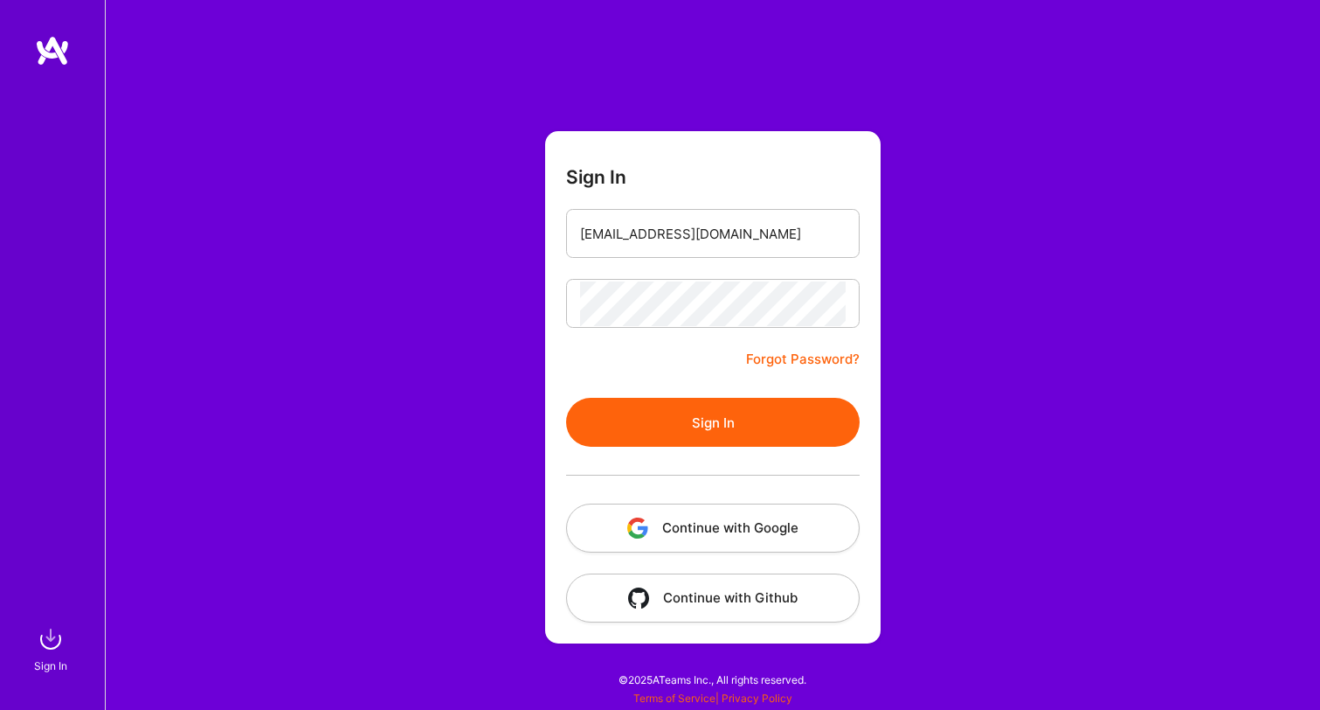
click at [716, 449] on div at bounding box center [713, 475] width 294 height 57
click at [716, 435] on button "Sign In" at bounding box center [713, 422] width 294 height 49
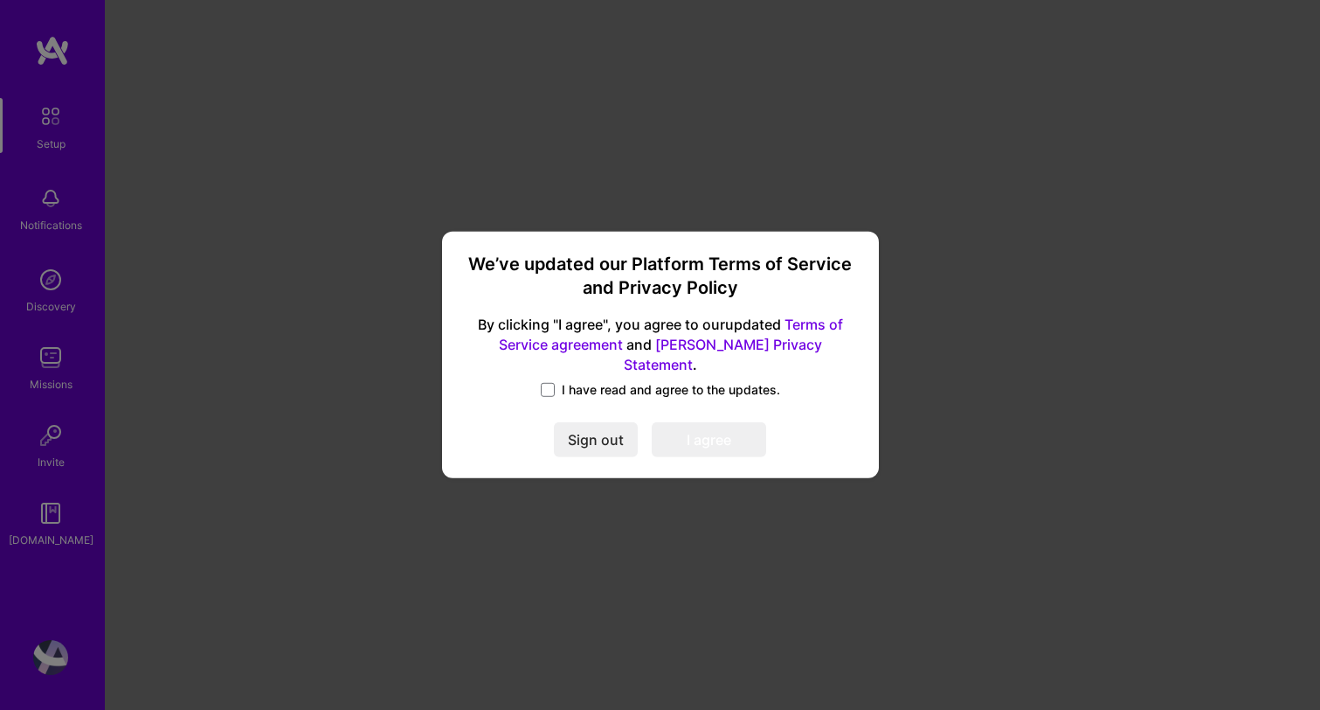
click at [594, 381] on span "I have read and agree to the updates." at bounding box center [671, 389] width 218 height 17
click at [0, 0] on input "I have read and agree to the updates." at bounding box center [0, 0] width 0 height 0
click at [685, 423] on button "I agree" at bounding box center [709, 440] width 114 height 35
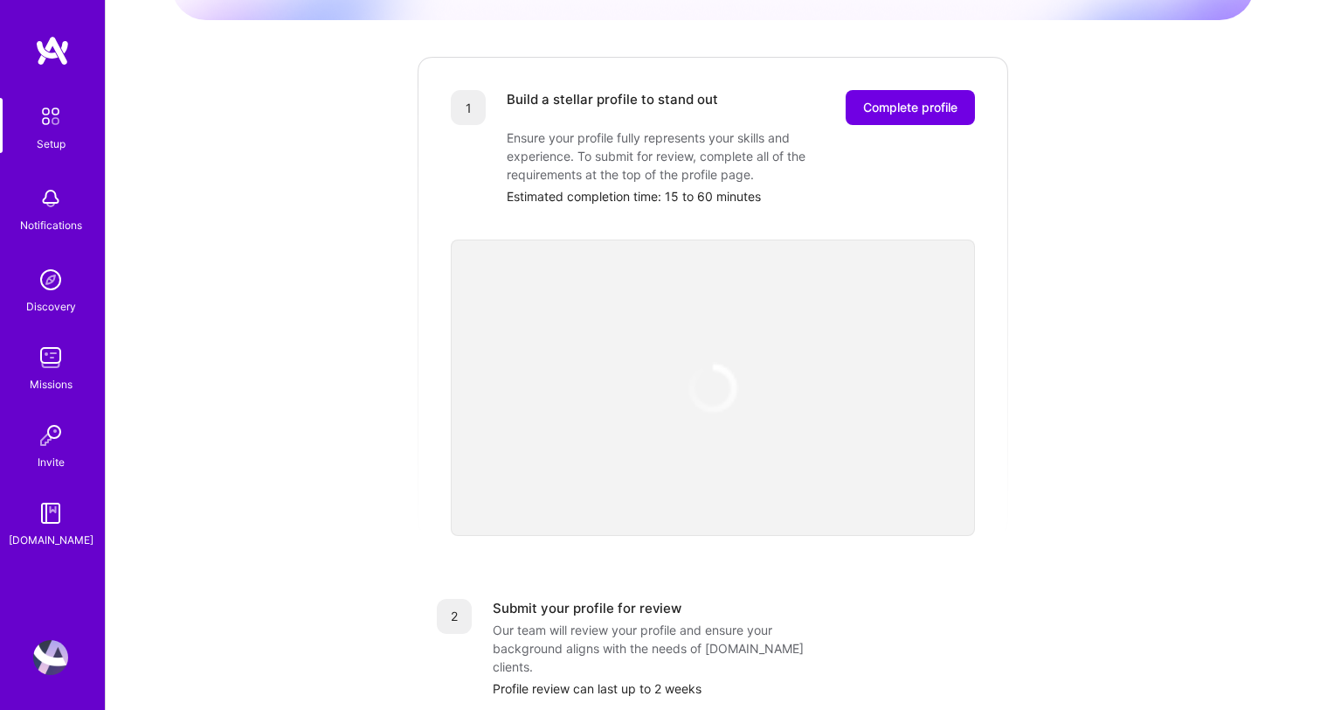
scroll to position [204, 0]
click at [870, 111] on div "Build a stellar profile to stand out Complete profile Ensure your profile fully…" at bounding box center [741, 149] width 468 height 115
click at [886, 100] on span "Complete profile" at bounding box center [910, 108] width 94 height 17
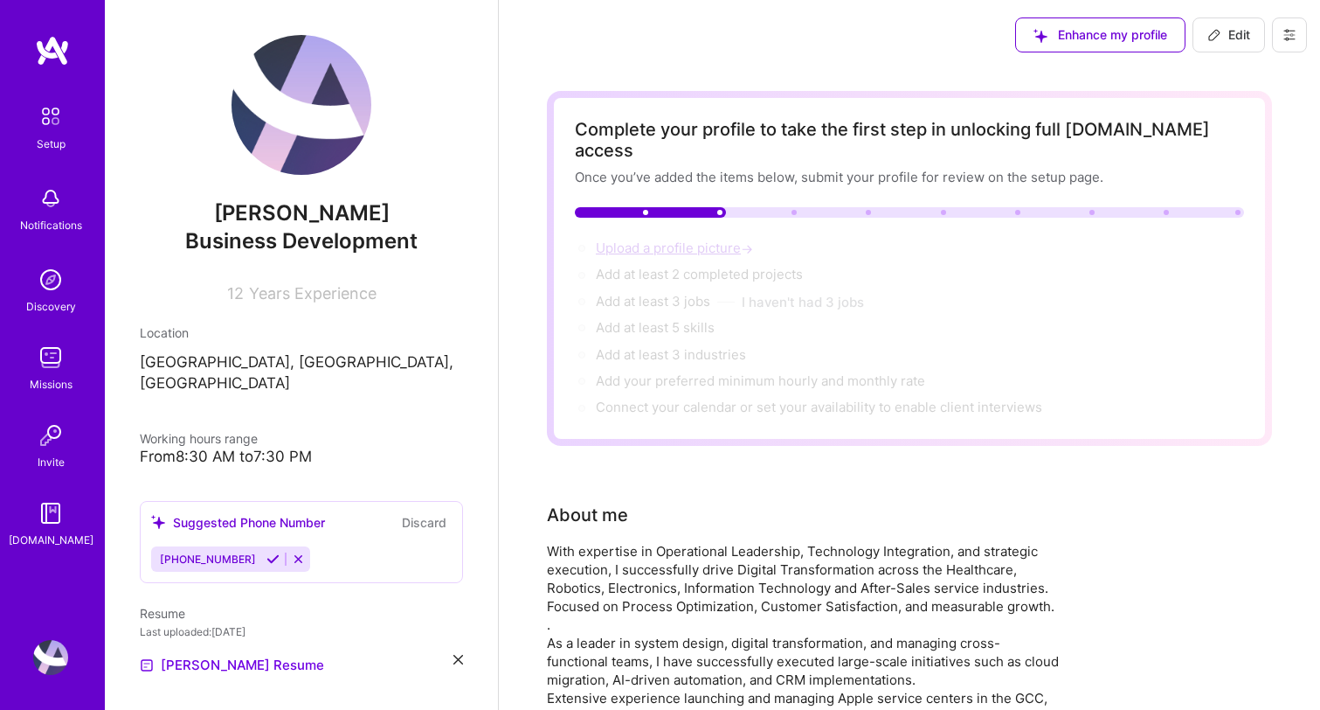
click at [696, 239] on span "Upload a profile picture →" at bounding box center [676, 247] width 161 height 17
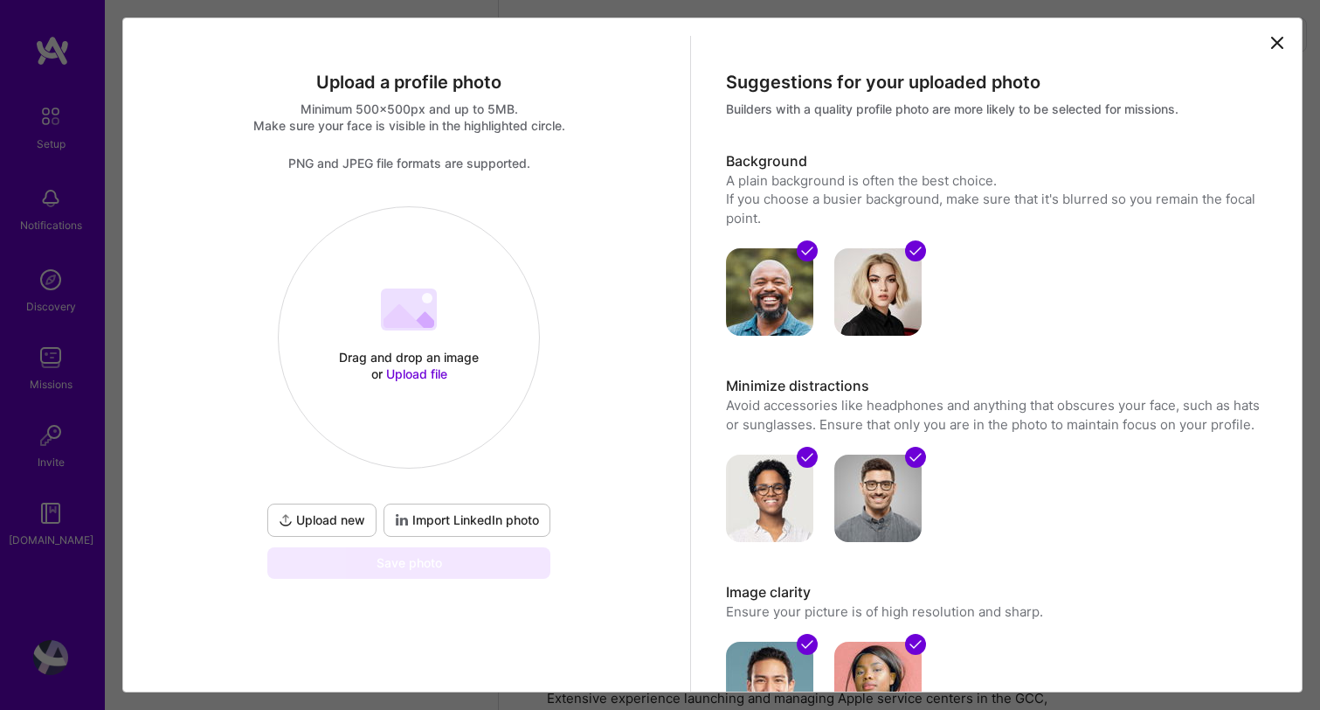
click at [391, 355] on div "Drag and drop an image or Upload file" at bounding box center [409, 365] width 149 height 33
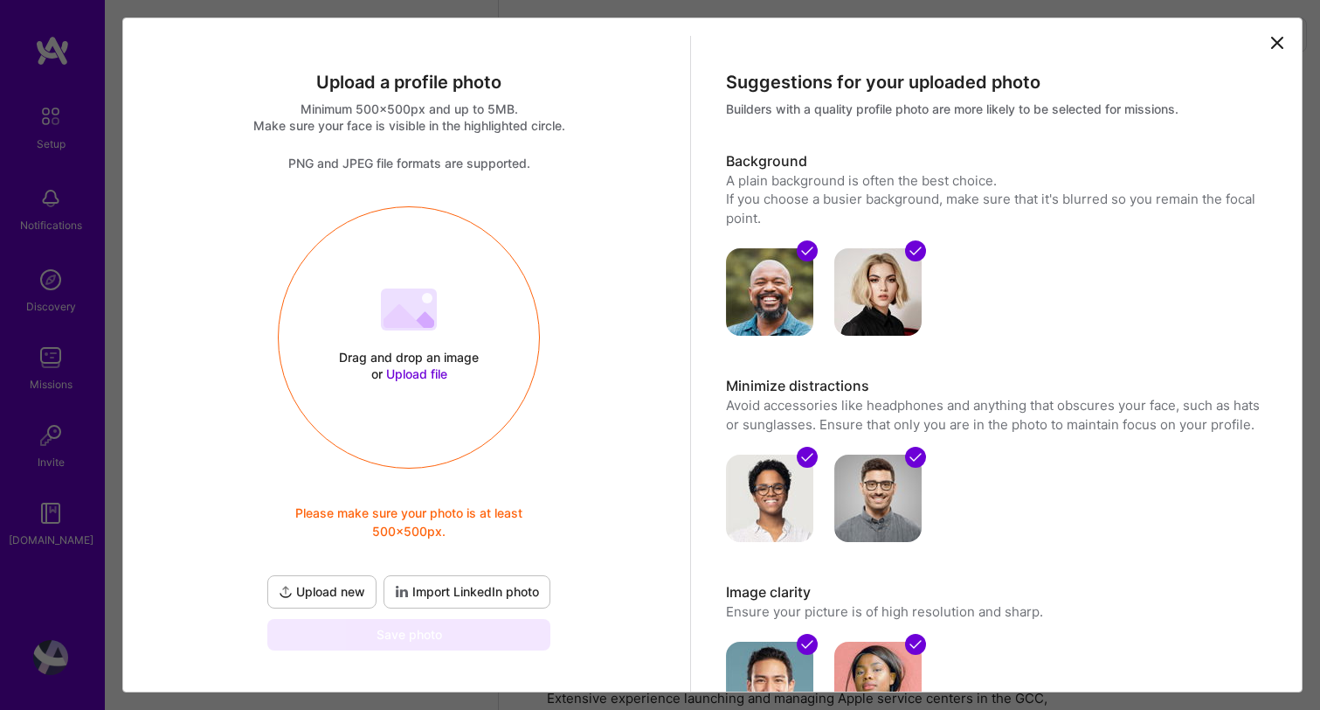
click at [409, 318] on icon at bounding box center [404, 316] width 40 height 24
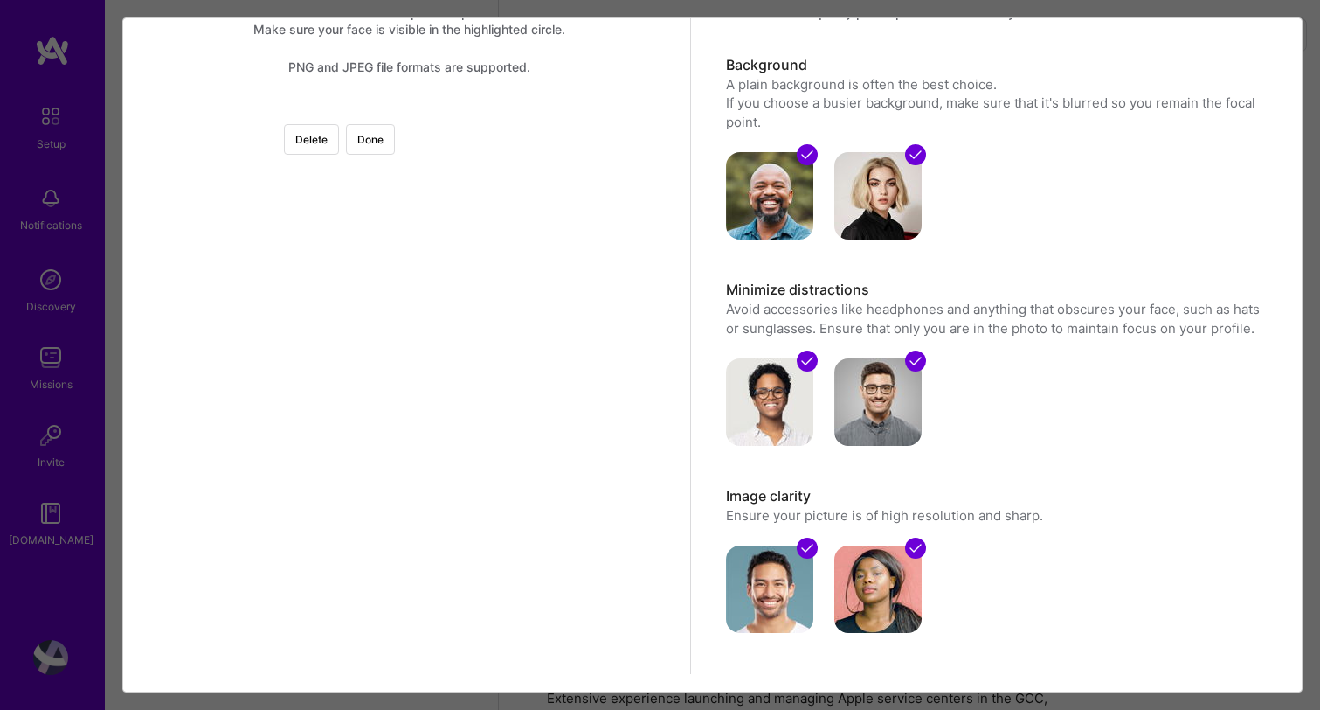
scroll to position [145, 0]
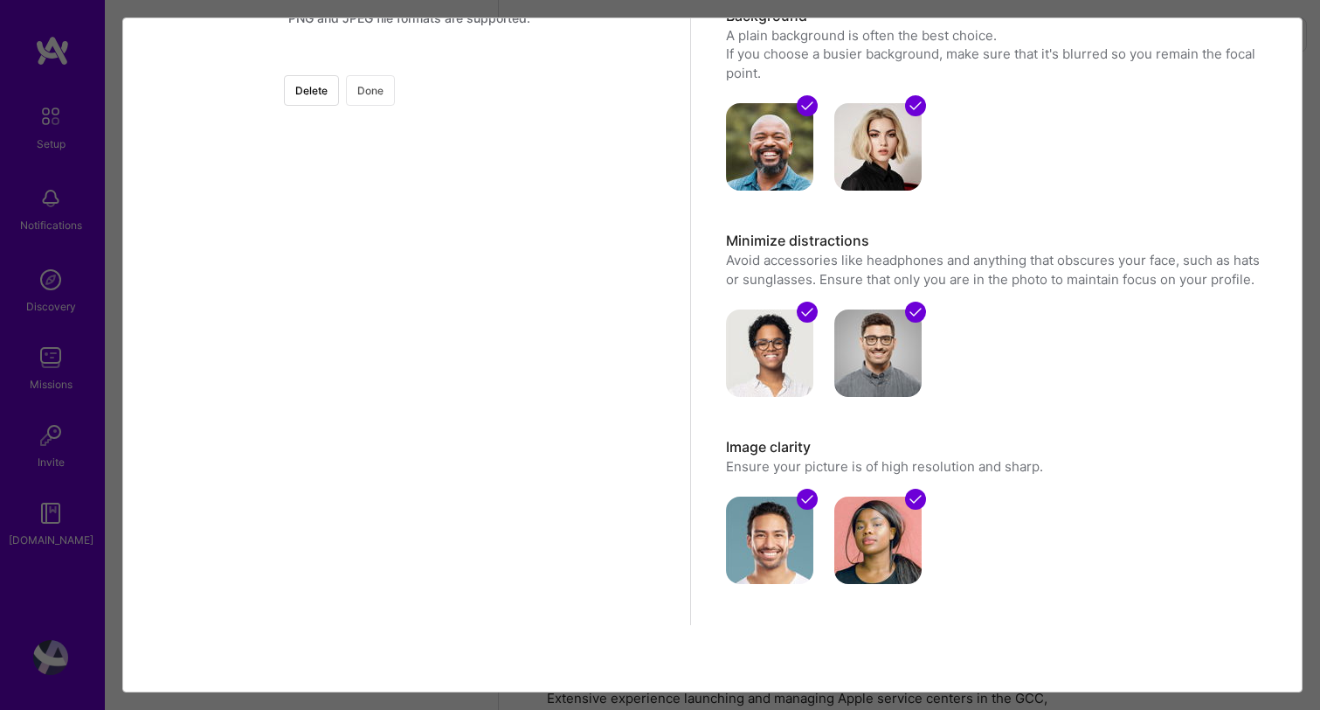
click at [395, 97] on button "Done" at bounding box center [370, 90] width 49 height 31
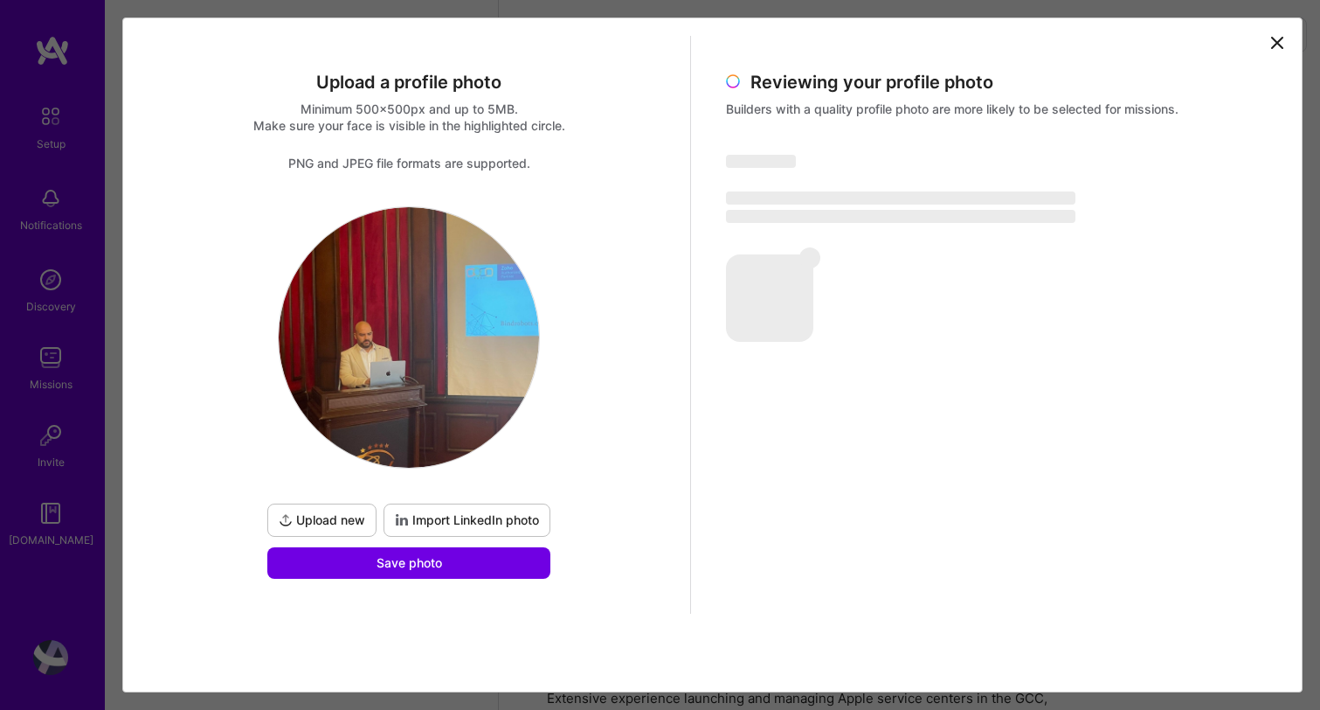
scroll to position [0, 0]
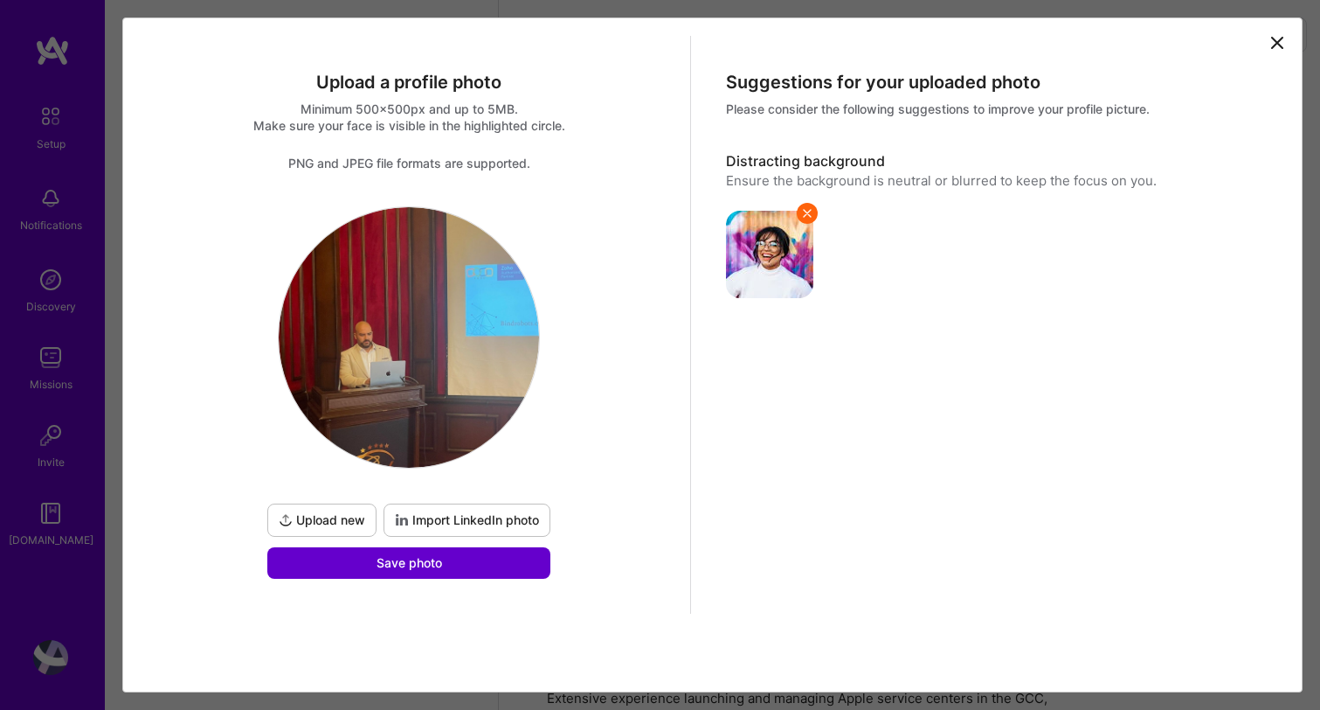
click at [508, 564] on button "Save photo" at bounding box center [408, 562] width 283 height 31
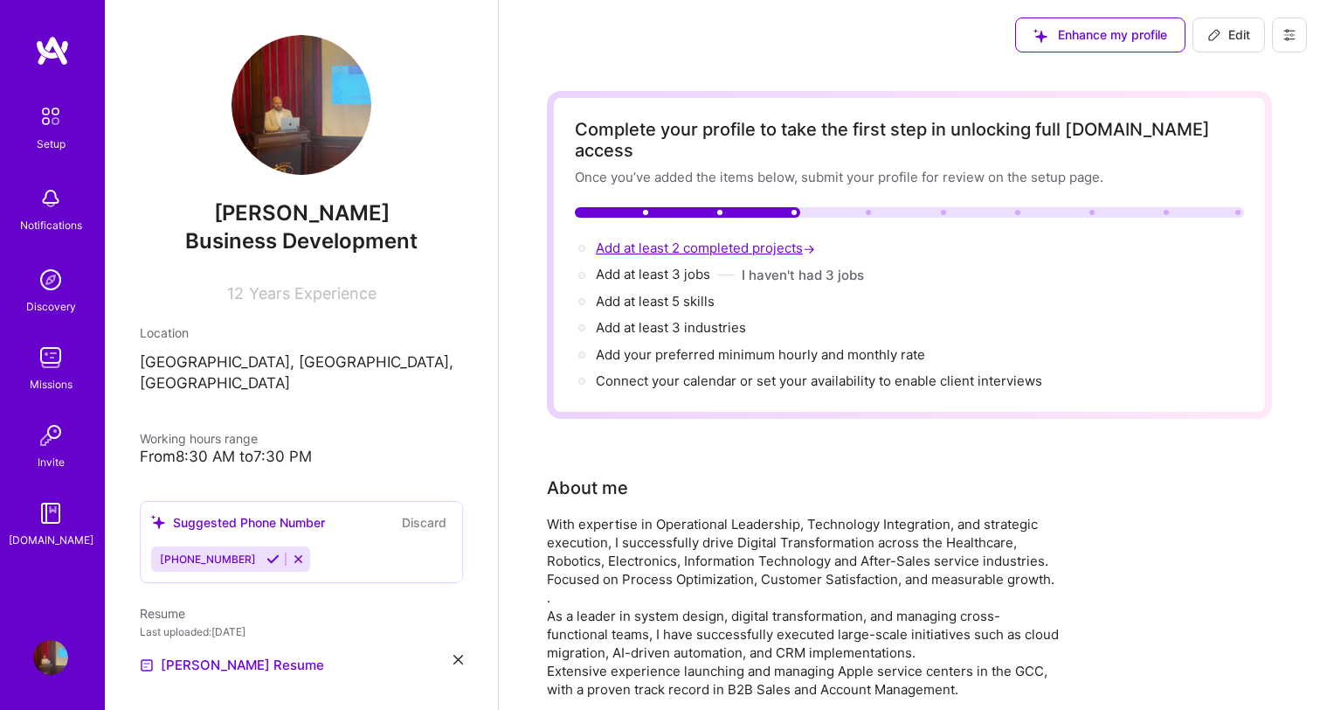
click at [710, 239] on span "Add at least 2 completed projects →" at bounding box center [707, 247] width 223 height 17
select select "US"
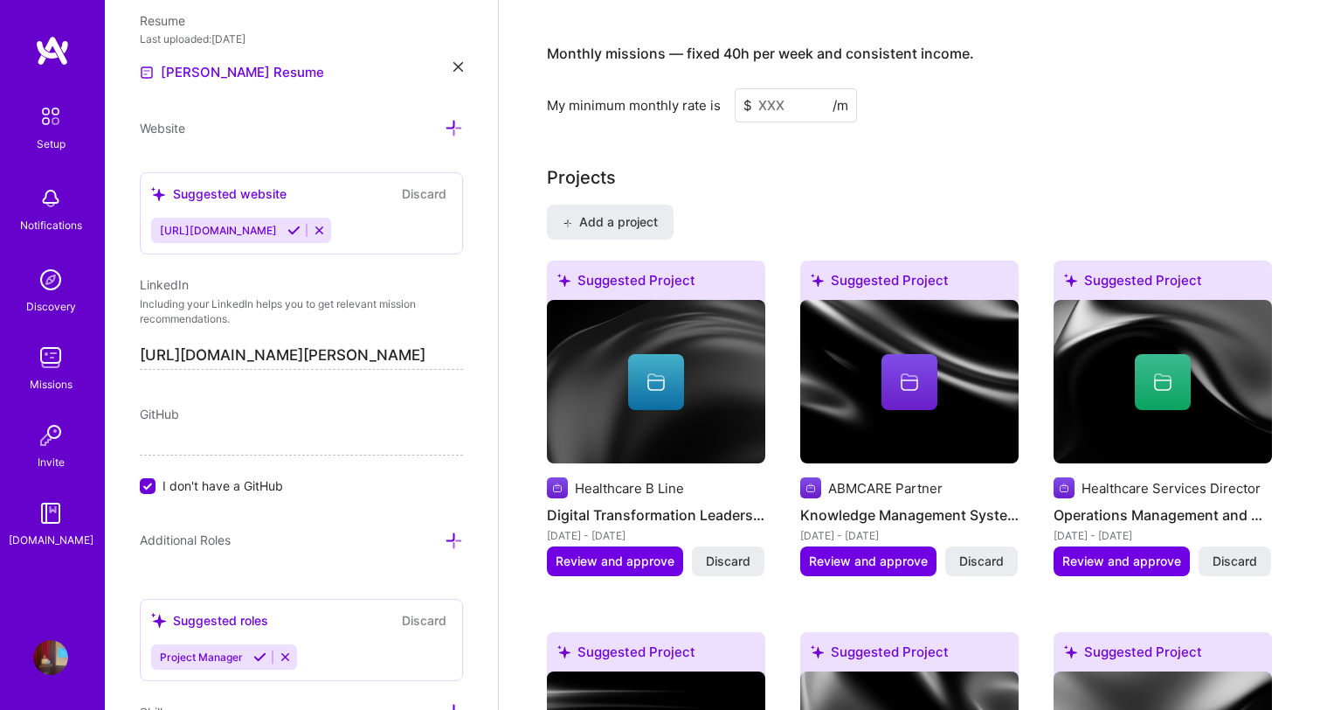
scroll to position [1506, 0]
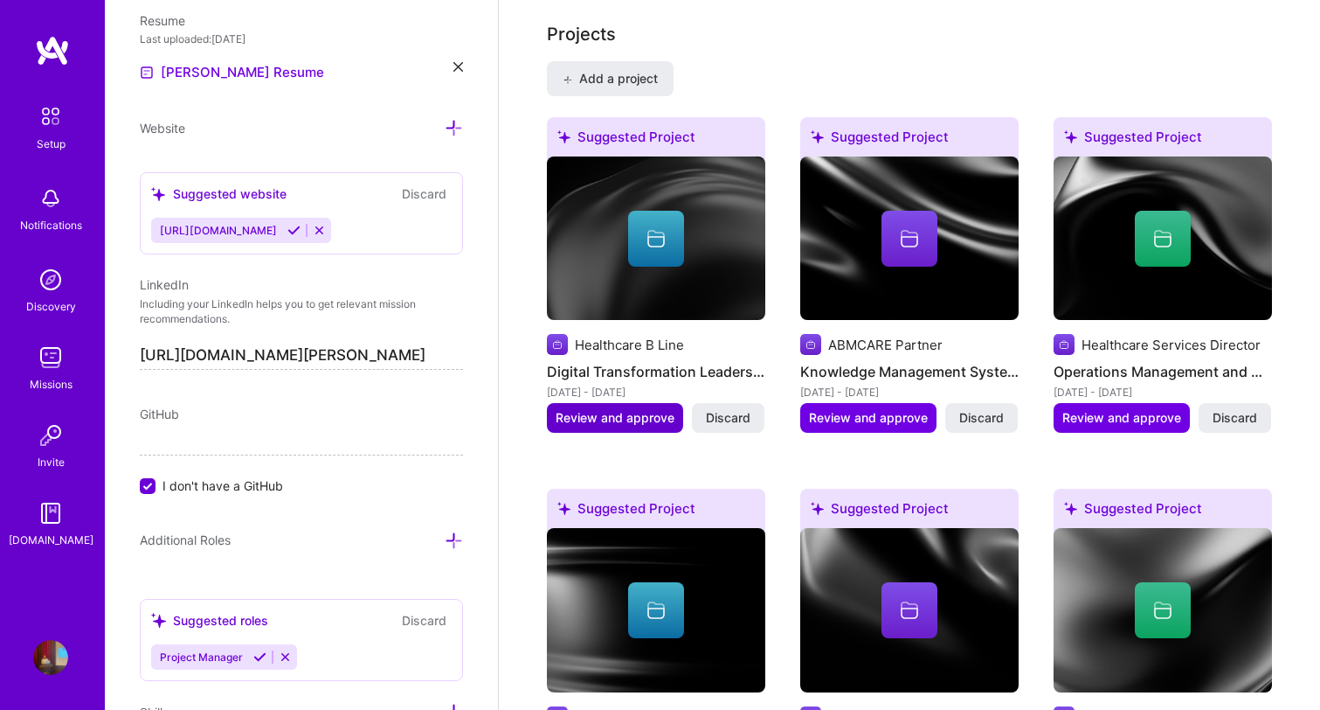
click at [651, 409] on span "Review and approve" at bounding box center [615, 417] width 119 height 17
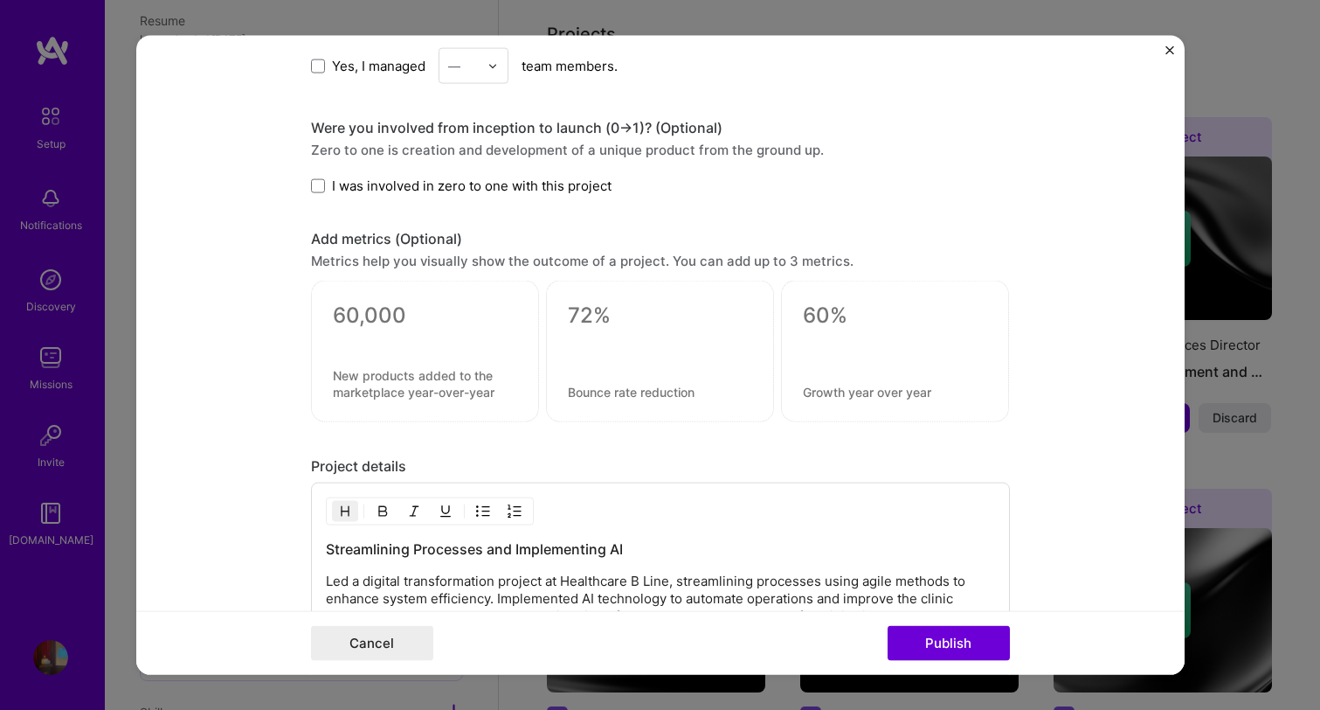
scroll to position [1340, 0]
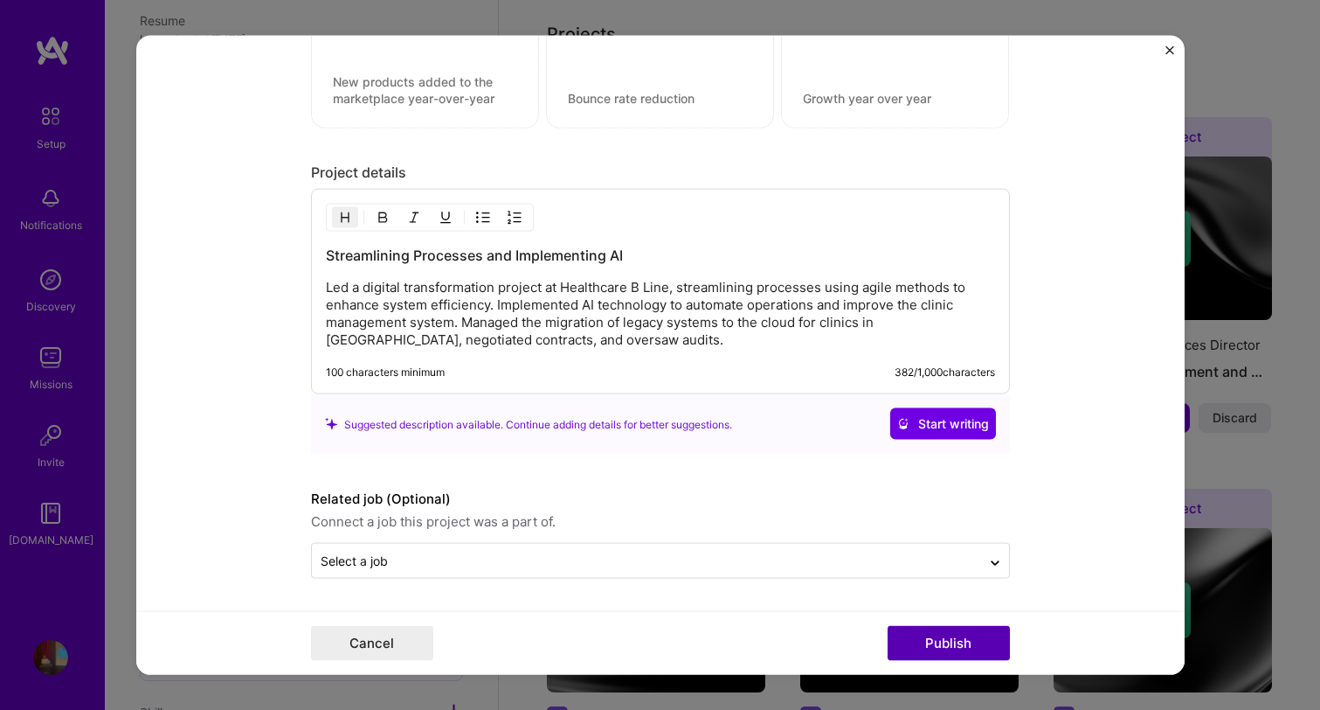
click at [951, 646] on button "Publish" at bounding box center [949, 642] width 122 height 35
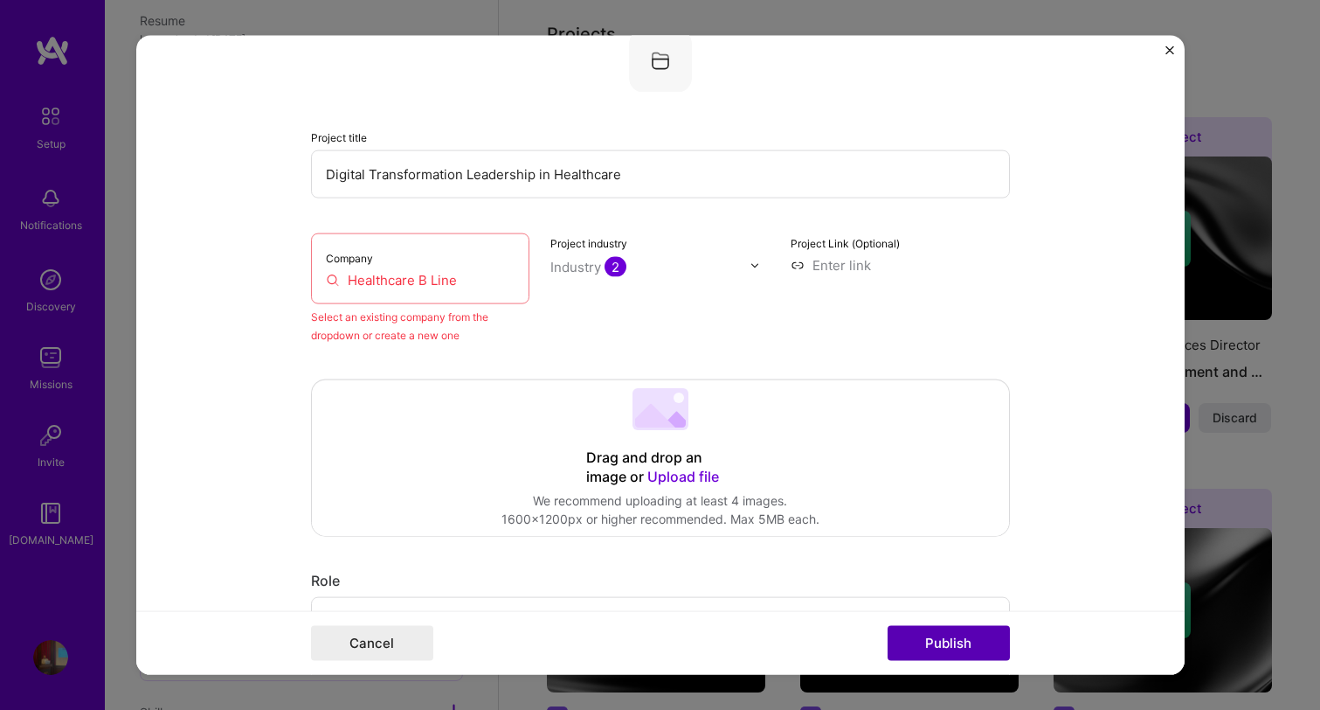
scroll to position [114, 0]
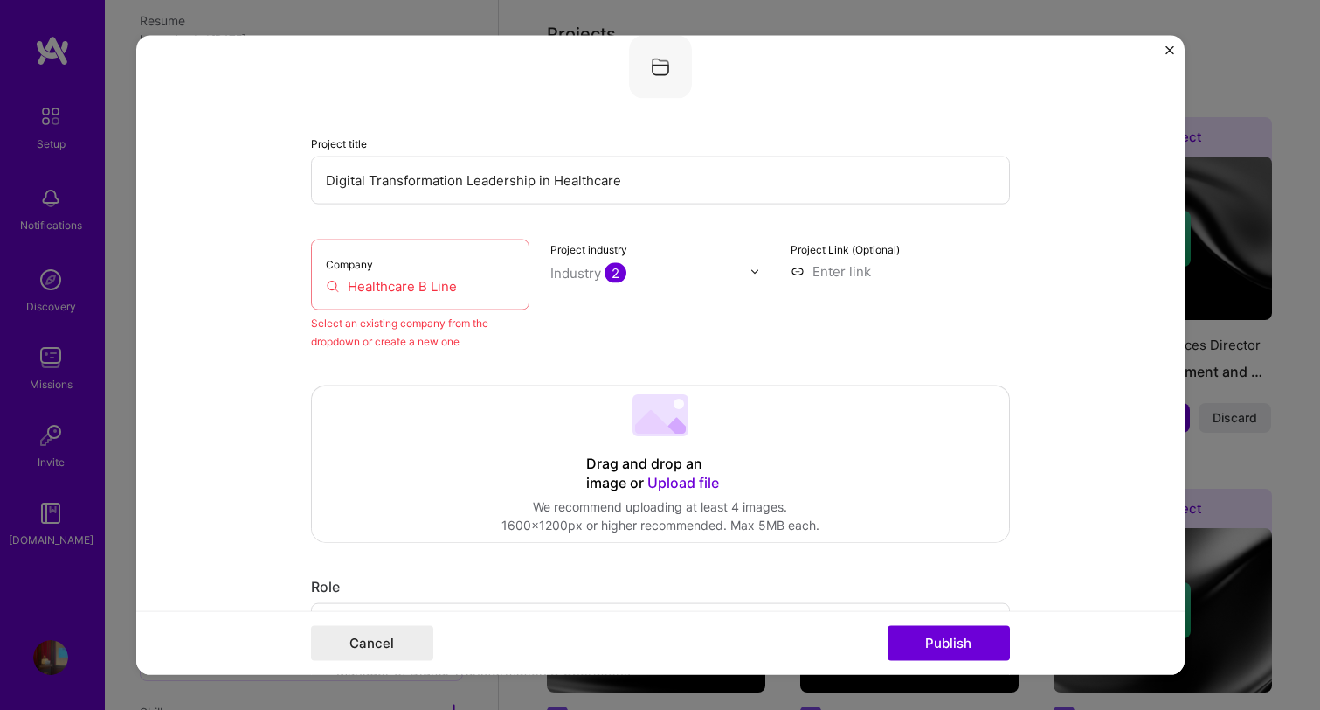
click at [440, 272] on div "Company Healthcare B Line" at bounding box center [420, 274] width 219 height 71
click at [442, 287] on input "Healthcare B Line" at bounding box center [421, 286] width 190 height 18
click at [478, 293] on input "Healthcare B Line" at bounding box center [421, 286] width 190 height 18
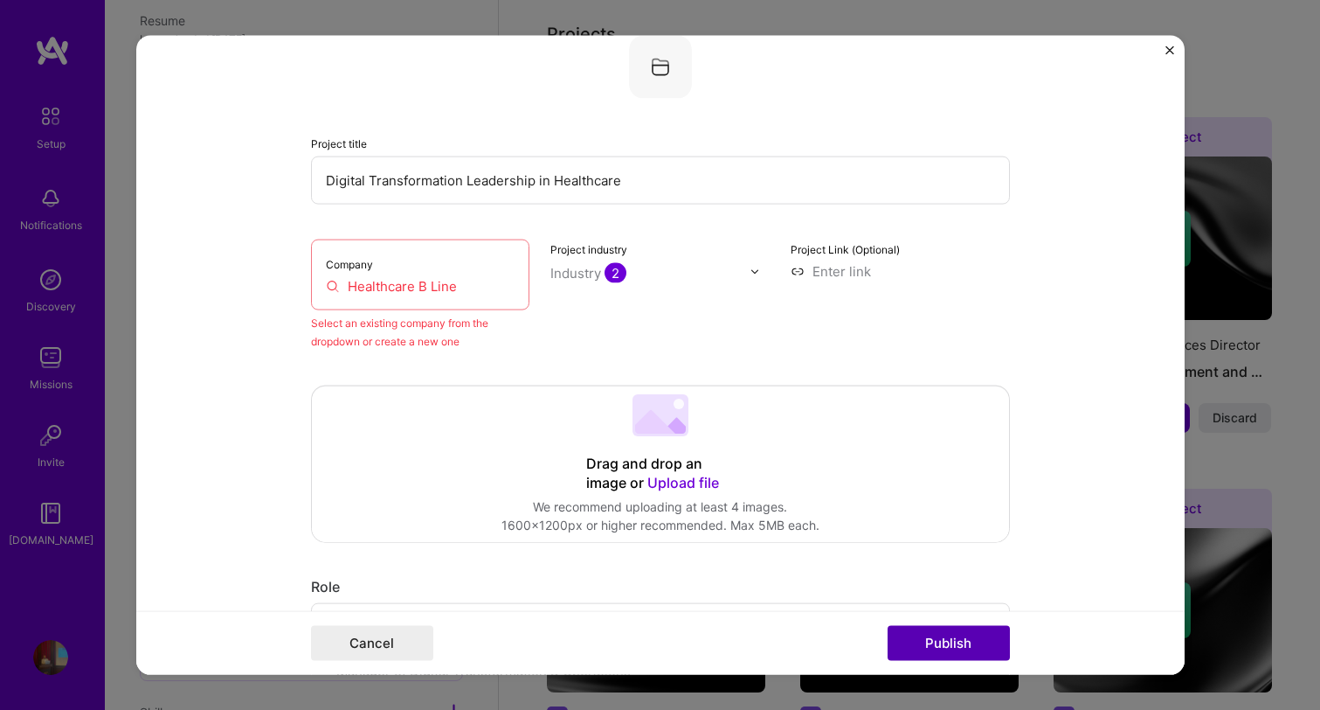
click at [952, 649] on button "Publish" at bounding box center [949, 642] width 122 height 35
click at [455, 281] on input "Healthcare B Line" at bounding box center [421, 286] width 190 height 18
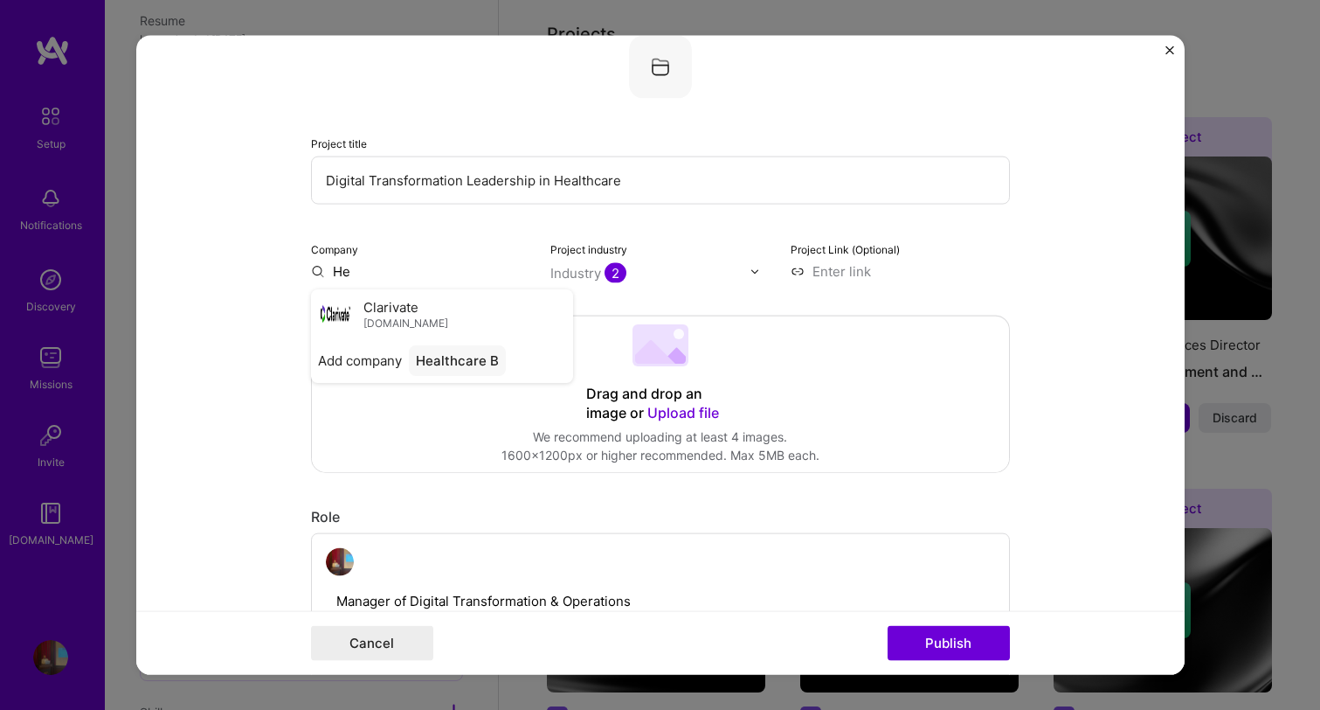
type input "H"
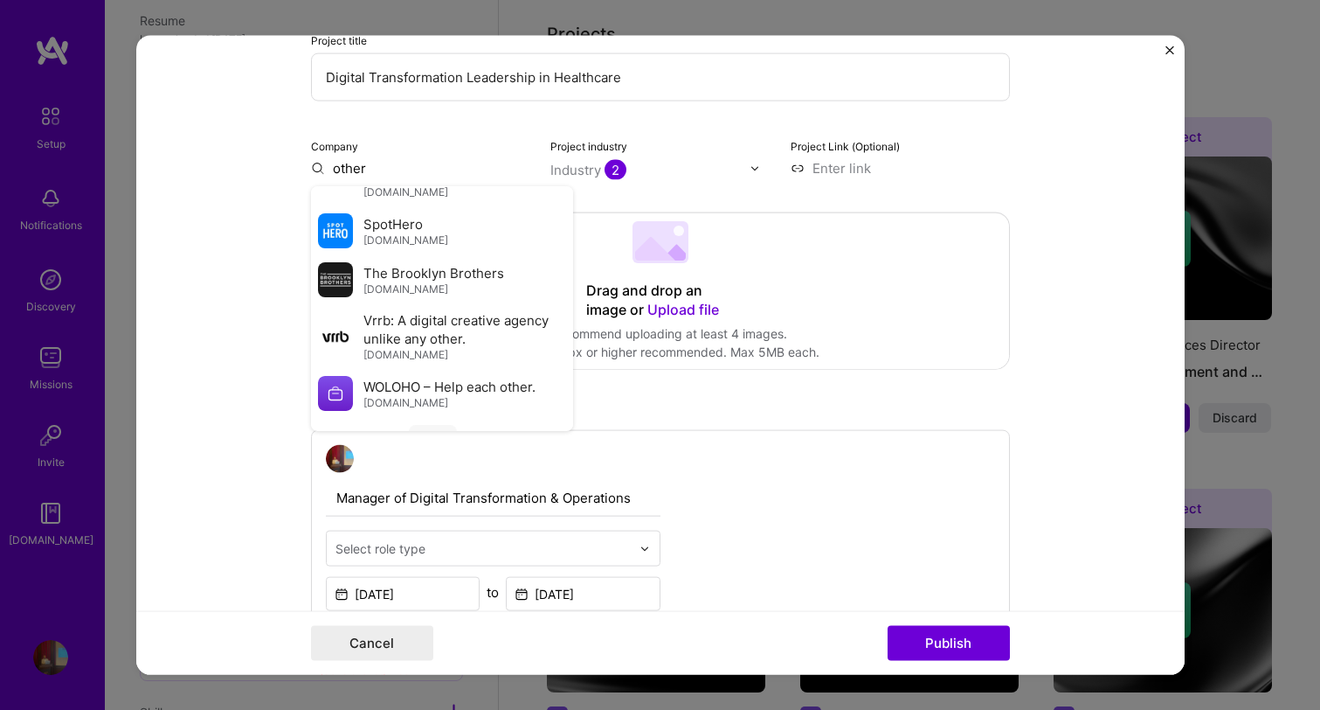
scroll to position [266, 0]
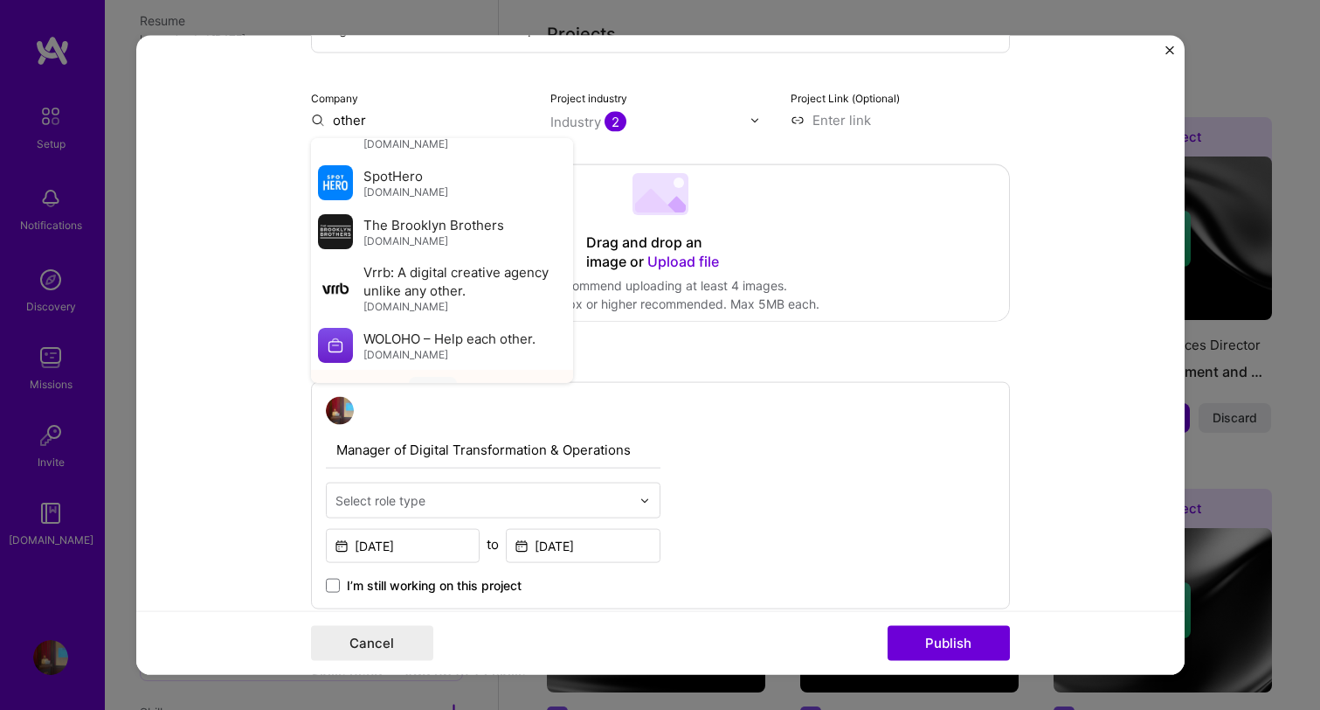
type input "other"
click at [439, 377] on div "other" at bounding box center [433, 392] width 48 height 31
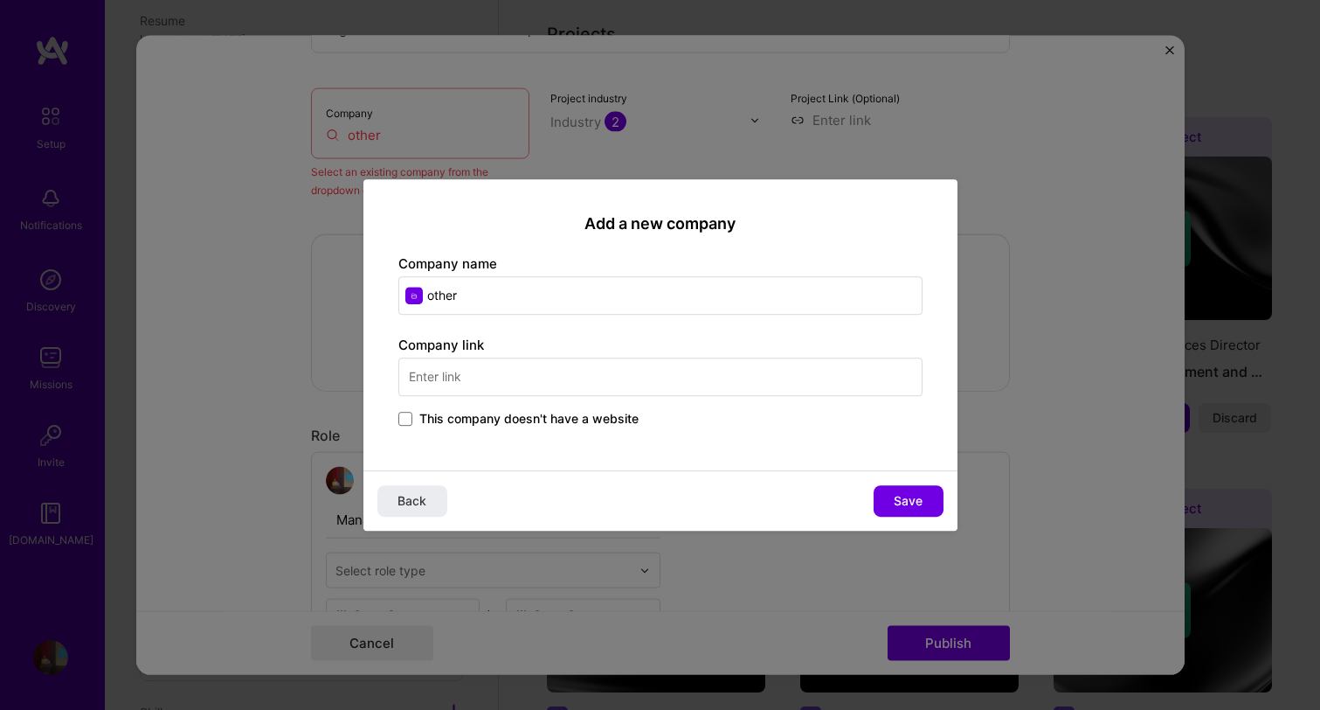
click at [544, 369] on input "text" at bounding box center [660, 376] width 524 height 38
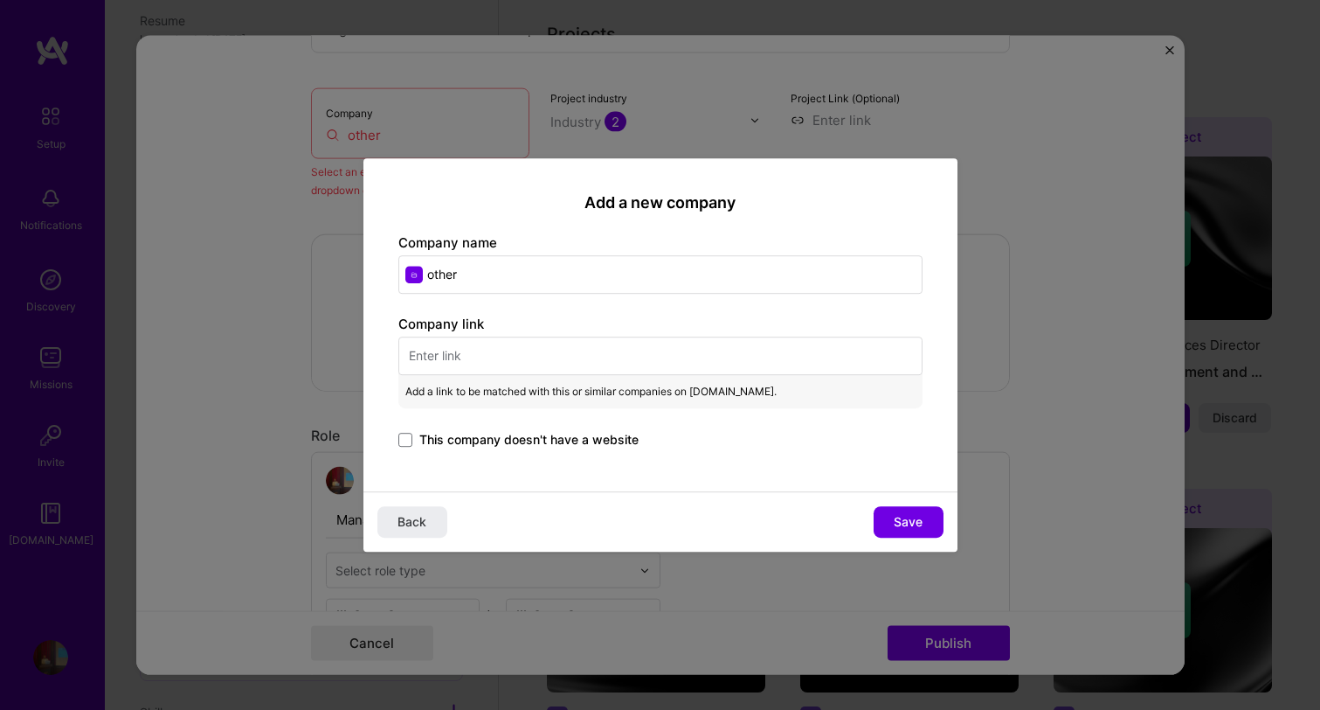
click at [489, 355] on input "text" at bounding box center [660, 355] width 524 height 38
paste input "https://bindbots.com/"
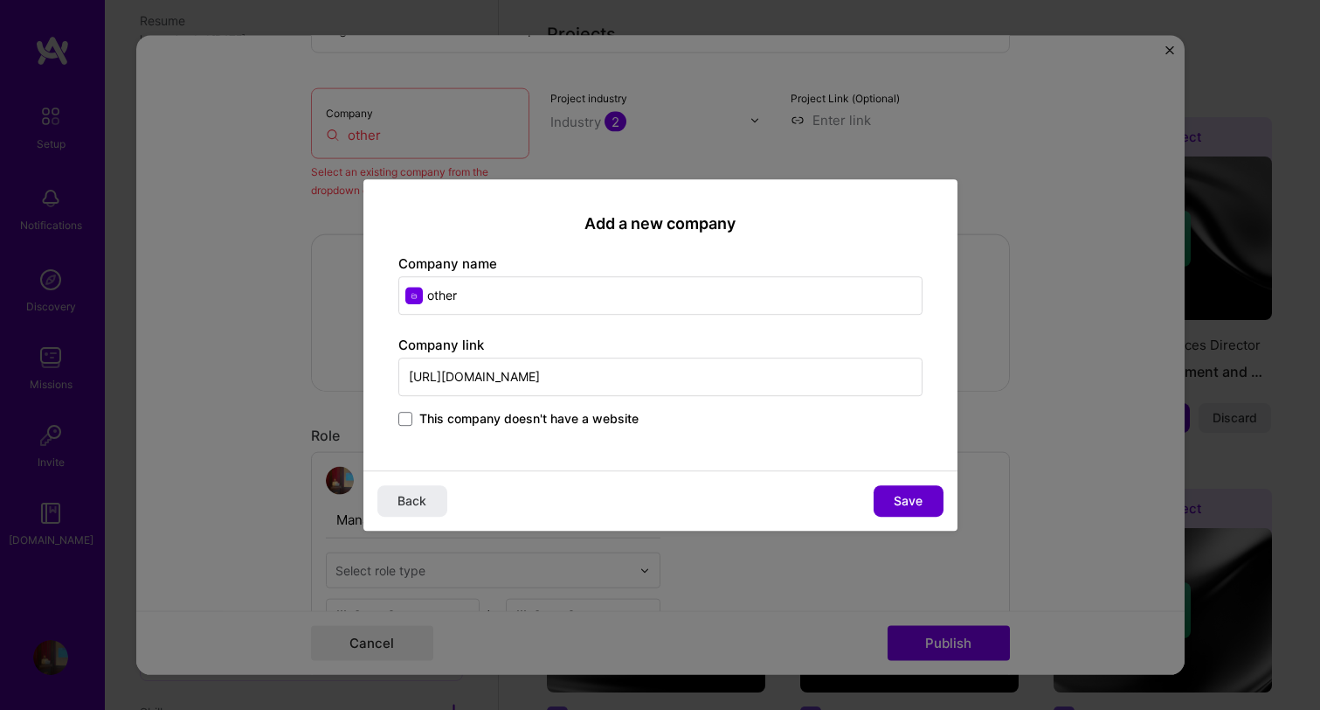
type input "https://bindbots.com/"
click at [916, 498] on span "Save" at bounding box center [908, 500] width 29 height 17
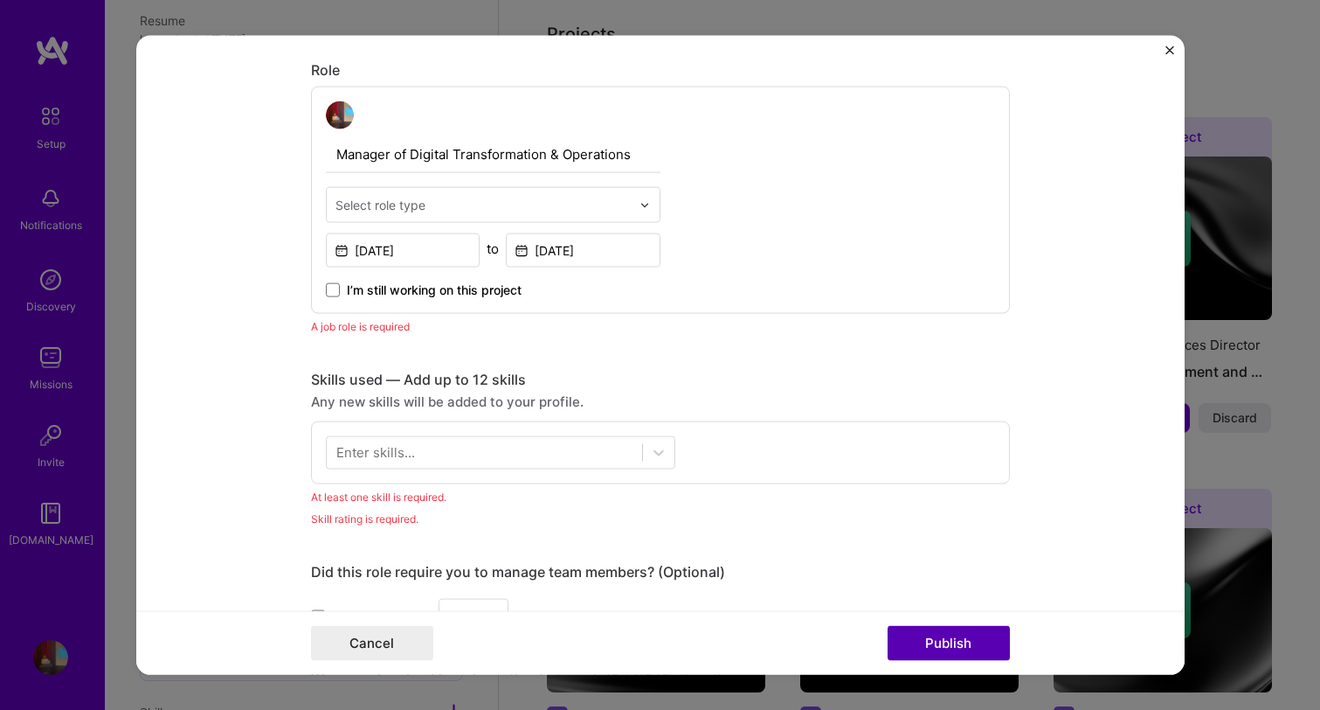
scroll to position [715, 0]
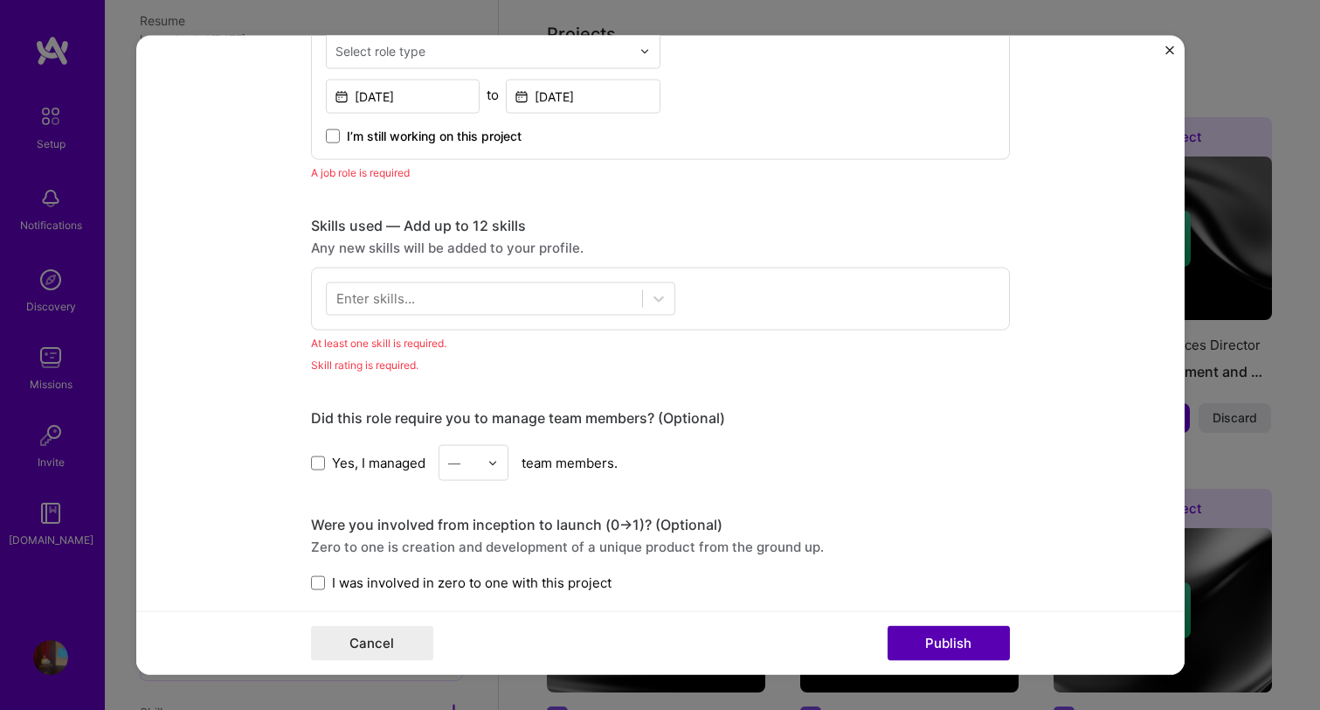
click at [958, 636] on button "Publish" at bounding box center [949, 642] width 122 height 35
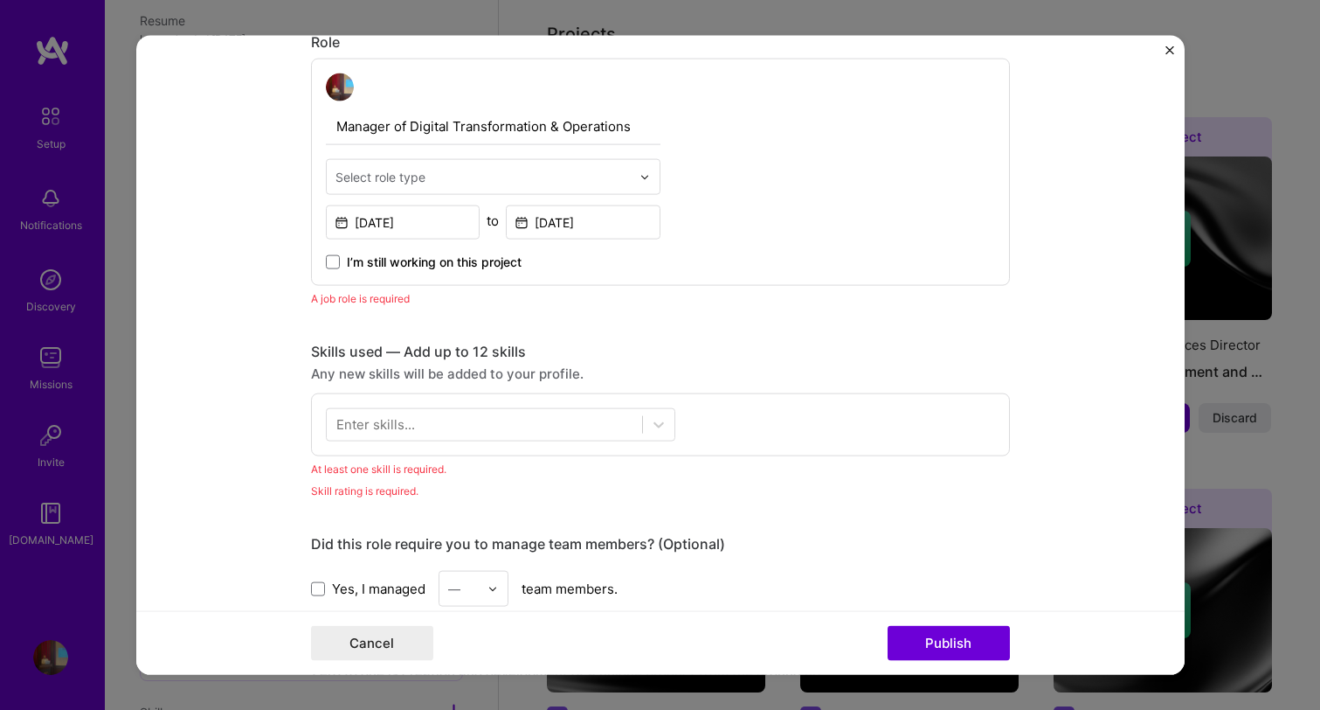
scroll to position [587, 0]
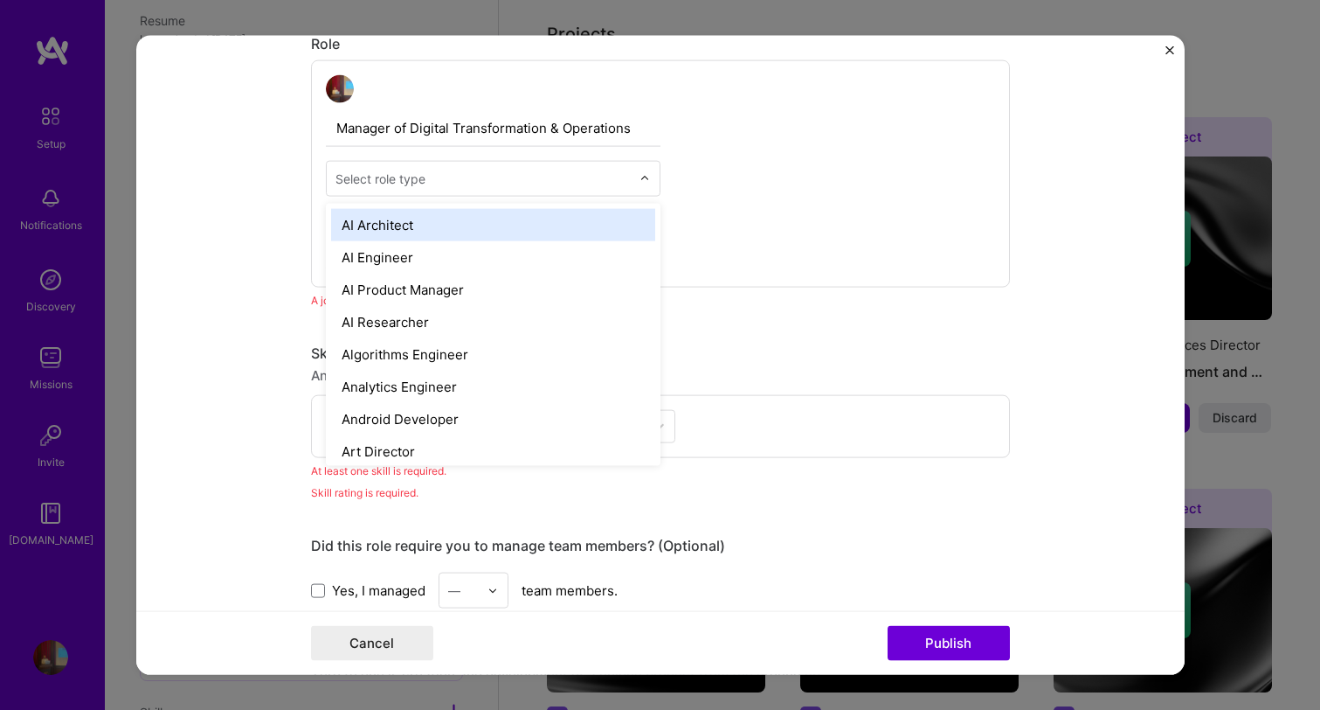
click at [541, 180] on input "text" at bounding box center [483, 179] width 295 height 18
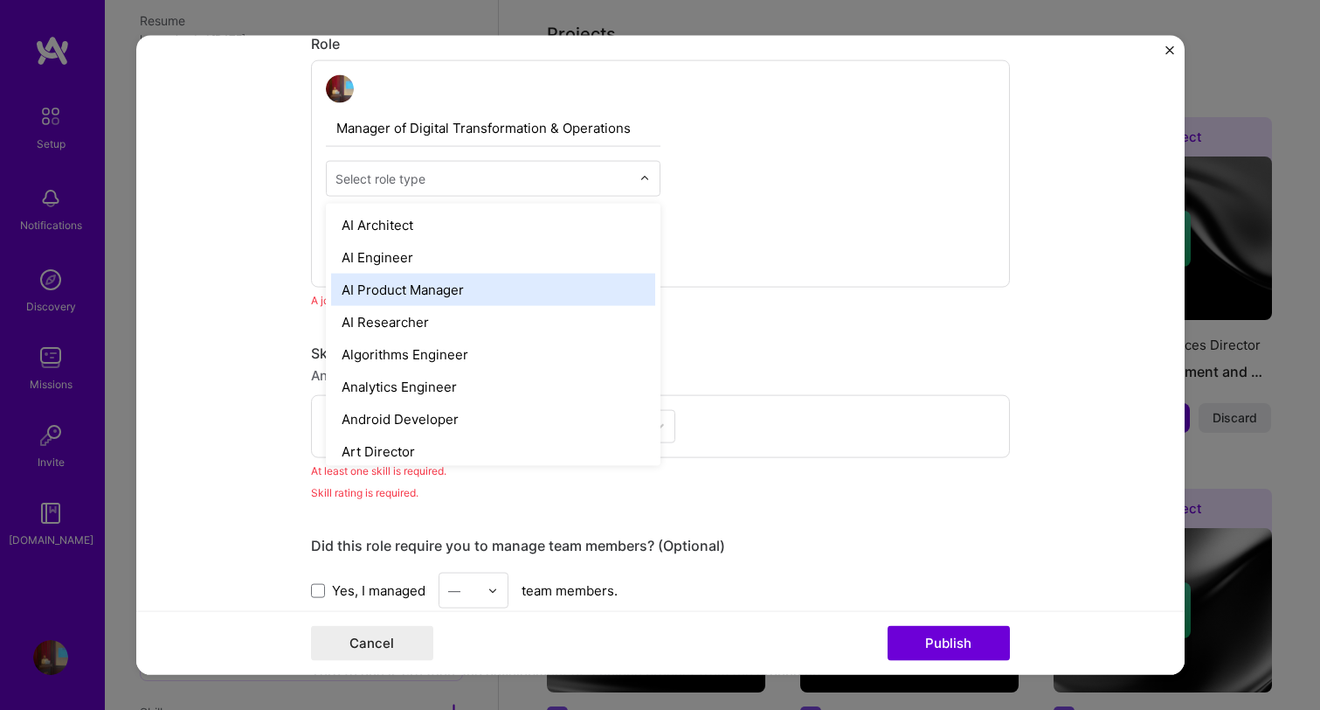
click at [570, 277] on div "AI Product Manager" at bounding box center [493, 289] width 324 height 32
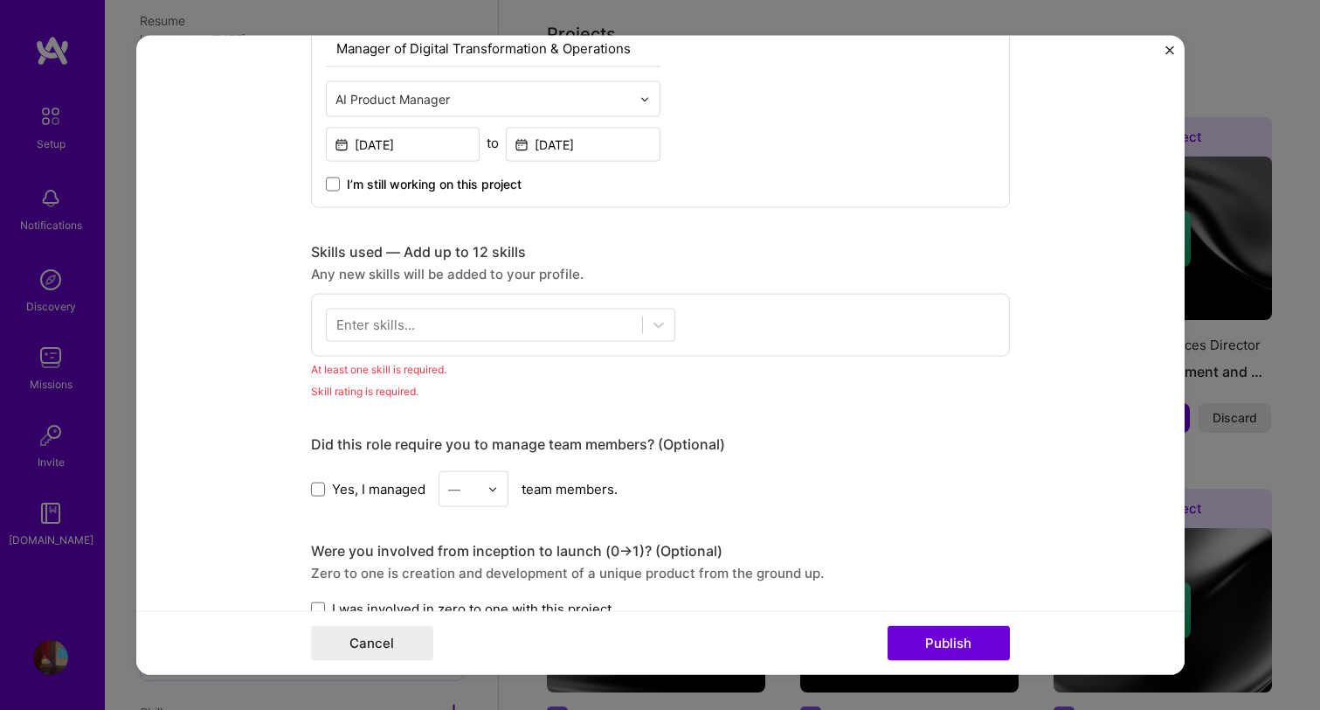
scroll to position [689, 0]
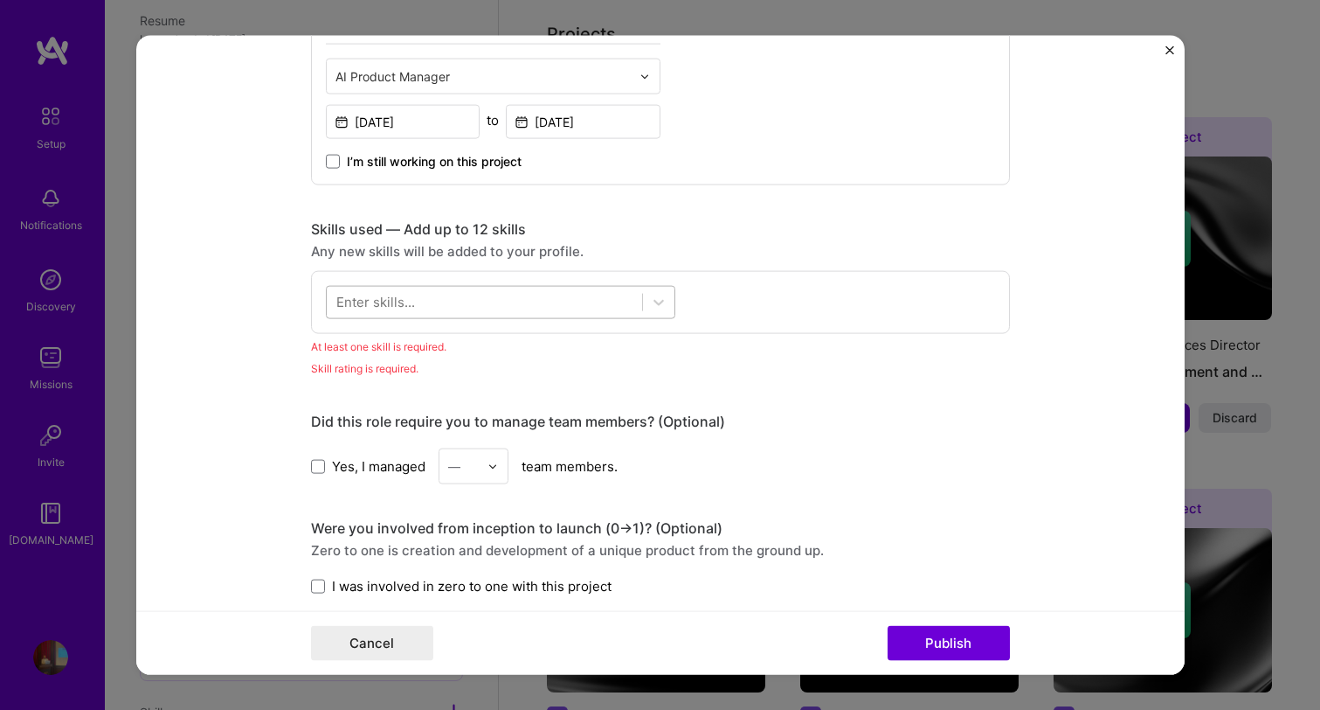
click at [491, 308] on div at bounding box center [484, 301] width 315 height 29
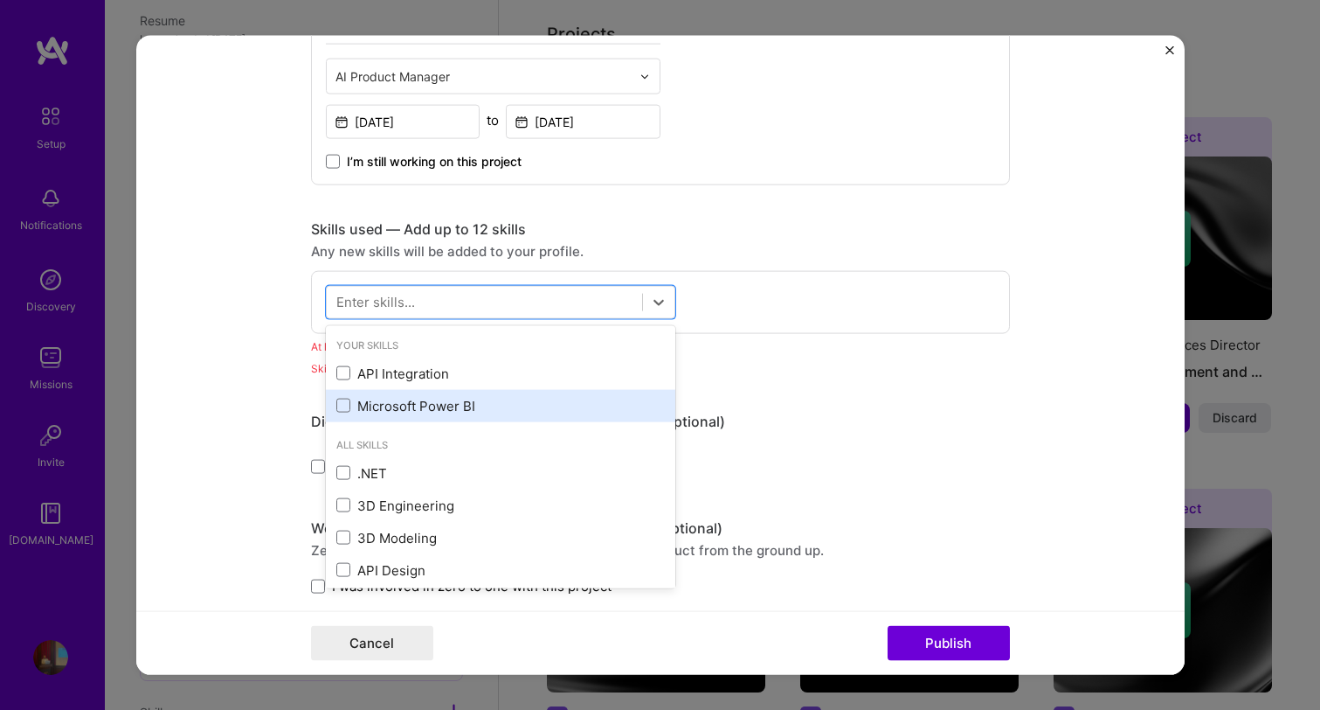
click at [473, 398] on div "Microsoft Power BI" at bounding box center [500, 405] width 329 height 18
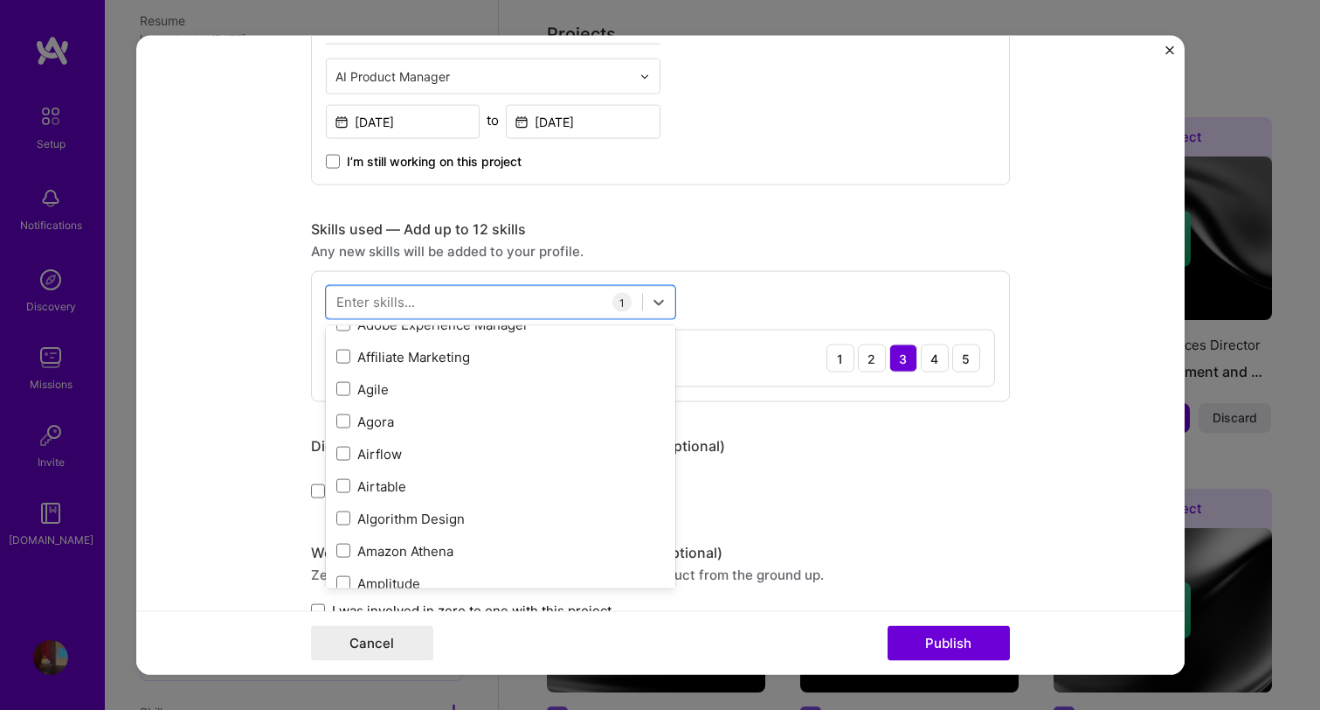
scroll to position [700, 0]
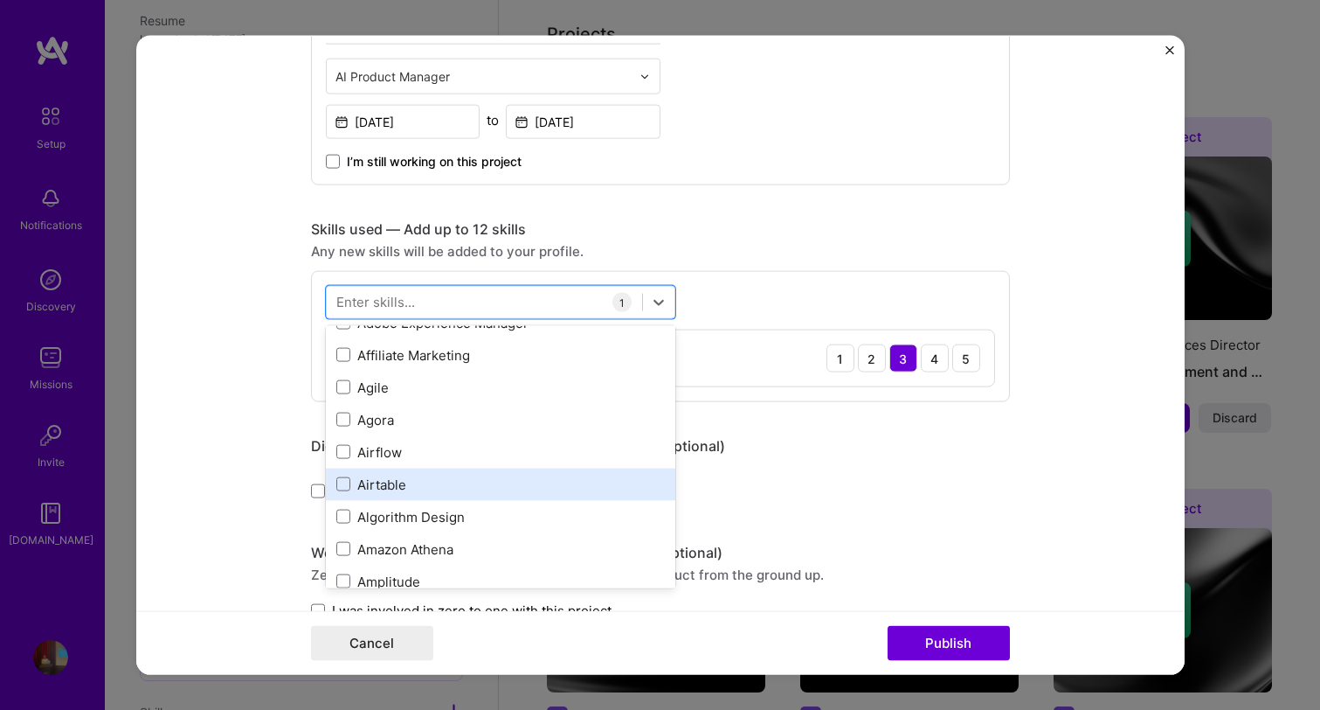
click at [429, 477] on div "Airtable" at bounding box center [500, 483] width 329 height 18
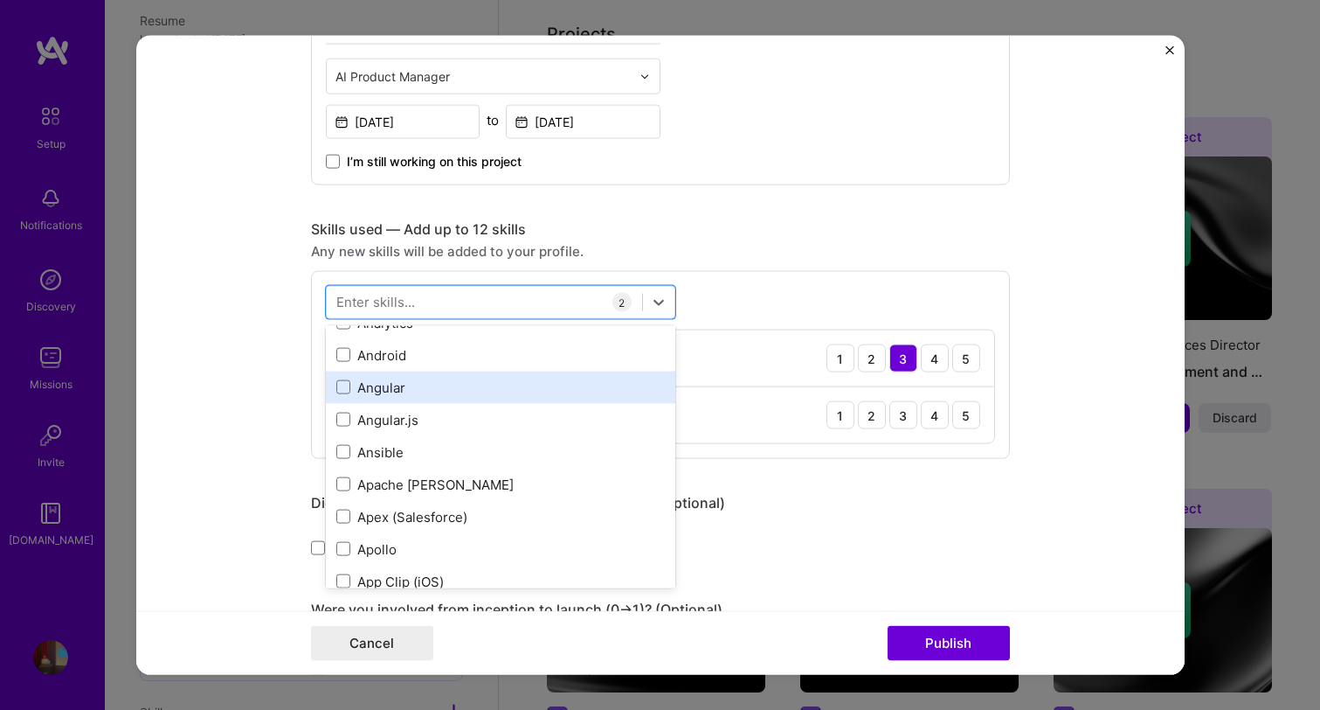
scroll to position [1038, 0]
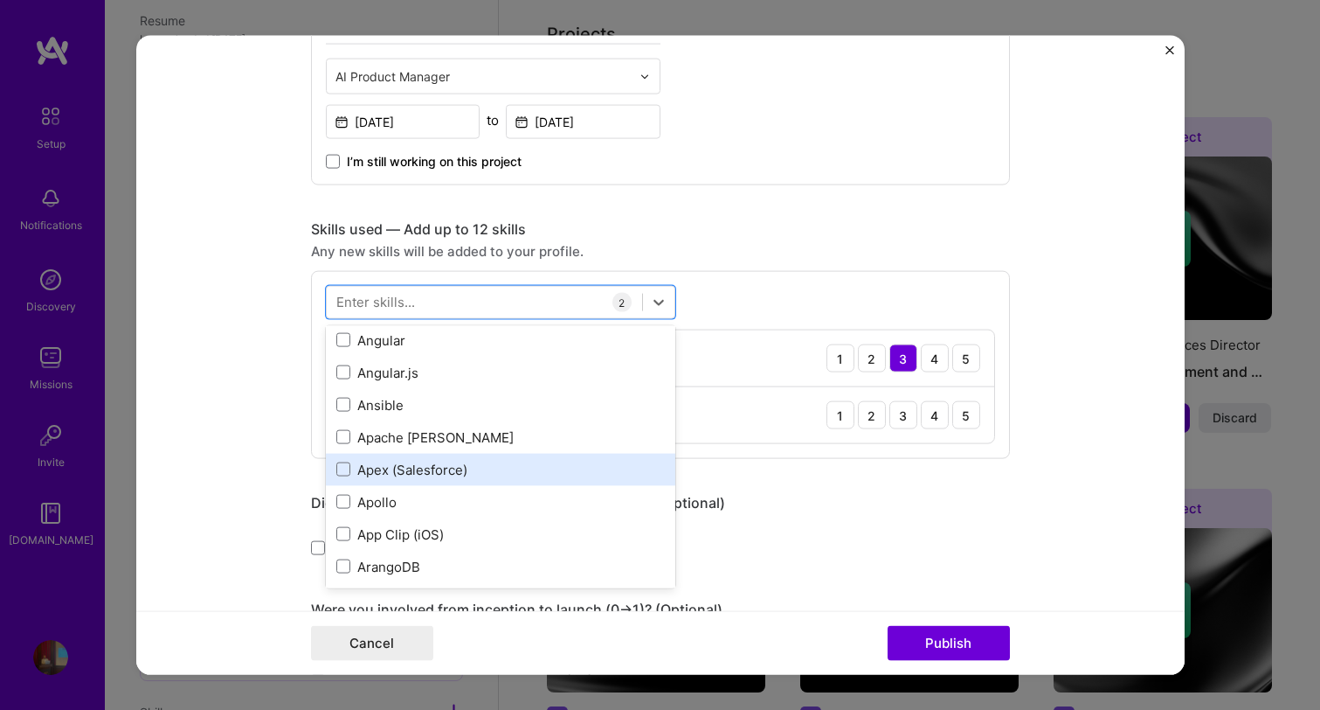
click at [419, 477] on div "Apex (Salesforce)" at bounding box center [500, 469] width 329 height 18
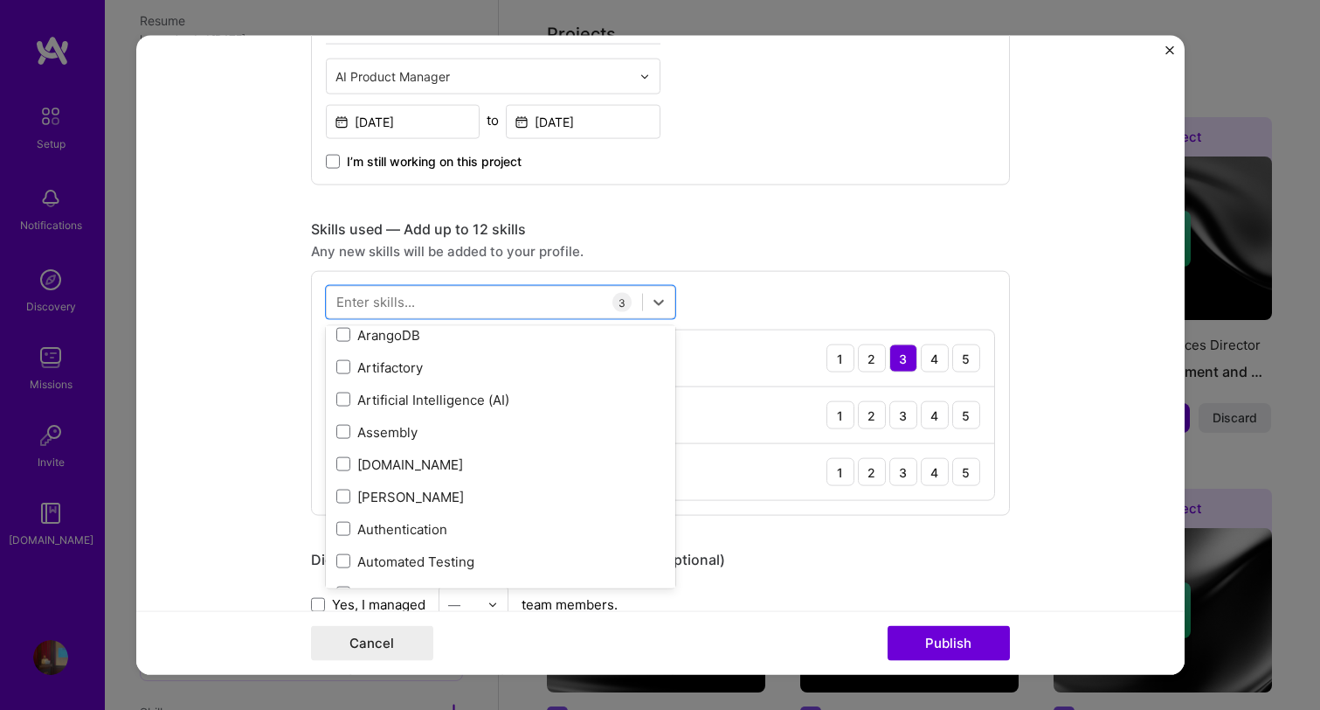
scroll to position [1321, 0]
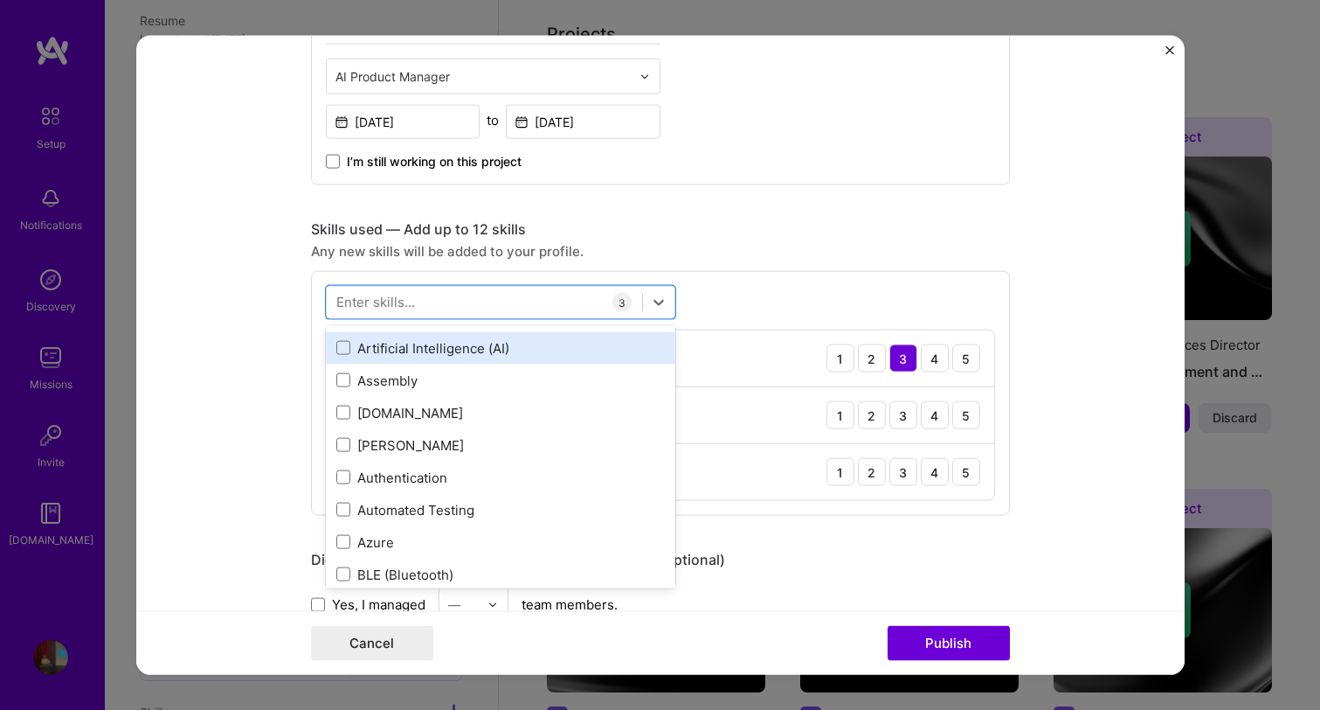
click at [441, 344] on div "Artificial Intelligence (AI)" at bounding box center [500, 347] width 329 height 18
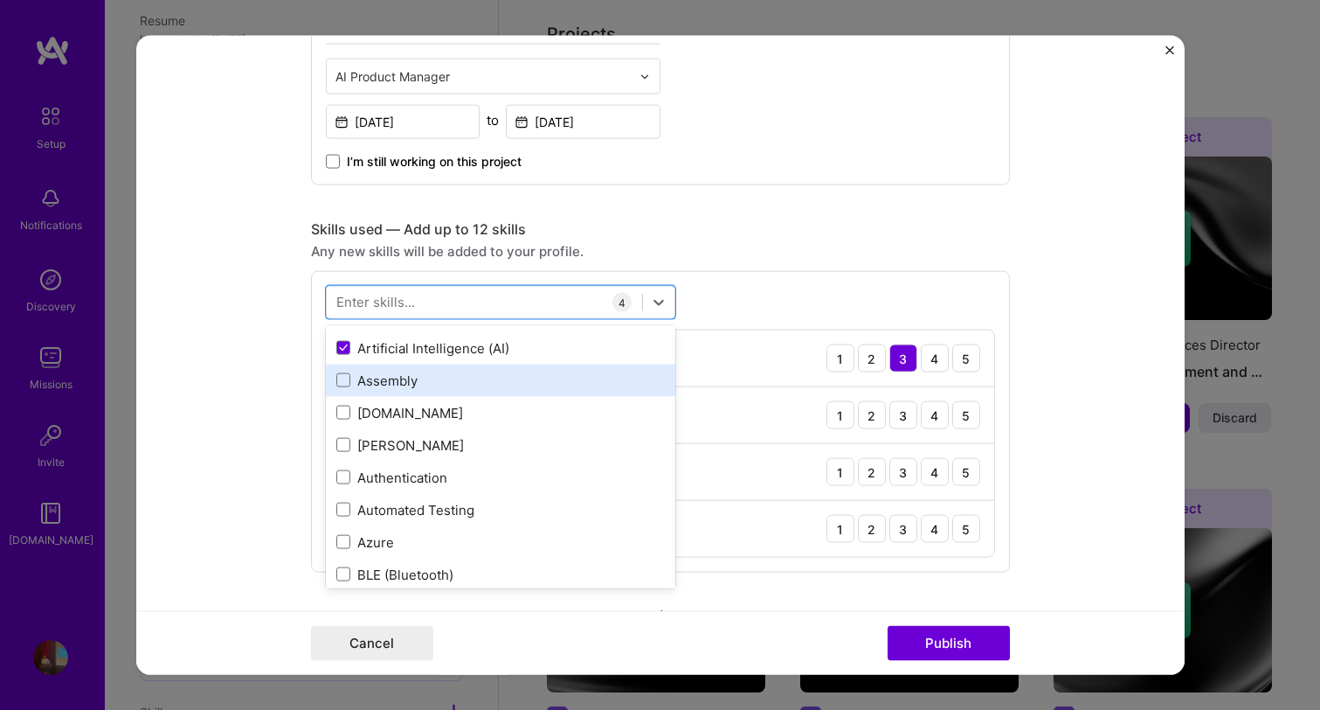
click at [446, 377] on div "Assembly" at bounding box center [500, 379] width 329 height 18
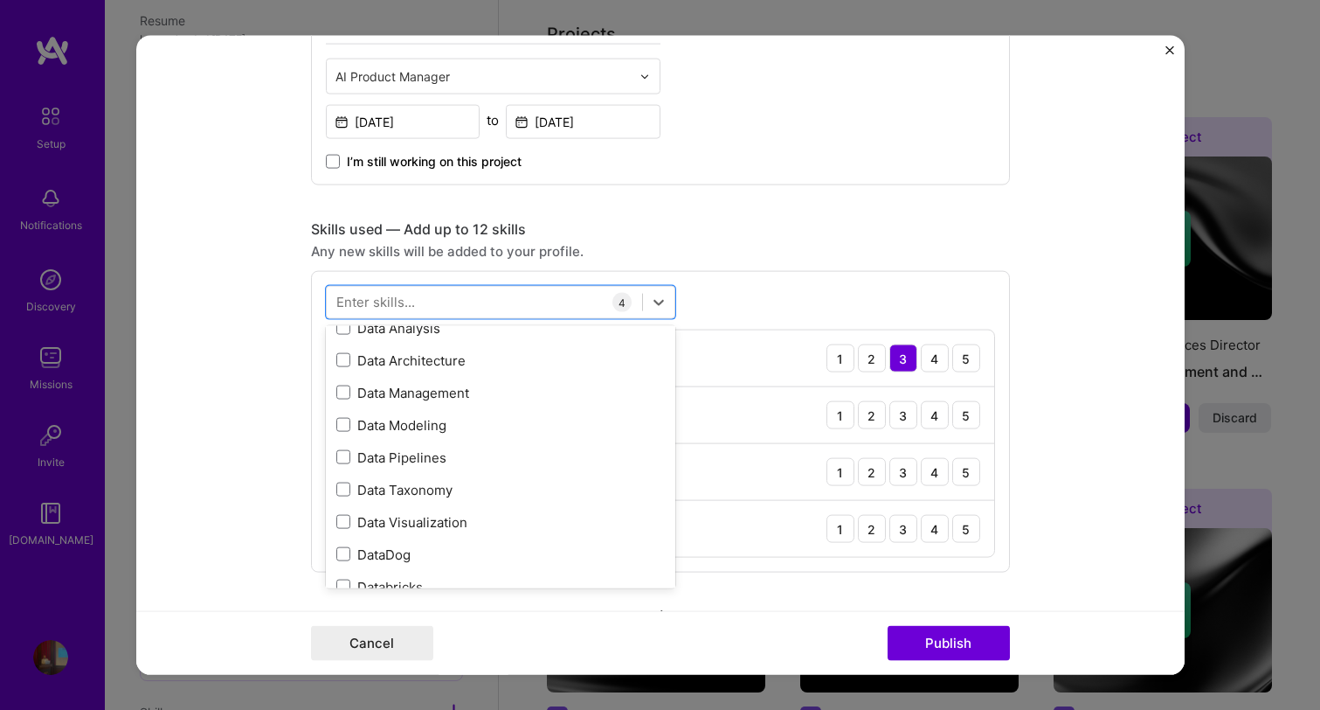
scroll to position [2862, 0]
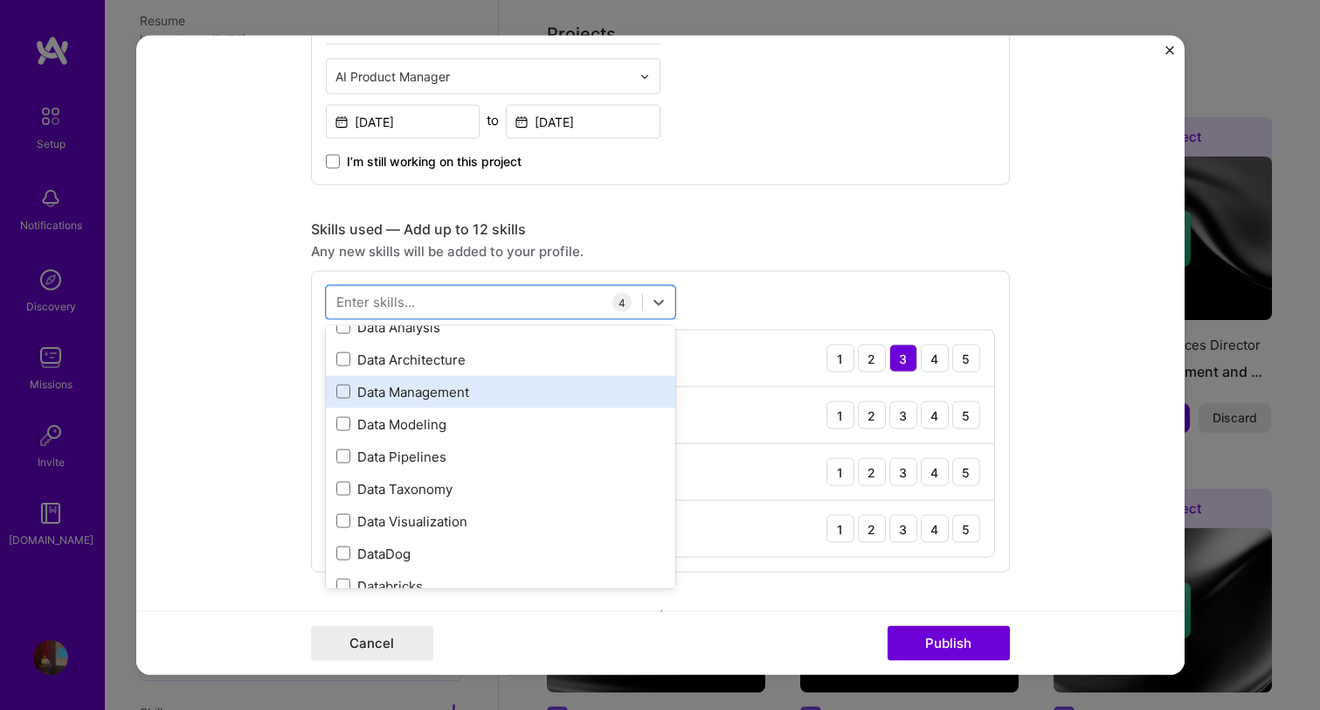
click at [443, 394] on div "Data Management" at bounding box center [500, 391] width 329 height 18
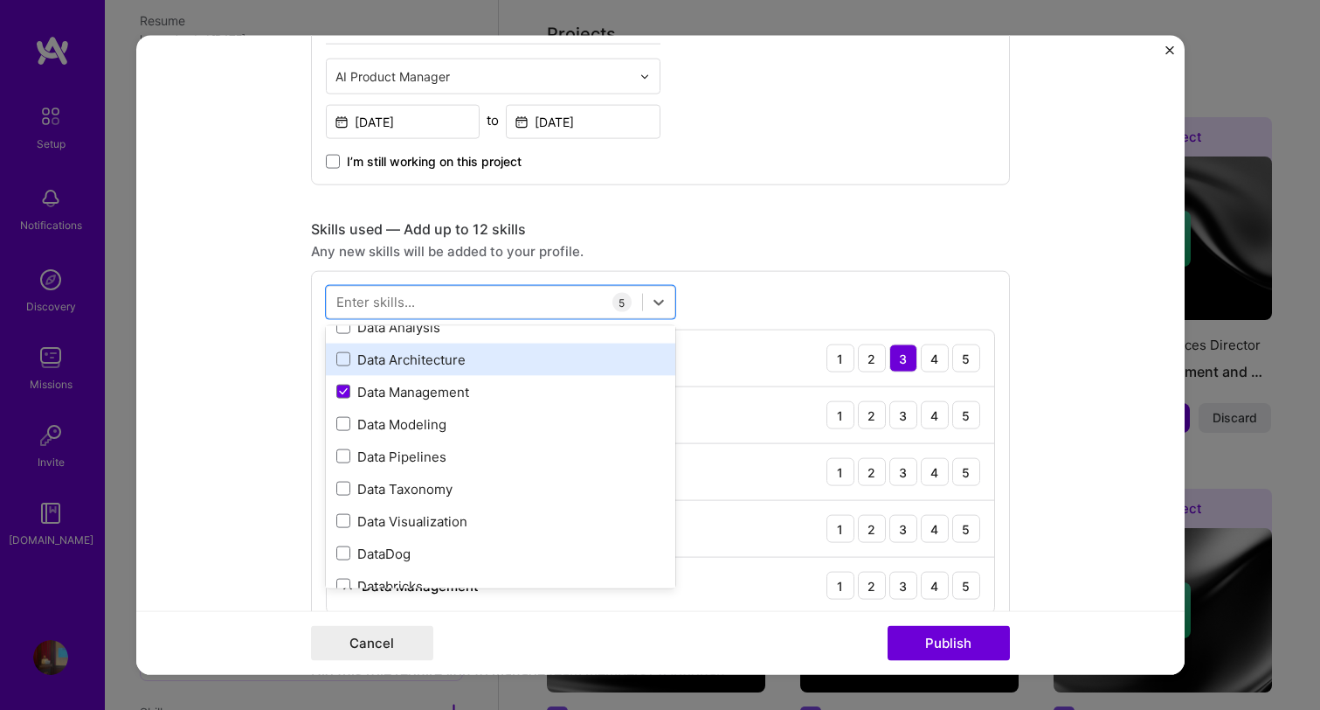
click at [447, 358] on div "Data Architecture" at bounding box center [500, 359] width 329 height 18
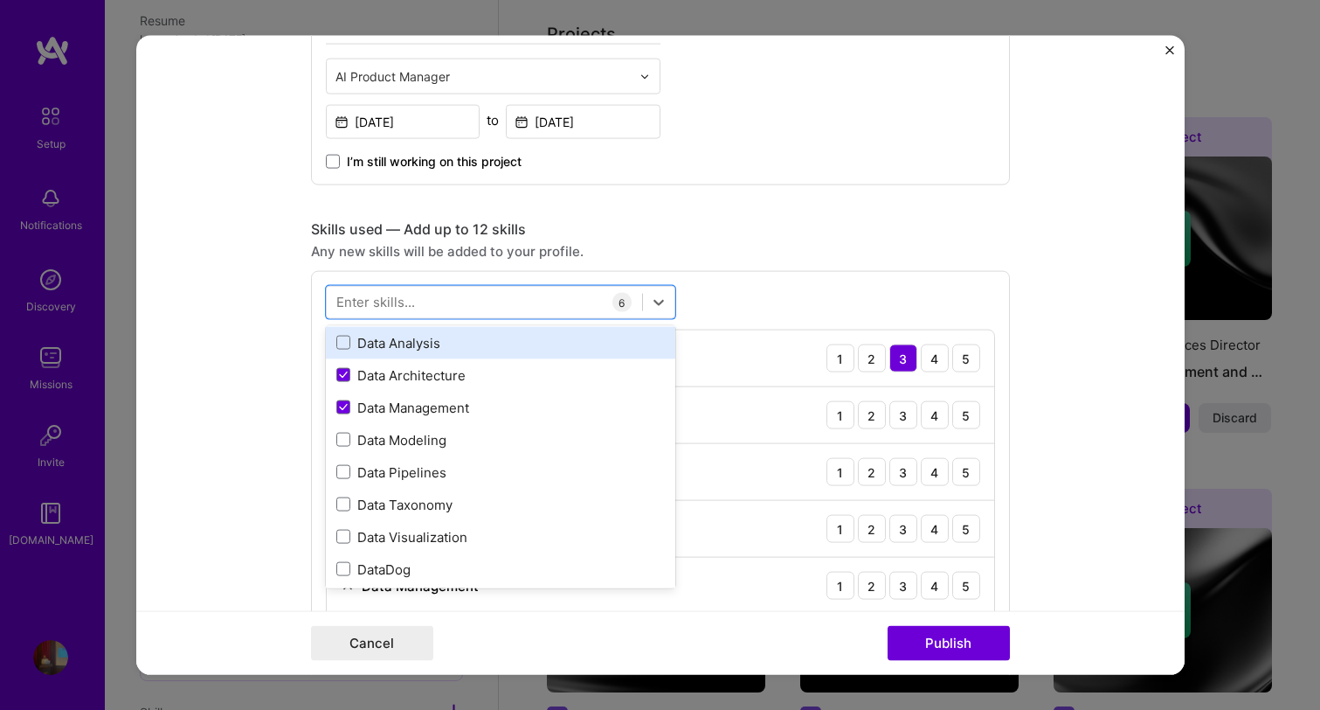
click at [428, 350] on div "Data Analysis" at bounding box center [500, 342] width 329 height 18
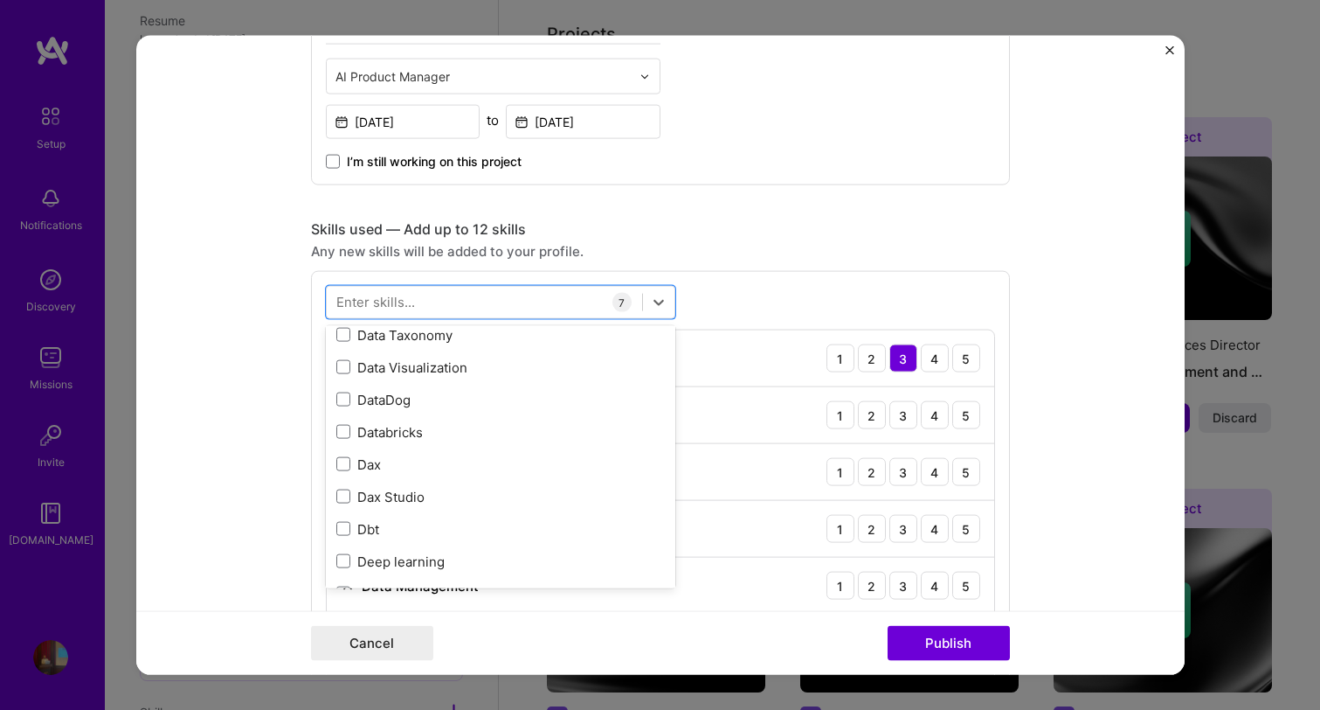
scroll to position [3047, 0]
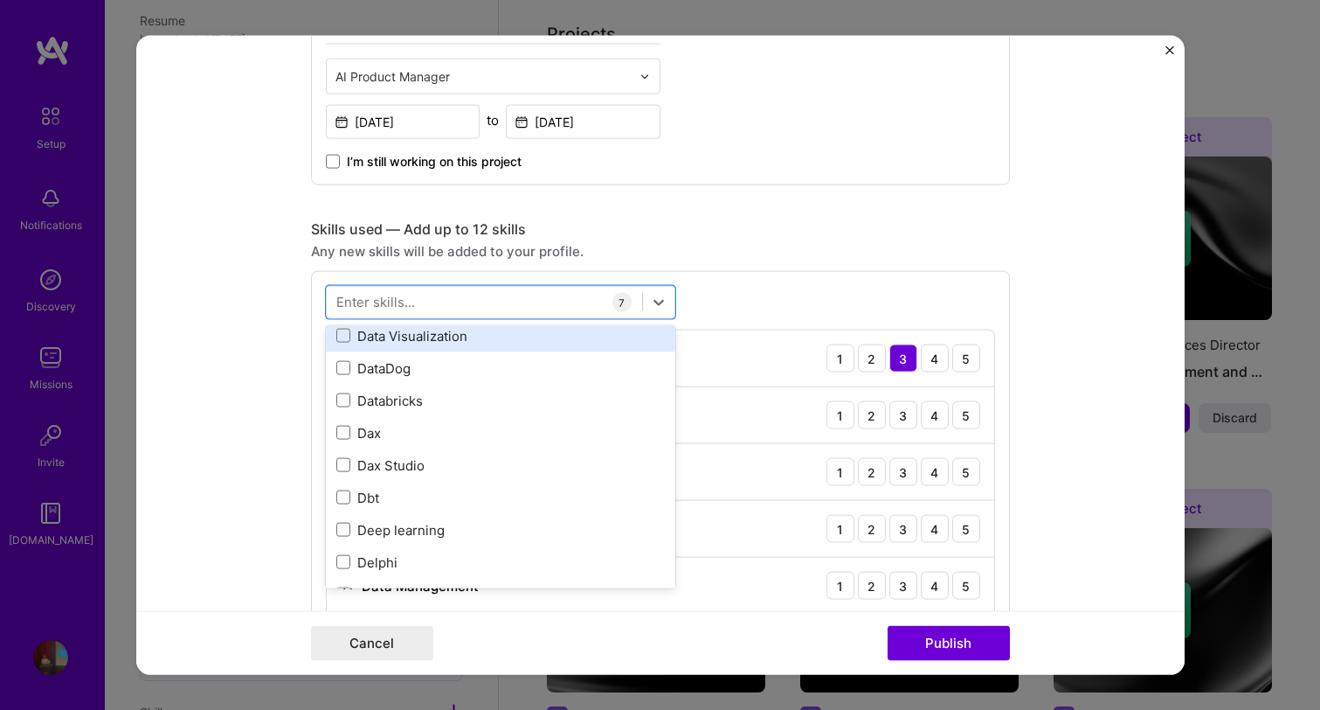
click at [449, 340] on div "Data Visualization" at bounding box center [500, 335] width 329 height 18
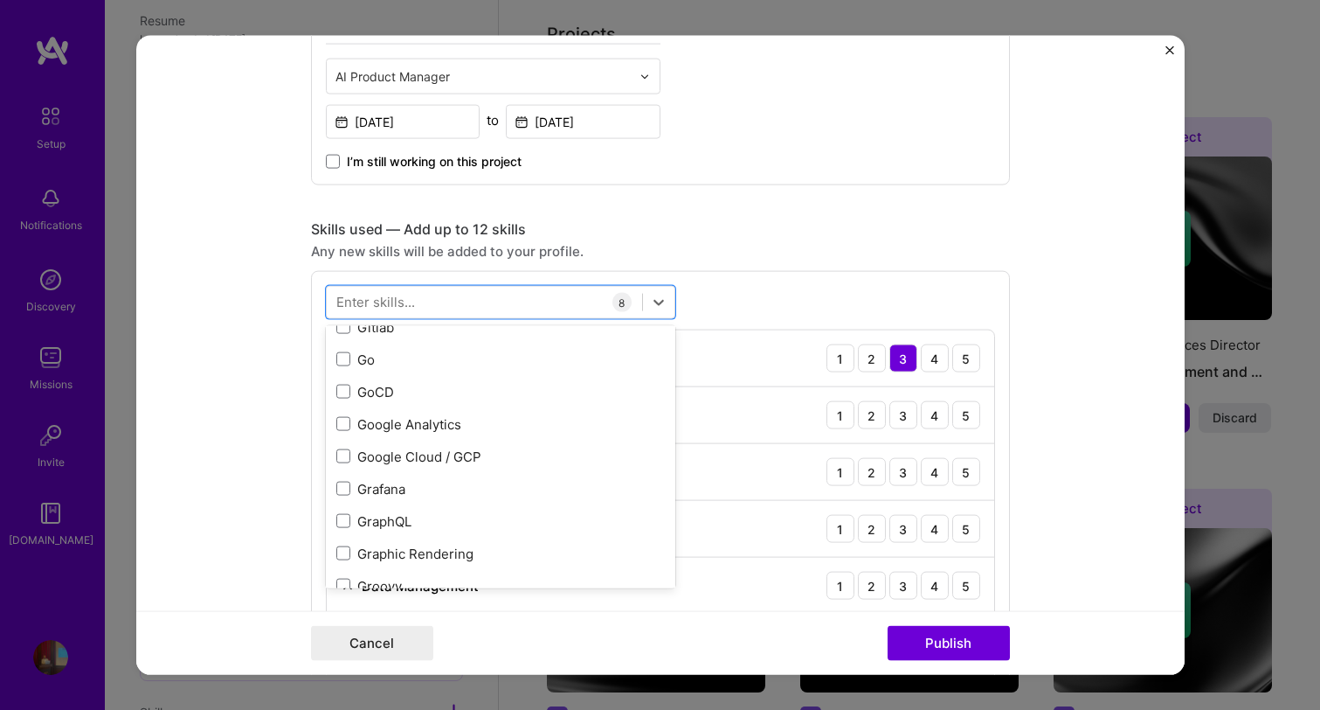
scroll to position [4836, 0]
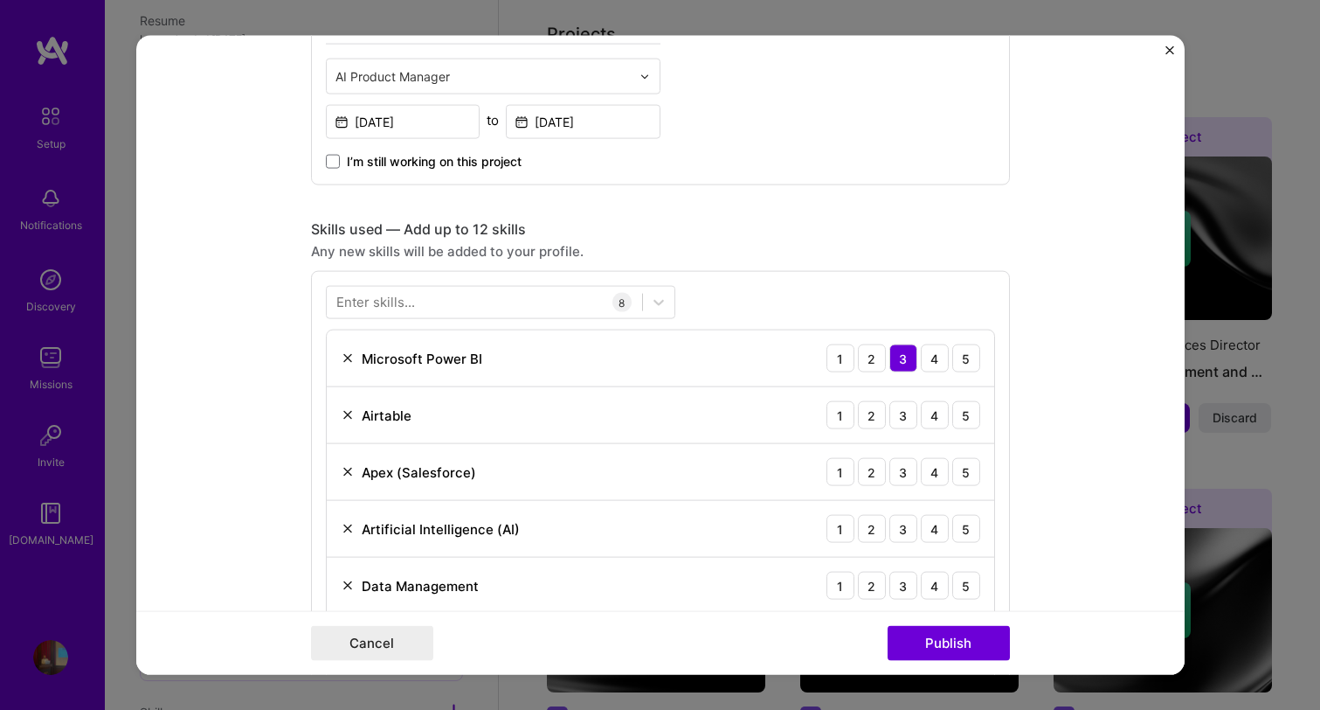
click at [998, 557] on div "Enter skills... 8 Microsoft Power BI 1 2 3 4 5 Airtable 1 2 3 4 5 Apex (Salesfo…" at bounding box center [660, 535] width 699 height 529
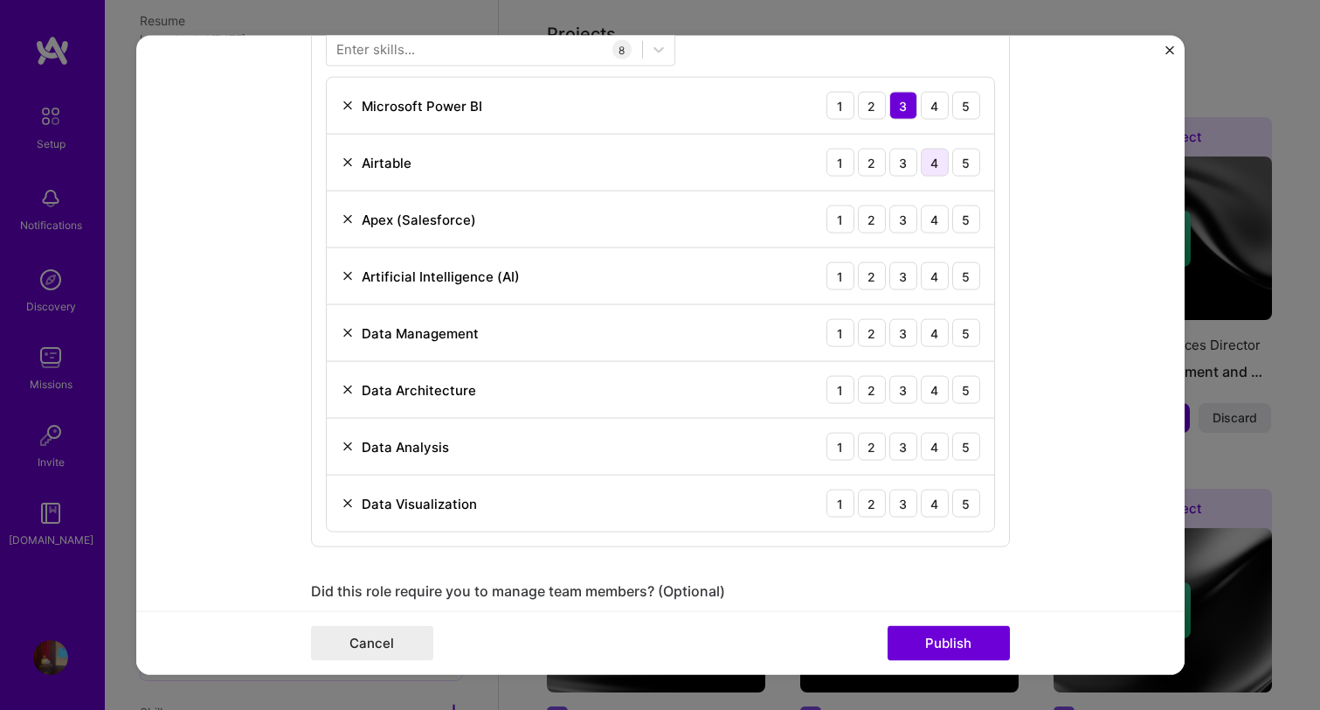
scroll to position [1129, 0]
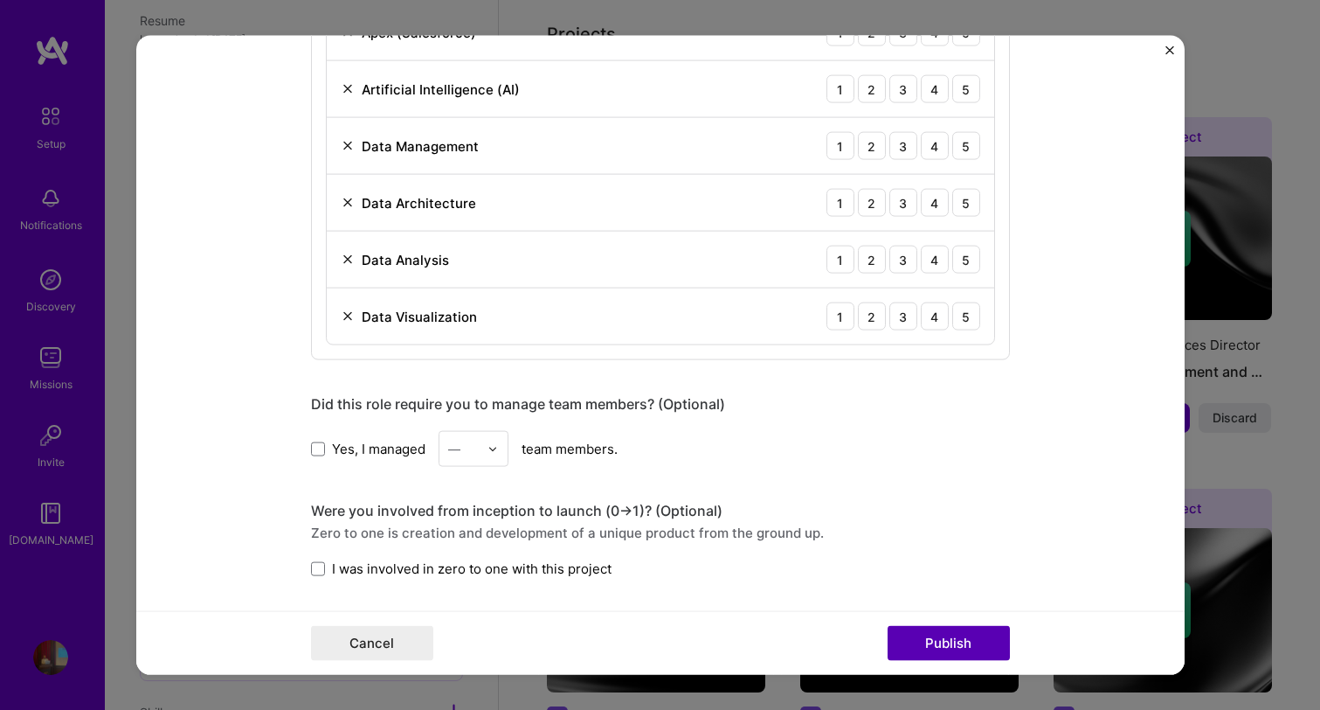
click at [932, 637] on button "Publish" at bounding box center [949, 642] width 122 height 35
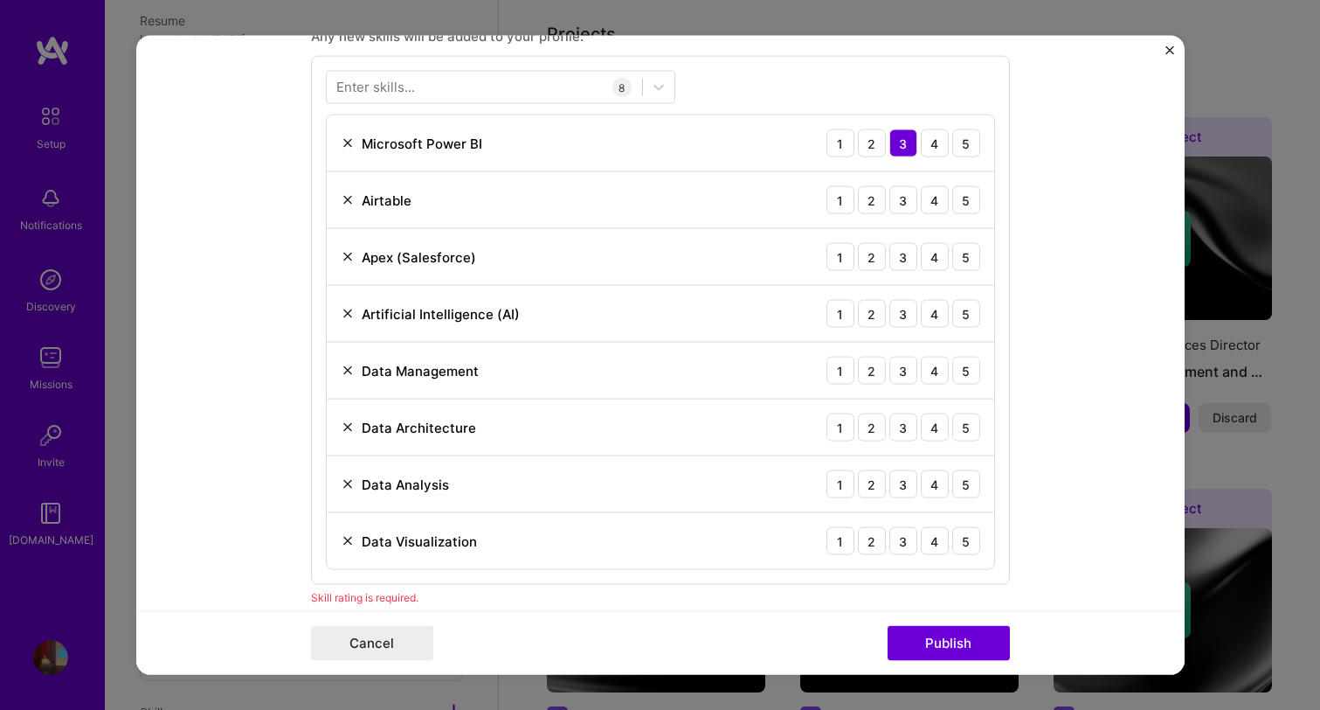
scroll to position [851, 0]
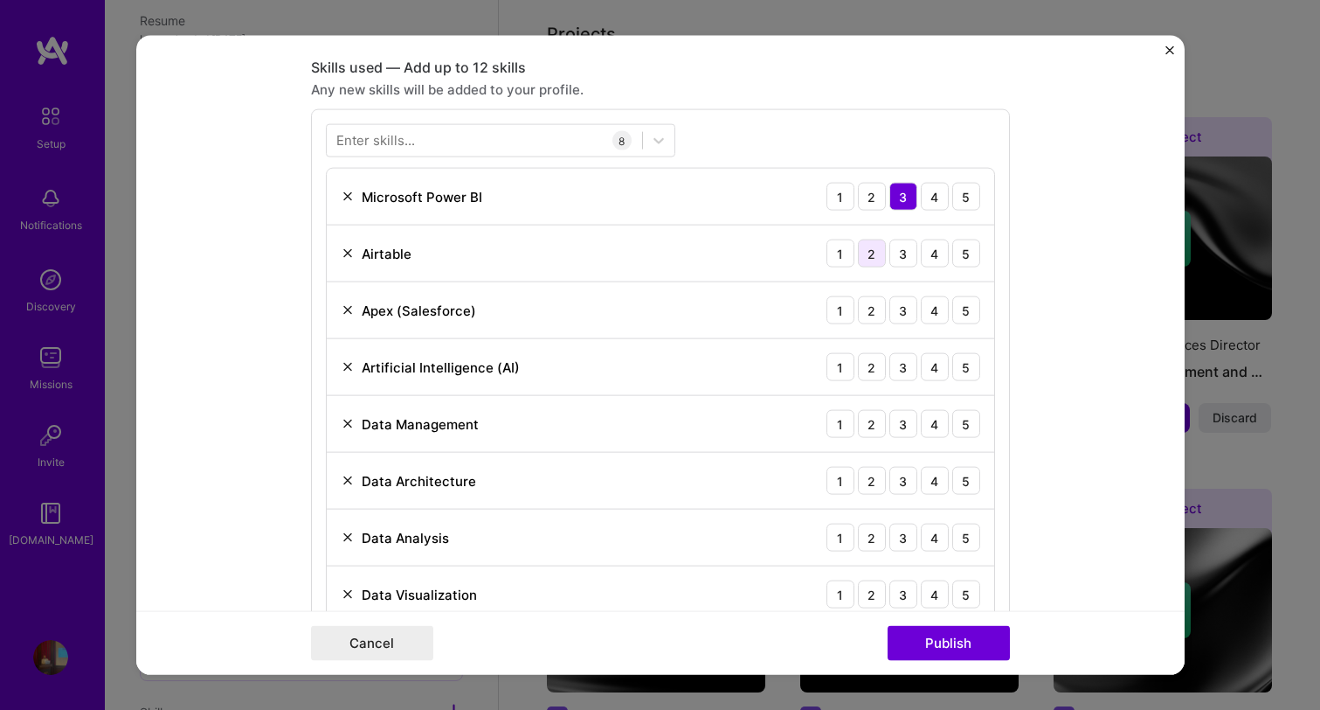
click at [876, 251] on div "2" at bounding box center [872, 253] width 28 height 28
click at [900, 305] on div "3" at bounding box center [904, 310] width 28 height 28
click at [944, 364] on div "4" at bounding box center [935, 367] width 28 height 28
click at [961, 370] on div "5" at bounding box center [966, 367] width 28 height 28
click at [959, 419] on div "5" at bounding box center [966, 424] width 28 height 28
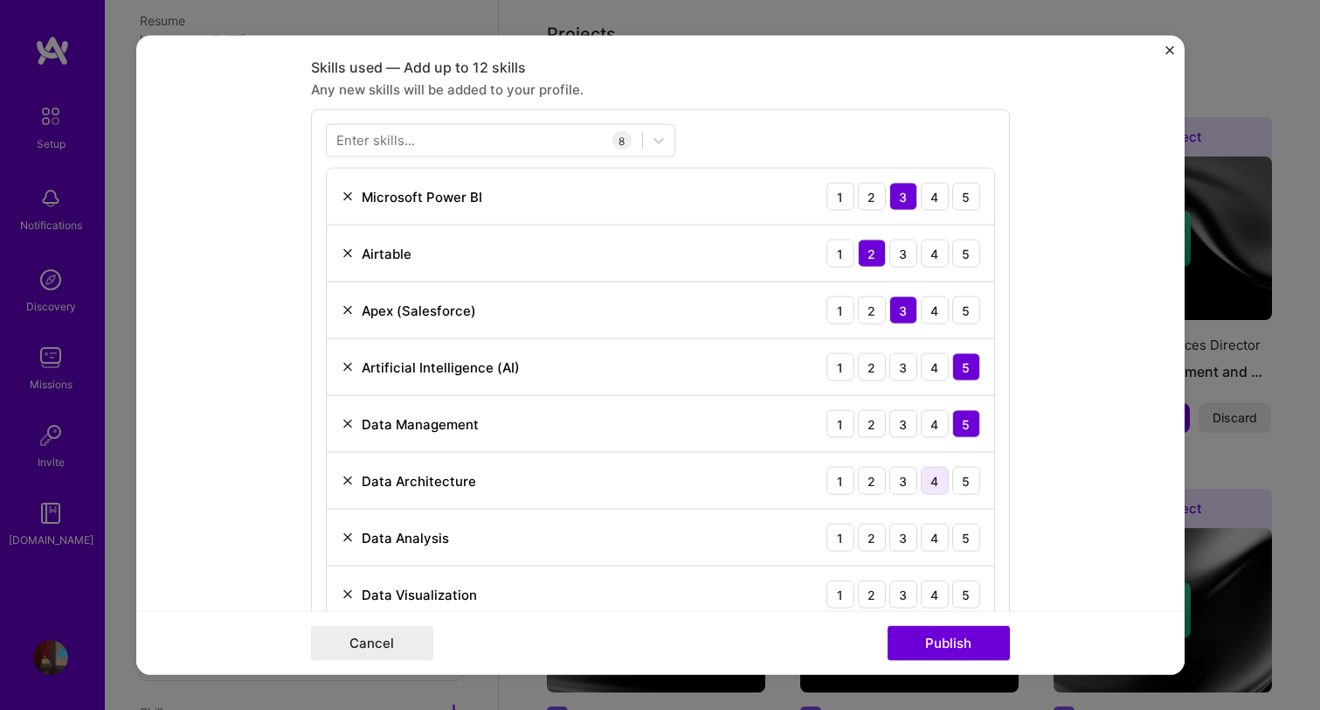
click at [927, 481] on div "4" at bounding box center [935, 481] width 28 height 28
click at [962, 513] on div "Data Analysis 1 2 3 4 5" at bounding box center [661, 537] width 668 height 57
click at [963, 533] on div "5" at bounding box center [966, 537] width 28 height 28
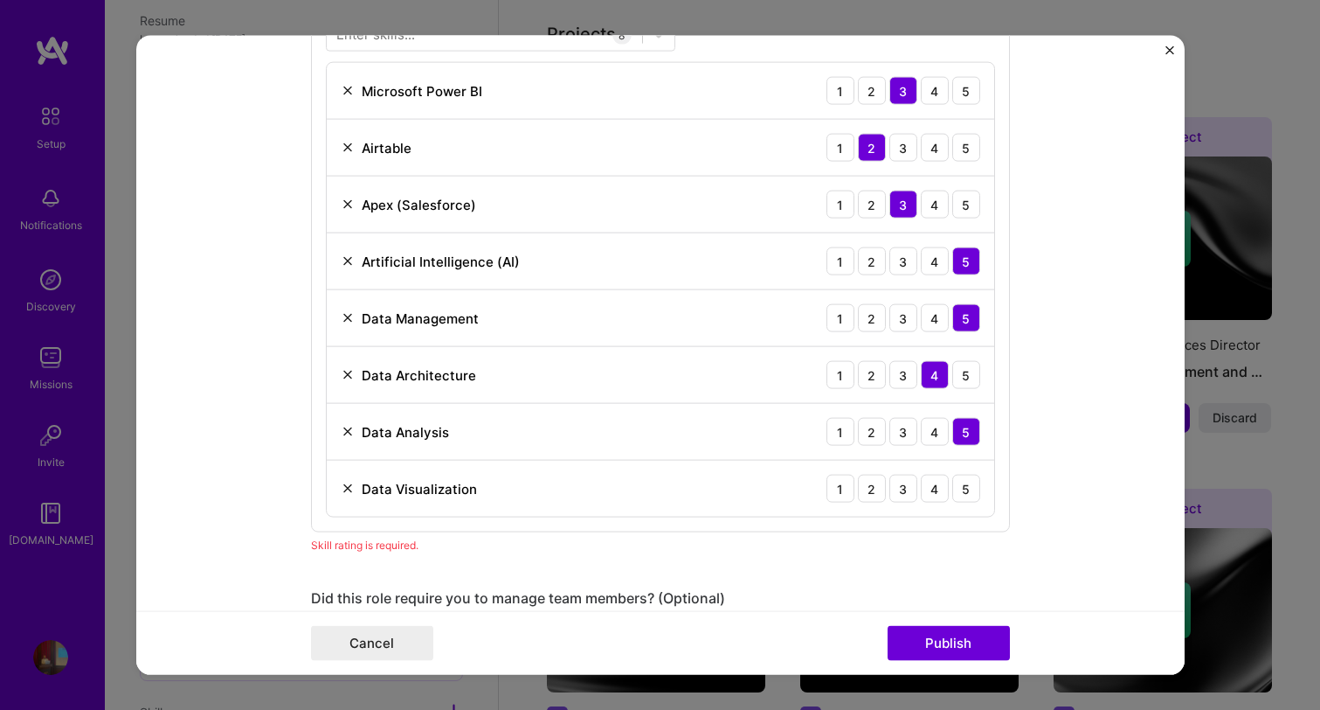
scroll to position [982, 0]
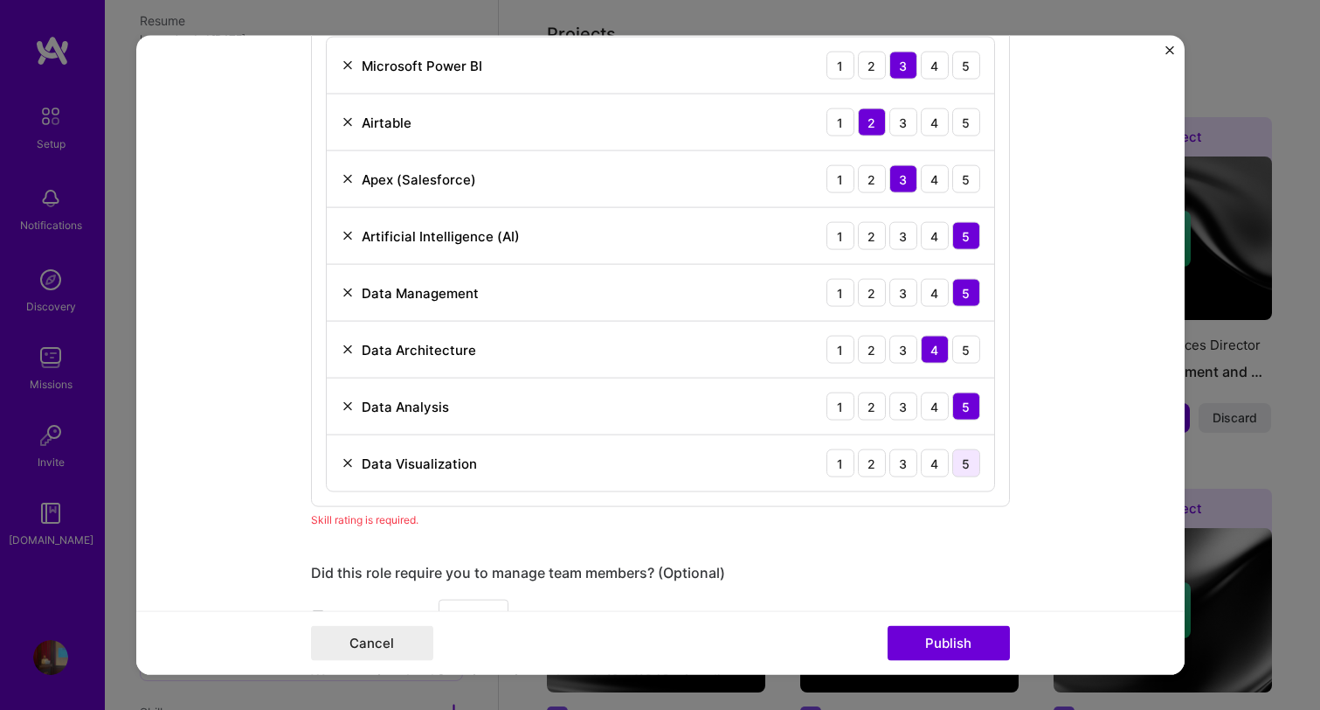
click at [961, 458] on div "5" at bounding box center [966, 463] width 28 height 28
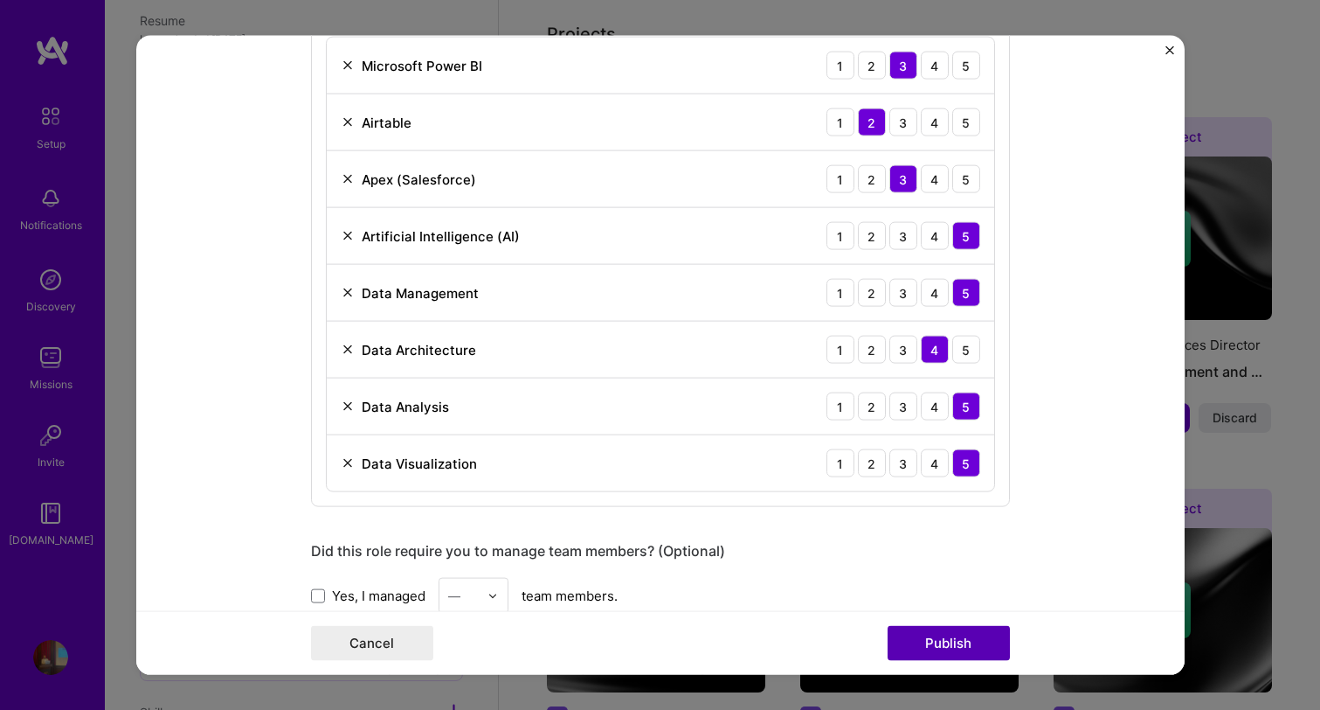
click at [961, 637] on button "Publish" at bounding box center [949, 642] width 122 height 35
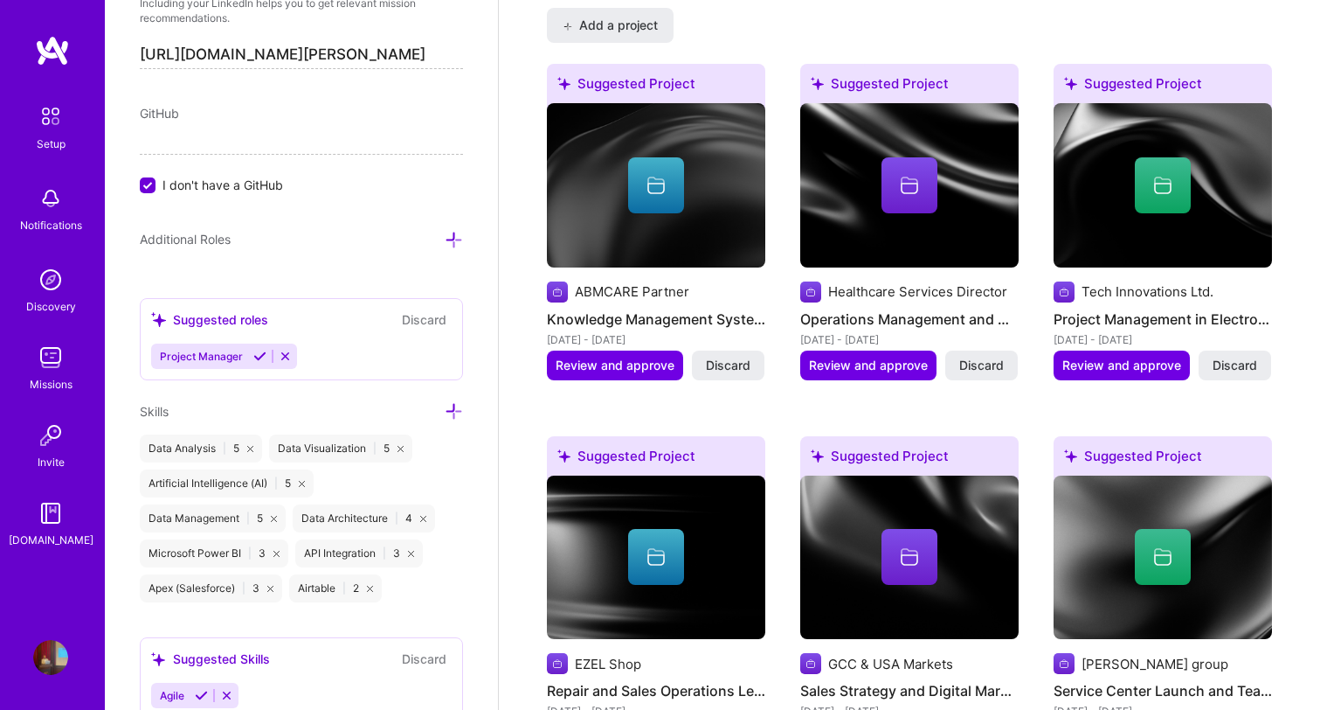
scroll to position [1410, 0]
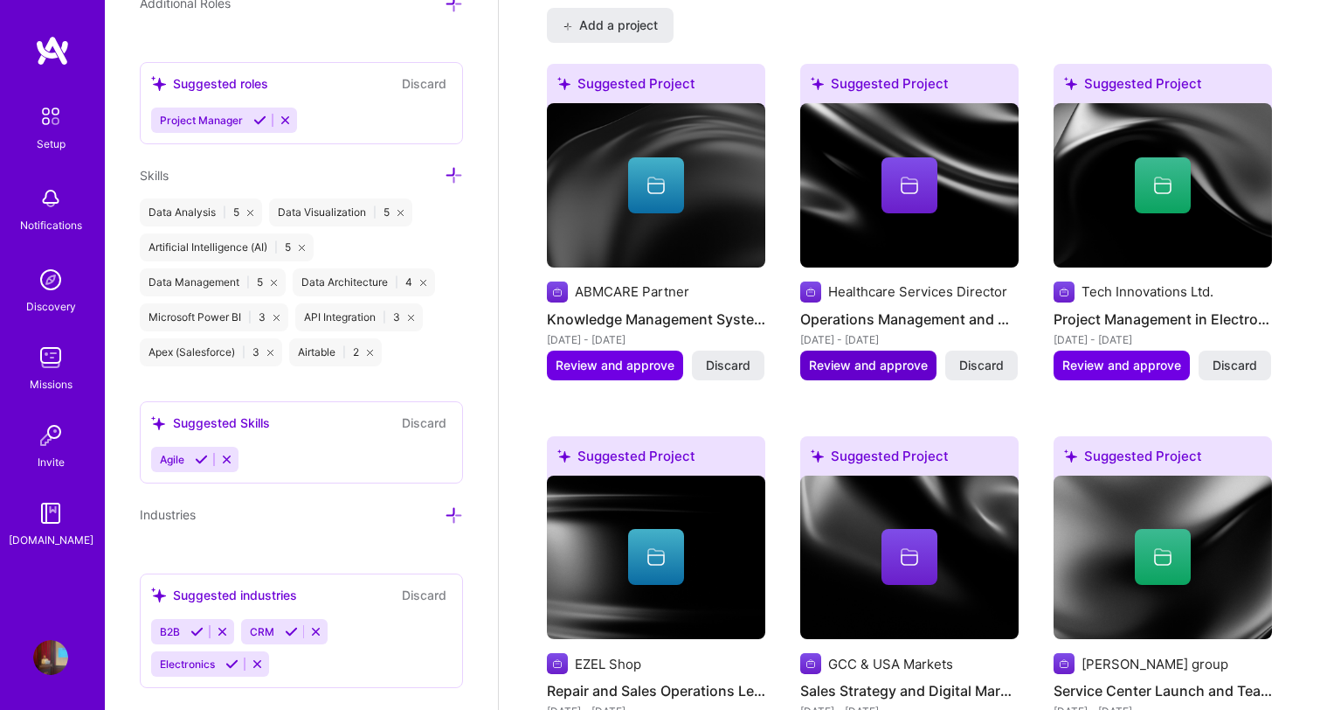
click at [855, 357] on span "Review and approve" at bounding box center [868, 365] width 119 height 17
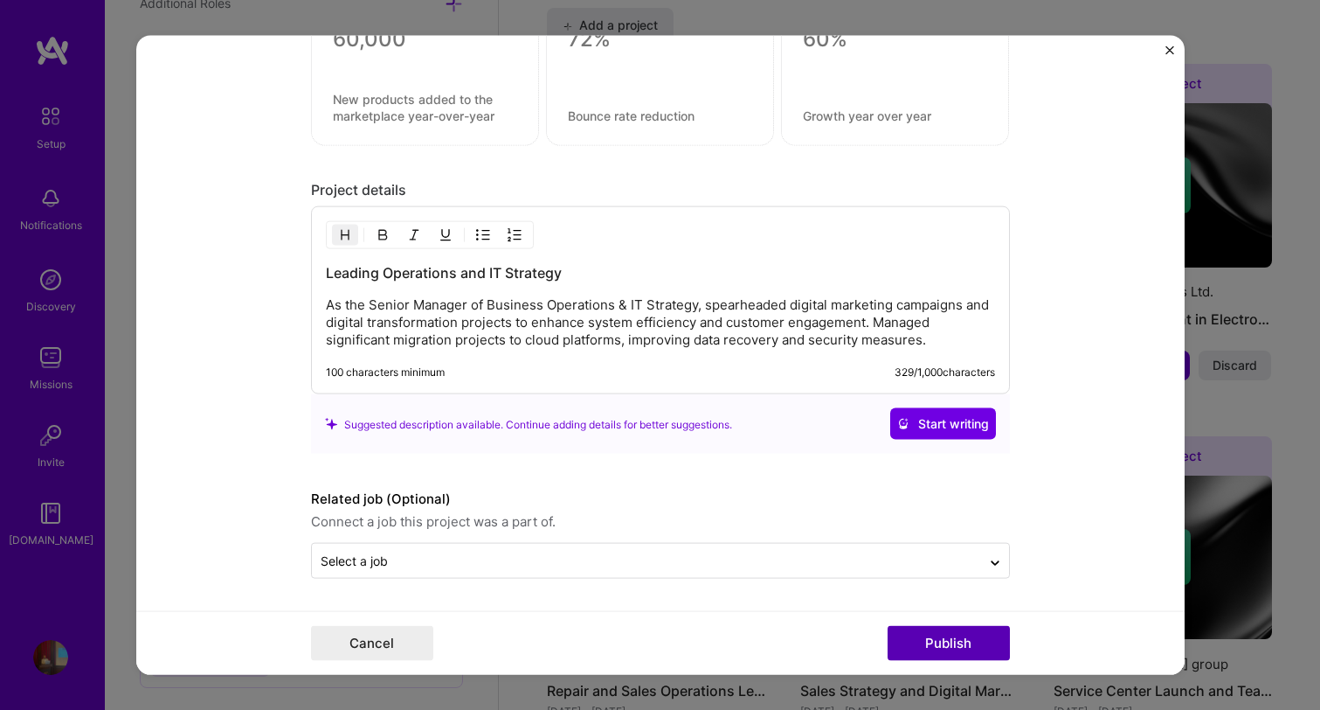
click at [973, 654] on button "Publish" at bounding box center [949, 642] width 122 height 35
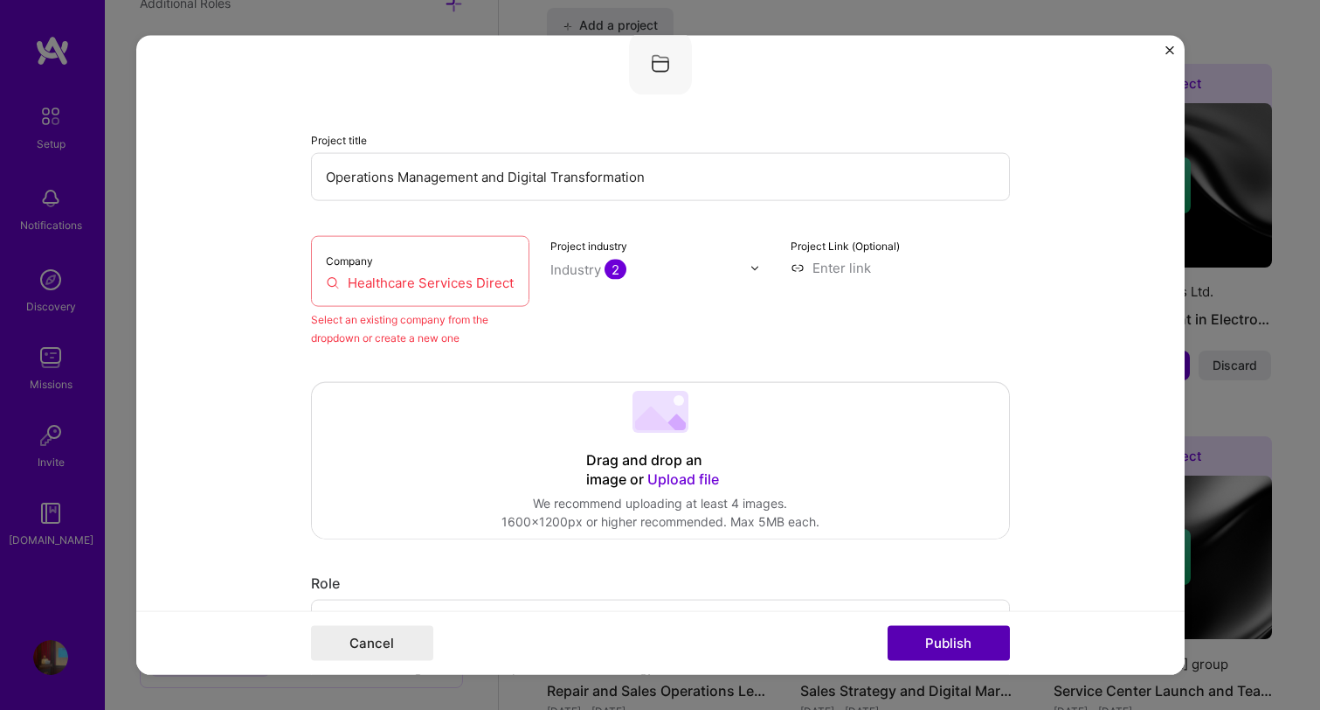
scroll to position [114, 0]
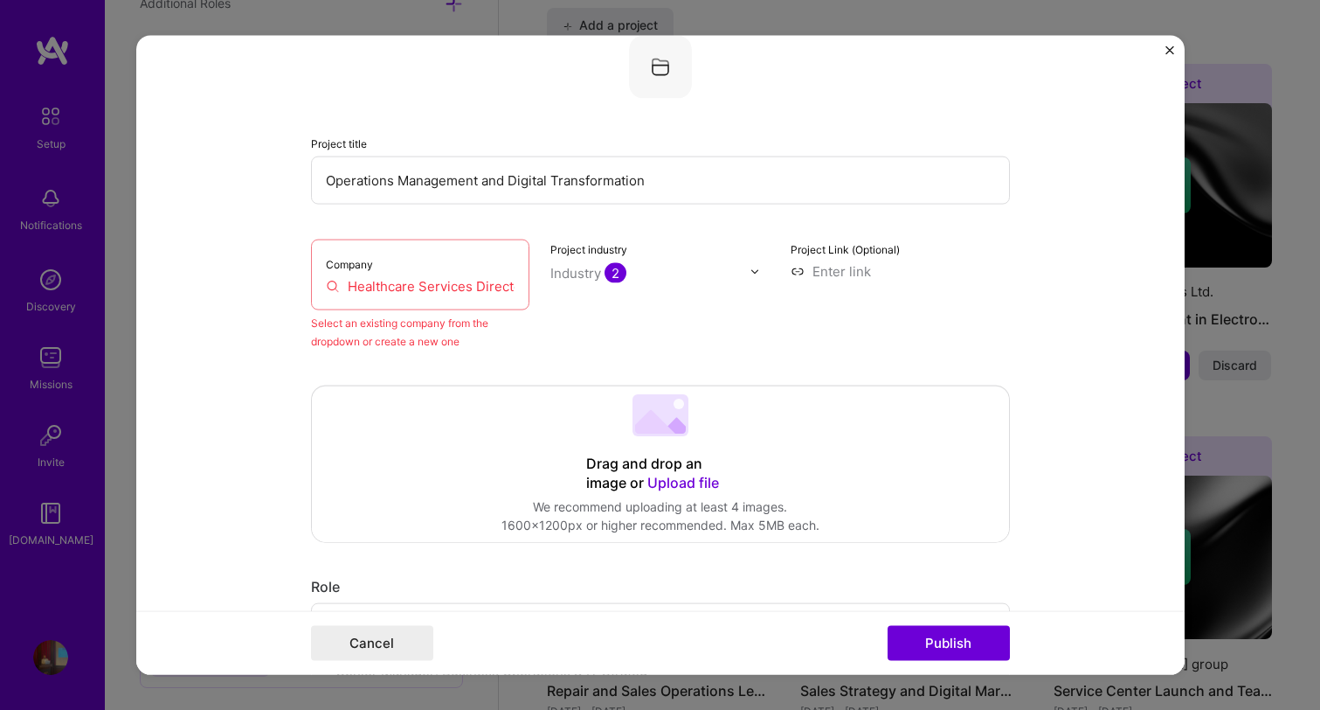
click at [493, 298] on div "Company Healthcare Services Director" at bounding box center [420, 274] width 219 height 71
click at [481, 277] on div "Company Healthcare Services Director" at bounding box center [420, 274] width 219 height 71
click at [481, 282] on input "Healthcare Services Director" at bounding box center [421, 286] width 190 height 18
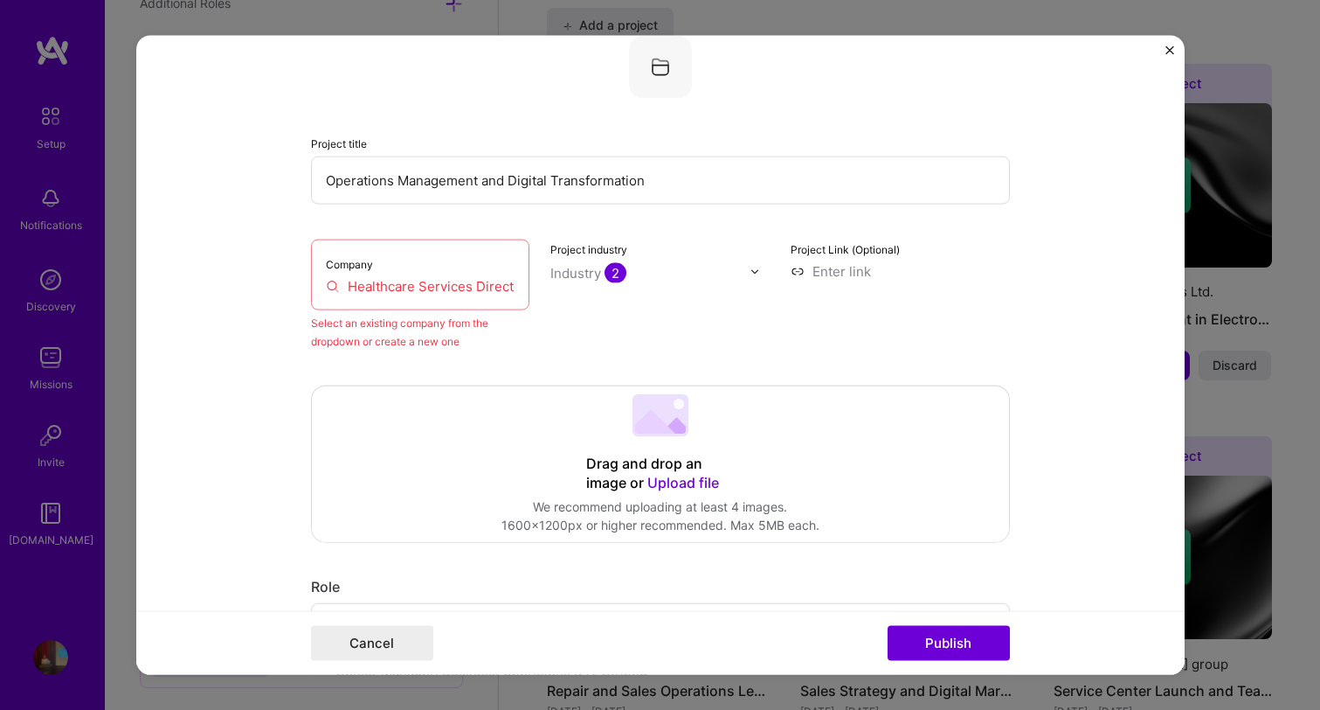
click at [481, 282] on input "Healthcare Services Director" at bounding box center [421, 286] width 190 height 18
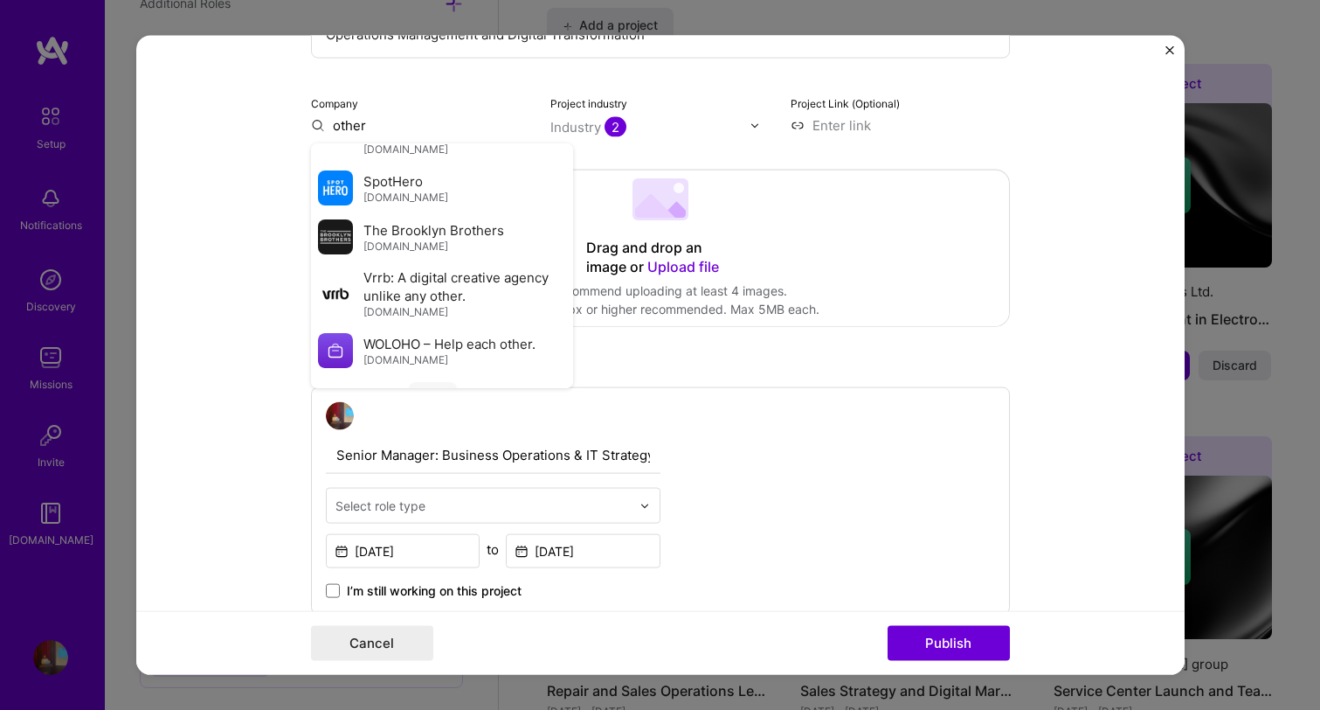
scroll to position [191, 0]
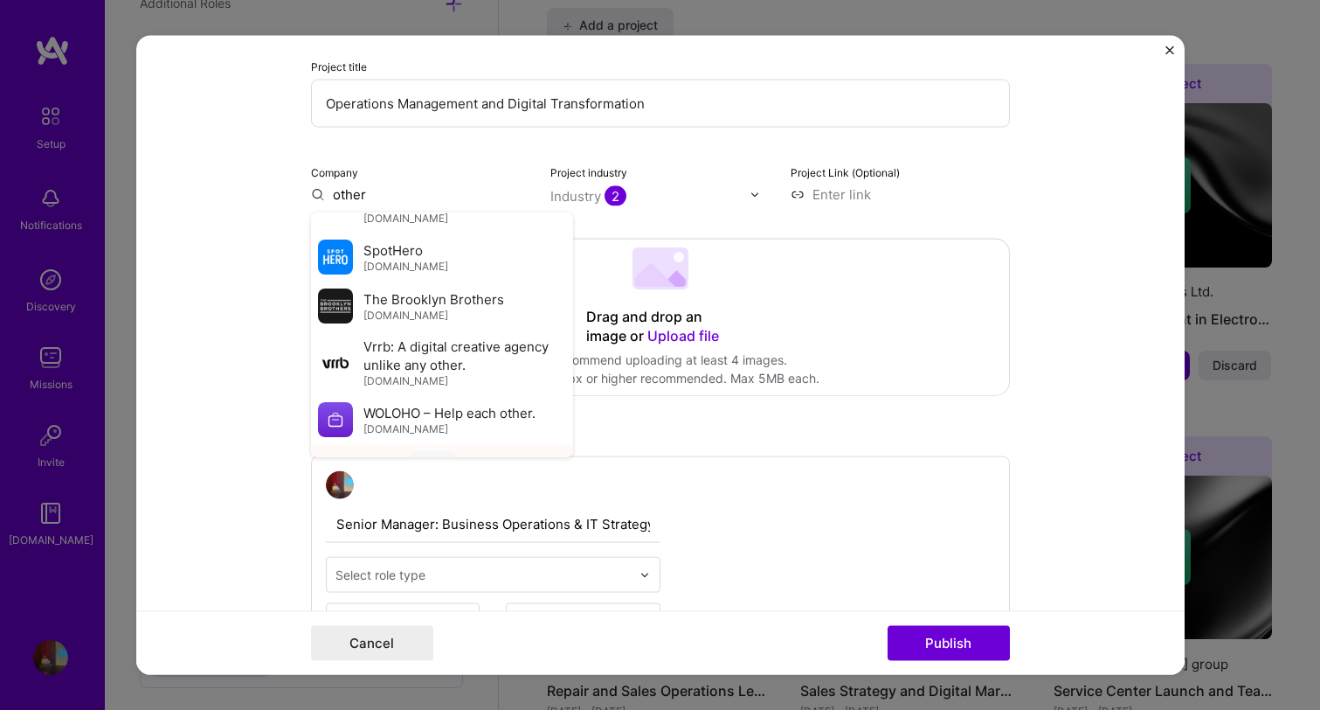
type input "other"
click at [449, 451] on div "other" at bounding box center [433, 466] width 48 height 31
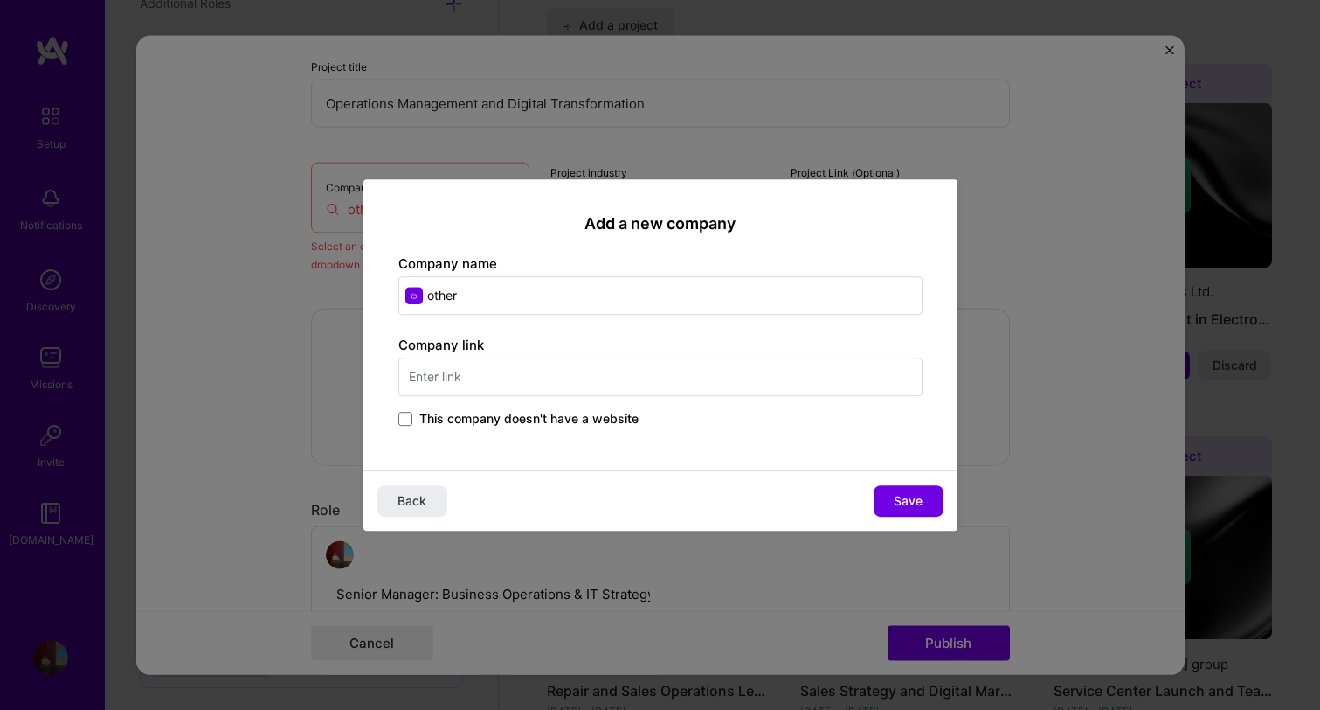
click at [514, 373] on input "text" at bounding box center [660, 376] width 524 height 38
type input "elajclinic.com"
click at [904, 490] on button "Save" at bounding box center [909, 500] width 70 height 31
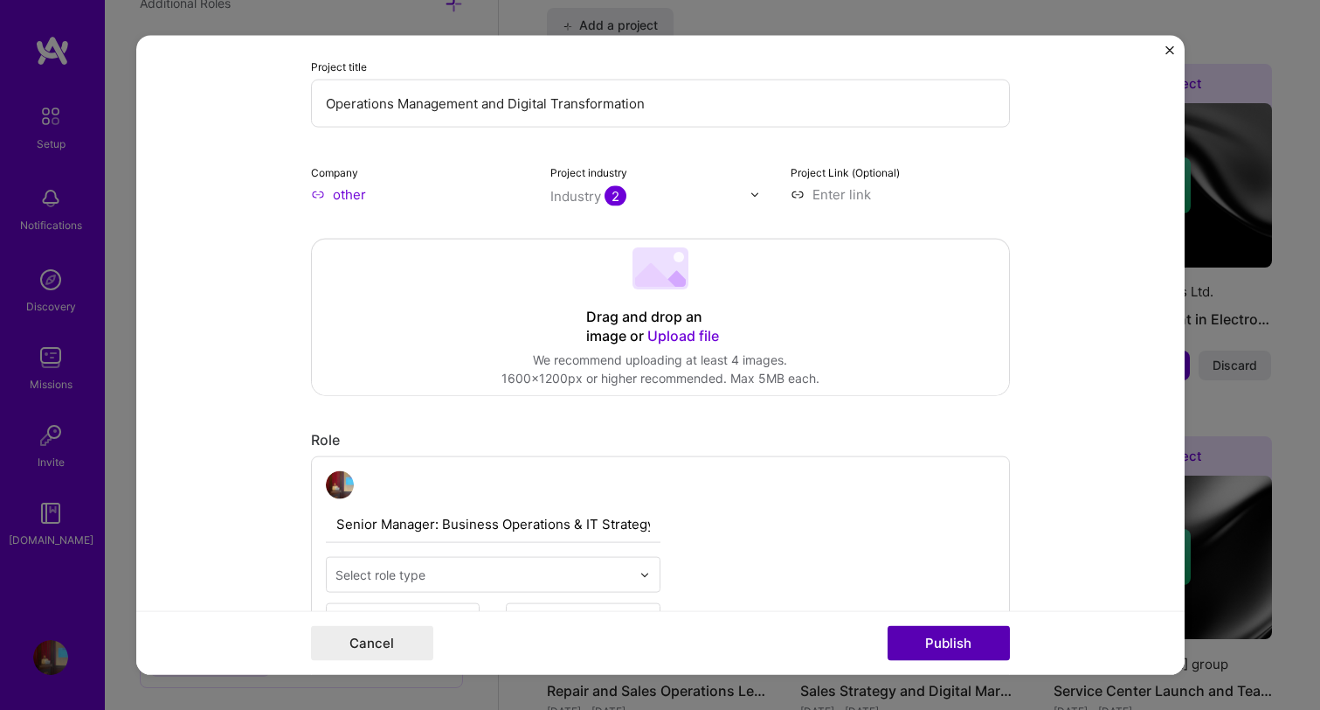
click at [970, 635] on button "Publish" at bounding box center [949, 642] width 122 height 35
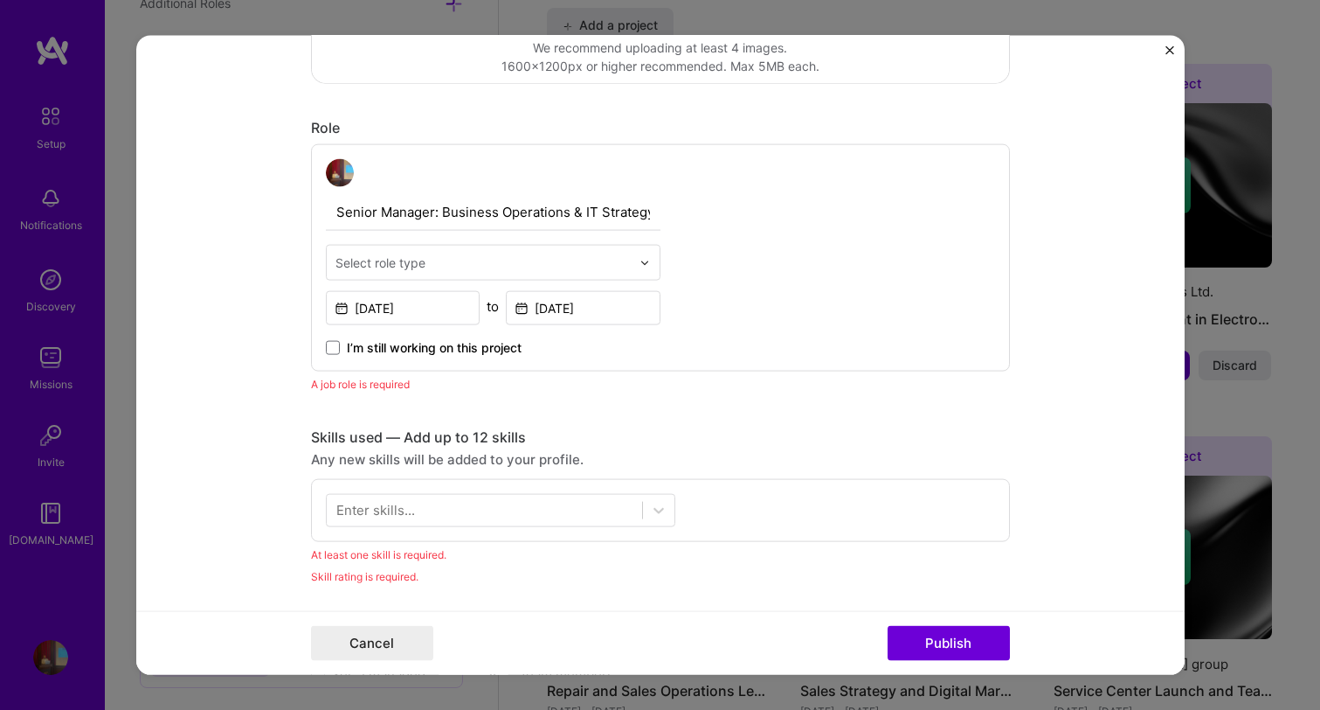
scroll to position [587, 0]
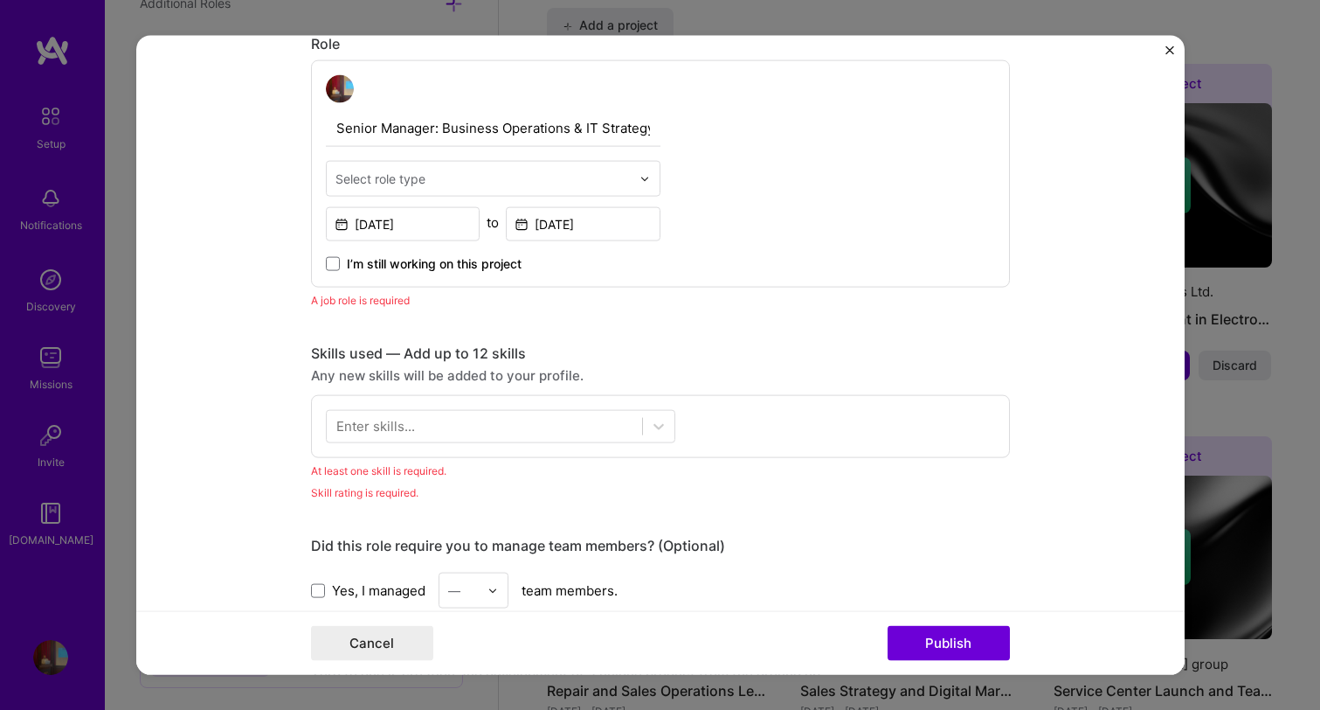
click at [448, 184] on input "text" at bounding box center [483, 179] width 295 height 18
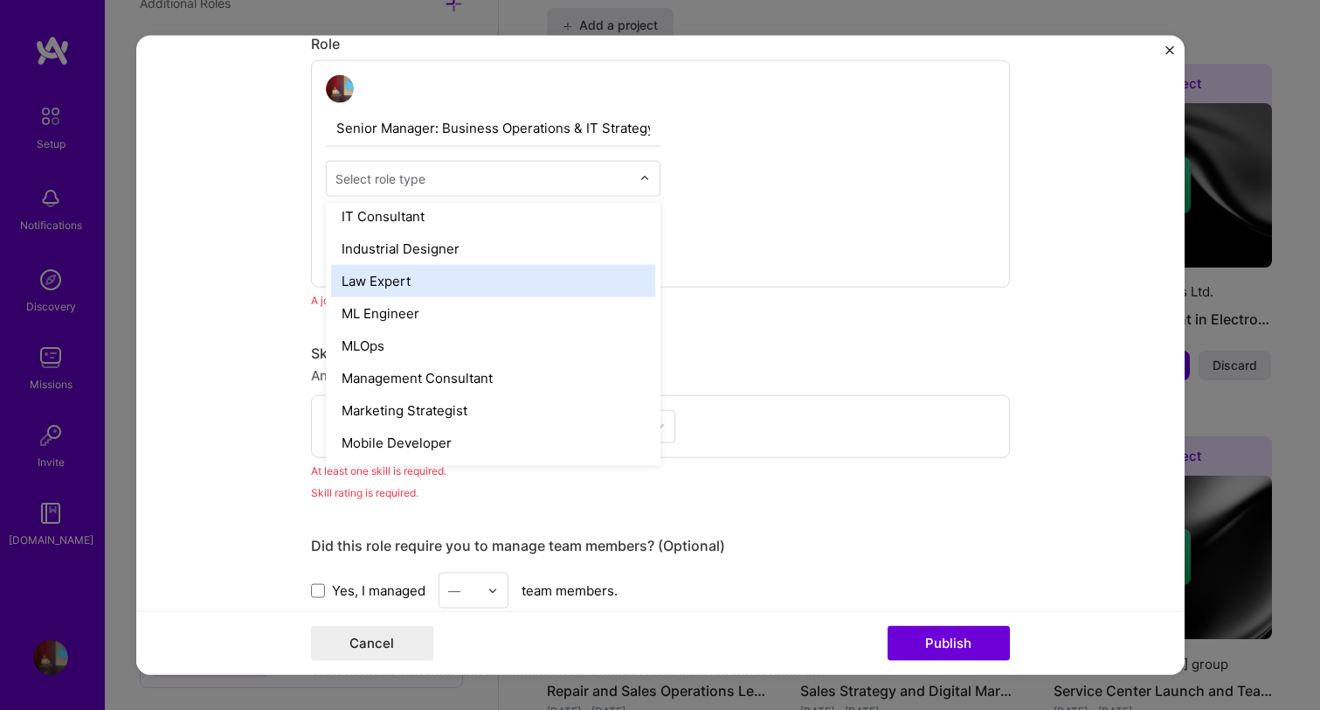
scroll to position [1230, 0]
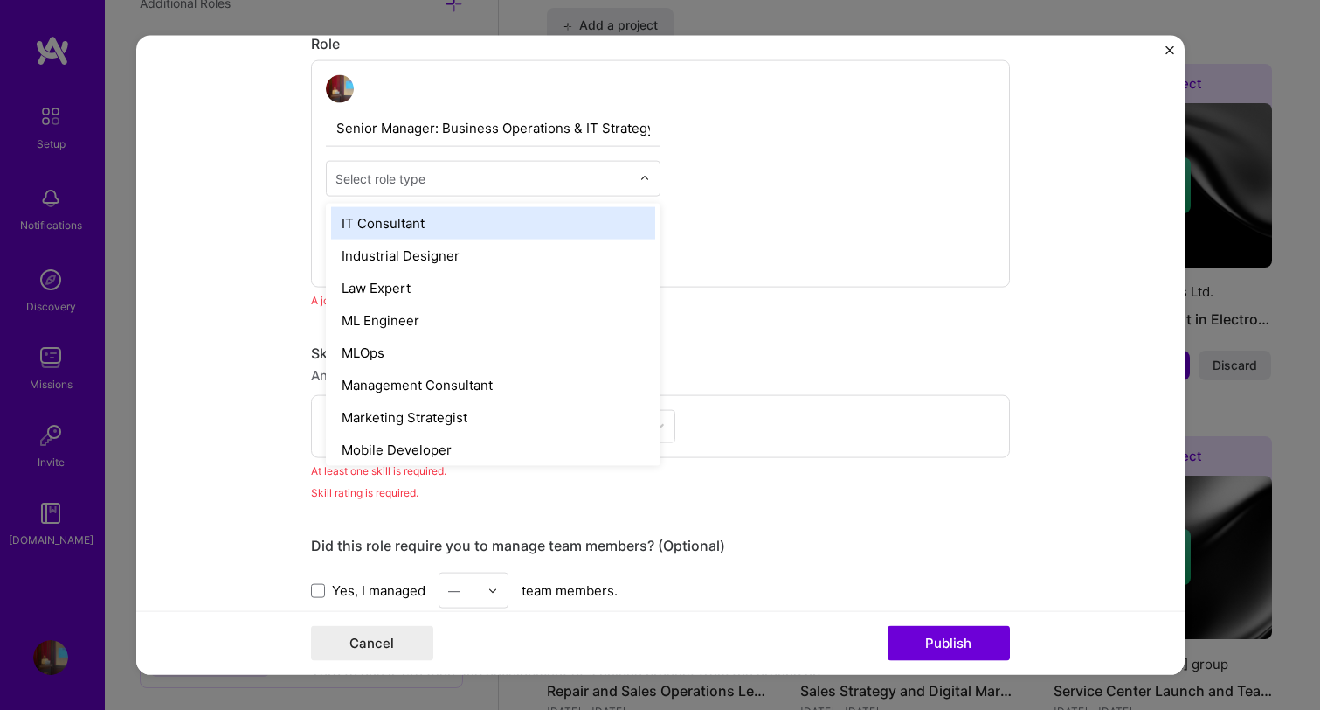
click at [446, 230] on div "IT Consultant" at bounding box center [493, 223] width 324 height 32
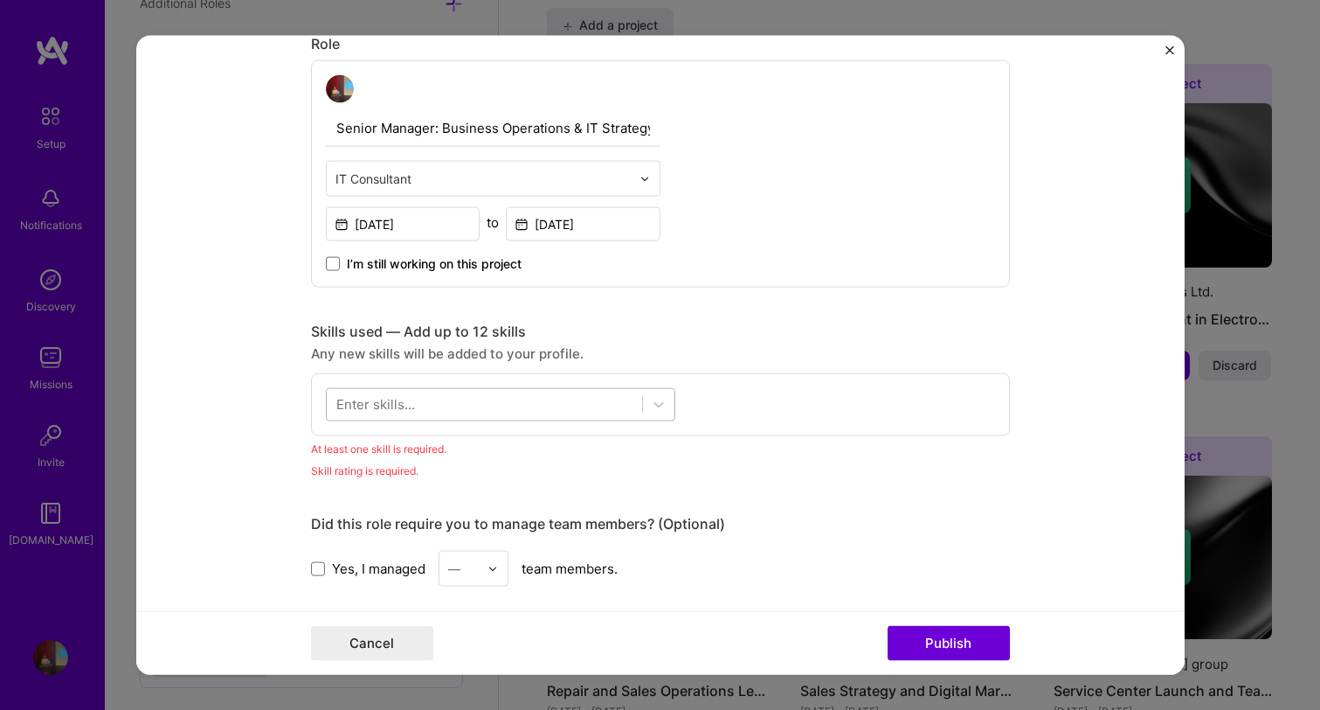
click at [589, 404] on div at bounding box center [484, 404] width 315 height 29
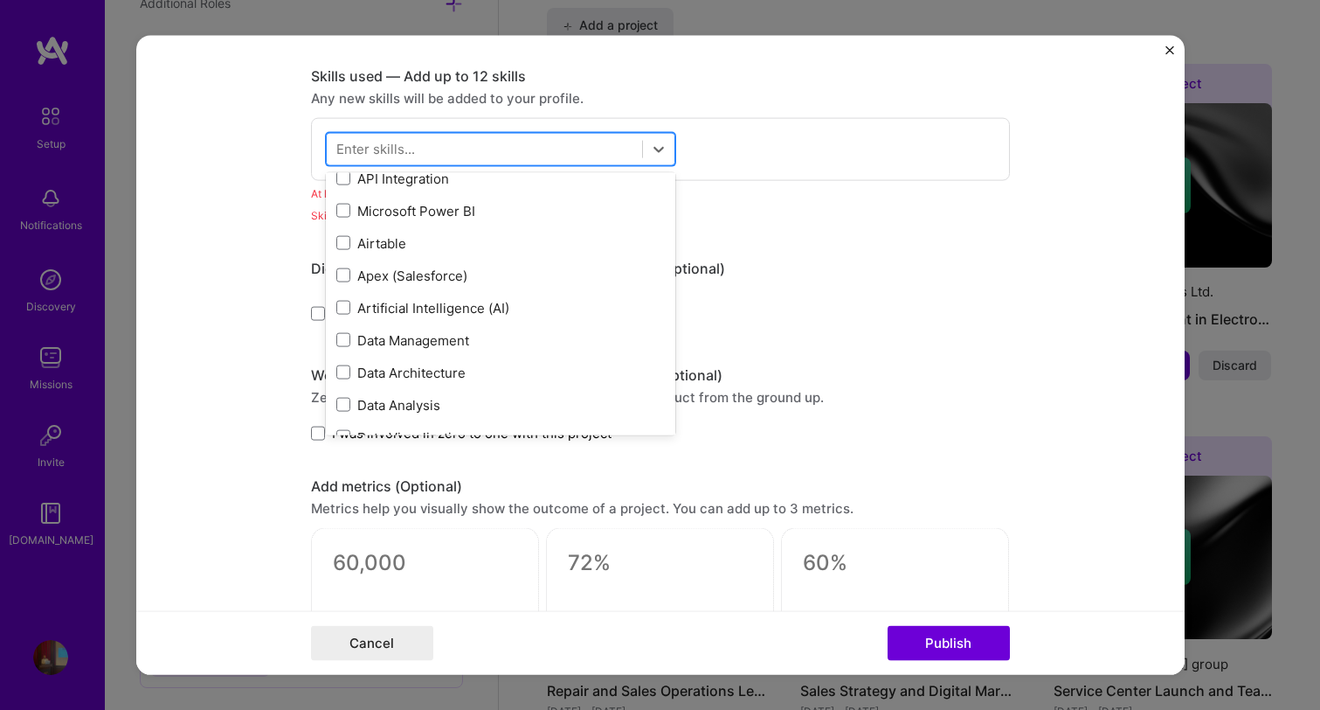
scroll to position [864, 0]
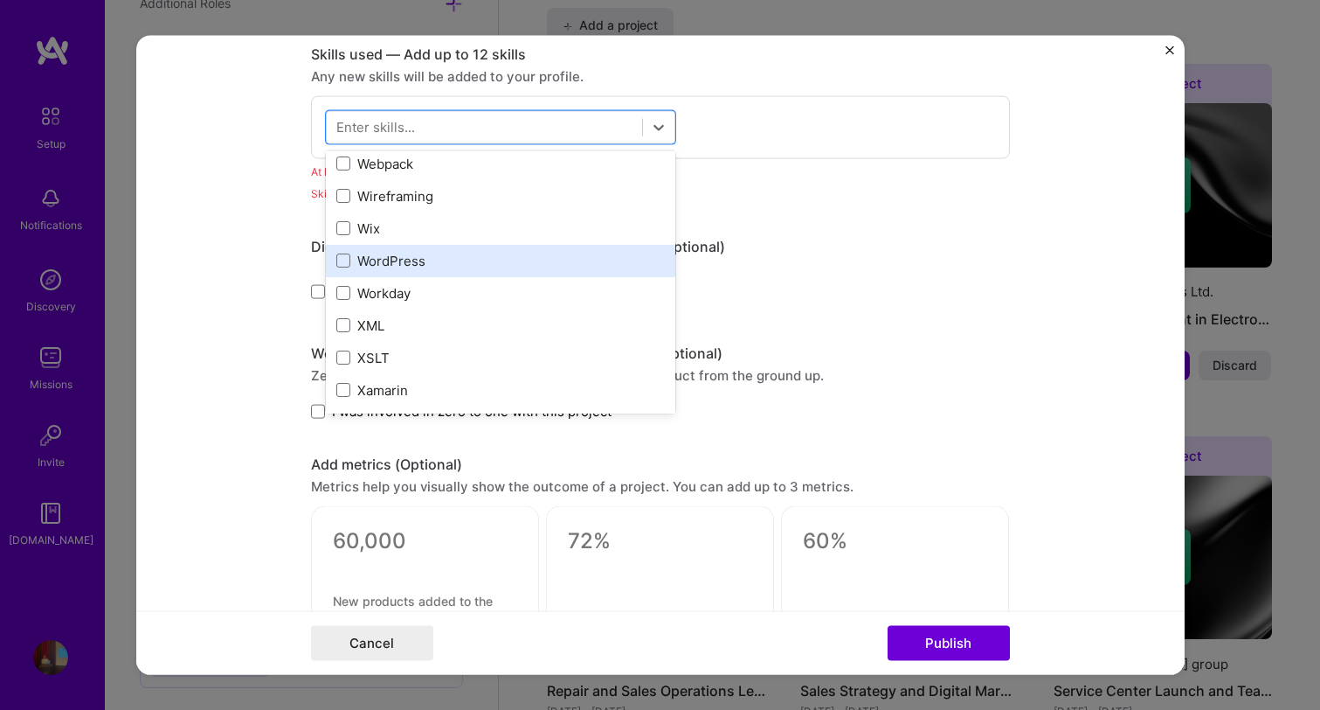
click at [447, 258] on div "WordPress" at bounding box center [500, 260] width 329 height 18
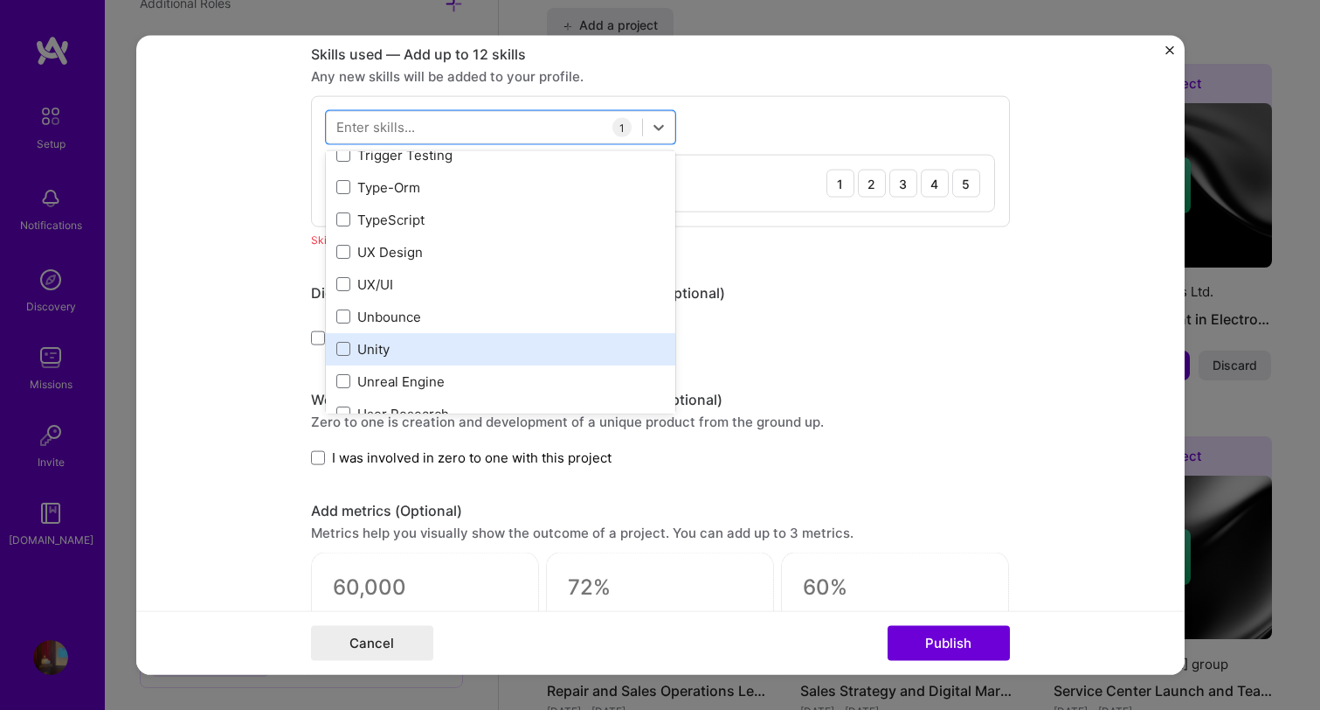
scroll to position [11062, 0]
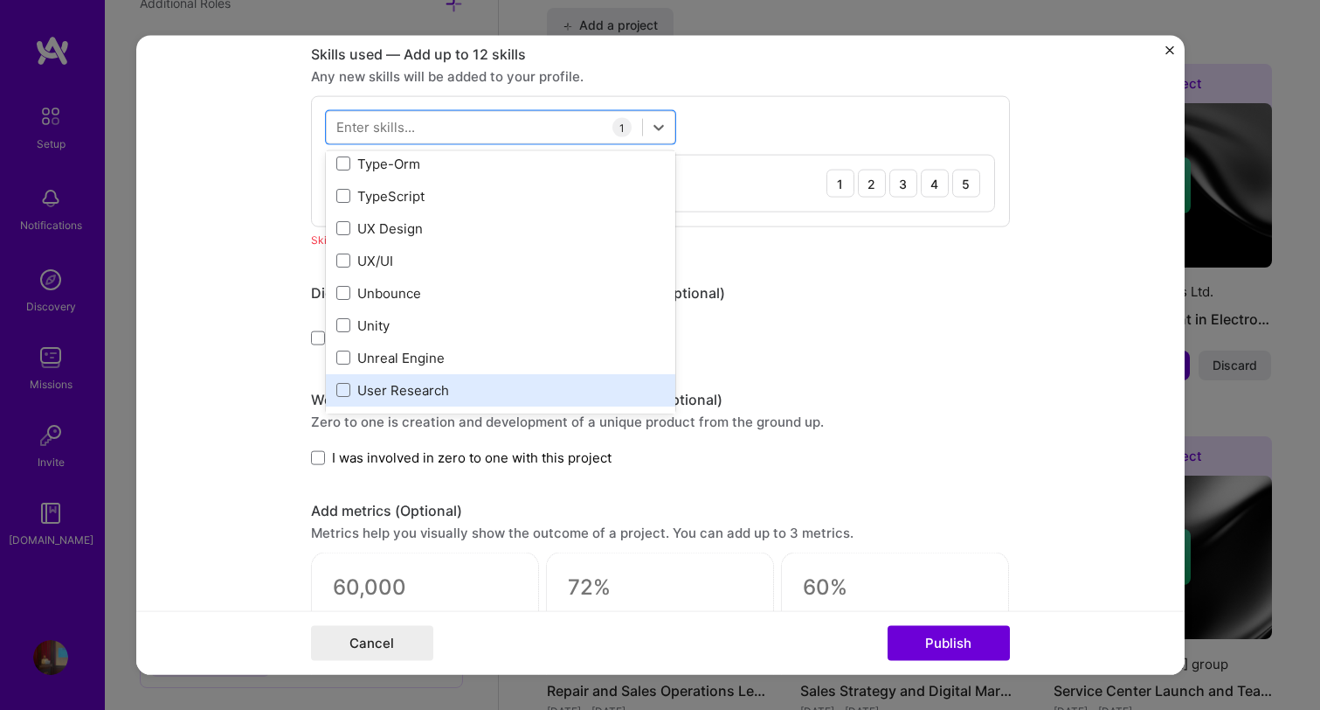
click at [427, 390] on div "User Research" at bounding box center [500, 389] width 329 height 18
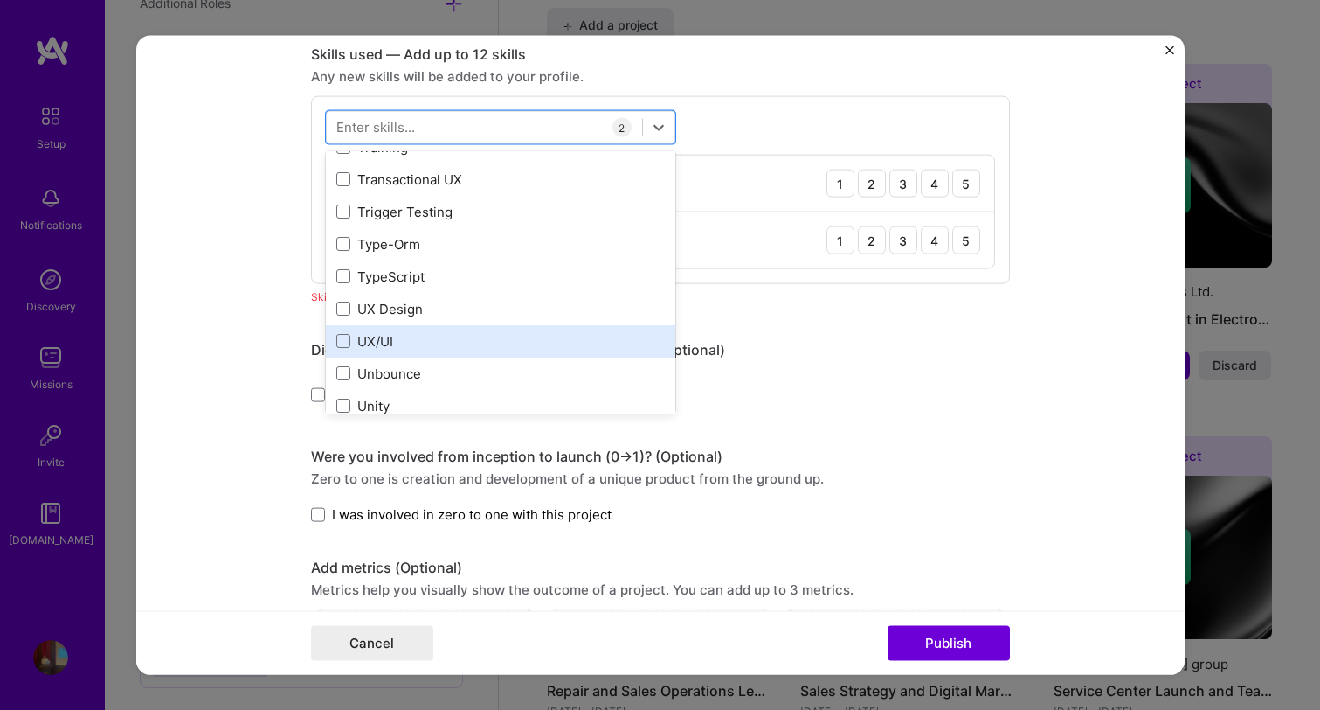
scroll to position [10970, 0]
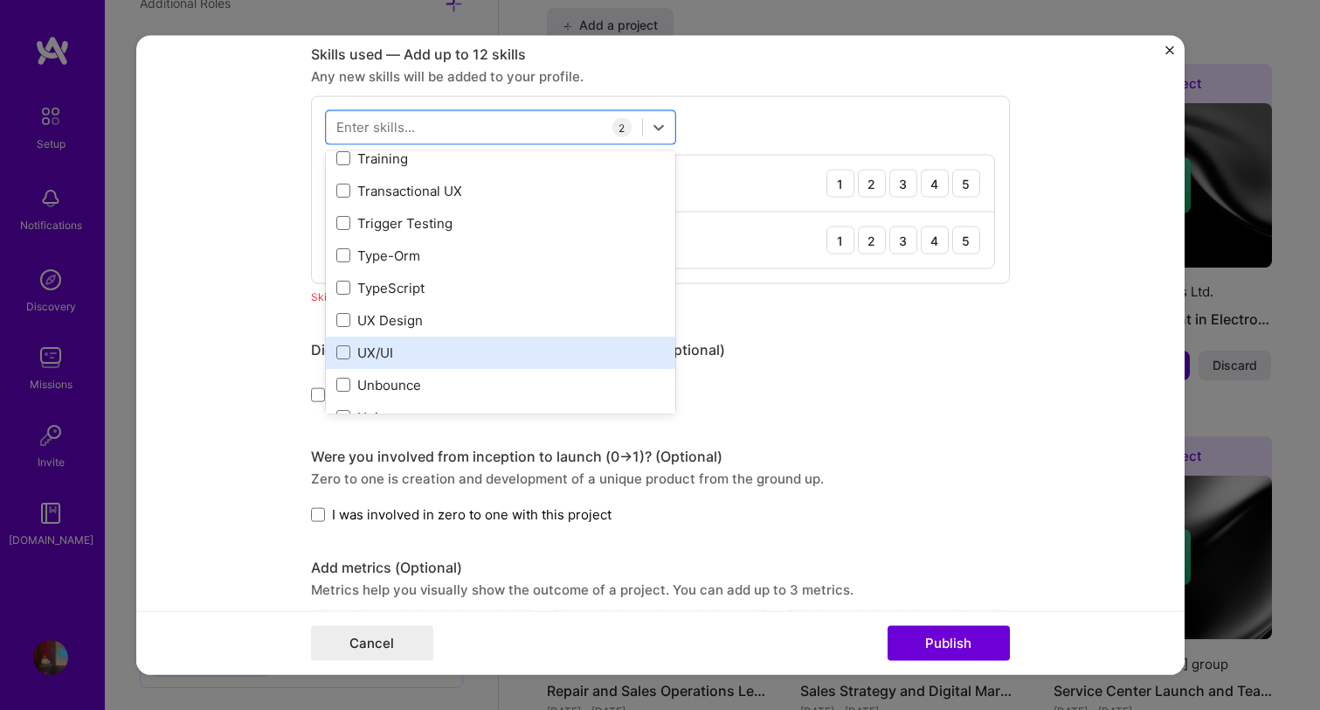
click at [418, 357] on div "UX/UI" at bounding box center [500, 352] width 329 height 18
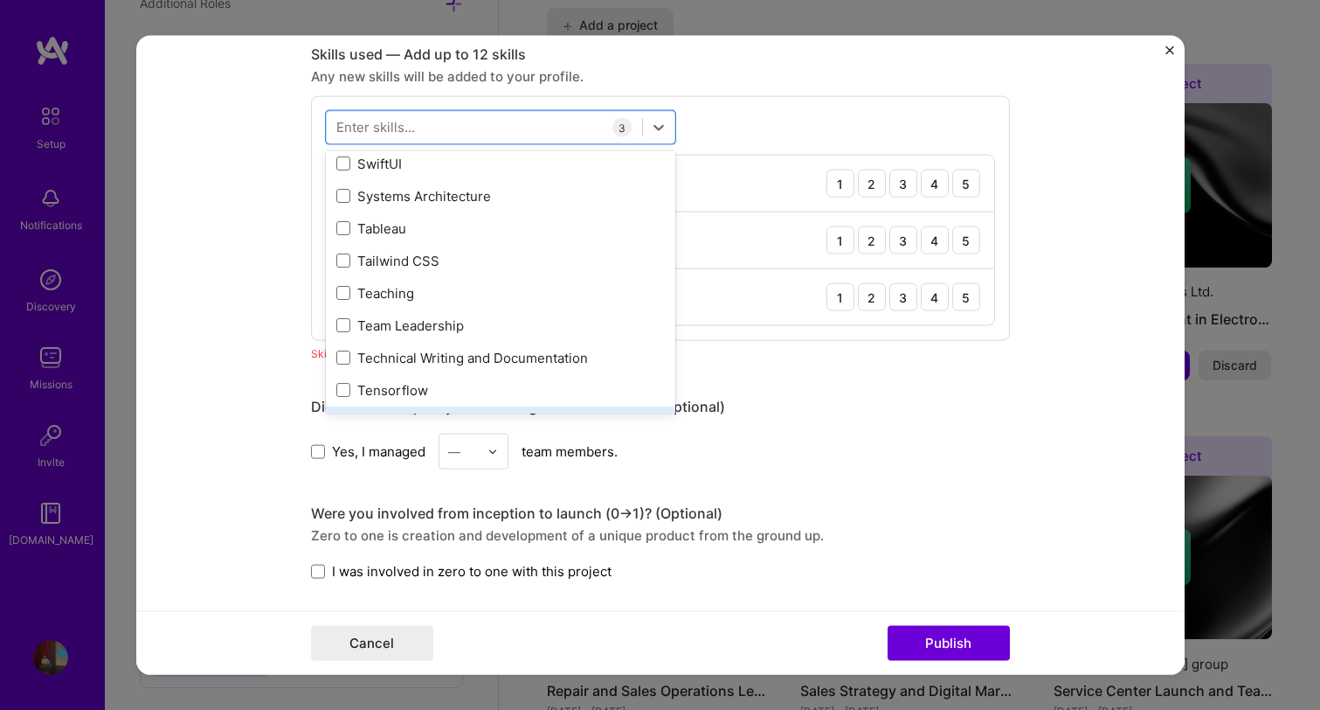
scroll to position [10525, 0]
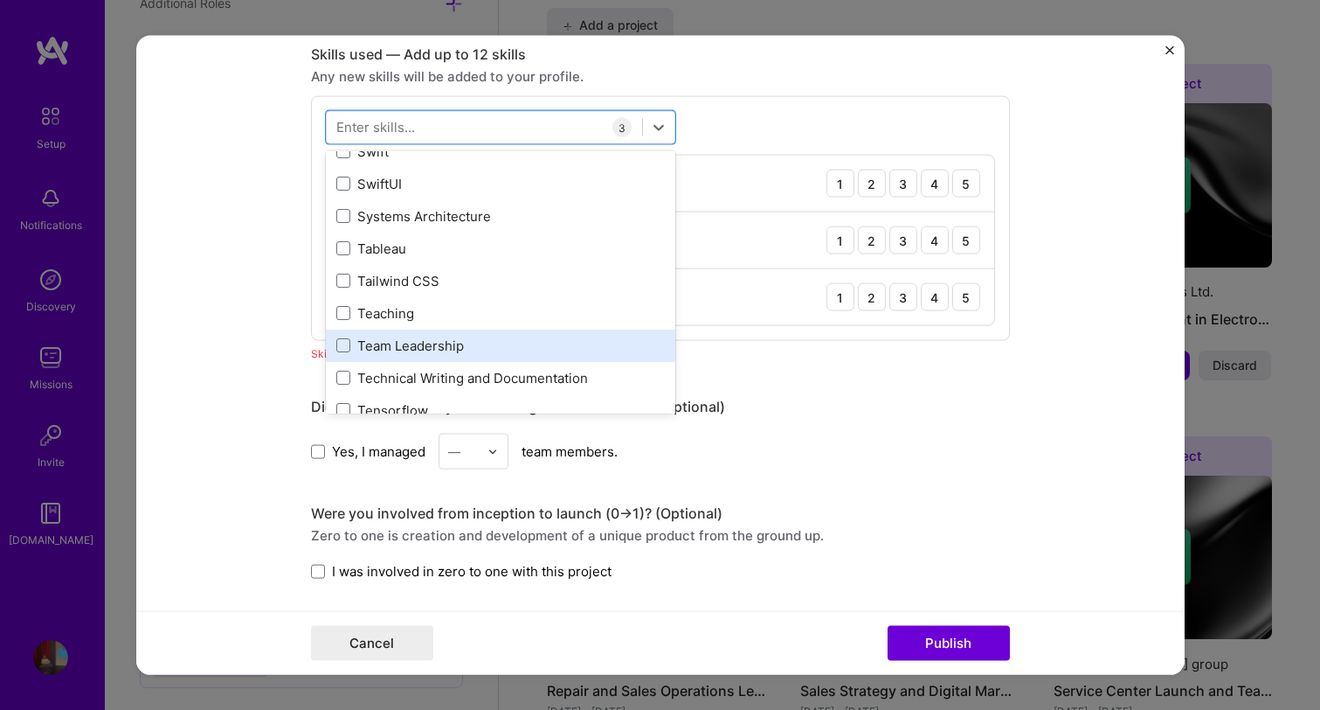
click at [450, 343] on div "Team Leadership" at bounding box center [500, 345] width 329 height 18
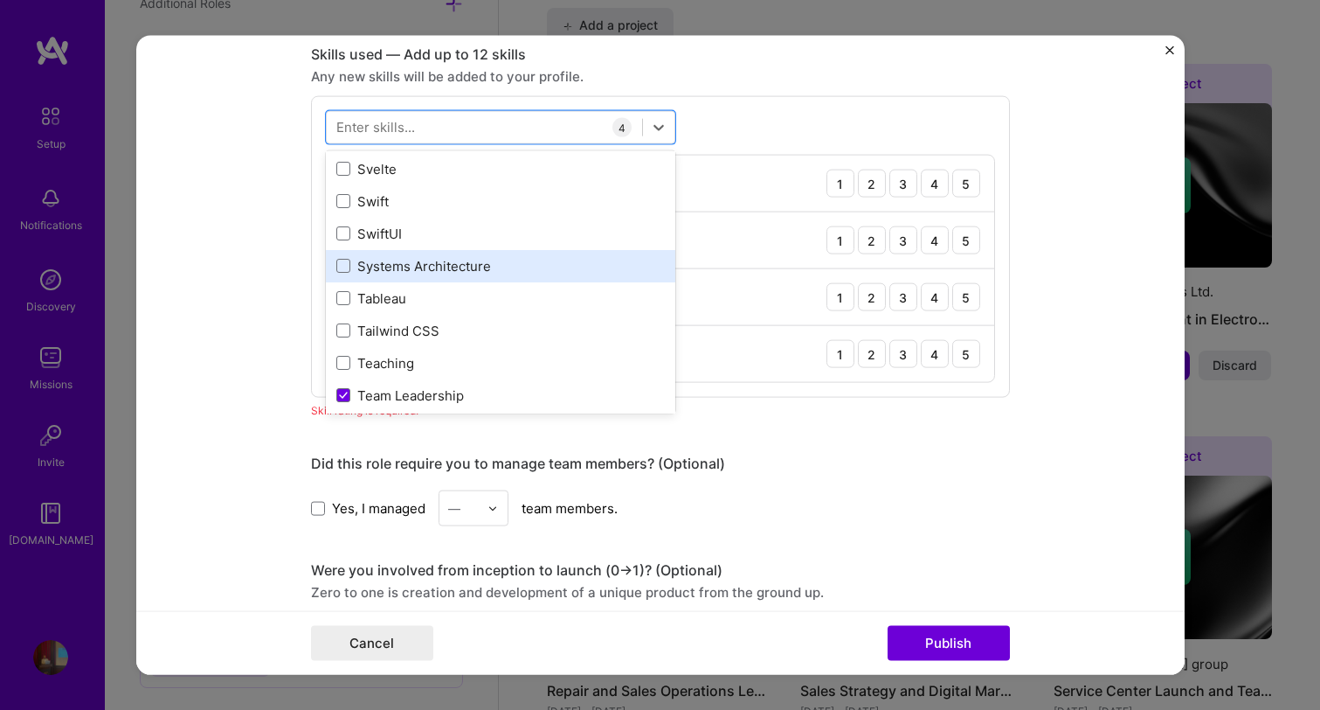
click at [445, 264] on div "Systems Architecture" at bounding box center [500, 265] width 329 height 18
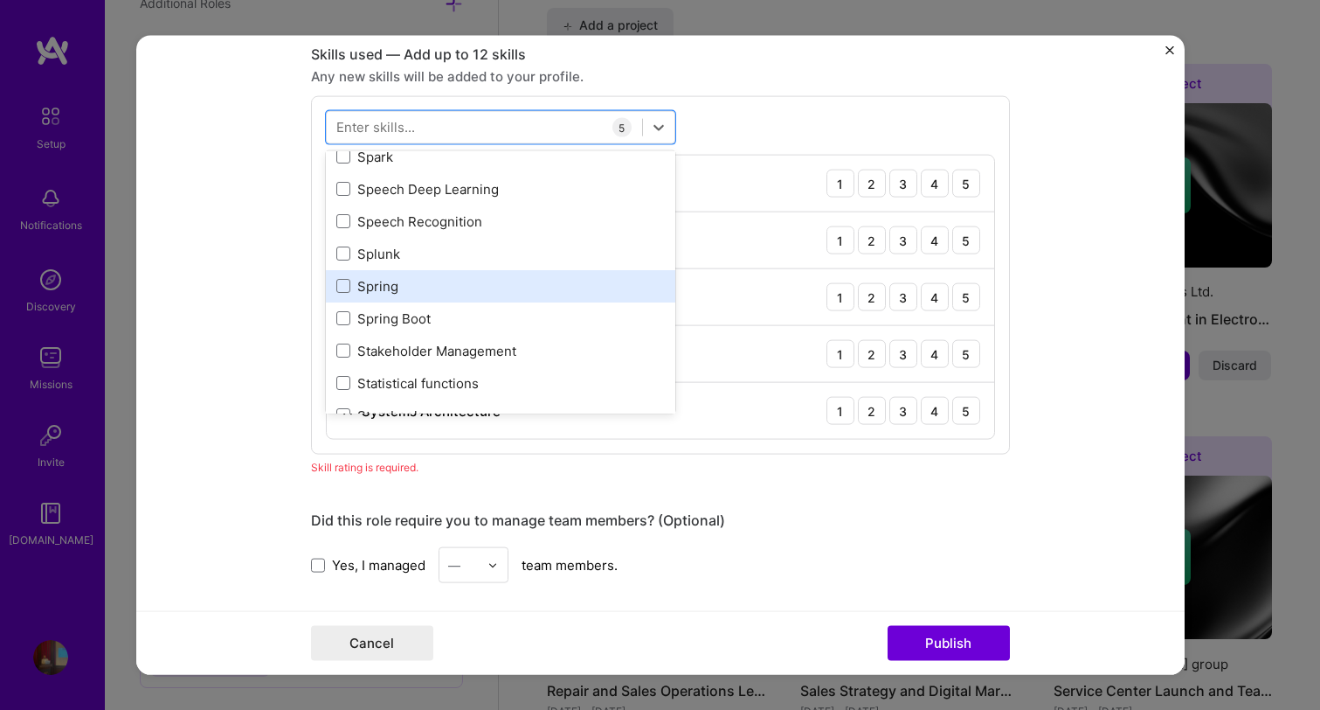
scroll to position [10159, 0]
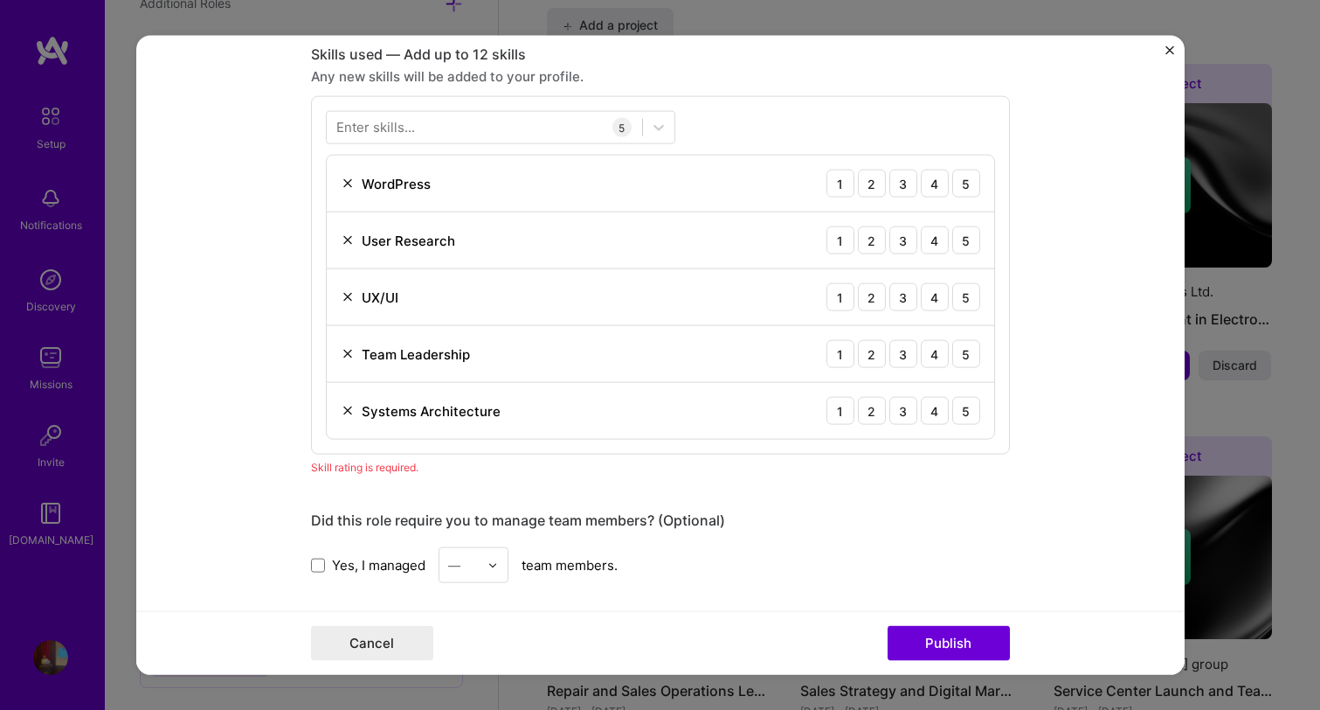
click at [750, 446] on div "Enter skills... 5 WordPress 1 2 3 4 5 User Research 1 2 3 4 5 UX/UI 1 2 3 4 5 T…" at bounding box center [660, 275] width 699 height 358
click at [970, 407] on div "5" at bounding box center [966, 411] width 28 height 28
click at [971, 367] on div "Team Leadership 1 2 3 4 5" at bounding box center [661, 354] width 668 height 57
click at [971, 363] on div "5" at bounding box center [966, 354] width 28 height 28
click at [881, 293] on div "2" at bounding box center [872, 297] width 28 height 28
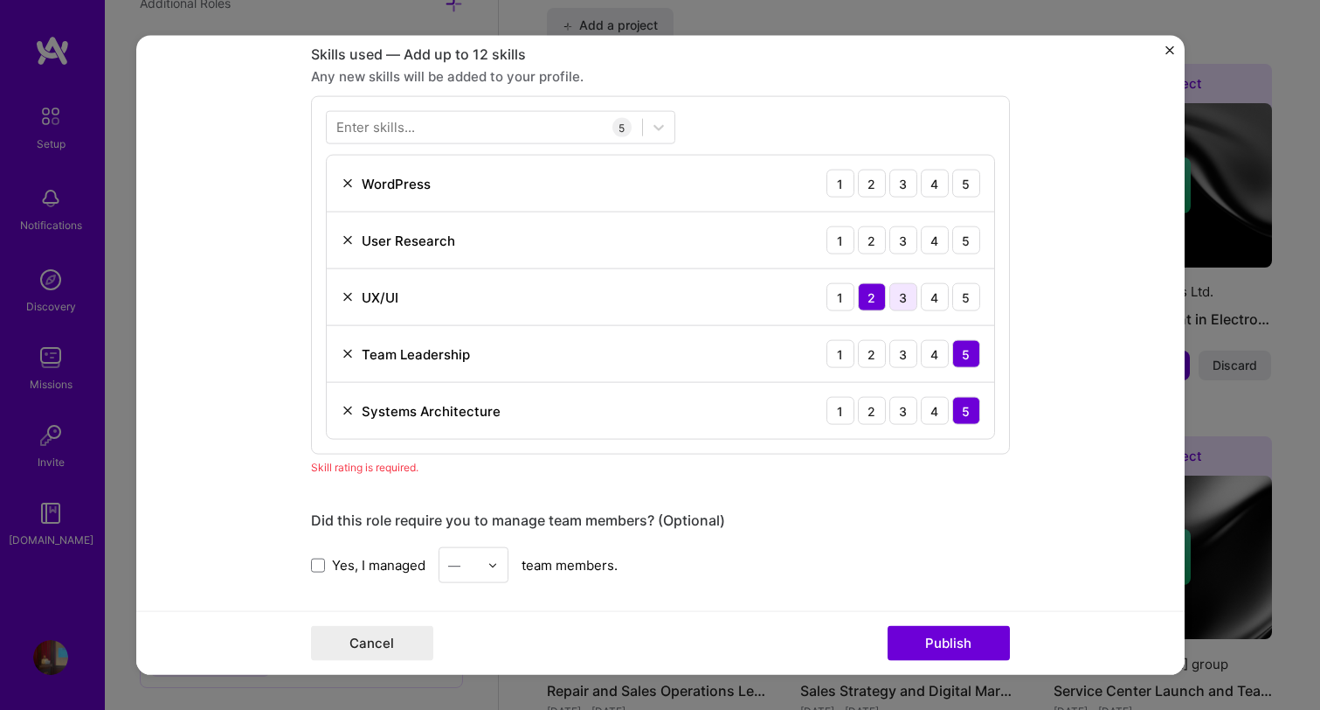
click at [896, 294] on div "3" at bounding box center [904, 297] width 28 height 28
click at [903, 294] on div "3" at bounding box center [904, 297] width 28 height 28
click at [895, 246] on div "3" at bounding box center [904, 240] width 28 height 28
click at [939, 182] on div "4" at bounding box center [935, 184] width 28 height 28
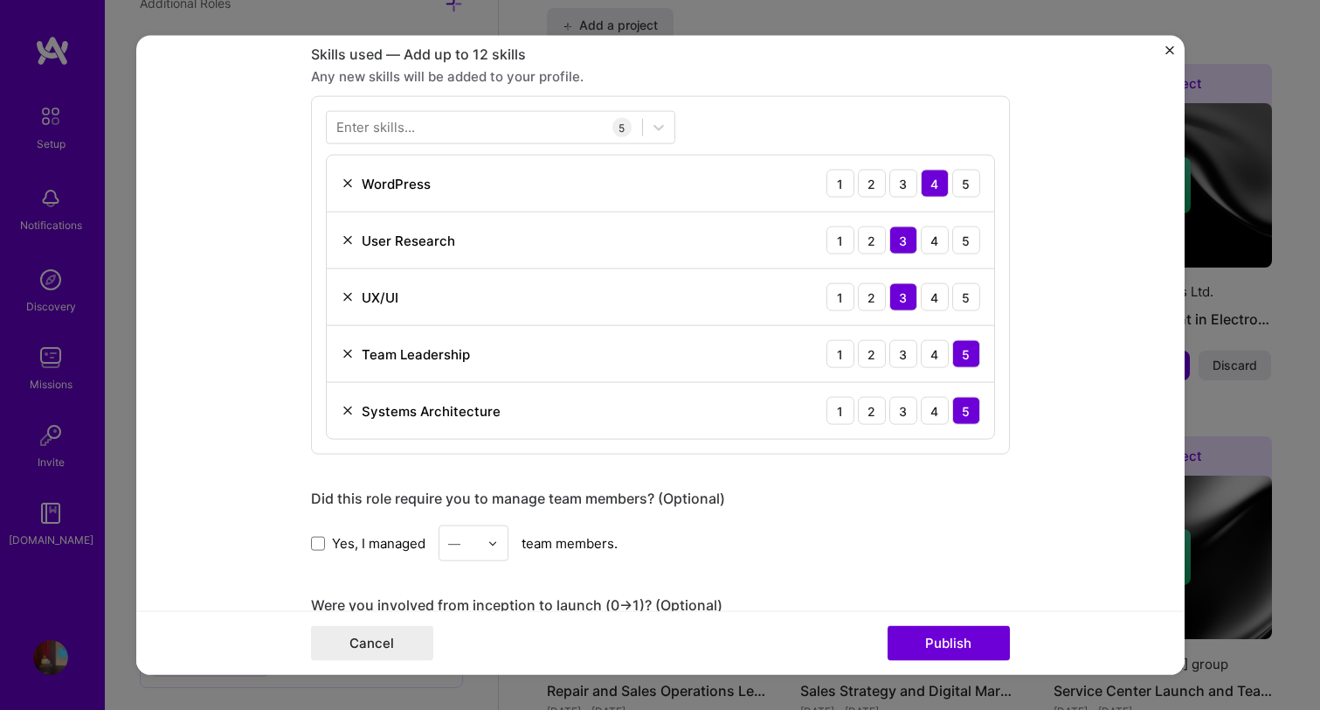
click at [960, 621] on div "Cancel Publish" at bounding box center [660, 642] width 1049 height 64
click at [643, 582] on div "Editing suggested project This project is suggested based on your LinkedIn, res…" at bounding box center [660, 269] width 699 height 2125
click at [343, 538] on span "Yes, I managed" at bounding box center [378, 542] width 93 height 18
click at [0, 0] on input "Yes, I managed" at bounding box center [0, 0] width 0 height 0
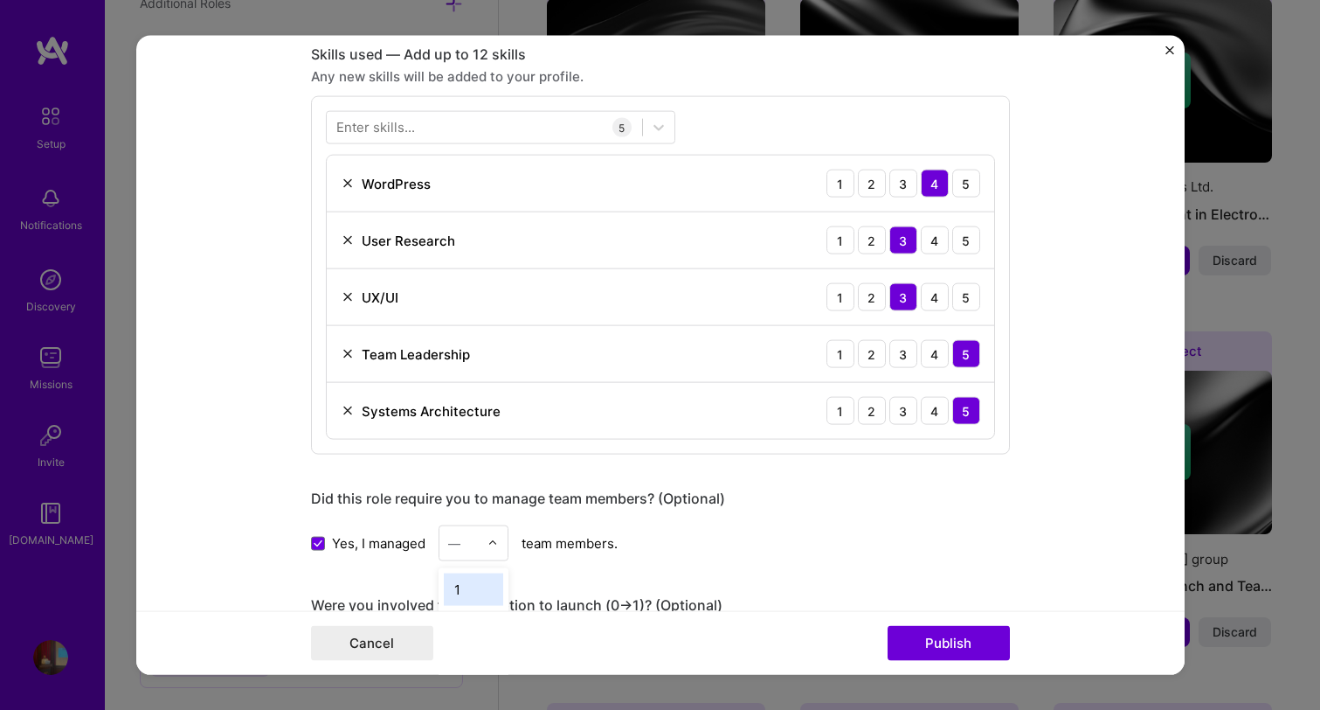
click at [496, 544] on img at bounding box center [493, 542] width 10 height 10
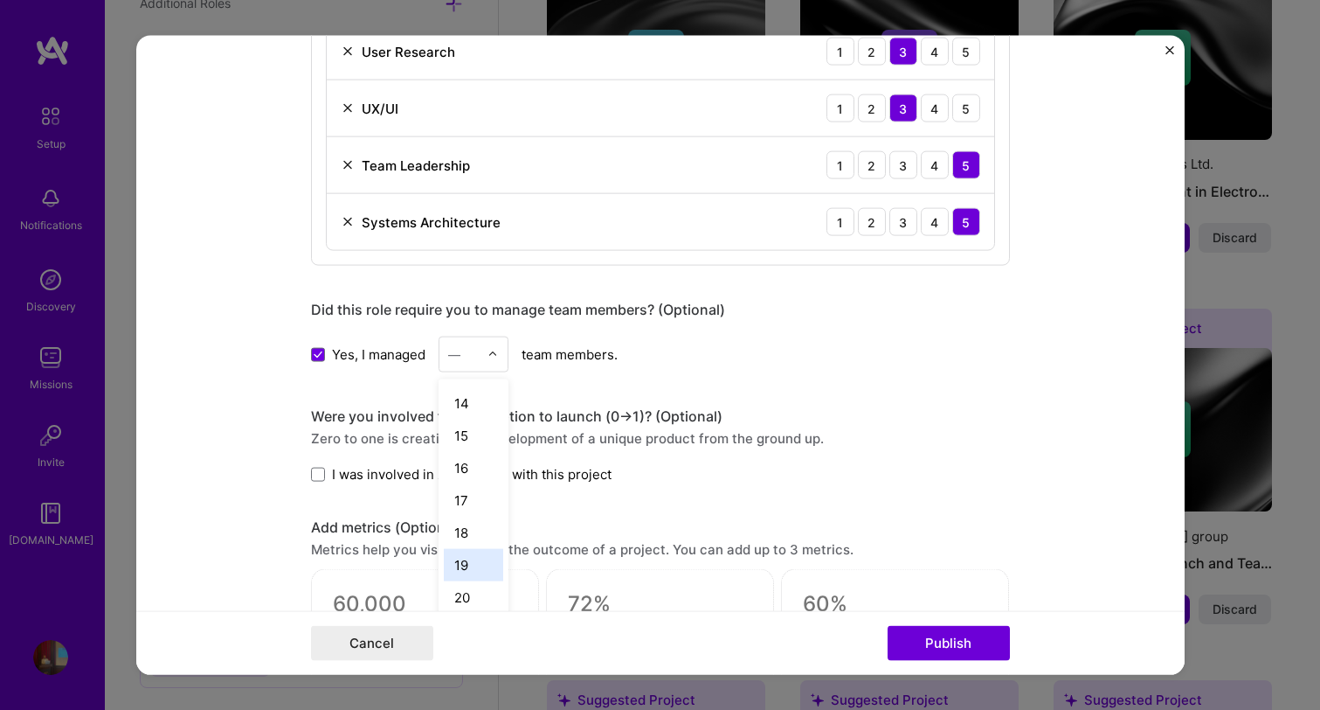
scroll to position [432, 0]
click at [468, 576] on div "20" at bounding box center [473, 583] width 59 height 32
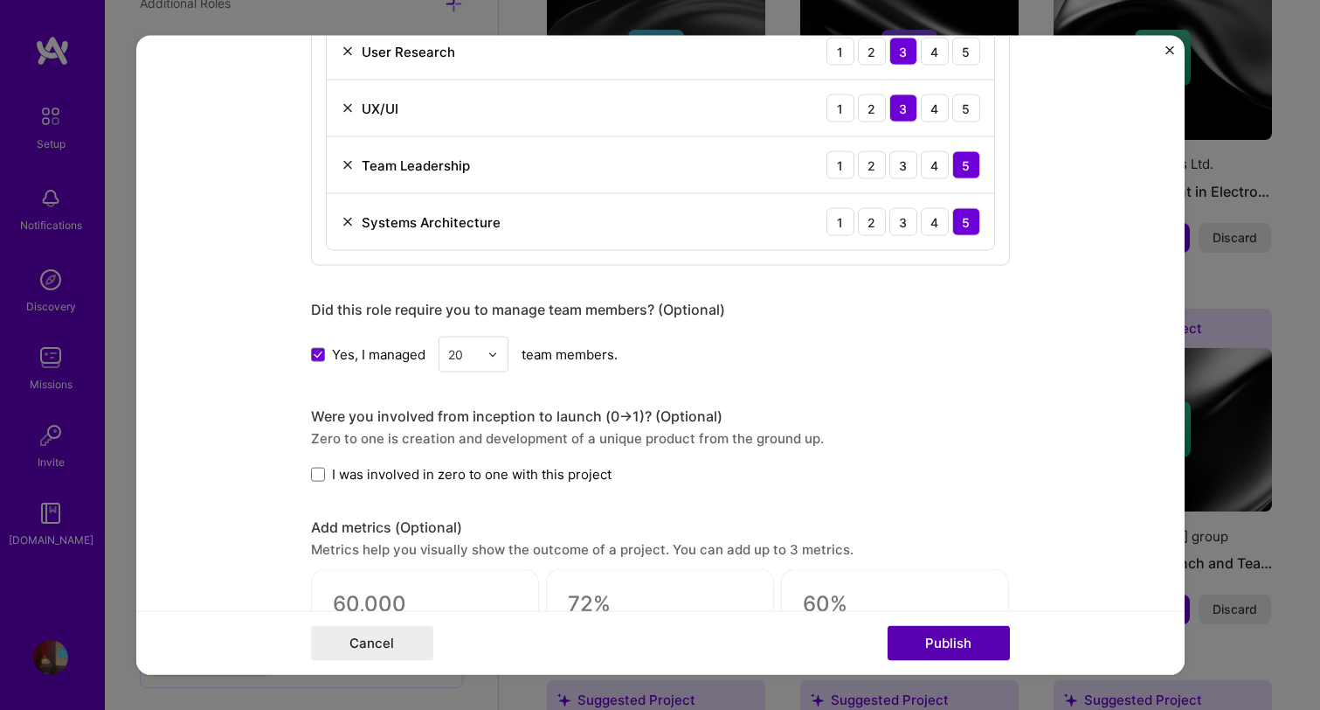
click at [935, 632] on button "Publish" at bounding box center [949, 642] width 122 height 35
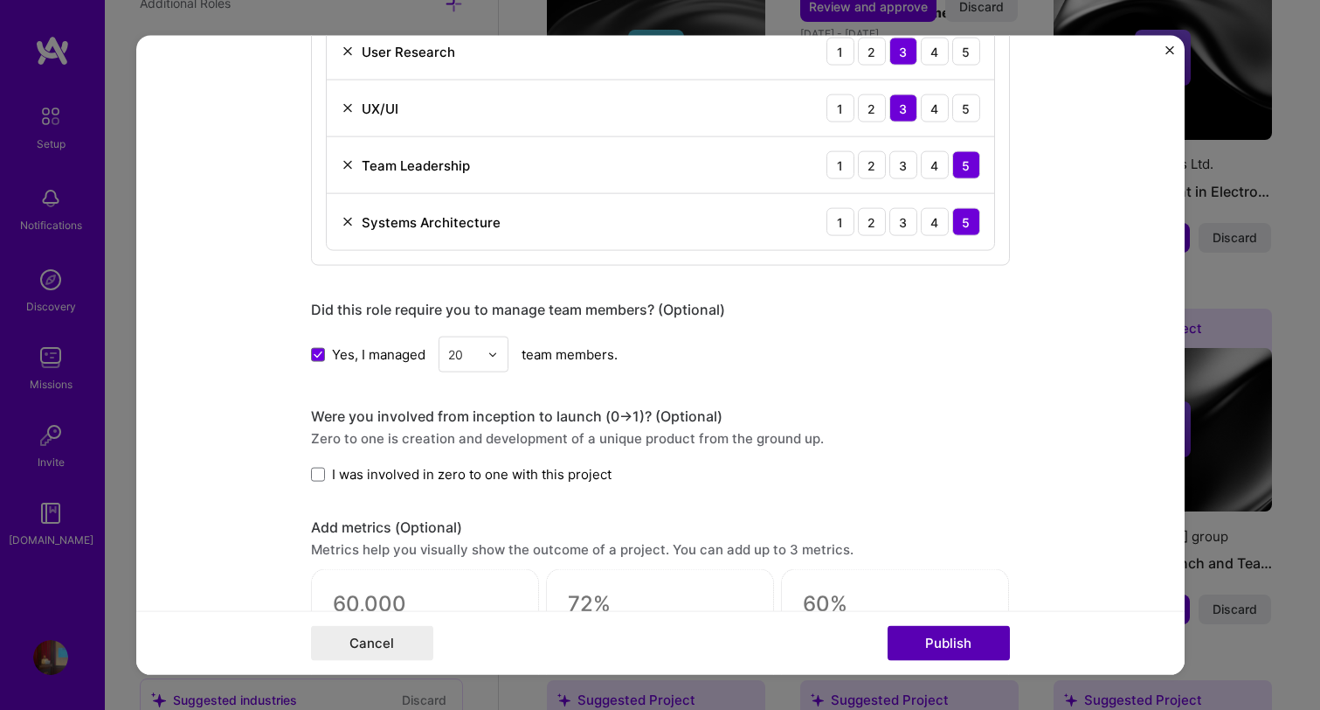
scroll to position [973, 0]
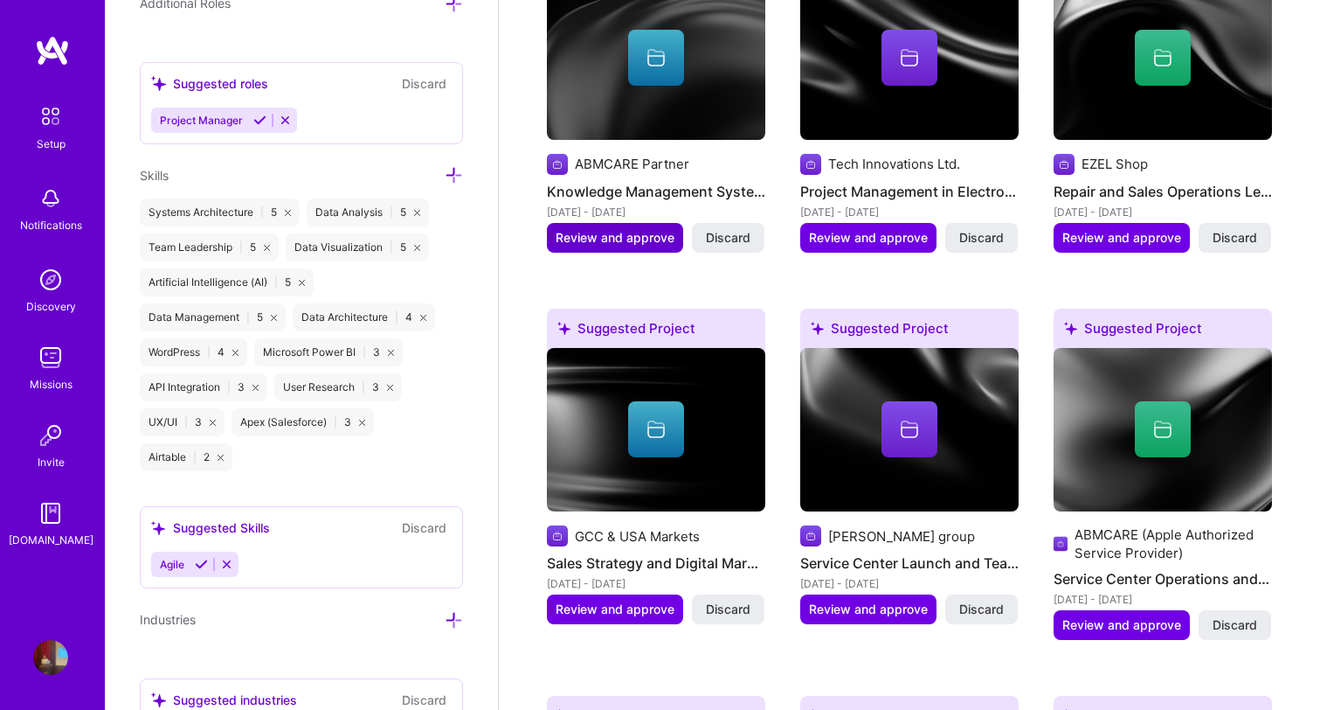
click at [641, 229] on span "Review and approve" at bounding box center [615, 237] width 119 height 17
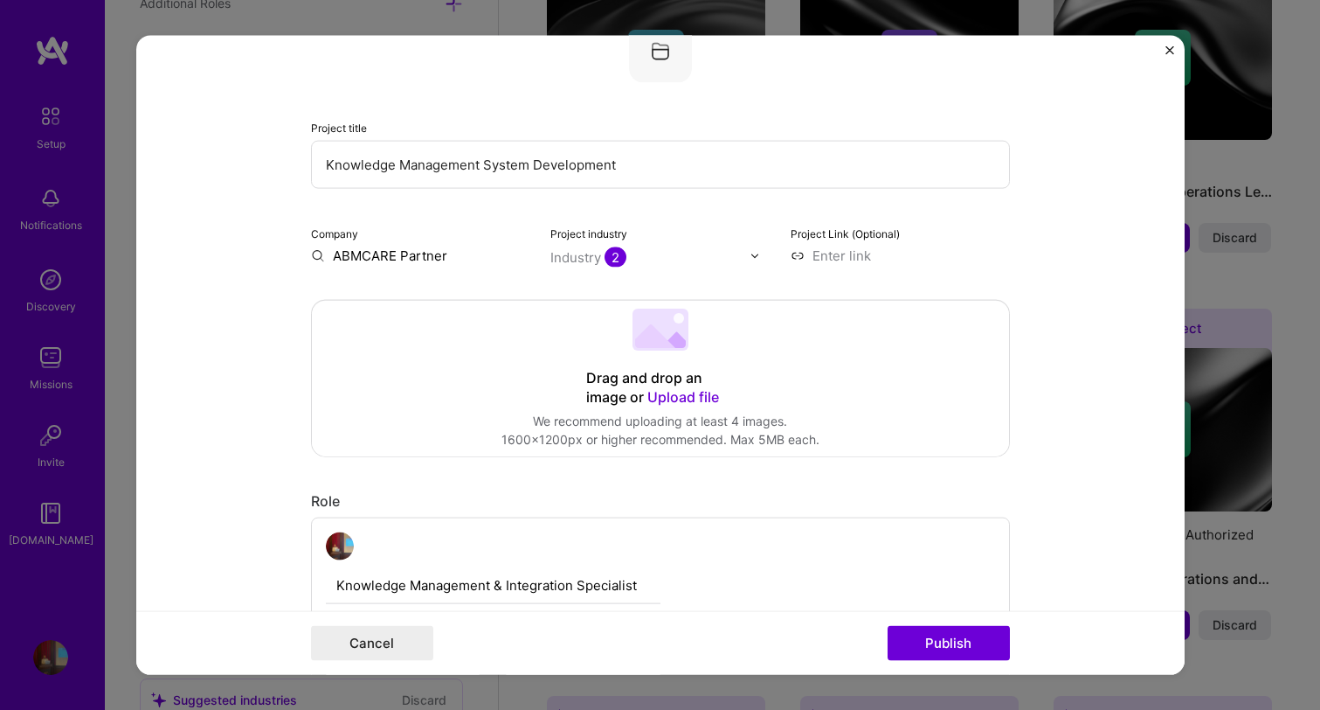
scroll to position [260, 0]
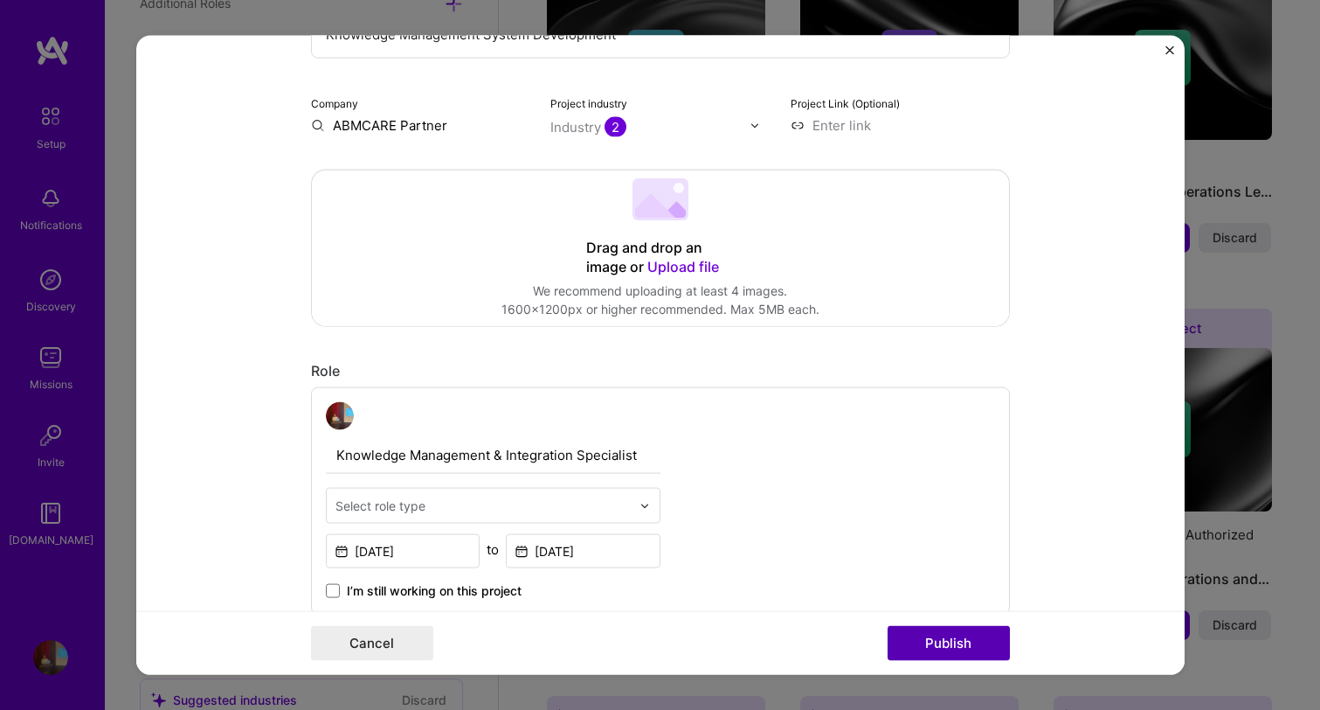
click at [945, 645] on button "Publish" at bounding box center [949, 642] width 122 height 35
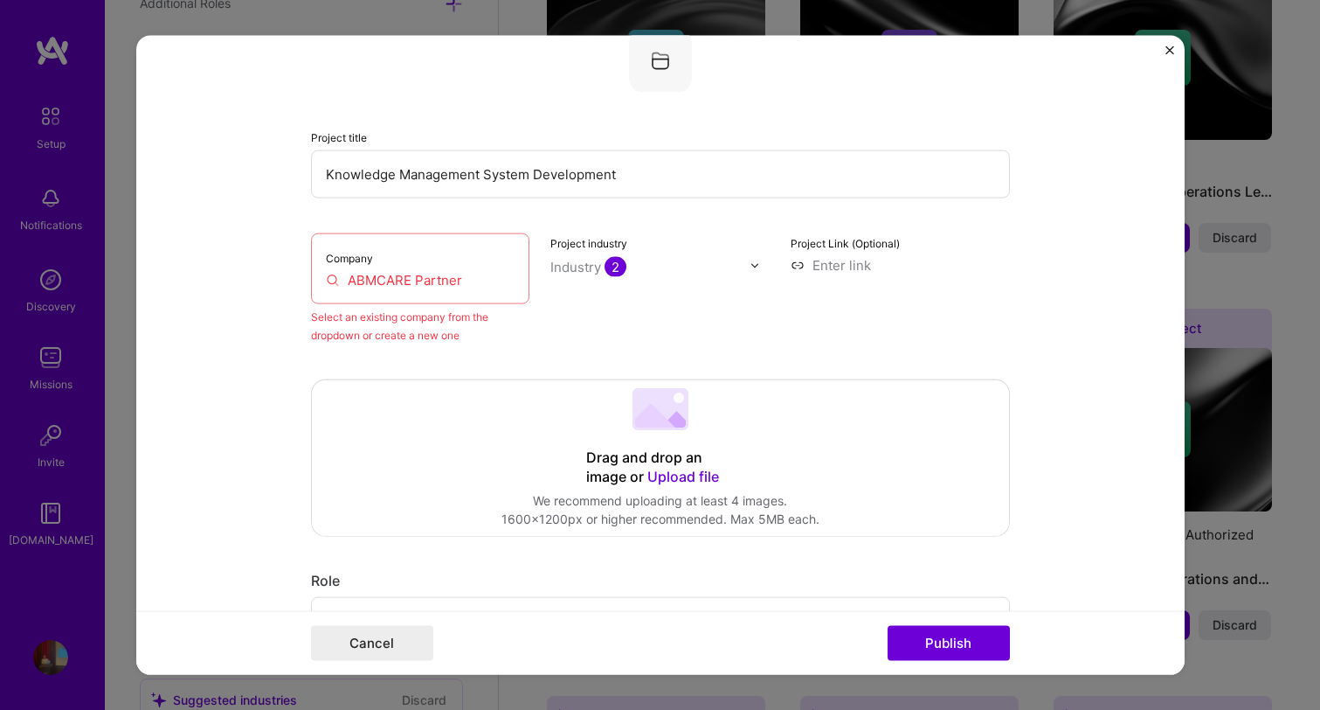
scroll to position [114, 0]
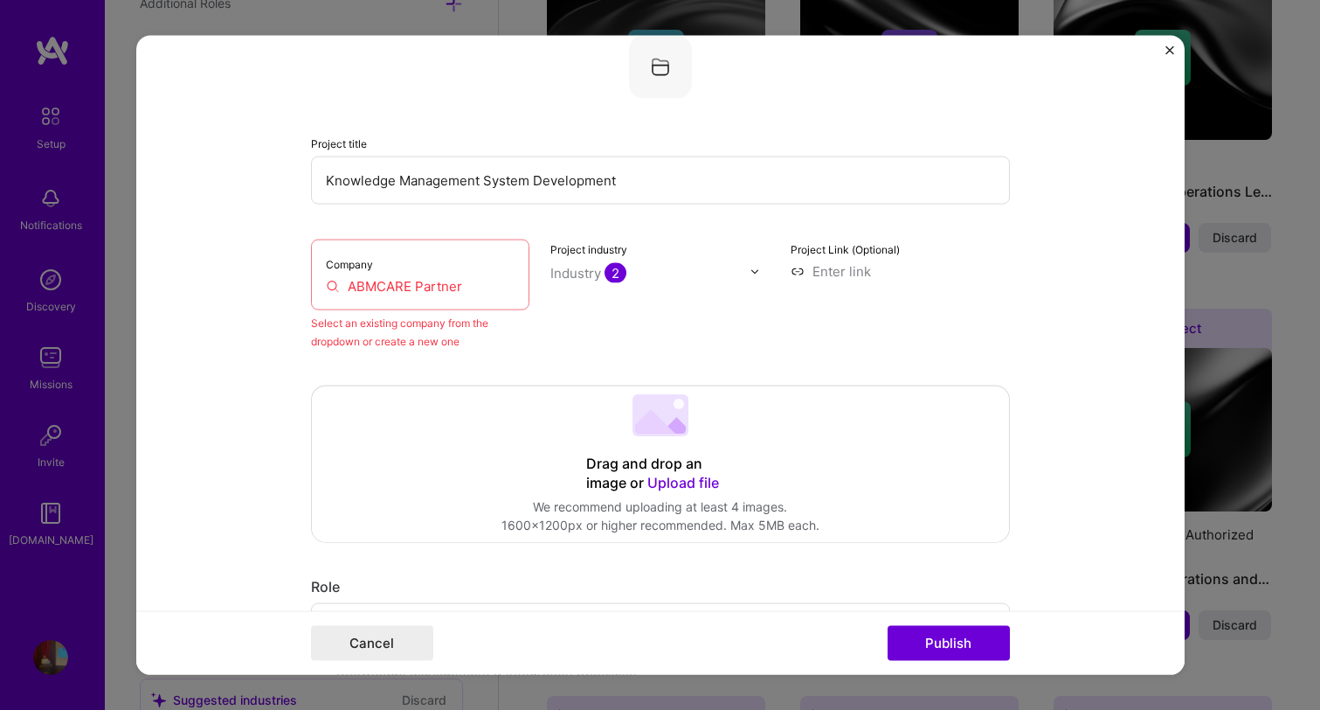
click at [438, 266] on div "Company ABMCARE Partner" at bounding box center [420, 274] width 219 height 71
click at [438, 278] on input "ABMCARE Partner" at bounding box center [421, 286] width 190 height 18
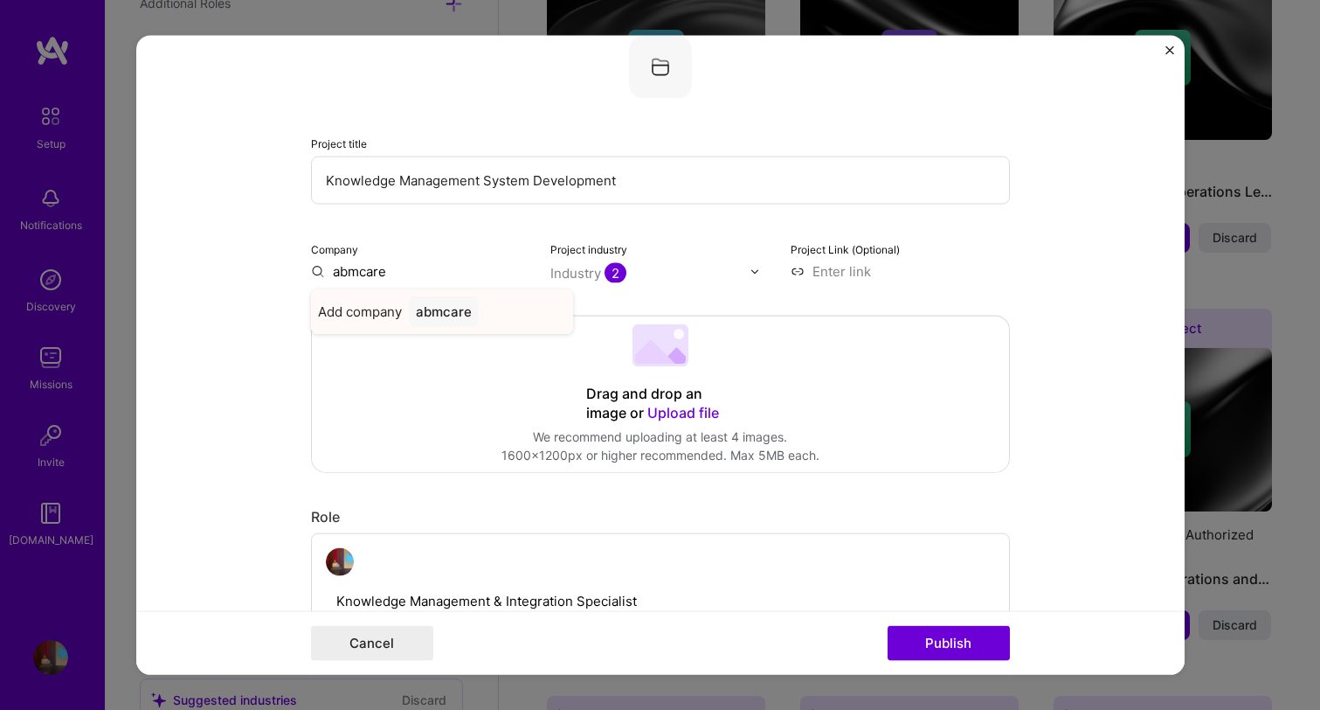
type input "abmcare"
click at [442, 315] on div "abmcare" at bounding box center [444, 311] width 70 height 31
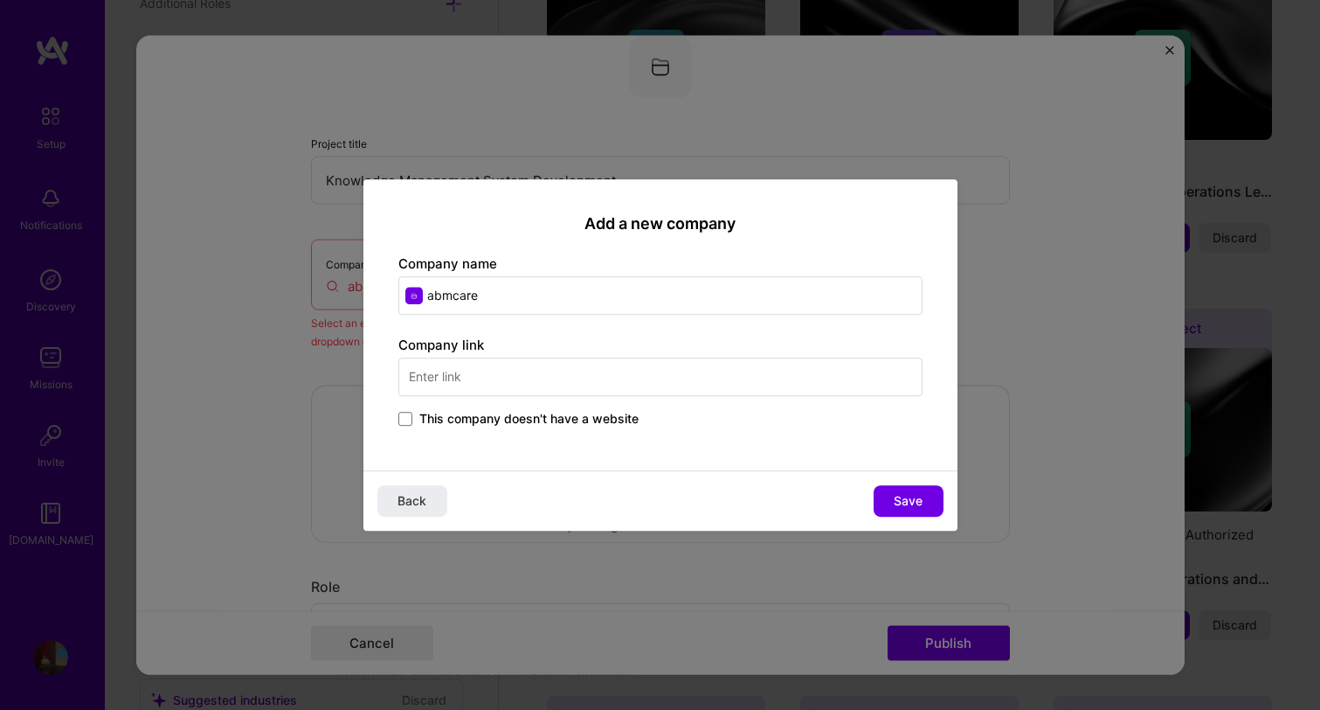
click at [492, 358] on input "text" at bounding box center [660, 376] width 524 height 38
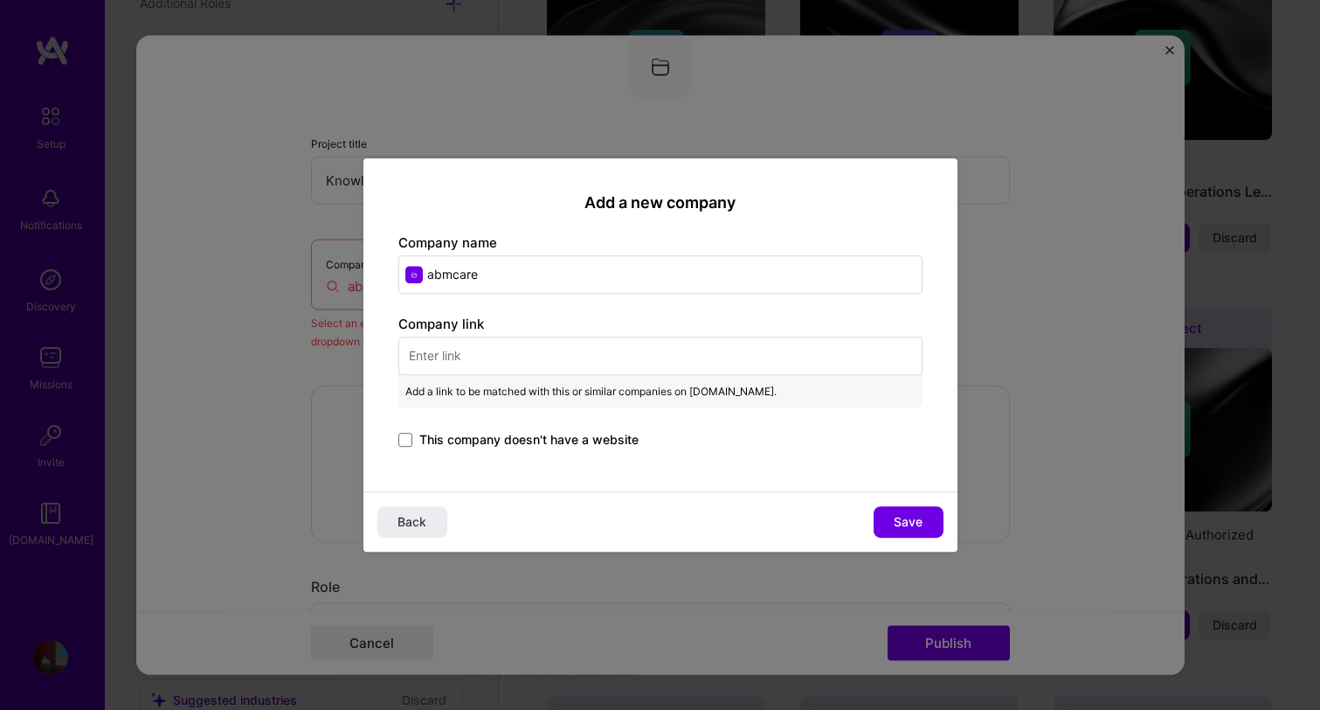
paste input "https://abmcare.com/"
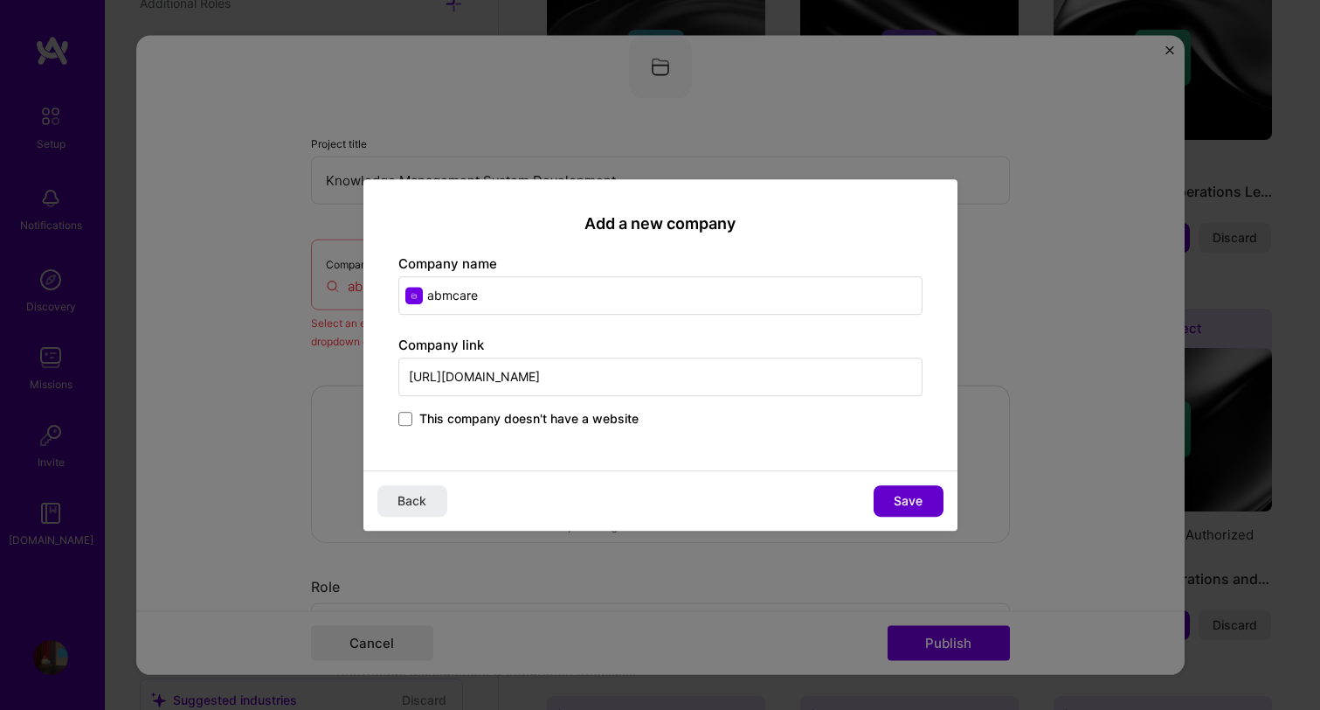
type input "https://abmcare.com/"
click at [931, 498] on button "Save" at bounding box center [909, 500] width 70 height 31
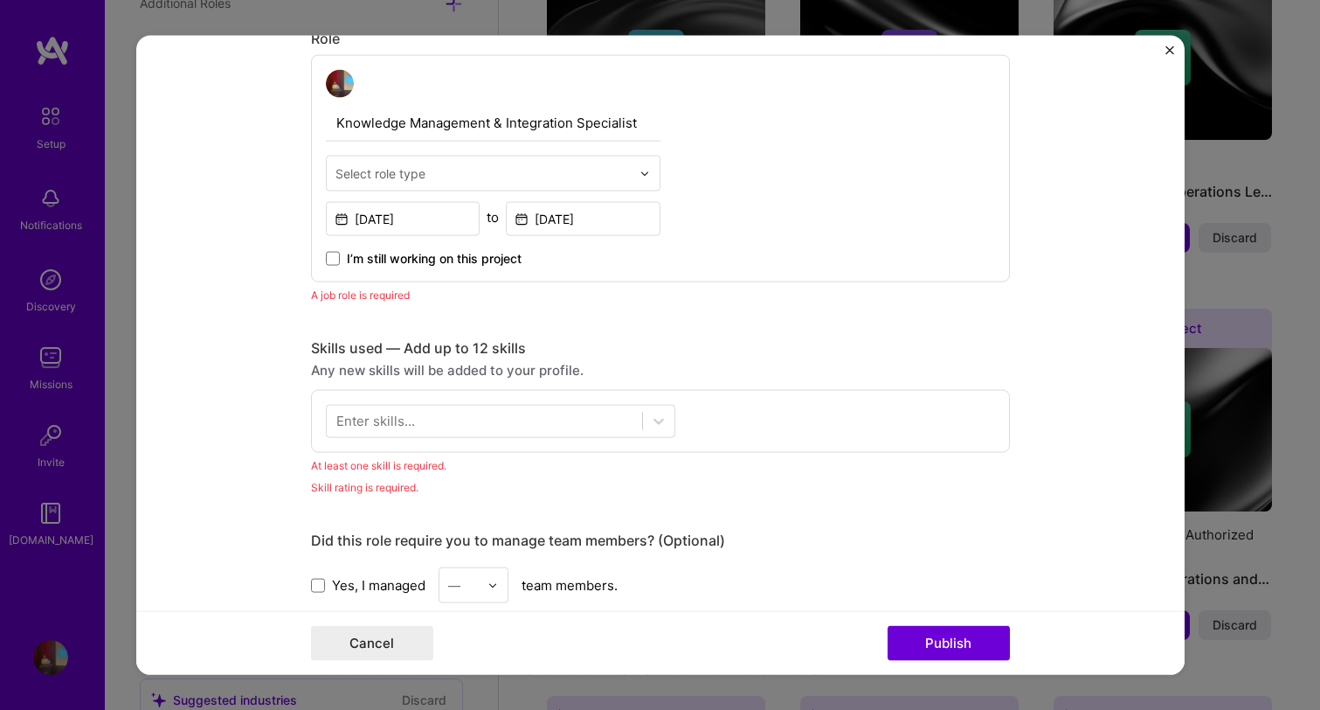
scroll to position [751, 0]
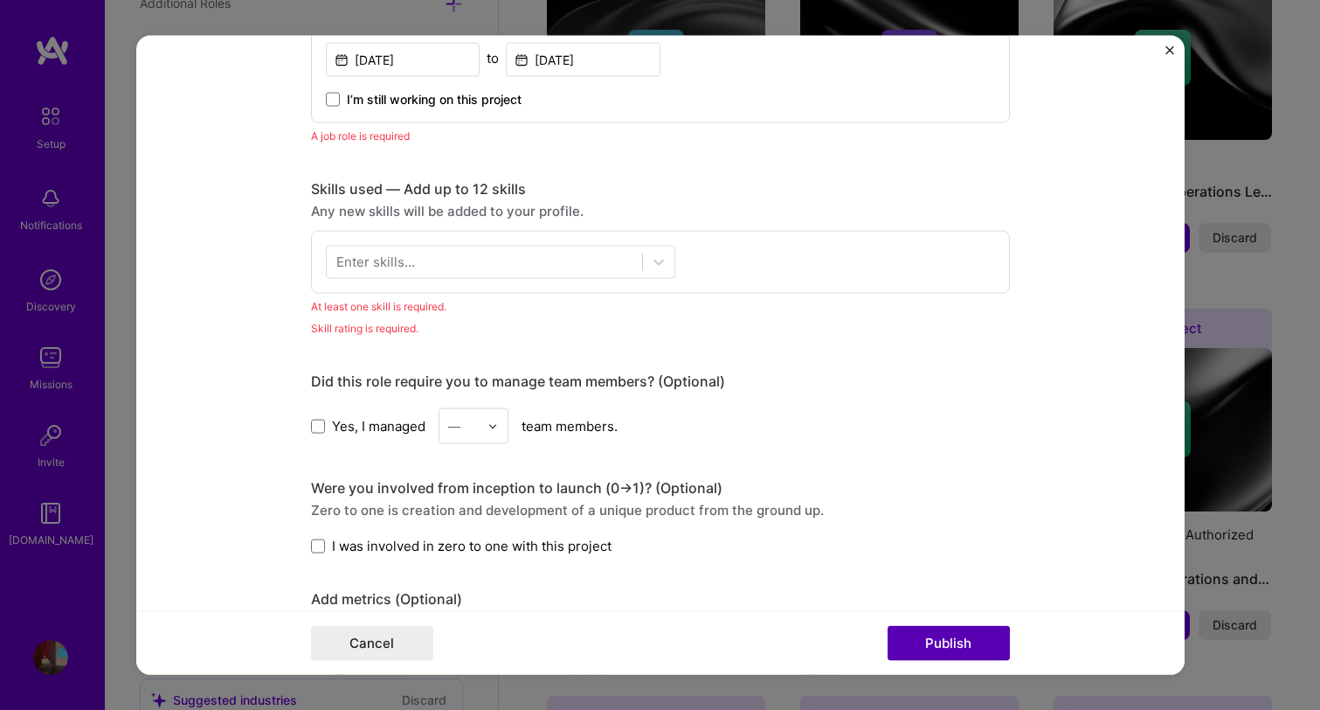
click at [957, 633] on button "Publish" at bounding box center [949, 642] width 122 height 35
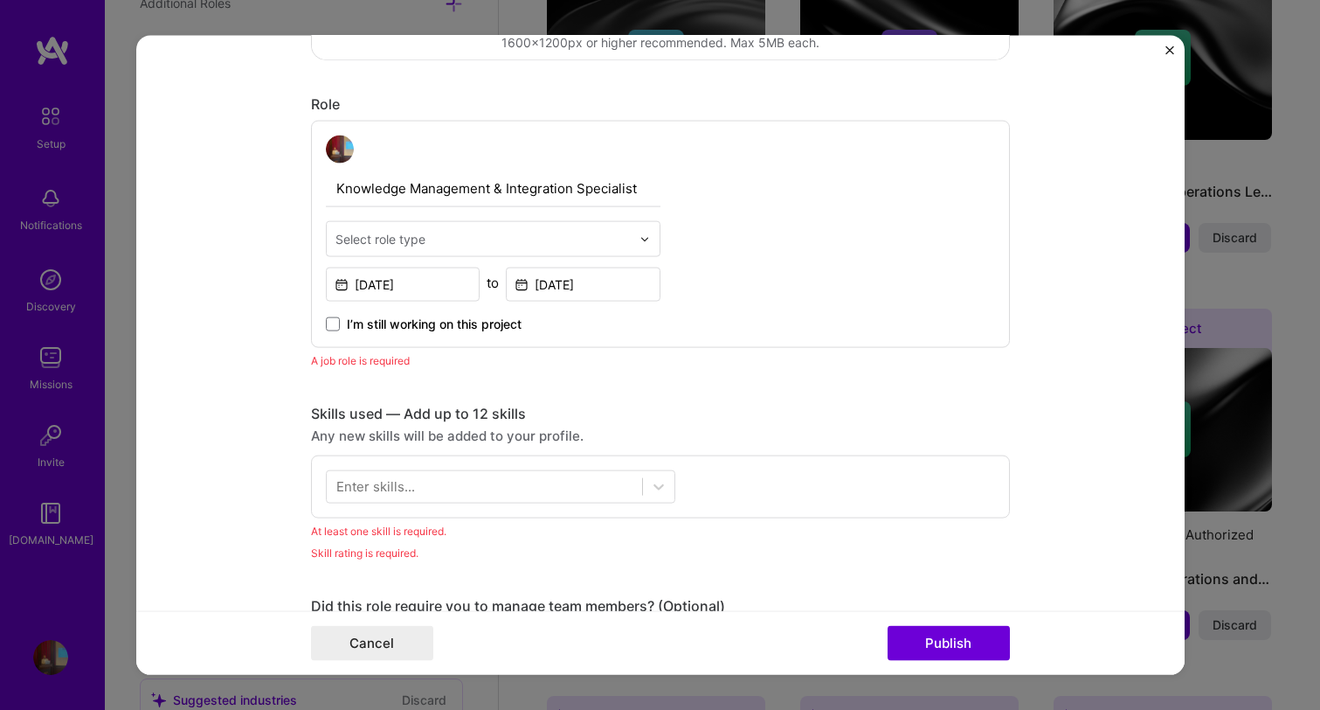
scroll to position [499, 0]
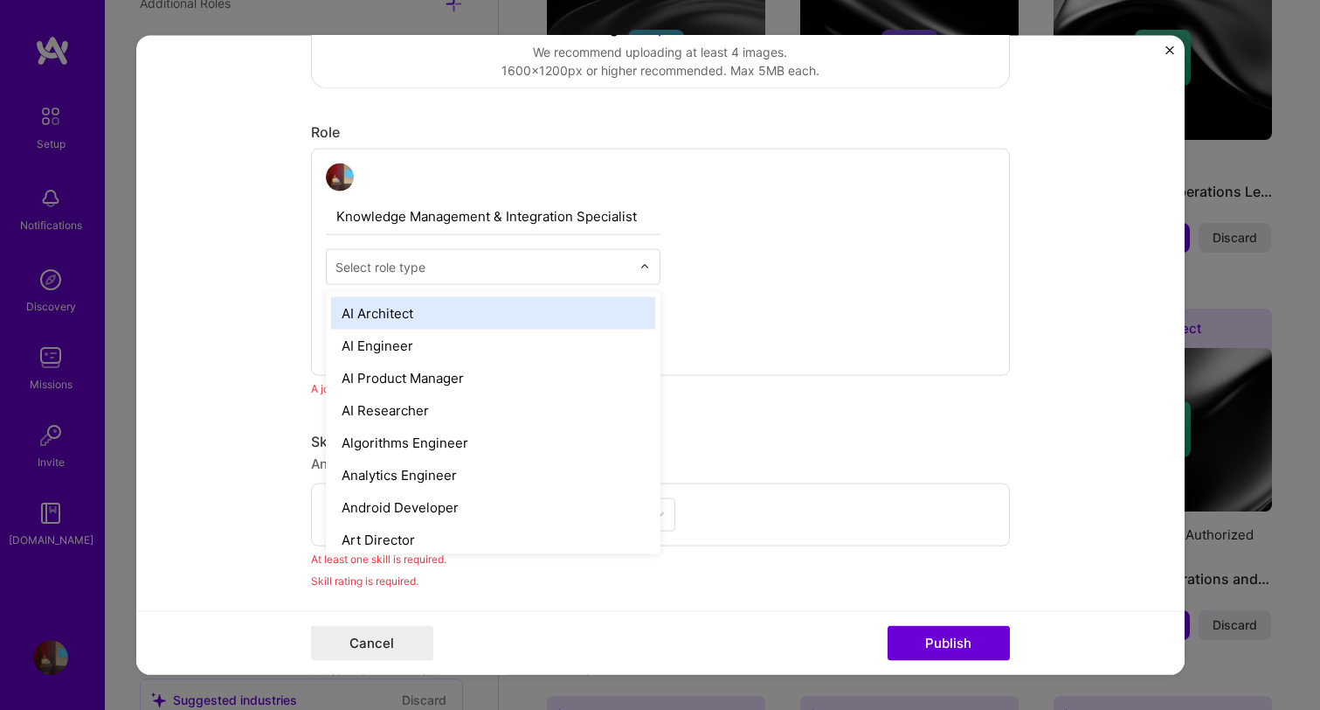
click at [568, 280] on div "Select role type" at bounding box center [483, 267] width 313 height 34
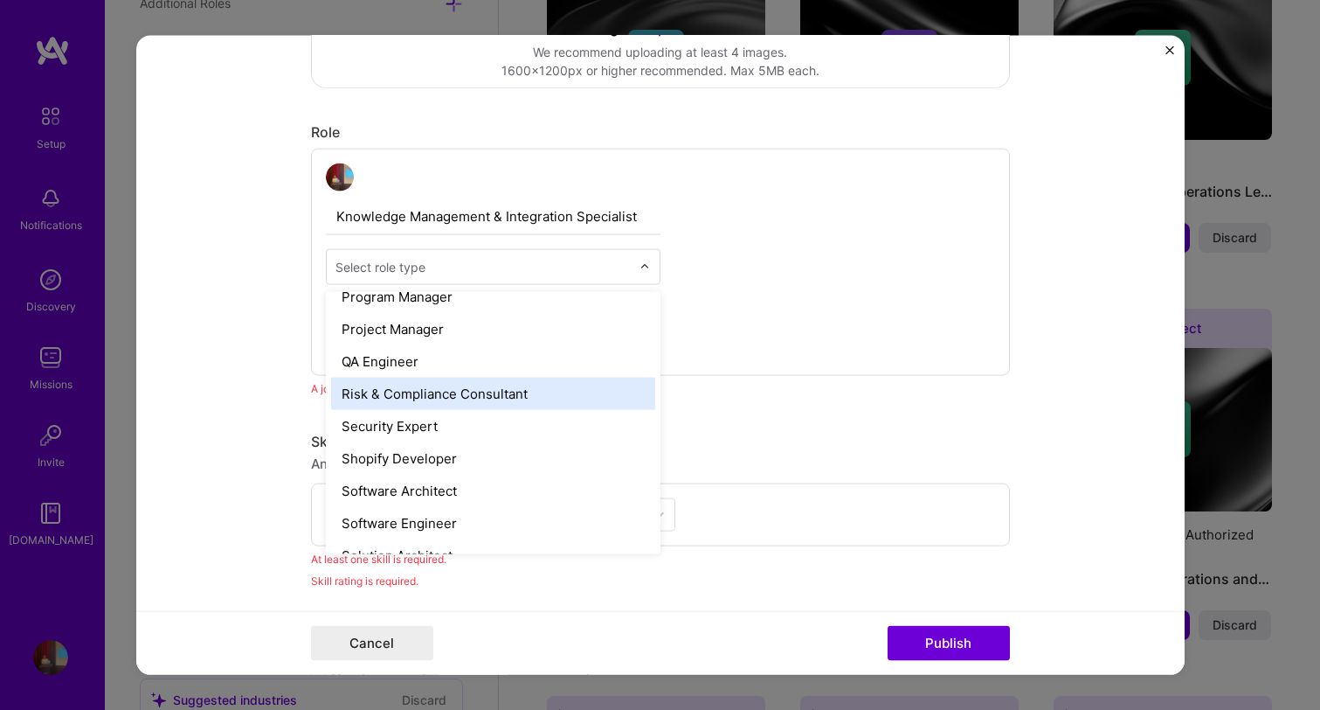
scroll to position [1728, 0]
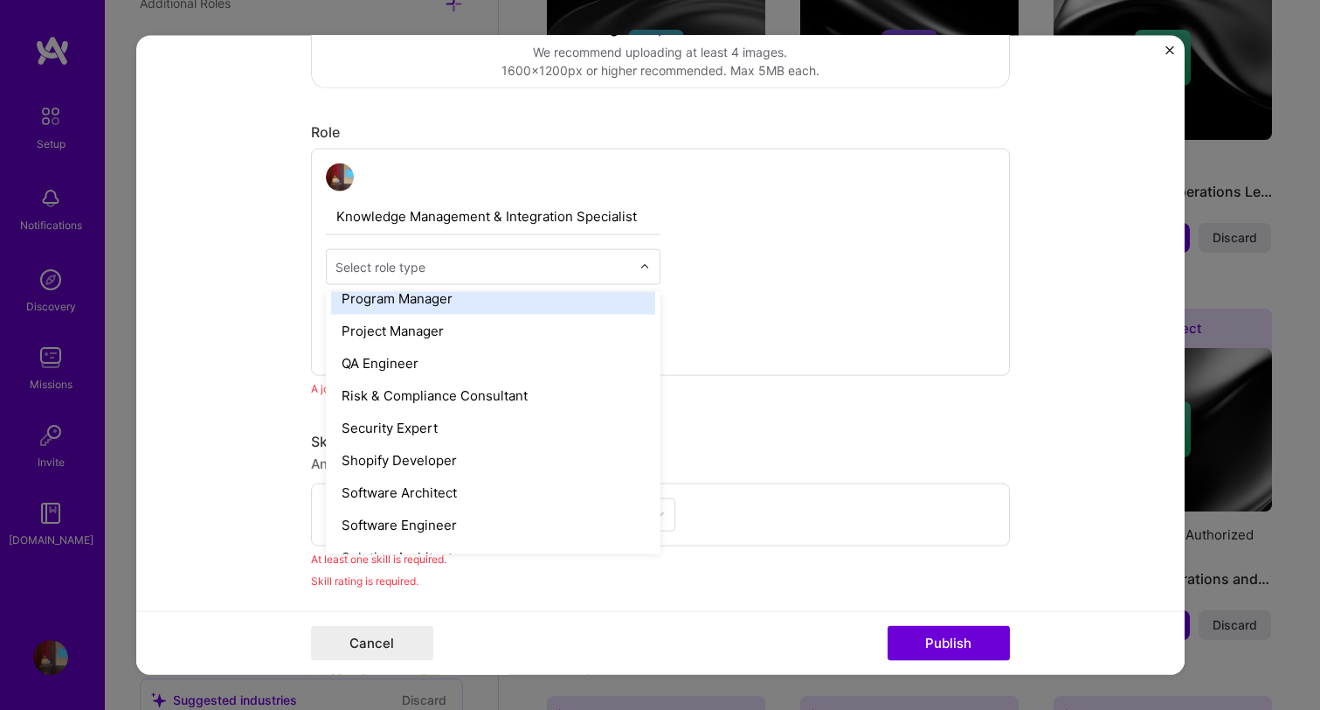
click at [468, 258] on input "text" at bounding box center [483, 267] width 295 height 18
click at [446, 300] on div "Program Manager" at bounding box center [493, 298] width 324 height 32
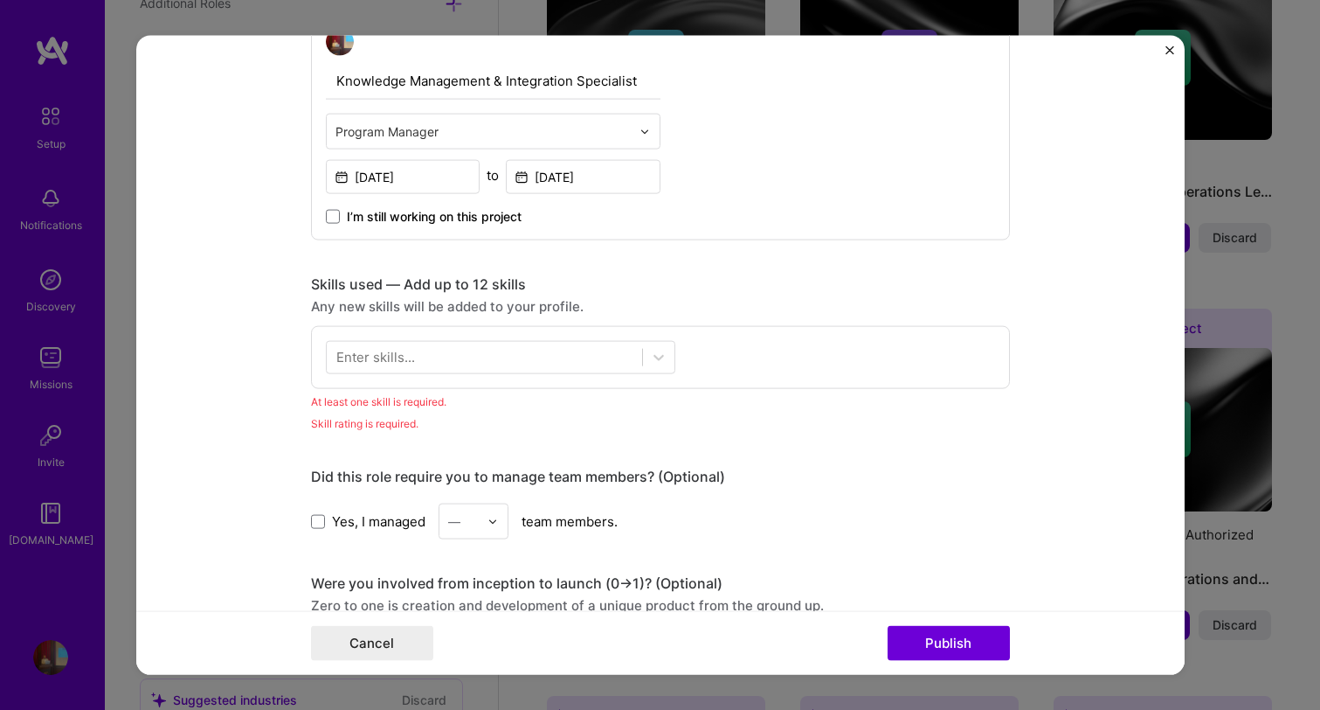
scroll to position [657, 0]
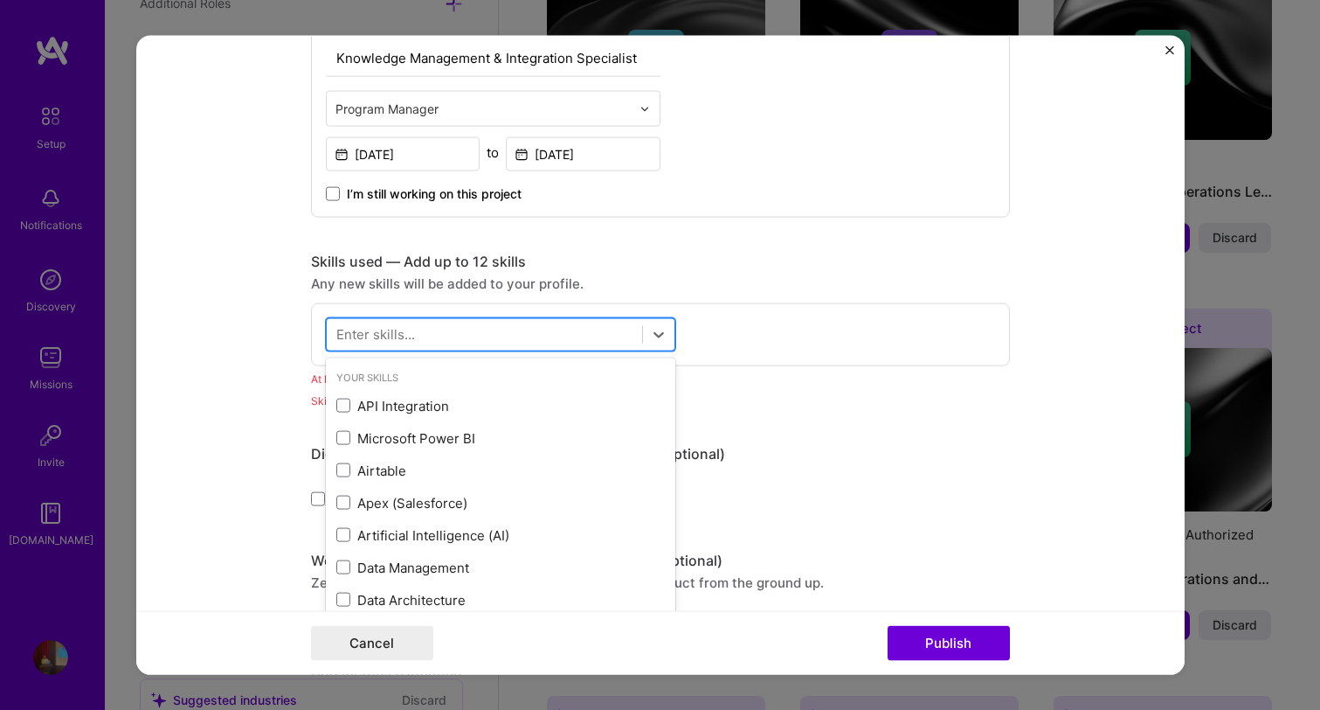
click at [496, 342] on div at bounding box center [484, 334] width 315 height 29
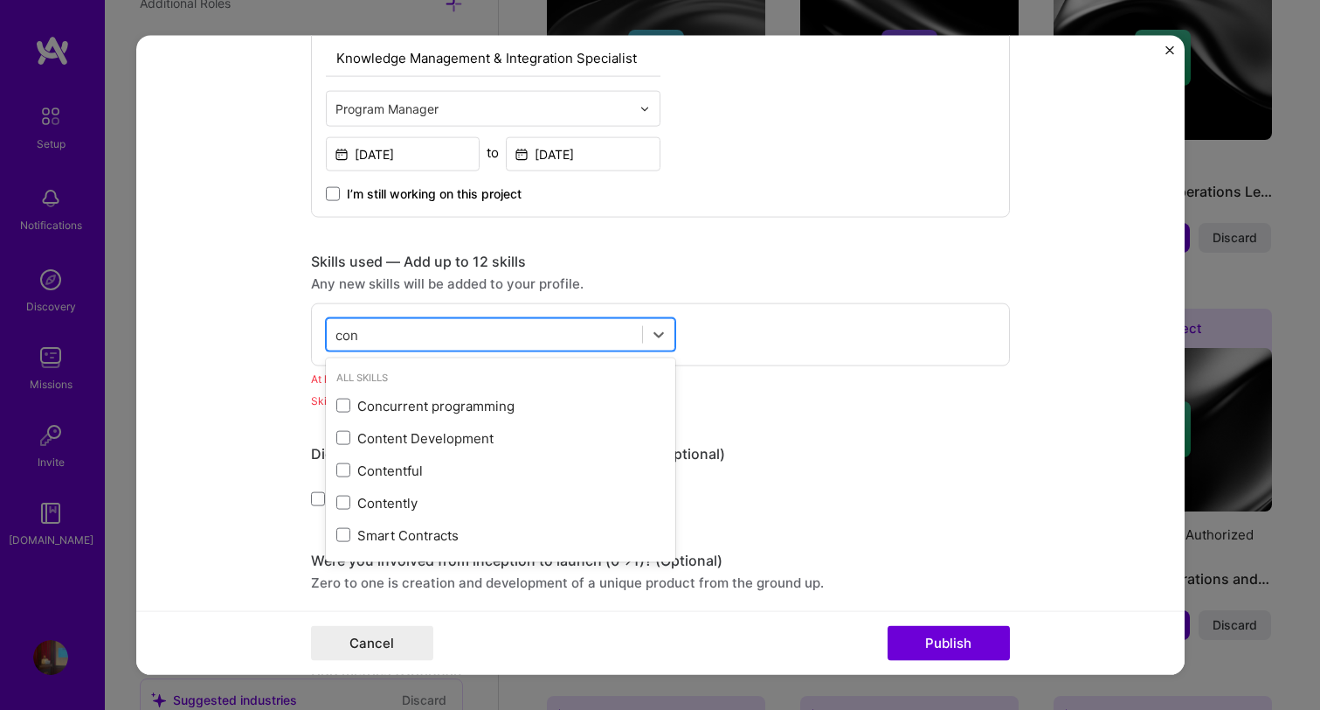
scroll to position [0, 0]
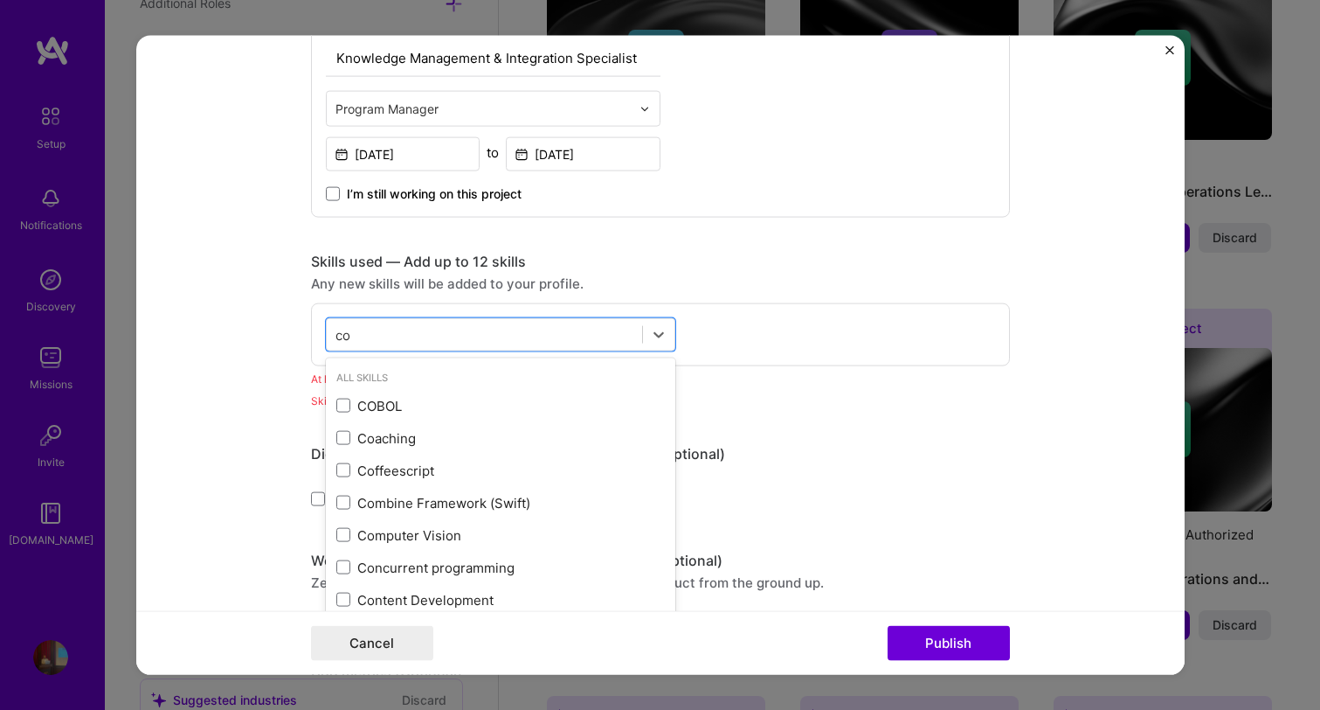
type input "c"
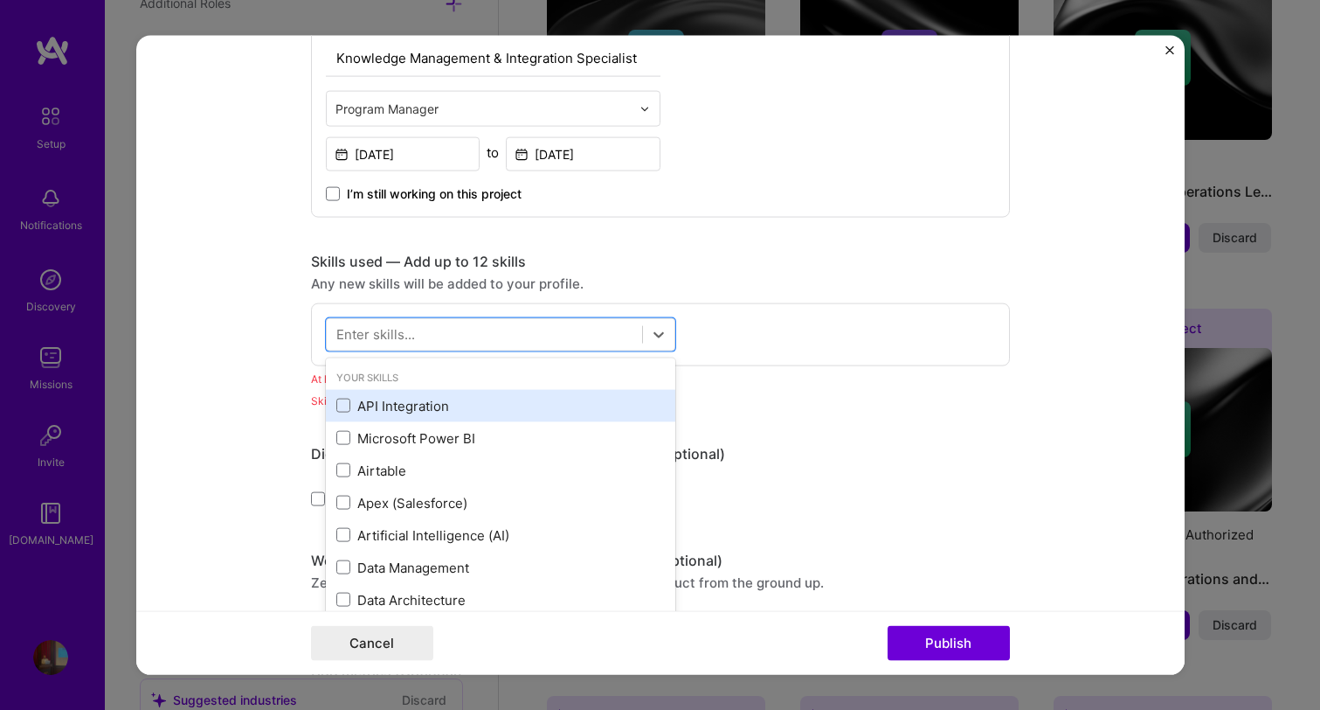
click at [436, 402] on div "API Integration" at bounding box center [500, 405] width 329 height 18
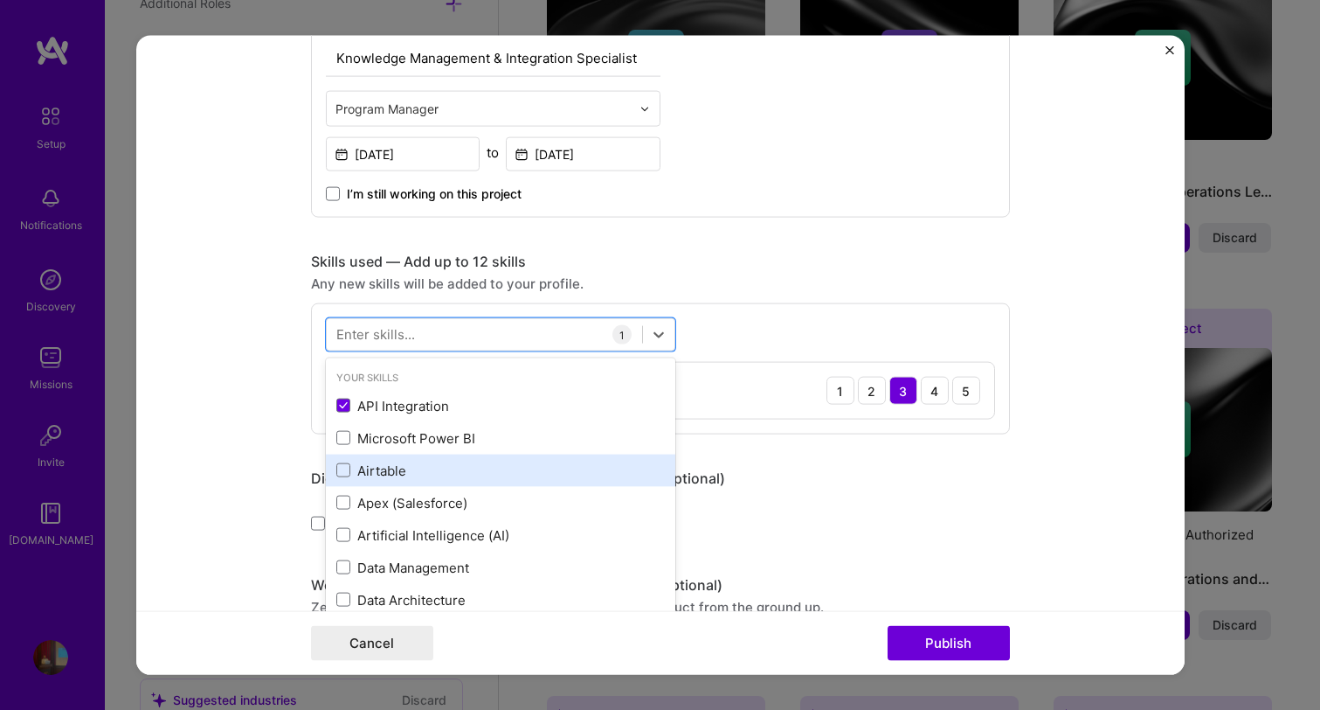
click at [444, 455] on div "Airtable" at bounding box center [501, 469] width 350 height 32
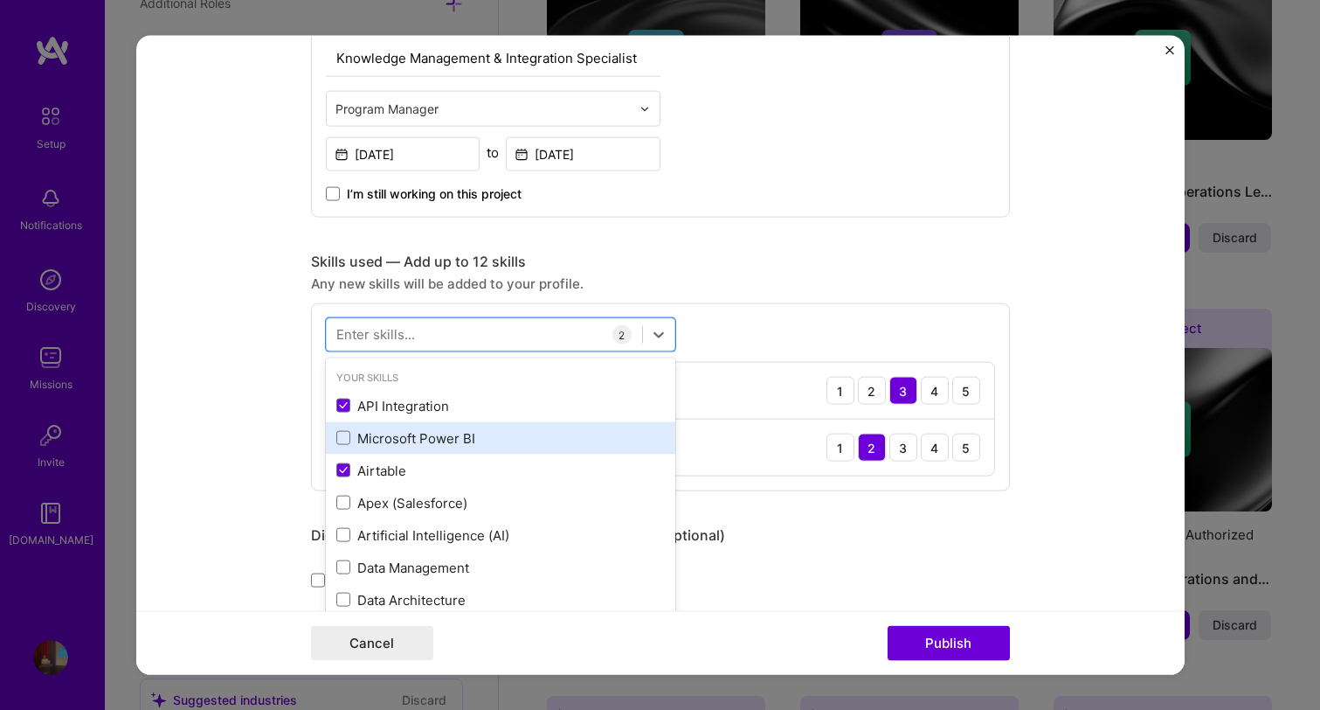
click at [453, 440] on div "Microsoft Power BI" at bounding box center [500, 437] width 329 height 18
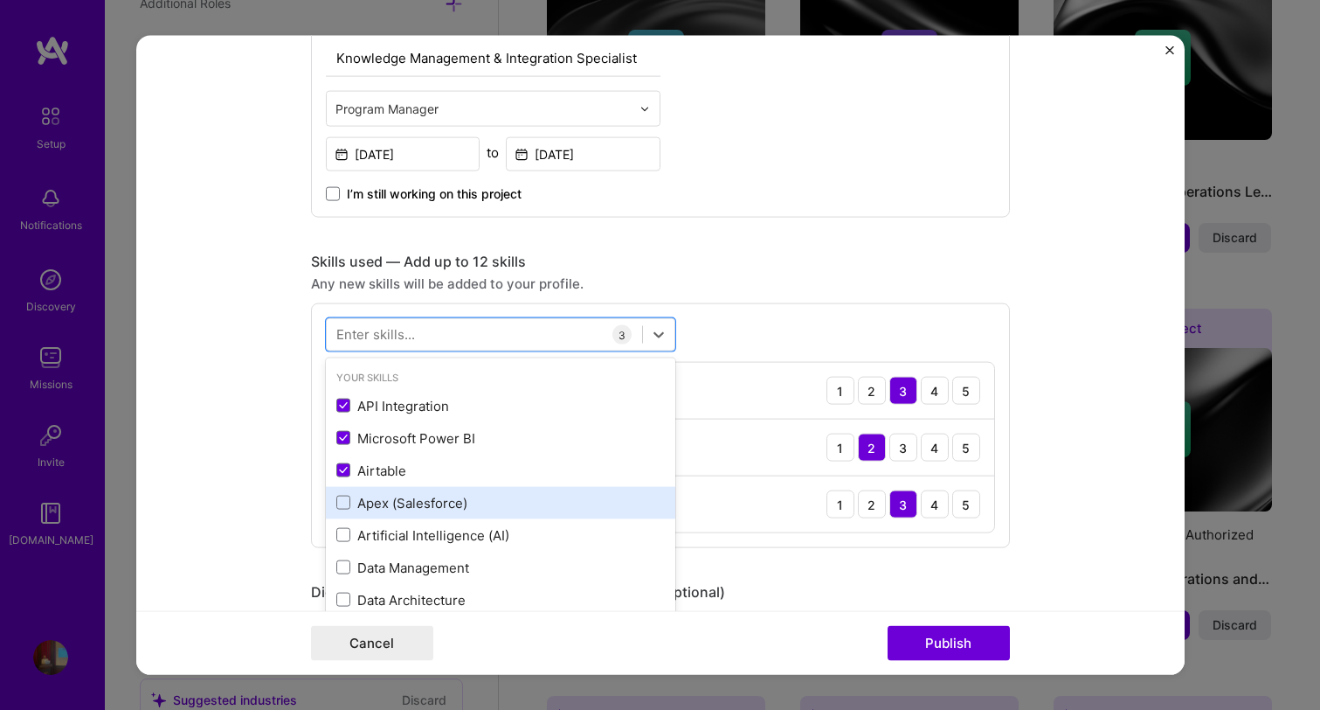
click at [447, 496] on div "Apex (Salesforce)" at bounding box center [500, 502] width 329 height 18
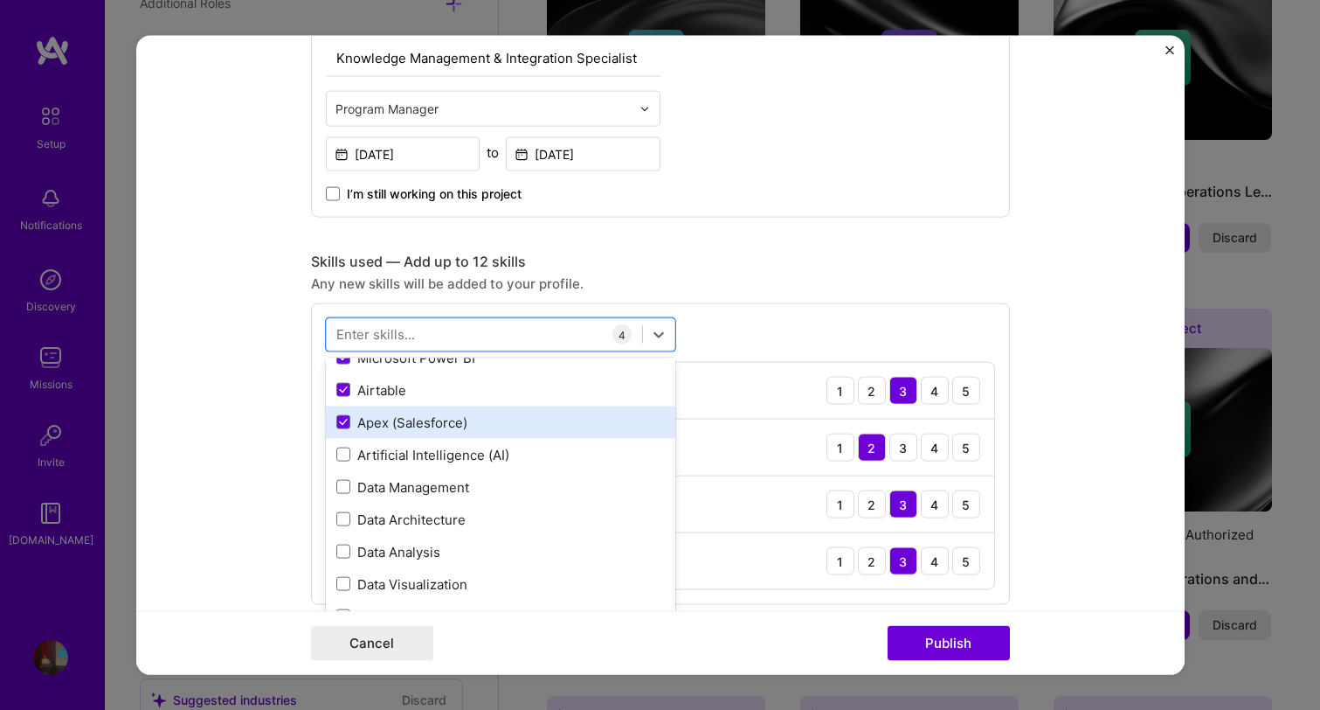
scroll to position [125, 0]
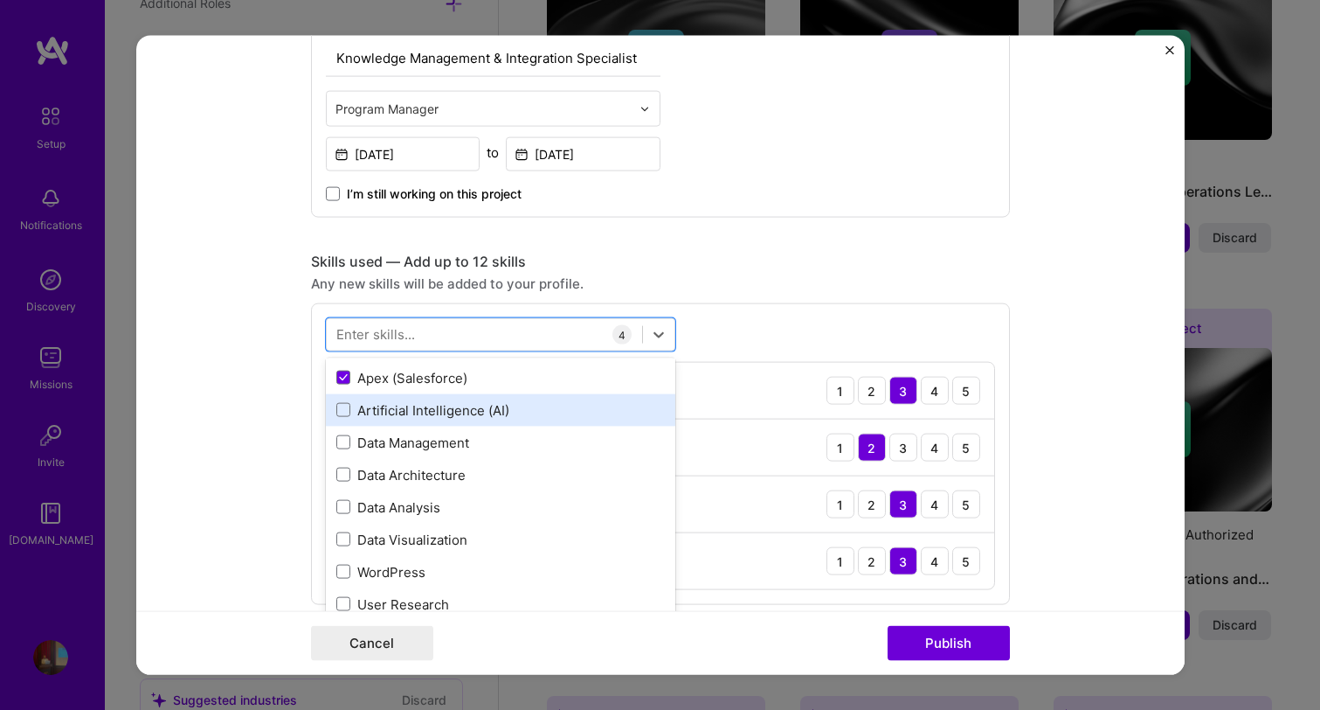
click at [446, 400] on div "Artificial Intelligence (AI)" at bounding box center [501, 409] width 350 height 32
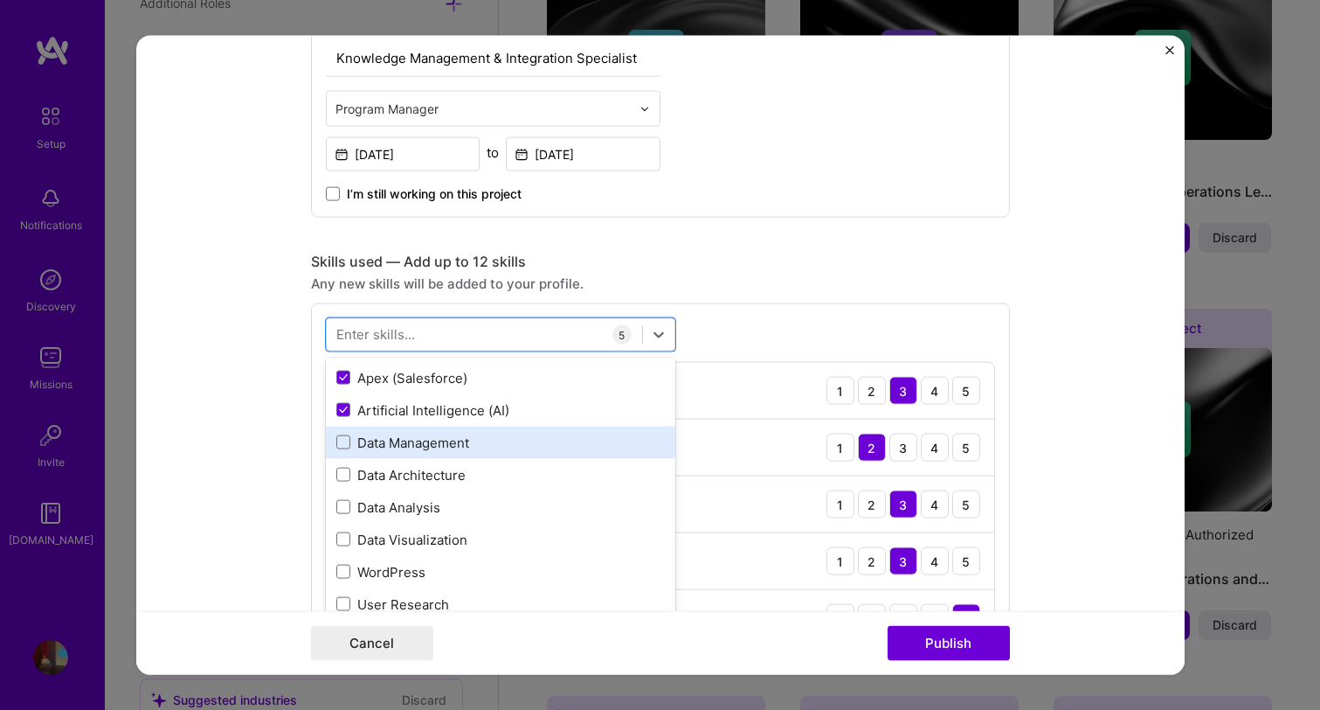
click at [443, 428] on div "Data Management" at bounding box center [501, 442] width 350 height 32
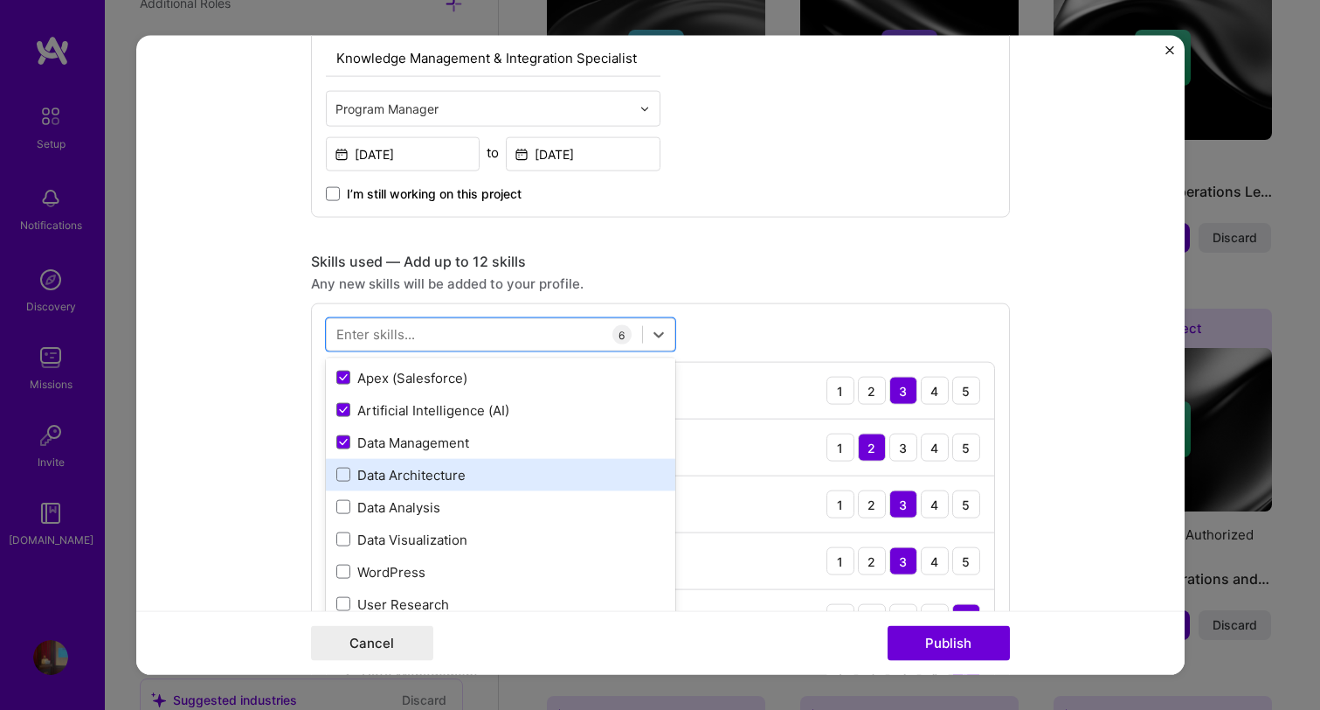
click at [444, 467] on div "Data Architecture" at bounding box center [500, 474] width 329 height 18
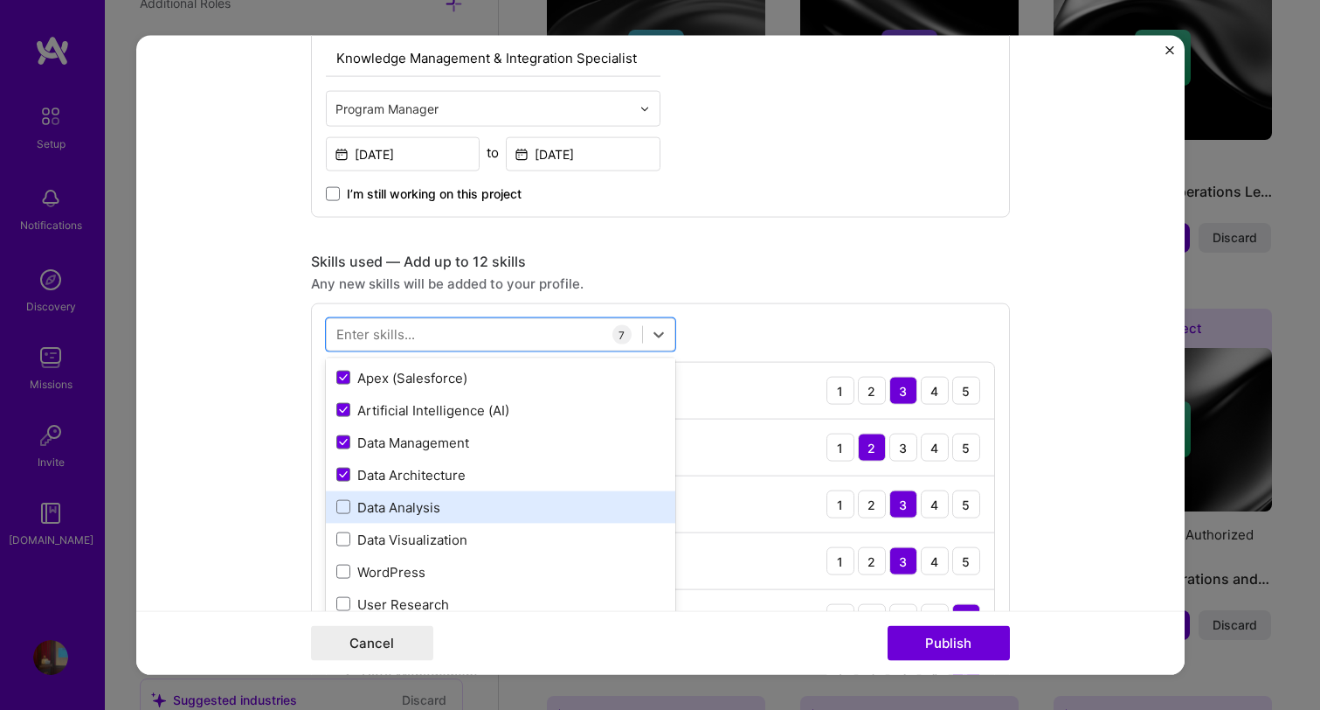
click at [443, 495] on div "Data Analysis" at bounding box center [501, 506] width 350 height 32
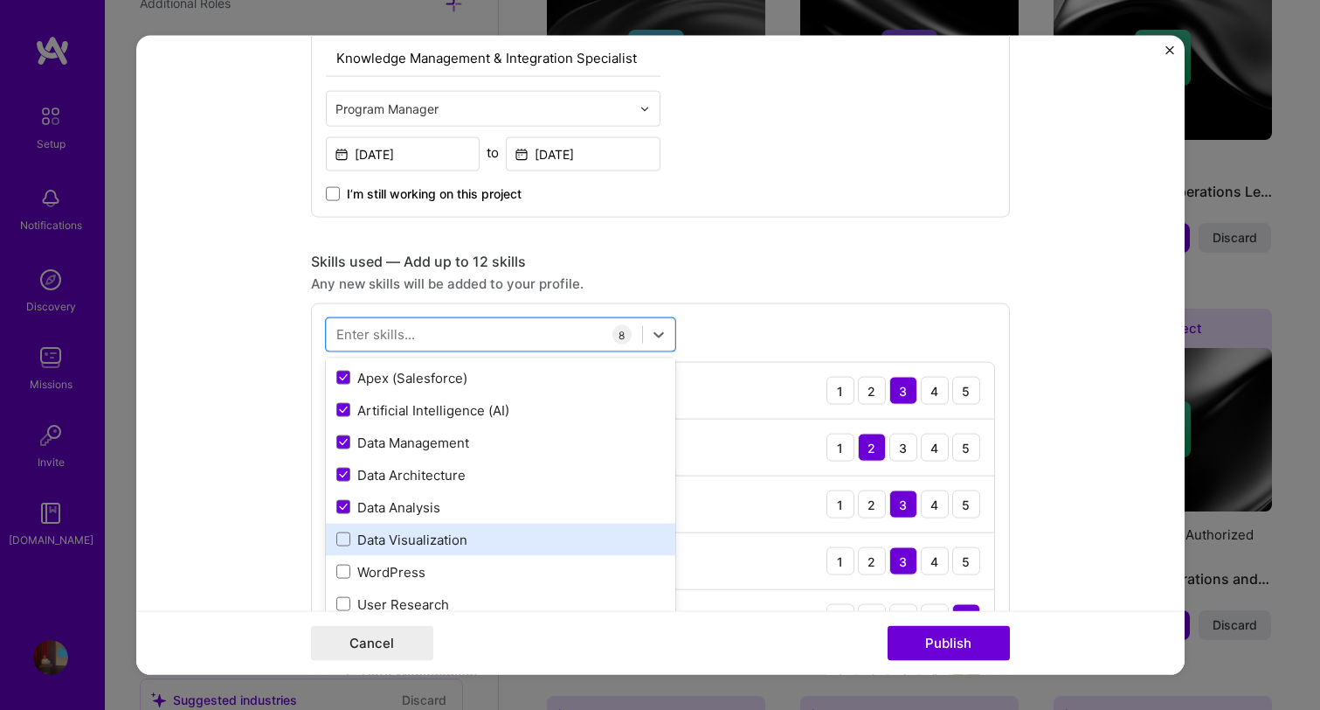
click at [440, 533] on div "Data Visualization" at bounding box center [500, 539] width 329 height 18
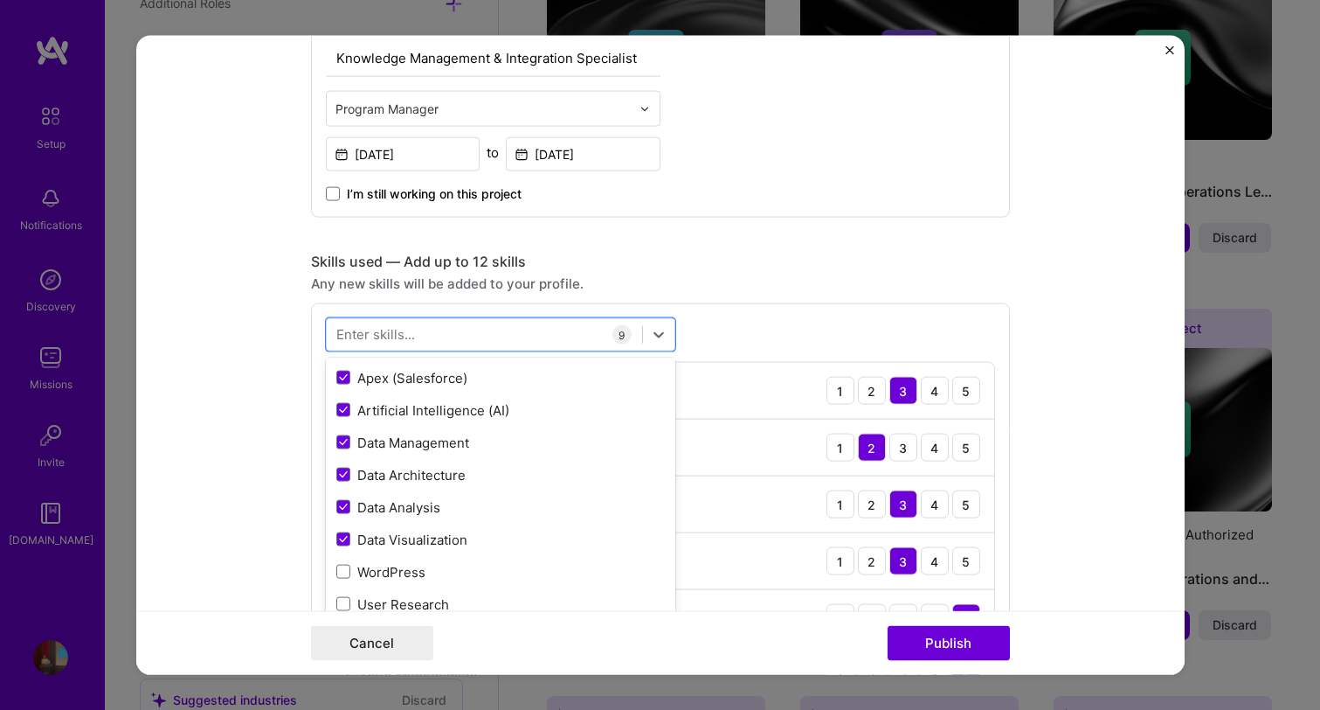
click at [1055, 555] on form "Editing suggested project This project is suggested based on your LinkedIn, res…" at bounding box center [660, 355] width 1049 height 639
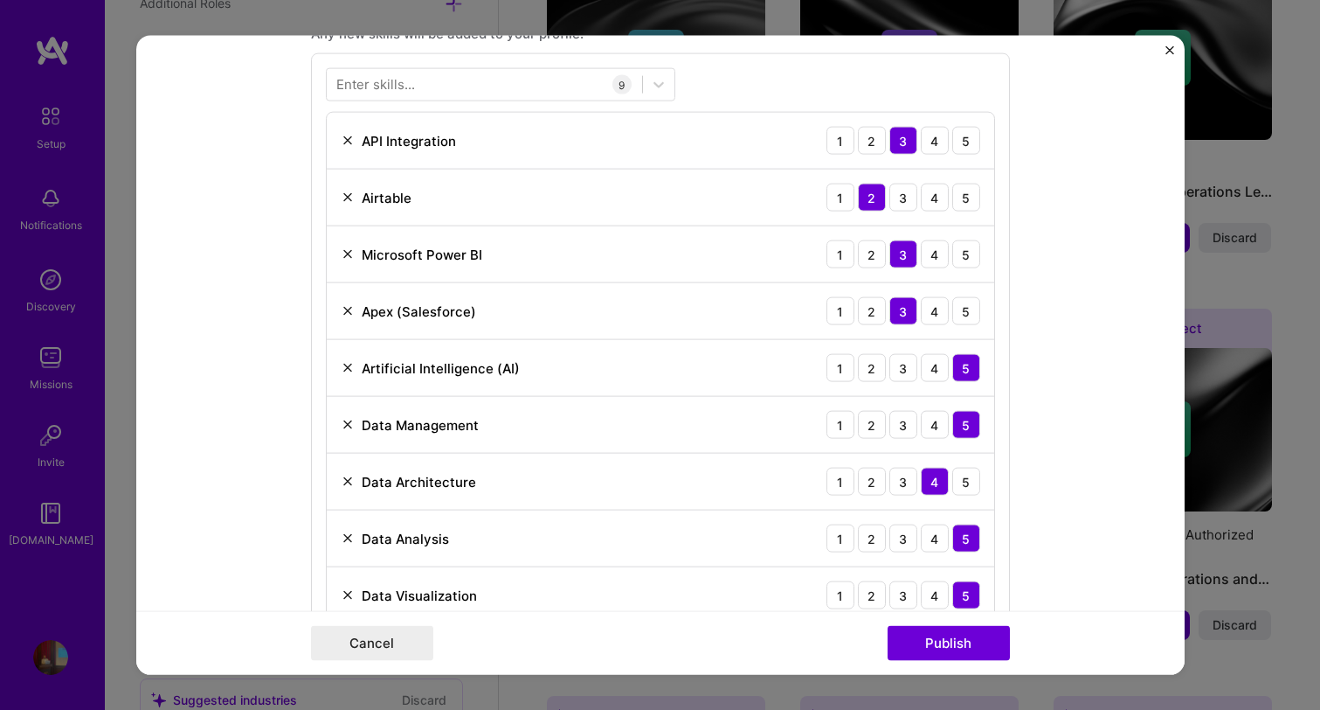
scroll to position [940, 0]
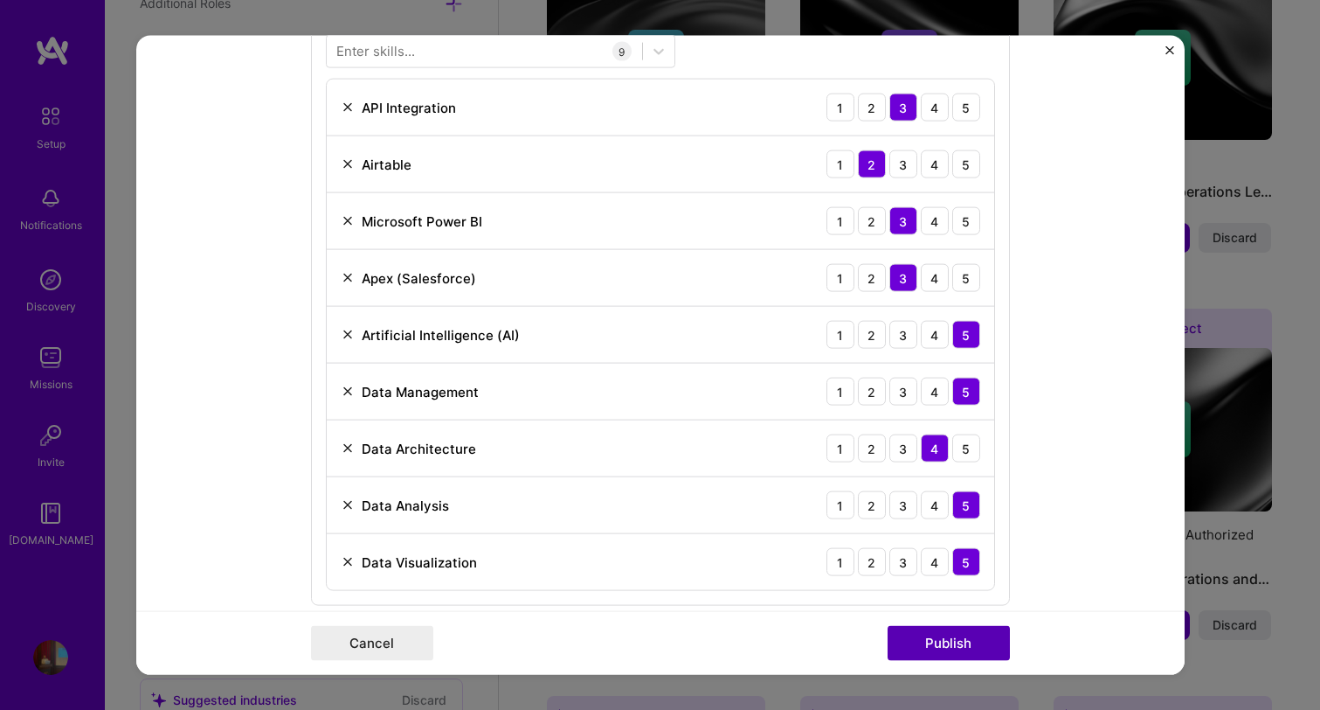
click at [941, 639] on button "Publish" at bounding box center [949, 642] width 122 height 35
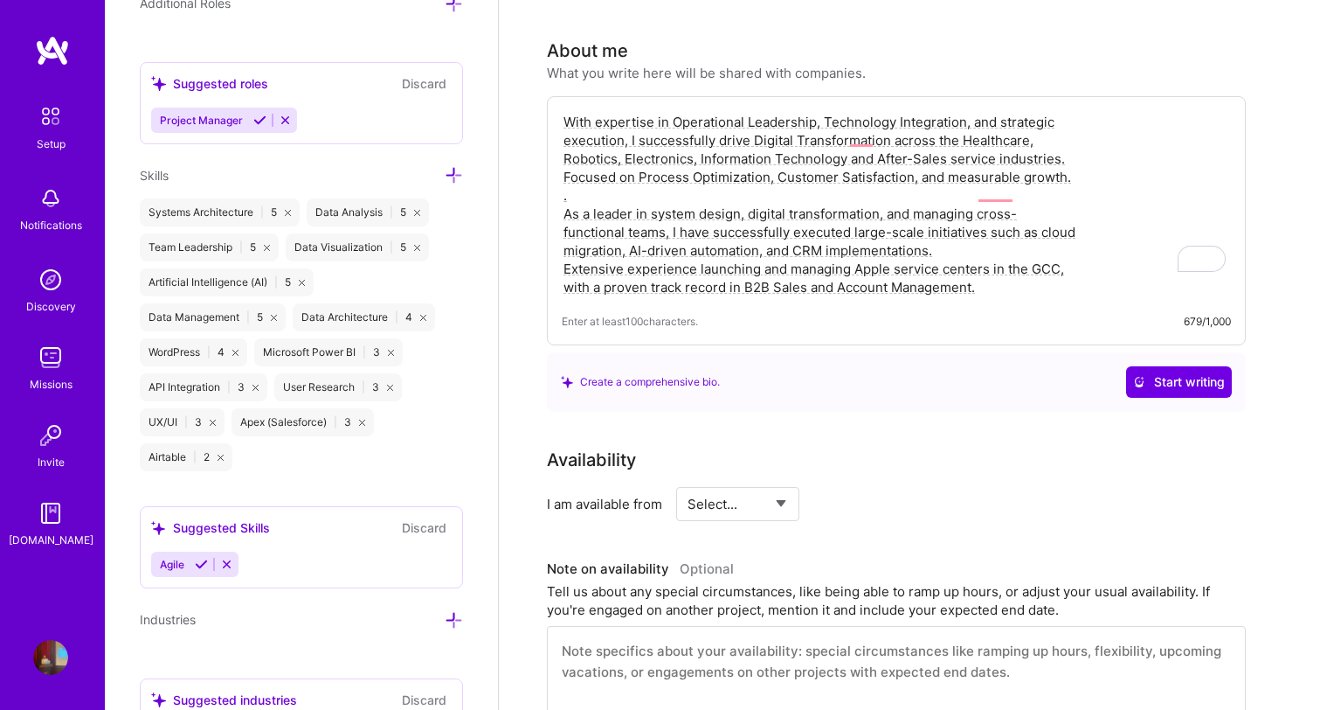
scroll to position [0, 0]
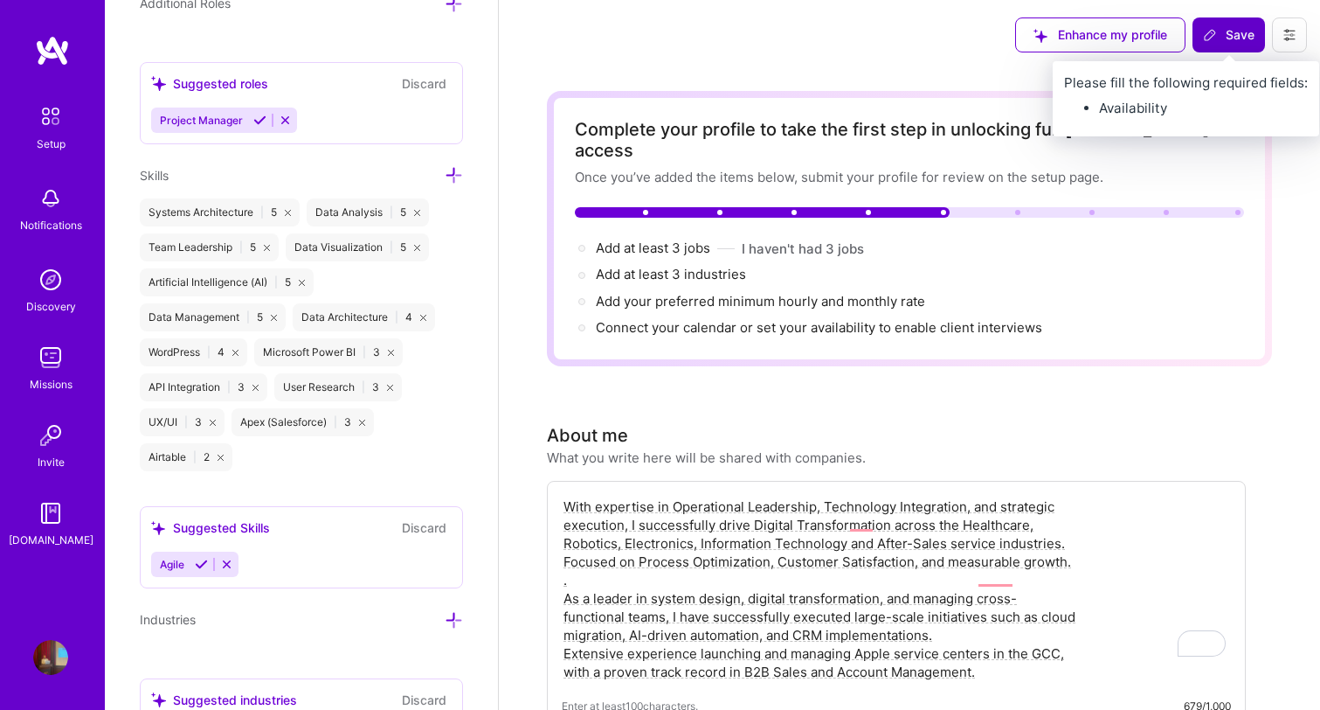
click at [1224, 34] on span "Save" at bounding box center [1229, 34] width 52 height 17
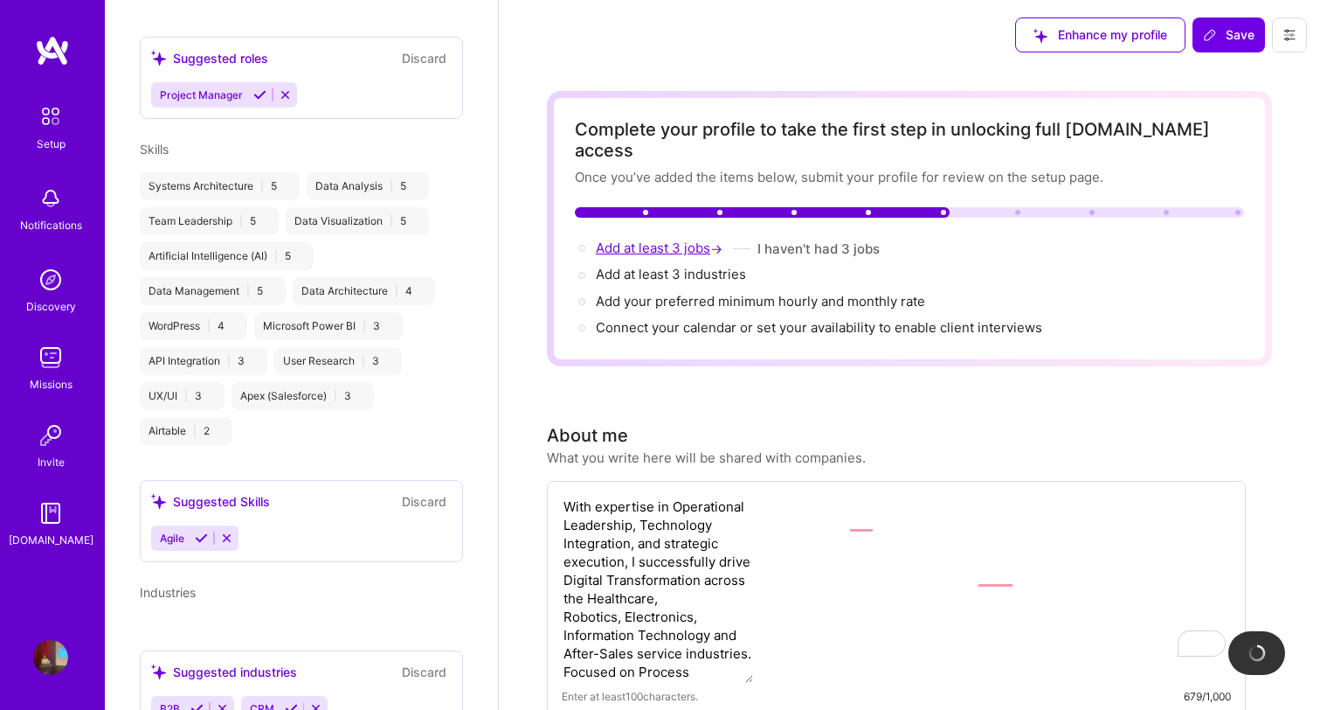
scroll to position [731, 0]
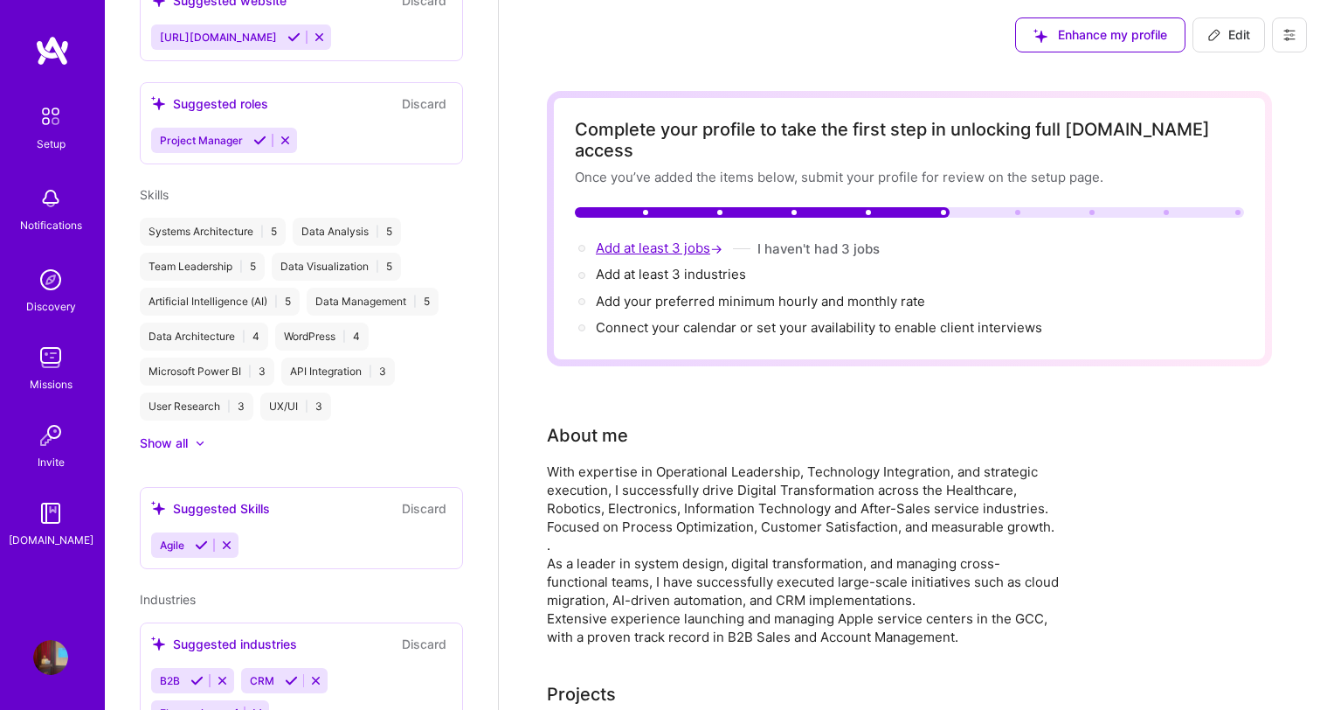
click at [698, 239] on span "Add at least 3 jobs →" at bounding box center [661, 247] width 130 height 17
select select "US"
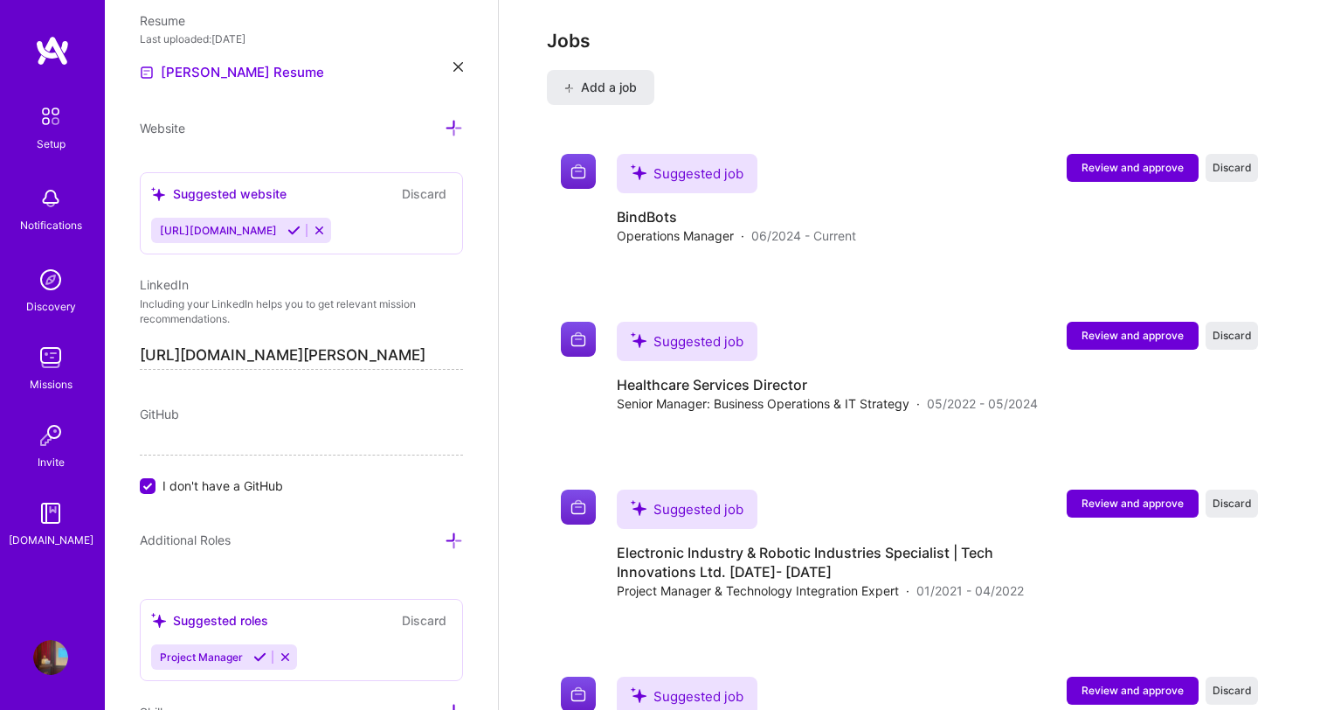
scroll to position [3400, 0]
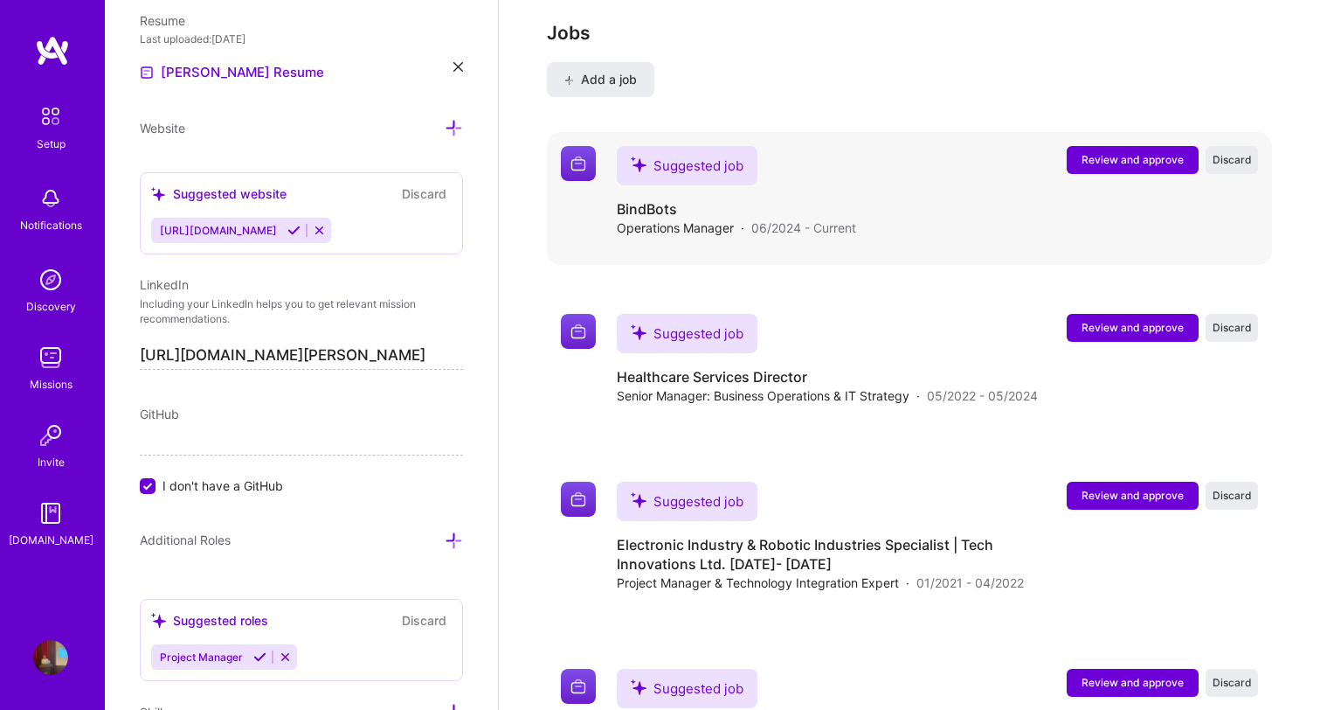
click at [1133, 152] on span "Review and approve" at bounding box center [1133, 159] width 102 height 15
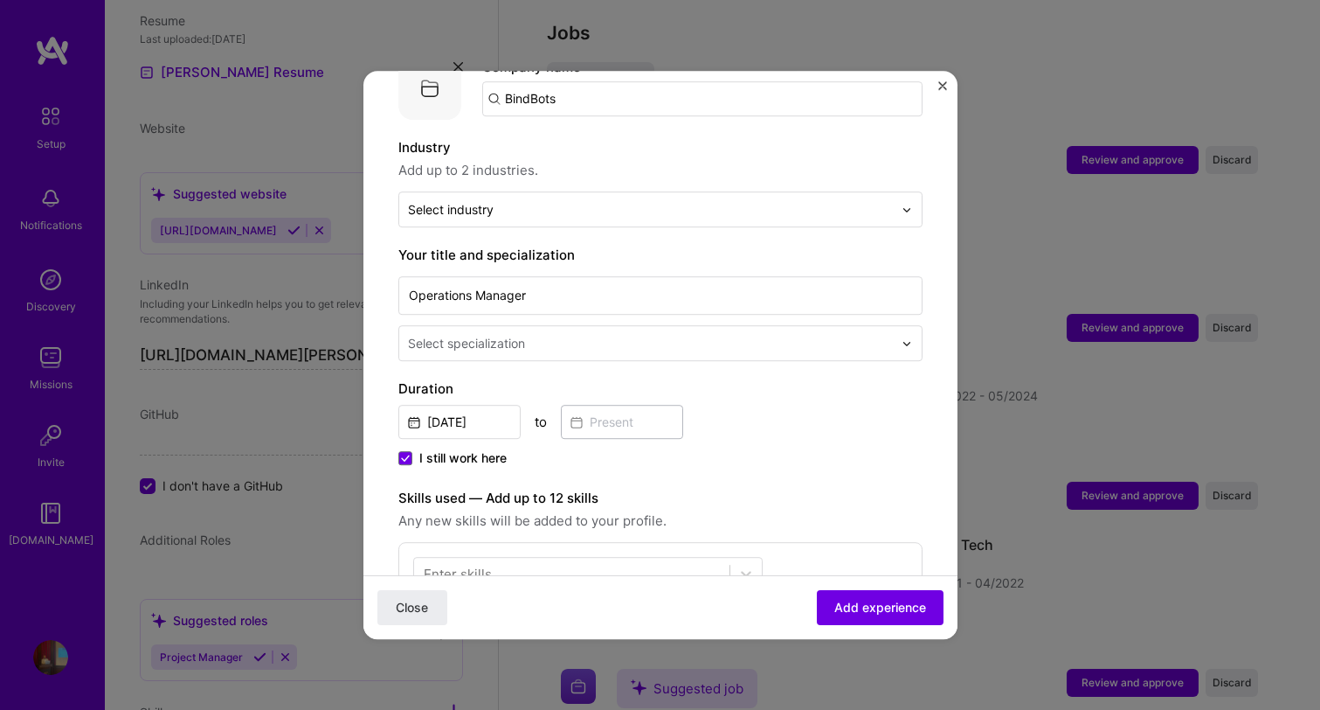
scroll to position [352, 0]
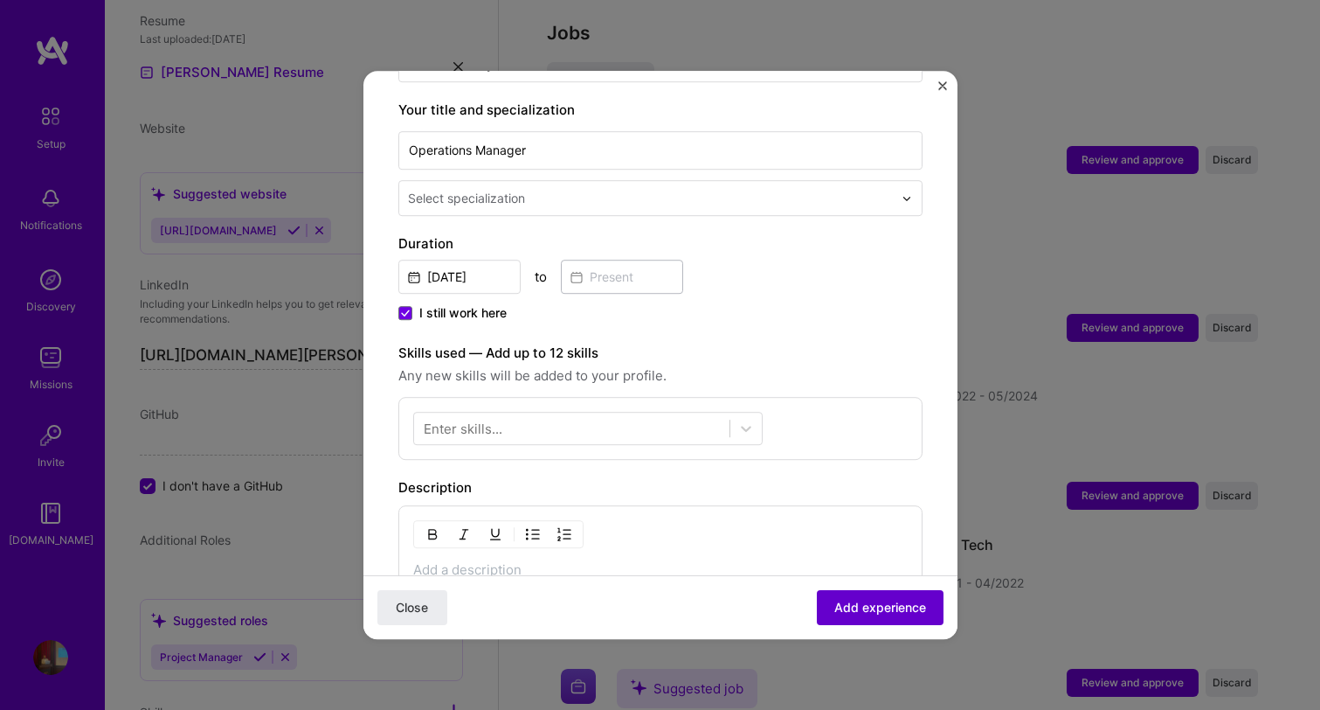
click at [866, 600] on span "Add experience" at bounding box center [880, 607] width 92 height 17
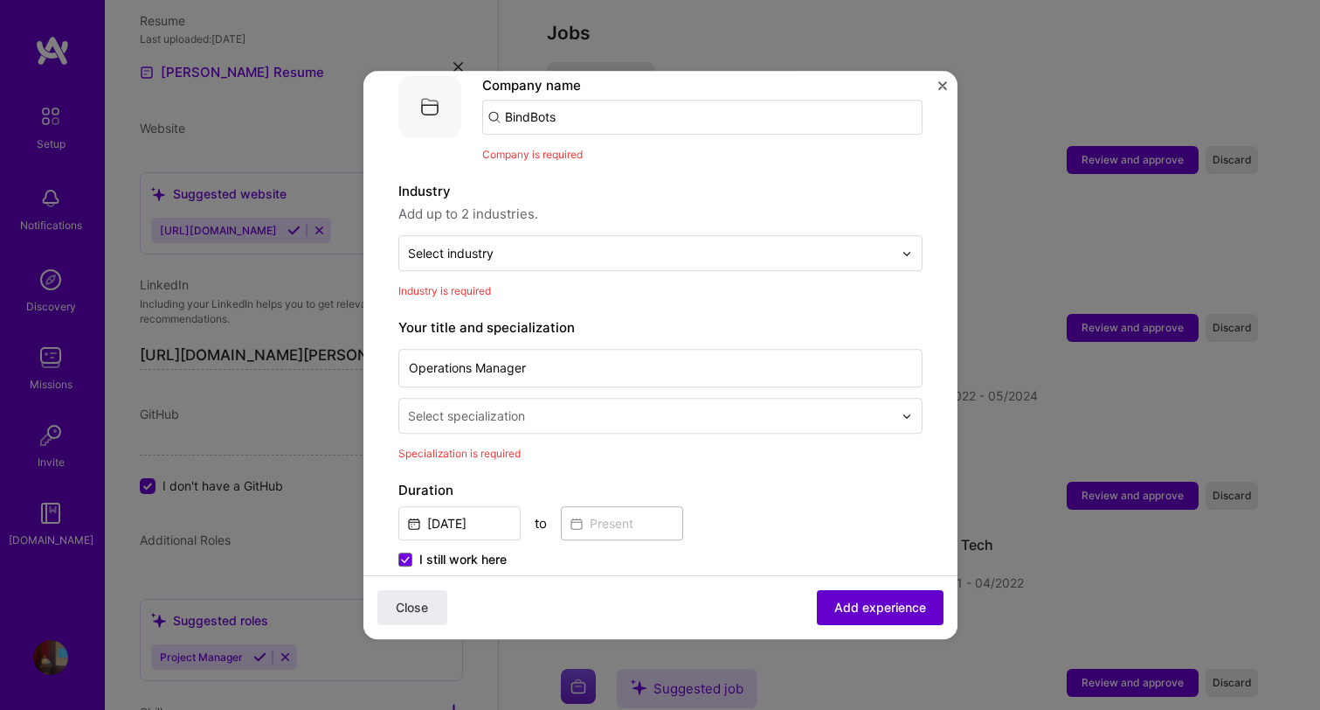
scroll to position [175, 0]
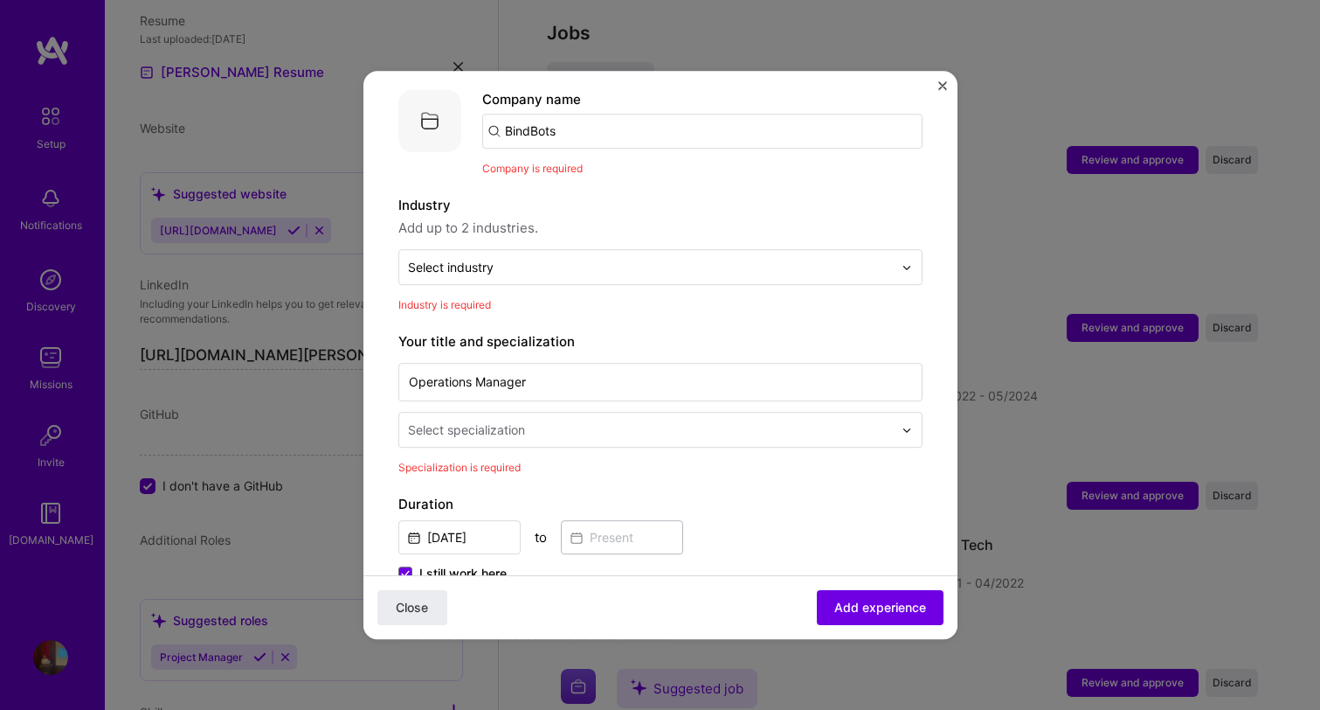
click at [583, 117] on input "BindBots" at bounding box center [702, 131] width 440 height 35
click button "Close" at bounding box center [412, 607] width 70 height 35
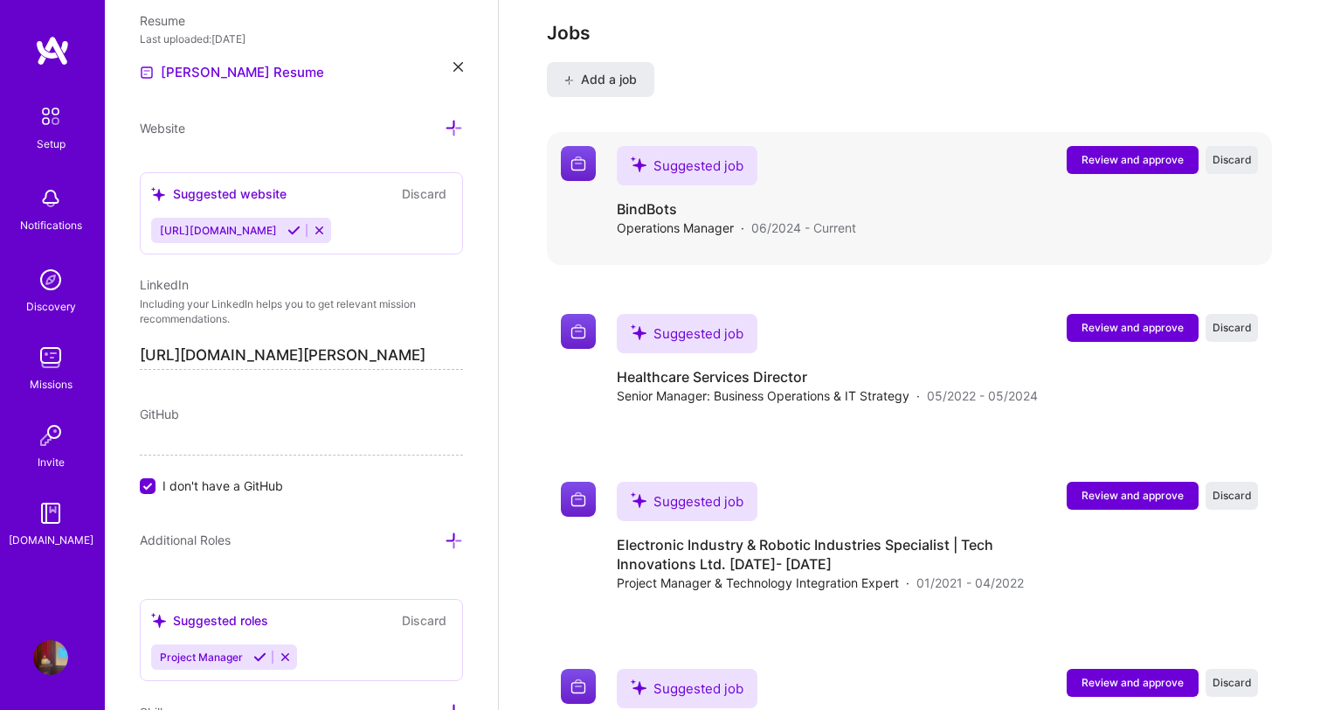
click at [1123, 152] on span "Review and approve" at bounding box center [1133, 159] width 102 height 15
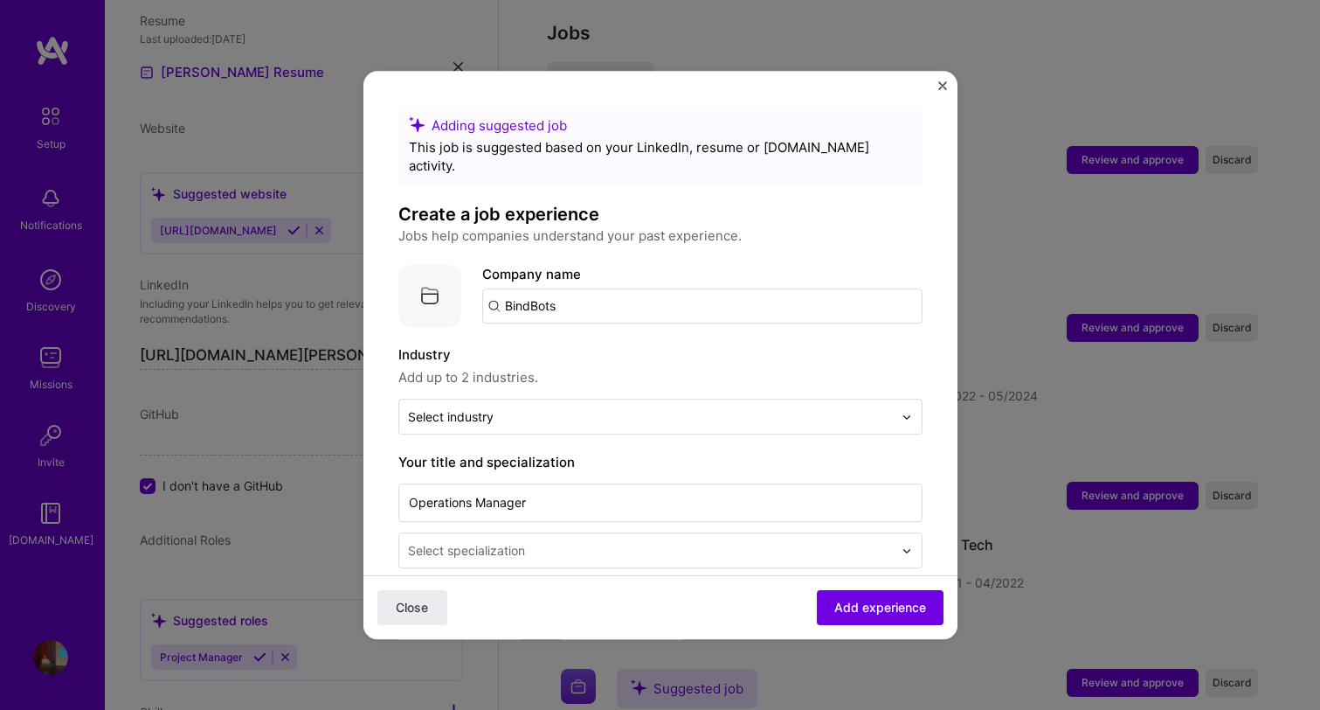
click at [633, 302] on input "BindBots" at bounding box center [702, 305] width 440 height 35
click at [615, 288] on input "BindBots" at bounding box center [702, 305] width 440 height 35
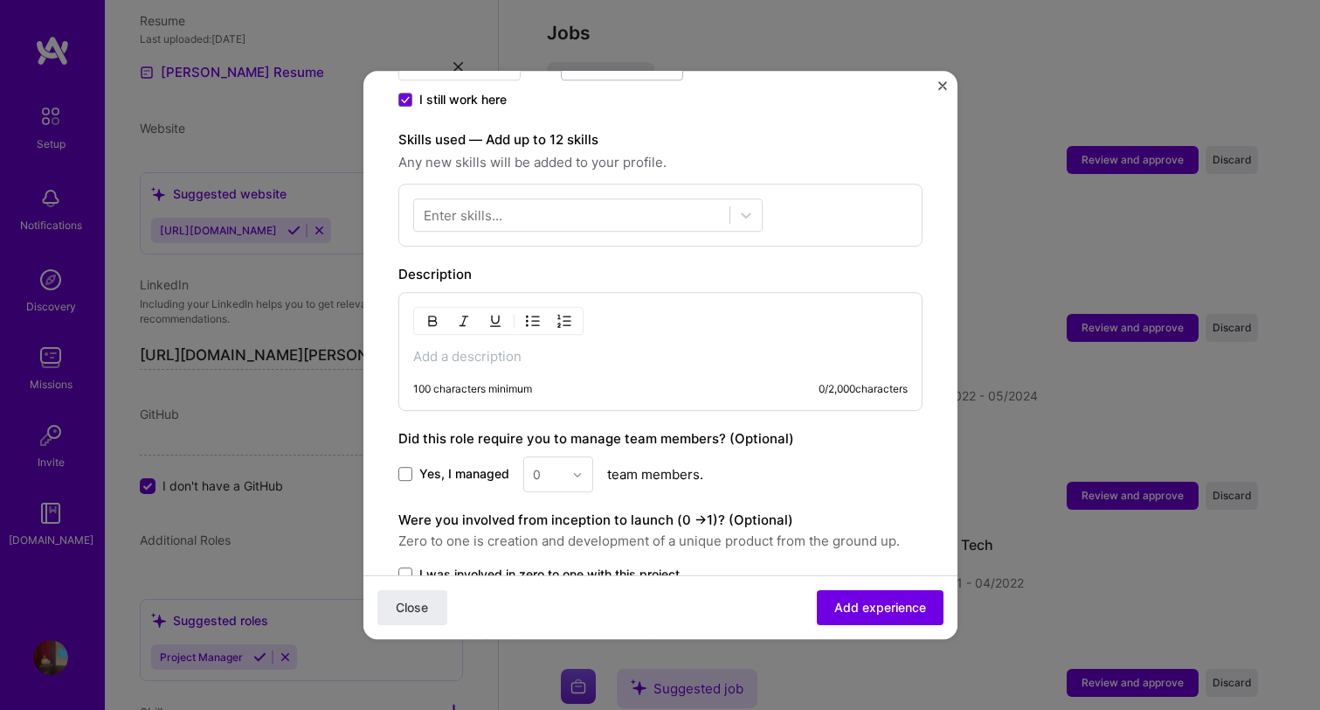
scroll to position [697, 0]
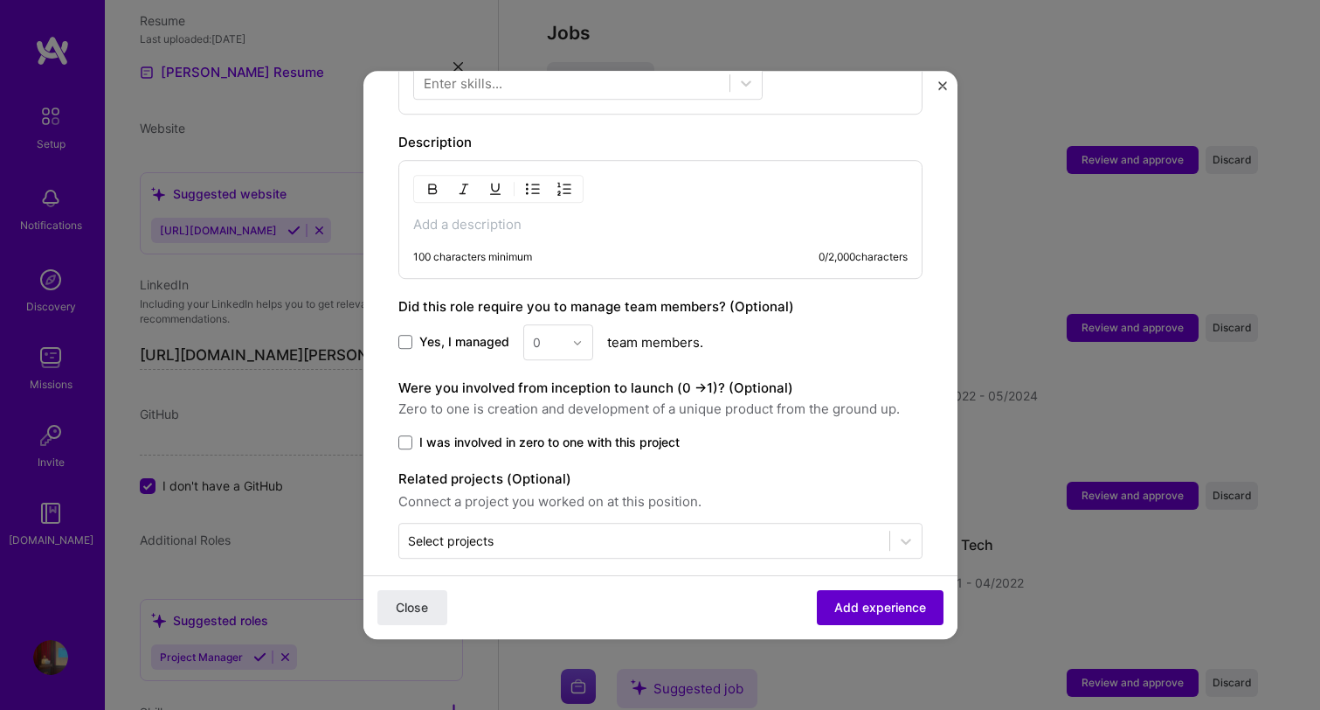
click at [869, 603] on span "Add experience" at bounding box center [880, 607] width 92 height 17
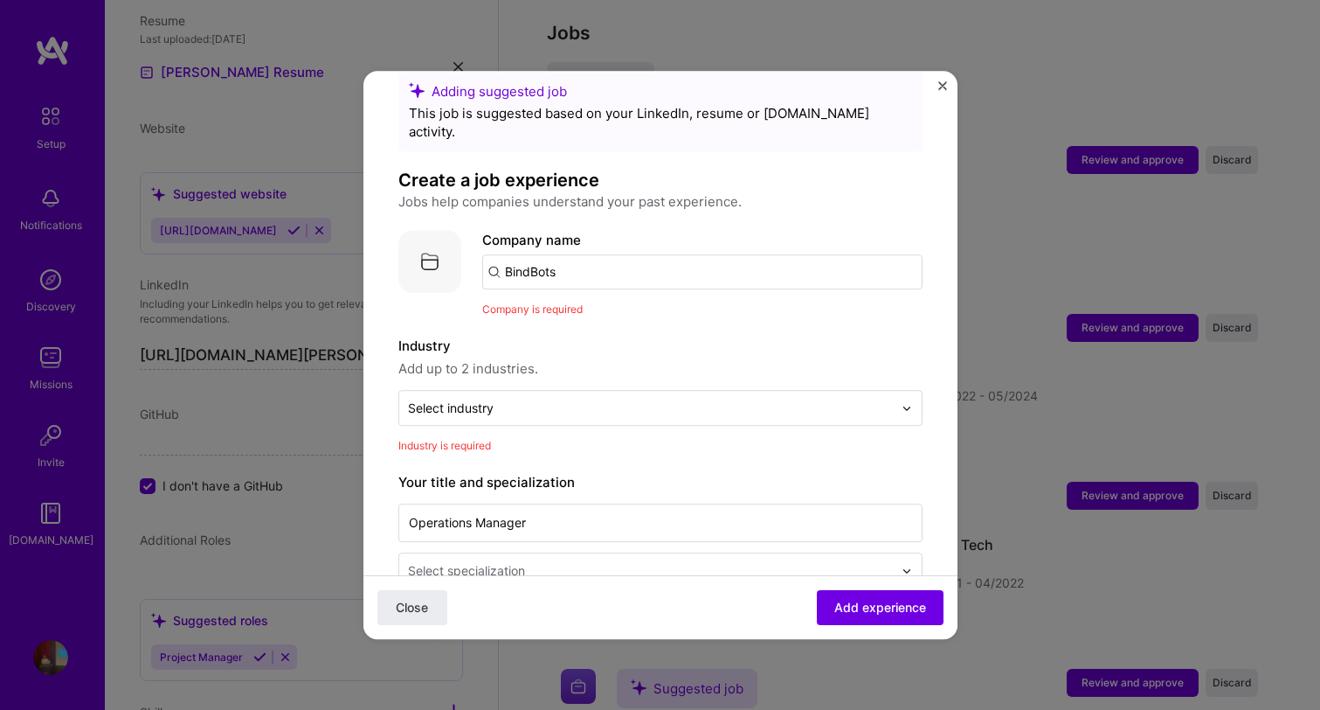
scroll to position [28, 0]
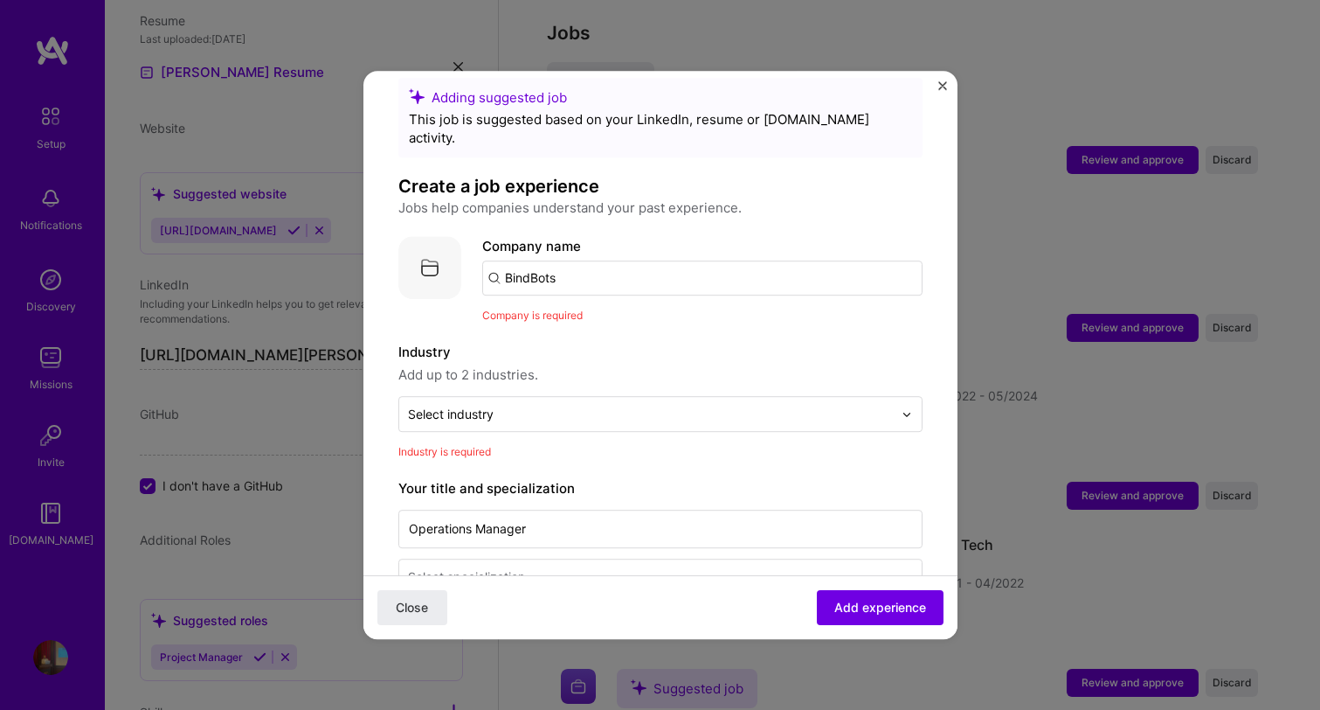
click at [569, 260] on input "BindBots" at bounding box center [702, 277] width 440 height 35
type input "B"
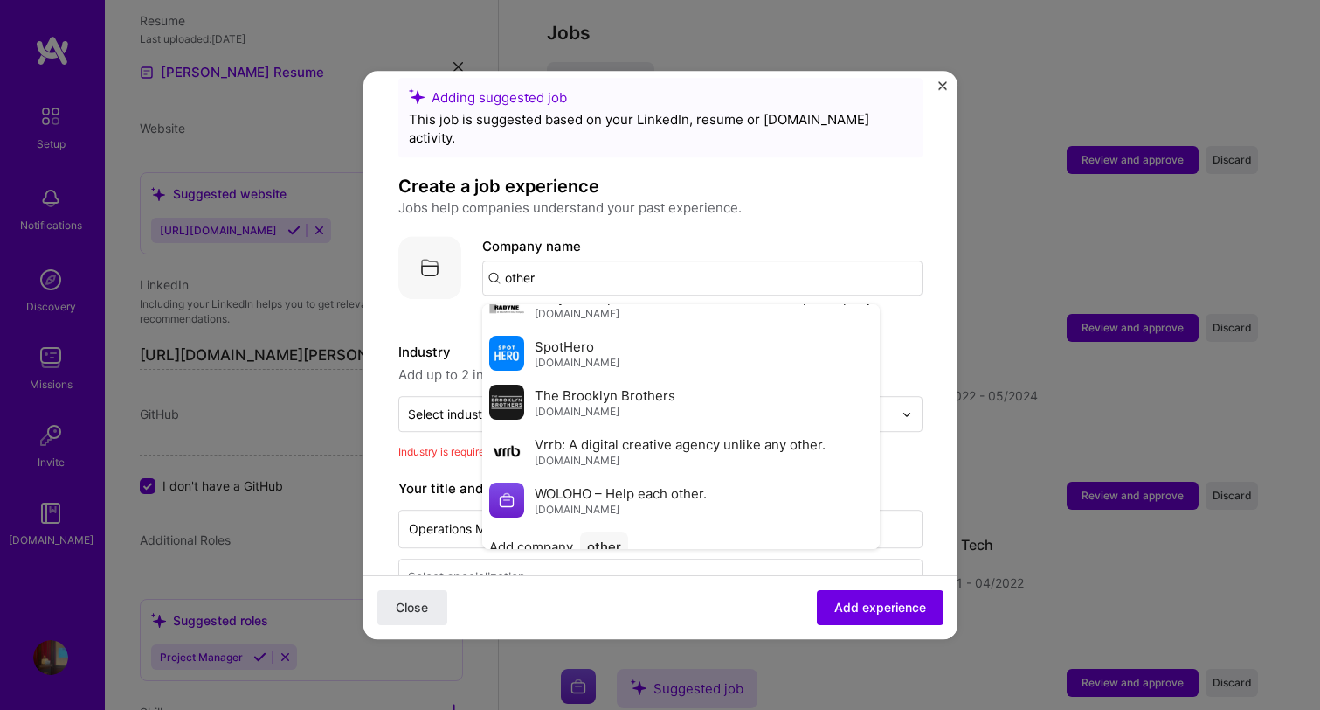
scroll to position [1121, 0]
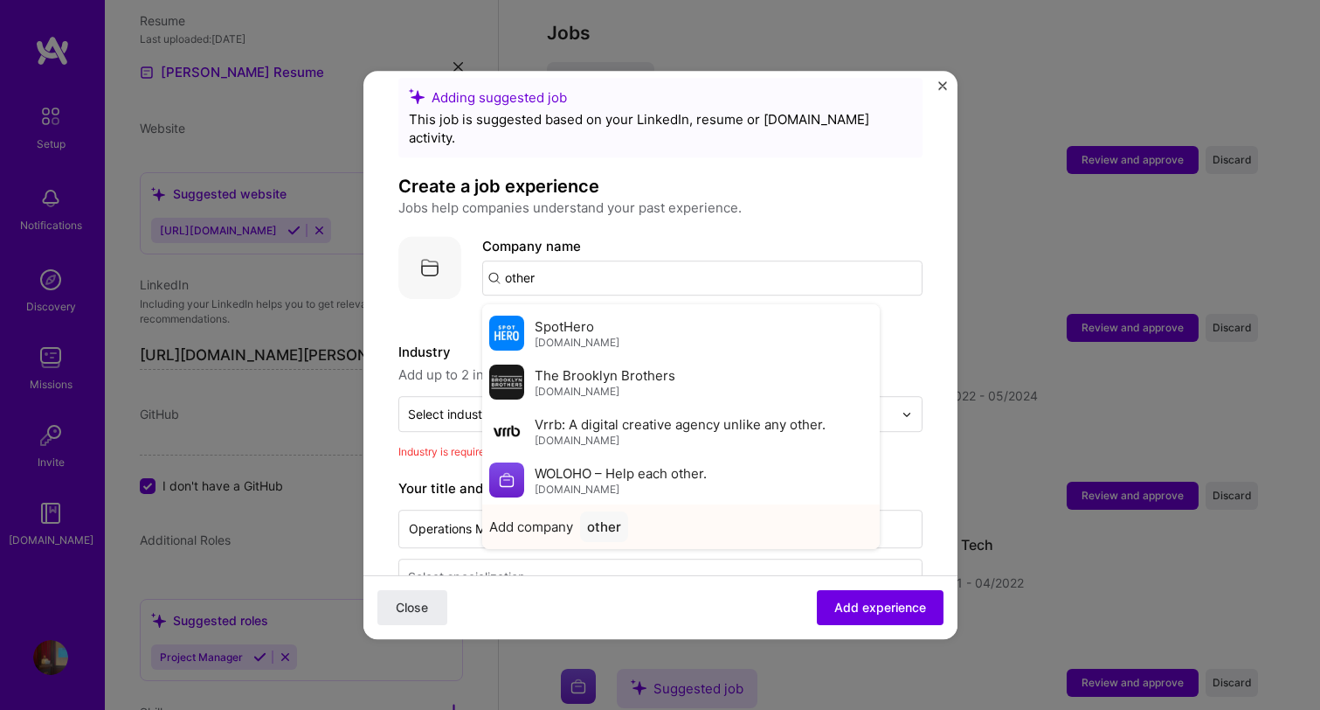
type input "other"
click at [608, 511] on div "other" at bounding box center [604, 526] width 48 height 31
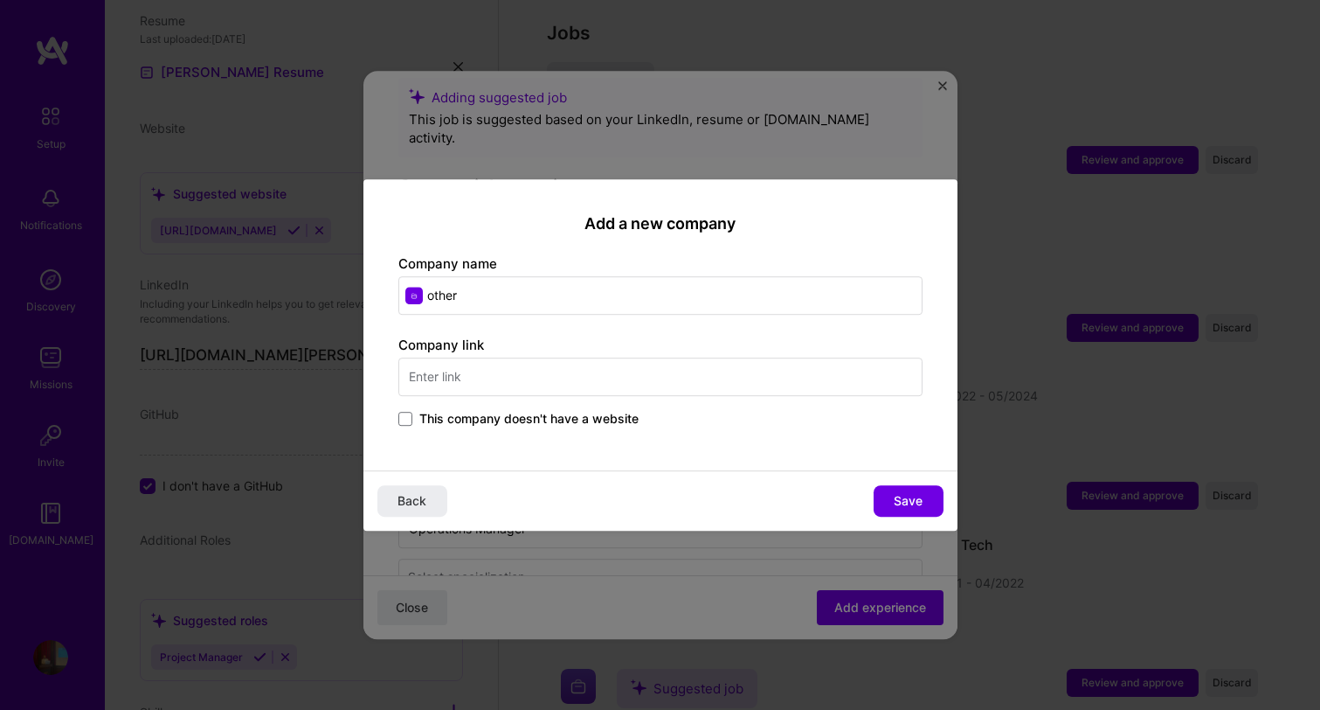
click at [520, 370] on input "text" at bounding box center [660, 376] width 524 height 38
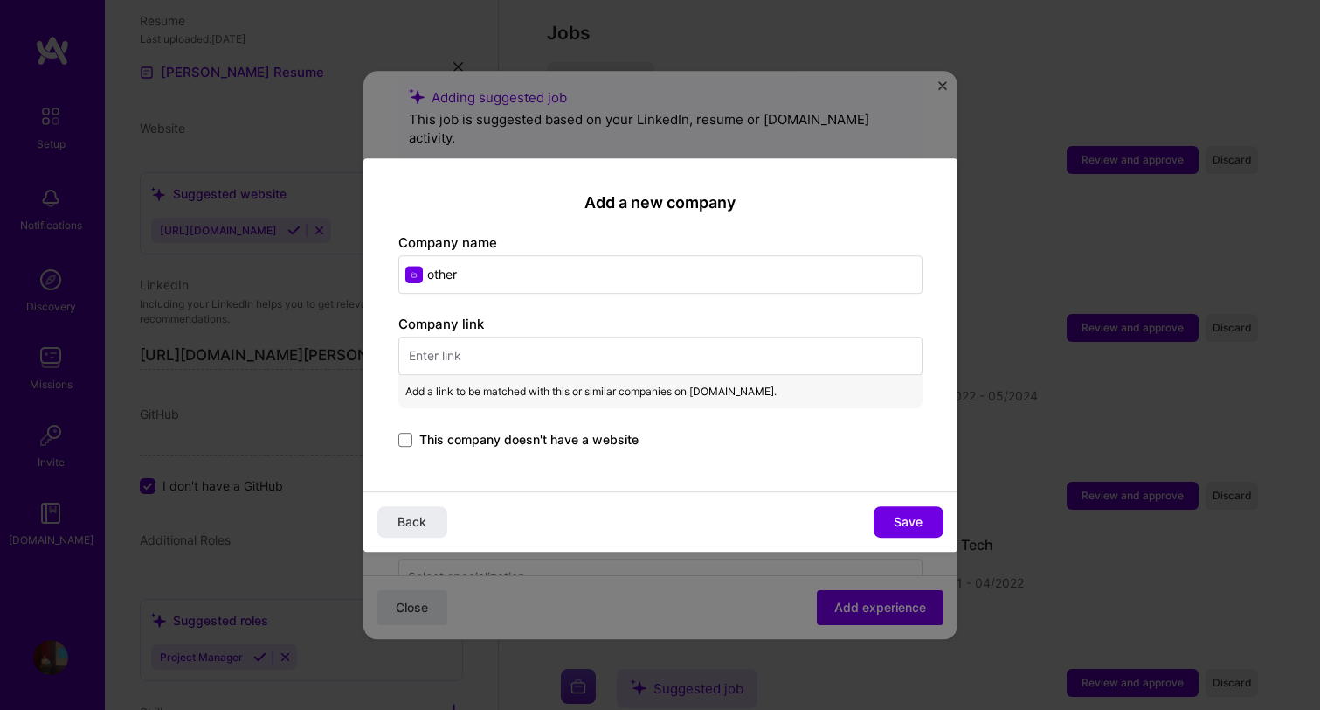
paste input "https://bindbots.com/"
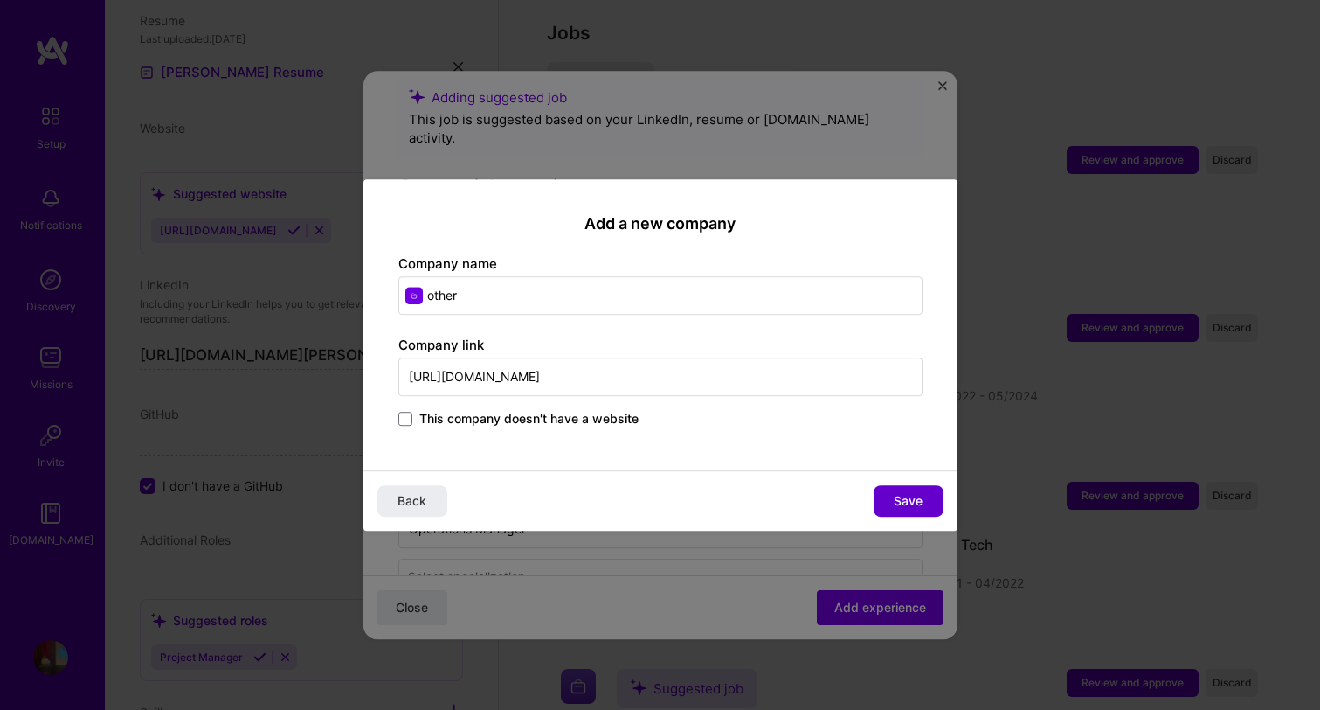
type input "https://bindbots.com/"
click at [922, 510] on button "Save" at bounding box center [909, 500] width 70 height 31
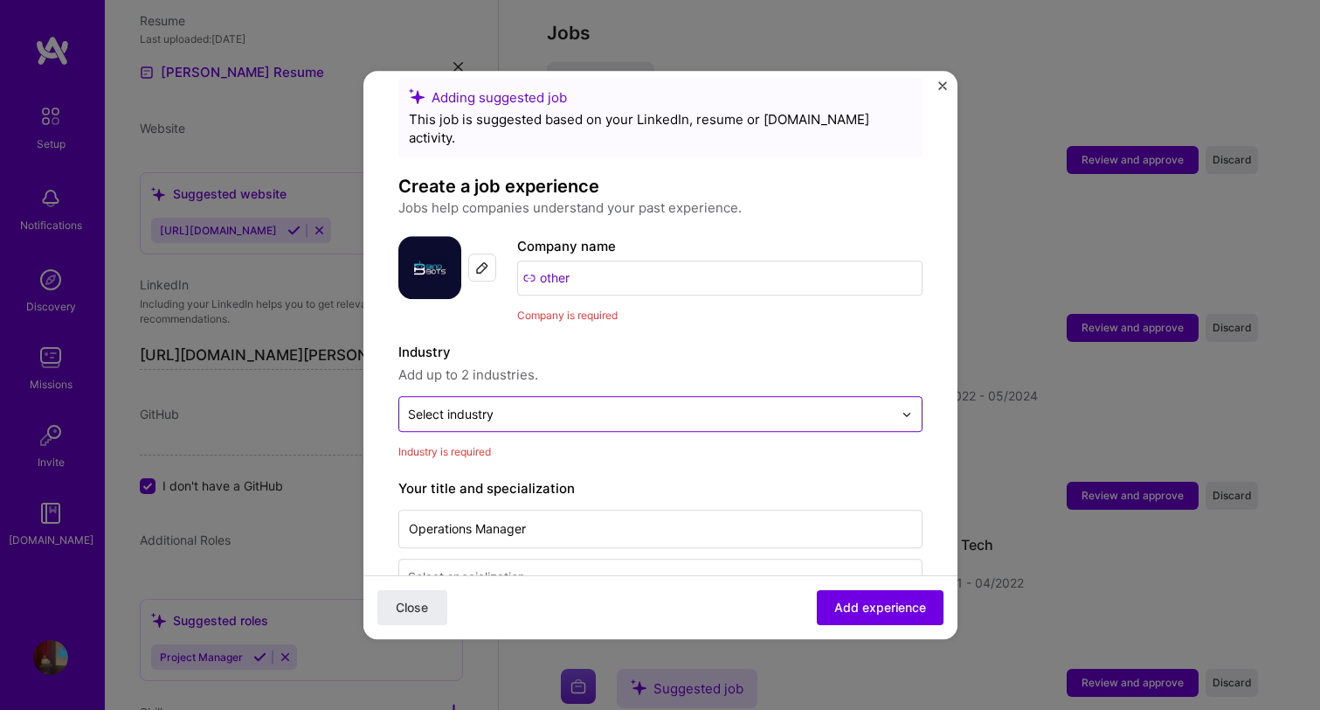
click at [574, 405] on input "text" at bounding box center [650, 414] width 485 height 18
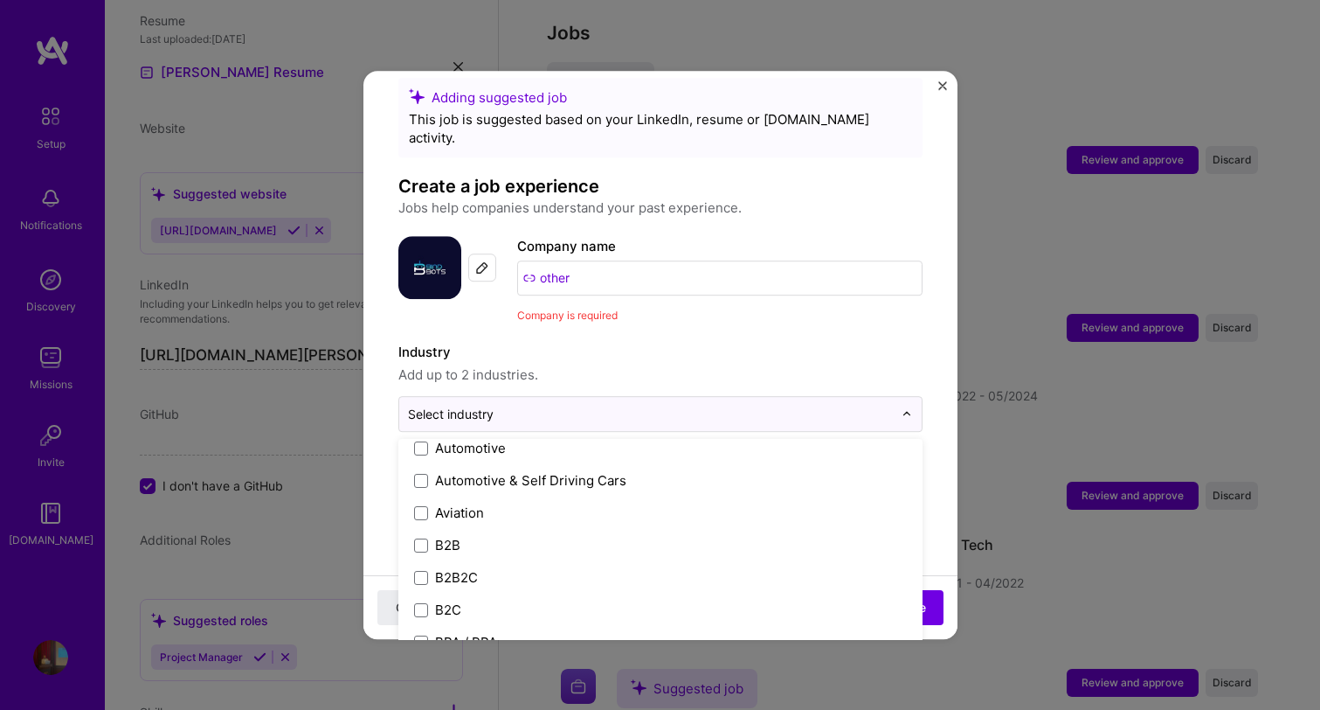
scroll to position [410, 0]
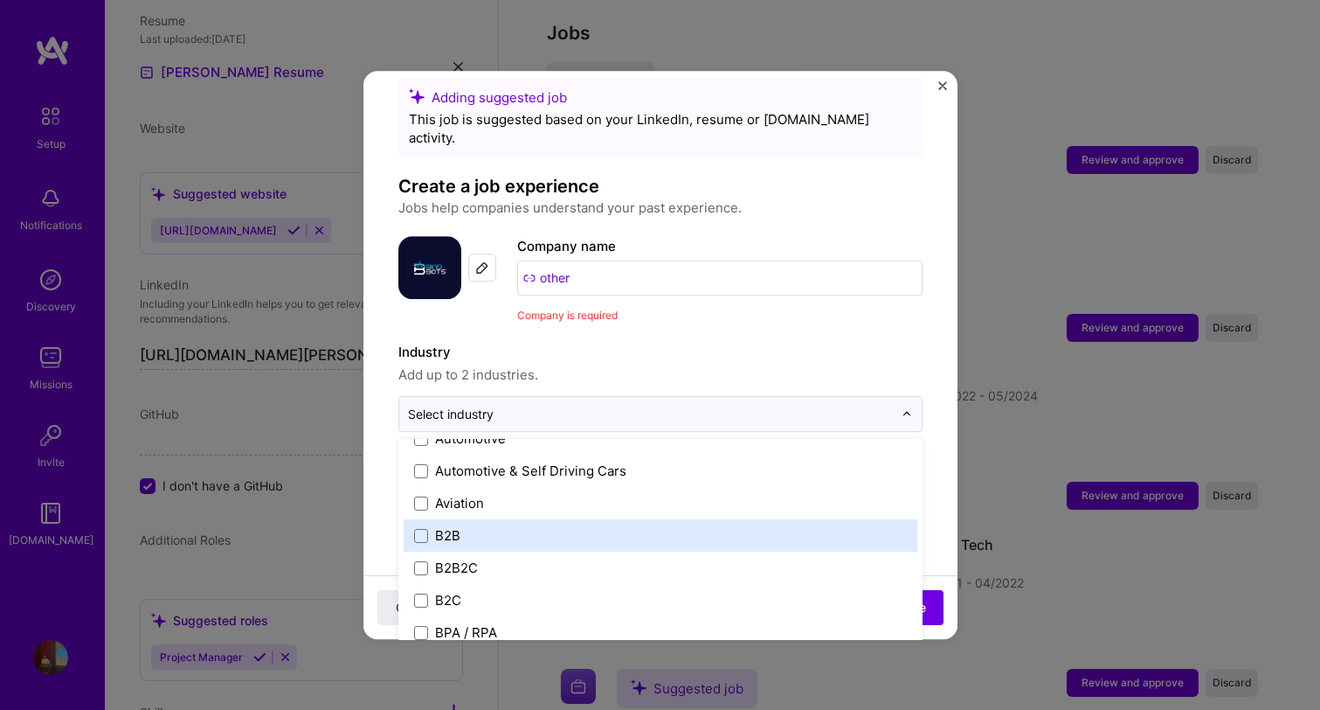
click at [479, 526] on label "B2B" at bounding box center [660, 535] width 493 height 18
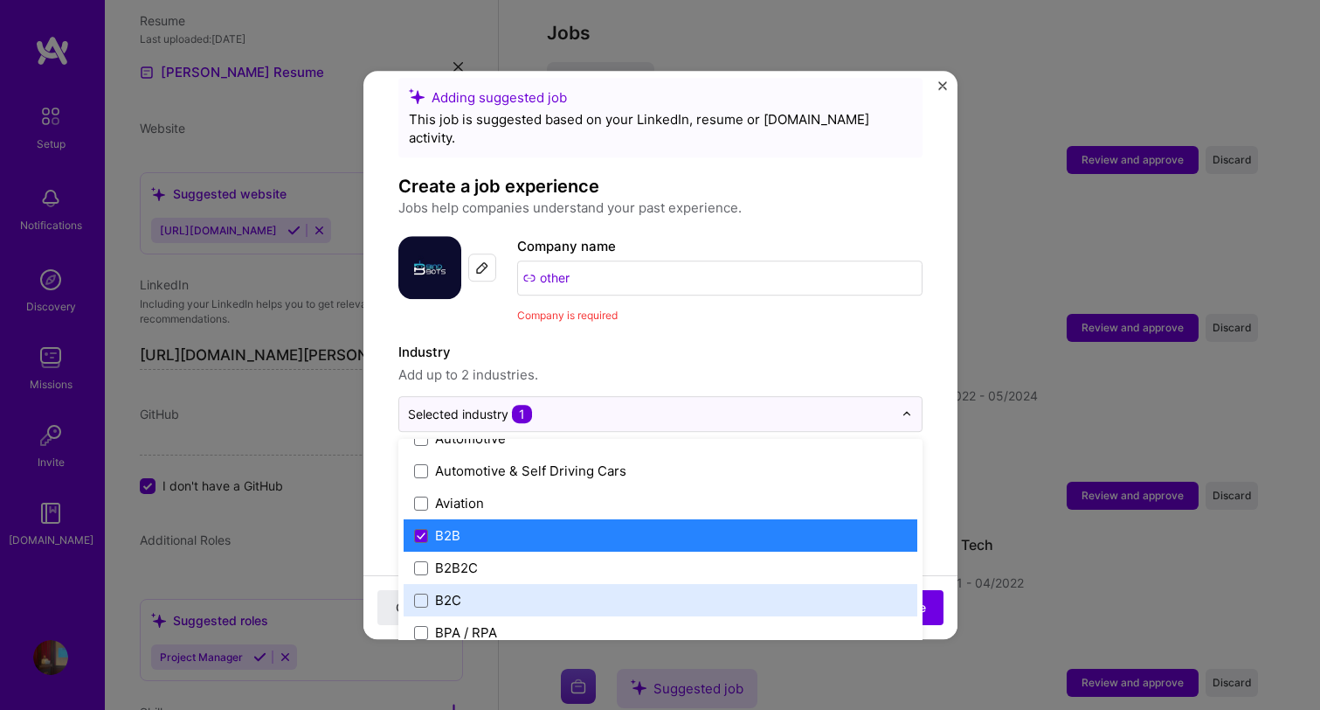
click at [467, 584] on div "B2C" at bounding box center [661, 600] width 514 height 32
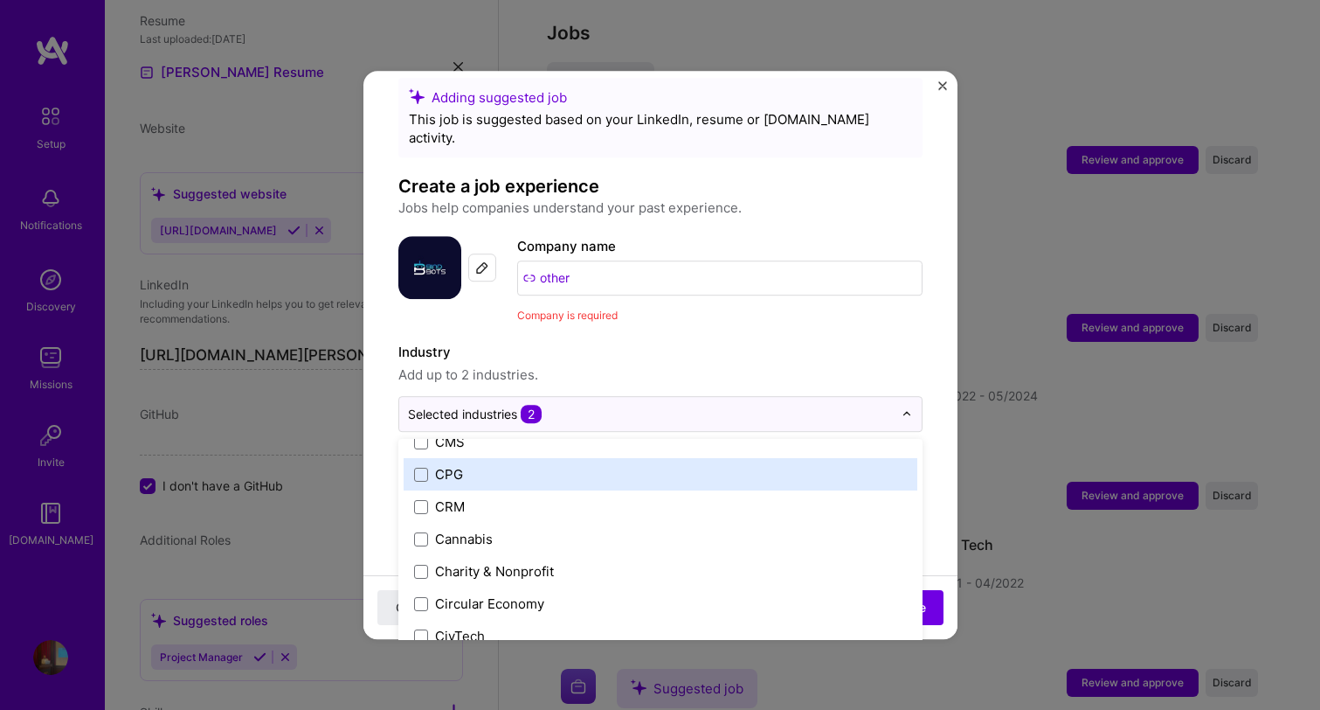
scroll to position [800, 0]
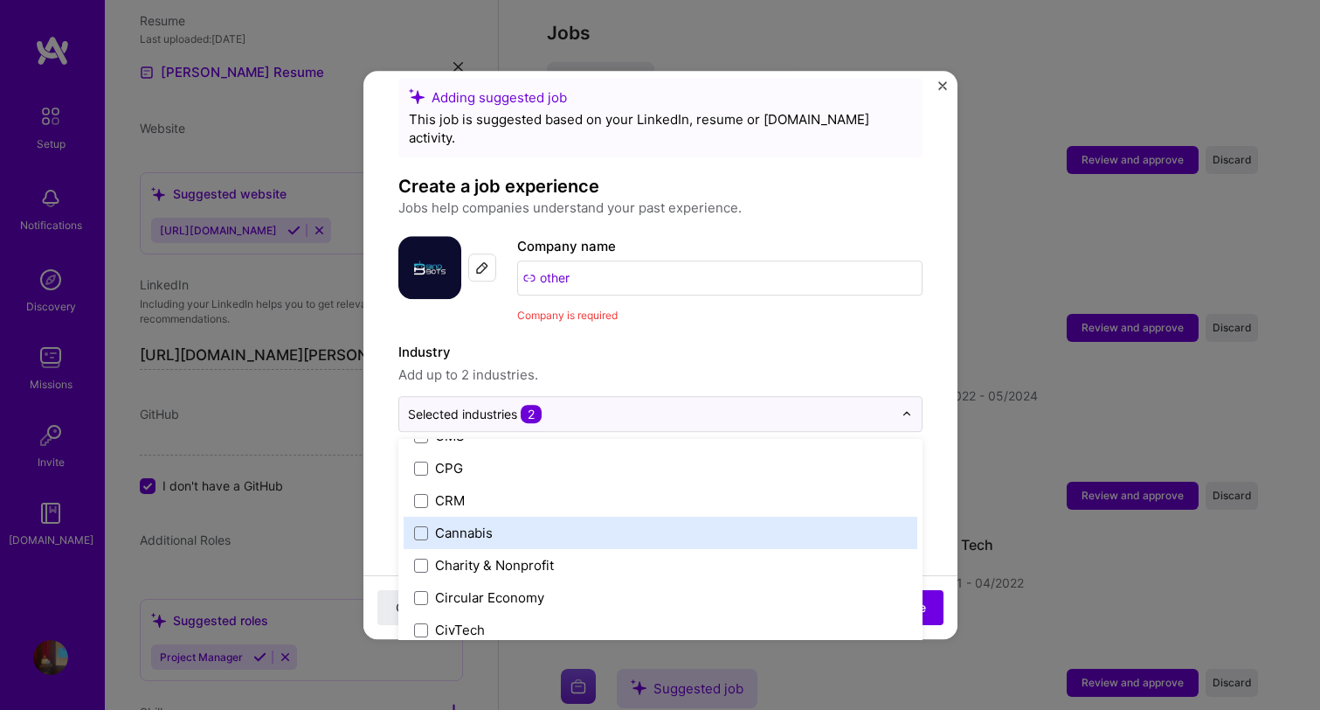
click at [468, 491] on label "CRM" at bounding box center [660, 500] width 493 height 18
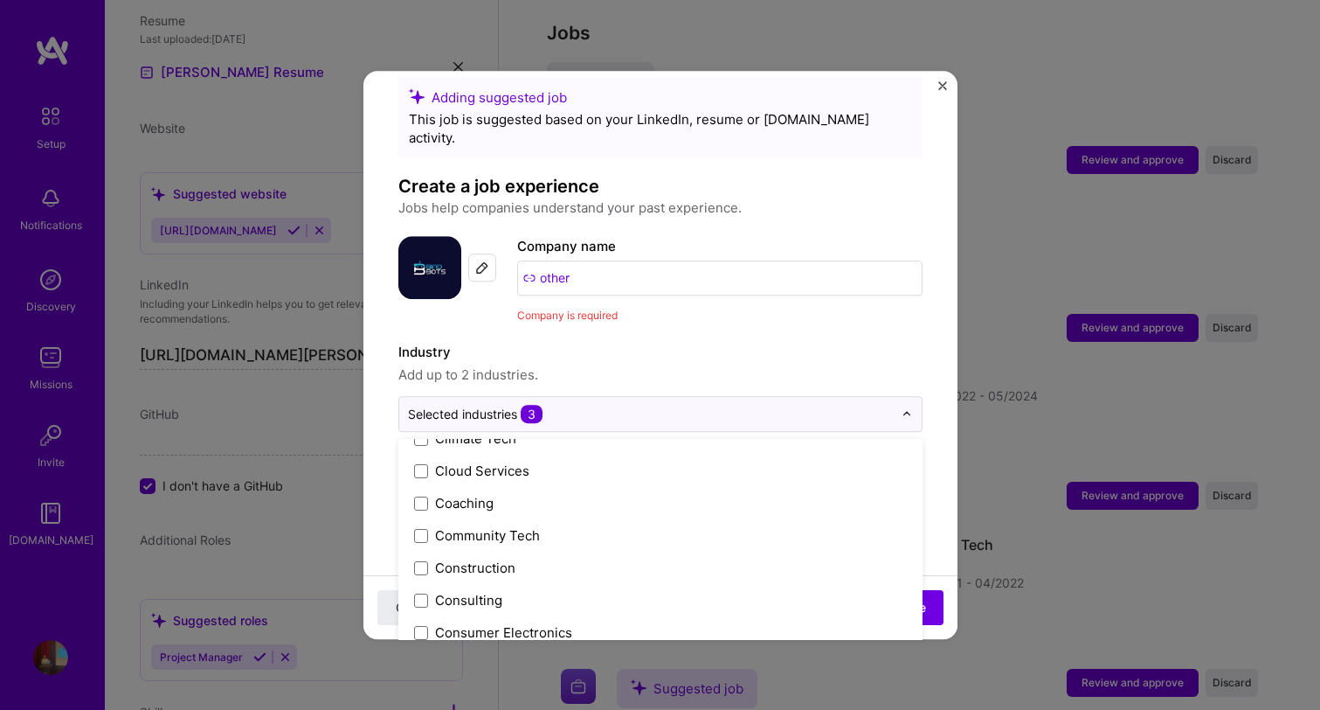
scroll to position [1029, 0]
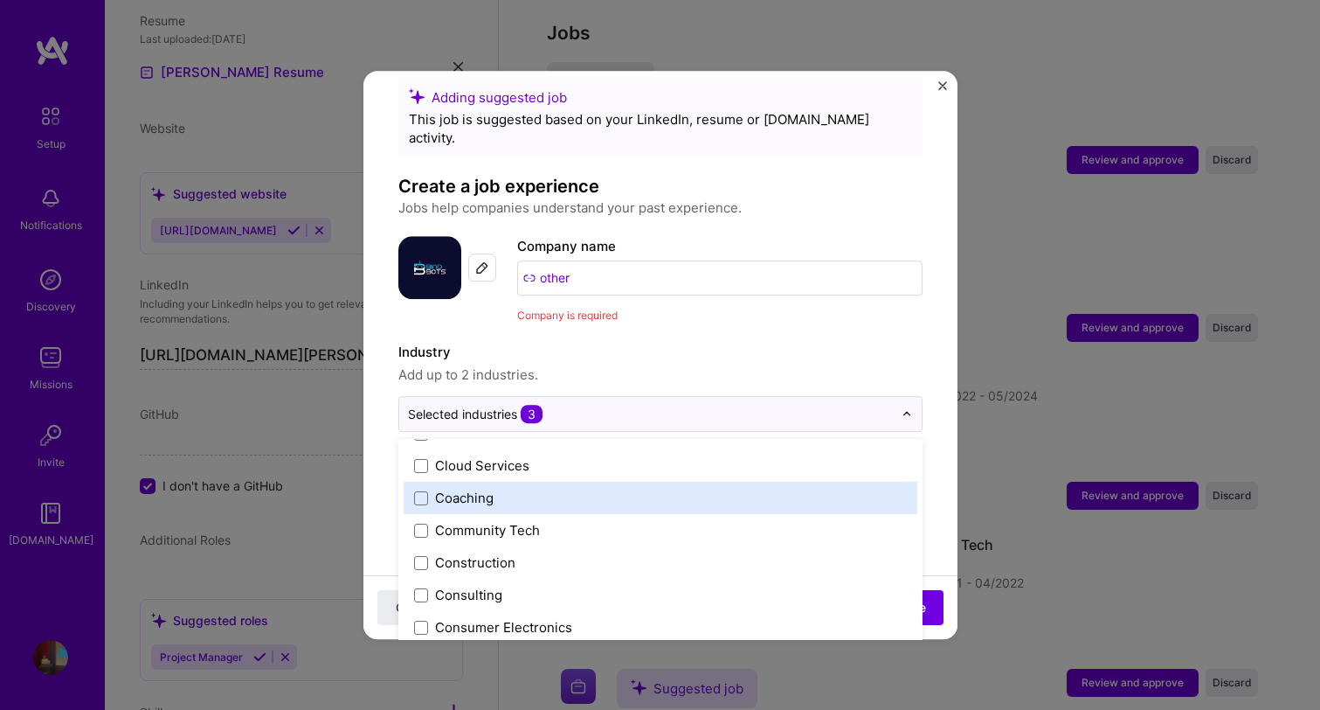
click at [468, 488] on div "Coaching" at bounding box center [464, 497] width 59 height 18
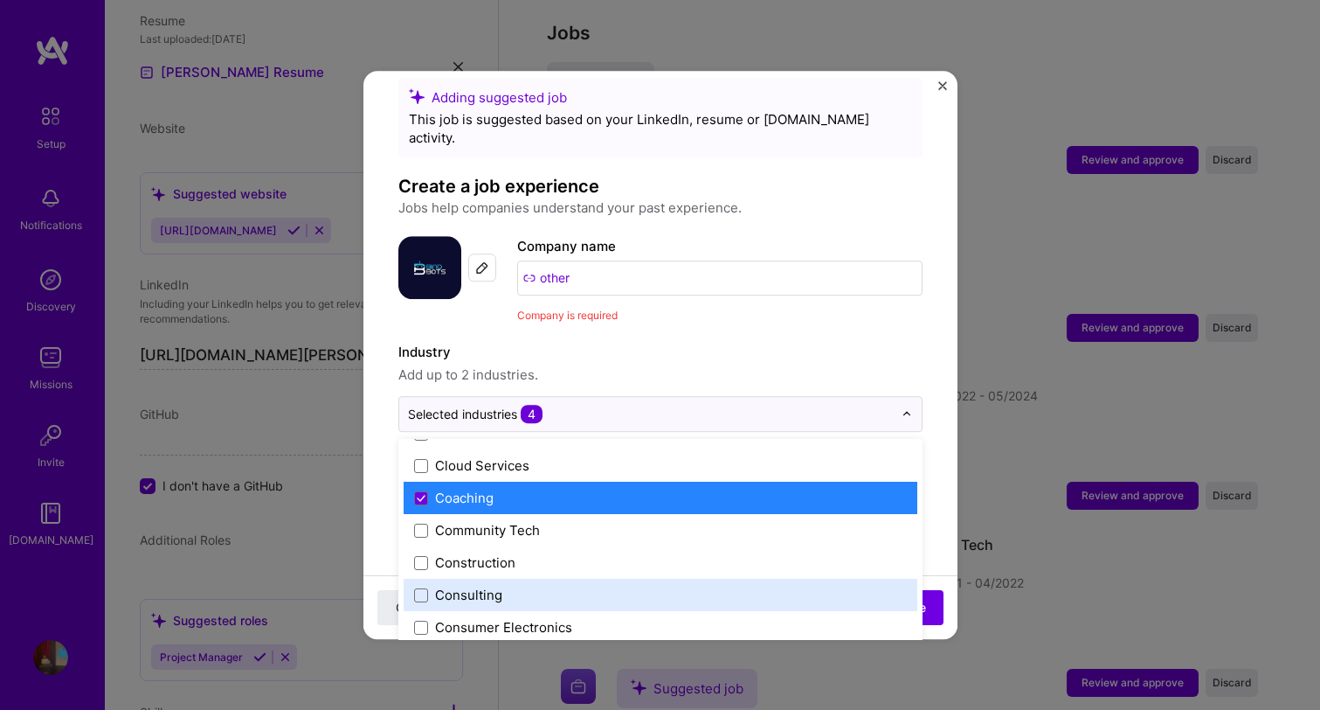
click at [501, 585] on label "Consulting" at bounding box center [660, 594] width 493 height 18
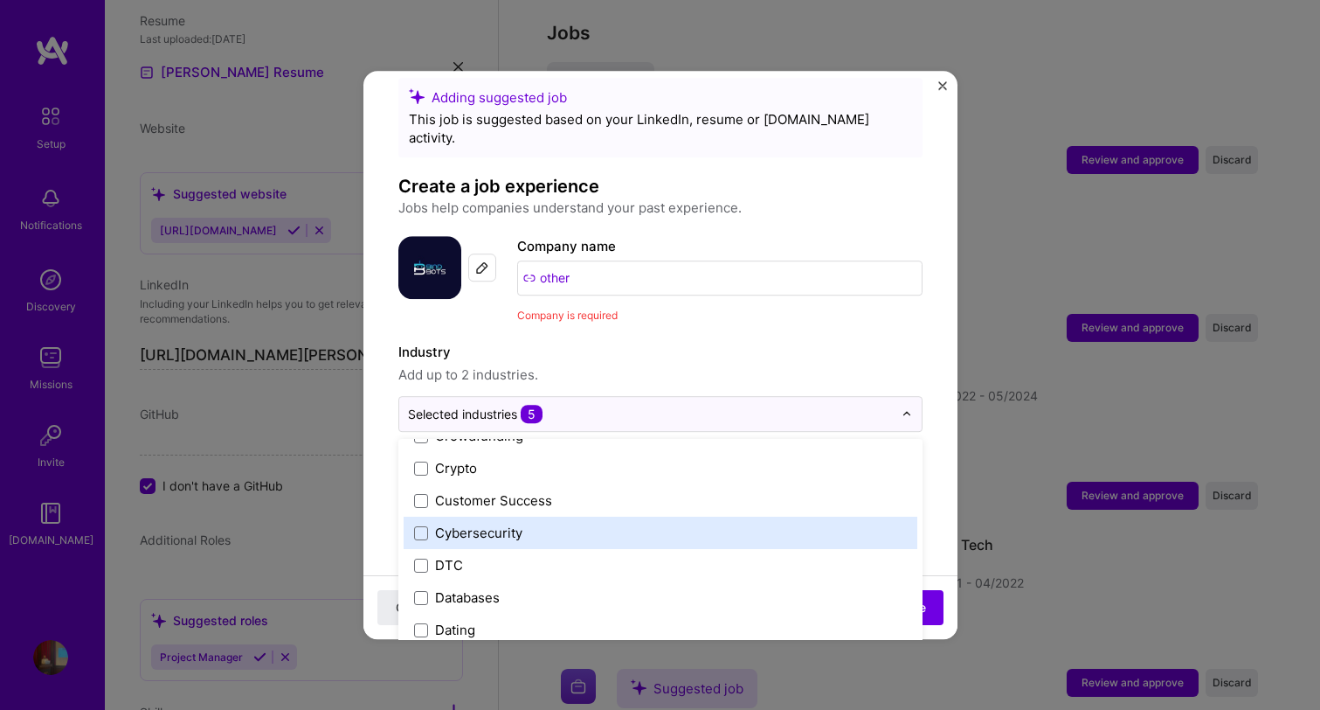
click at [502, 523] on div "Cybersecurity" at bounding box center [478, 532] width 87 height 18
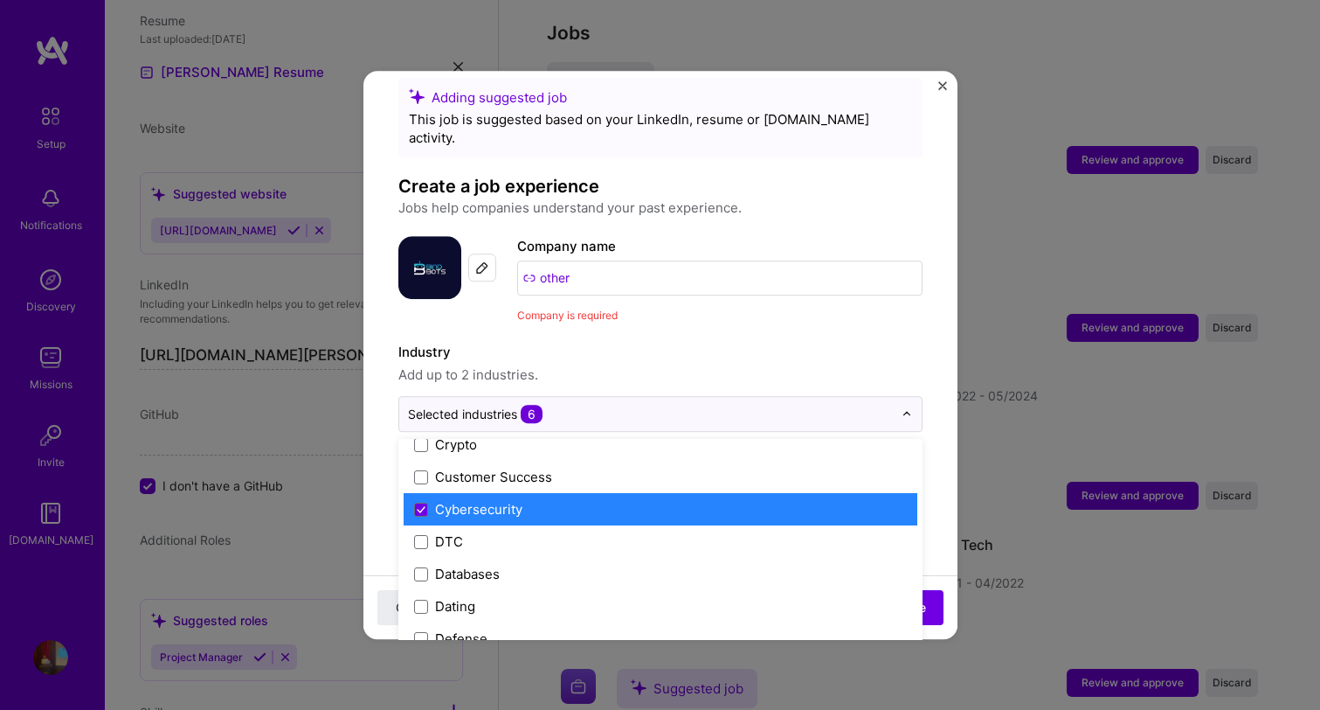
scroll to position [1285, 0]
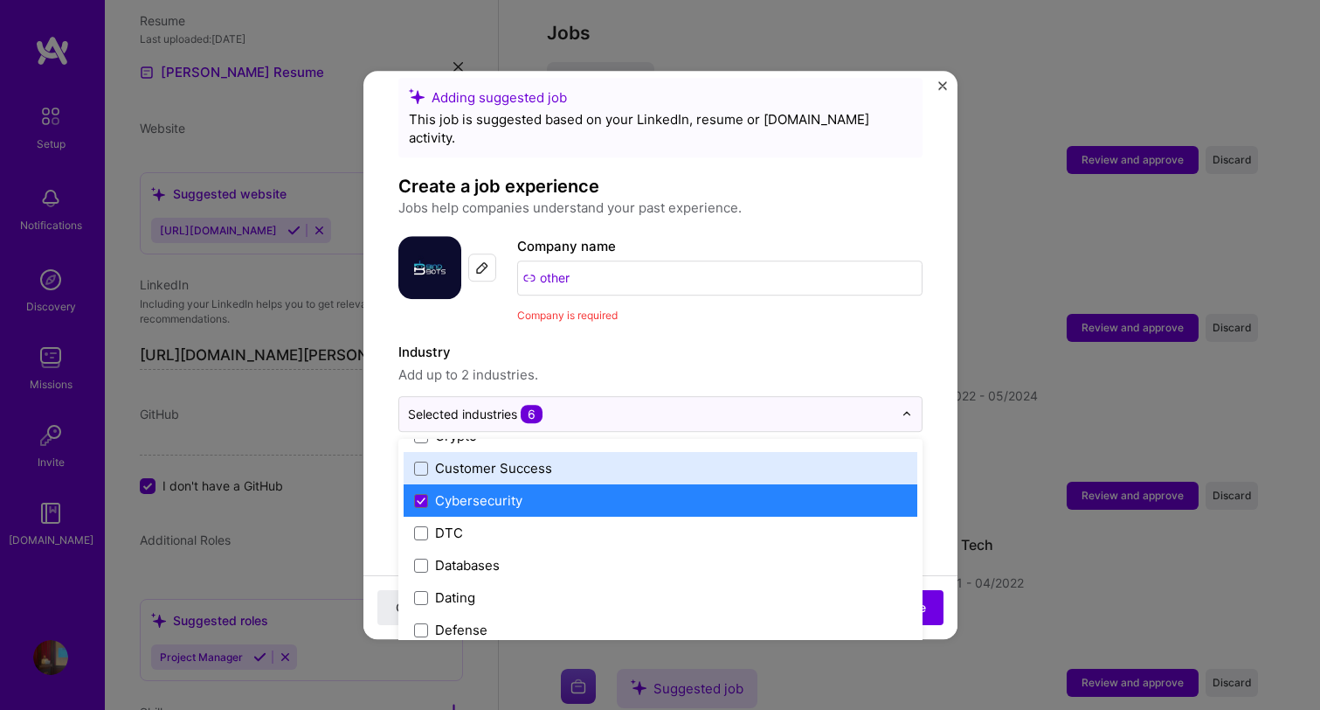
click at [496, 459] on div "Customer Success" at bounding box center [493, 468] width 117 height 18
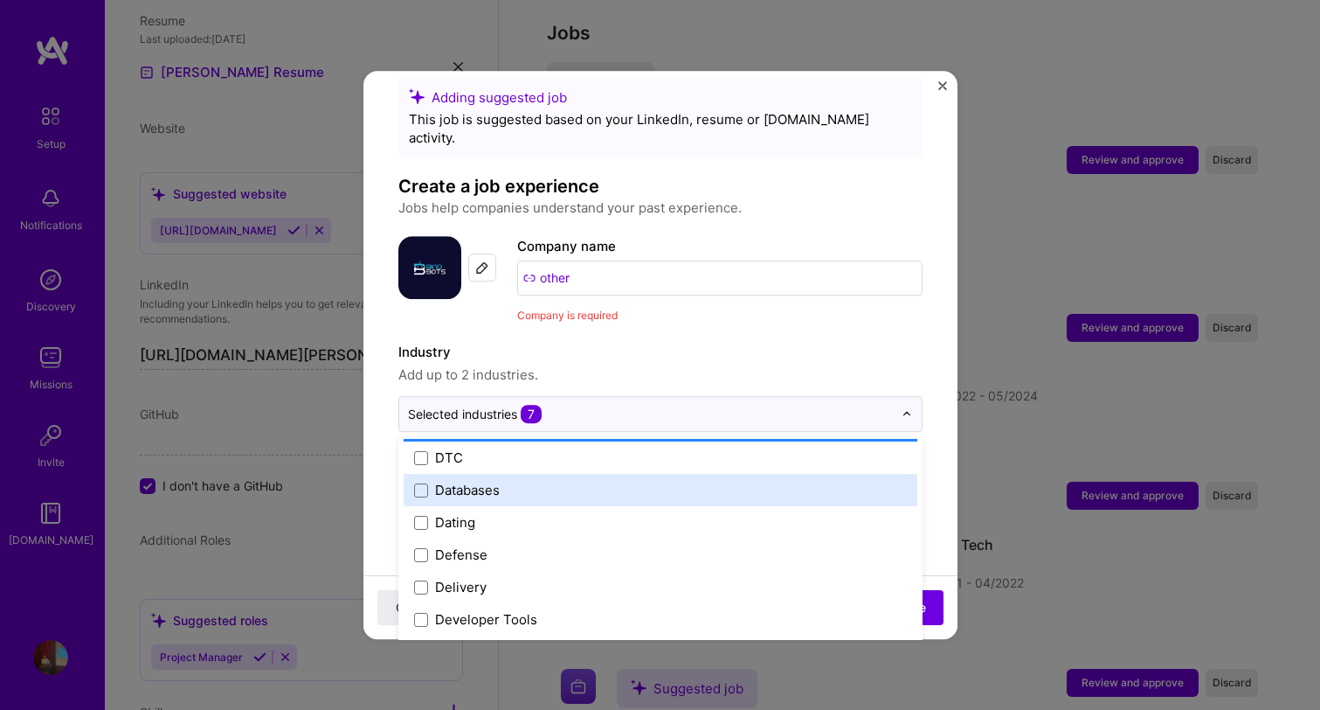
click at [493, 481] on div "Databases" at bounding box center [467, 490] width 65 height 18
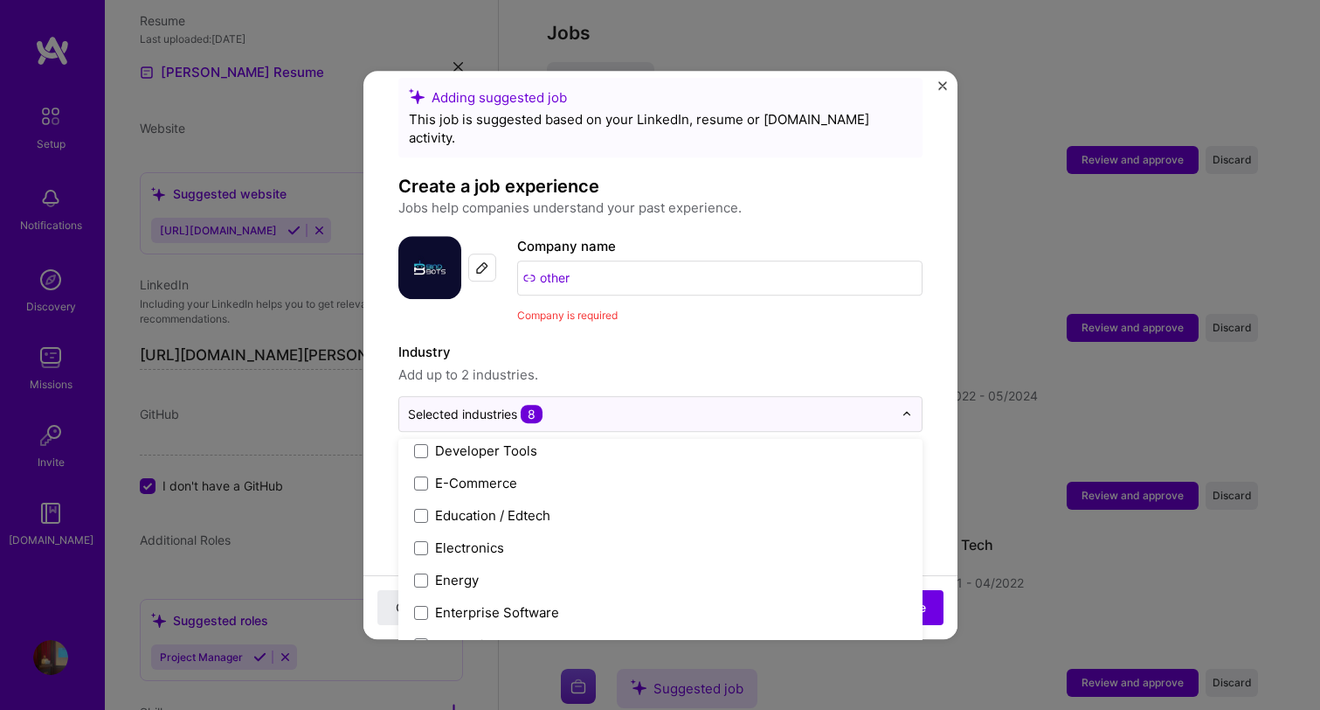
scroll to position [1542, 0]
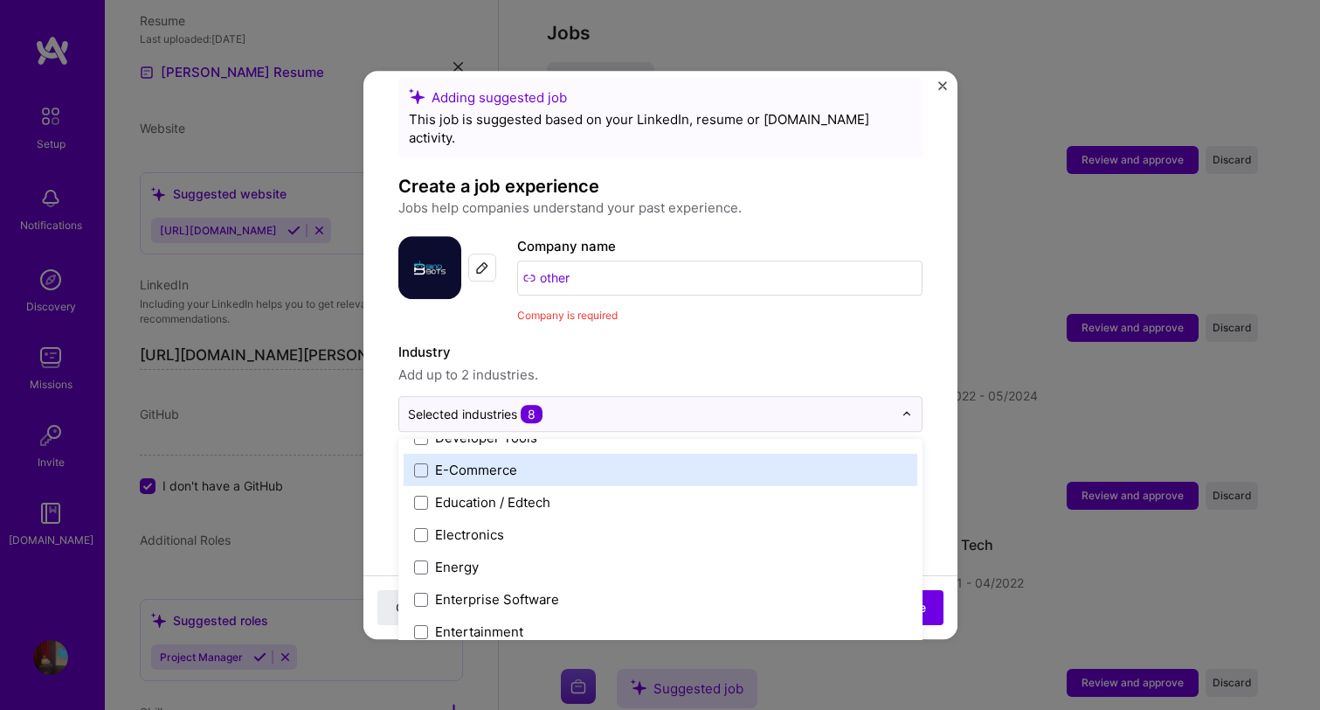
click at [496, 460] on div "E-Commerce" at bounding box center [476, 469] width 82 height 18
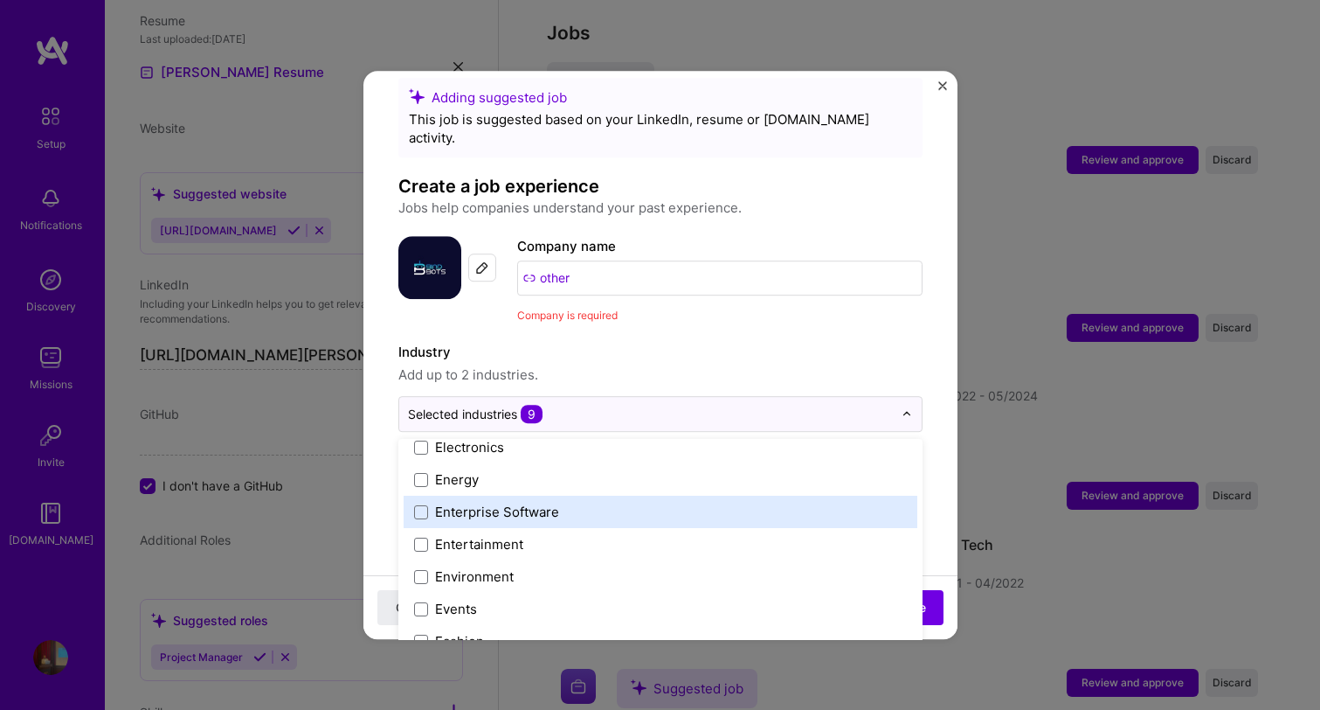
click at [518, 503] on div "Enterprise Software" at bounding box center [661, 511] width 514 height 32
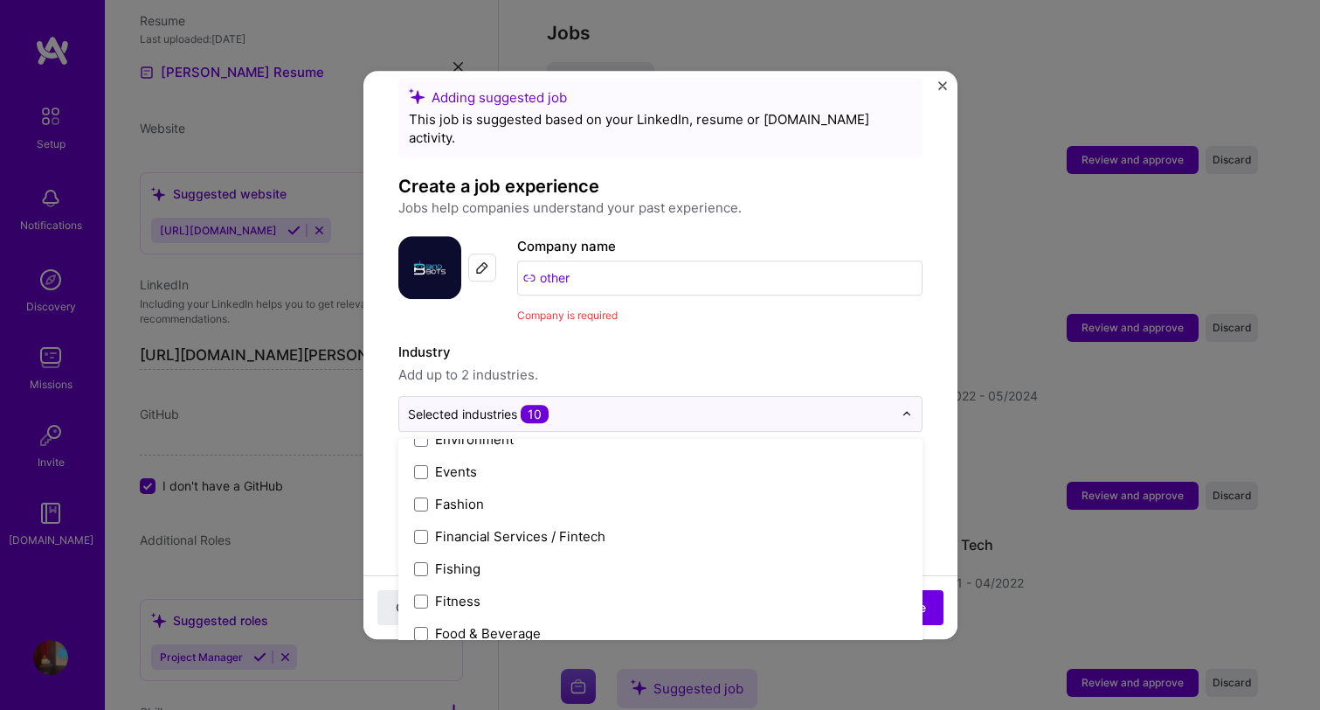
scroll to position [1752, 0]
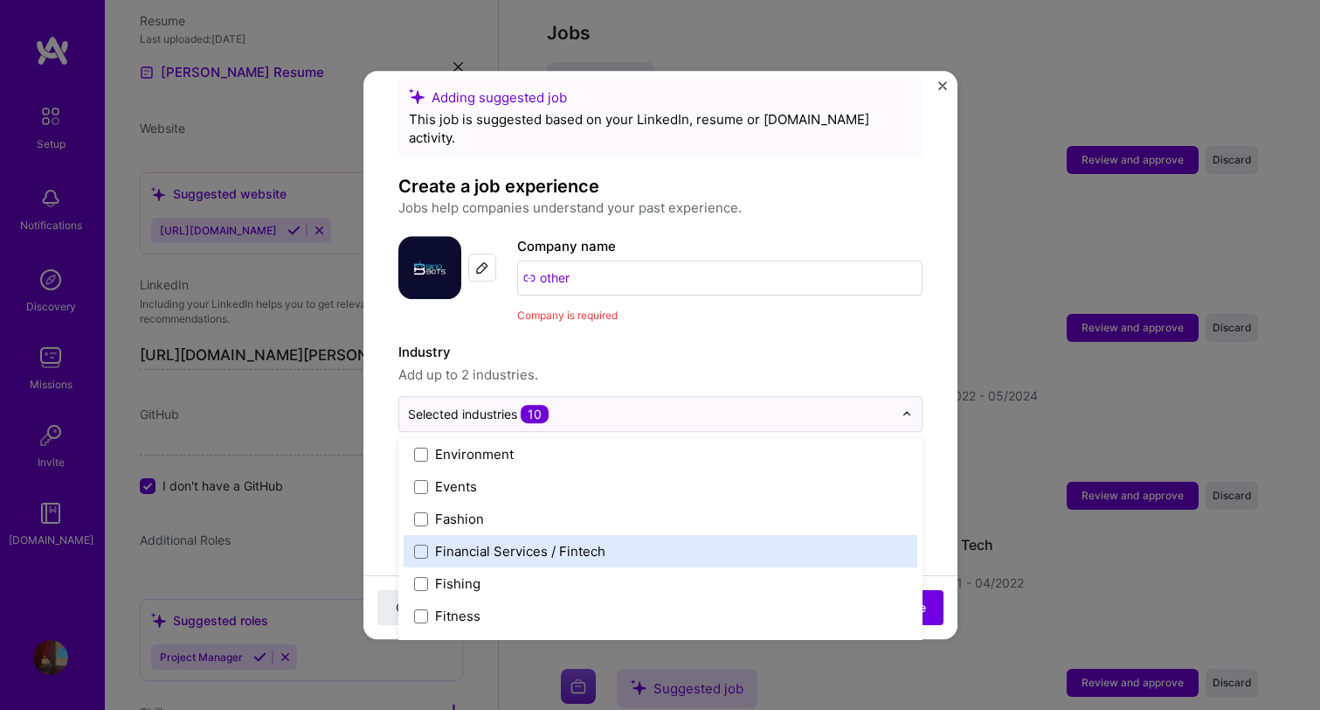
click at [516, 542] on div "Financial Services / Fintech" at bounding box center [520, 551] width 170 height 18
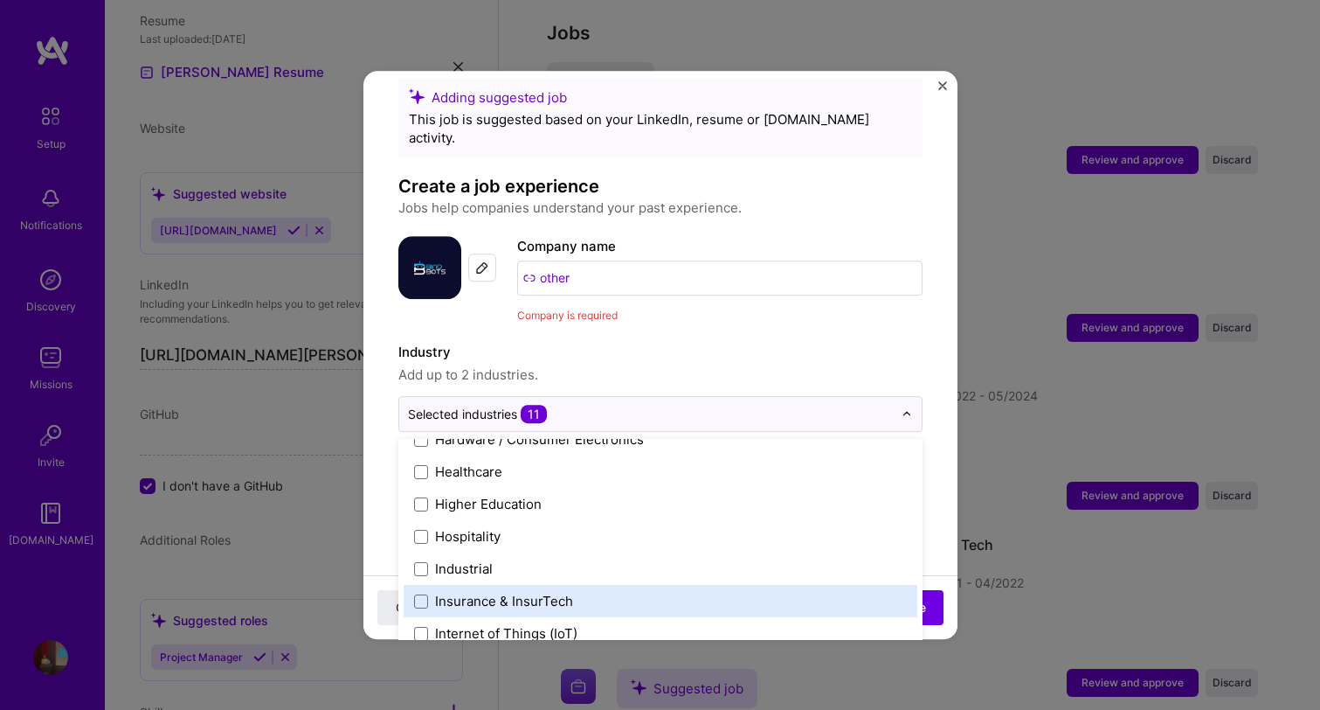
scroll to position [2139, 0]
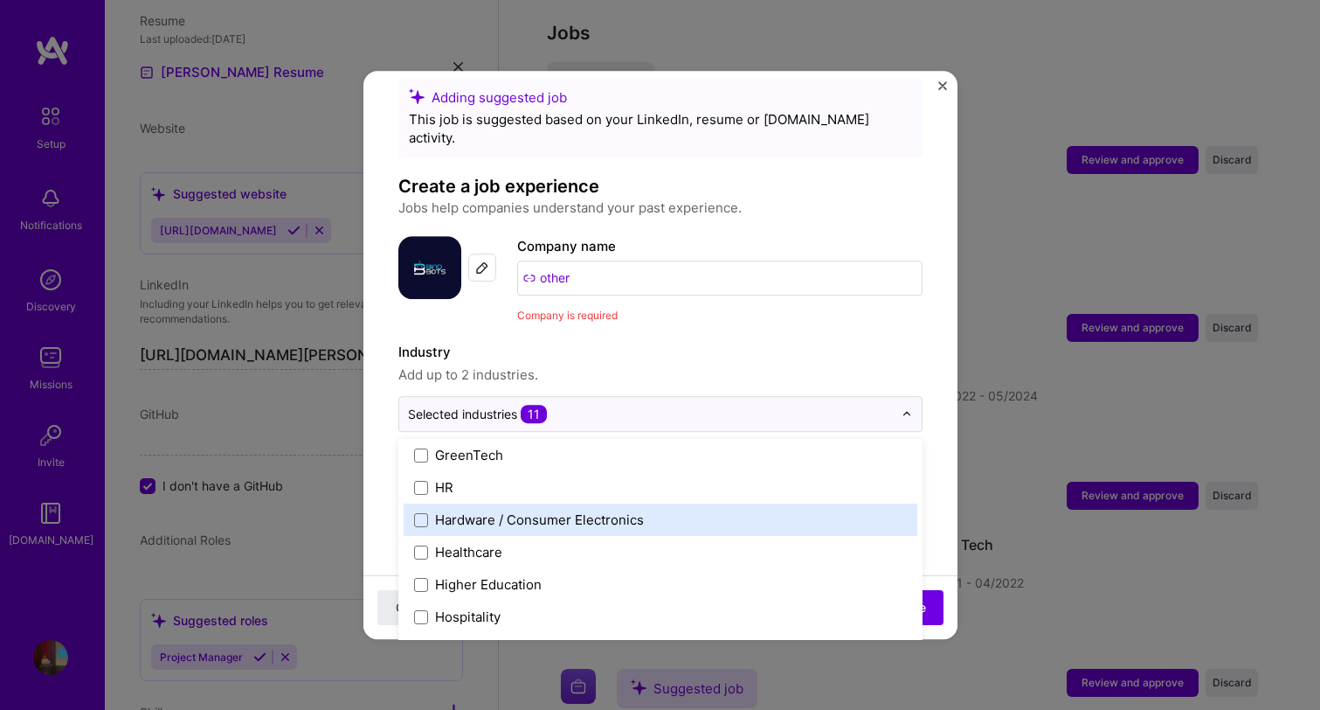
click at [499, 510] on div "Hardware / Consumer Electronics" at bounding box center [539, 519] width 209 height 18
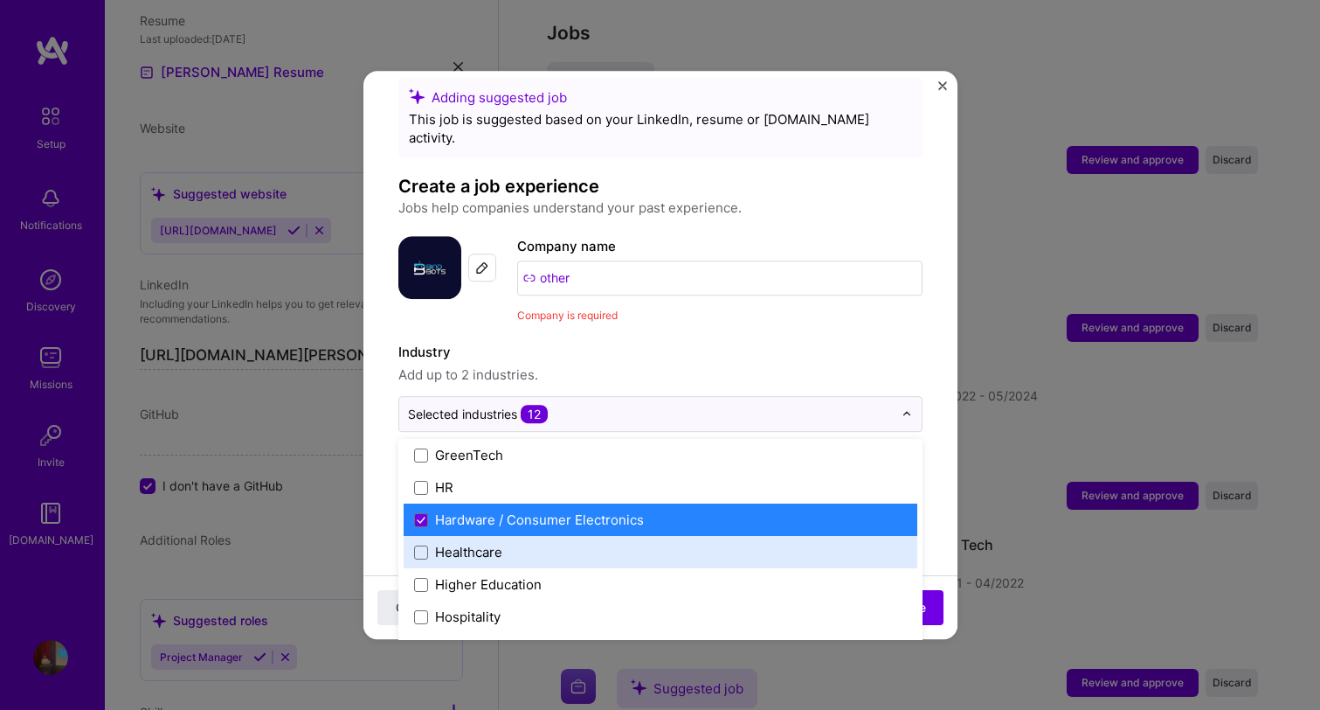
click at [495, 543] on div "Healthcare" at bounding box center [468, 552] width 67 height 18
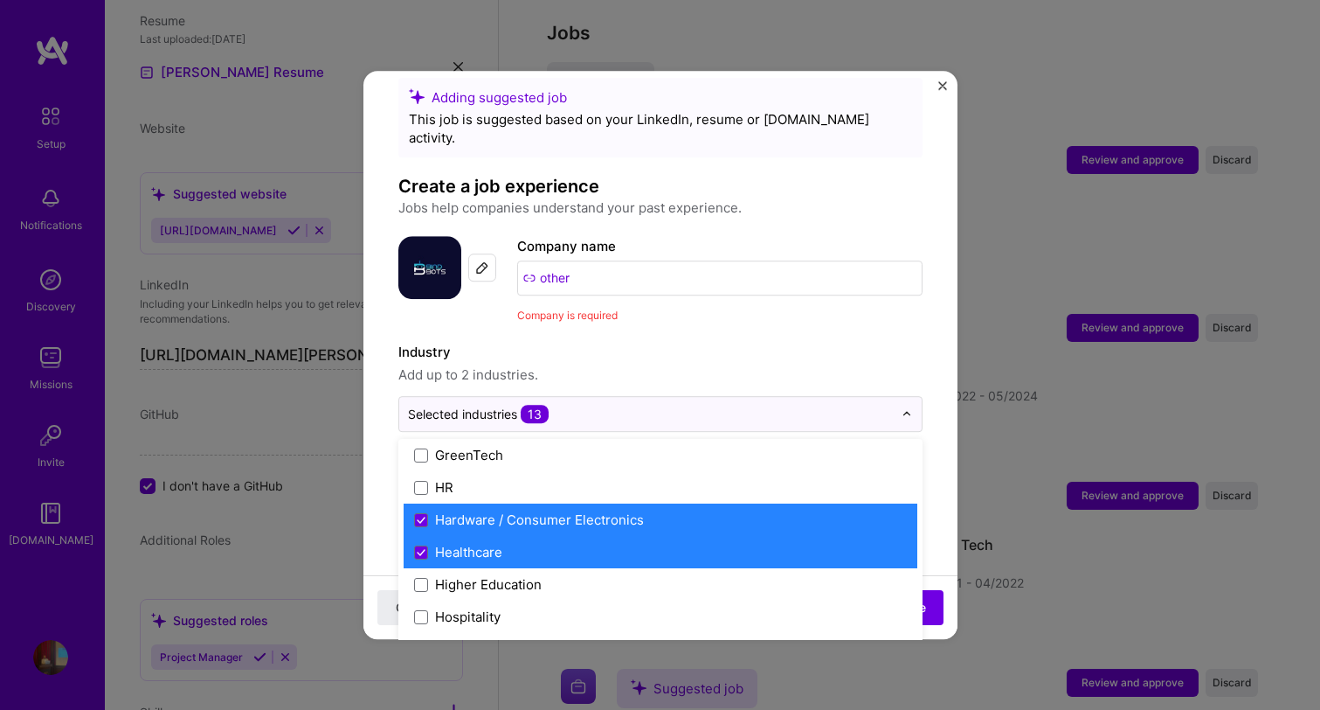
click at [516, 510] on div "Hardware / Consumer Electronics" at bounding box center [539, 519] width 209 height 18
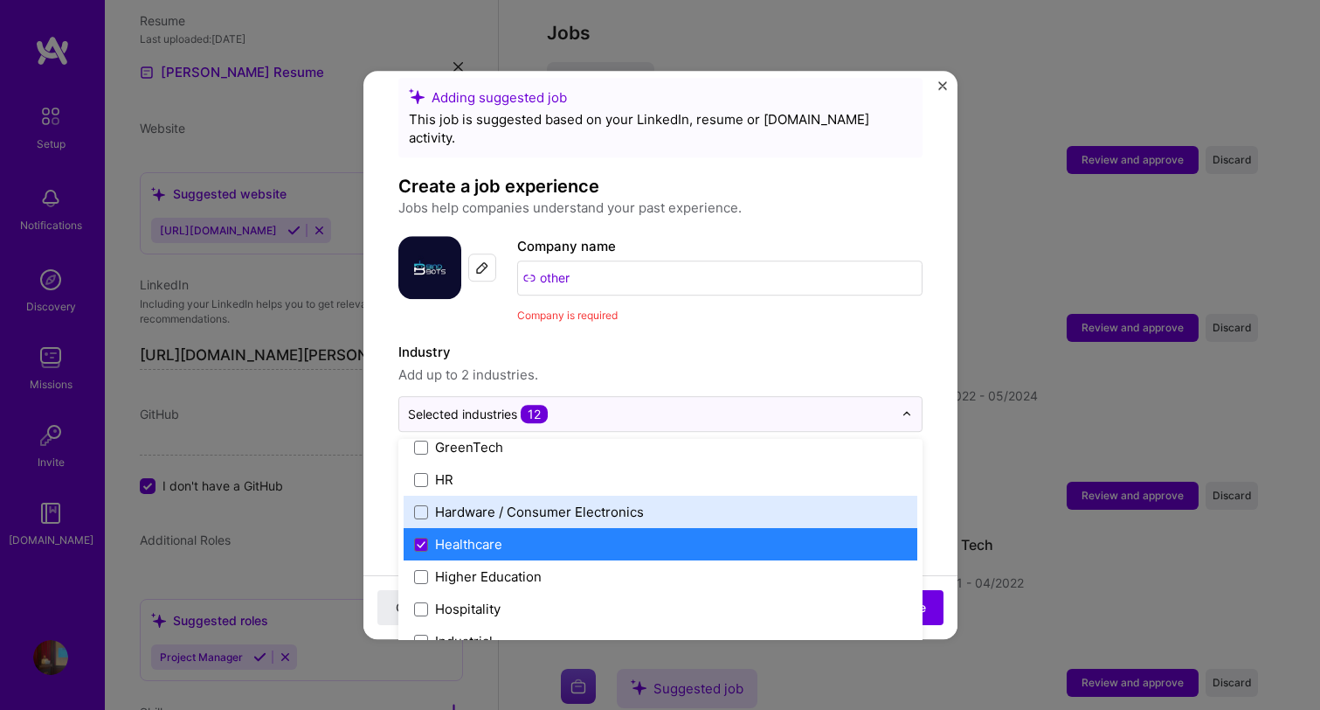
click at [456, 470] on label "HR" at bounding box center [660, 479] width 493 height 18
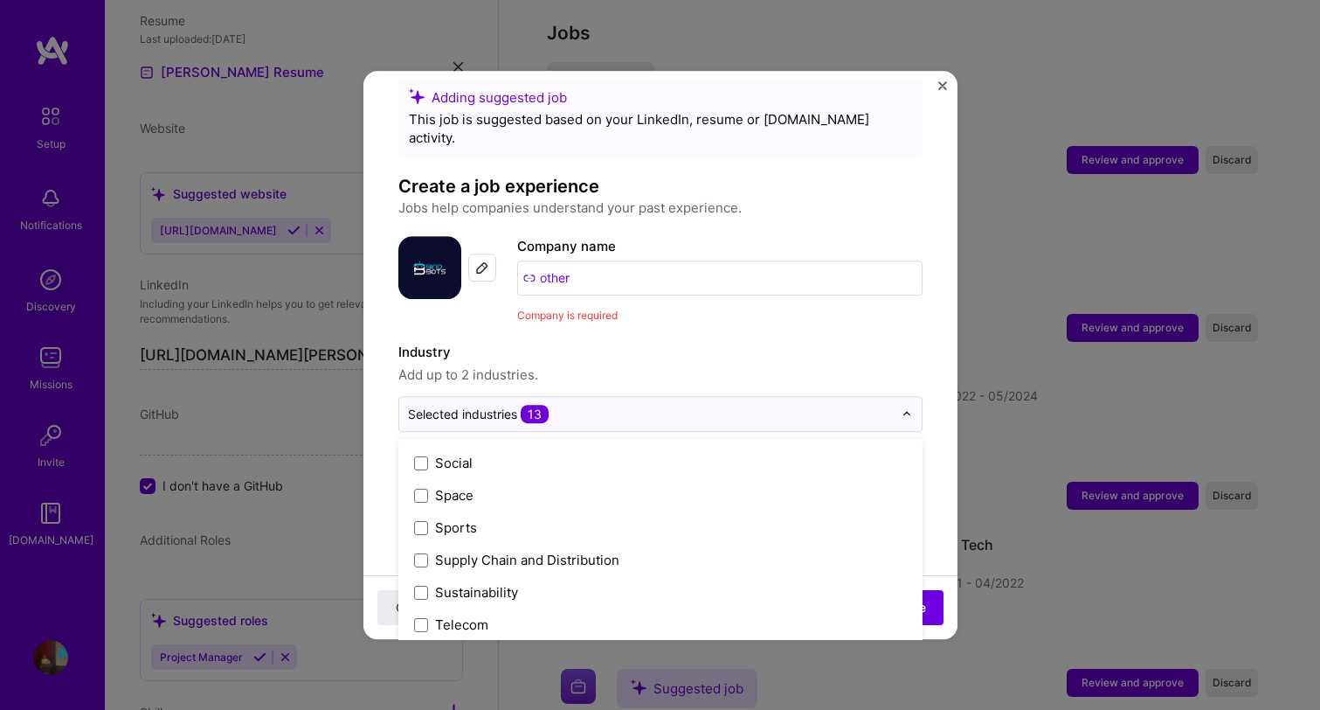
scroll to position [3628, 0]
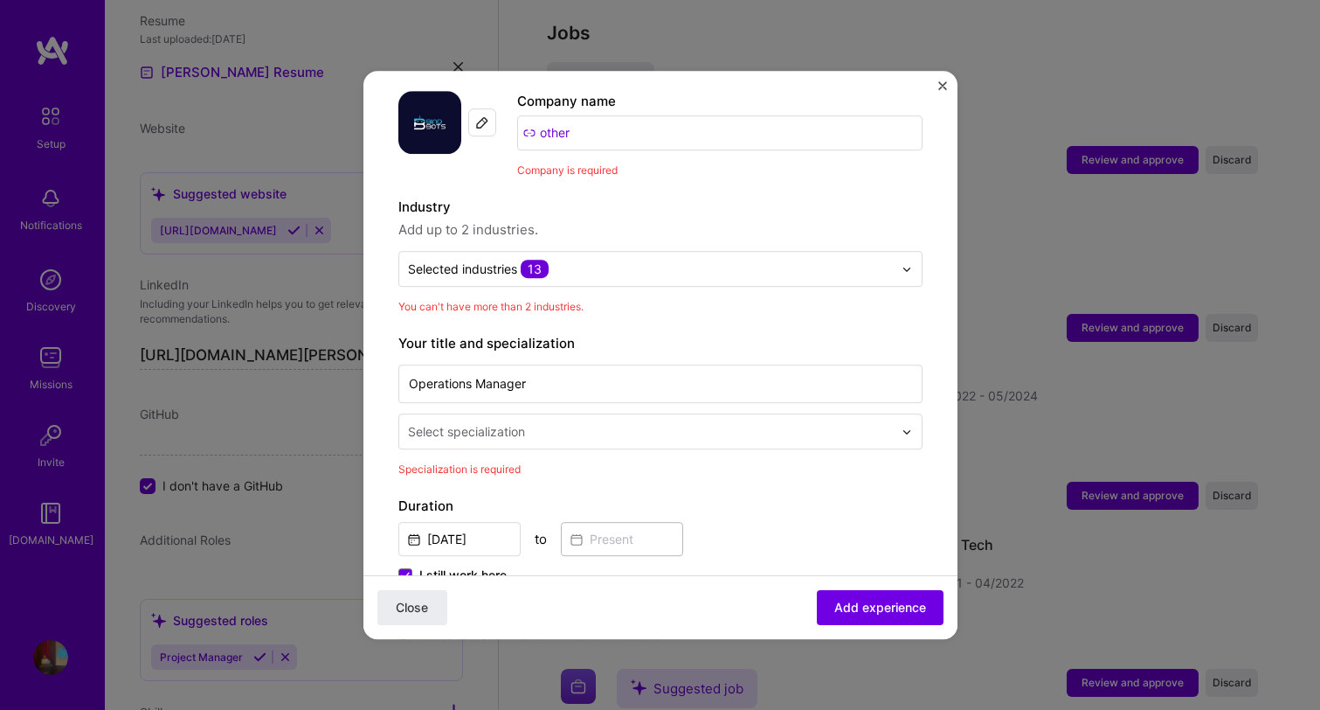
scroll to position [202, 0]
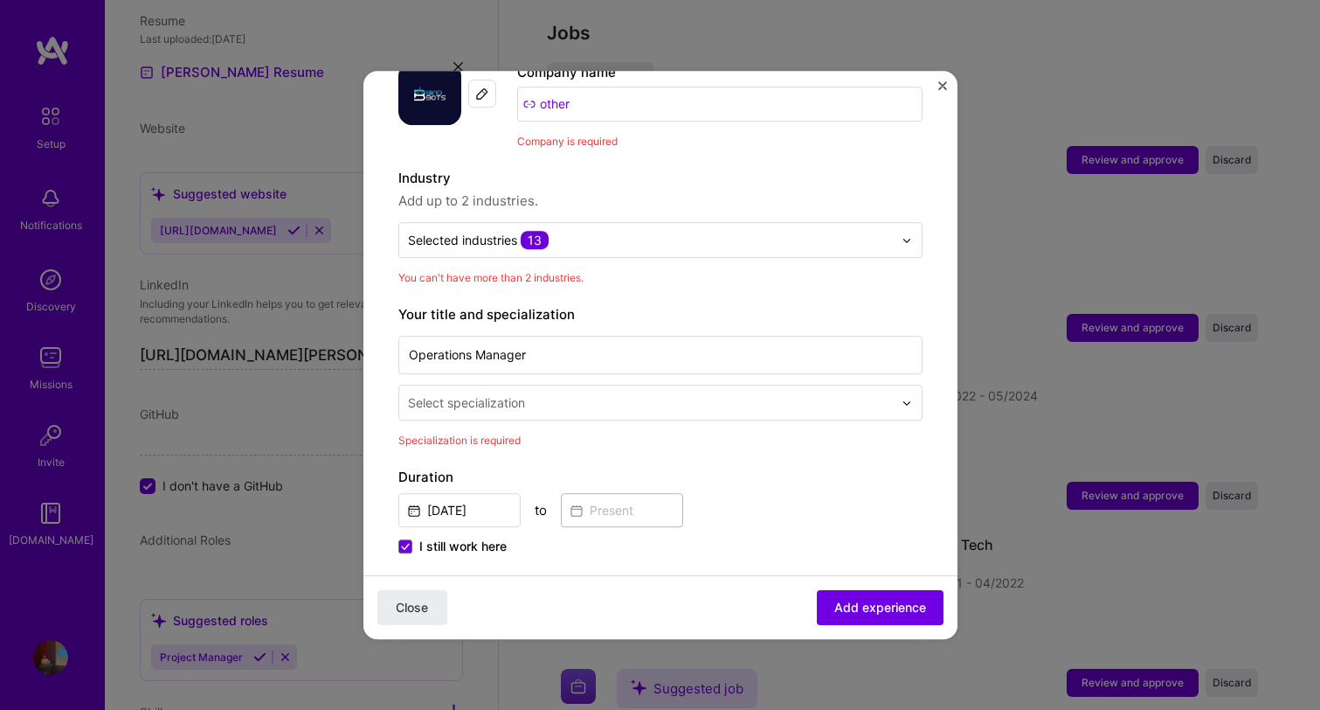
click at [626, 393] on input "text" at bounding box center [652, 402] width 488 height 18
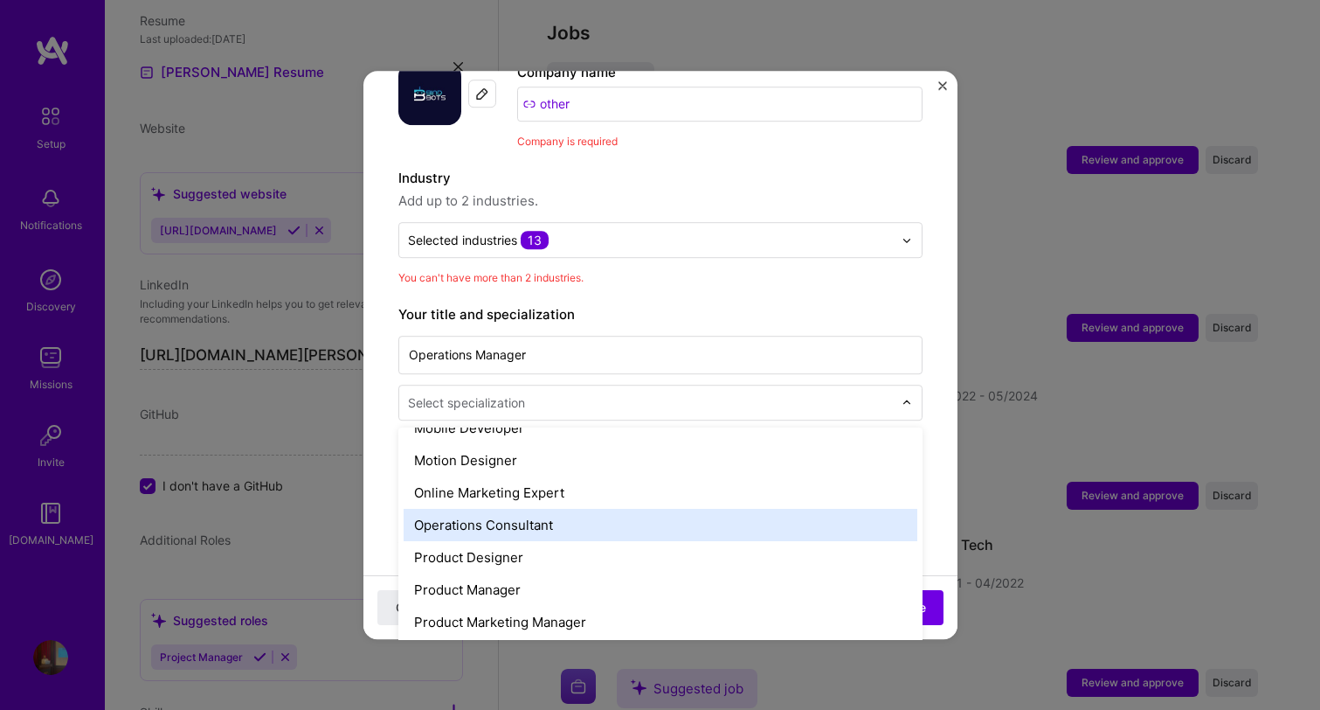
scroll to position [1521, 0]
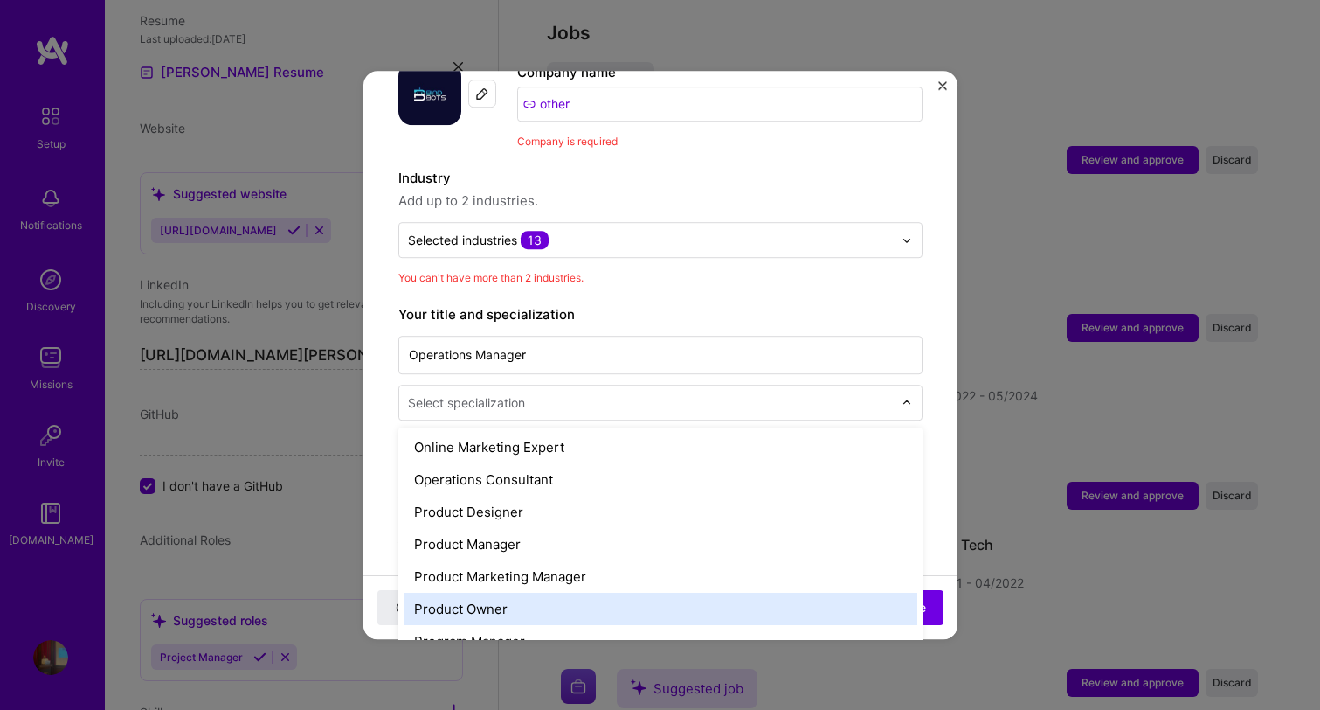
click at [495, 595] on div "Product Owner" at bounding box center [661, 608] width 514 height 32
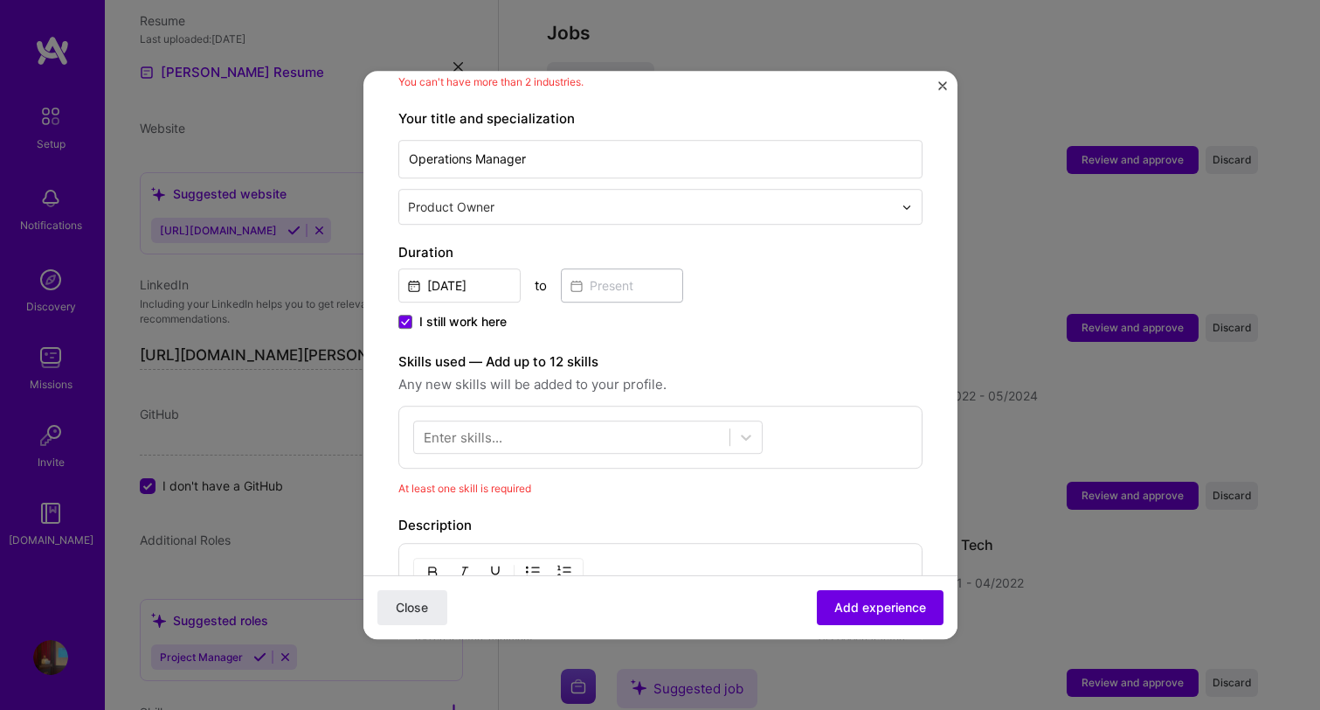
scroll to position [458, 0]
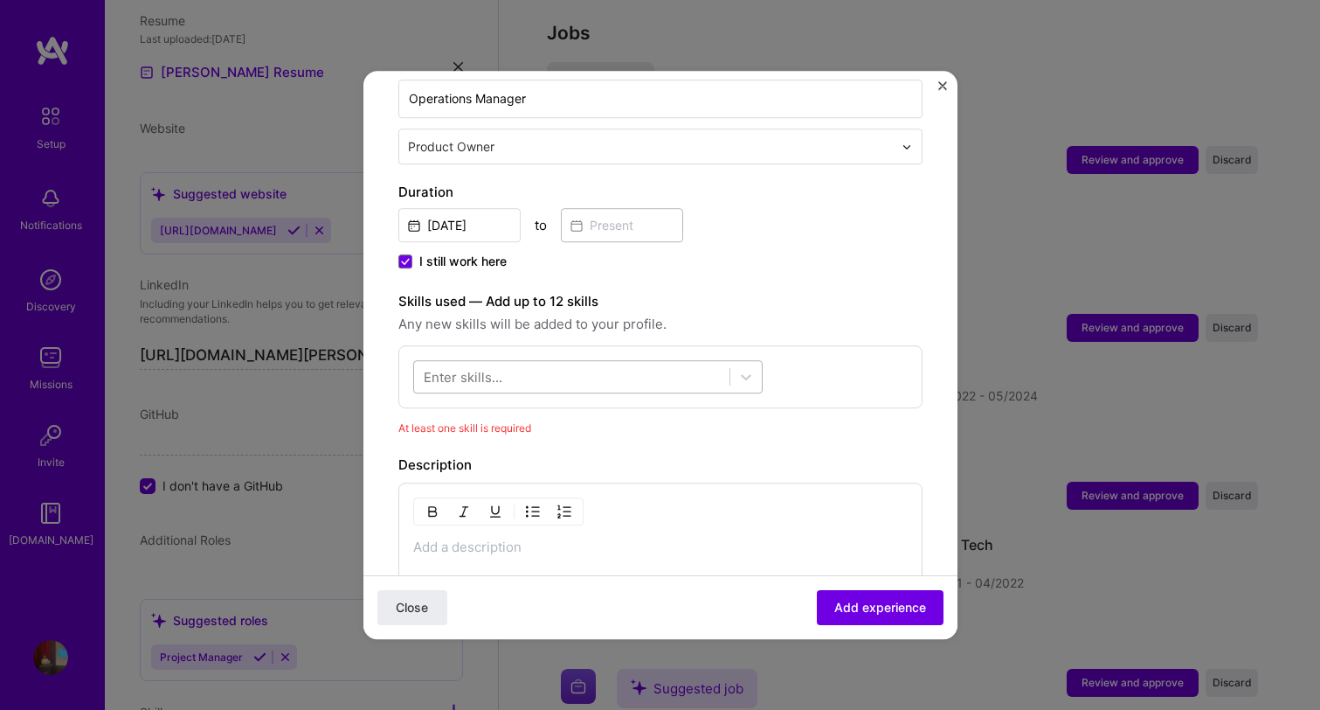
click at [586, 363] on div at bounding box center [571, 377] width 315 height 29
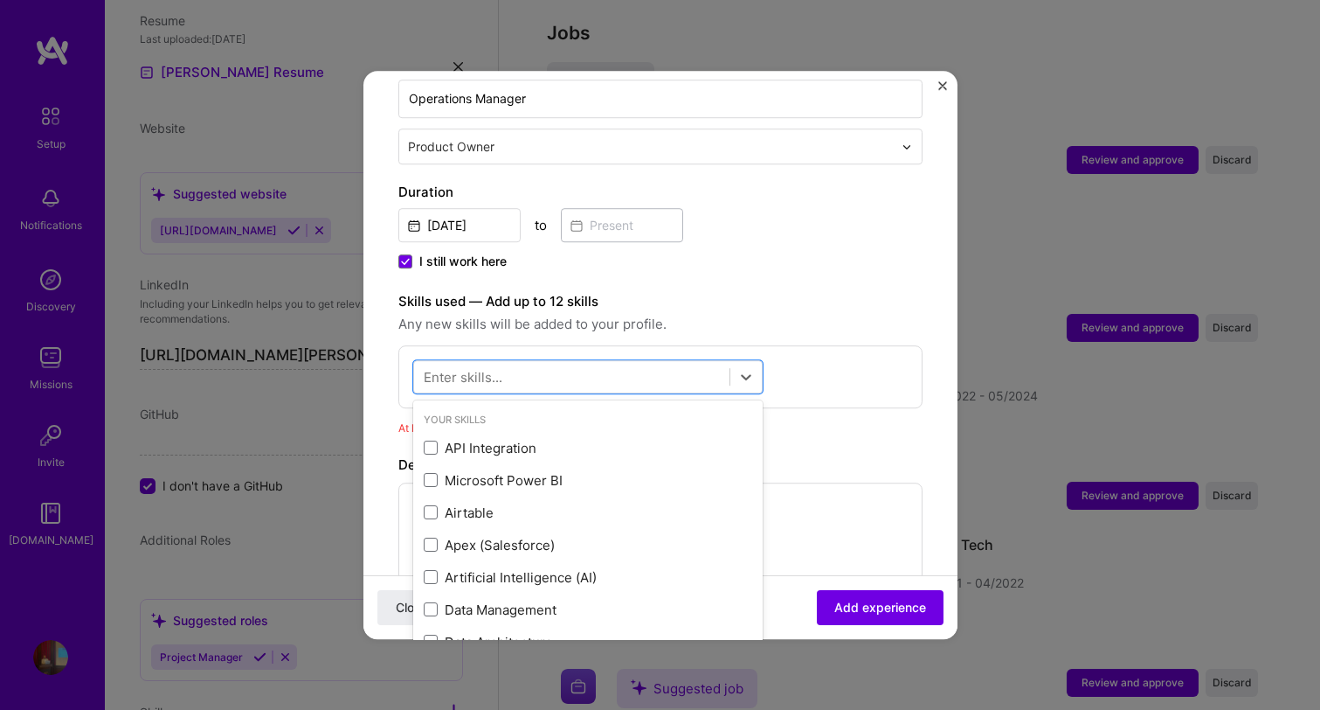
click at [592, 317] on div "Skills used — Add up to 12 skills Any new skills will be added to your profile.…" at bounding box center [660, 349] width 524 height 117
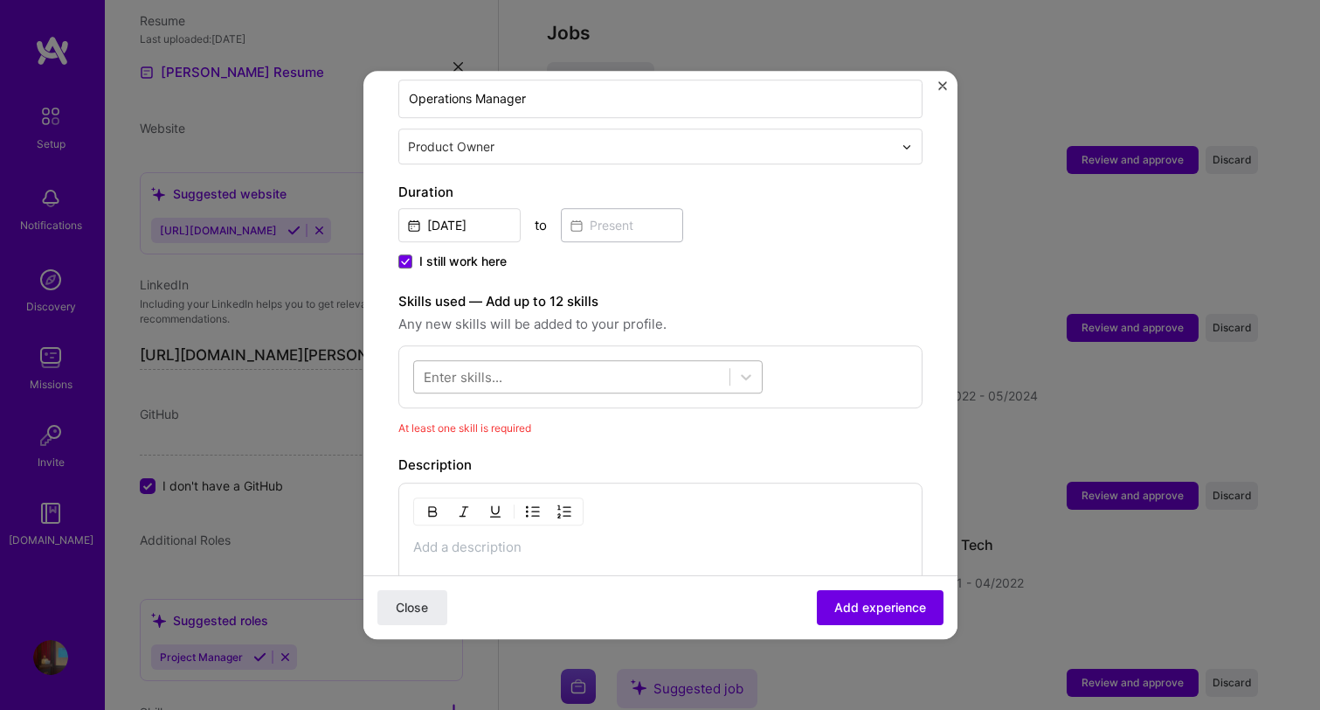
click at [571, 363] on div at bounding box center [571, 377] width 315 height 29
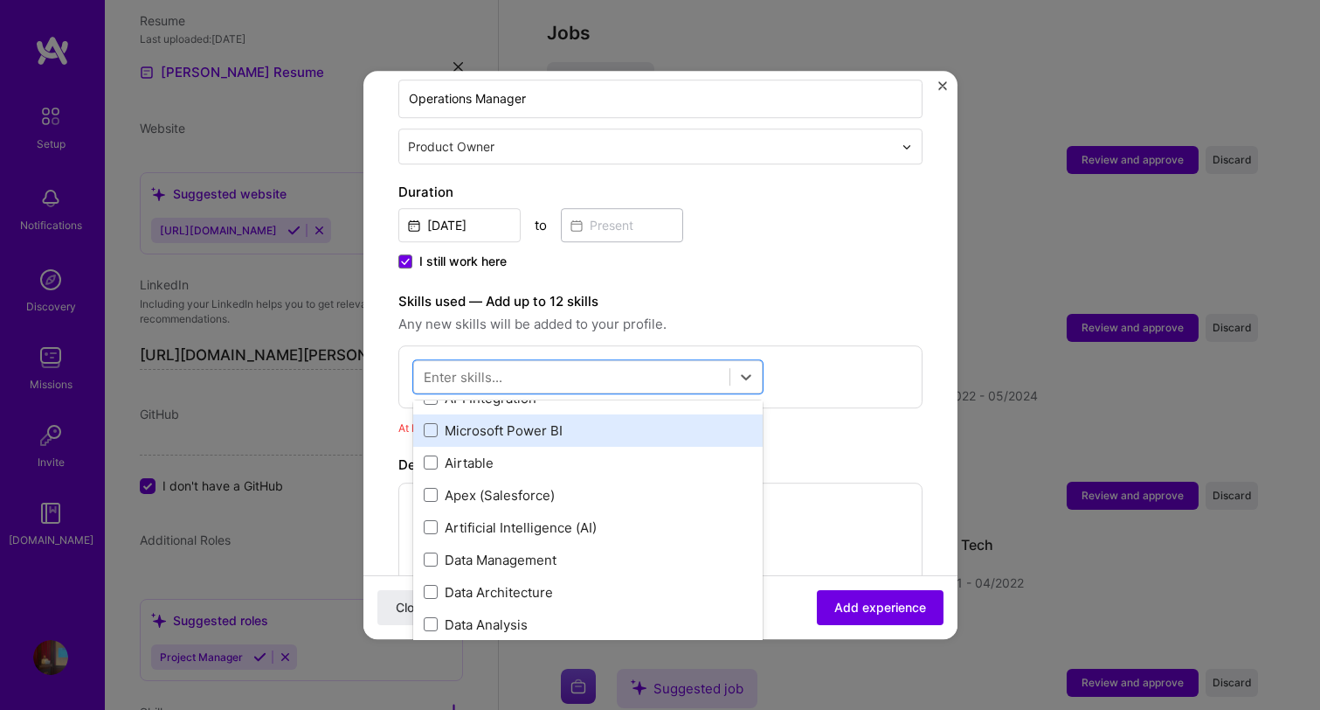
scroll to position [54, 0]
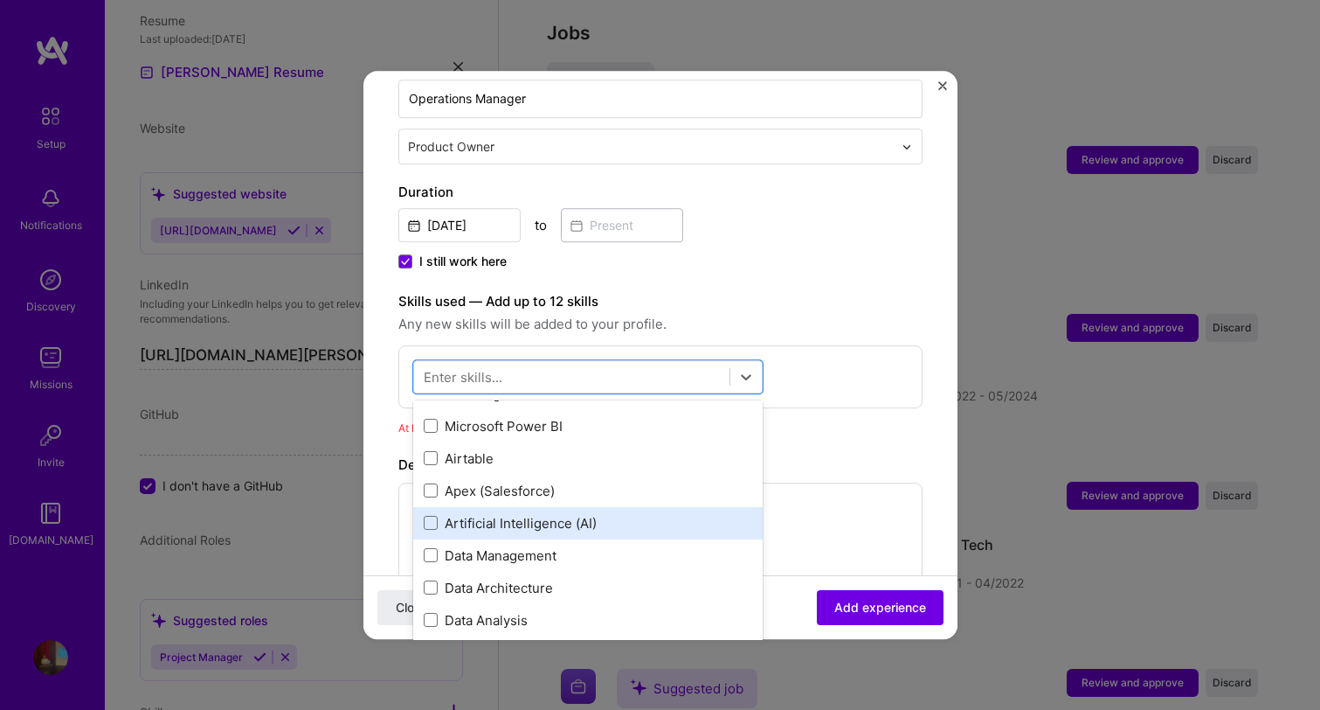
click at [554, 514] on div "Artificial Intelligence (AI)" at bounding box center [588, 523] width 329 height 18
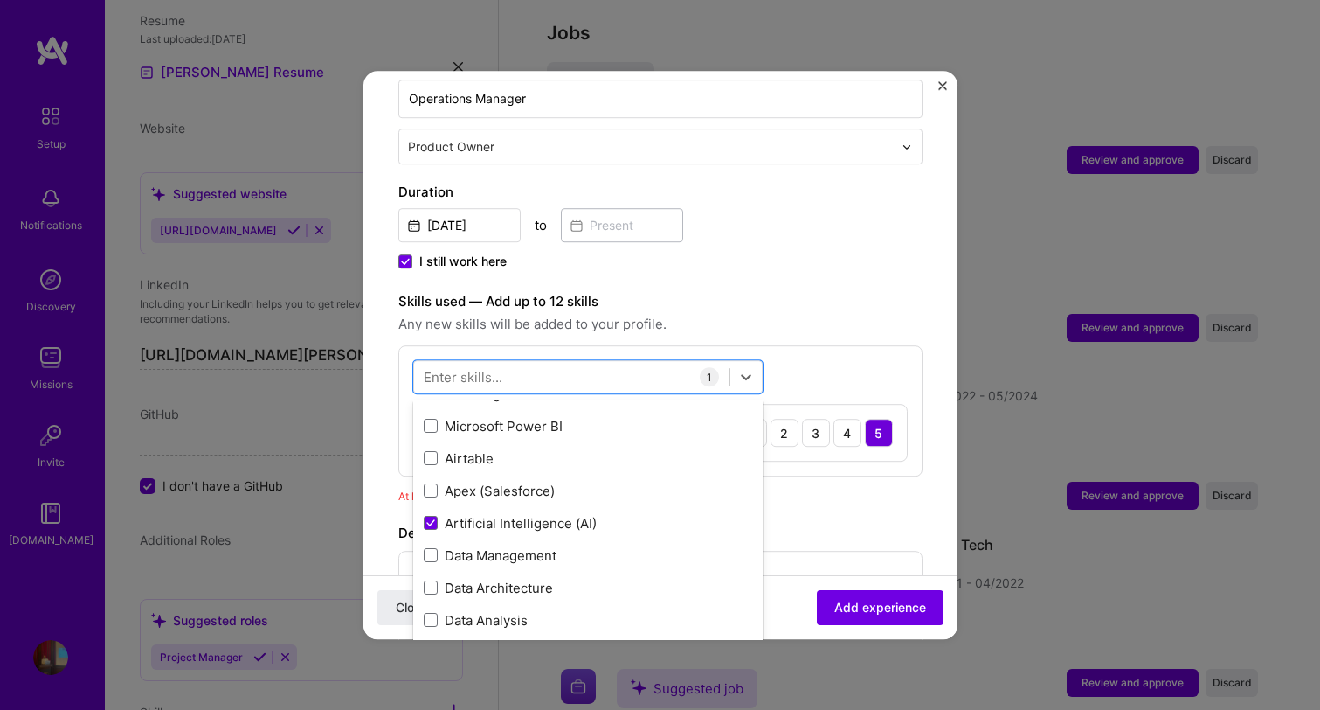
click at [687, 291] on label "Skills used — Add up to 12 skills" at bounding box center [660, 301] width 524 height 21
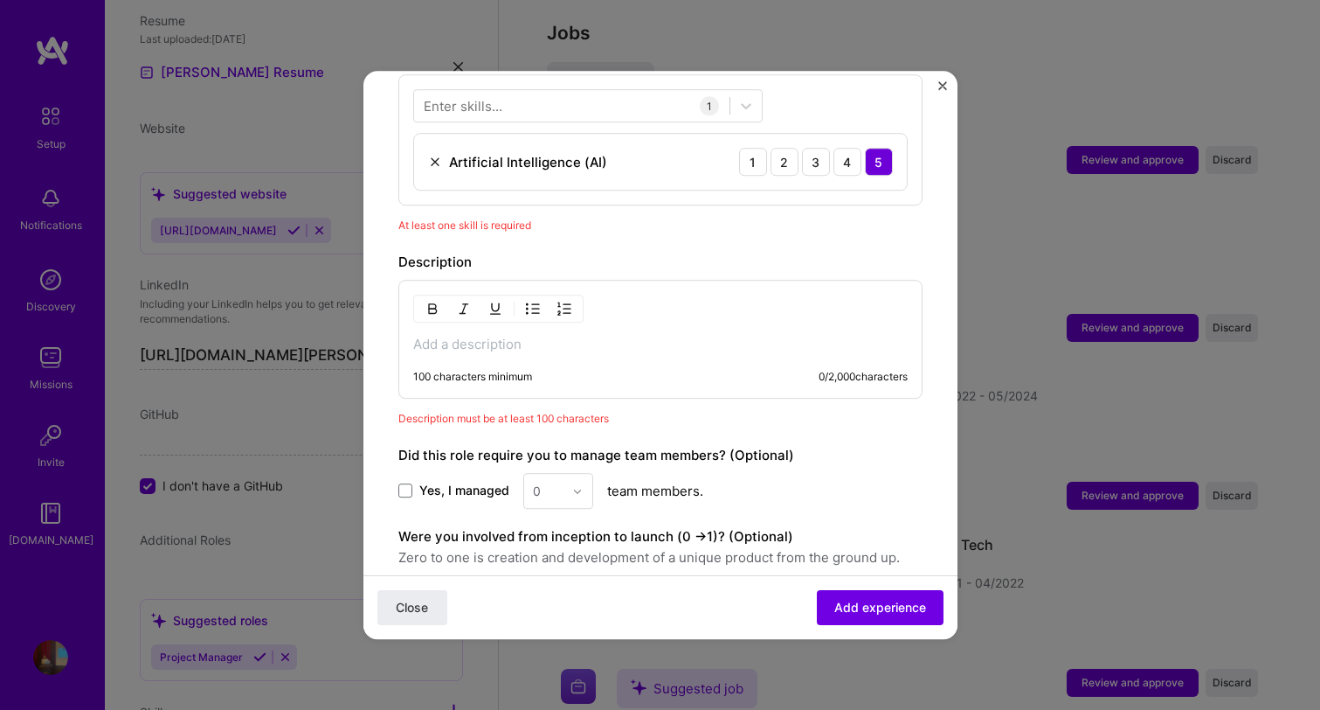
scroll to position [774, 0]
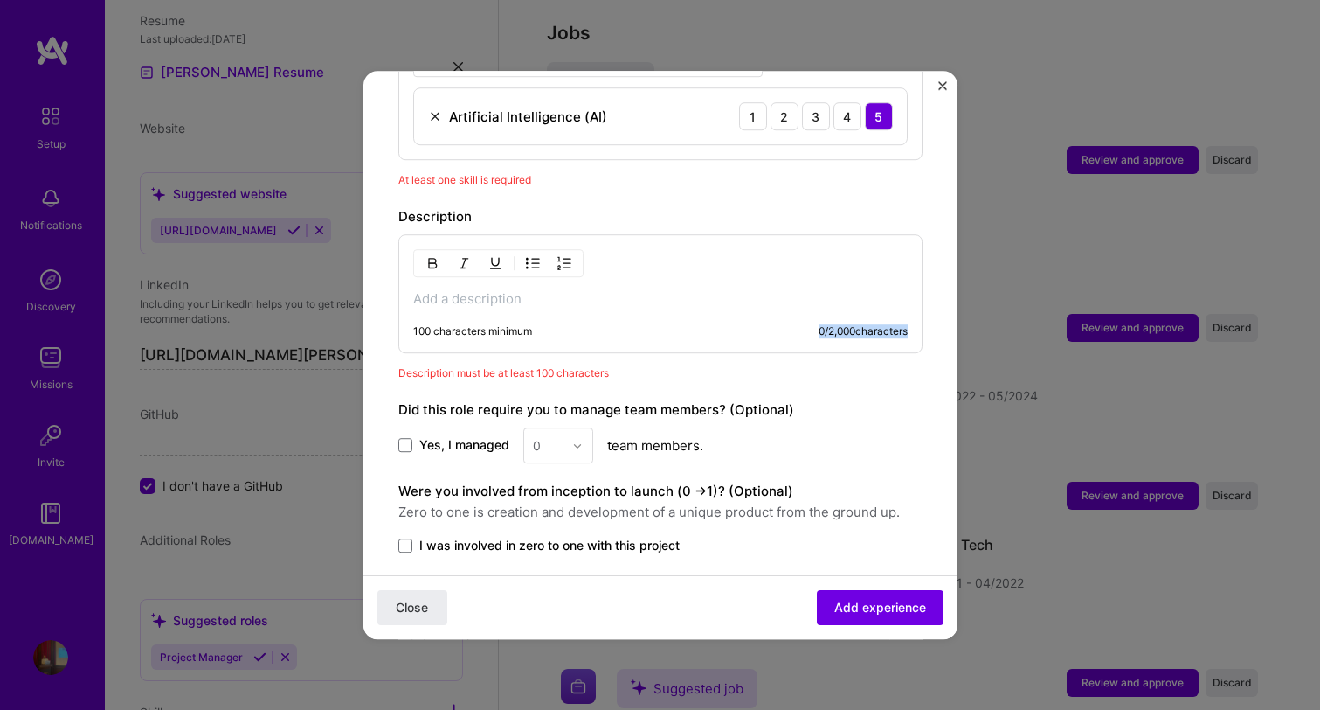
drag, startPoint x: 672, startPoint y: 336, endPoint x: 648, endPoint y: 307, distance: 37.9
click at [654, 312] on div "Description 100 characters minimum 0 / 2,000 characters Description must be at …" at bounding box center [660, 294] width 524 height 176
click at [647, 304] on div "100 characters minimum 0 / 2,000 characters" at bounding box center [660, 293] width 524 height 119
click at [590, 290] on p at bounding box center [660, 298] width 495 height 17
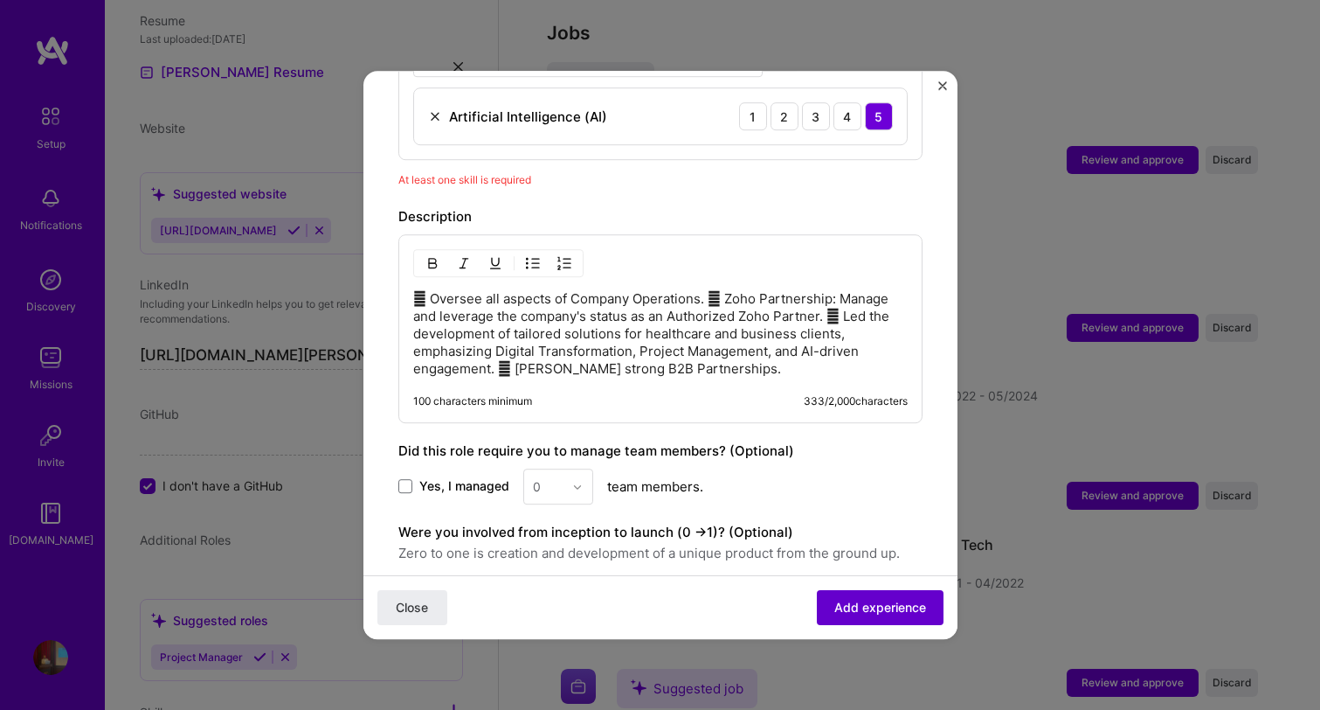
click at [879, 608] on span "Add experience" at bounding box center [880, 607] width 92 height 17
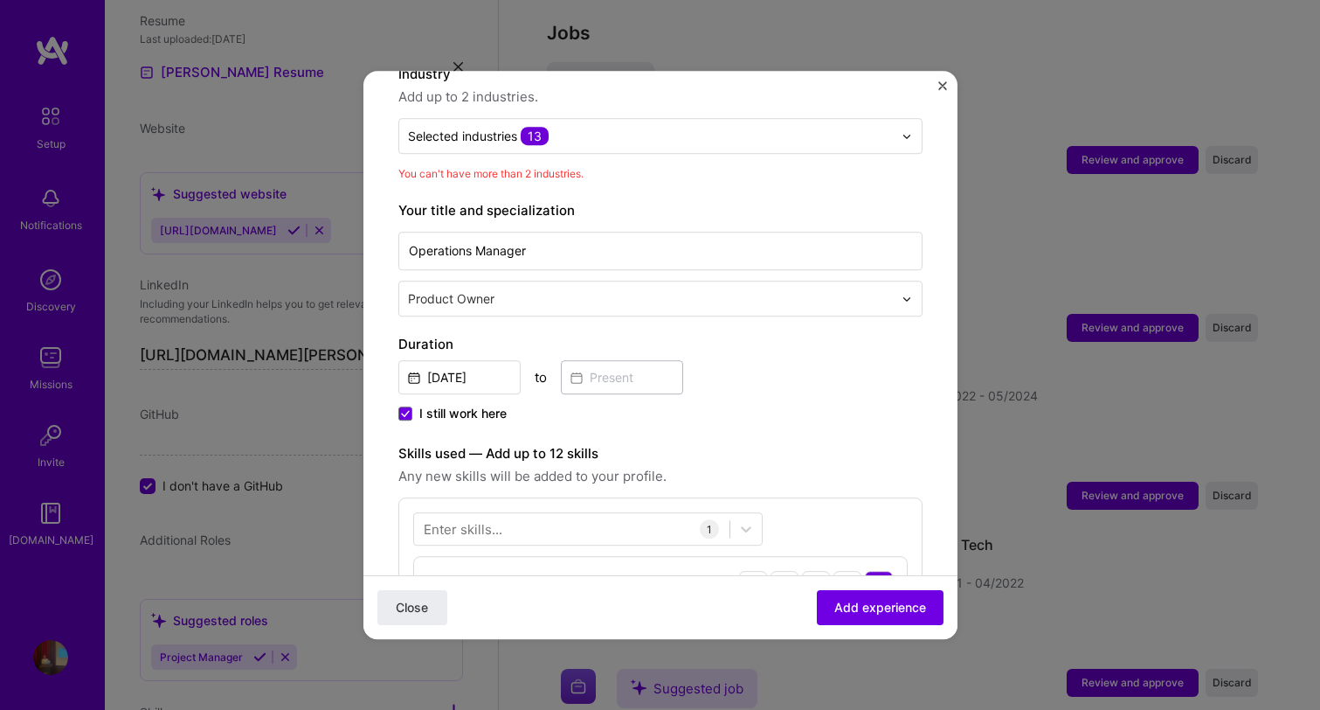
scroll to position [243, 0]
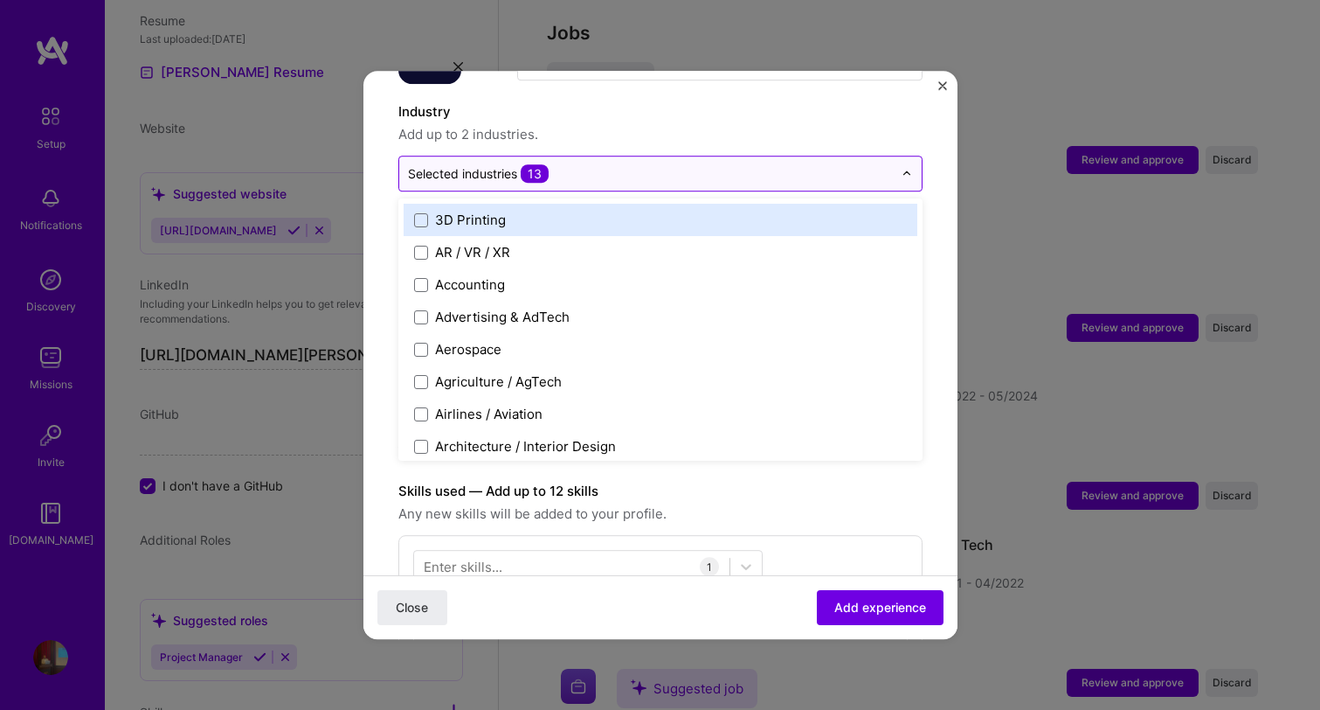
click at [655, 168] on div "Selected industries 13" at bounding box center [650, 173] width 502 height 34
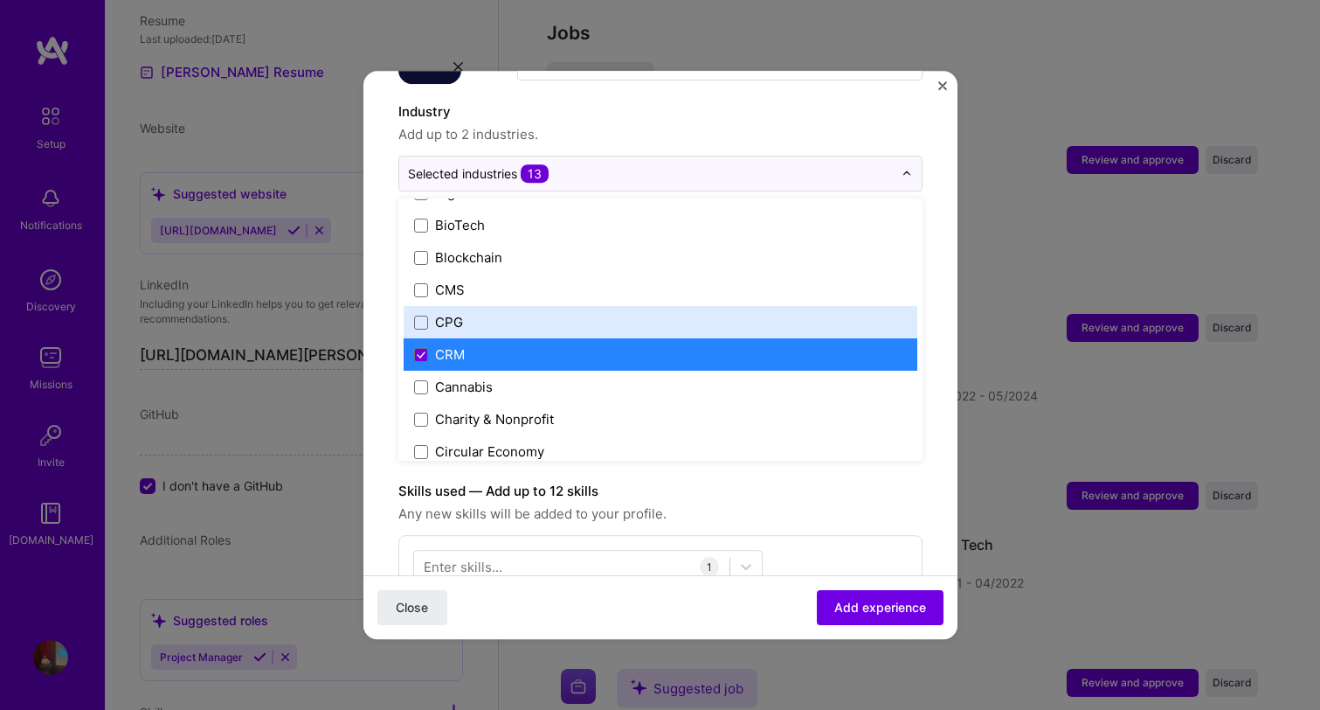
scroll to position [759, 0]
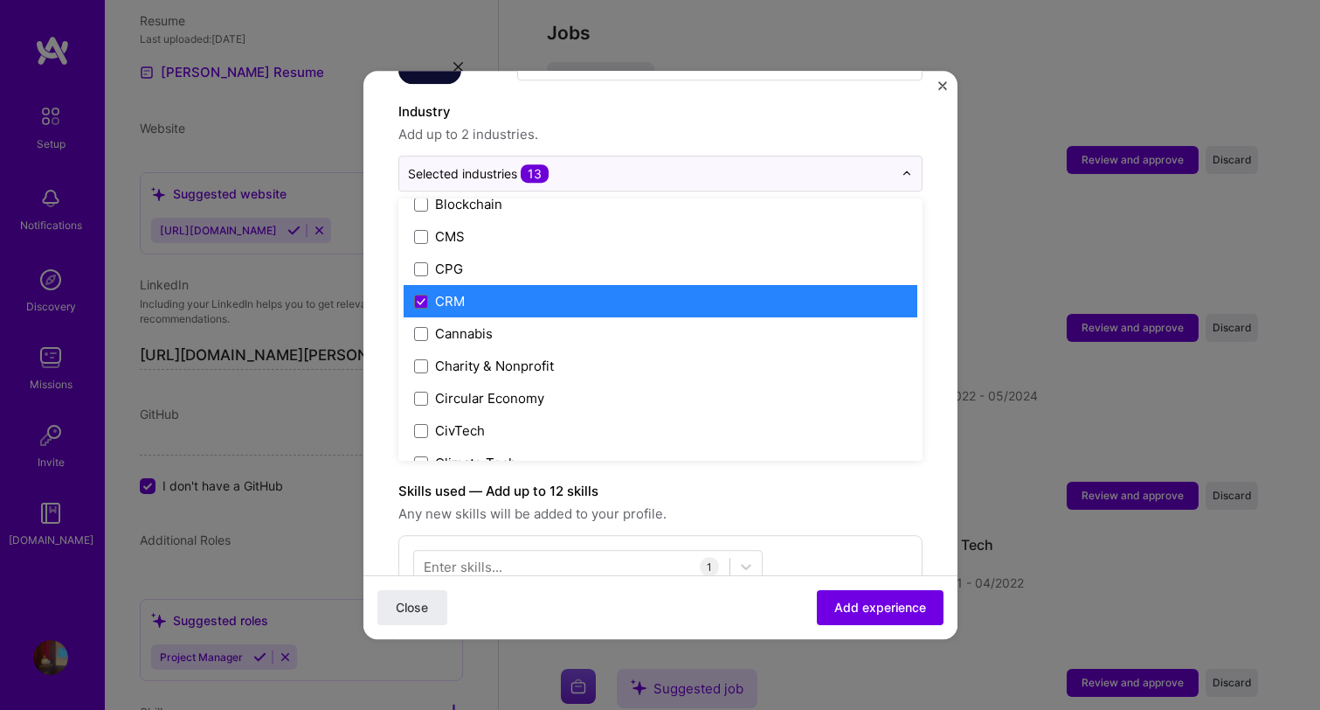
click at [525, 292] on label "CRM" at bounding box center [660, 301] width 493 height 18
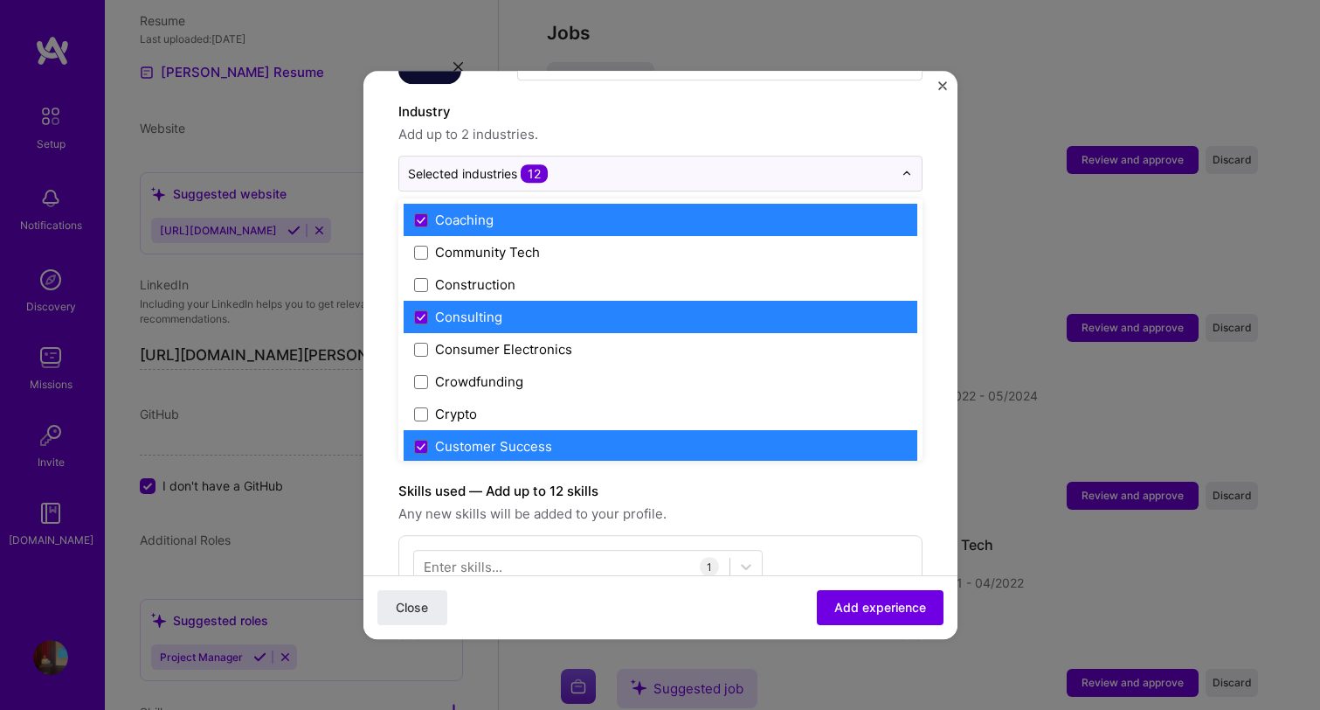
scroll to position [1032, 0]
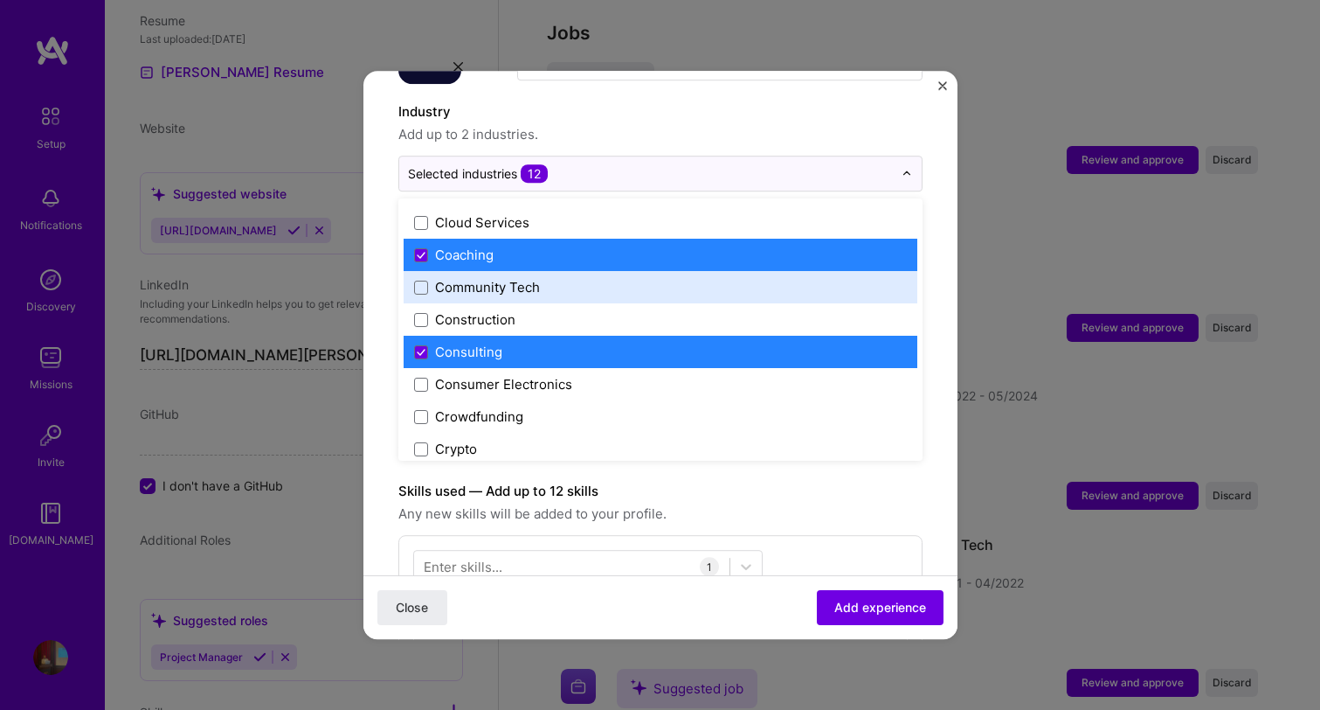
click at [512, 246] on label "Coaching" at bounding box center [660, 255] width 493 height 18
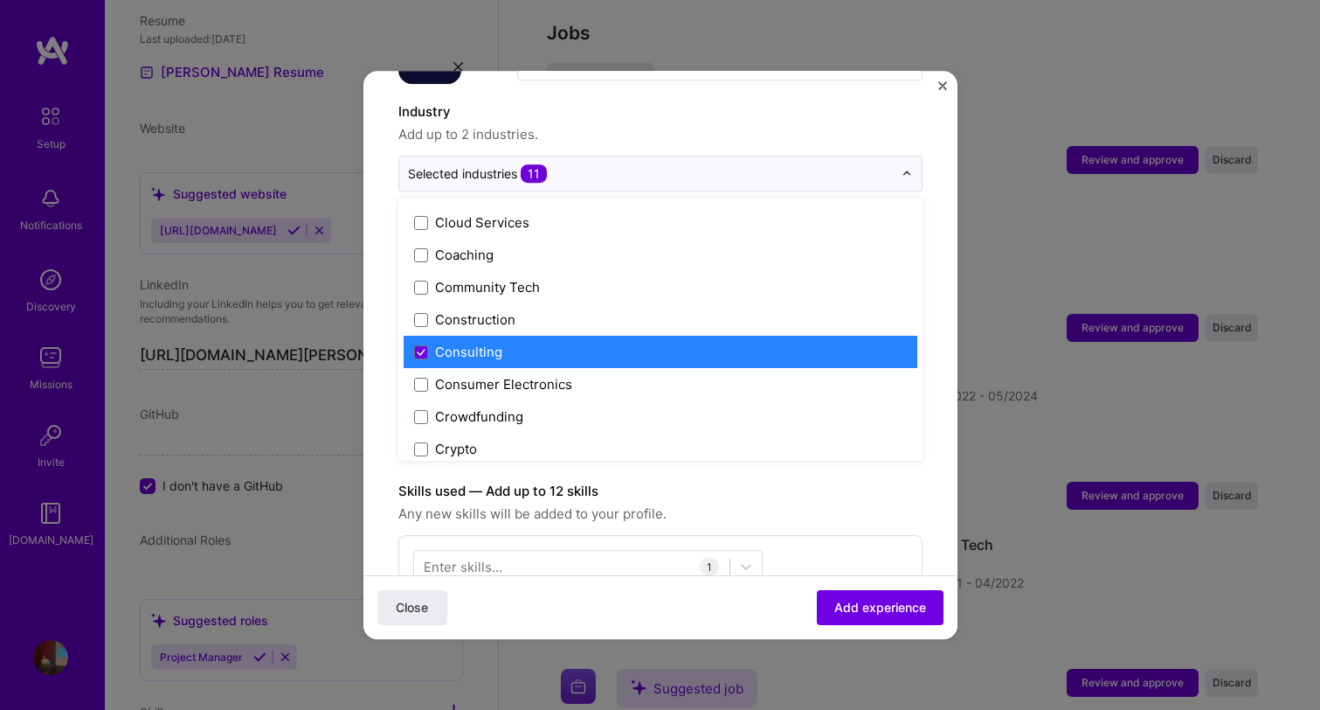
click at [507, 343] on label "Consulting" at bounding box center [660, 352] width 493 height 18
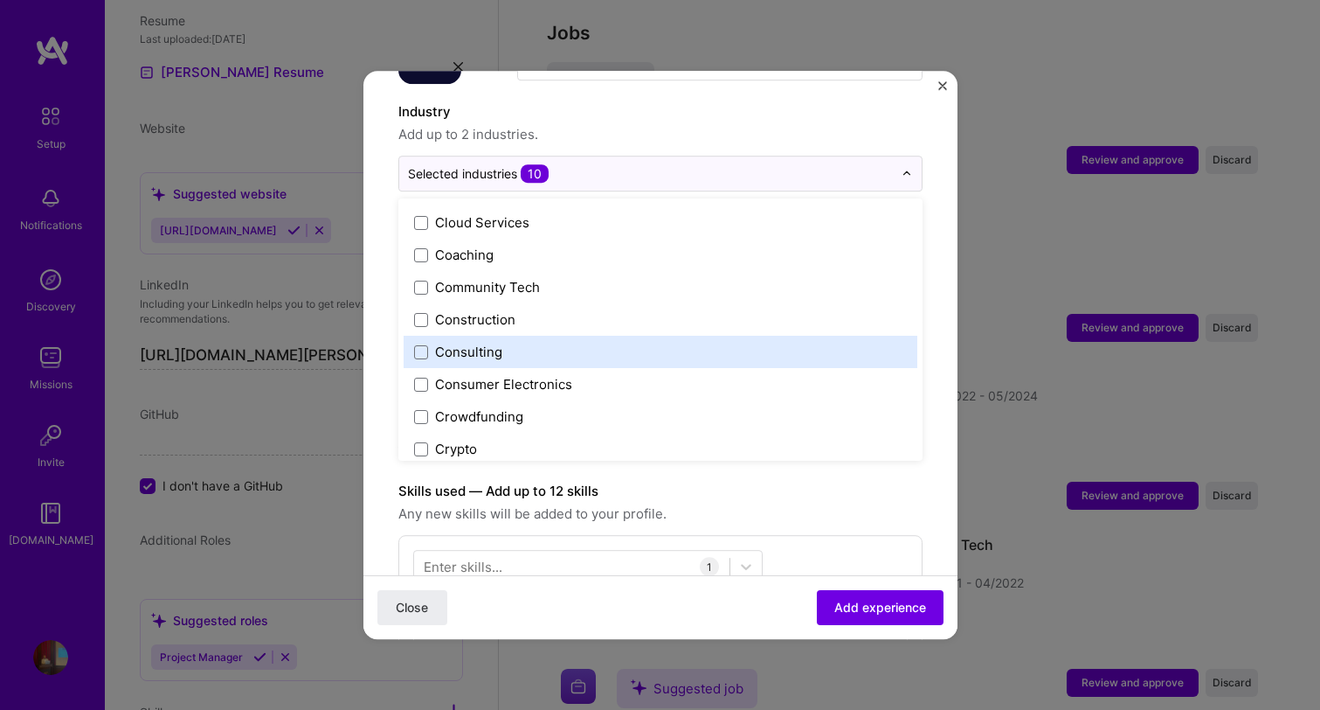
scroll to position [1114, 0]
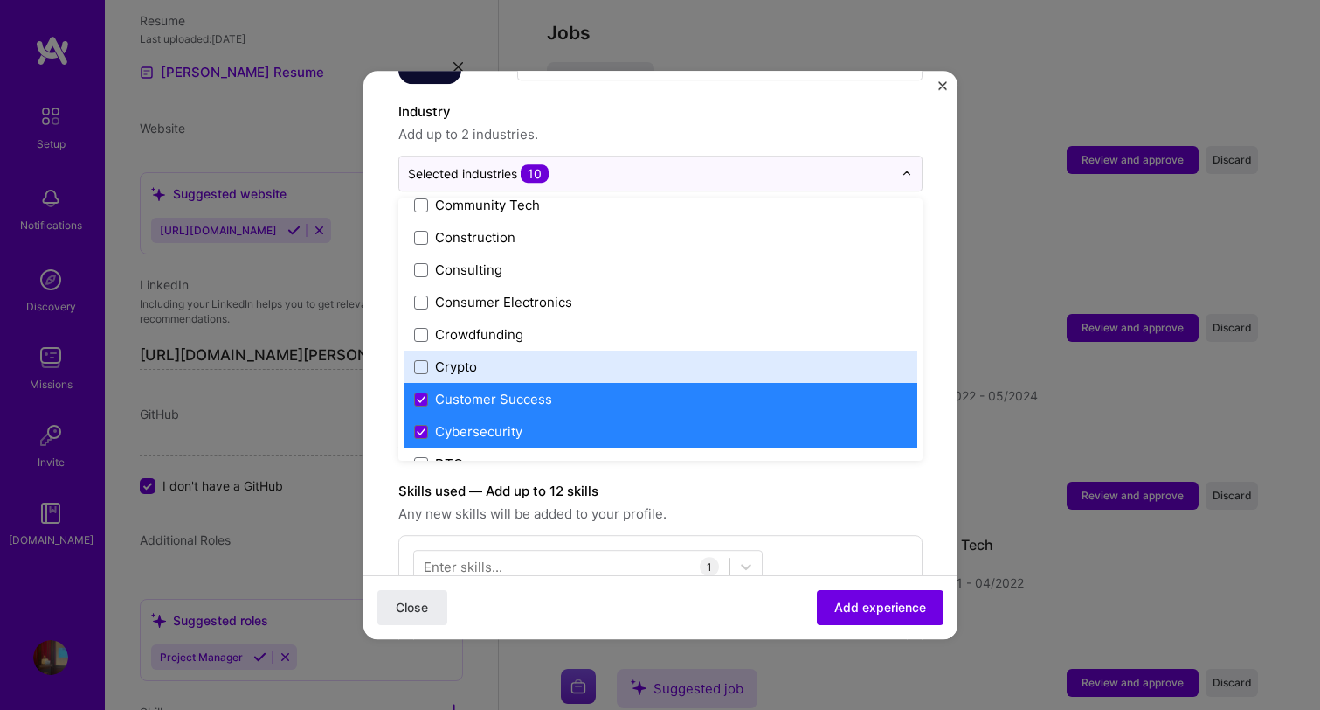
click at [508, 383] on div "Customer Success" at bounding box center [661, 399] width 514 height 32
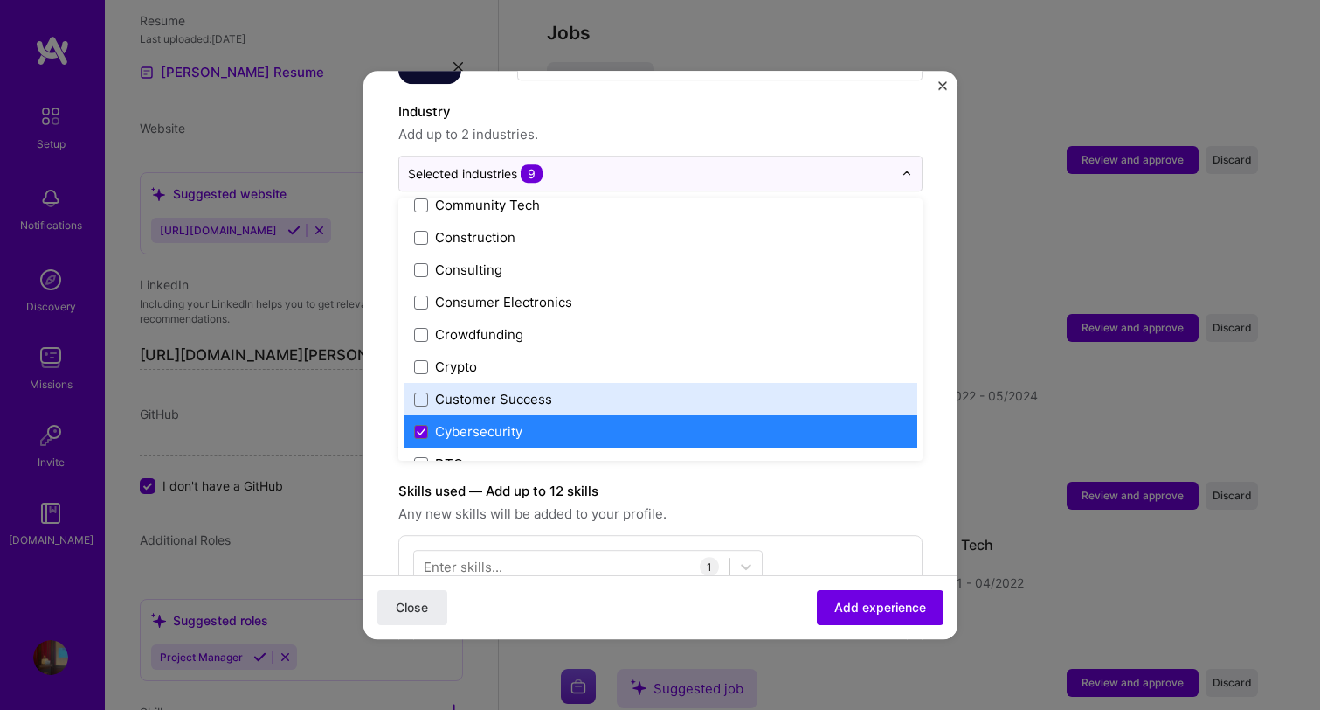
click at [509, 391] on div "Customer Success" at bounding box center [661, 399] width 514 height 32
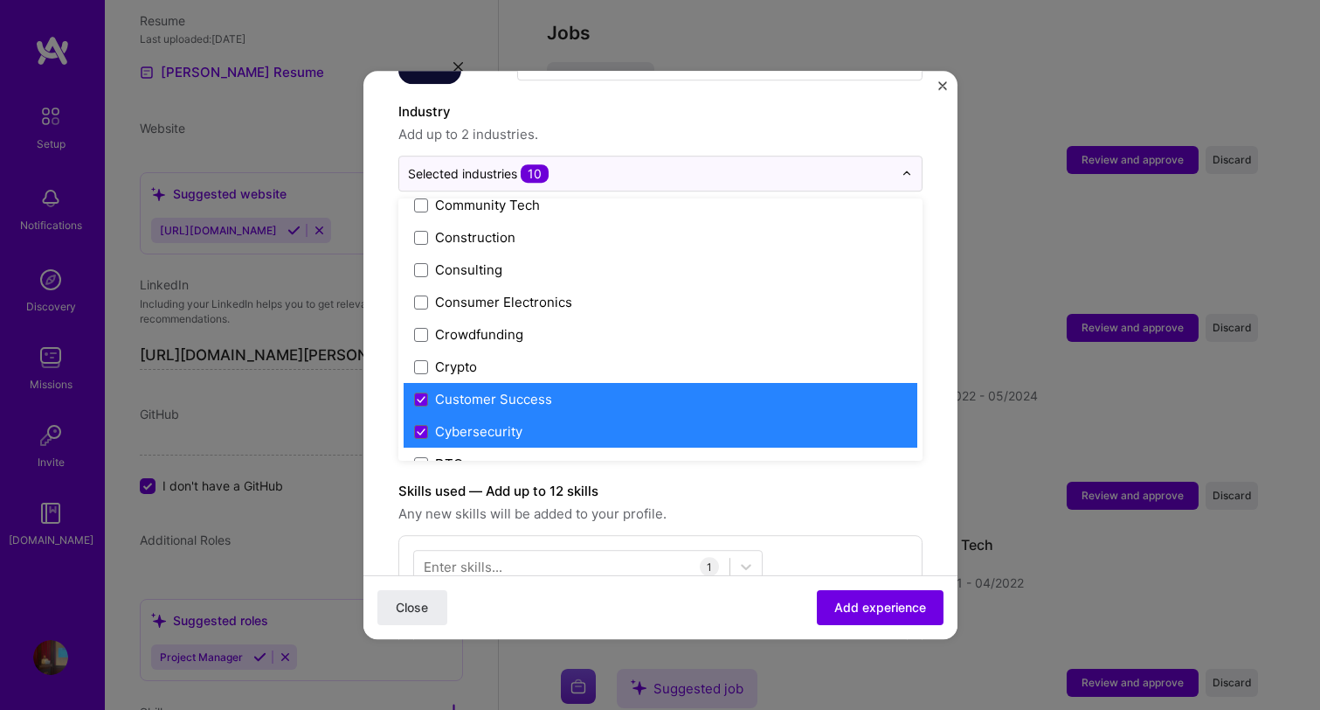
click at [508, 392] on div "Customer Success" at bounding box center [661, 399] width 514 height 32
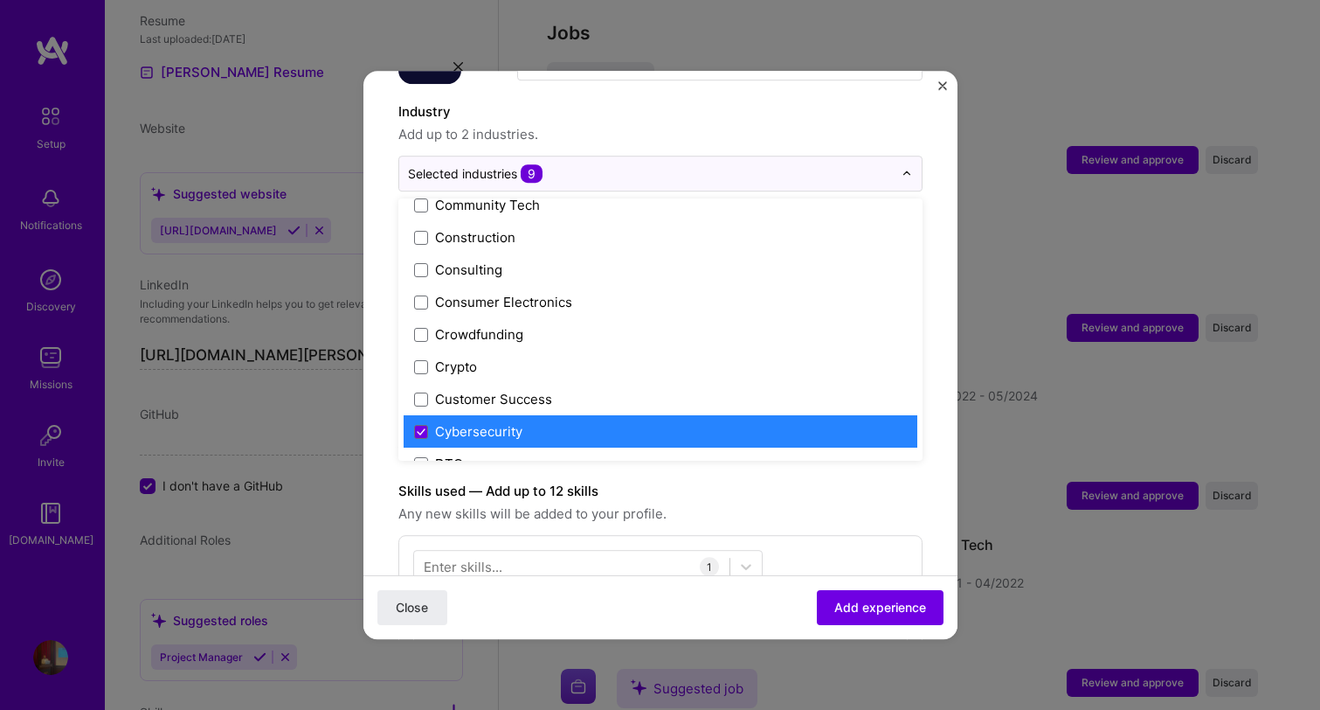
click at [506, 422] on div "Cybersecurity" at bounding box center [478, 431] width 87 height 18
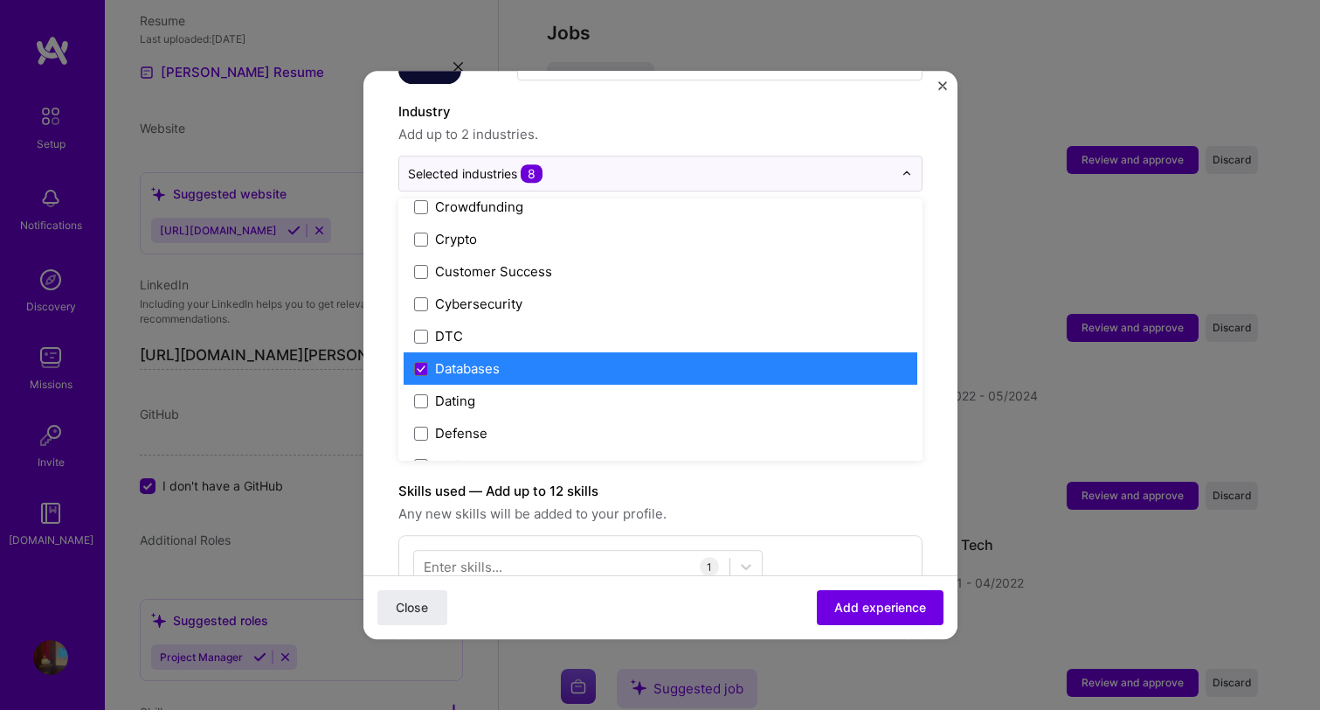
click at [499, 359] on div "Databases" at bounding box center [467, 368] width 65 height 18
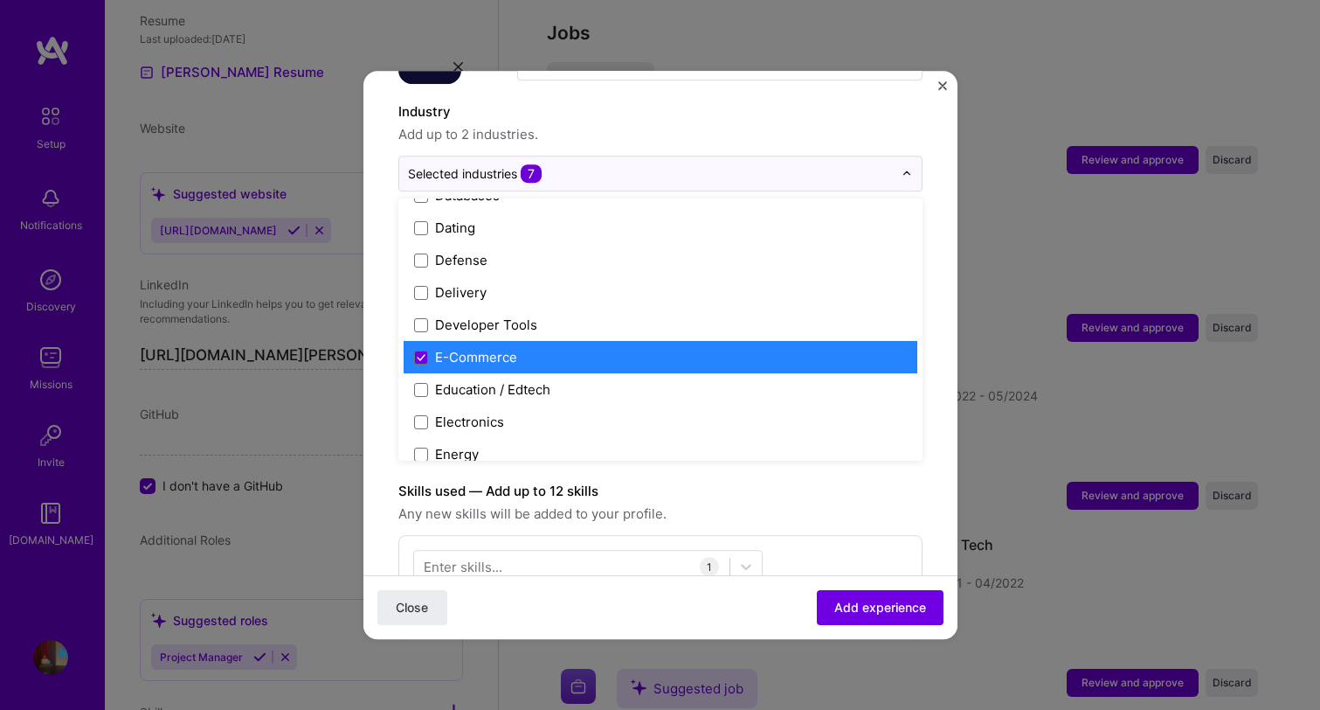
click at [495, 341] on div "E-Commerce" at bounding box center [661, 357] width 514 height 32
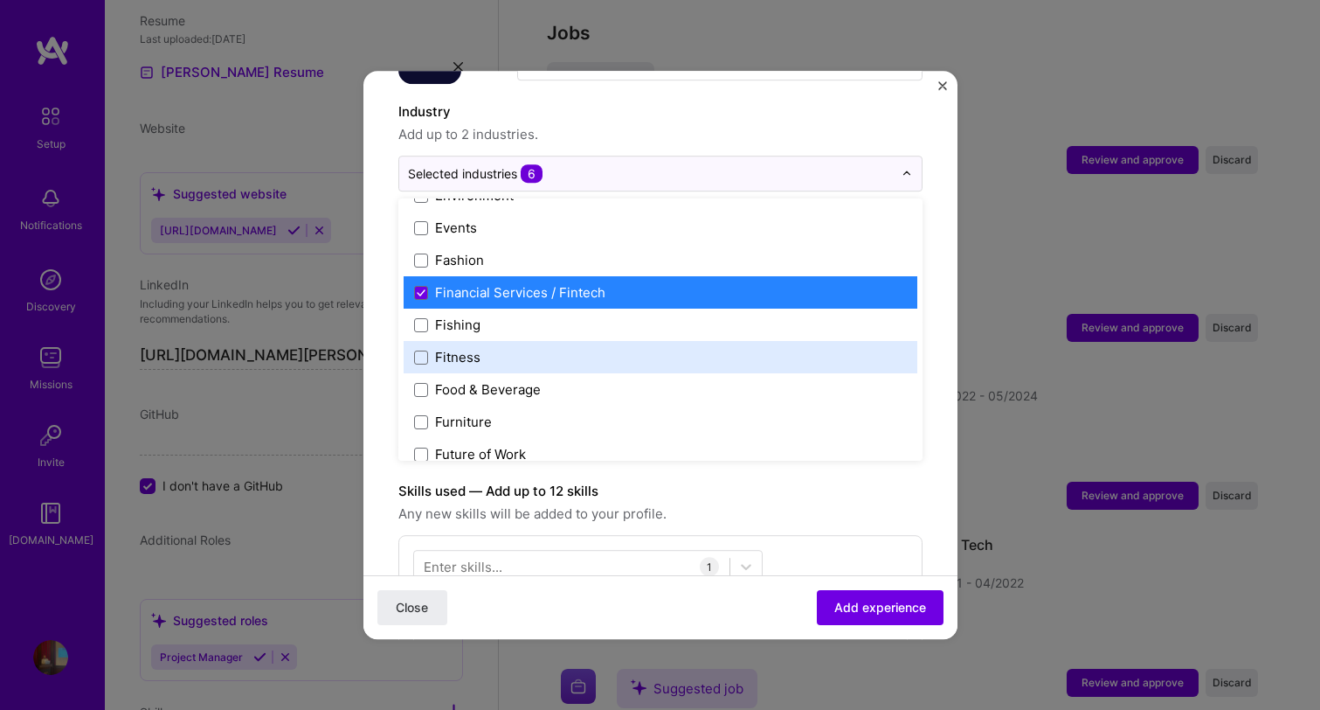
scroll to position [1615, 0]
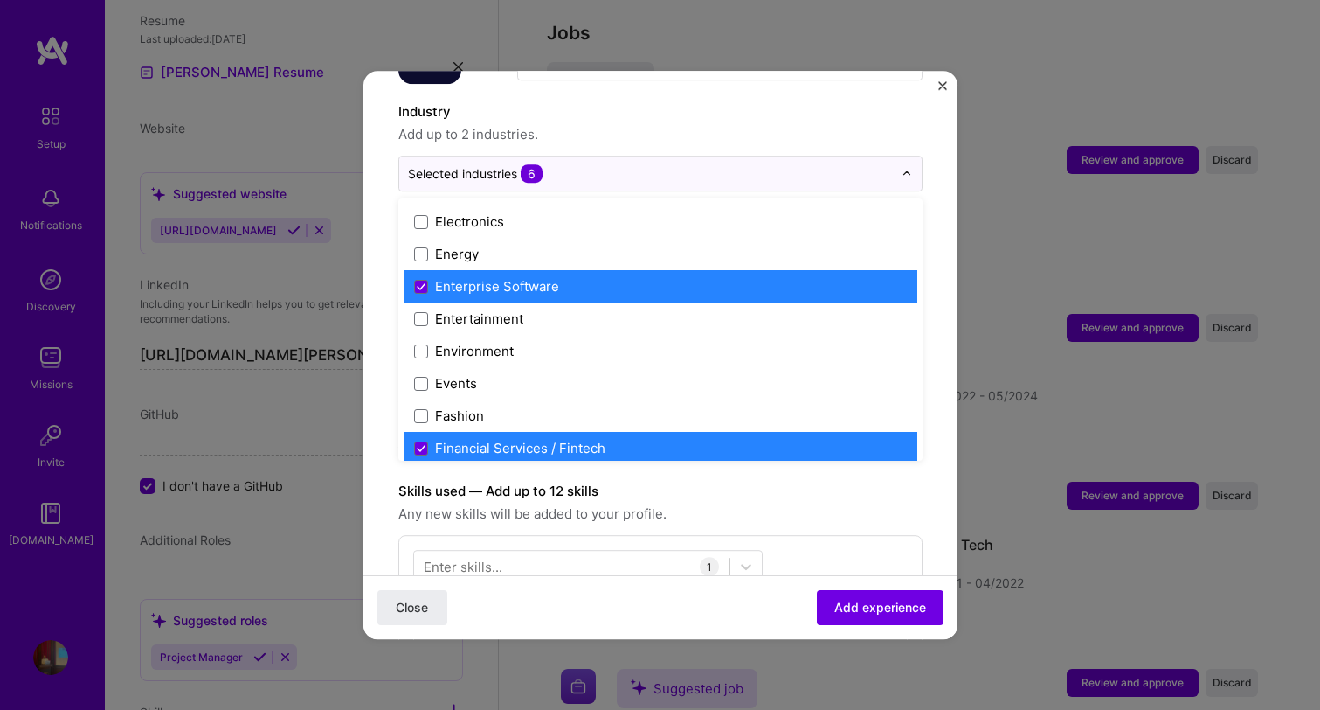
click at [508, 277] on div "Enterprise Software" at bounding box center [497, 286] width 124 height 18
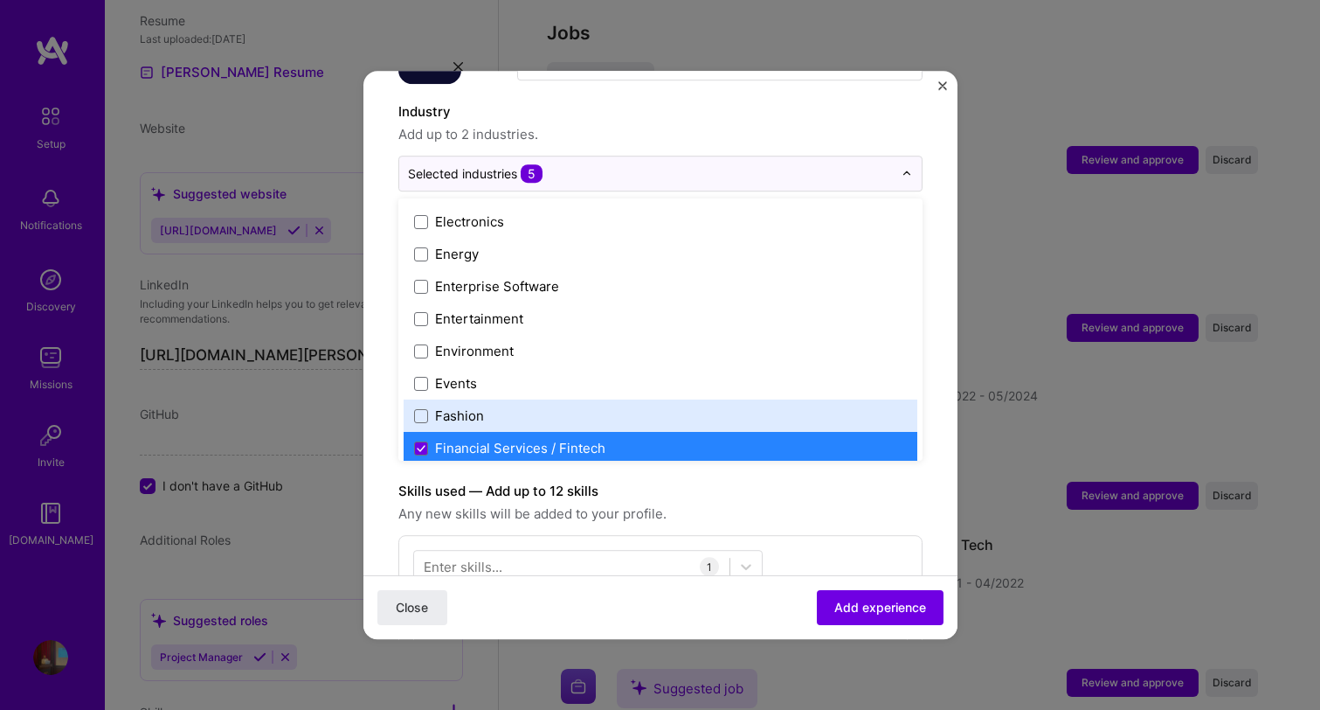
click at [511, 439] on div "Financial Services / Fintech" at bounding box center [520, 448] width 170 height 18
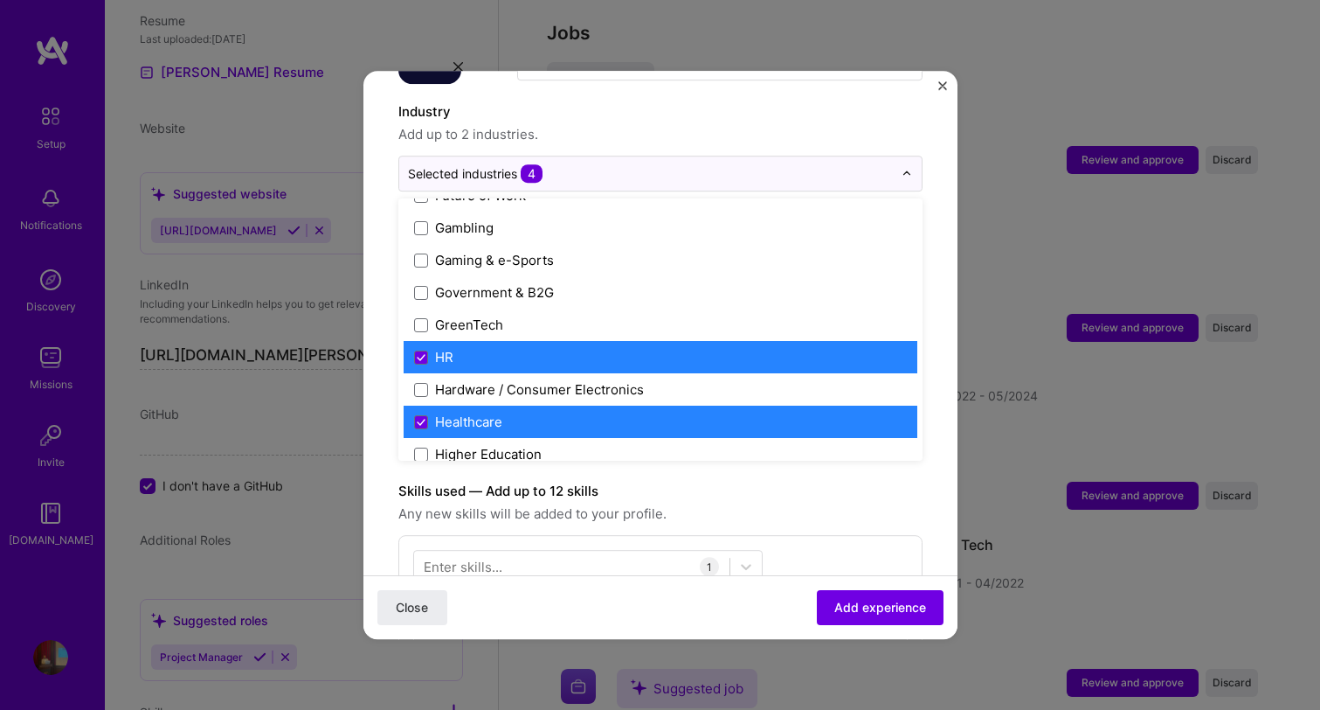
scroll to position [2073, 0]
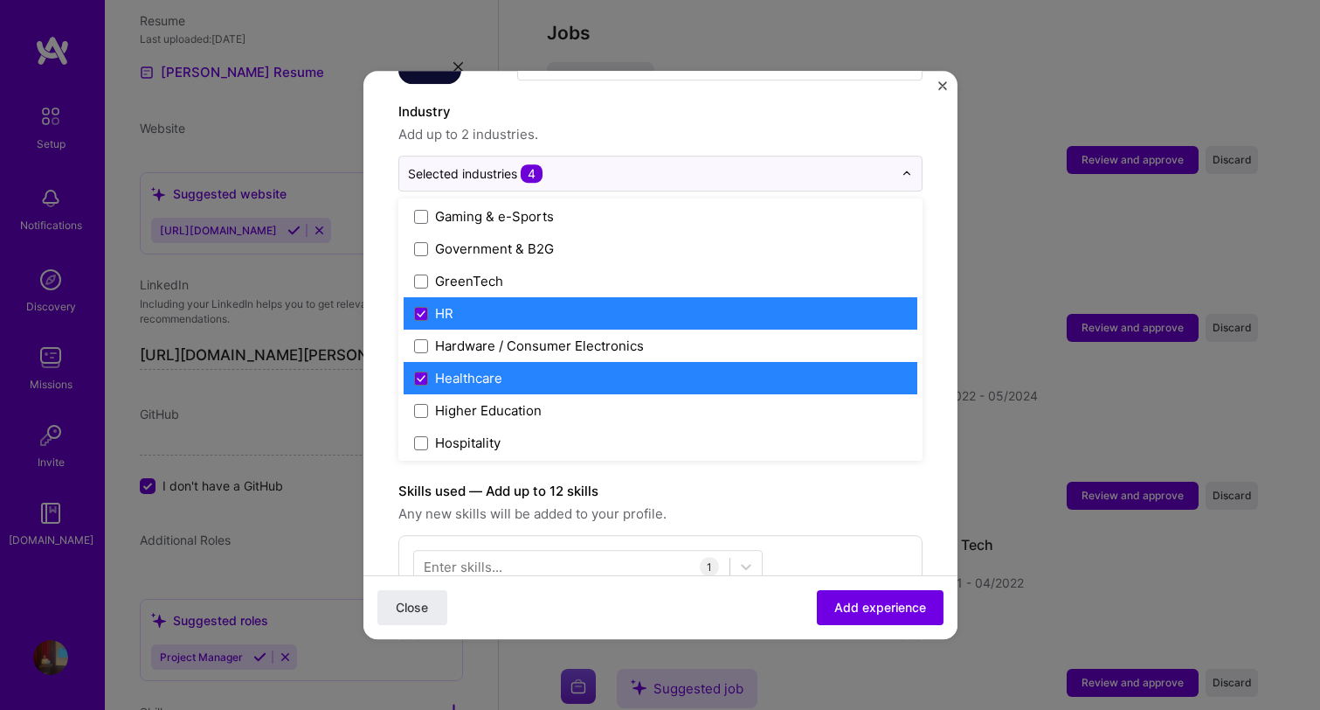
click at [509, 304] on label "HR" at bounding box center [660, 313] width 493 height 18
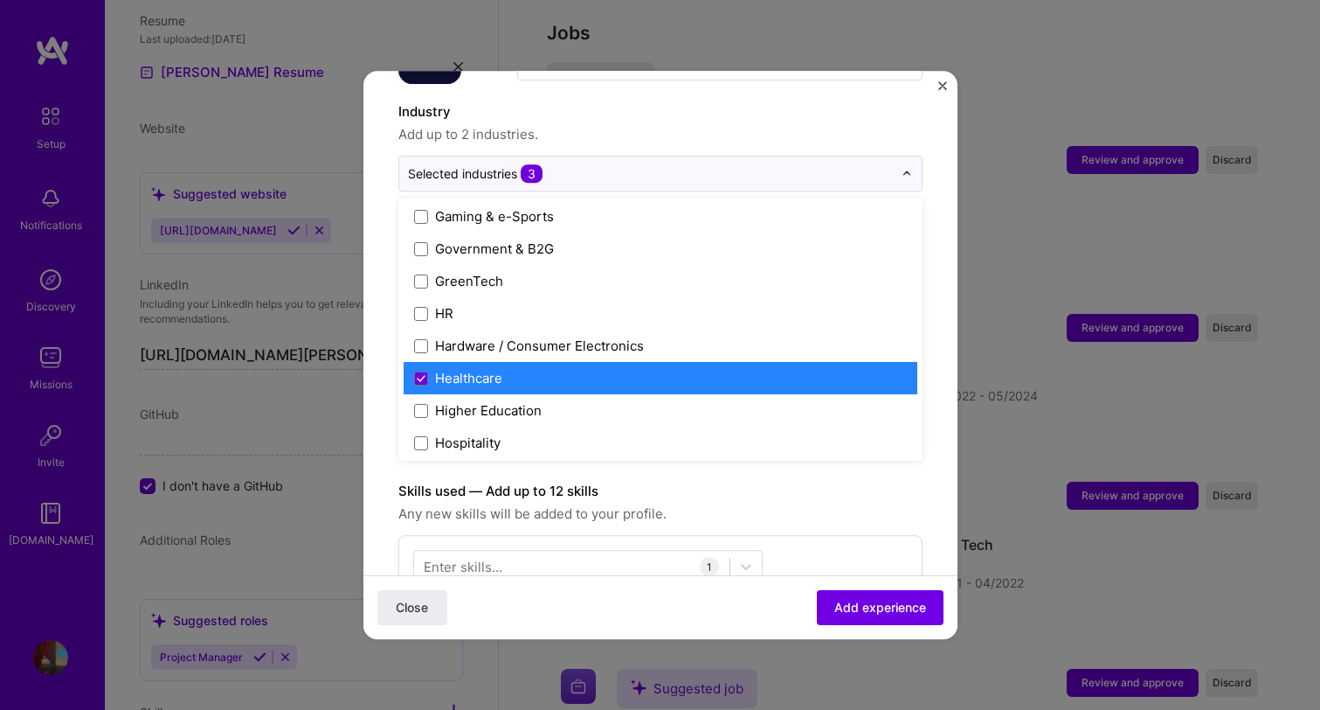
click at [497, 369] on div "Healthcare" at bounding box center [468, 378] width 67 height 18
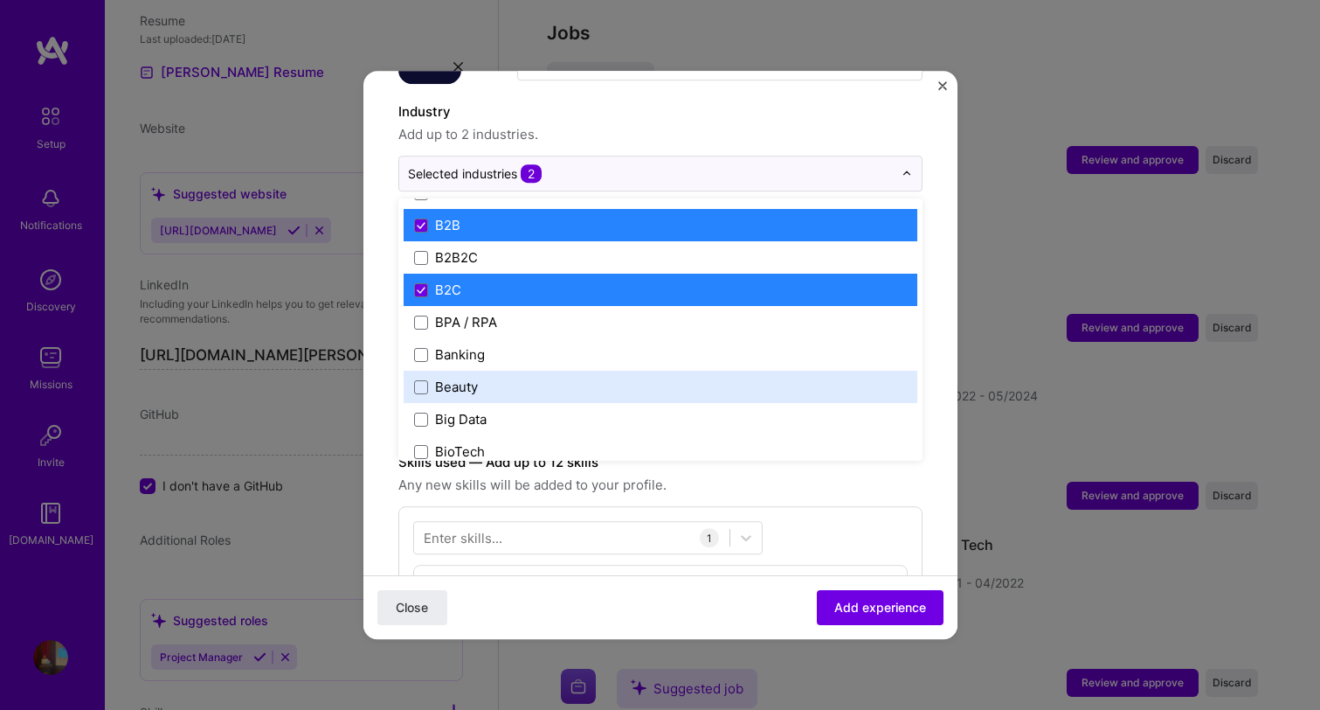
scroll to position [501, 0]
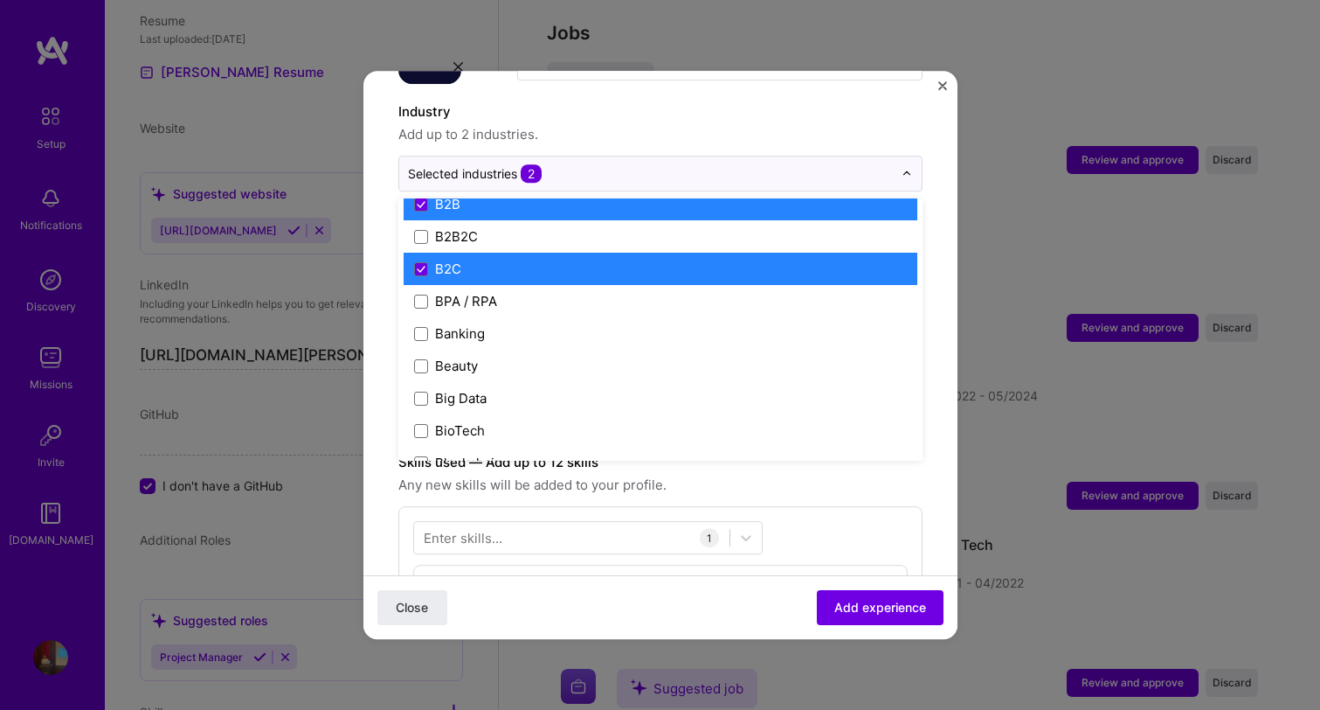
click at [499, 260] on label "B2C" at bounding box center [660, 269] width 493 height 18
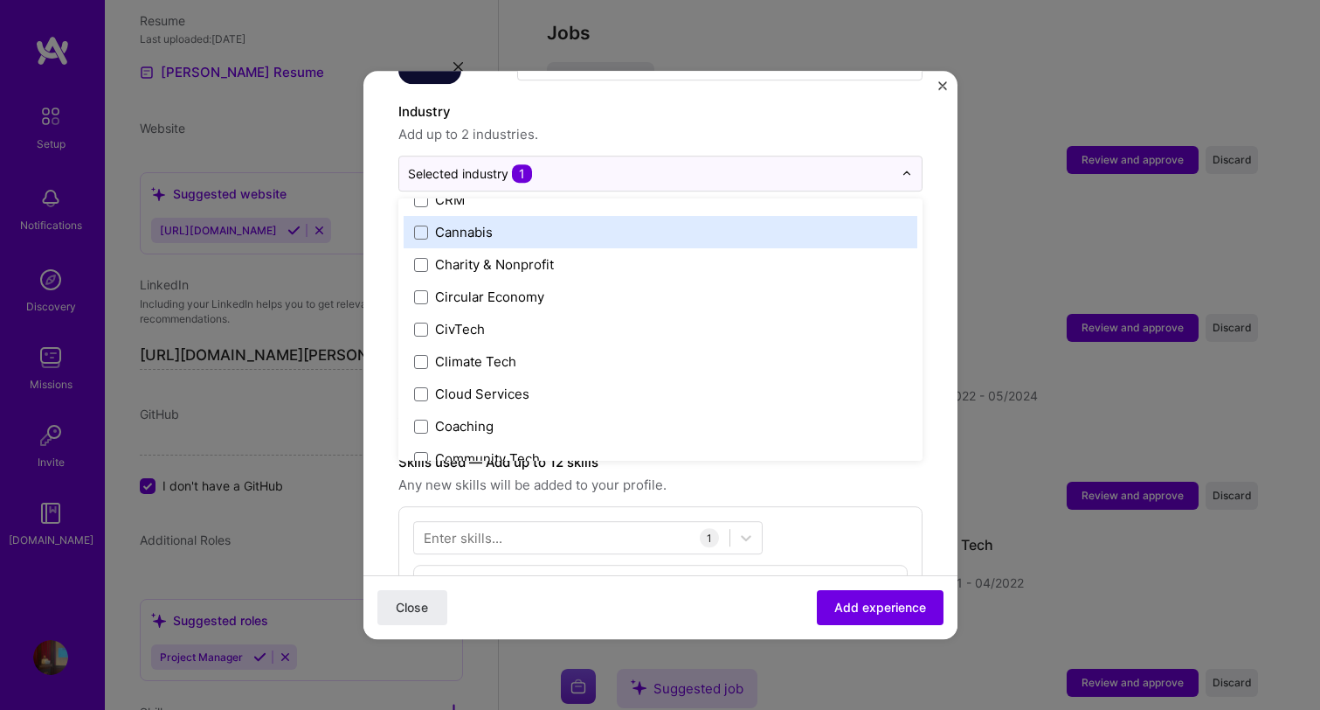
scroll to position [840, 0]
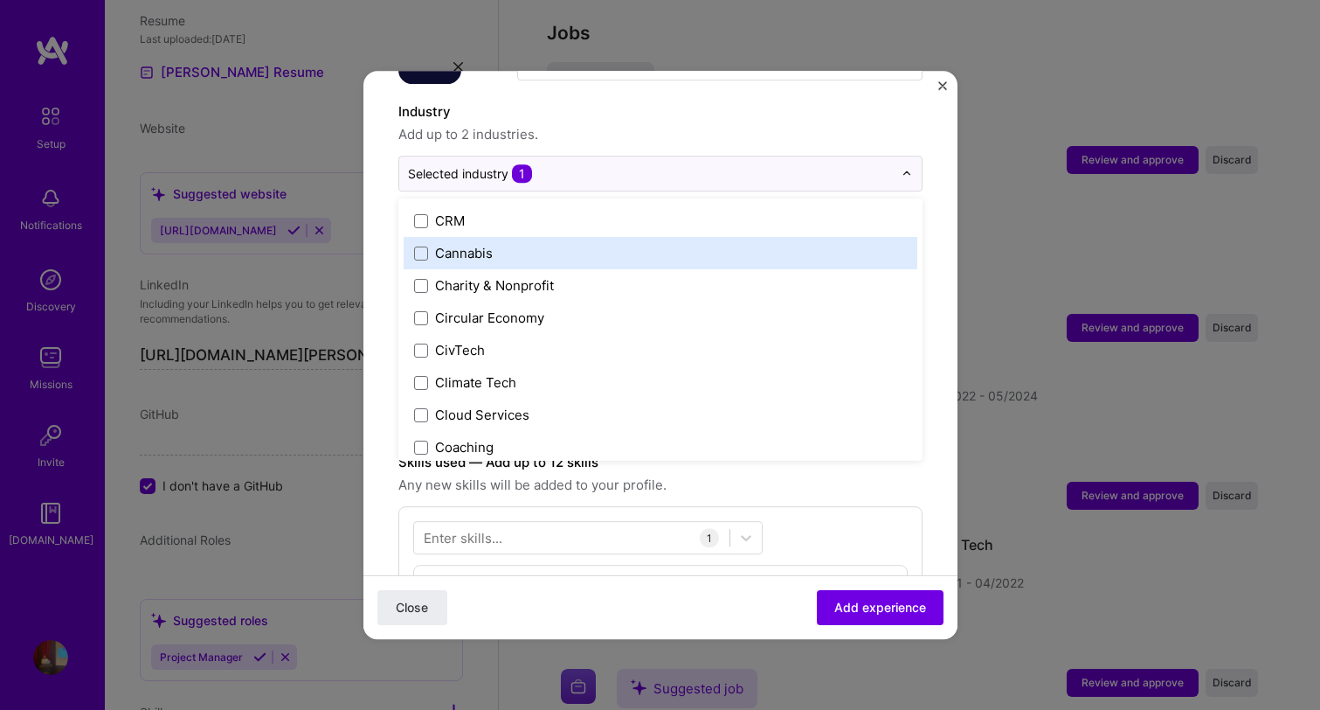
click at [474, 204] on div "CRM" at bounding box center [661, 220] width 514 height 32
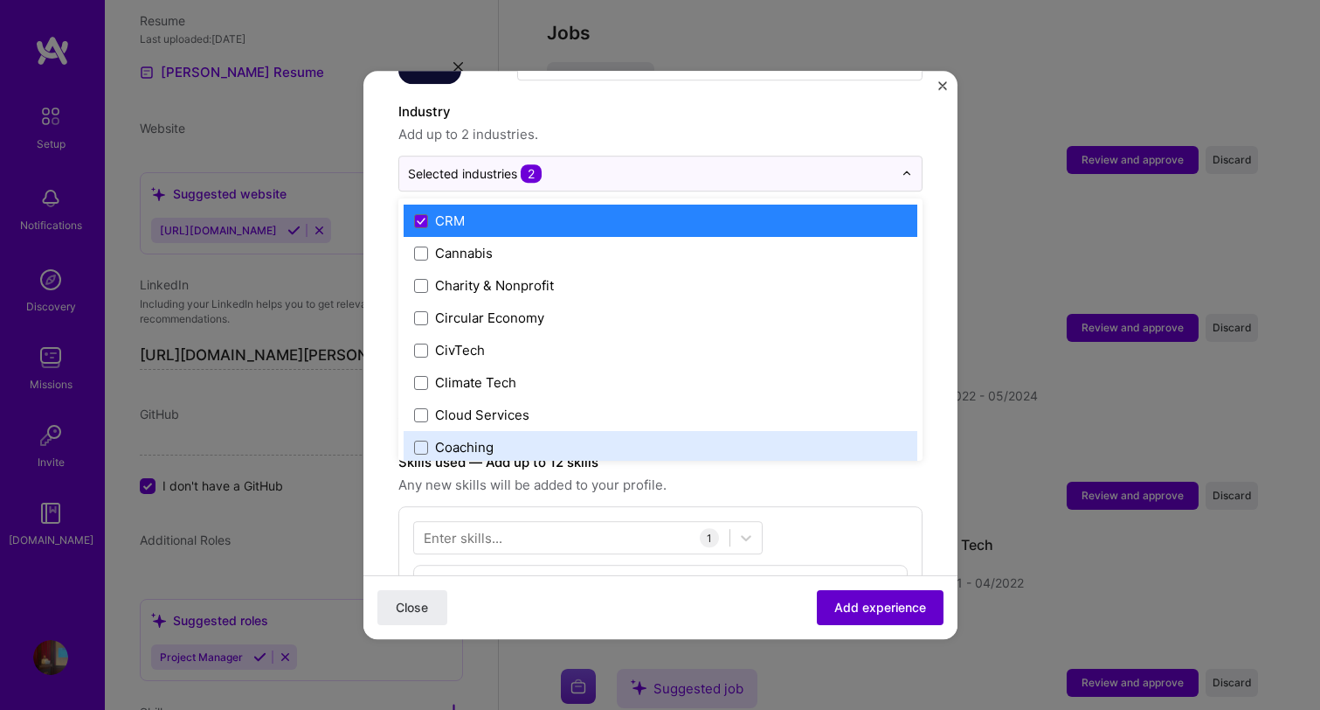
click at [874, 611] on span "Add experience" at bounding box center [880, 607] width 92 height 17
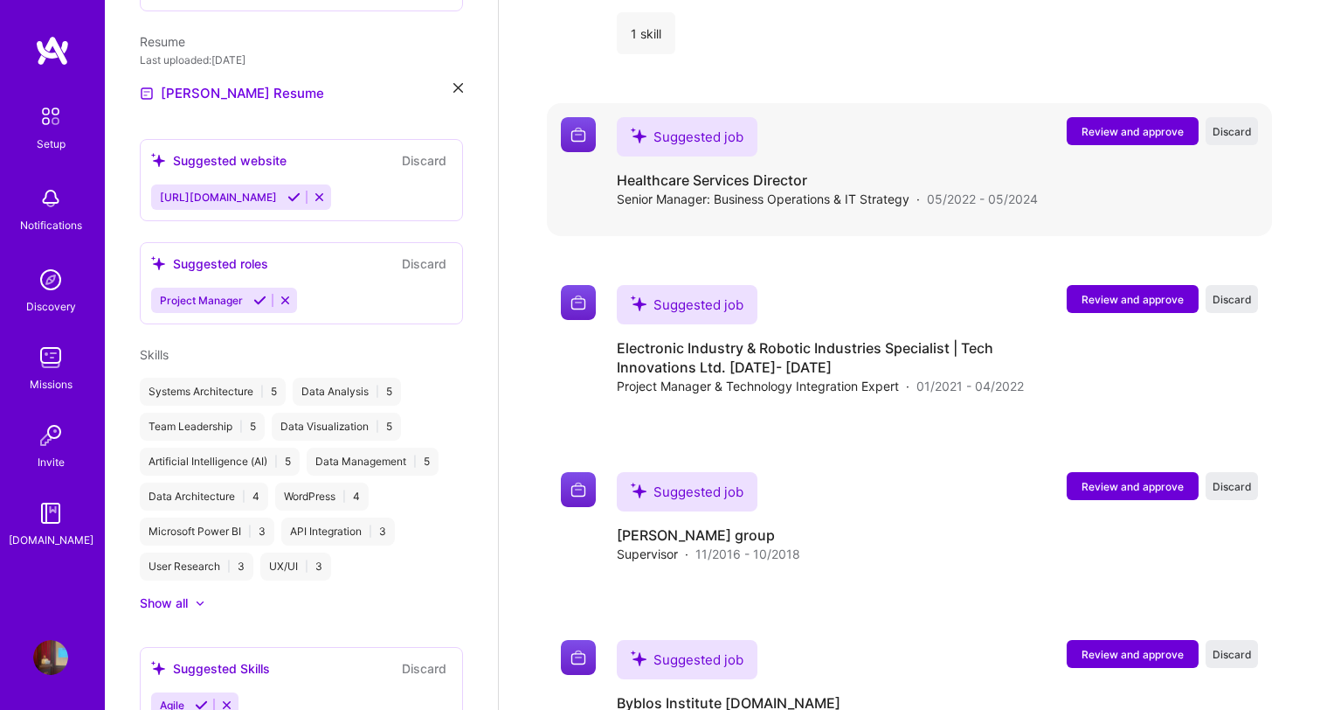
scroll to position [2843, 0]
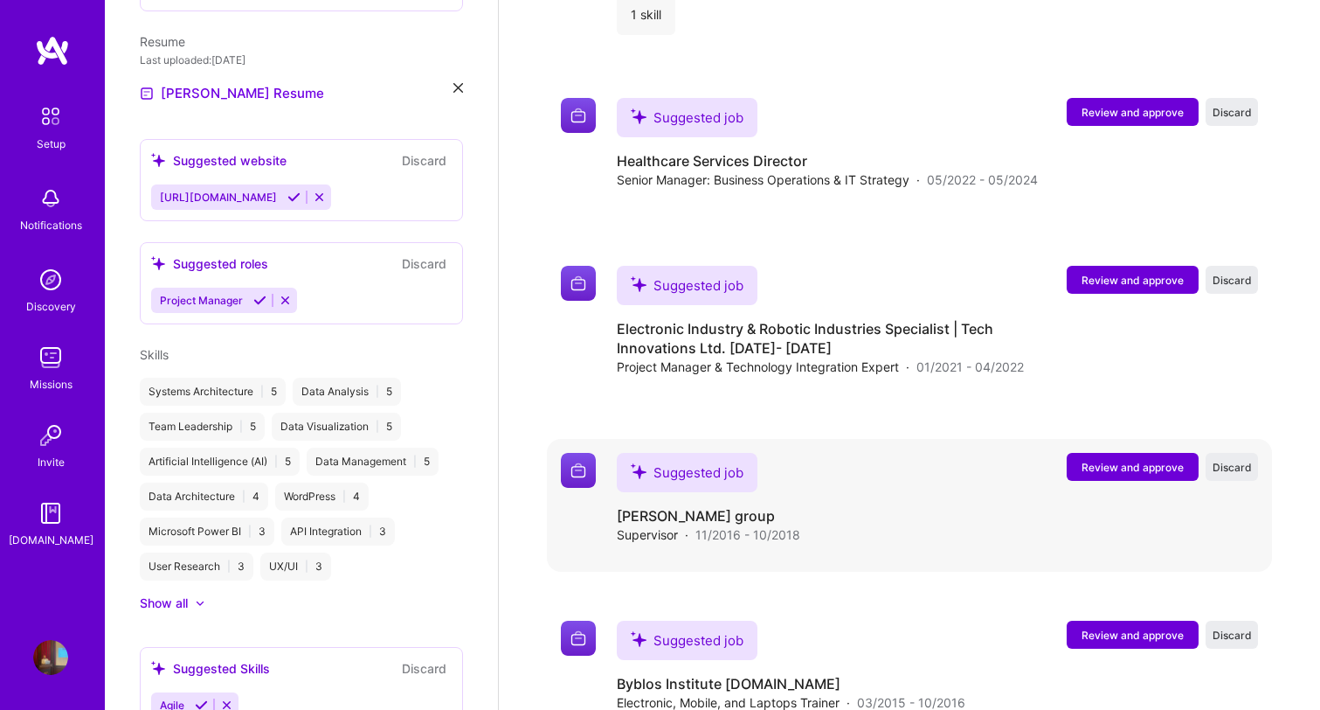
click at [1089, 453] on button "Review and approve" at bounding box center [1133, 467] width 132 height 28
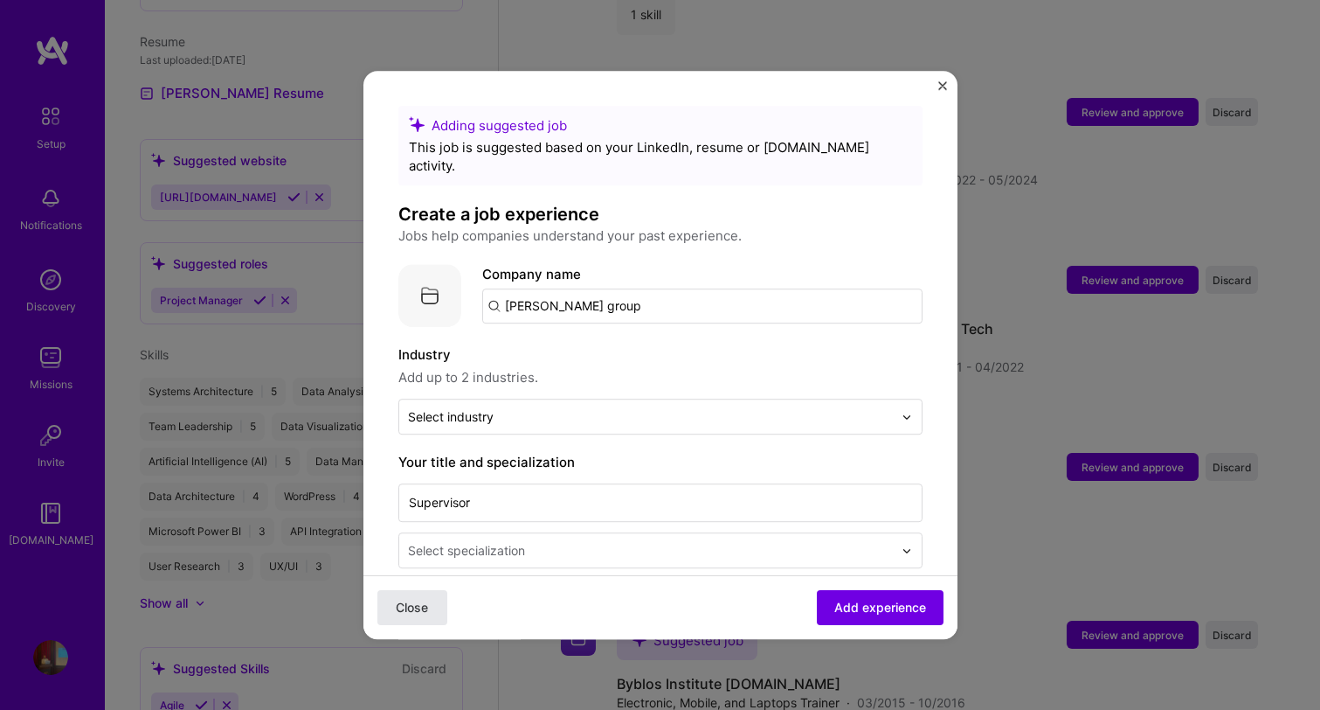
click at [413, 592] on button "Close" at bounding box center [412, 607] width 70 height 35
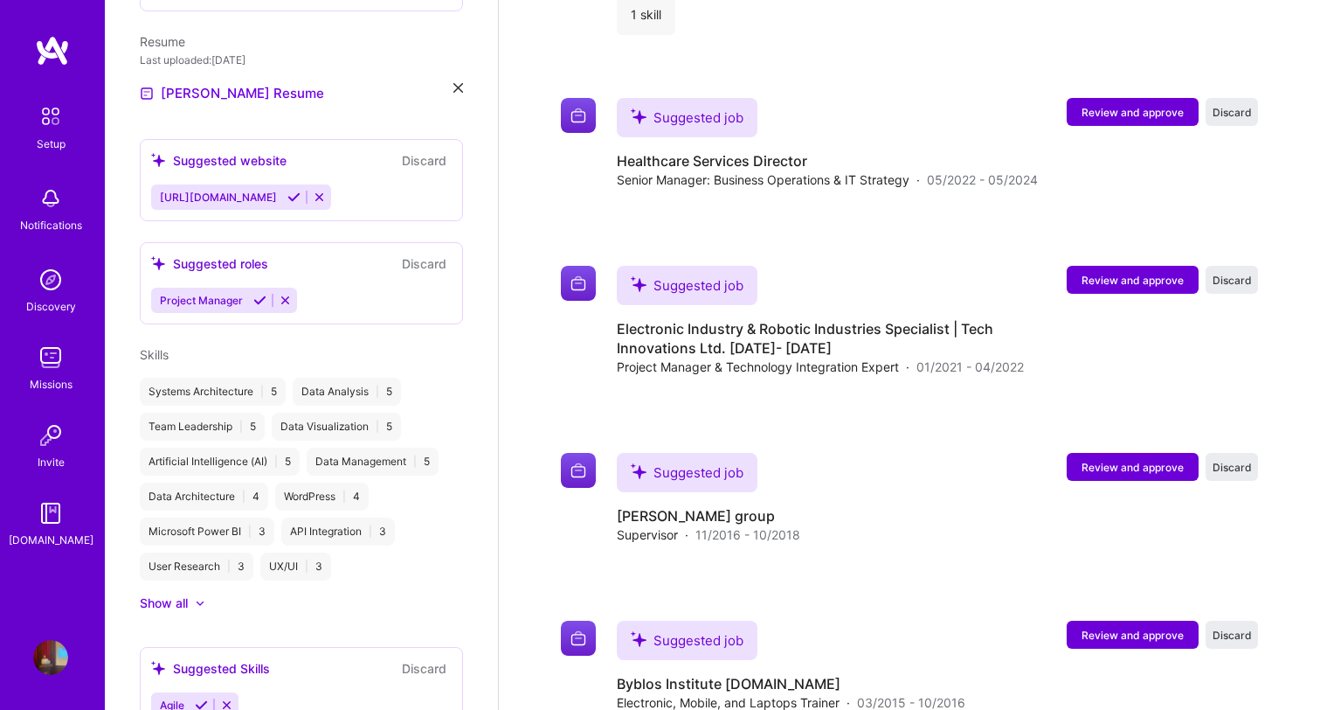
click at [24, 142] on link "Setup" at bounding box center [51, 125] width 108 height 55
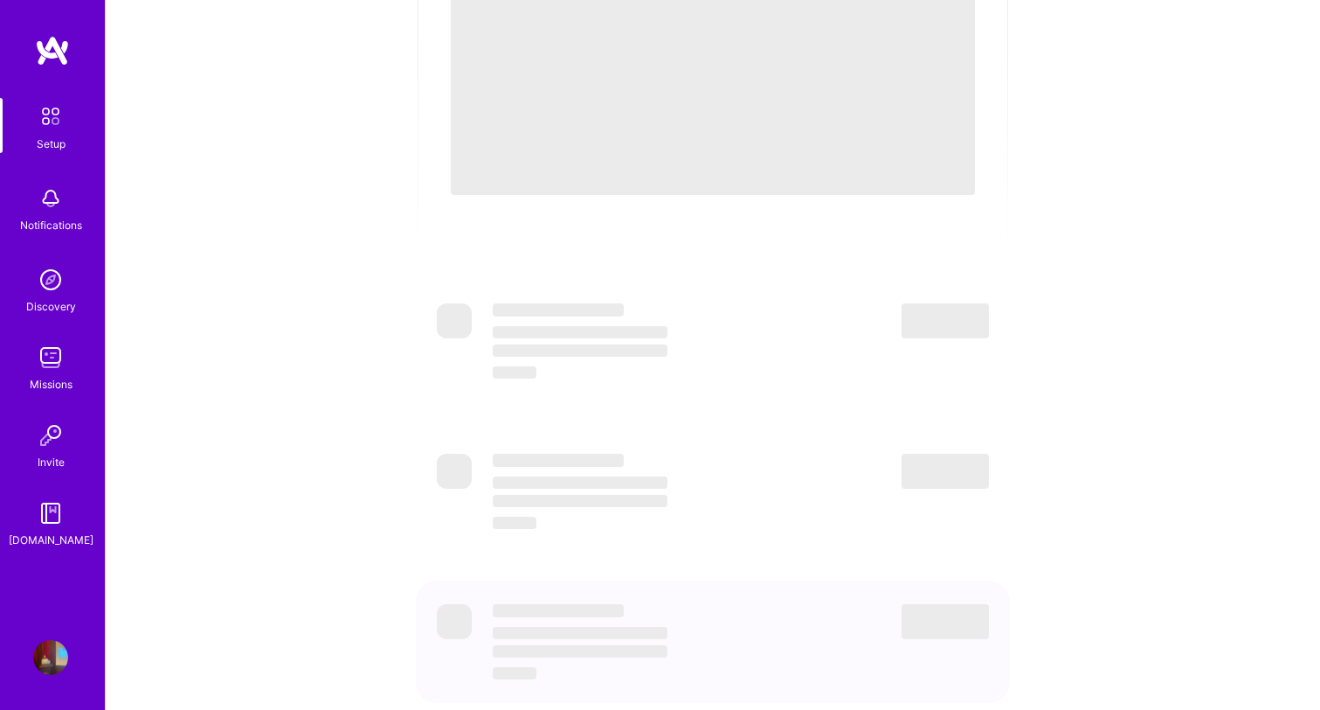
scroll to position [544, 0]
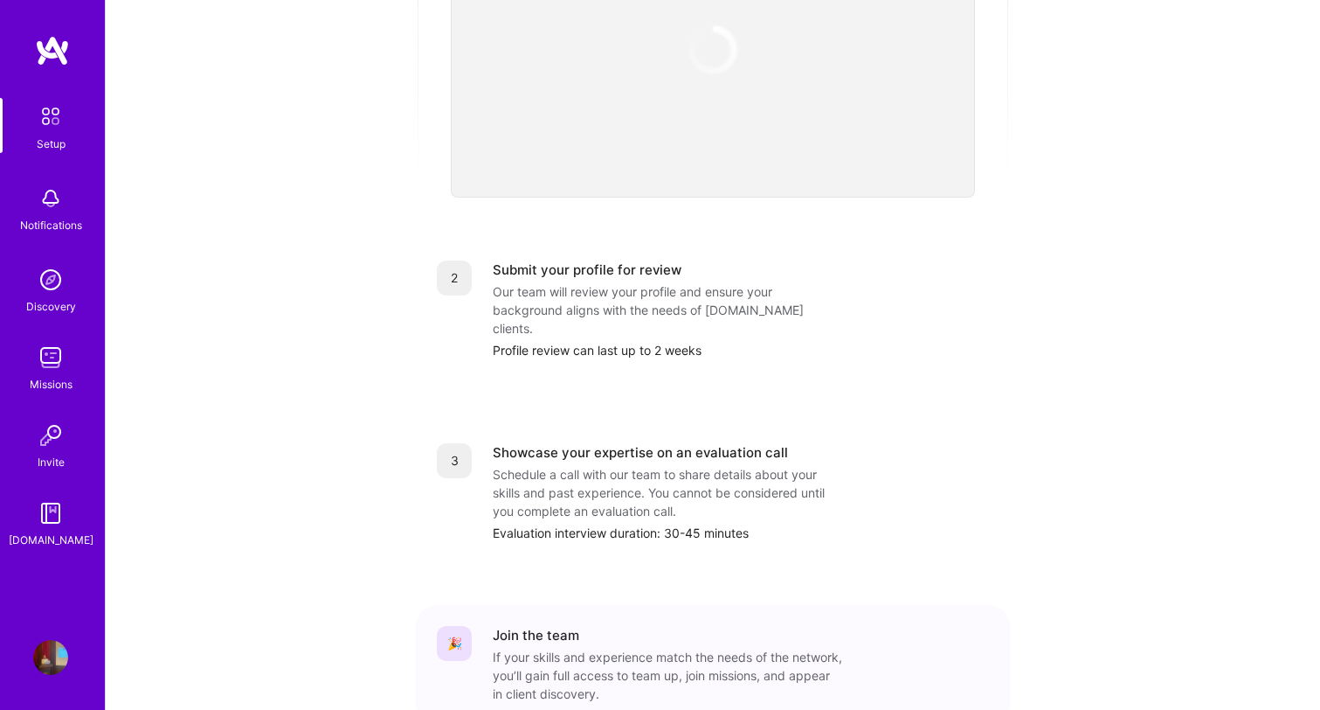
click at [48, 202] on img at bounding box center [50, 198] width 35 height 35
click at [54, 251] on div "Setup Notifications Discovery Missions Invite A.Guide" at bounding box center [52, 323] width 105 height 451
click at [54, 278] on img at bounding box center [50, 279] width 35 height 35
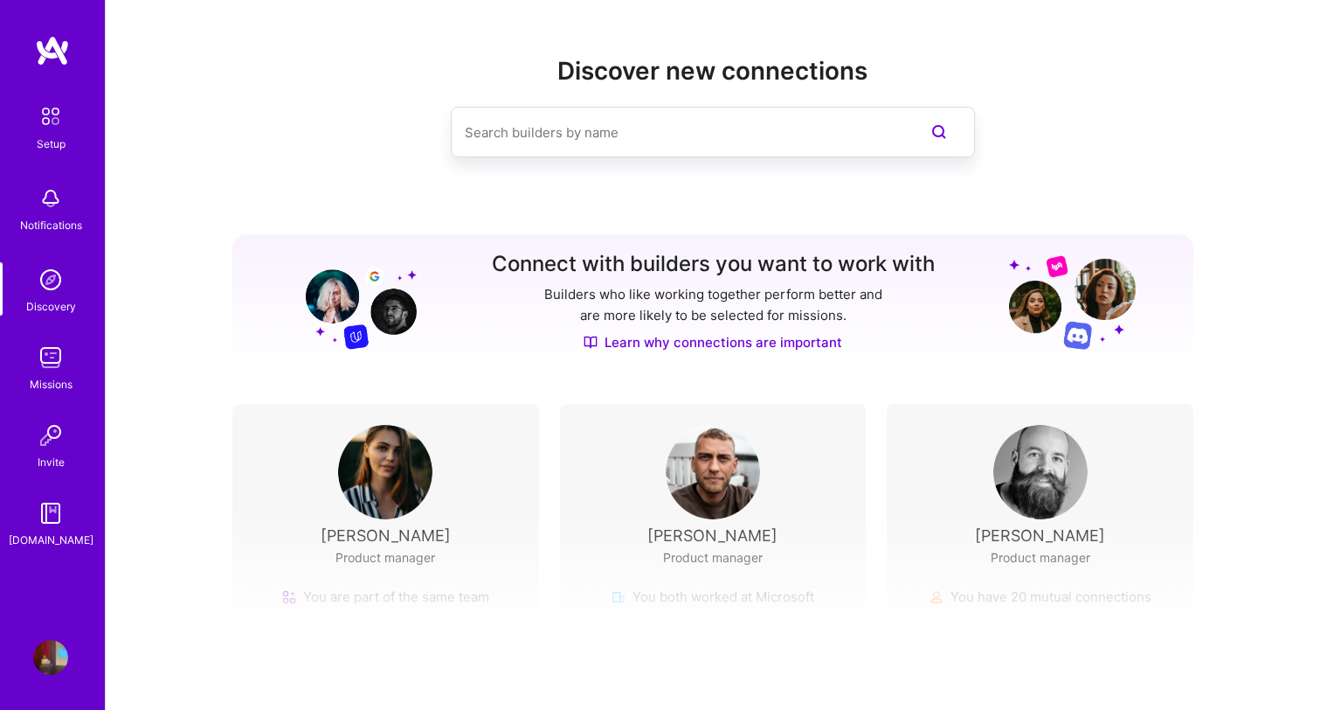
click at [60, 356] on img at bounding box center [50, 357] width 35 height 35
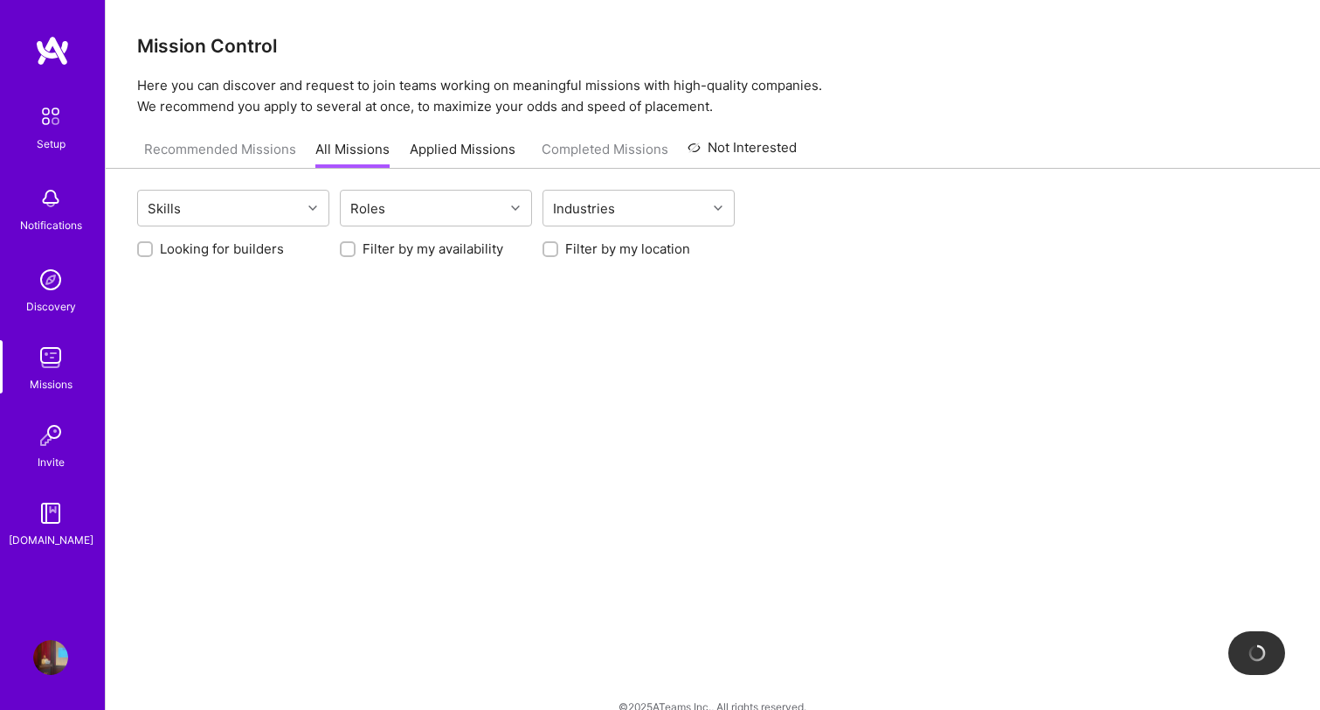
click at [66, 414] on div "Setup Notifications Discovery Missions Invite A.Guide" at bounding box center [52, 323] width 105 height 451
click at [55, 440] on img at bounding box center [50, 435] width 35 height 35
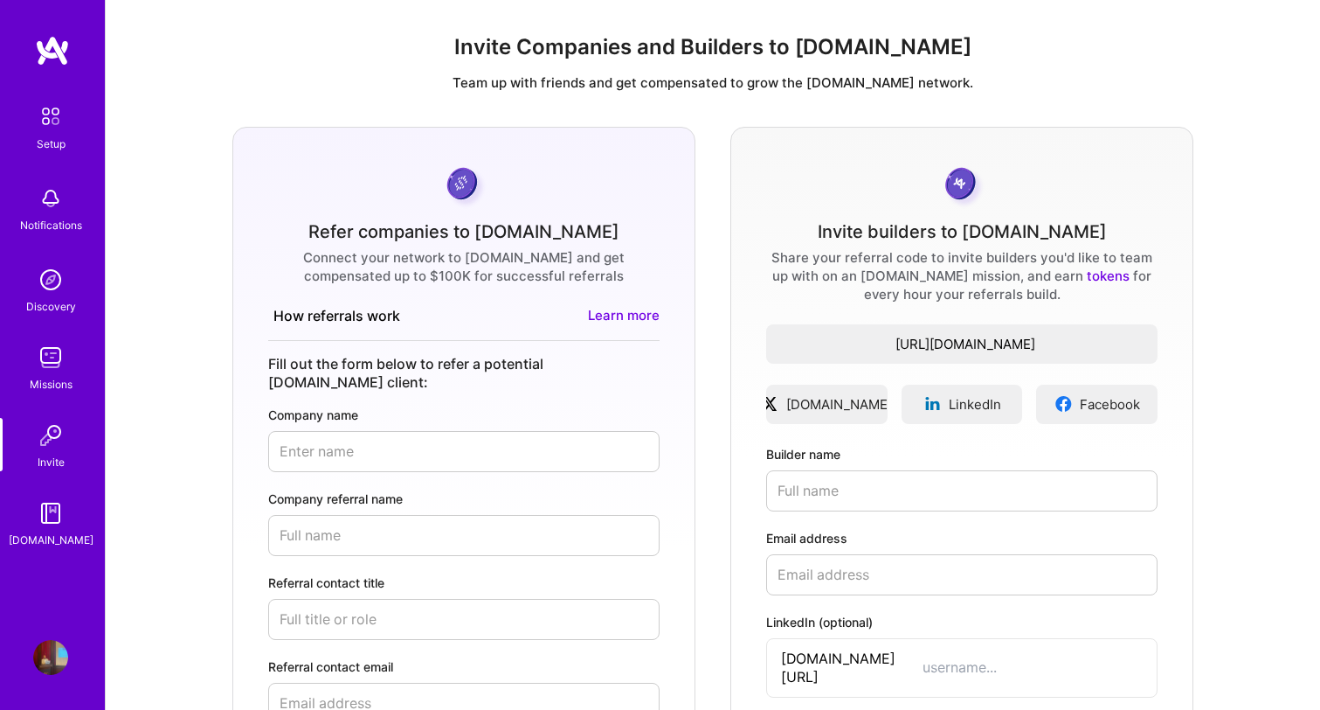
click at [63, 127] on img at bounding box center [50, 116] width 37 height 37
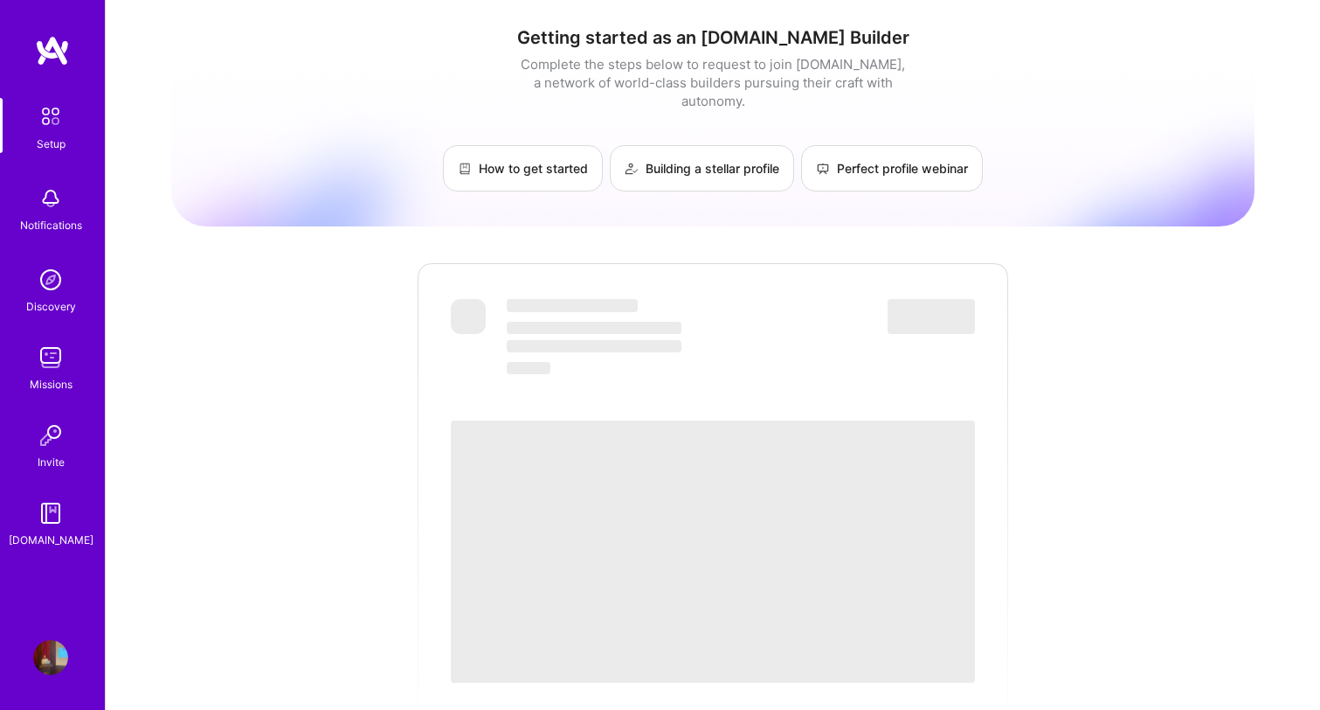
click at [52, 198] on img at bounding box center [50, 198] width 35 height 35
click at [52, 198] on div "Setup Notifications Discovery Missions Invite A.Guide" at bounding box center [52, 323] width 105 height 451
click at [59, 288] on img at bounding box center [50, 279] width 35 height 35
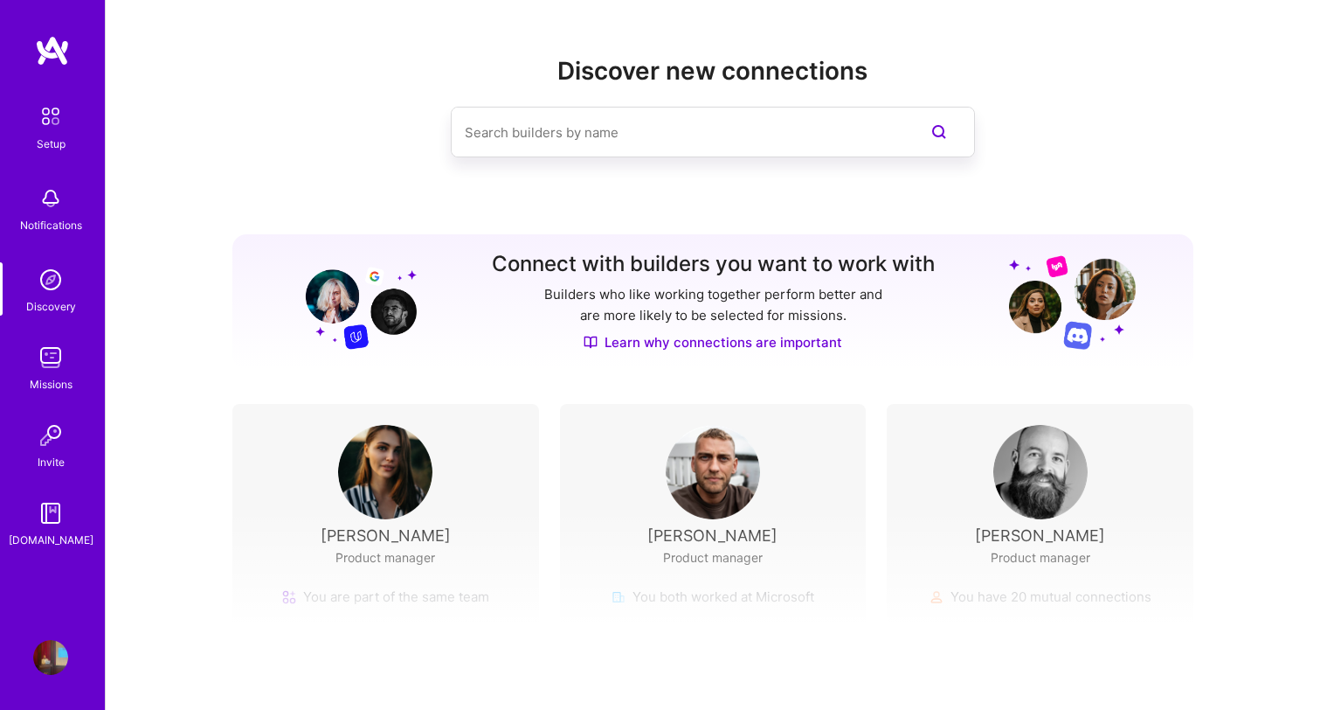
click at [46, 120] on img at bounding box center [50, 116] width 37 height 37
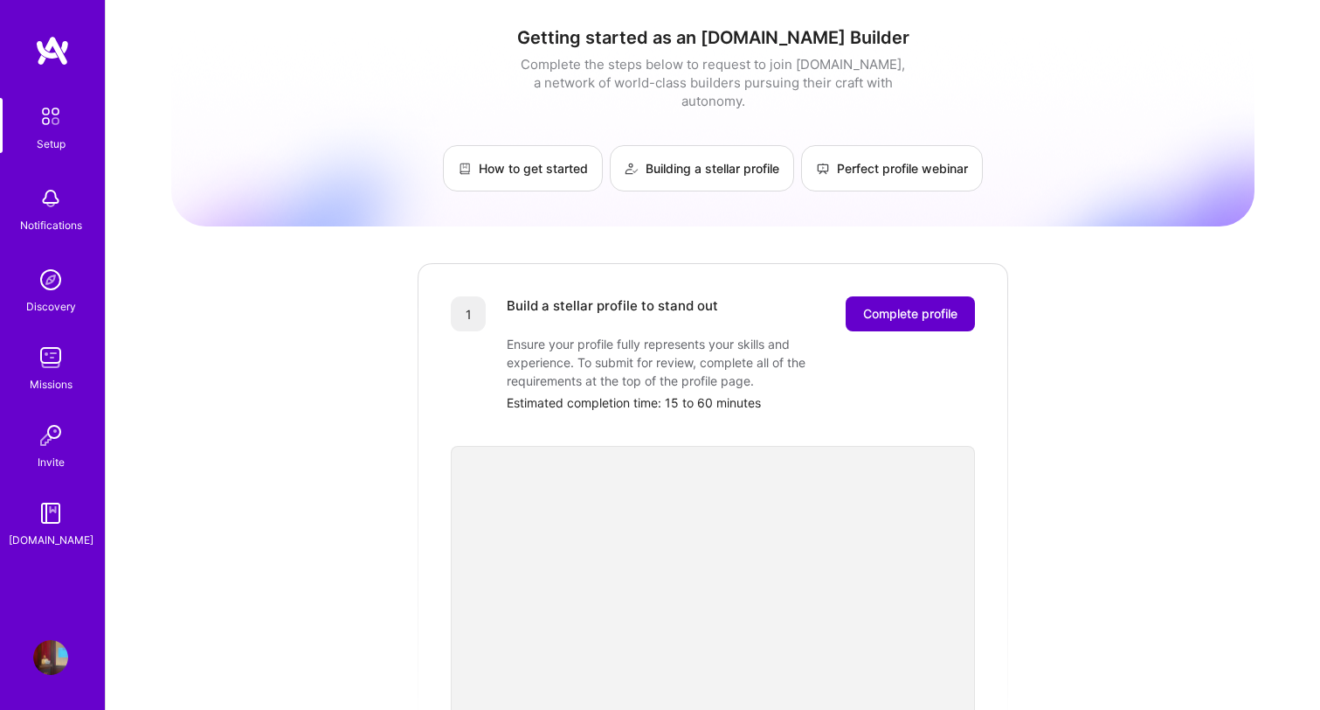
click at [876, 305] on span "Complete profile" at bounding box center [910, 313] width 94 height 17
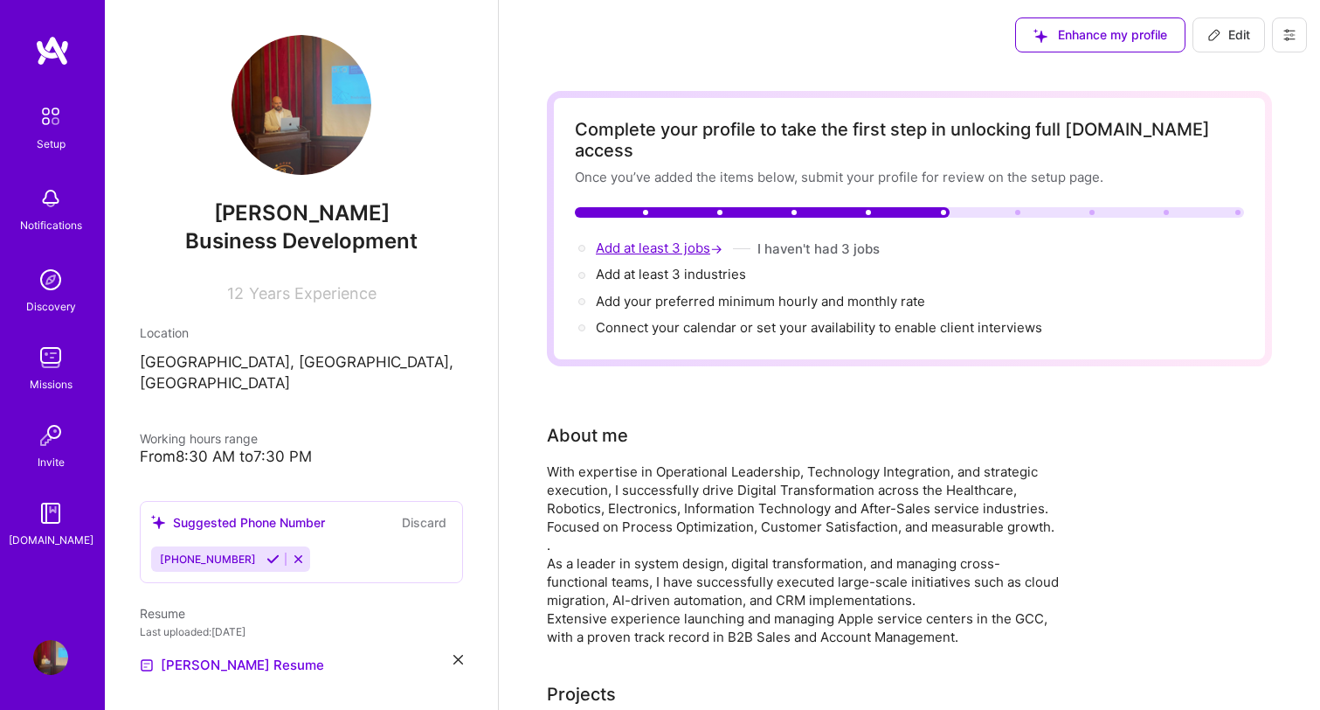
click at [695, 239] on span "Add at least 3 jobs →" at bounding box center [661, 247] width 130 height 17
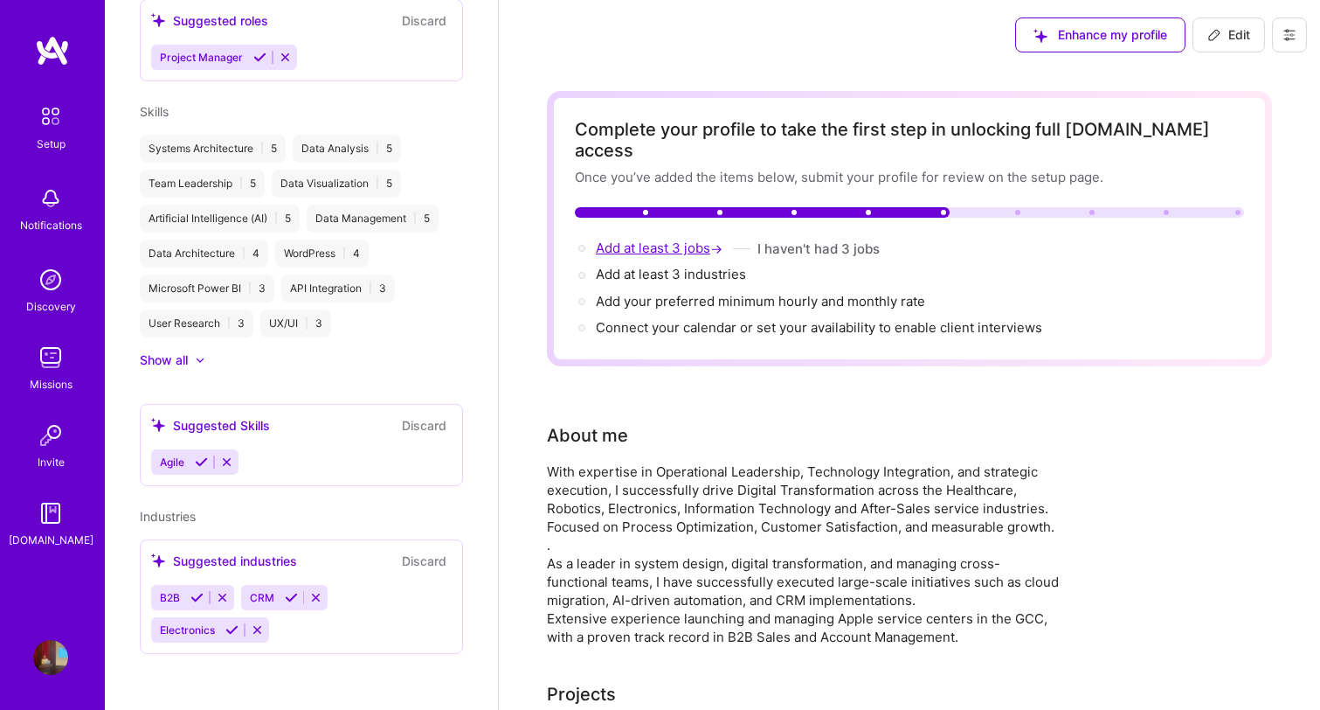
select select "US"
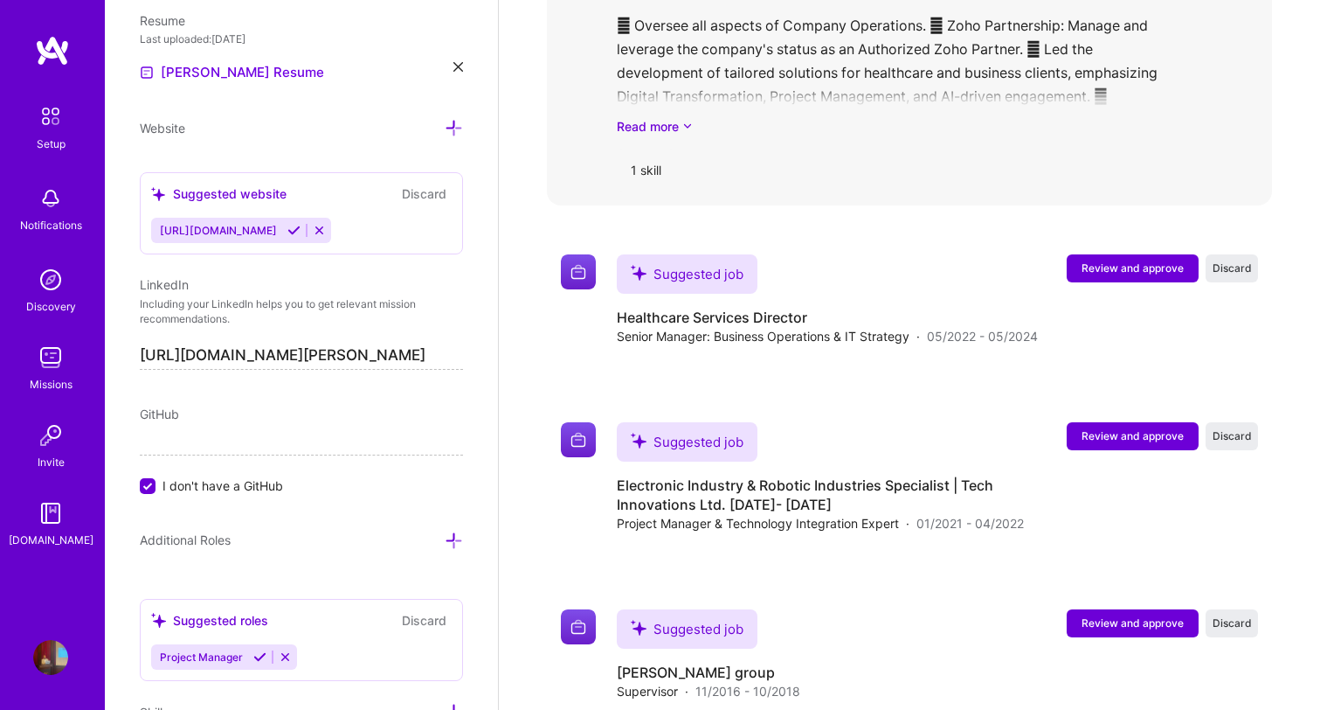
scroll to position [3619, 0]
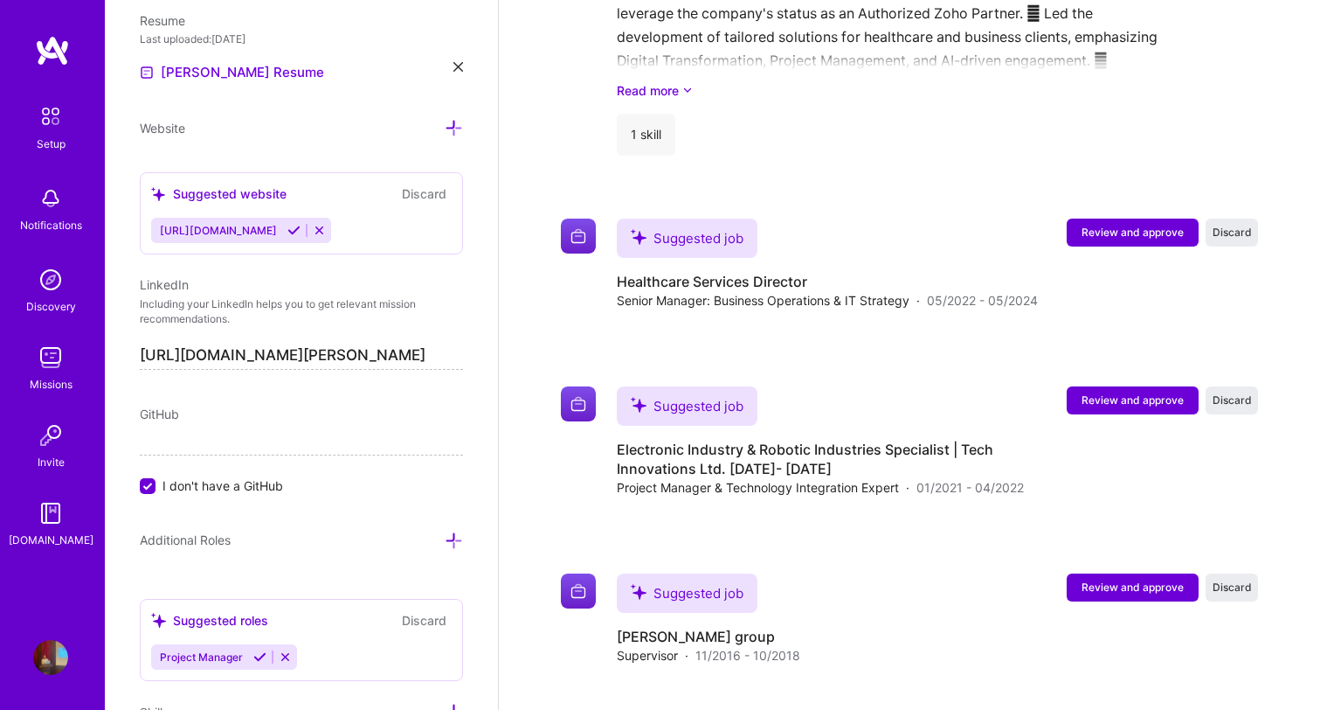
click at [462, 64] on icon at bounding box center [458, 67] width 10 height 10
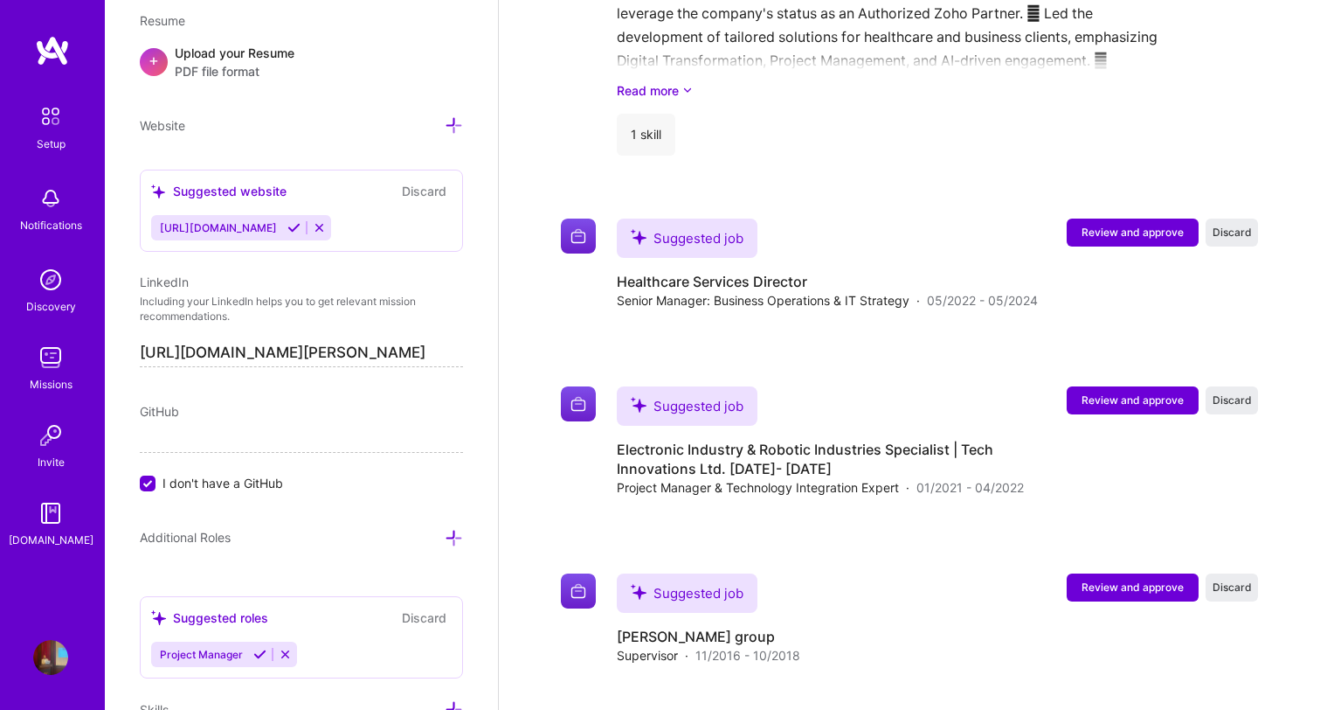
click at [256, 62] on span "PDF file format" at bounding box center [235, 71] width 120 height 18
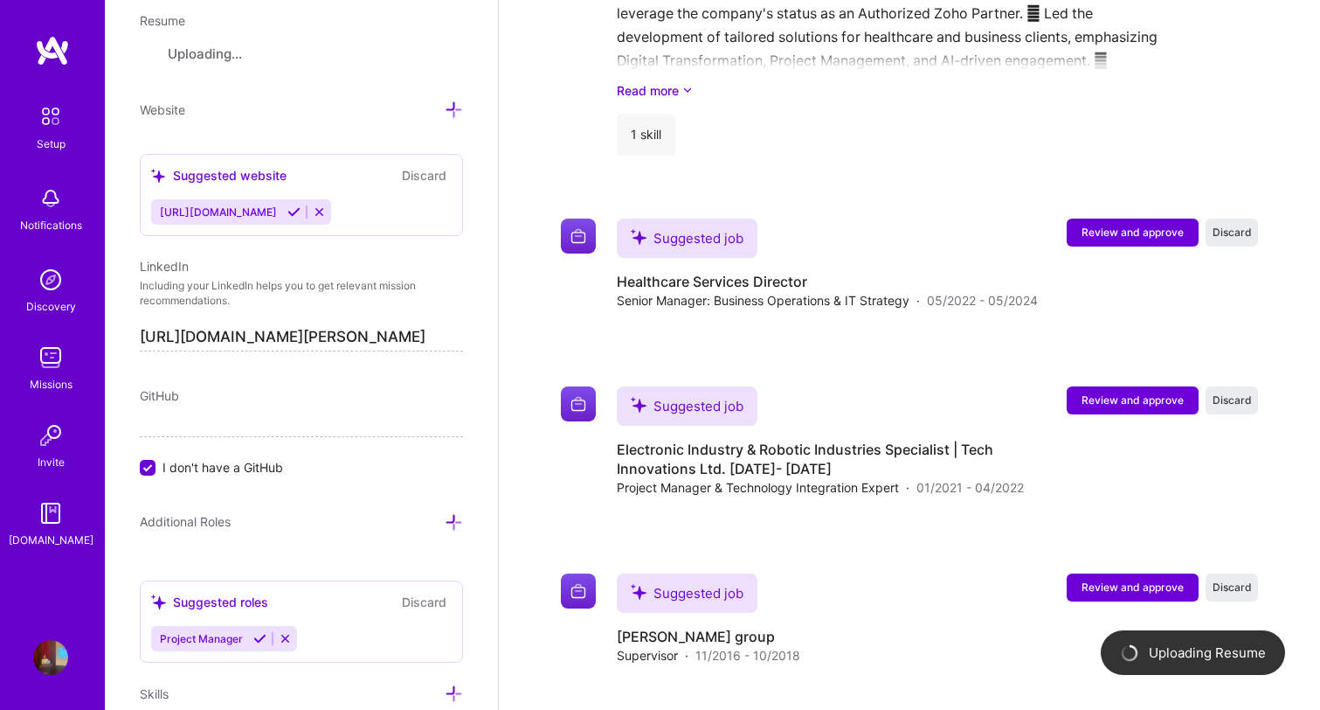
click at [235, 463] on span "I don't have a GitHub" at bounding box center [223, 467] width 121 height 18
click at [157, 463] on input "I don't have a GitHub" at bounding box center [150, 468] width 16 height 16
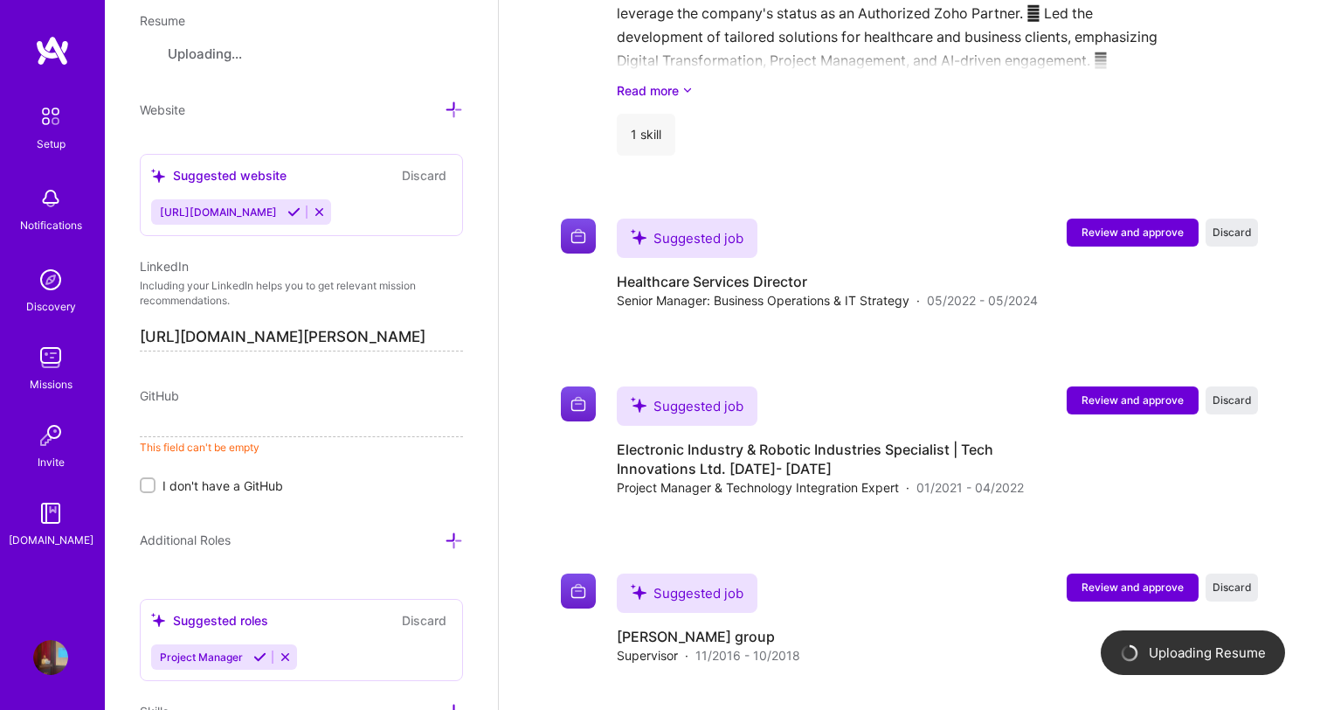
click at [253, 417] on input at bounding box center [301, 423] width 323 height 28
click at [217, 480] on span "I don't have a GitHub" at bounding box center [223, 485] width 121 height 18
click at [156, 480] on input "I don't have a GitHub" at bounding box center [149, 486] width 12 height 12
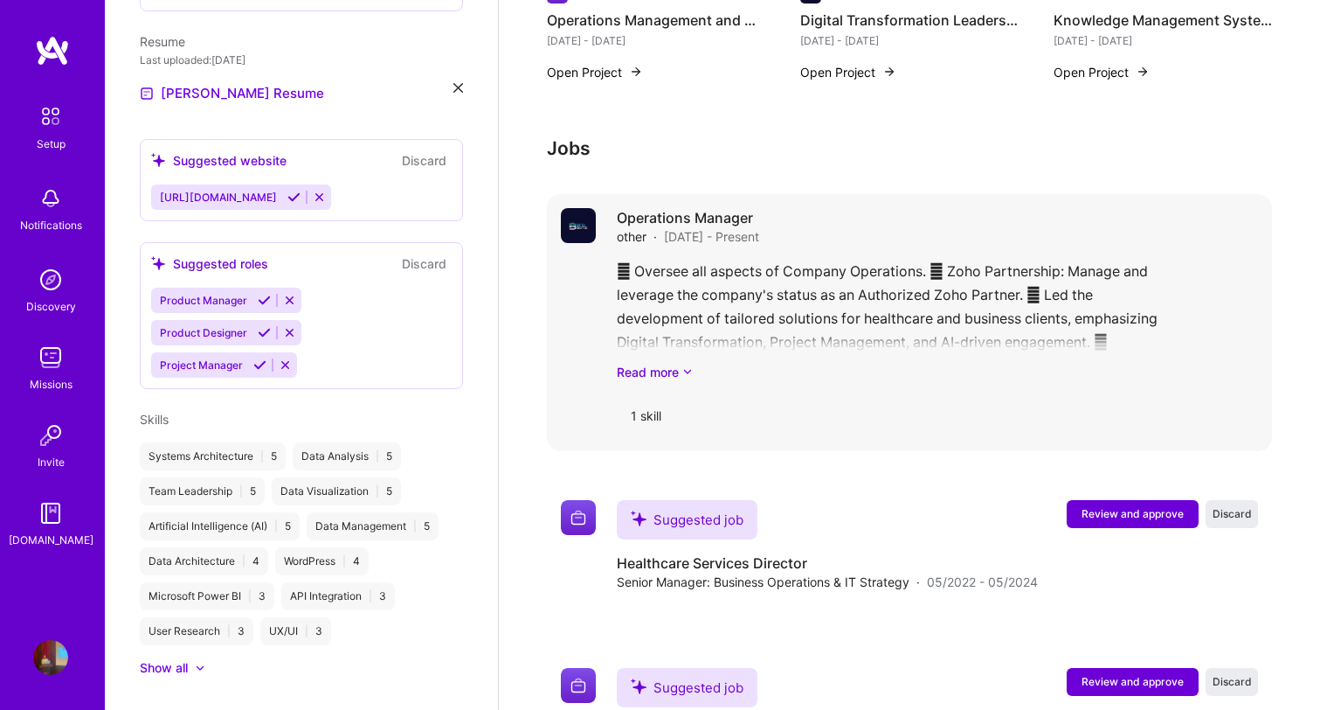
scroll to position [2206, 0]
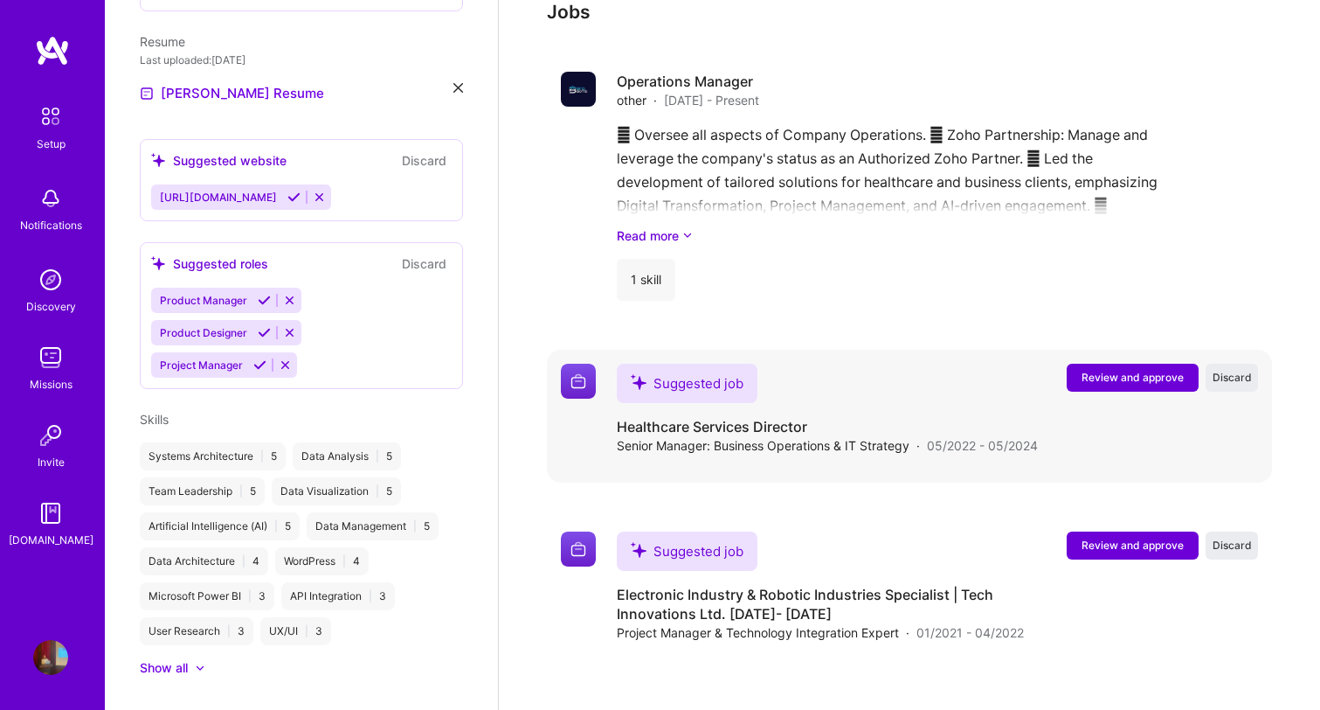
click at [1092, 370] on span "Review and approve" at bounding box center [1133, 377] width 102 height 15
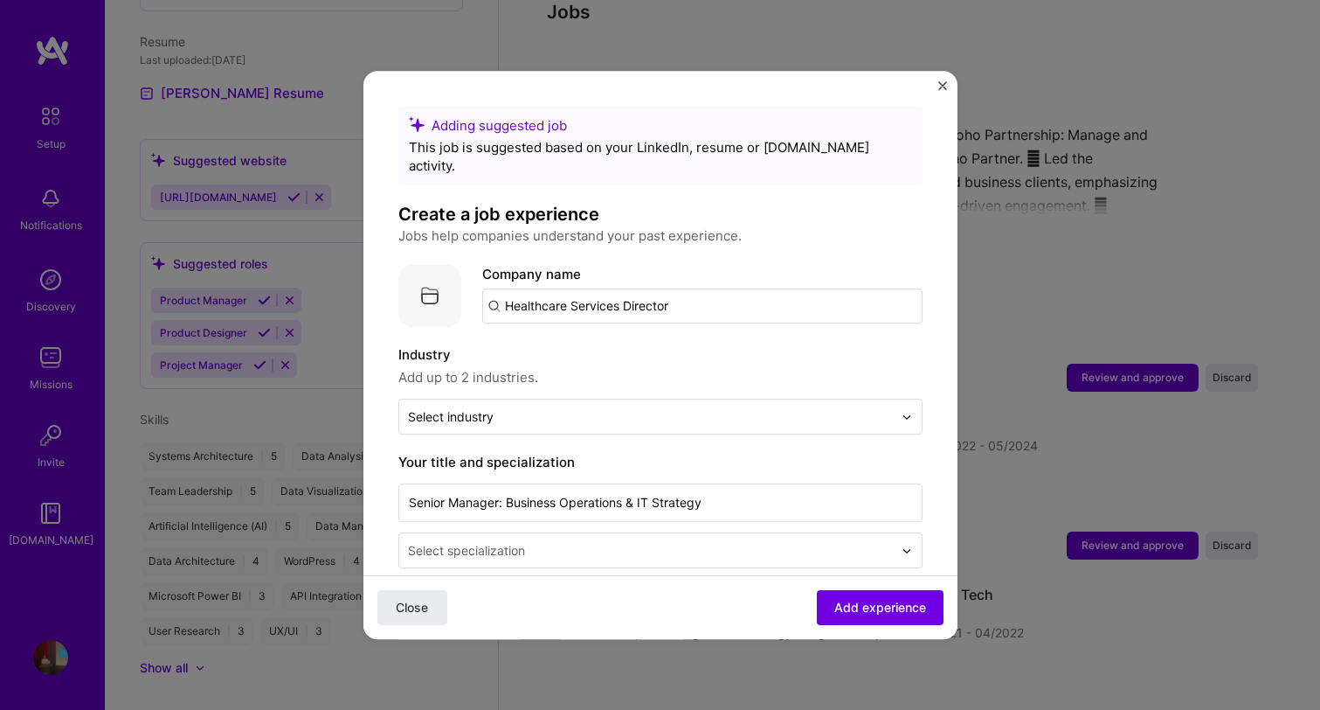
click at [666, 264] on div "Company name Healthcare Services Director" at bounding box center [702, 293] width 440 height 59
click at [659, 292] on input "Healthcare Services Director" at bounding box center [702, 305] width 440 height 35
type input "other"
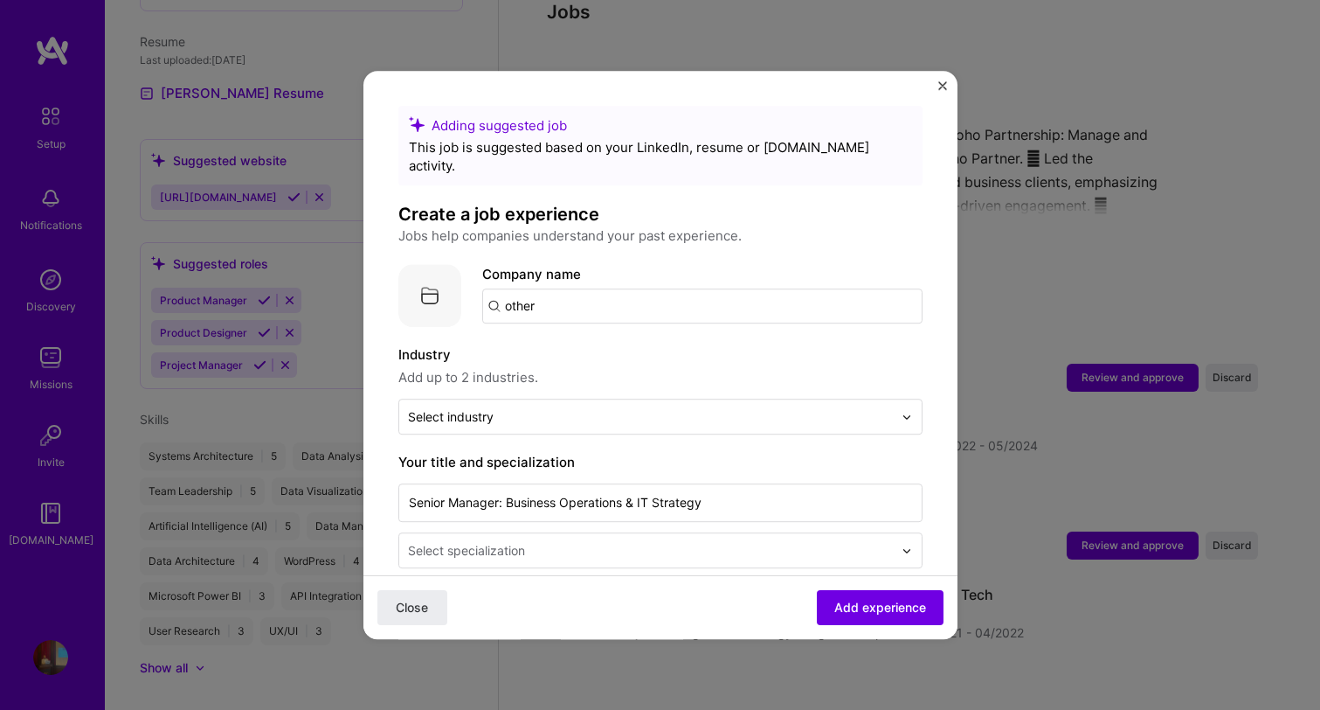
click button "Close" at bounding box center [412, 607] width 70 height 35
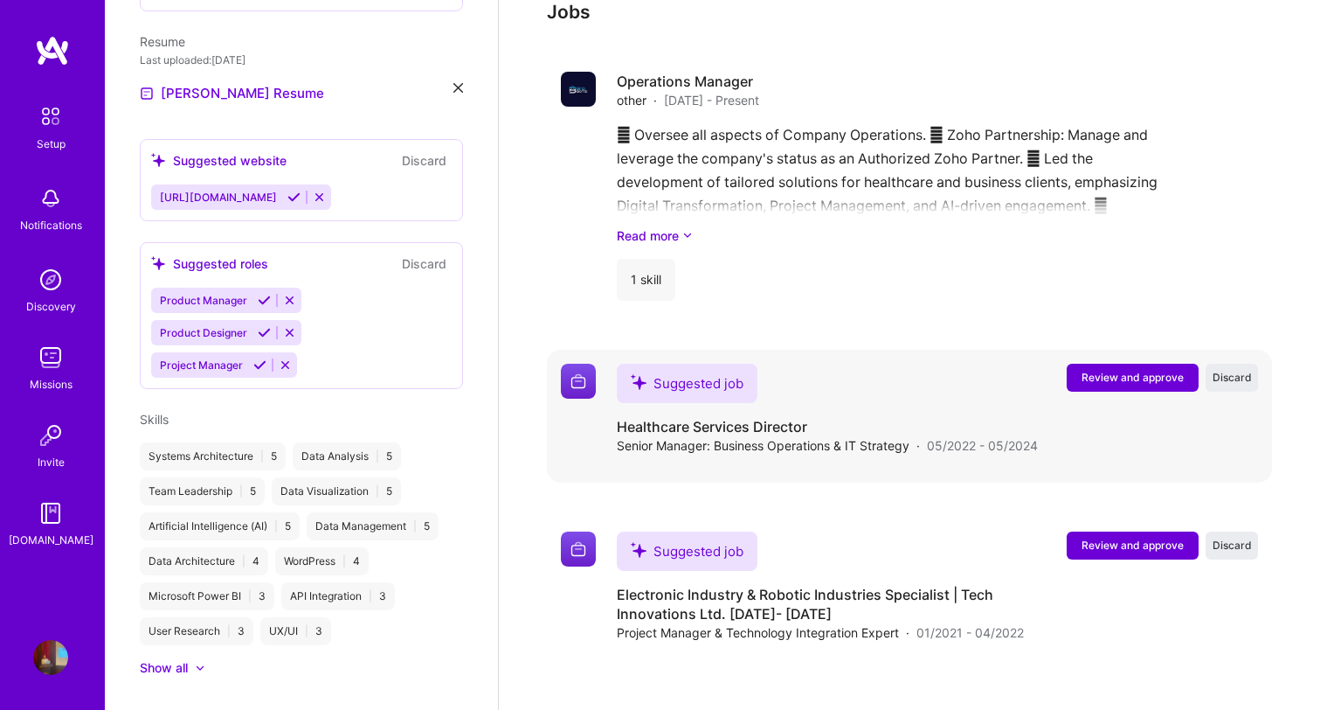
click at [1087, 370] on span "Review and approve" at bounding box center [1133, 377] width 102 height 15
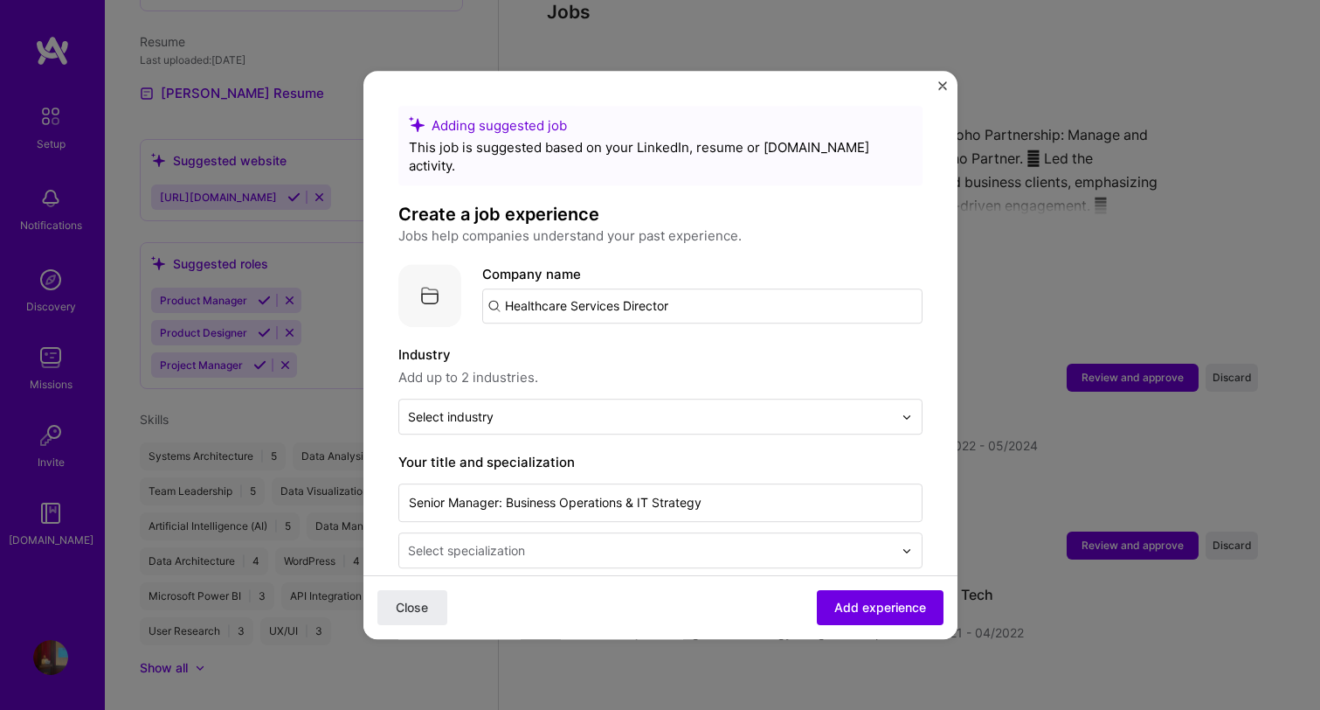
click at [509, 297] on input "Healthcare Services Director" at bounding box center [702, 305] width 440 height 35
click at [516, 288] on input "Healthcare Services Director" at bounding box center [702, 305] width 440 height 35
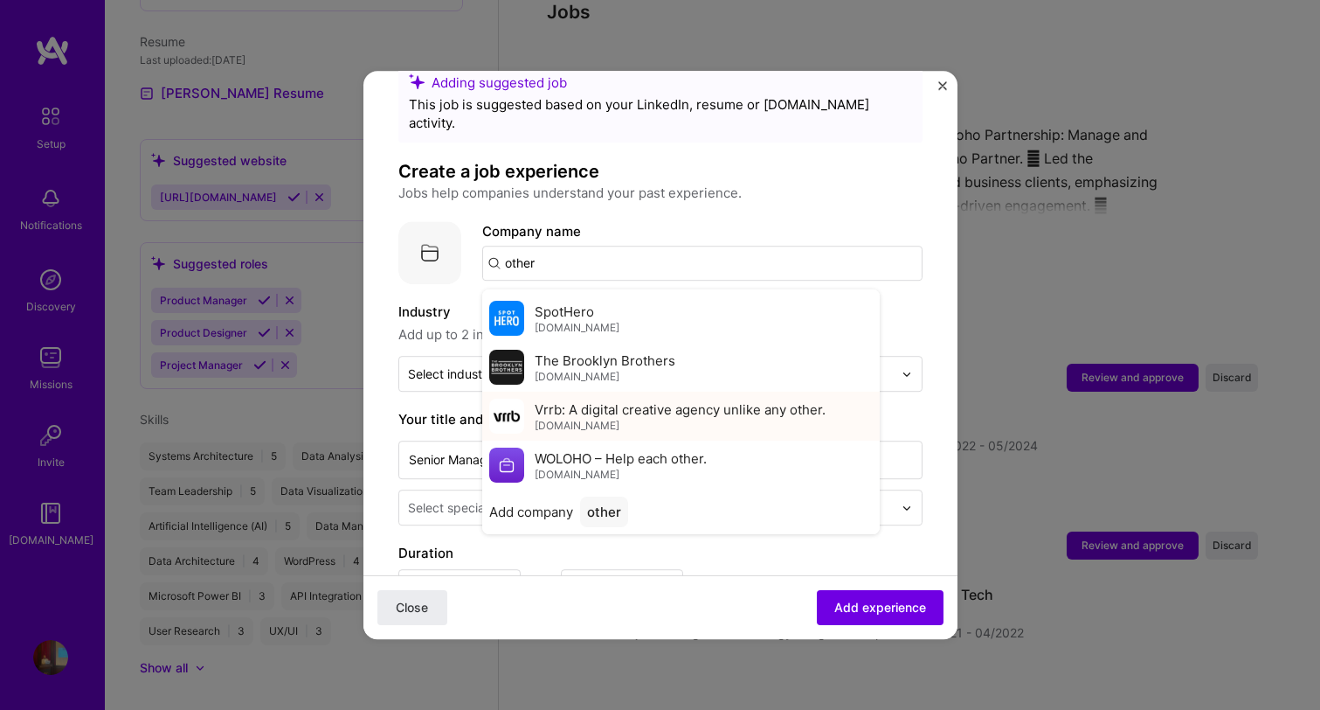
scroll to position [53, 0]
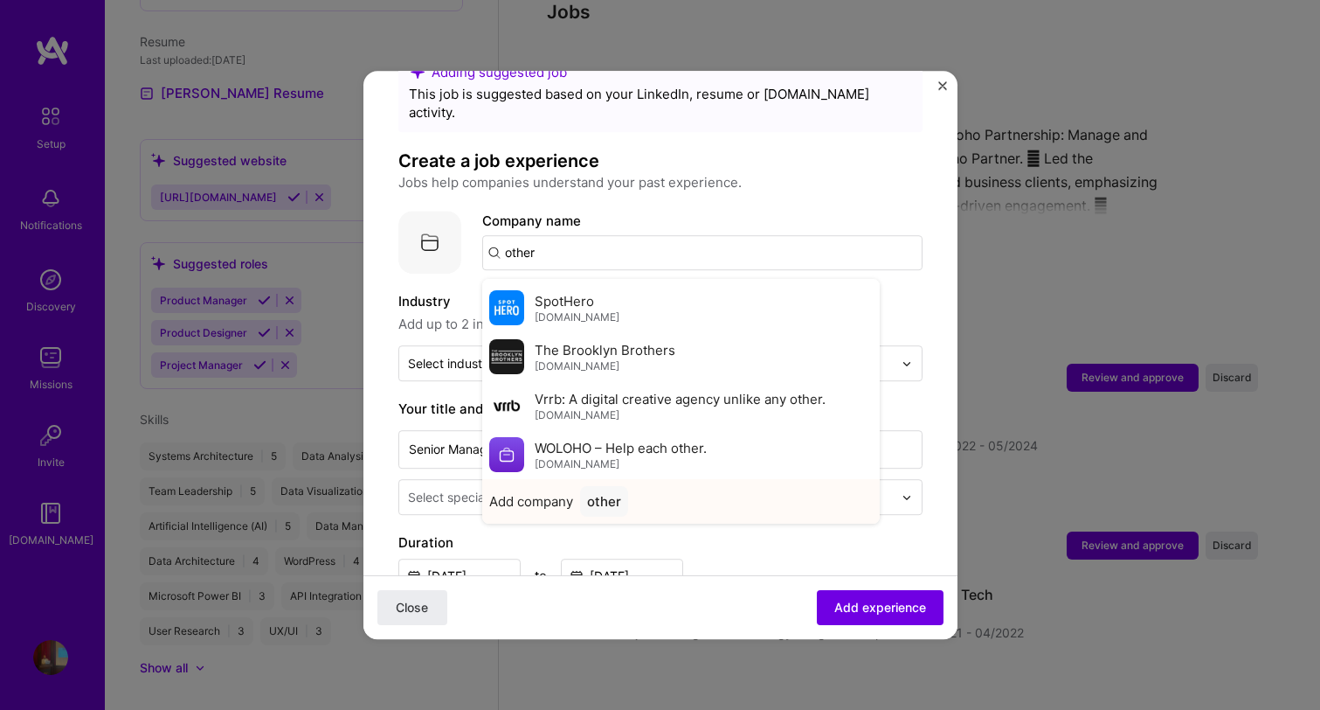
type input "other"
click at [599, 486] on div "other" at bounding box center [604, 501] width 48 height 31
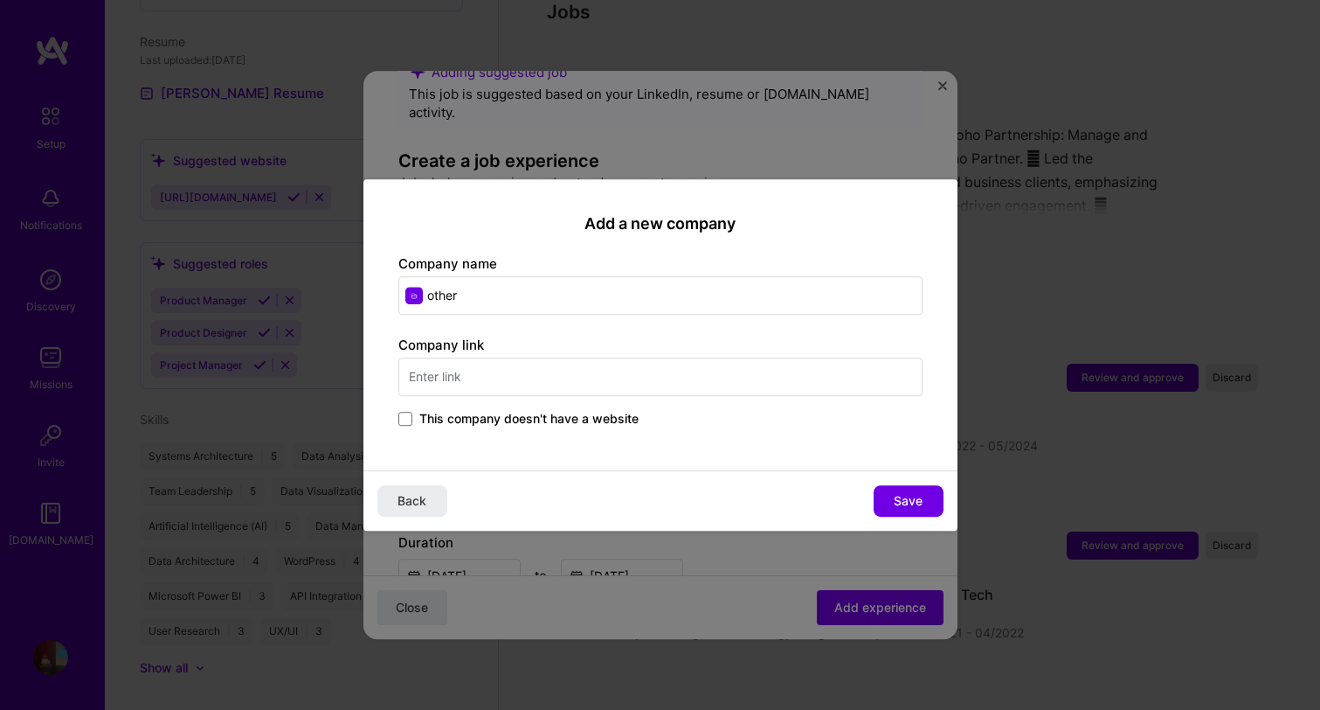
click at [527, 306] on input "other" at bounding box center [660, 295] width 524 height 38
type input "ABMCARE"
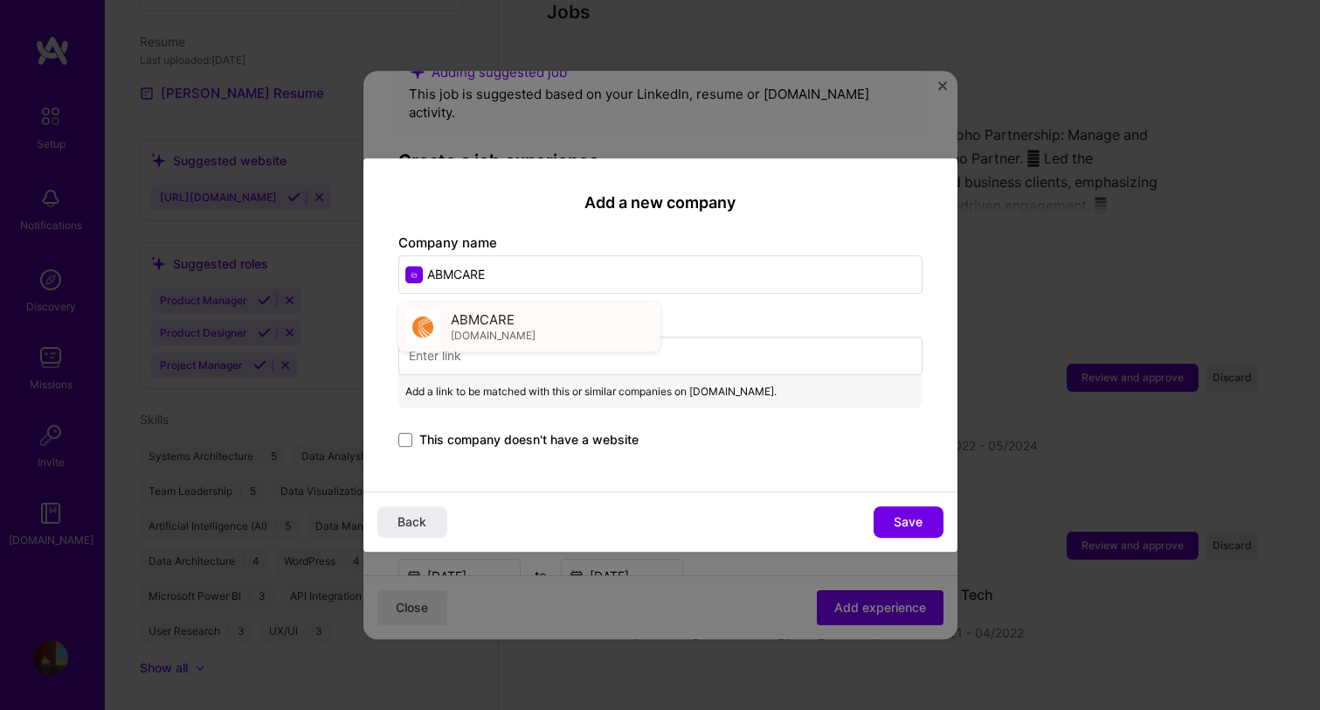
click at [473, 327] on span "ABMCARE" at bounding box center [483, 319] width 64 height 18
click at [900, 519] on span "Save" at bounding box center [908, 521] width 29 height 17
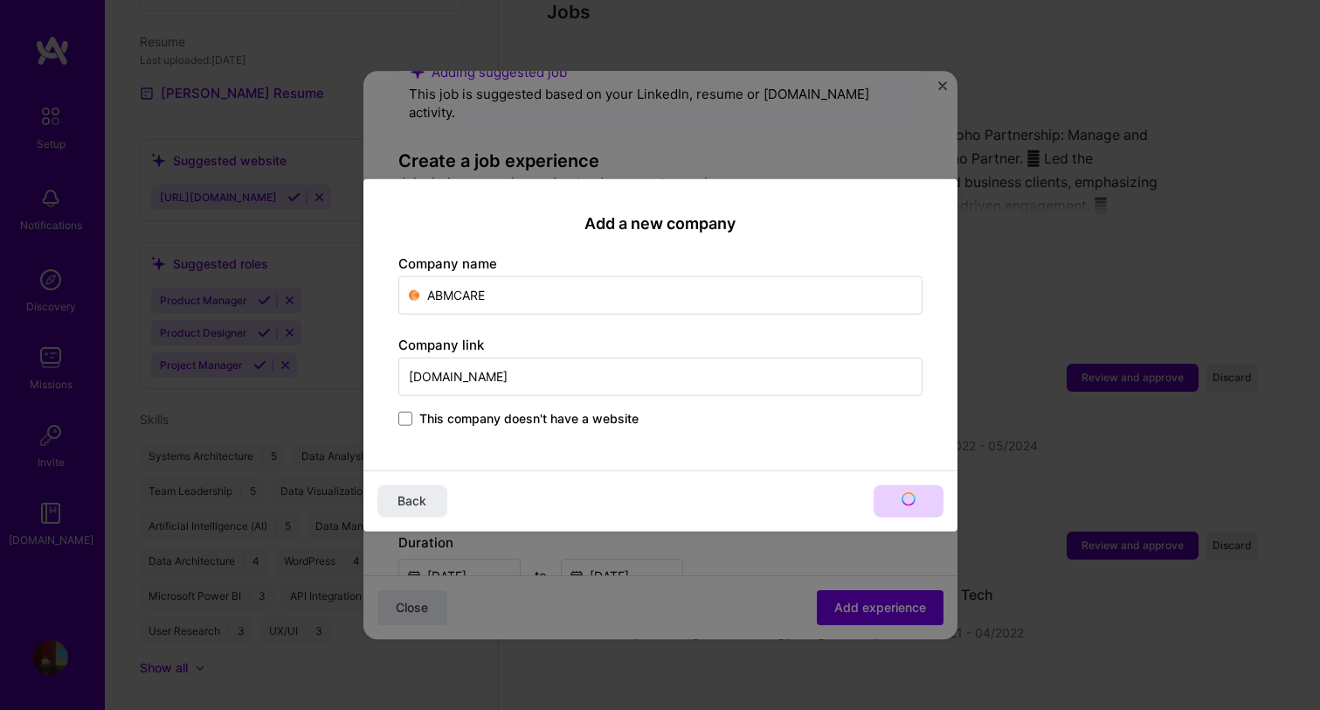
type input "ABMCARE"
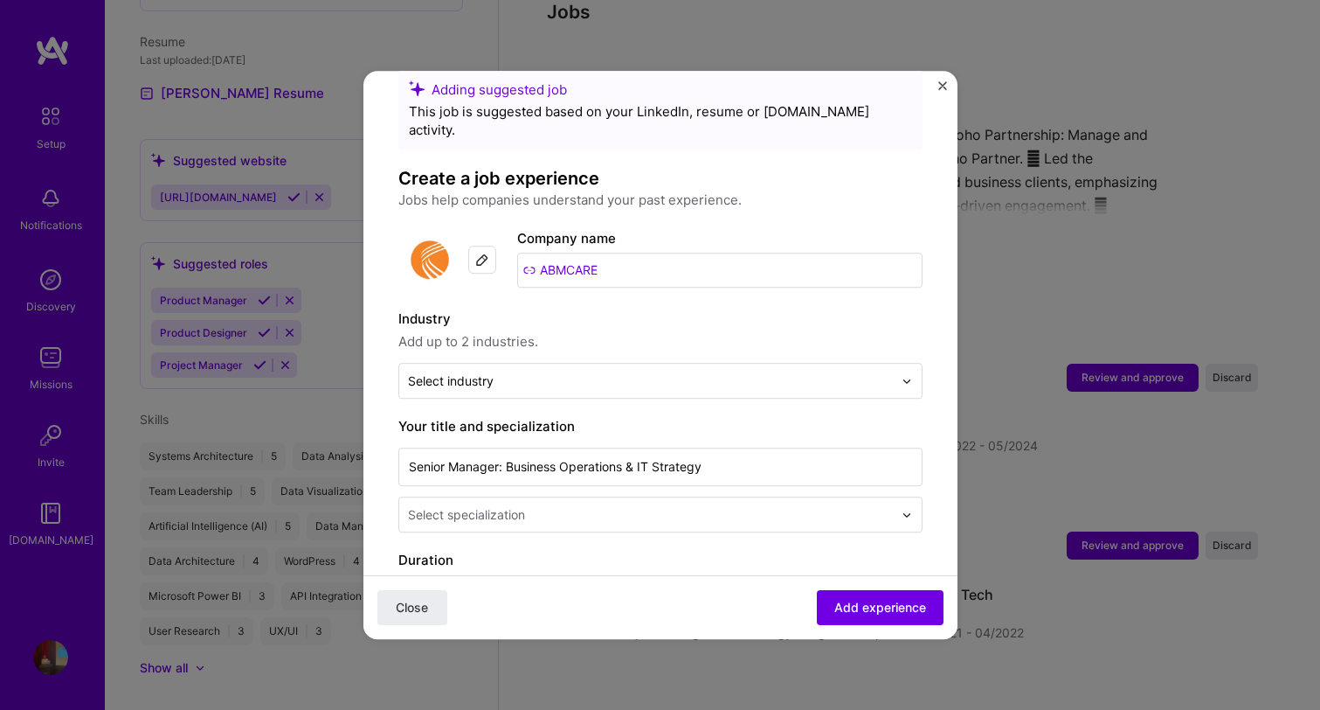
scroll to position [0, 0]
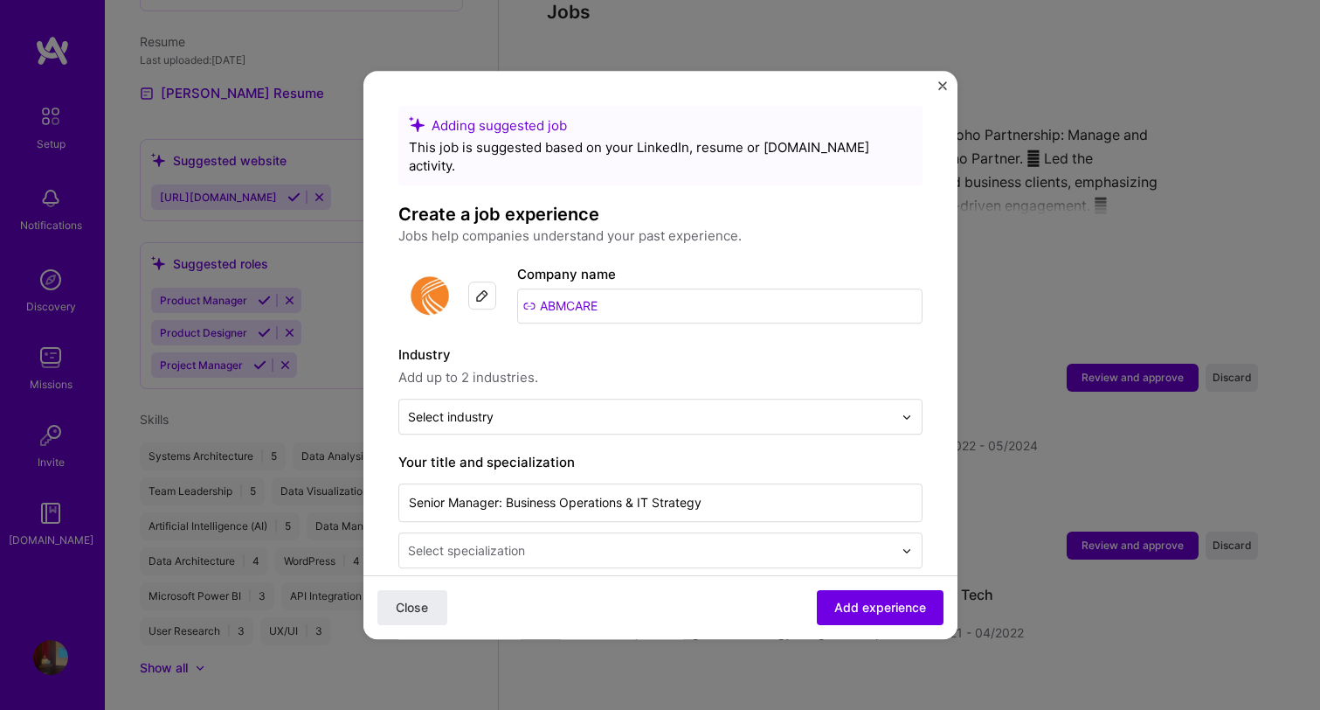
click at [592, 290] on input "ABMCARE" at bounding box center [719, 305] width 405 height 35
click at [542, 294] on input "text" at bounding box center [702, 305] width 440 height 35
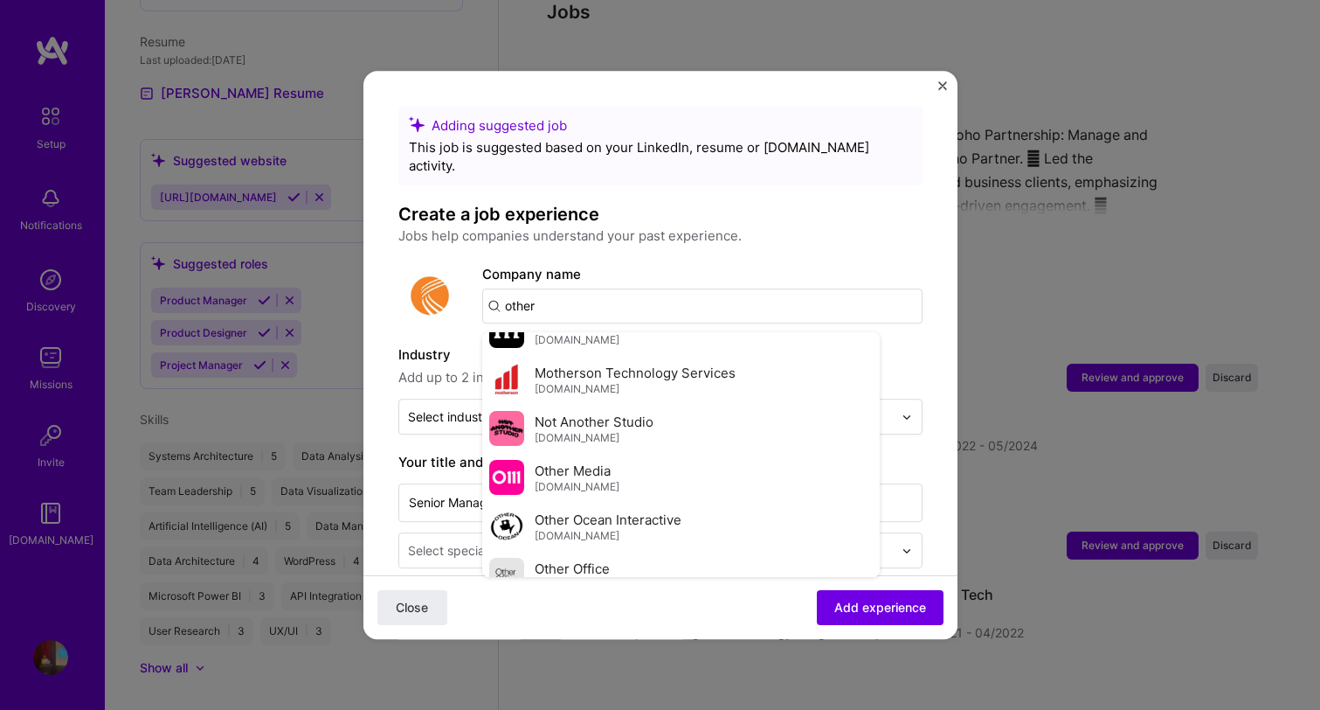
scroll to position [1121, 0]
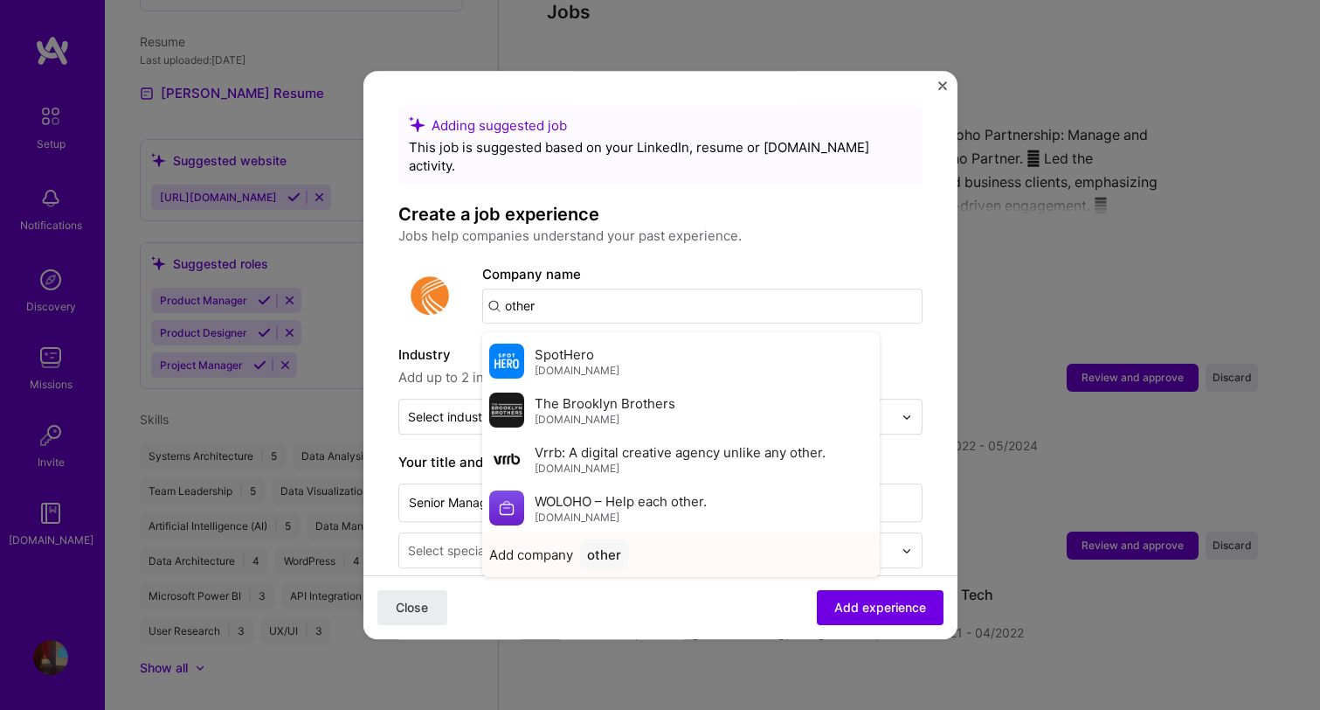
type input "other"
click at [616, 539] on div "other" at bounding box center [604, 554] width 48 height 31
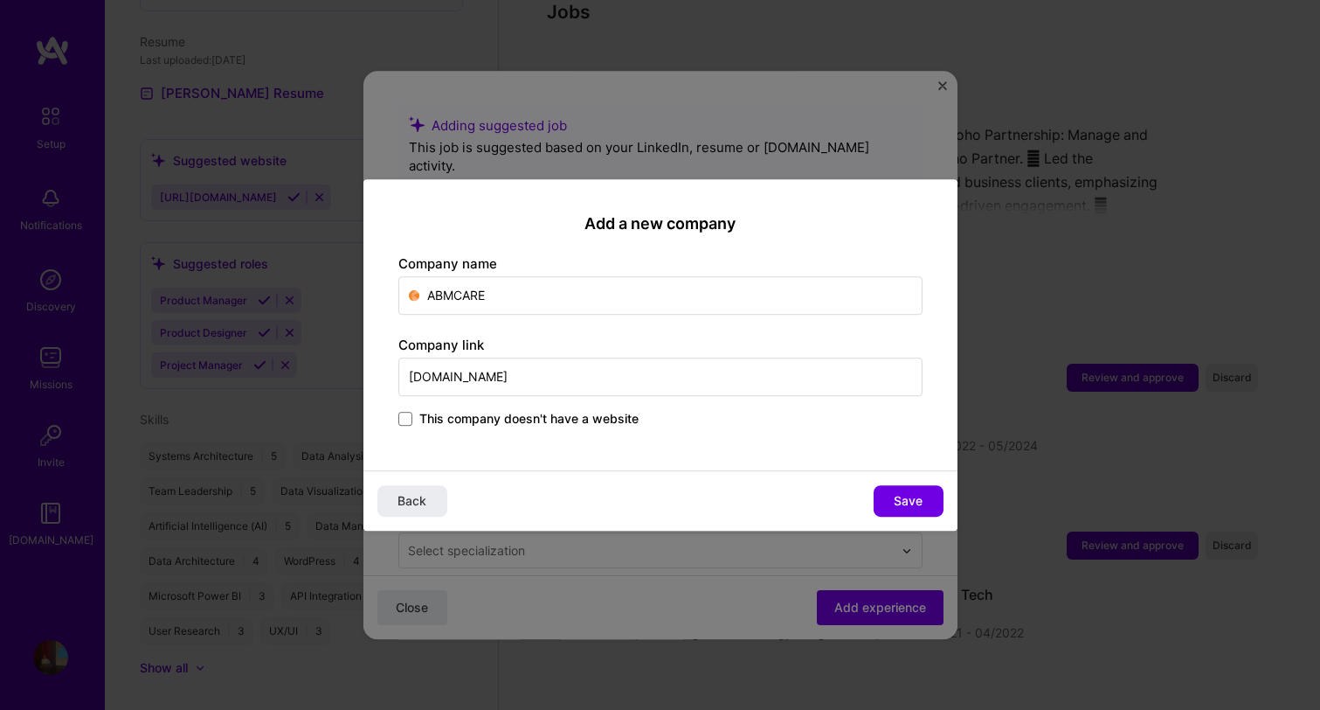
click at [540, 386] on input "abmcare.com" at bounding box center [660, 376] width 524 height 38
type input "ElajClinic.com"
click at [582, 294] on input "ABMCARE" at bounding box center [660, 295] width 524 height 38
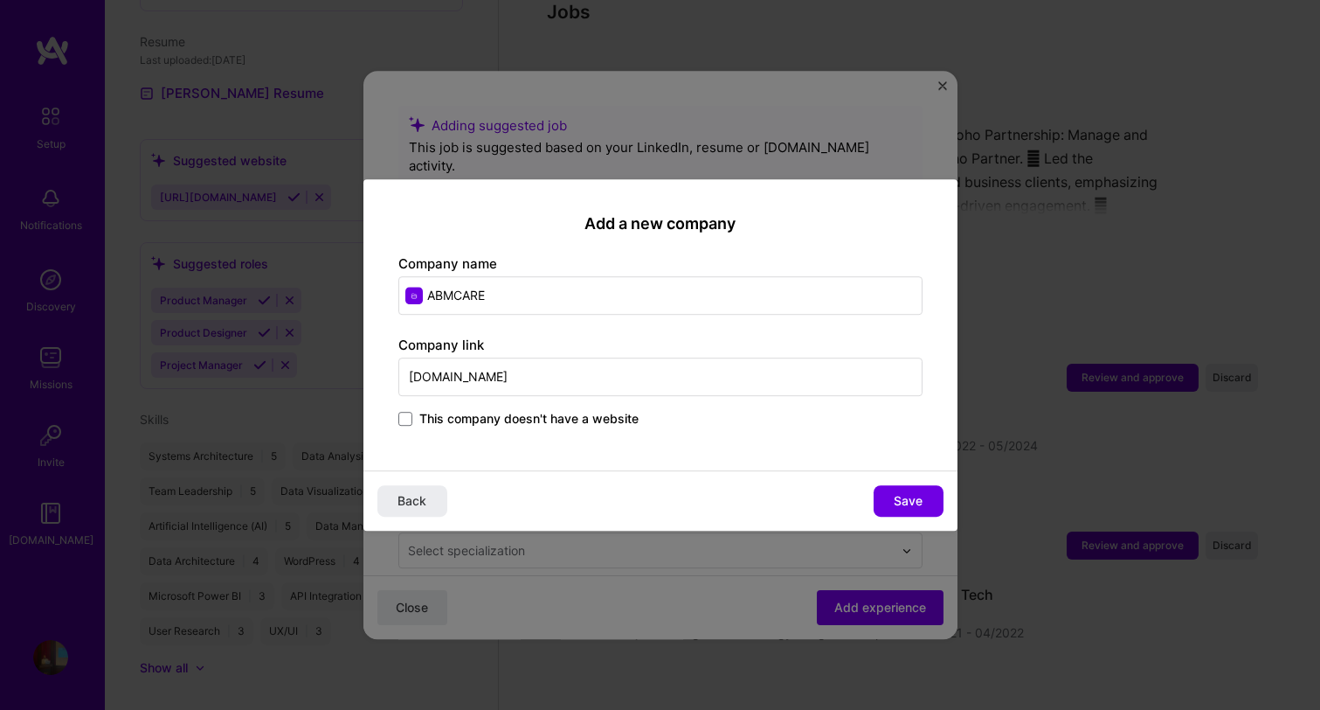
click at [582, 294] on input "ABMCARE" at bounding box center [660, 295] width 524 height 38
type input "ElajClinic"
click at [925, 489] on button "Save" at bounding box center [909, 500] width 70 height 31
type input "ElajClinic"
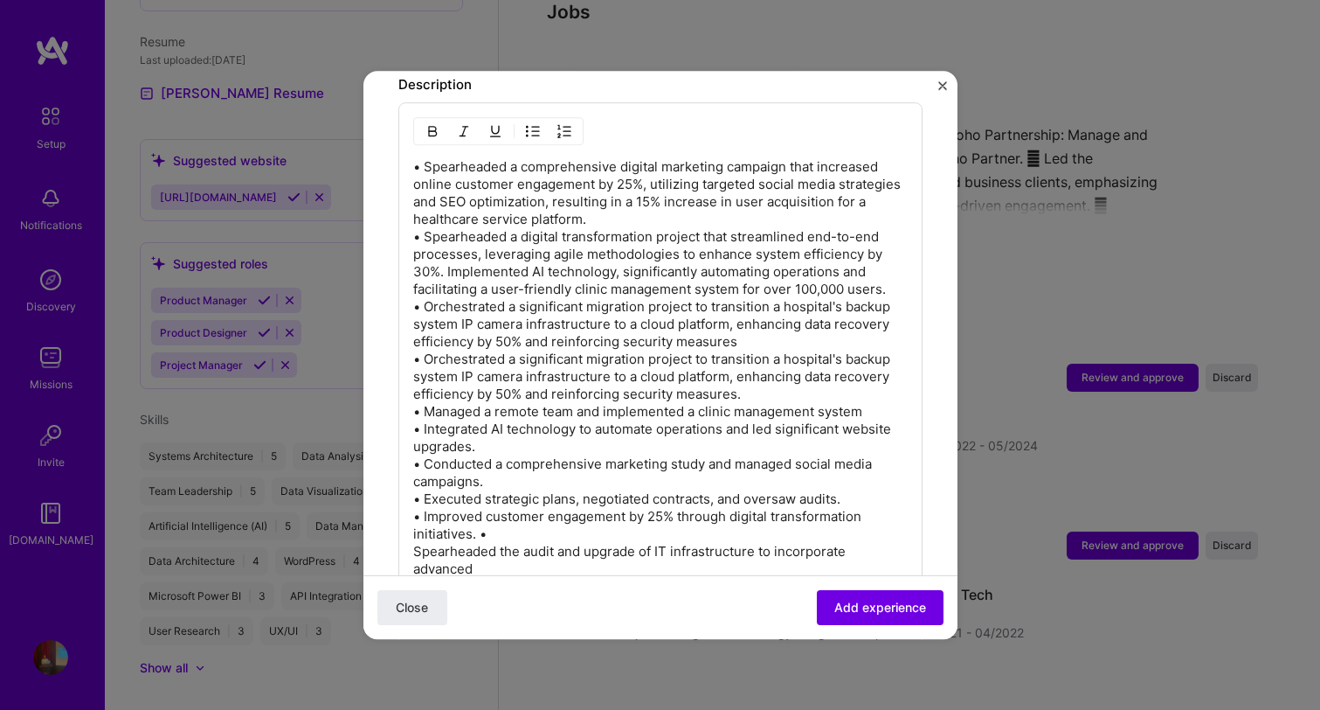
scroll to position [1151, 0]
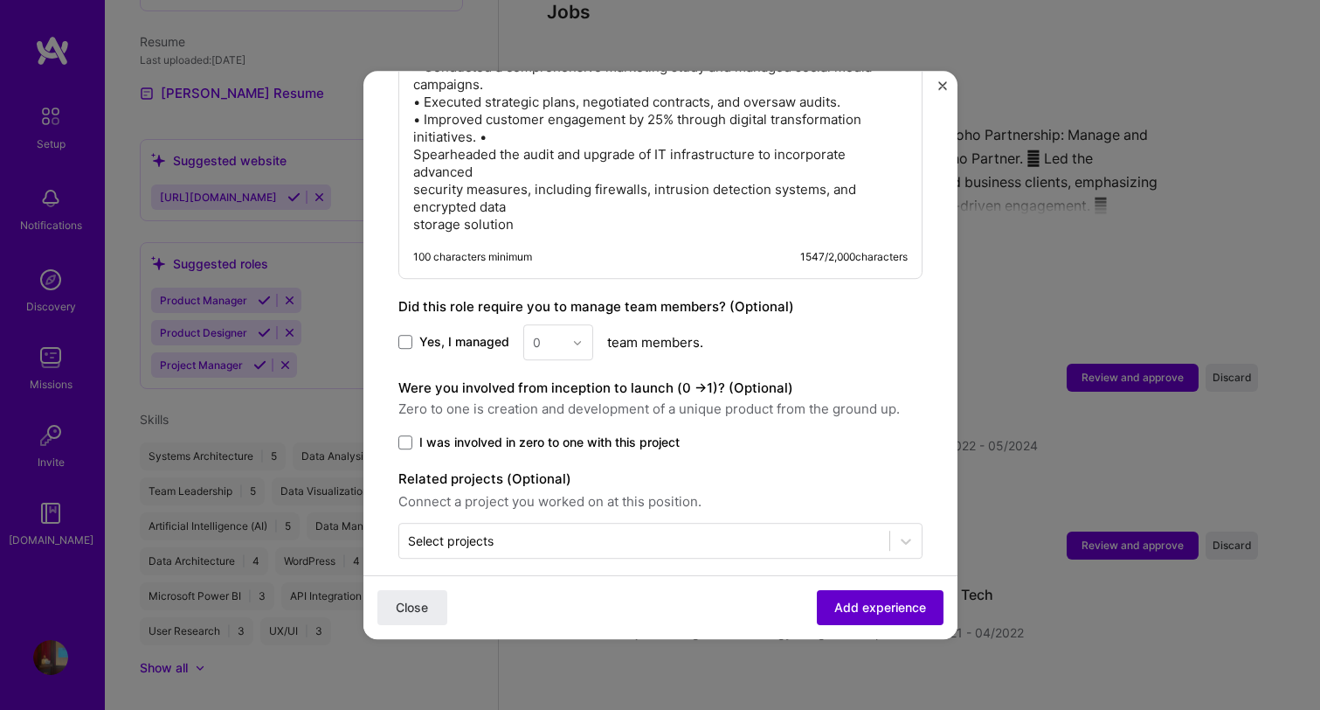
click at [889, 607] on span "Add experience" at bounding box center [880, 607] width 92 height 17
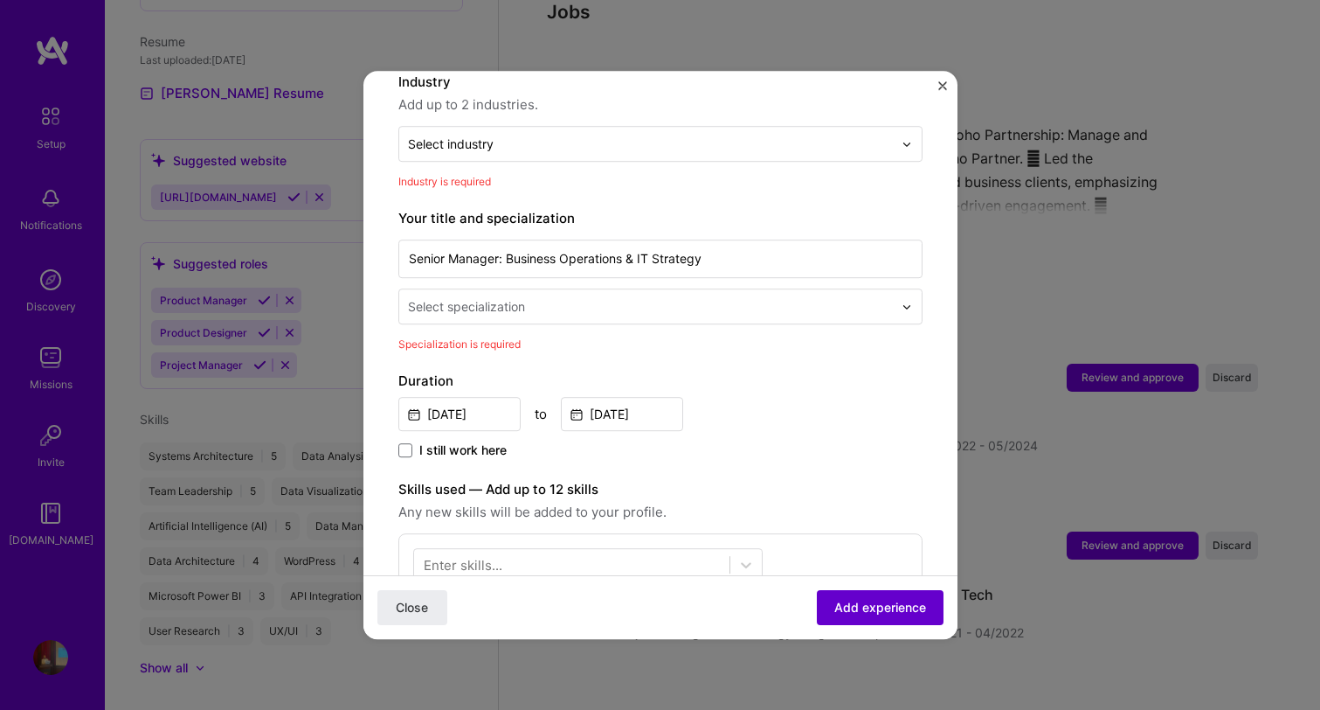
scroll to position [255, 0]
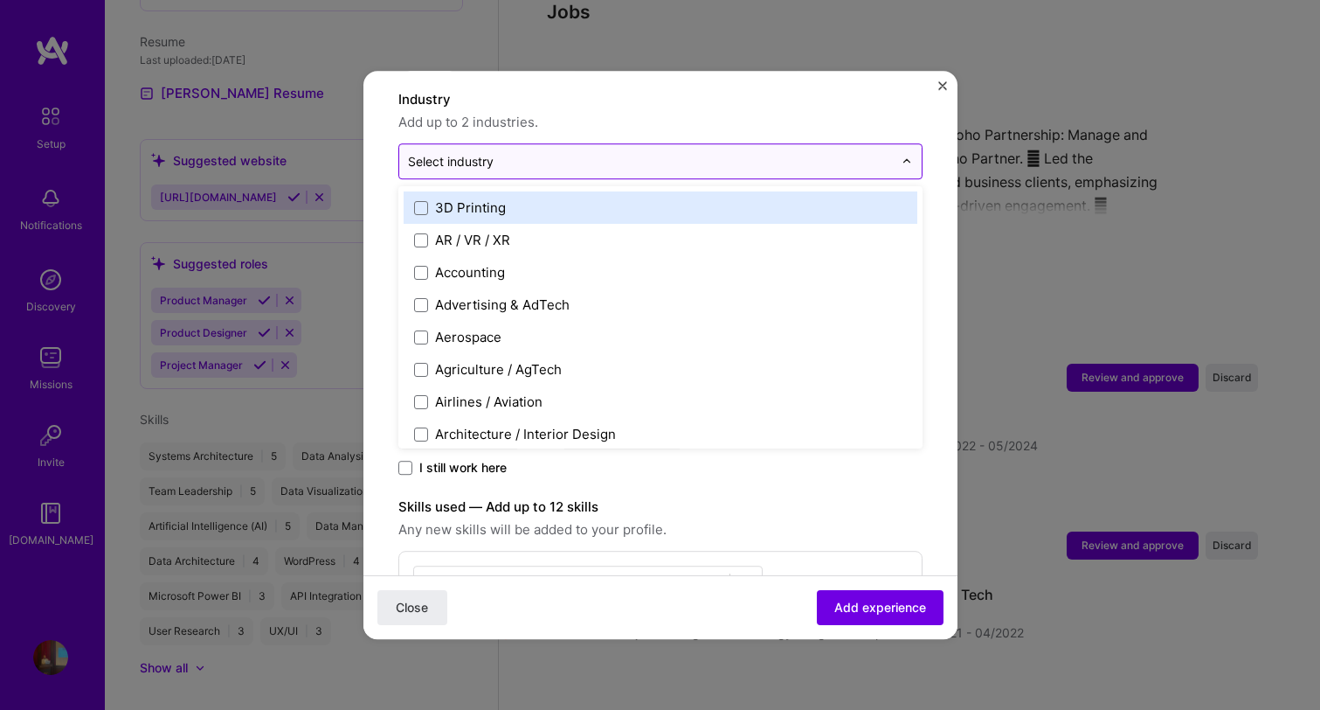
click at [553, 160] on div "Select industry 0" at bounding box center [660, 161] width 524 height 36
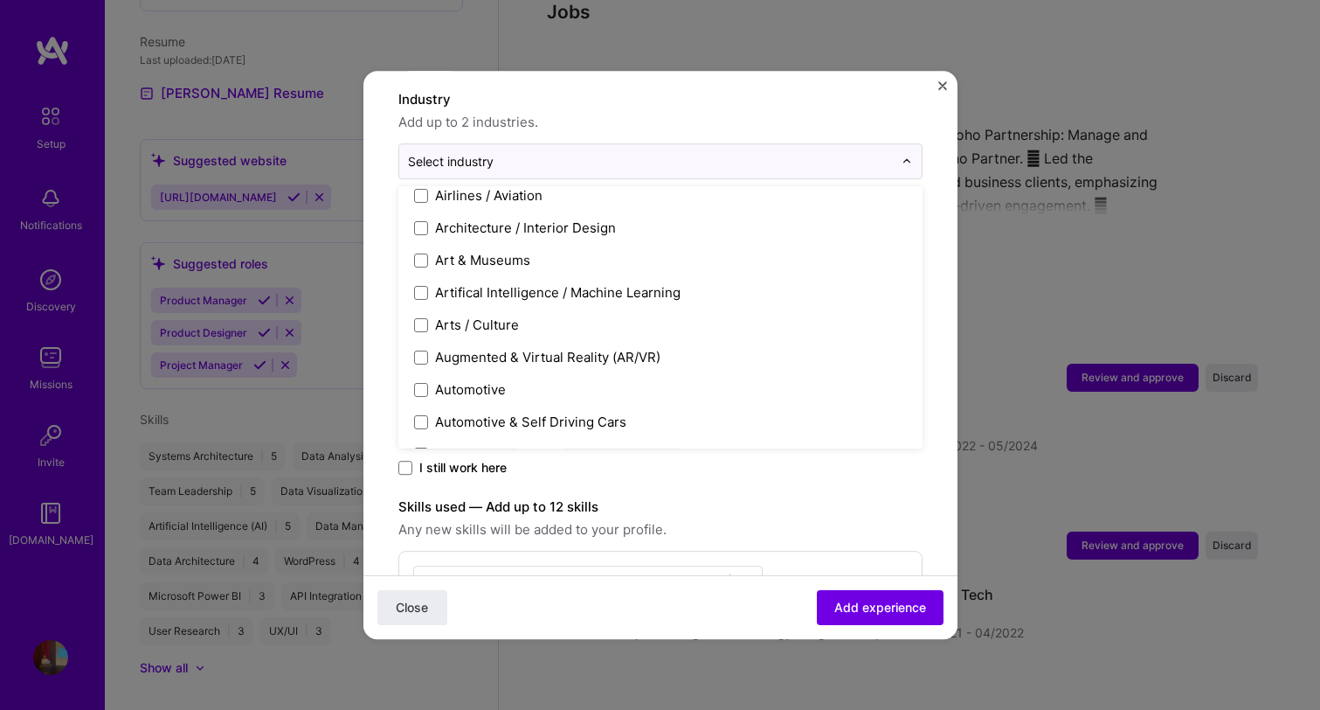
scroll to position [208, 0]
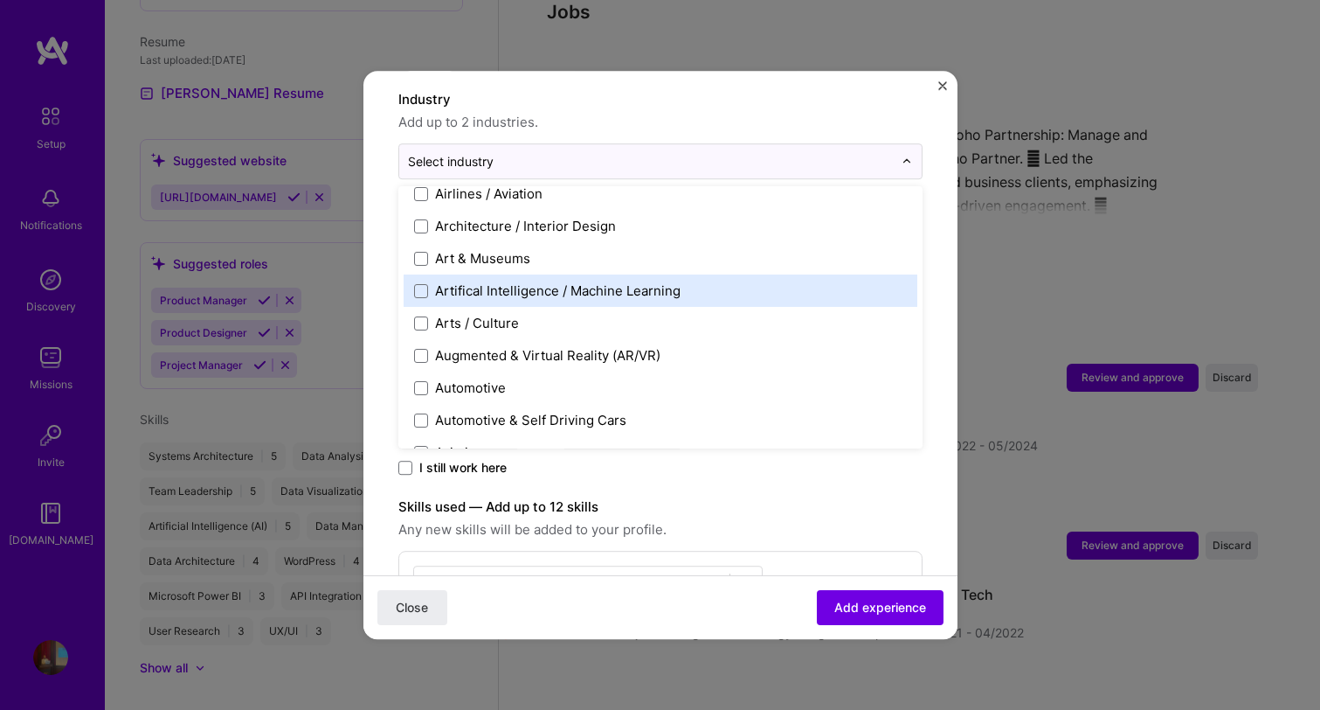
click at [520, 281] on div "Artifical Intelligence / Machine Learning" at bounding box center [558, 290] width 246 height 18
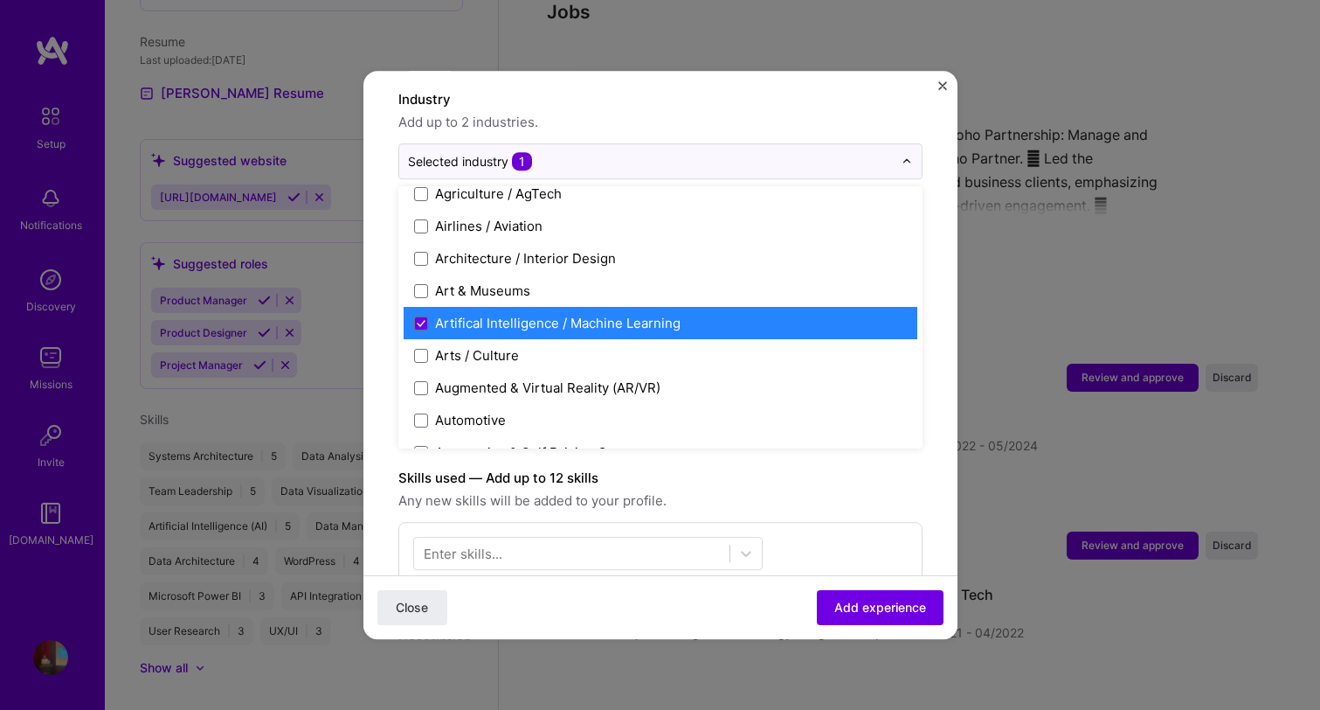
scroll to position [183, 0]
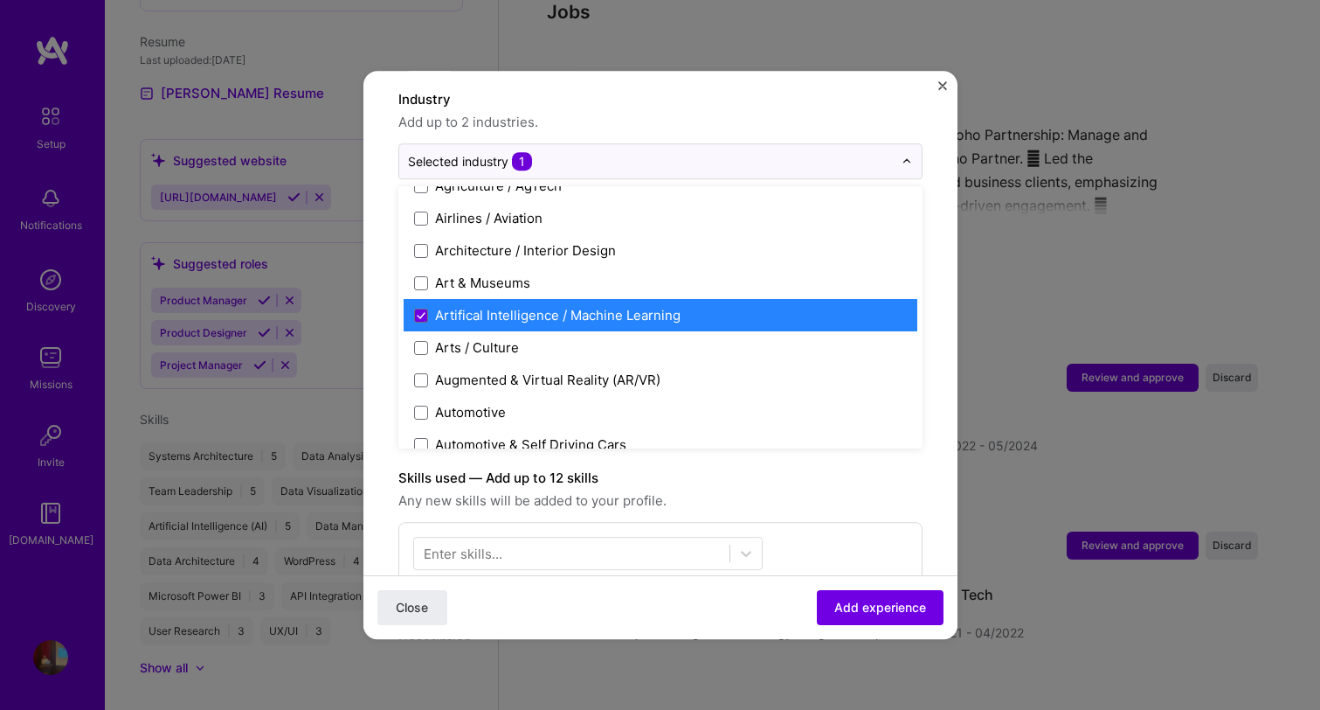
click at [571, 306] on div "Artifical Intelligence / Machine Learning" at bounding box center [661, 315] width 514 height 32
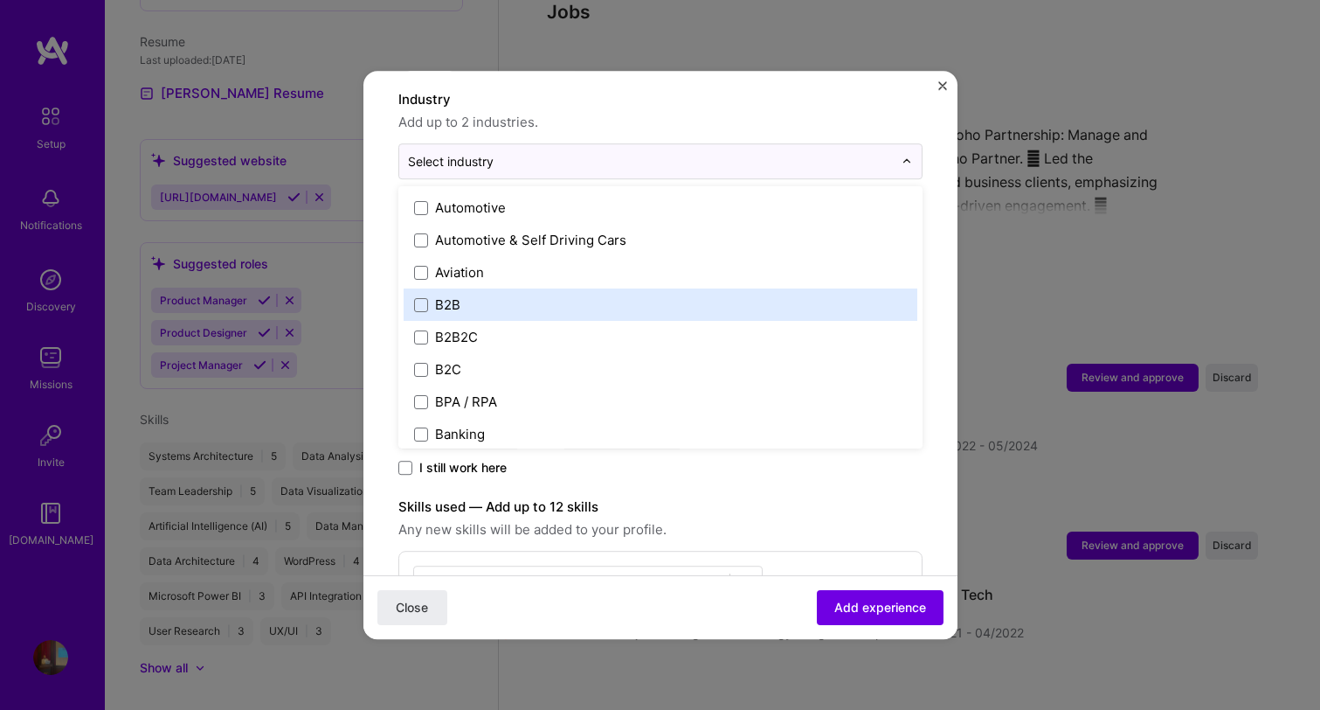
click at [533, 295] on label "B2B" at bounding box center [660, 304] width 493 height 18
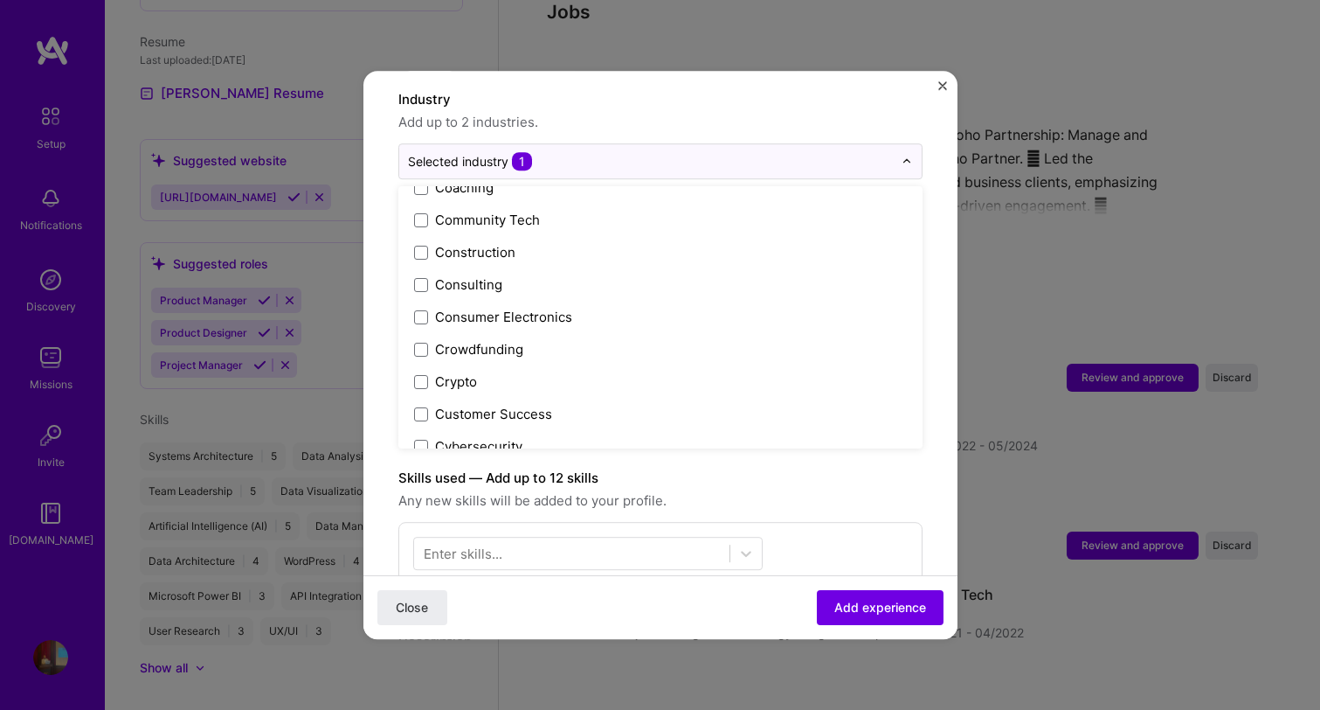
scroll to position [1089, 0]
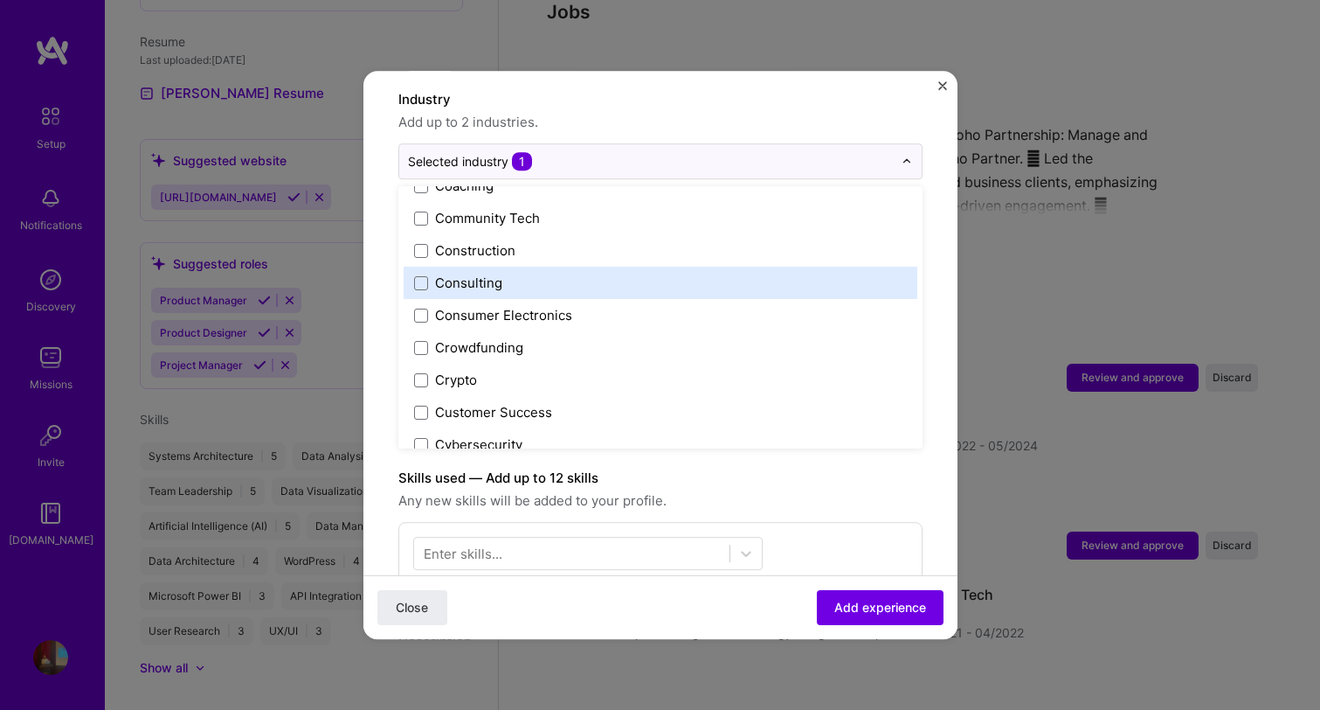
click at [516, 273] on label "Consulting" at bounding box center [660, 282] width 493 height 18
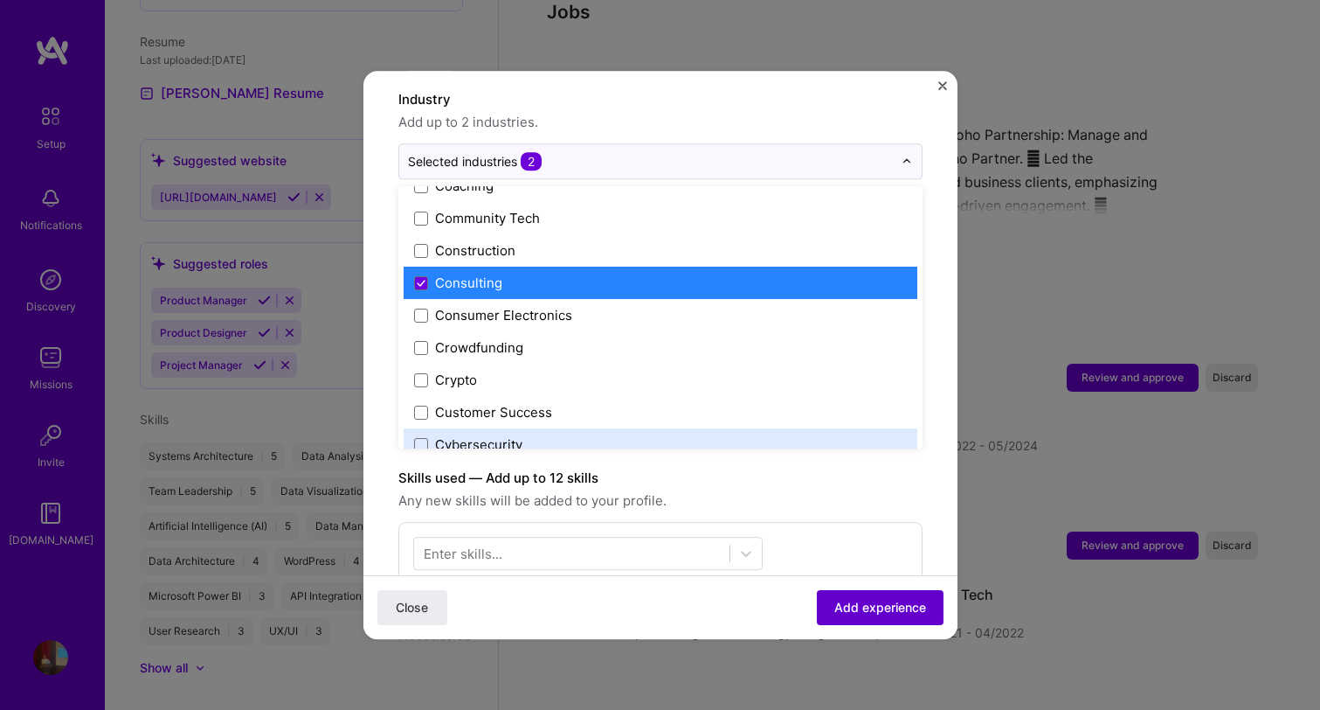
click at [861, 601] on span "Add experience" at bounding box center [880, 607] width 92 height 17
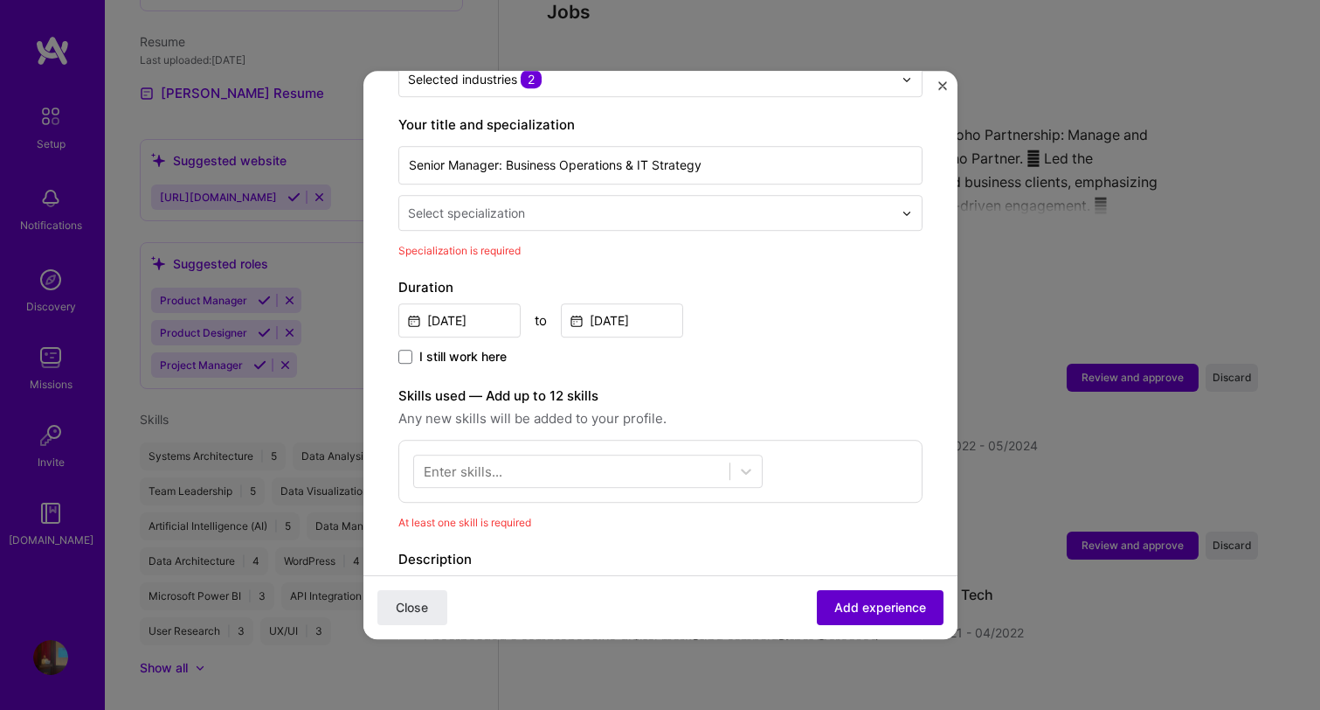
scroll to position [363, 0]
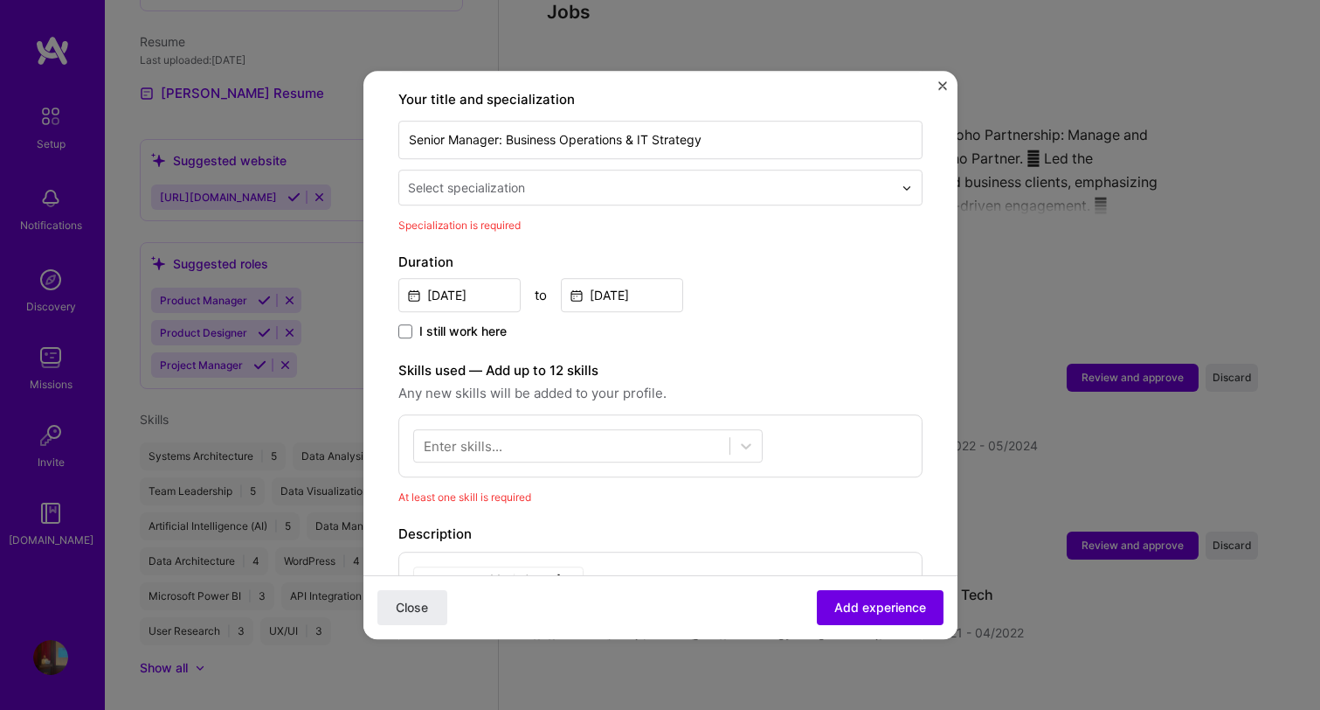
click at [515, 178] on div "Select specialization" at bounding box center [466, 187] width 117 height 18
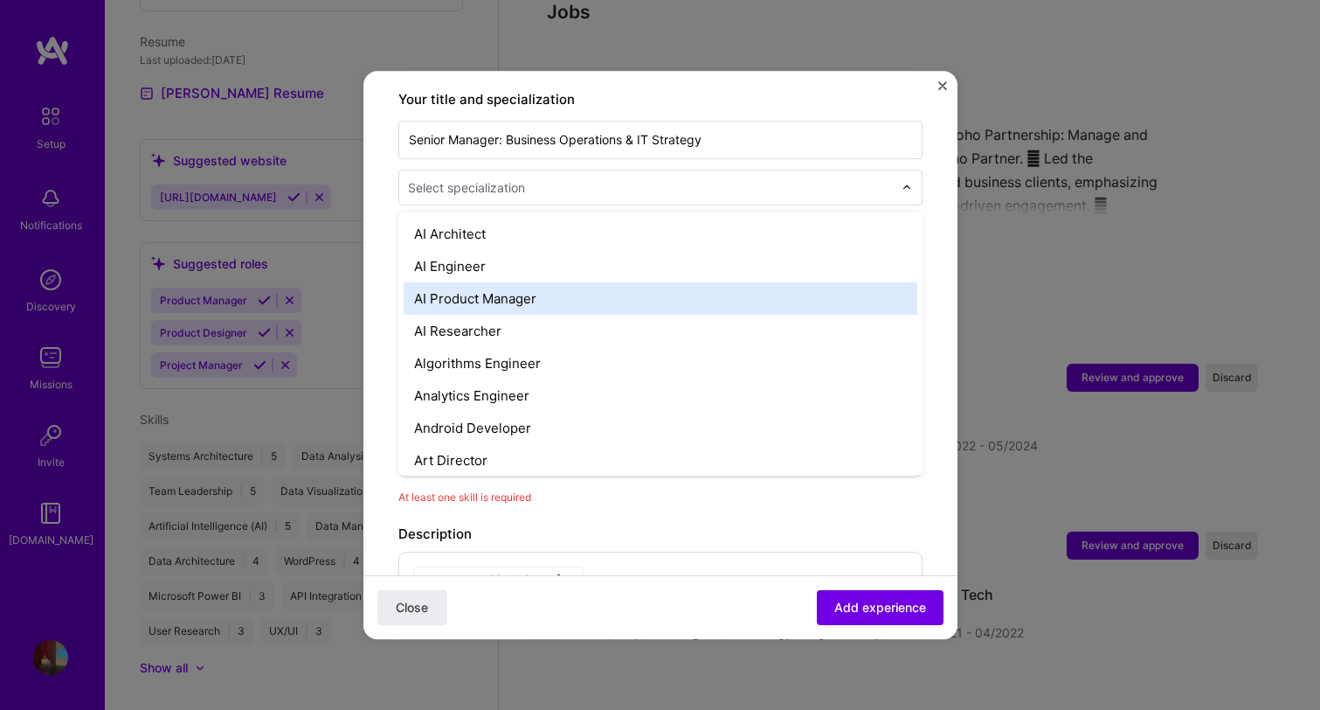
click at [498, 282] on div "AI Product Manager" at bounding box center [661, 298] width 514 height 32
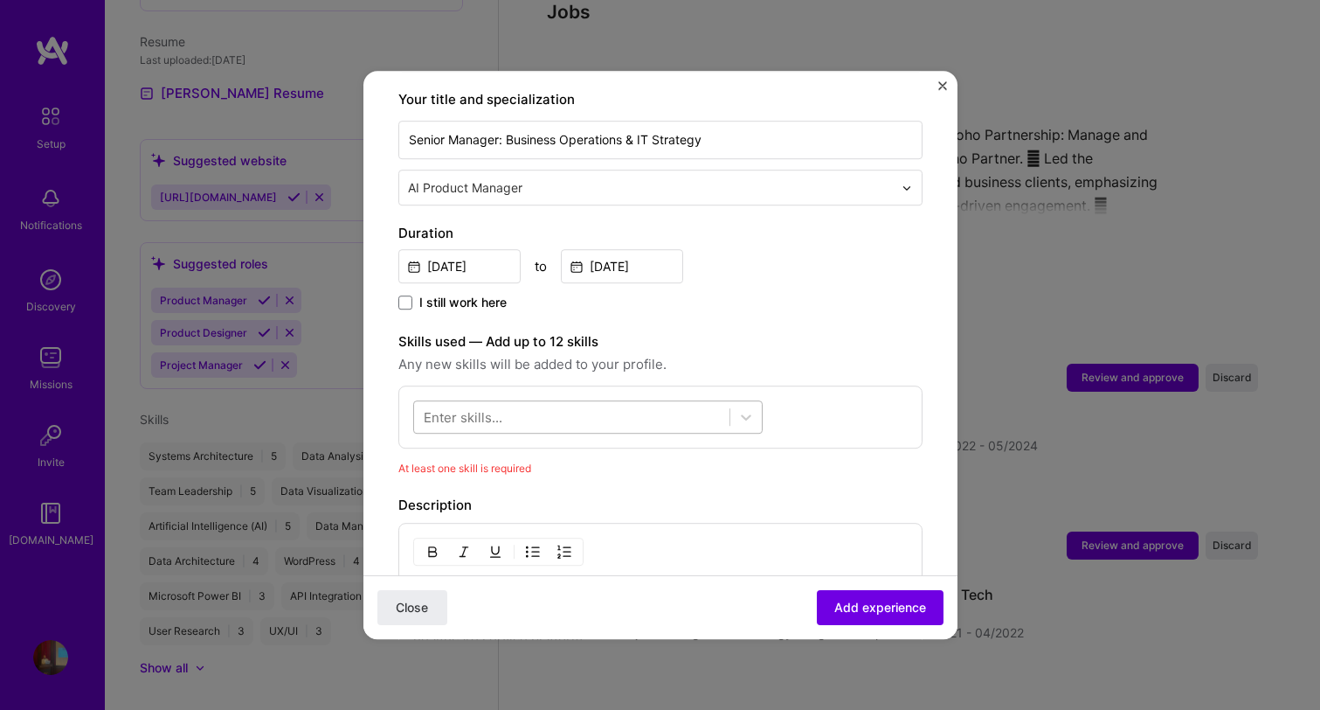
click at [561, 403] on div at bounding box center [571, 417] width 315 height 29
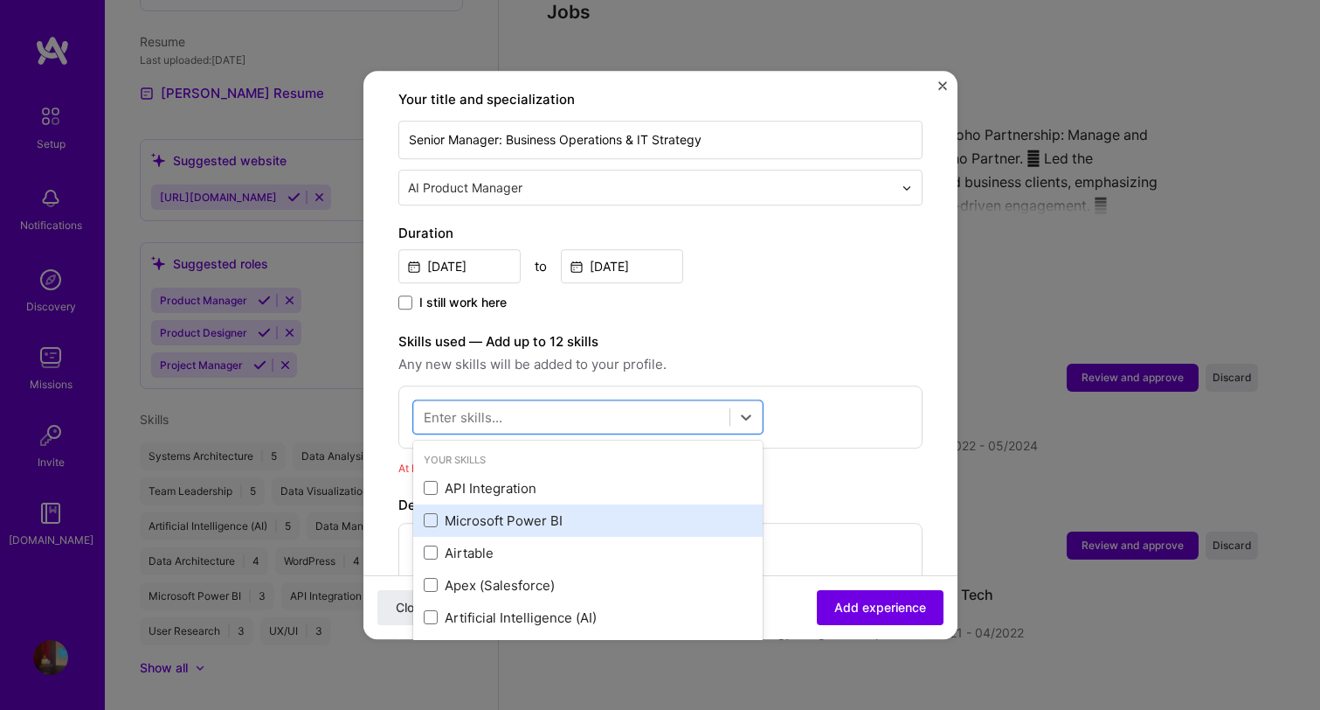
click at [541, 511] on div "Microsoft Power BI" at bounding box center [588, 520] width 329 height 18
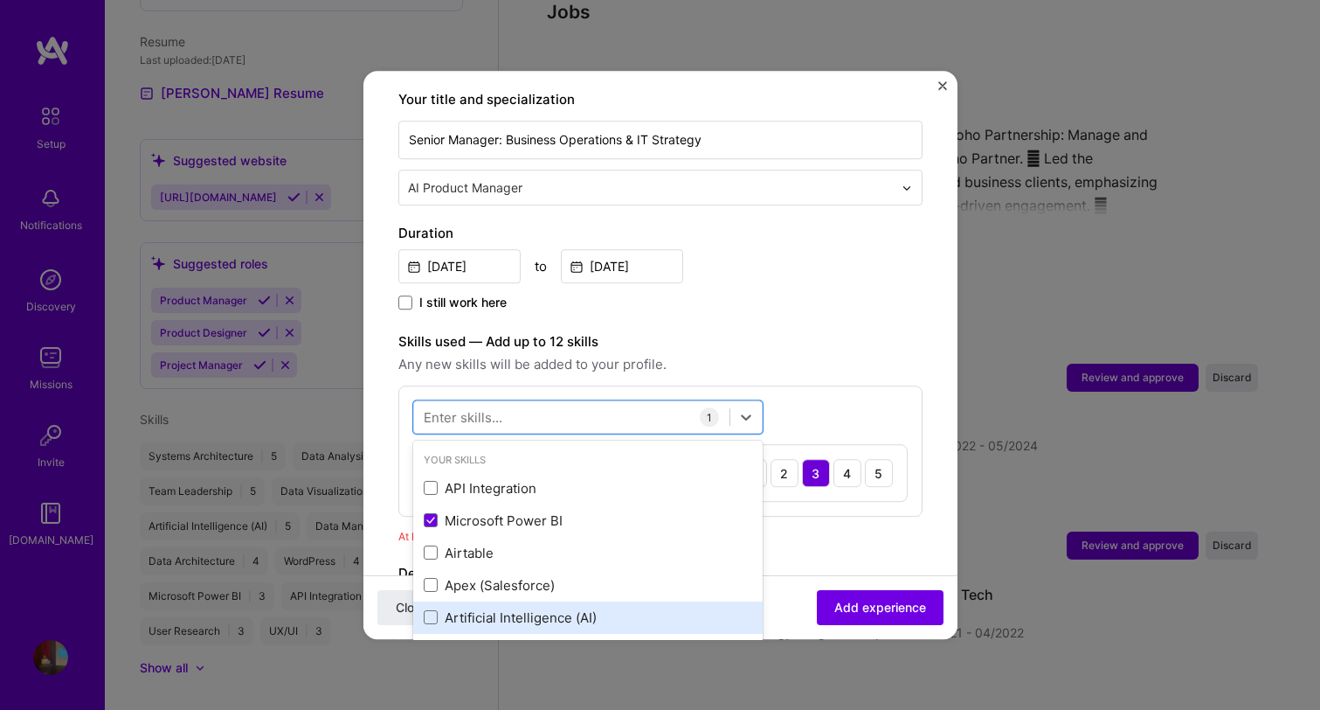
click at [550, 601] on div "Artificial Intelligence (AI)" at bounding box center [588, 617] width 350 height 32
click at [544, 640] on div "Data Management" at bounding box center [588, 649] width 329 height 18
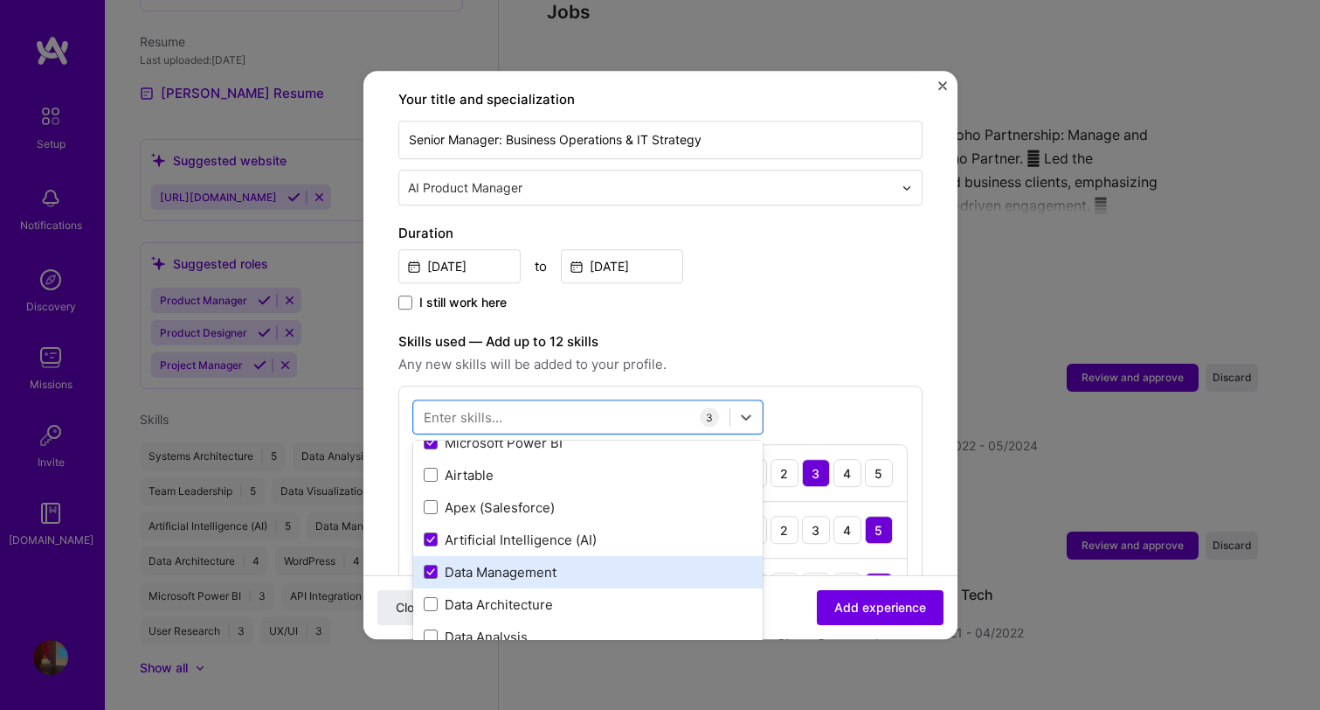
scroll to position [131, 0]
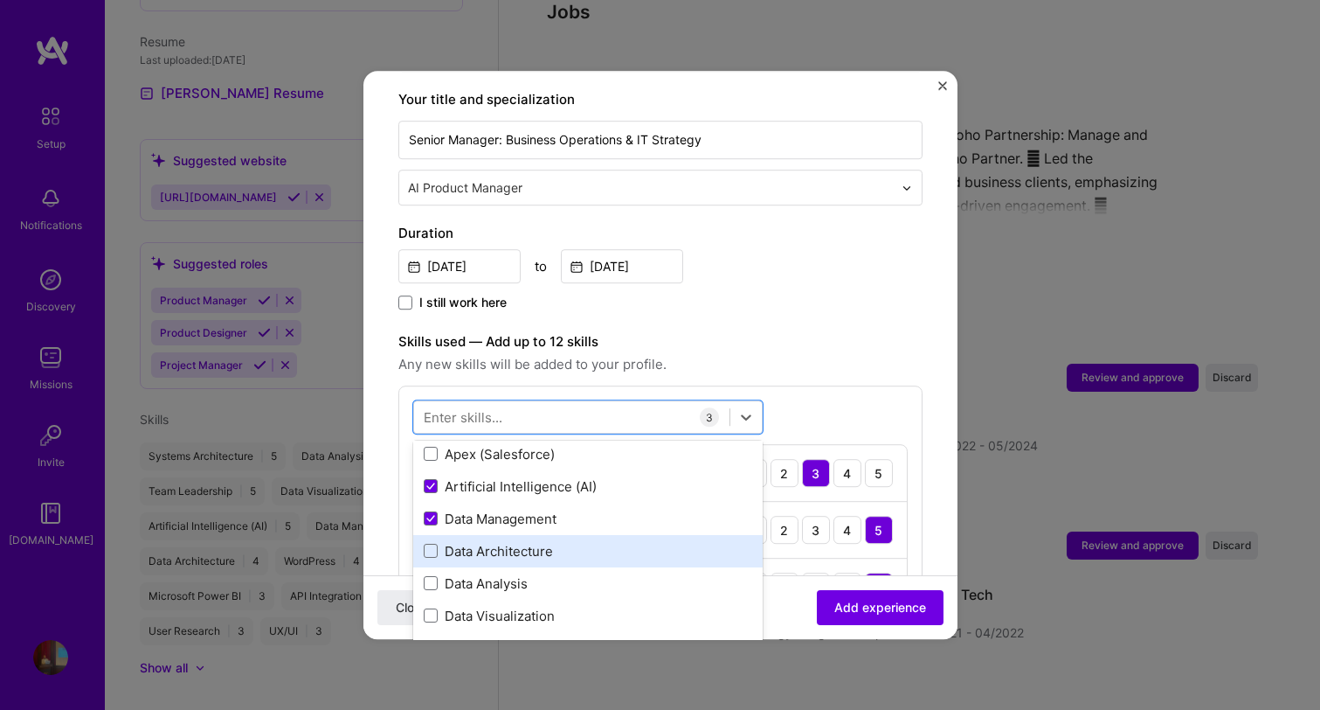
click at [536, 543] on div "Data Architecture" at bounding box center [588, 551] width 350 height 32
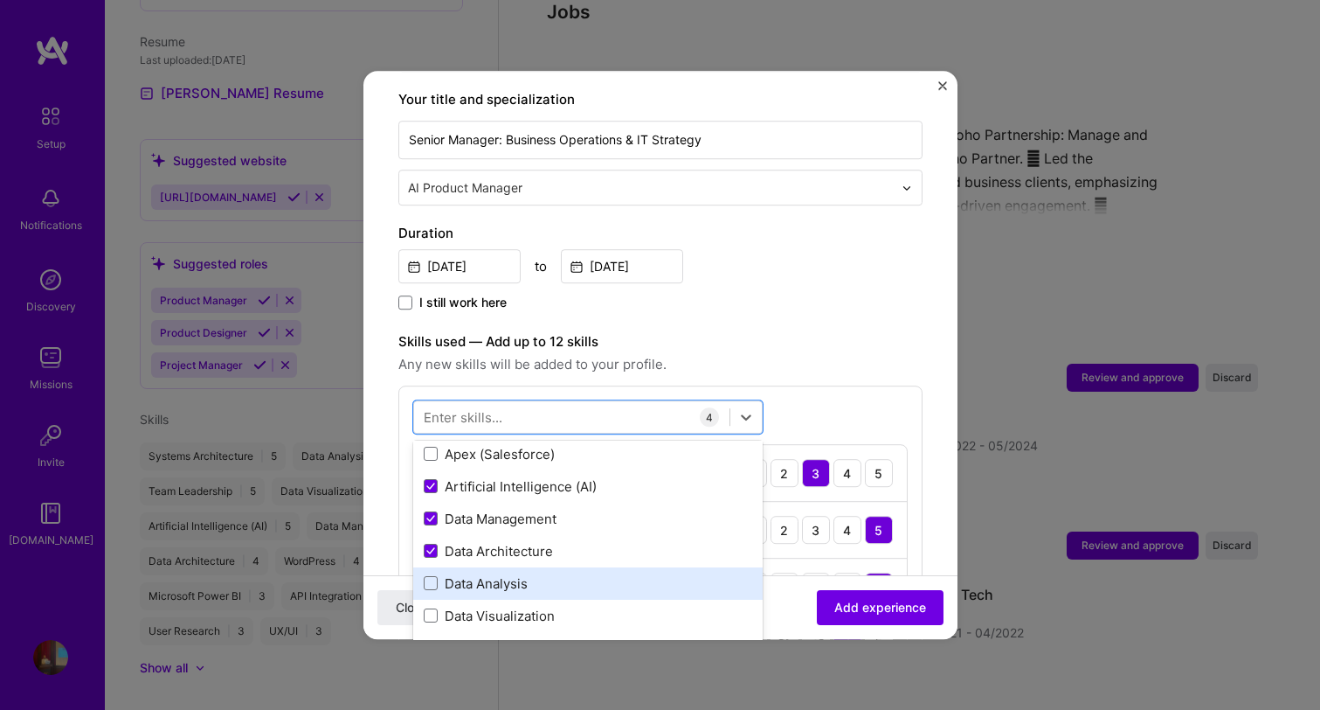
click at [528, 574] on div "Data Analysis" at bounding box center [588, 583] width 329 height 18
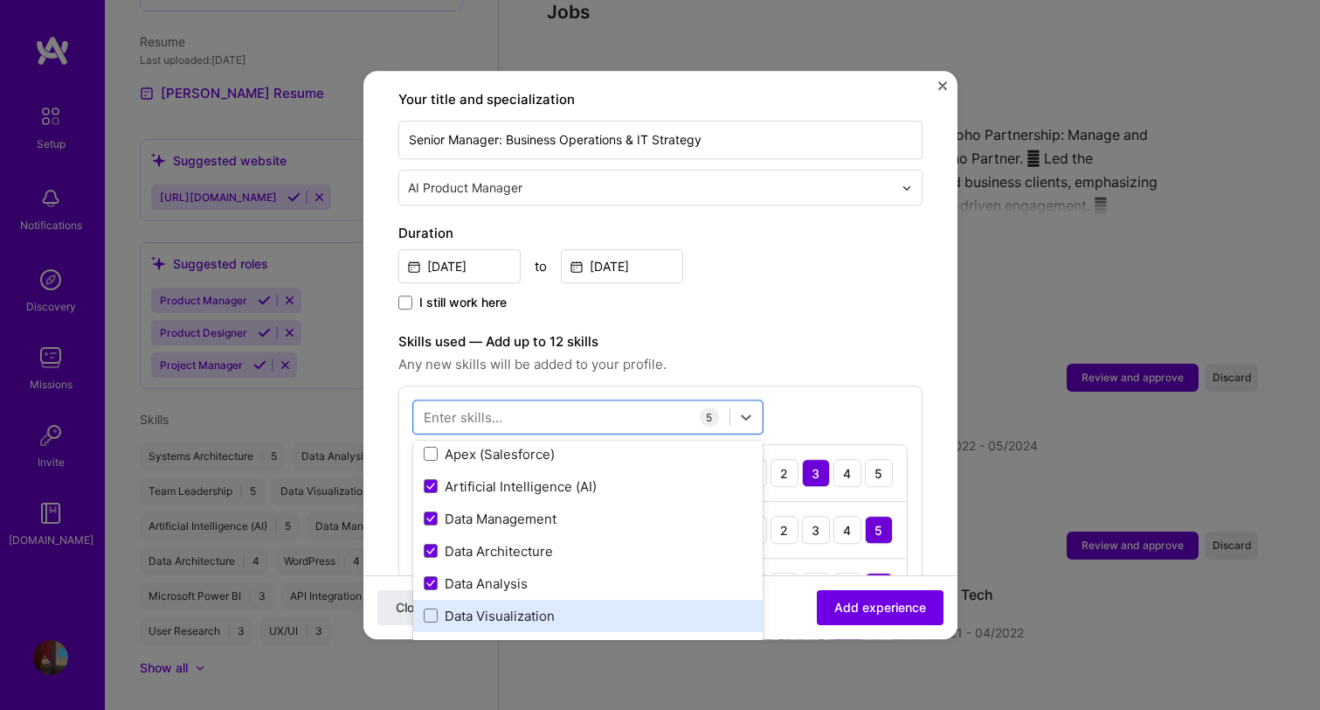
click at [526, 606] on div "Data Visualization" at bounding box center [588, 615] width 329 height 18
click at [522, 639] on div "WordPress" at bounding box center [588, 648] width 329 height 18
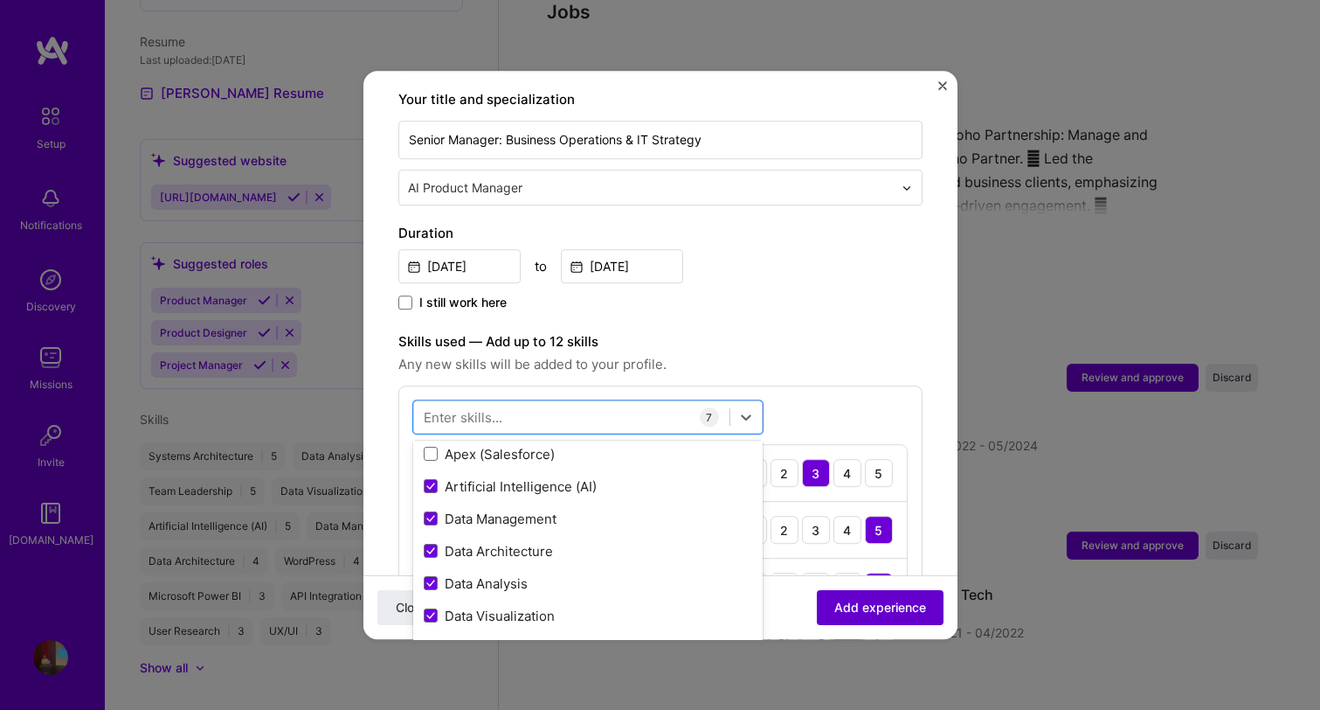
click at [896, 604] on span "Add experience" at bounding box center [880, 607] width 92 height 17
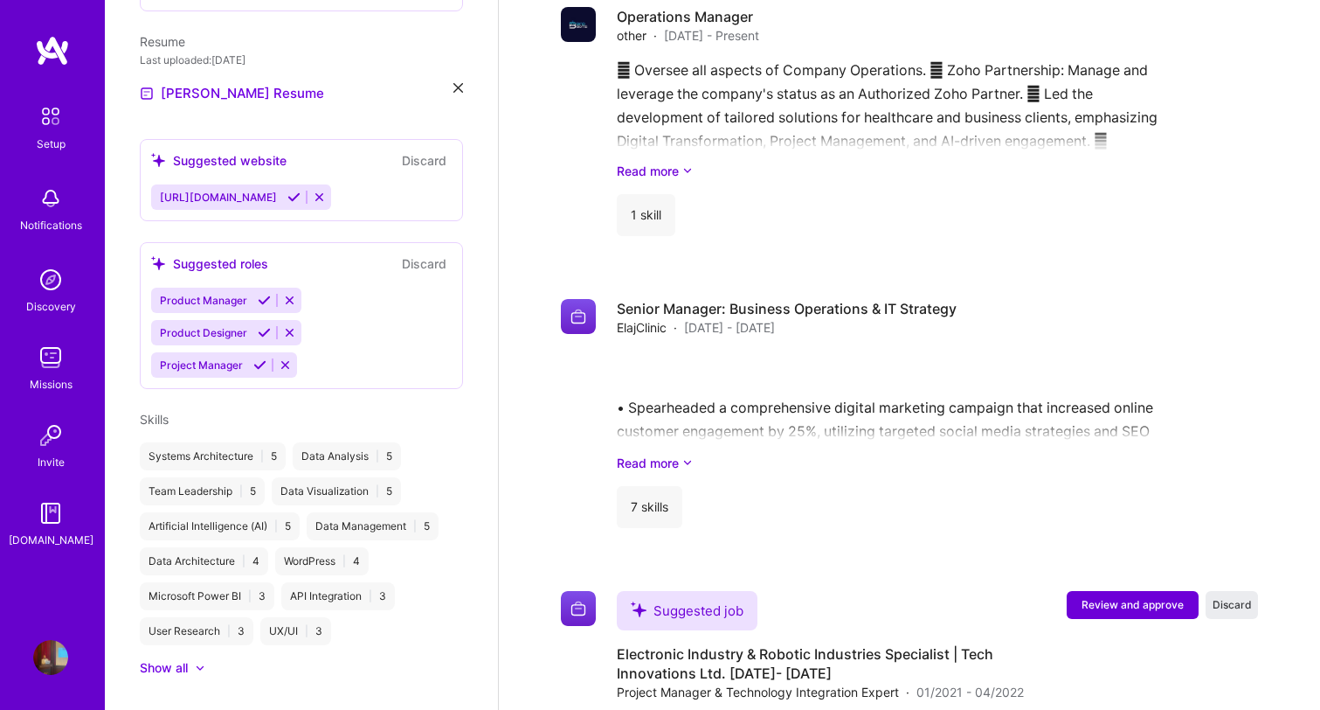
scroll to position [2267, 0]
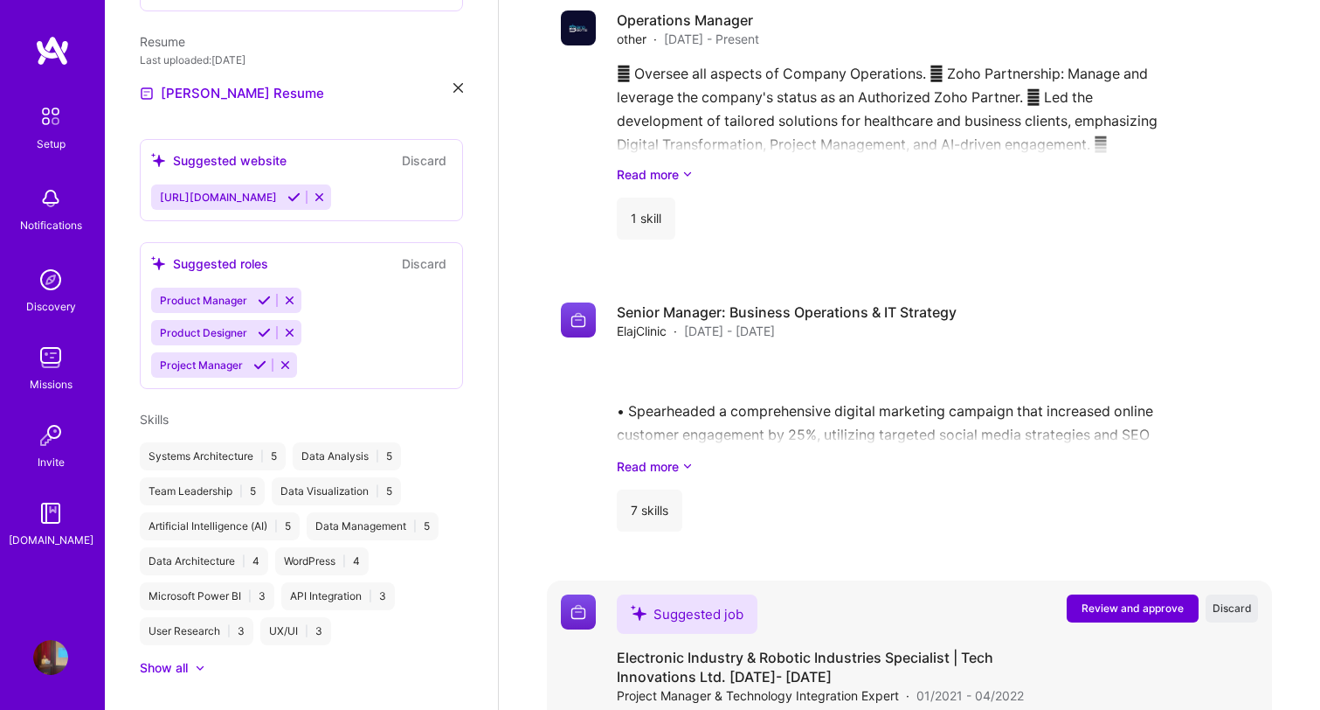
click at [1107, 600] on span "Review and approve" at bounding box center [1133, 607] width 102 height 15
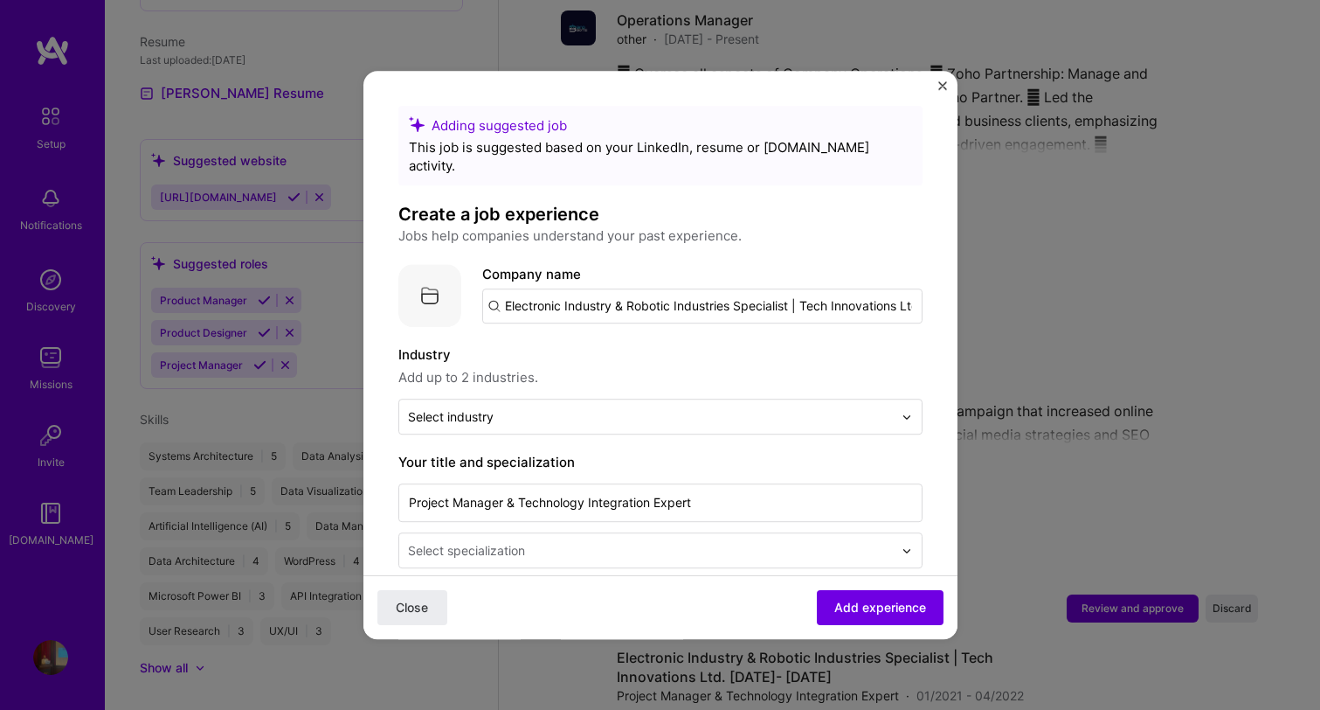
click at [652, 288] on input "Electronic Industry & Robotic Industries Specialist | Tech Innovations Ltd. Mar…" at bounding box center [702, 305] width 440 height 35
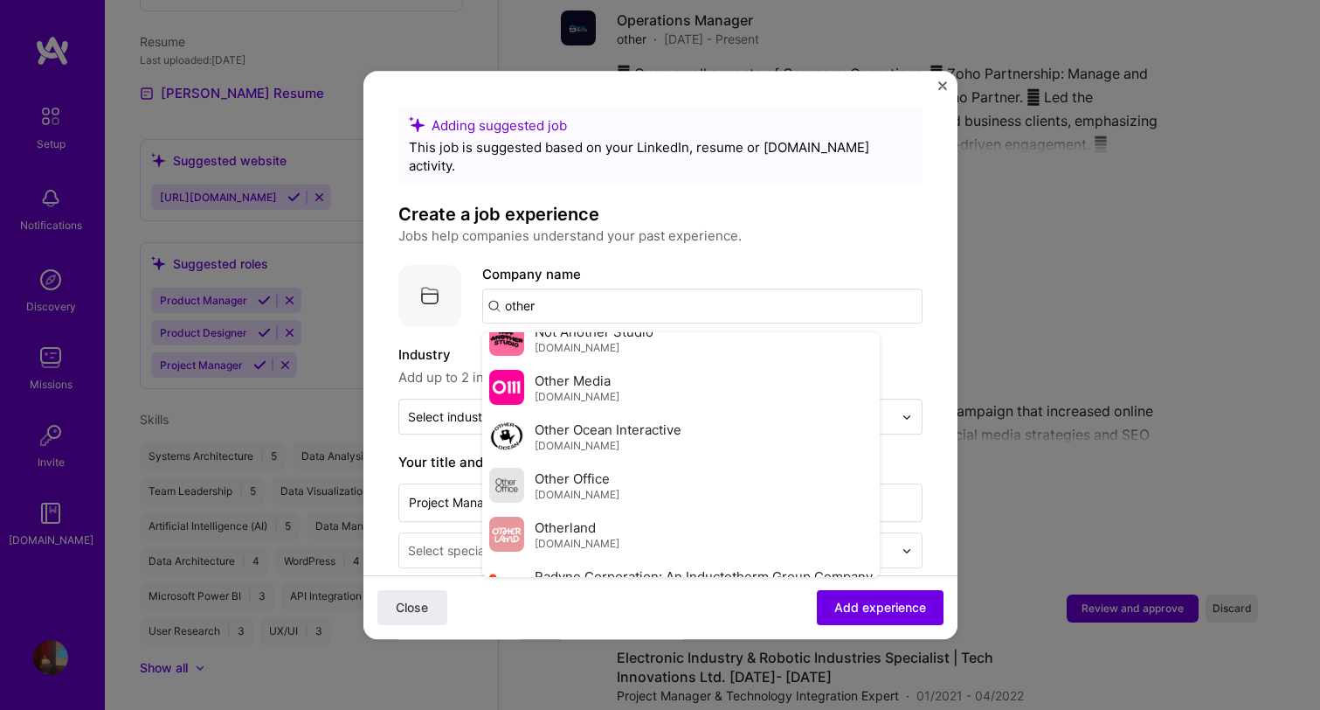
scroll to position [1121, 0]
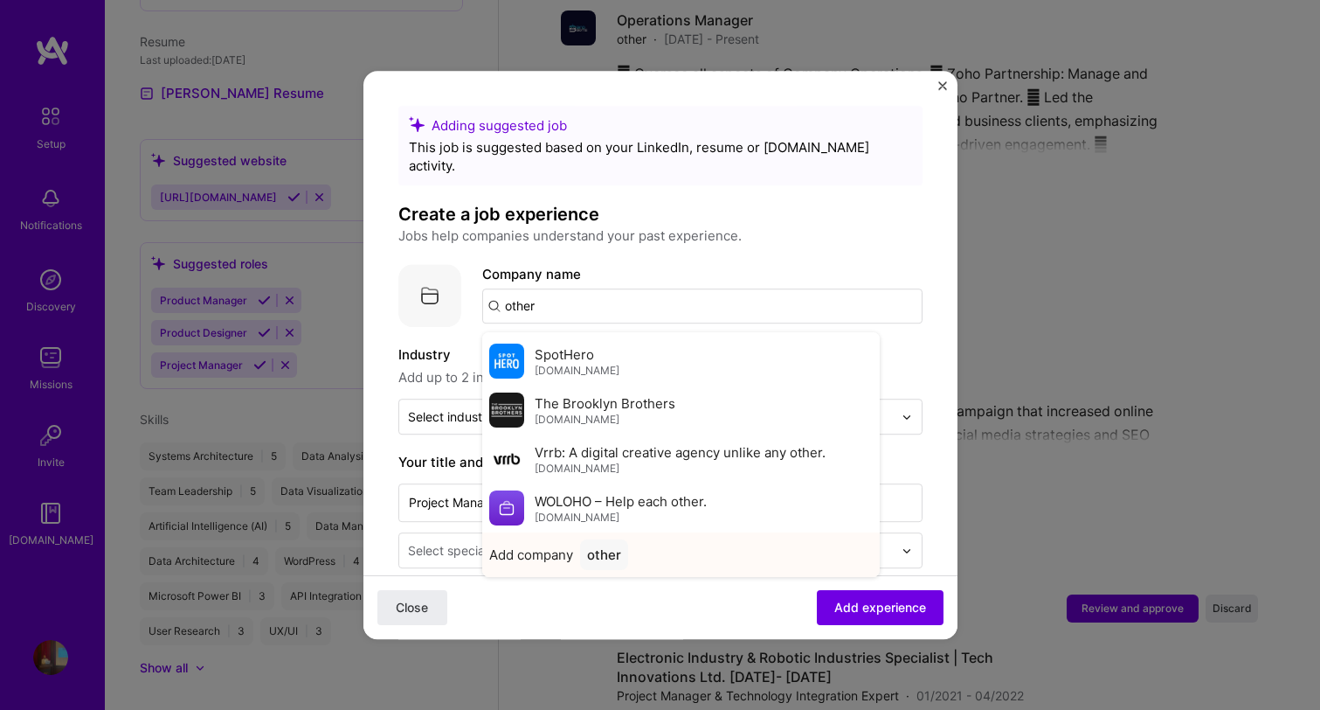
type input "other"
click at [607, 550] on div "other" at bounding box center [604, 554] width 48 height 31
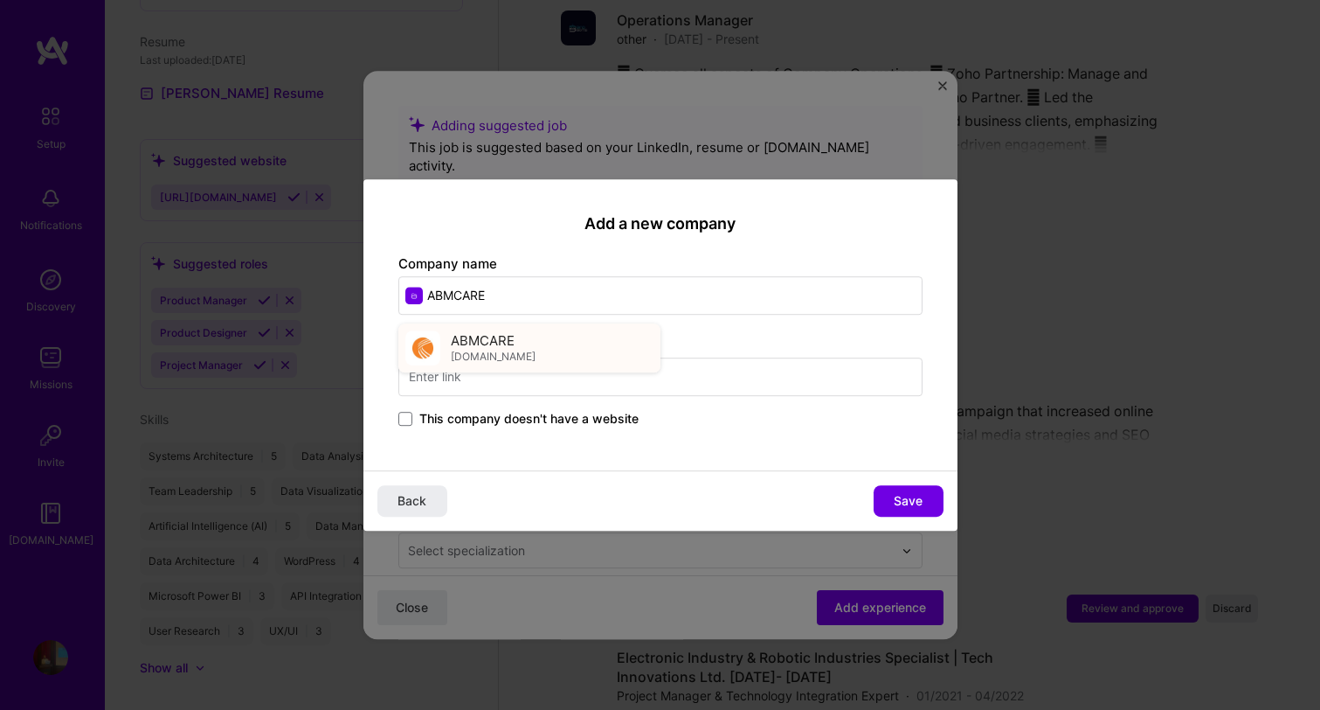
type input "ABMCARE"
click at [530, 345] on div "ABMCARE abmcare.com" at bounding box center [529, 347] width 262 height 49
click at [908, 492] on span "Save" at bounding box center [908, 500] width 29 height 17
type input "ABMCARE"
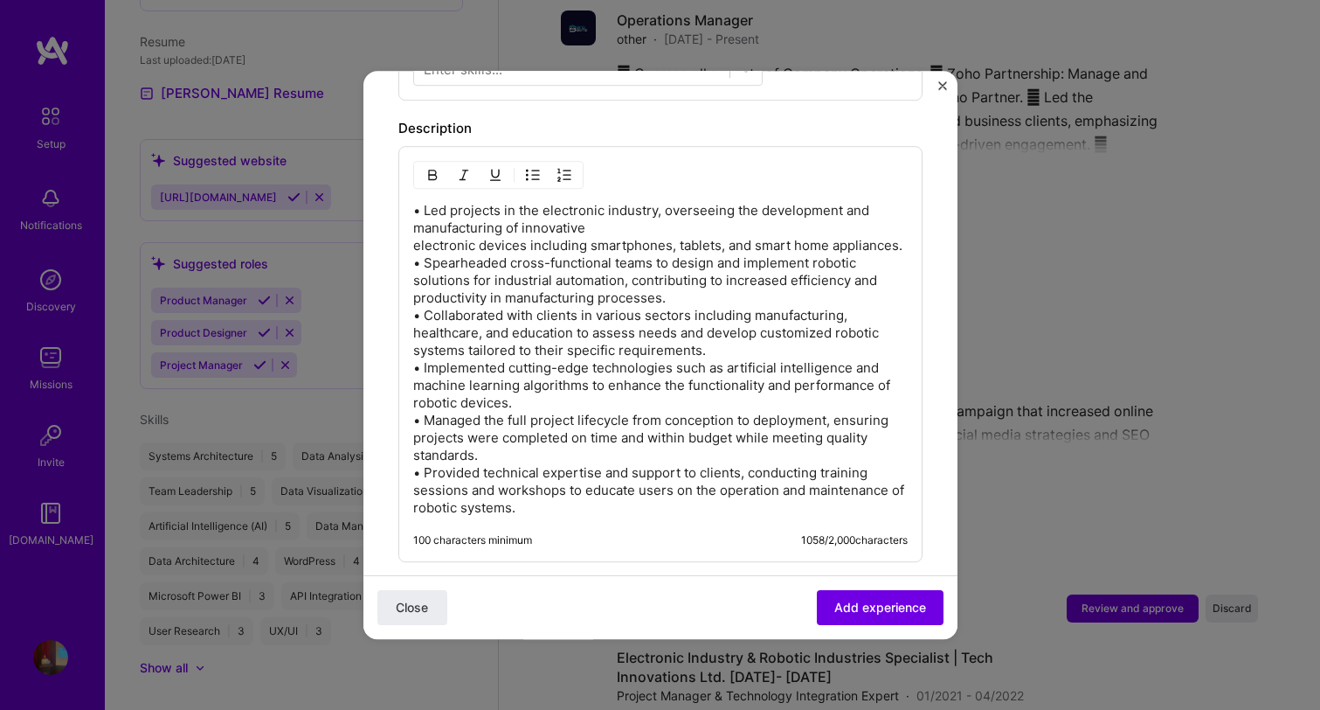
scroll to position [755, 0]
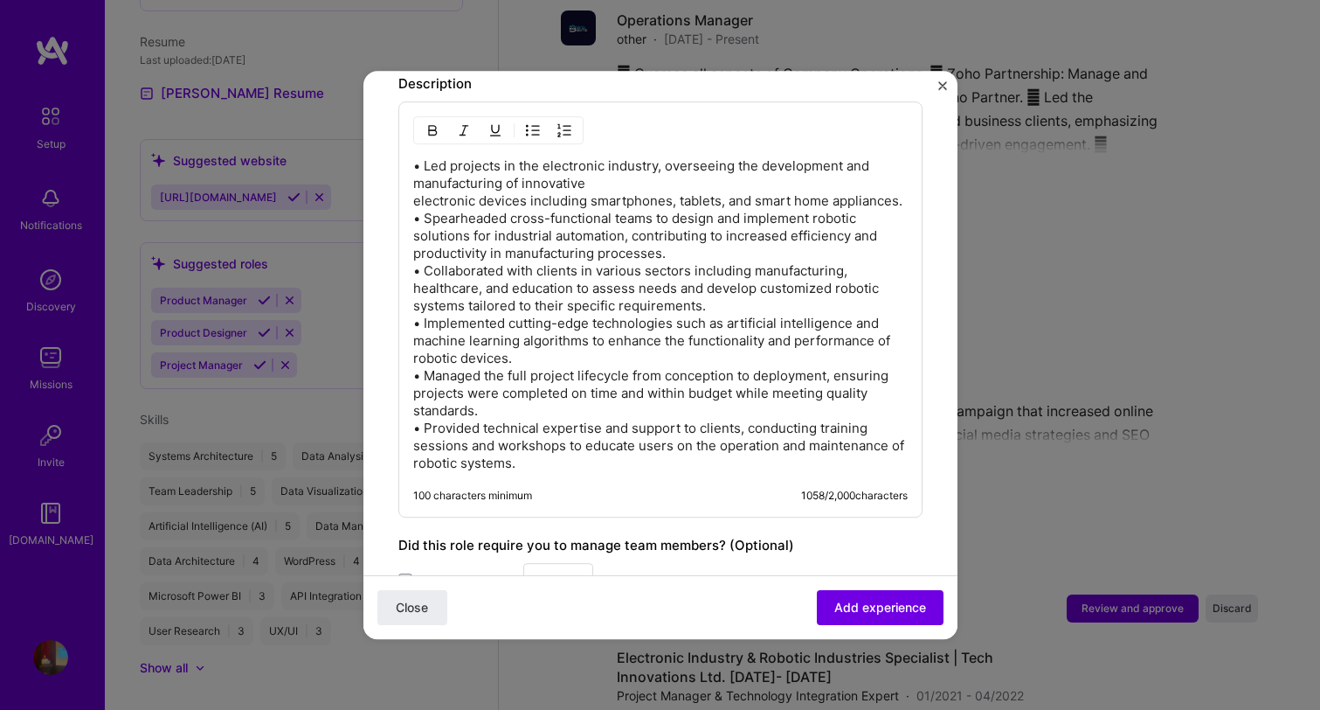
click at [686, 388] on p "• Led projects in the electronic industry, overseeing the development and manuf…" at bounding box center [660, 314] width 495 height 315
click at [649, 444] on p "• Led projects in the electronic industry, overseeing the development and manuf…" at bounding box center [660, 314] width 495 height 315
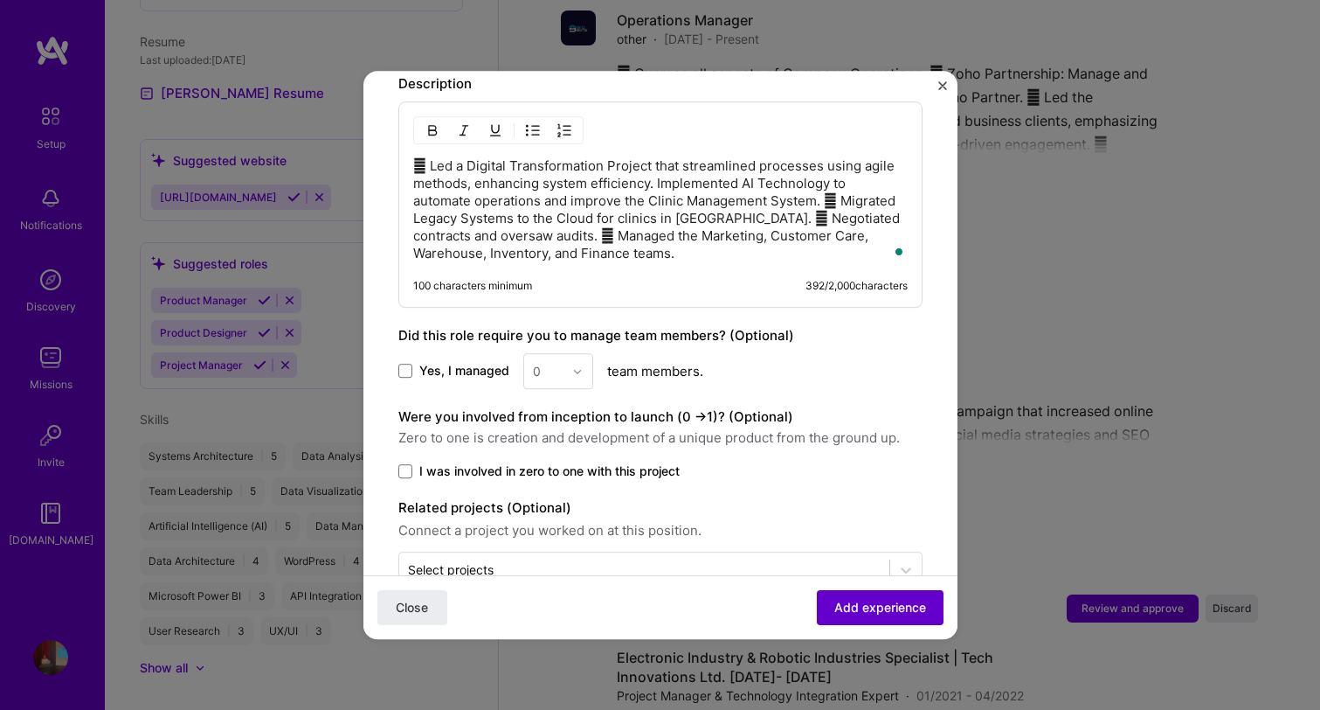
click at [904, 610] on span "Add experience" at bounding box center [880, 607] width 92 height 17
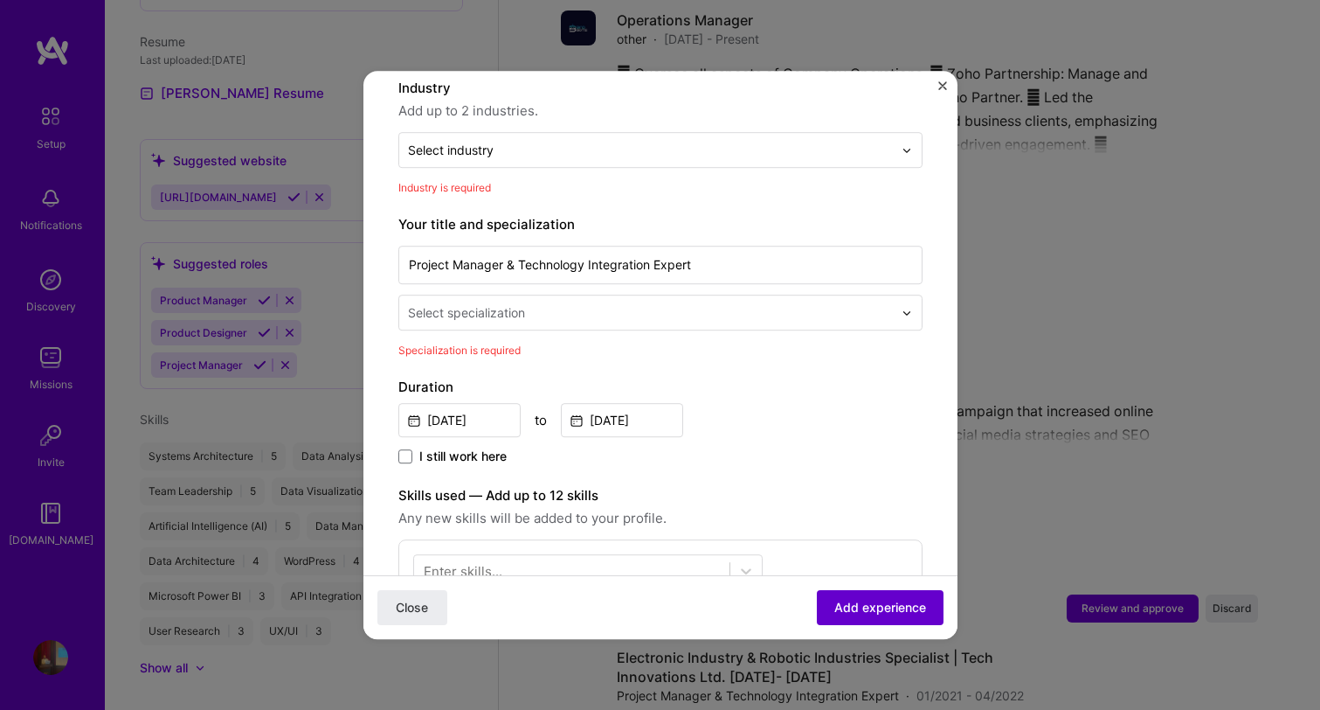
scroll to position [0, 0]
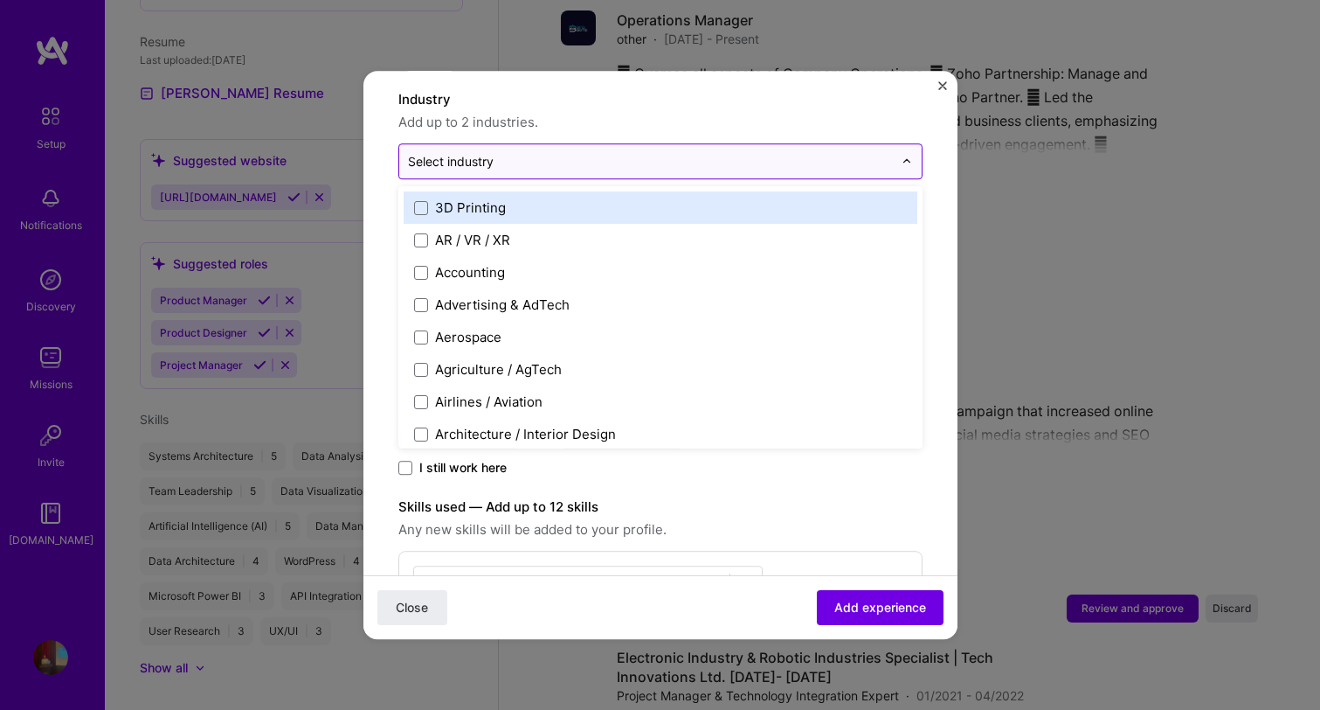
click at [526, 152] on input "text" at bounding box center [650, 161] width 485 height 18
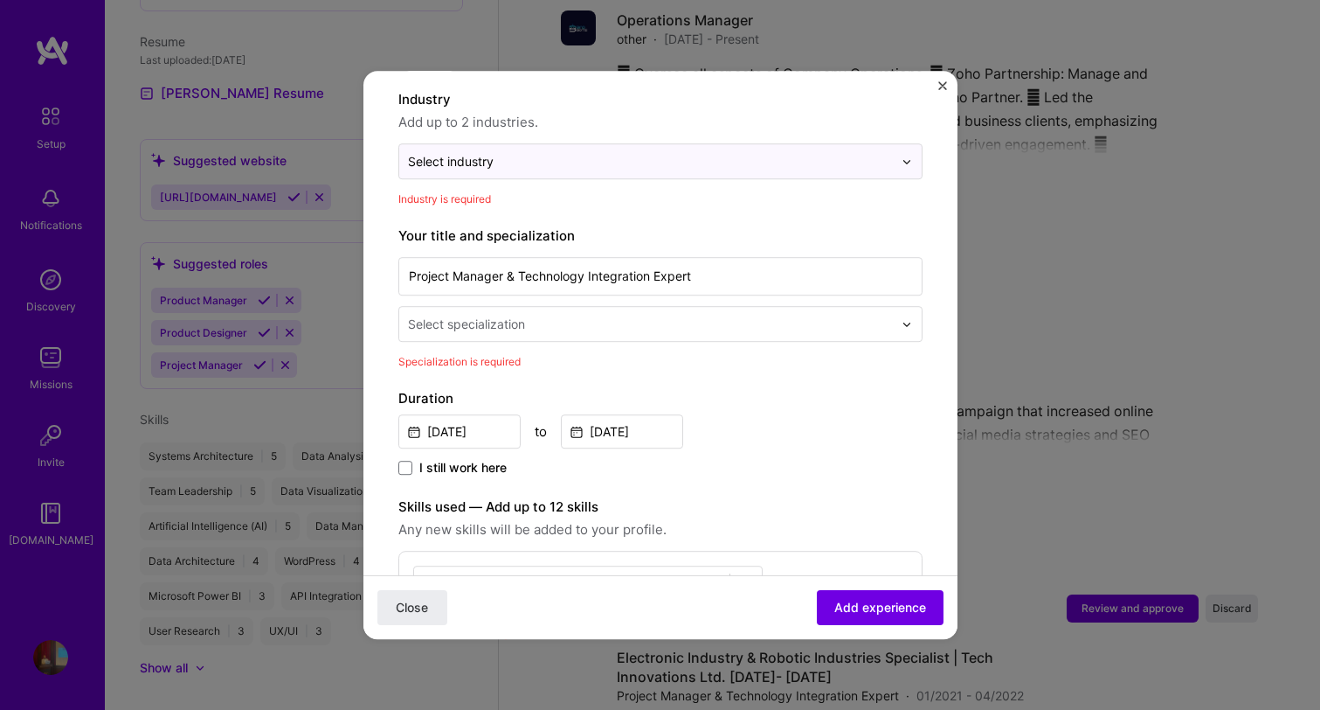
click at [539, 169] on div "Industry Add up to 2 industries. option , selected. Select is focused ,type to …" at bounding box center [660, 148] width 524 height 119
click at [534, 152] on input "text" at bounding box center [650, 161] width 485 height 18
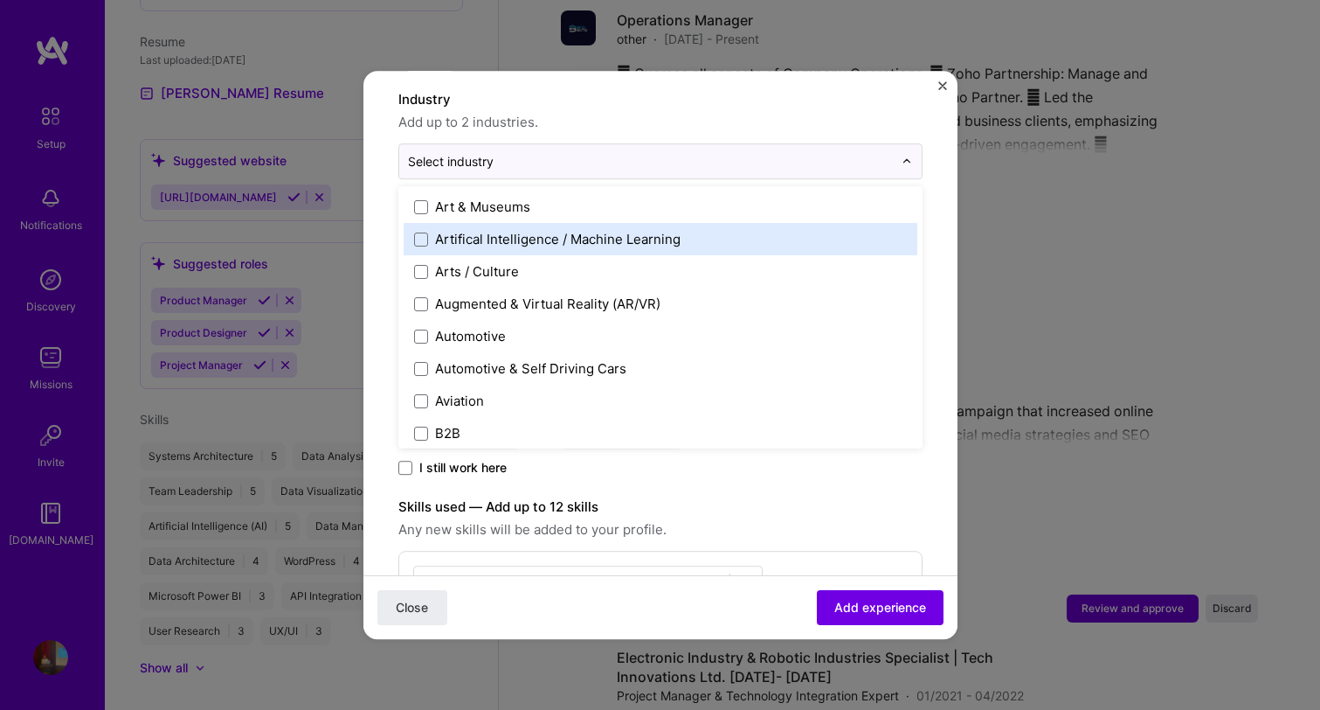
click at [577, 230] on div "Artifical Intelligence / Machine Learning" at bounding box center [558, 239] width 246 height 18
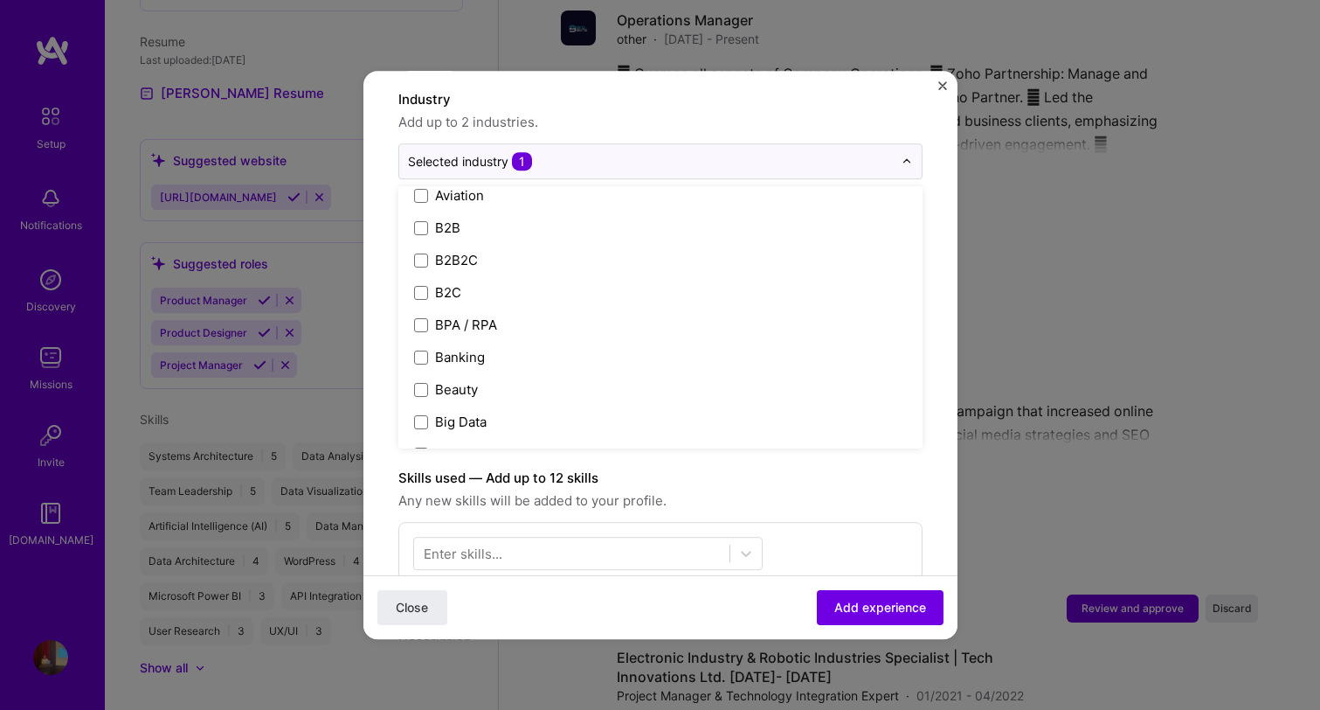
scroll to position [475, 0]
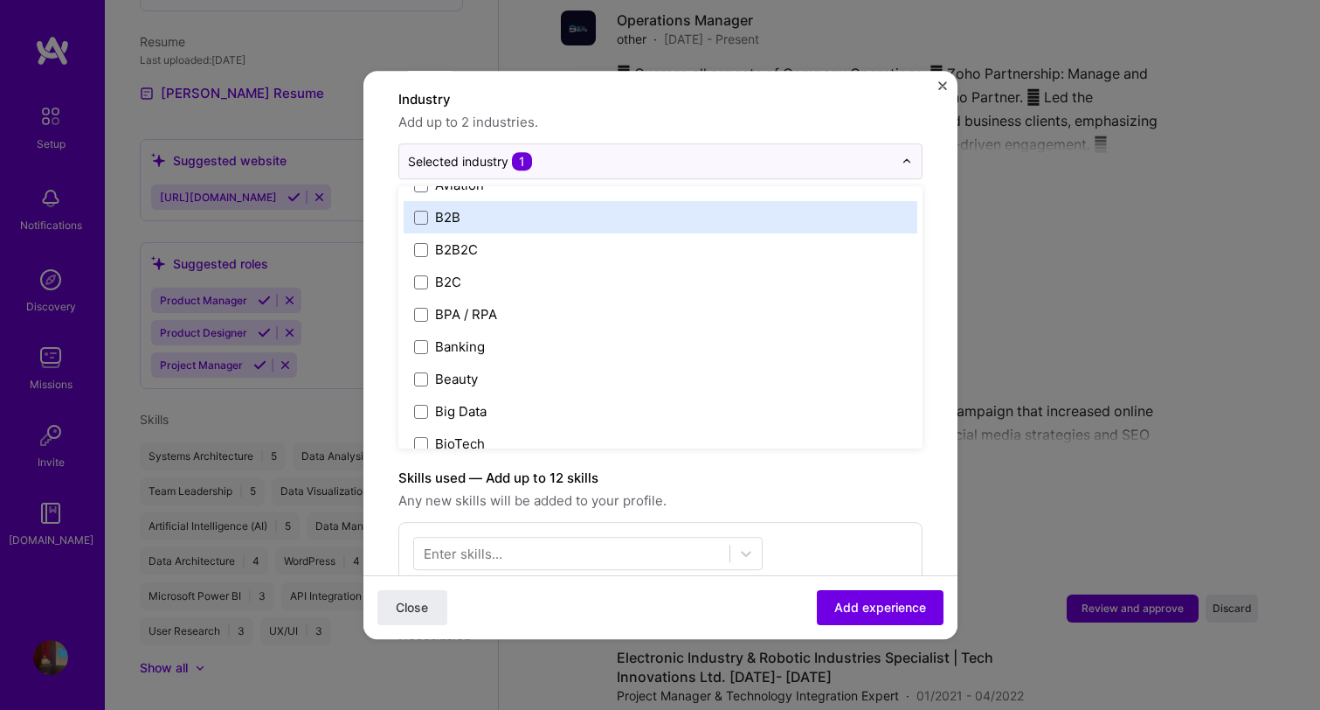
click at [475, 208] on label "B2B" at bounding box center [660, 217] width 493 height 18
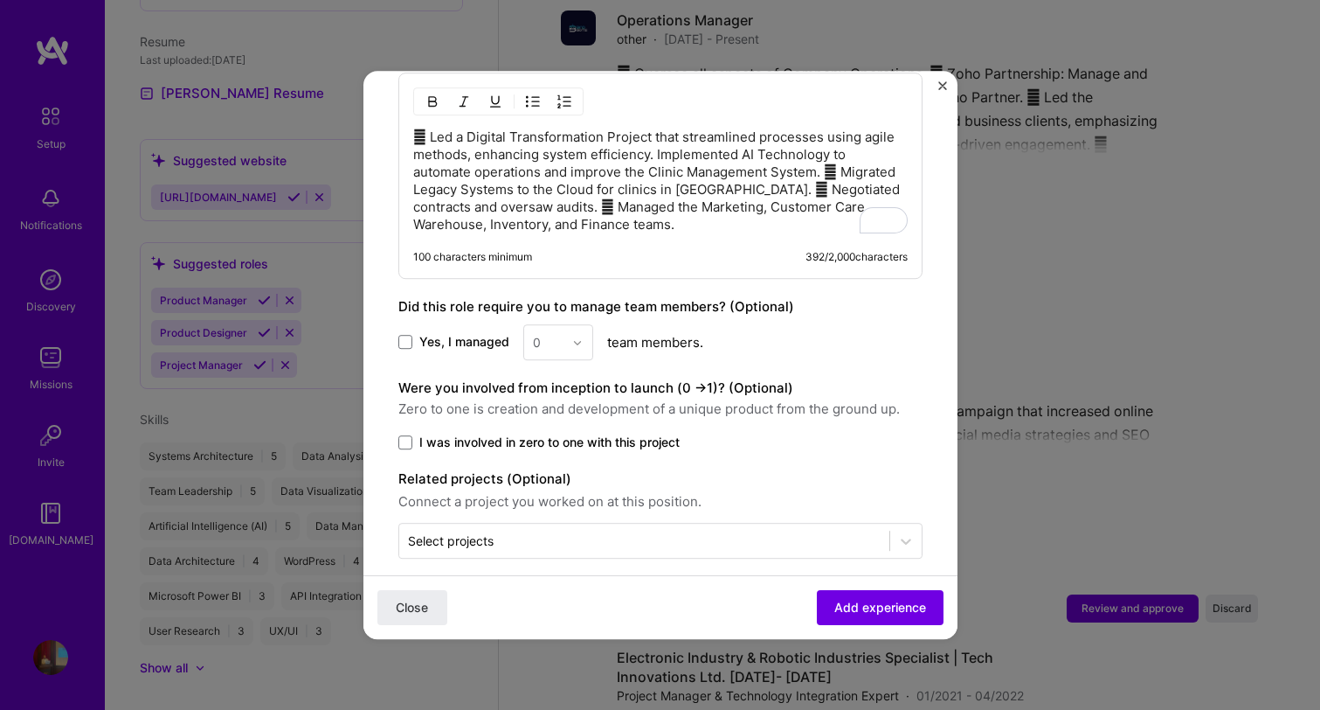
scroll to position [841, 0]
click at [871, 596] on button "Add experience" at bounding box center [880, 607] width 127 height 35
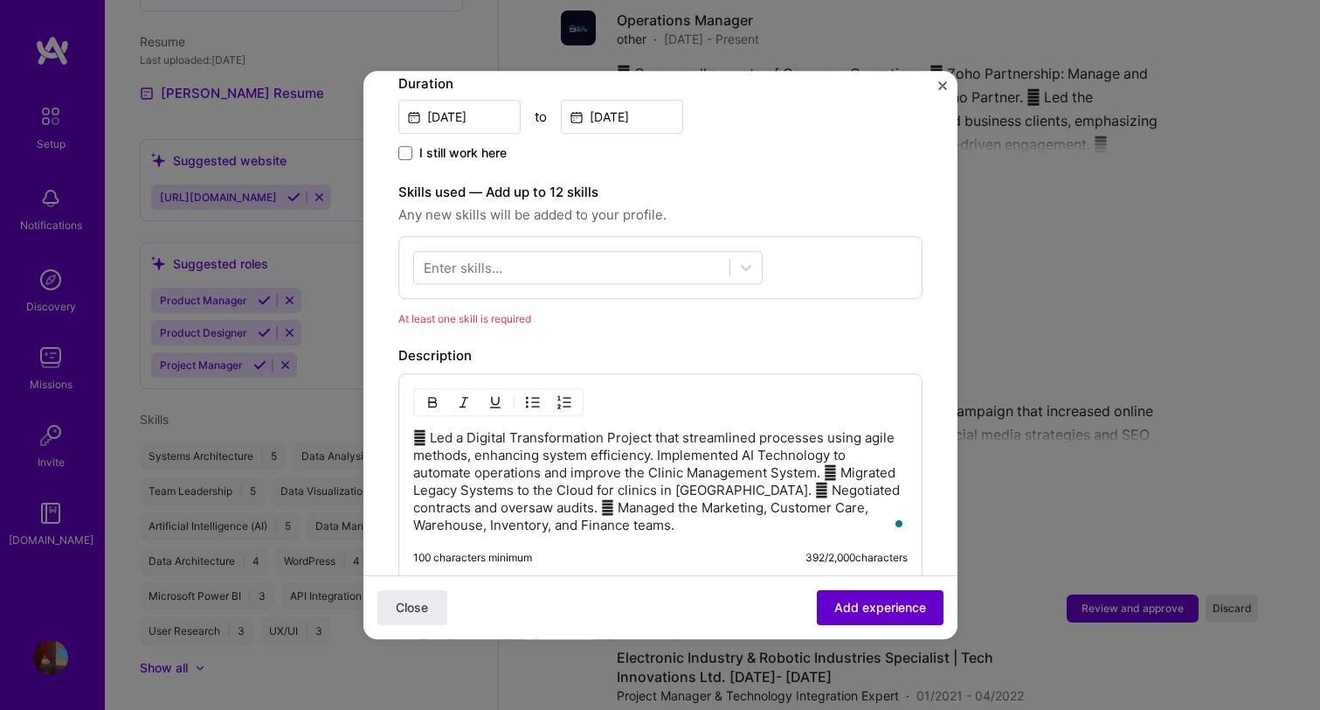
scroll to position [437, 0]
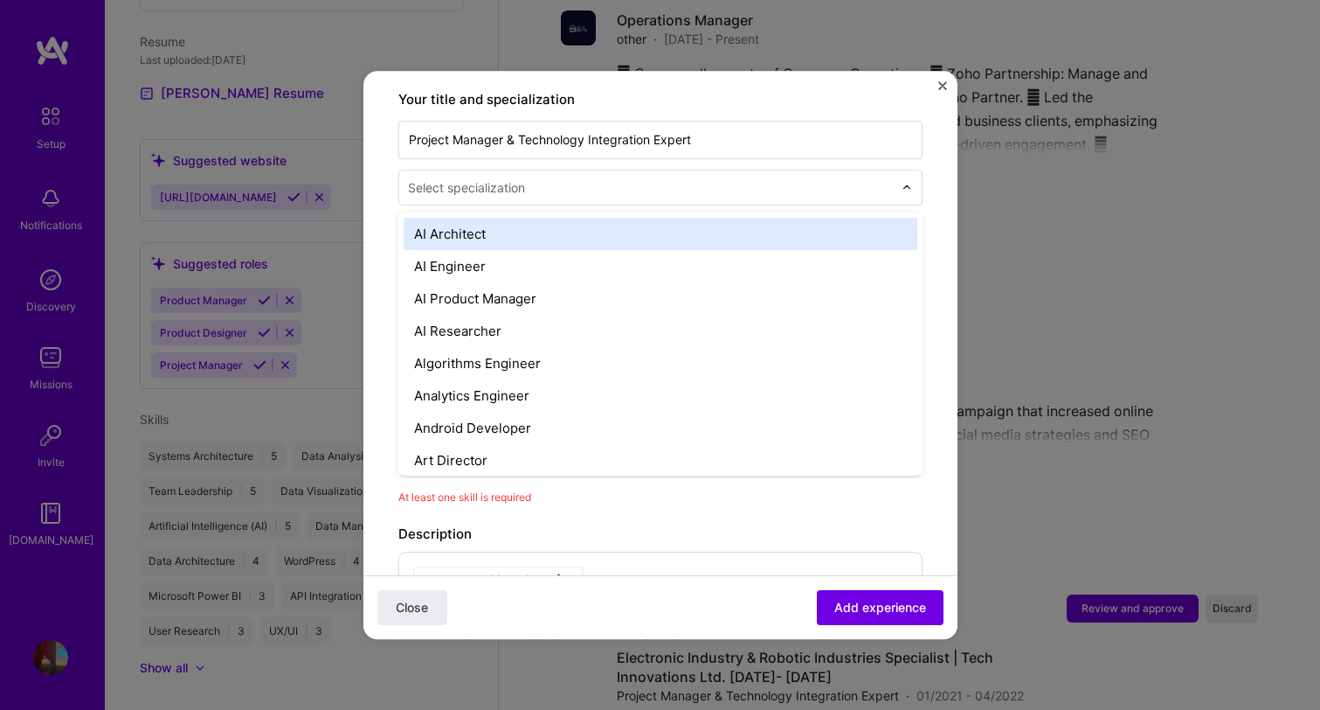
click at [551, 178] on input "text" at bounding box center [652, 187] width 488 height 18
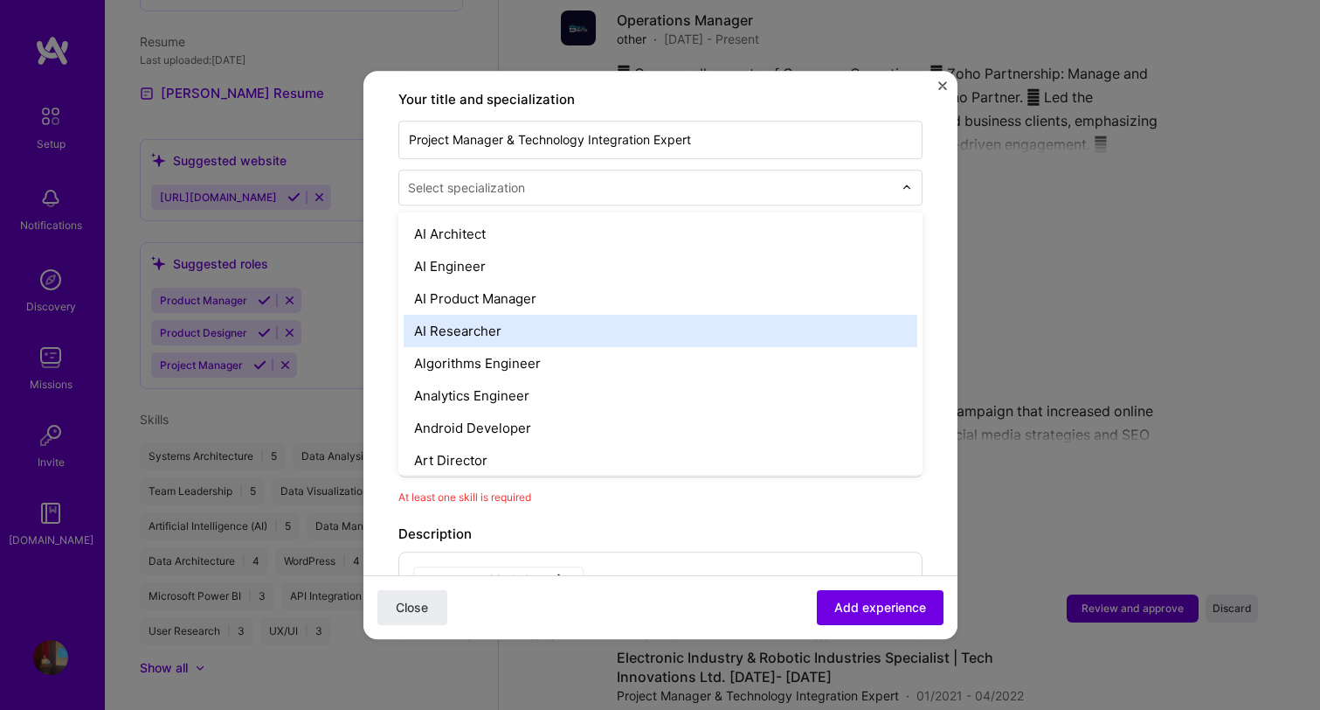
click at [553, 287] on div "AI Product Manager" at bounding box center [661, 298] width 514 height 32
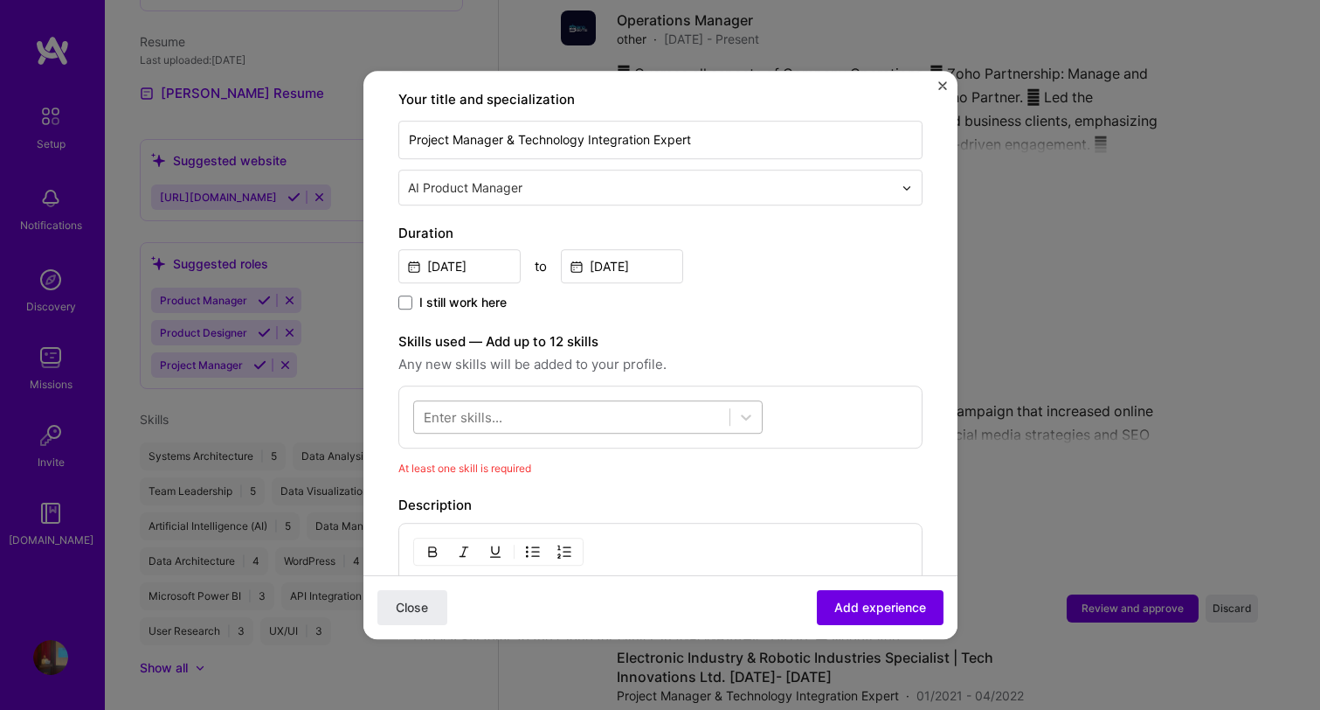
click at [588, 403] on div at bounding box center [571, 417] width 315 height 29
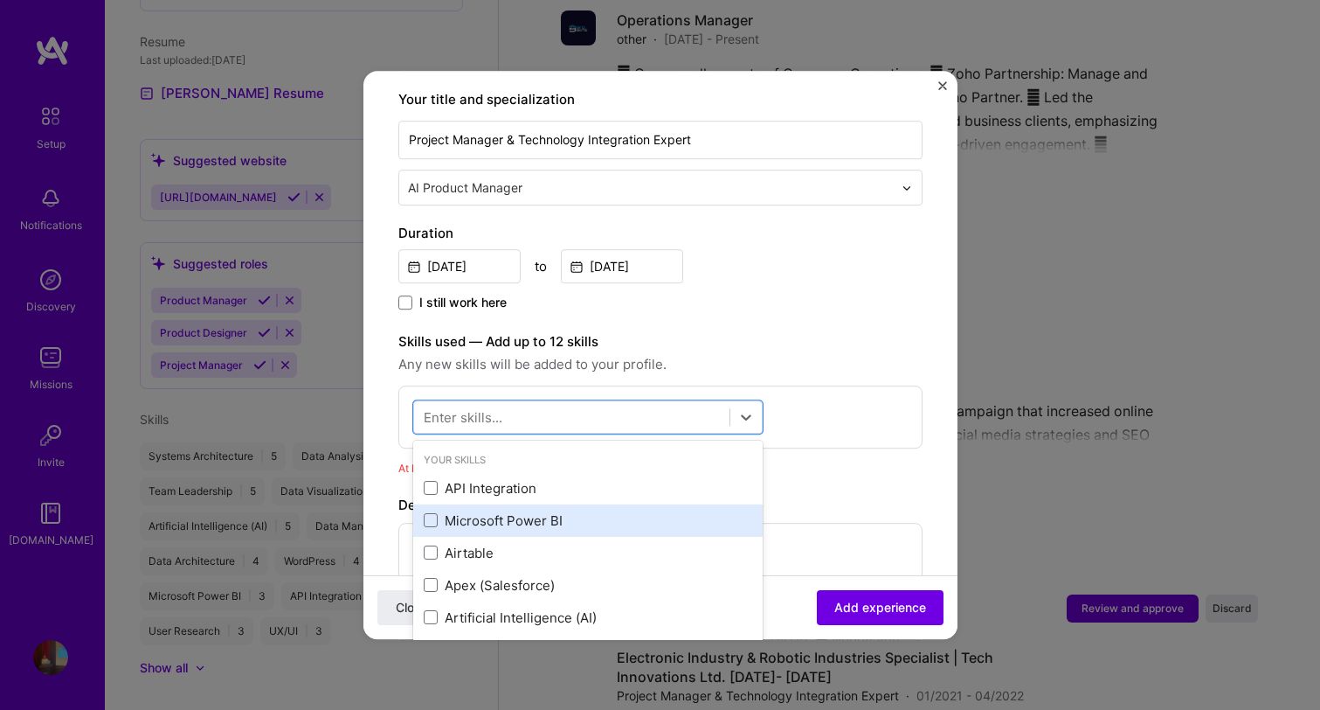
click at [543, 511] on div "Microsoft Power BI" at bounding box center [588, 520] width 329 height 18
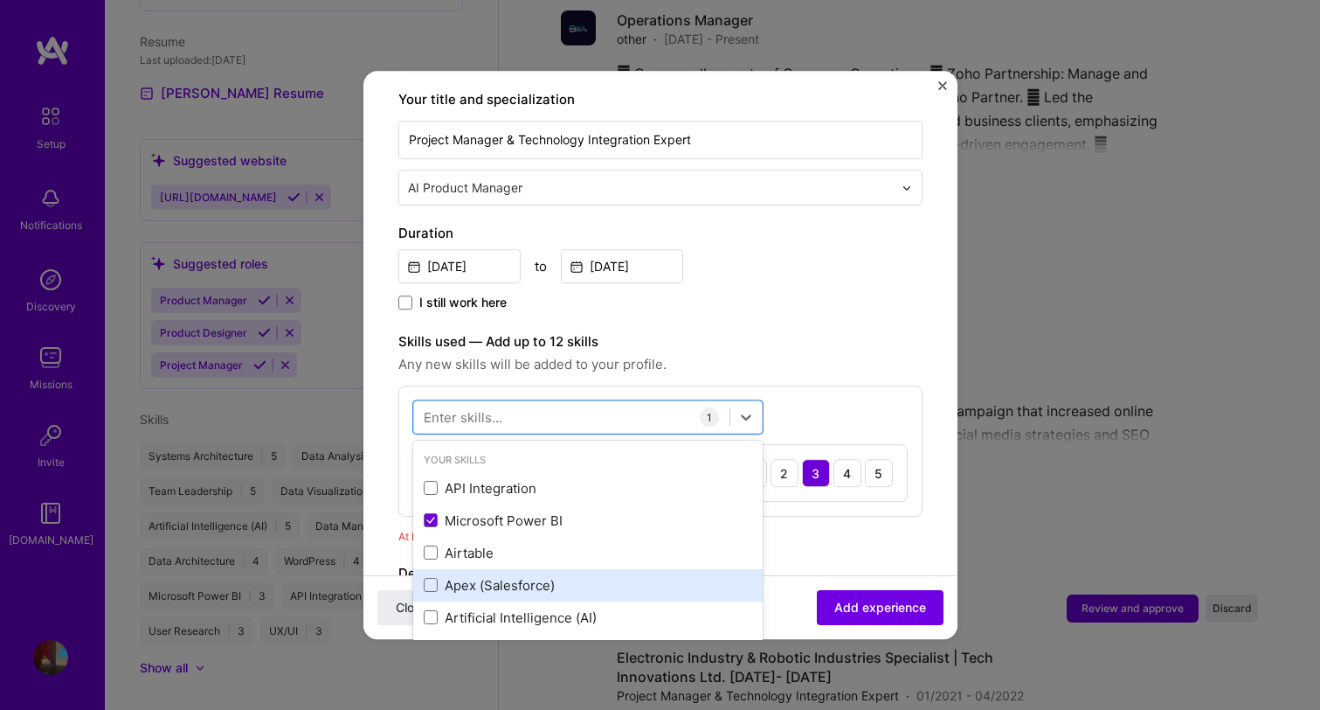
click at [540, 576] on div "Apex (Salesforce)" at bounding box center [588, 585] width 329 height 18
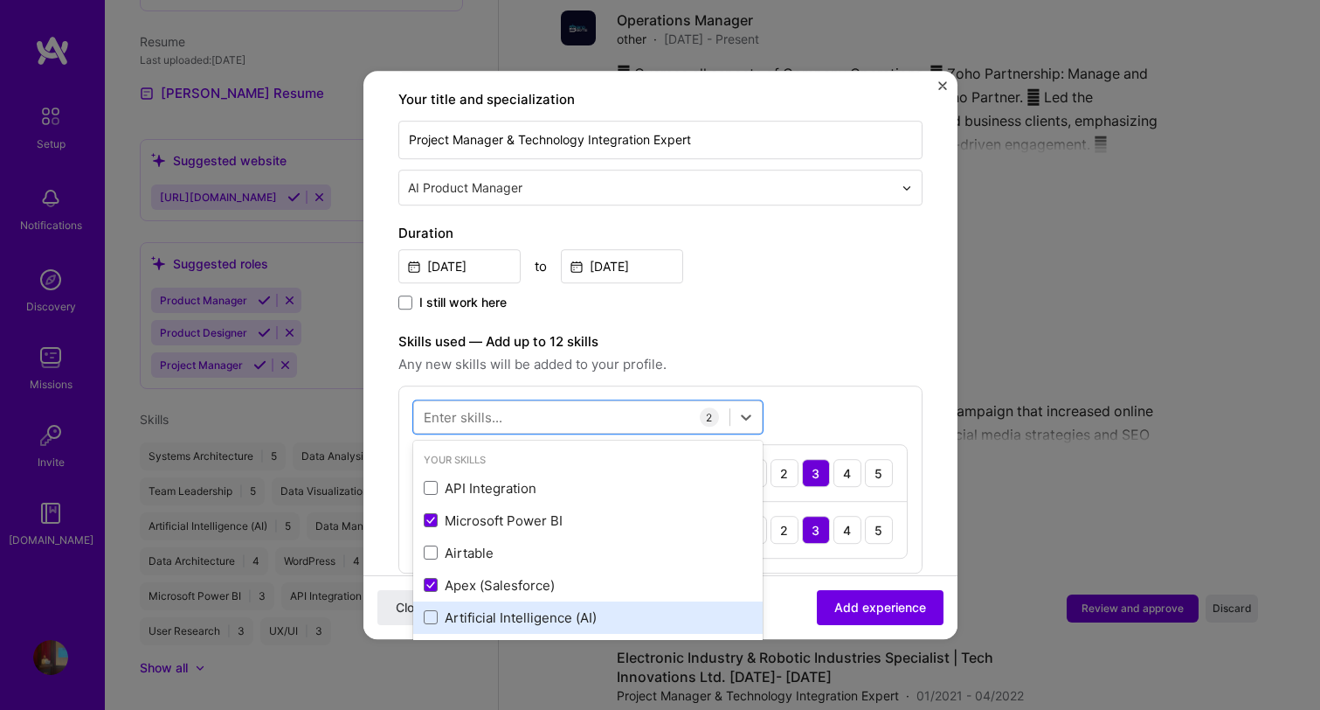
click at [537, 608] on div "Artificial Intelligence (AI)" at bounding box center [588, 617] width 329 height 18
click at [530, 640] on div "Data Management" at bounding box center [588, 649] width 329 height 18
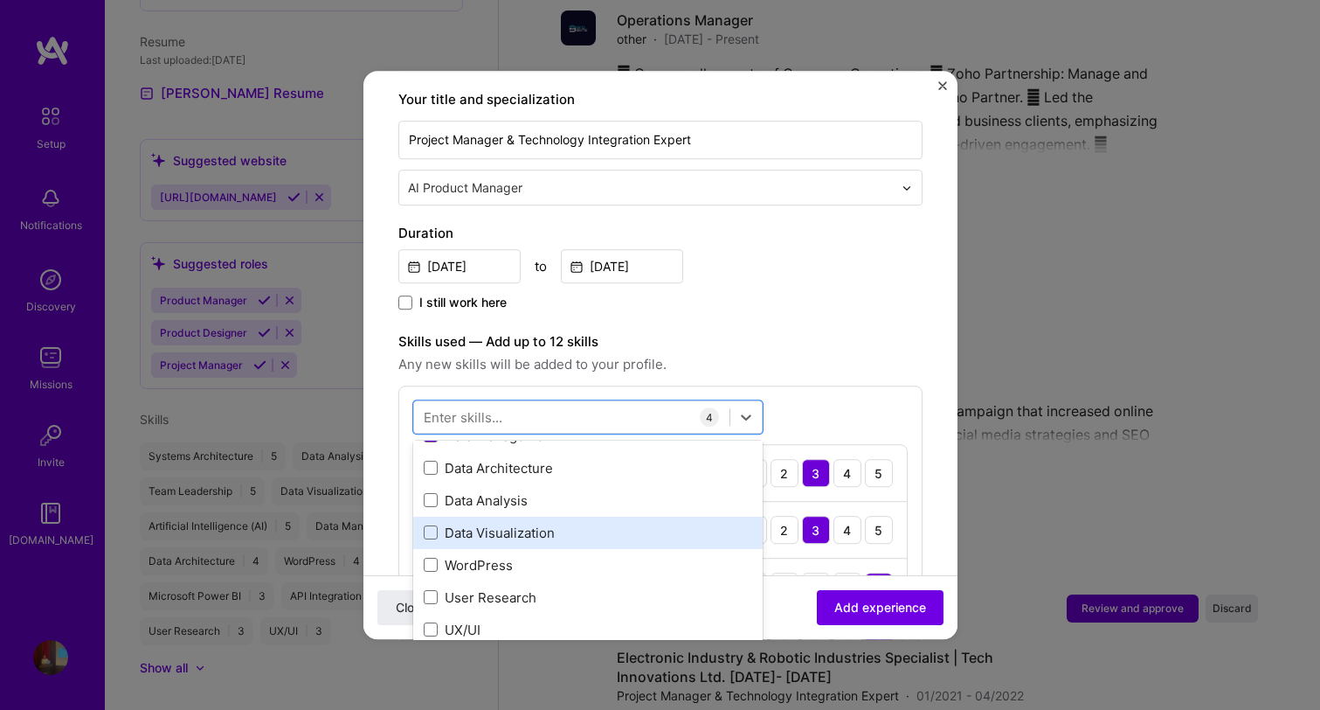
click at [535, 516] on div "Data Visualization" at bounding box center [588, 532] width 350 height 32
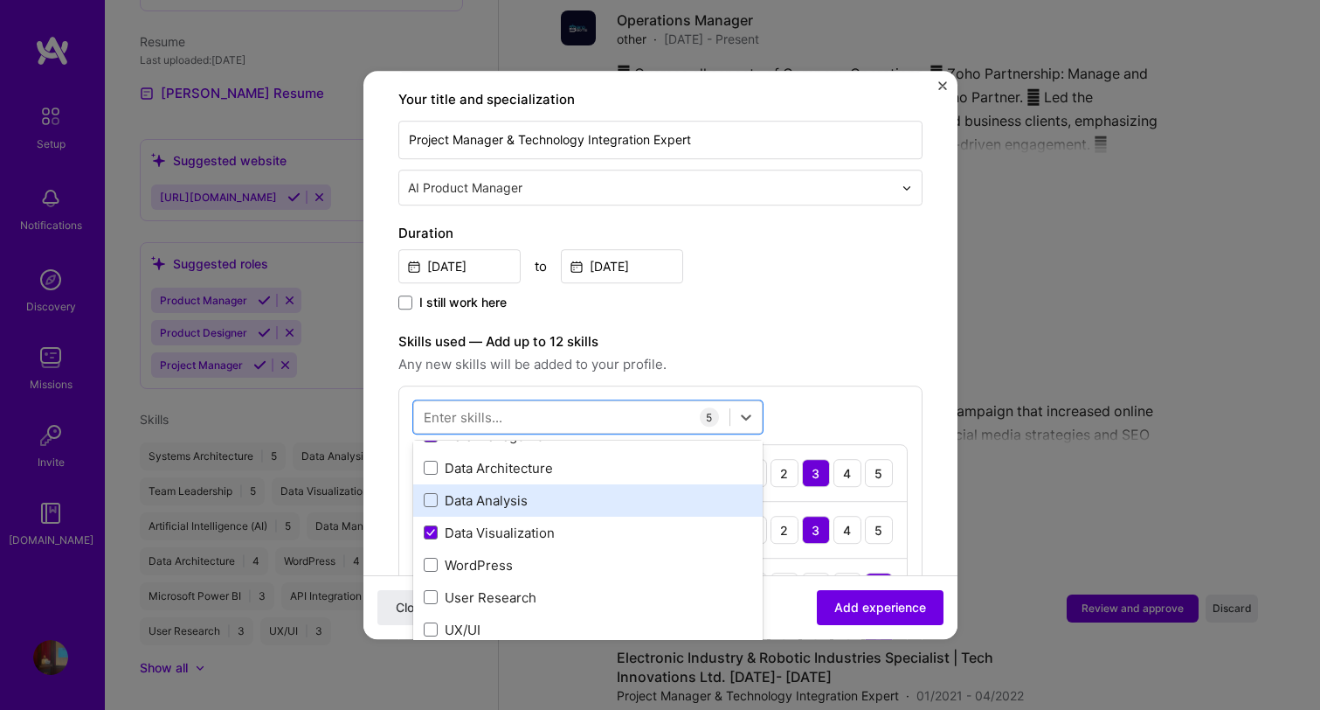
click at [534, 491] on div "Data Analysis" at bounding box center [588, 500] width 329 height 18
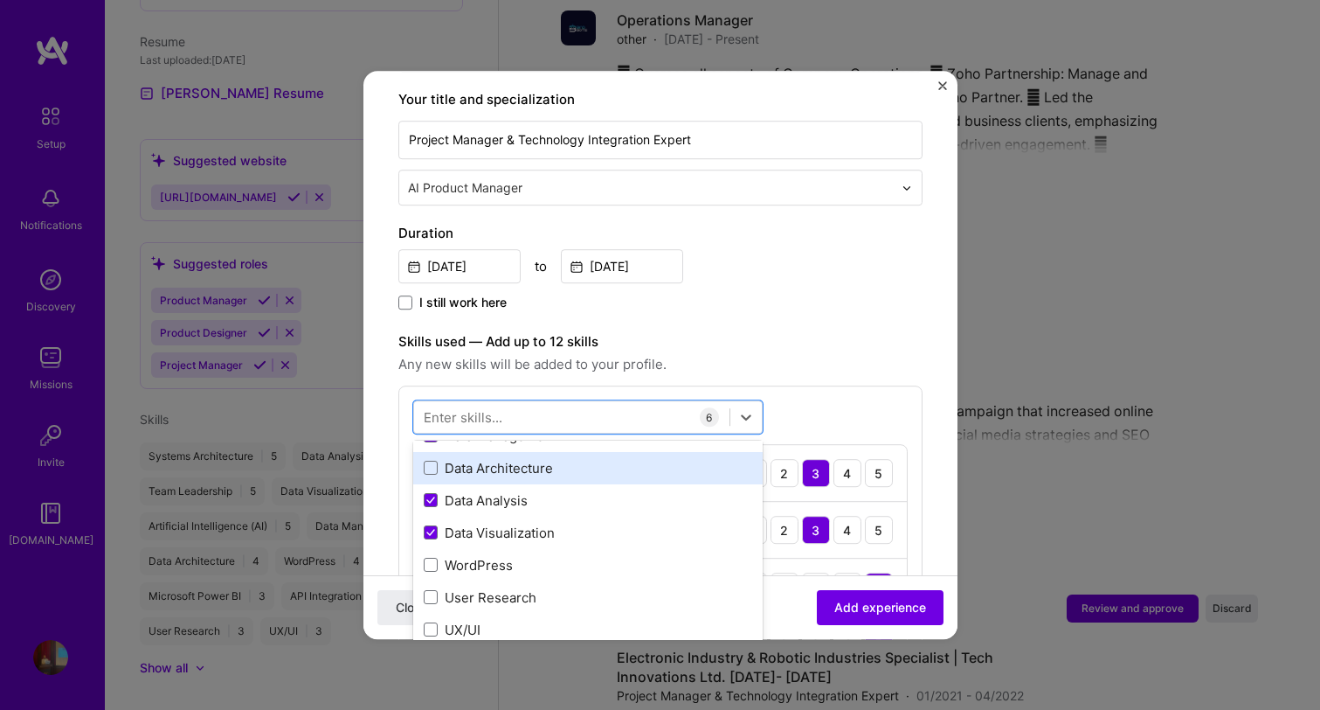
click at [534, 461] on div "Data Architecture" at bounding box center [588, 468] width 350 height 32
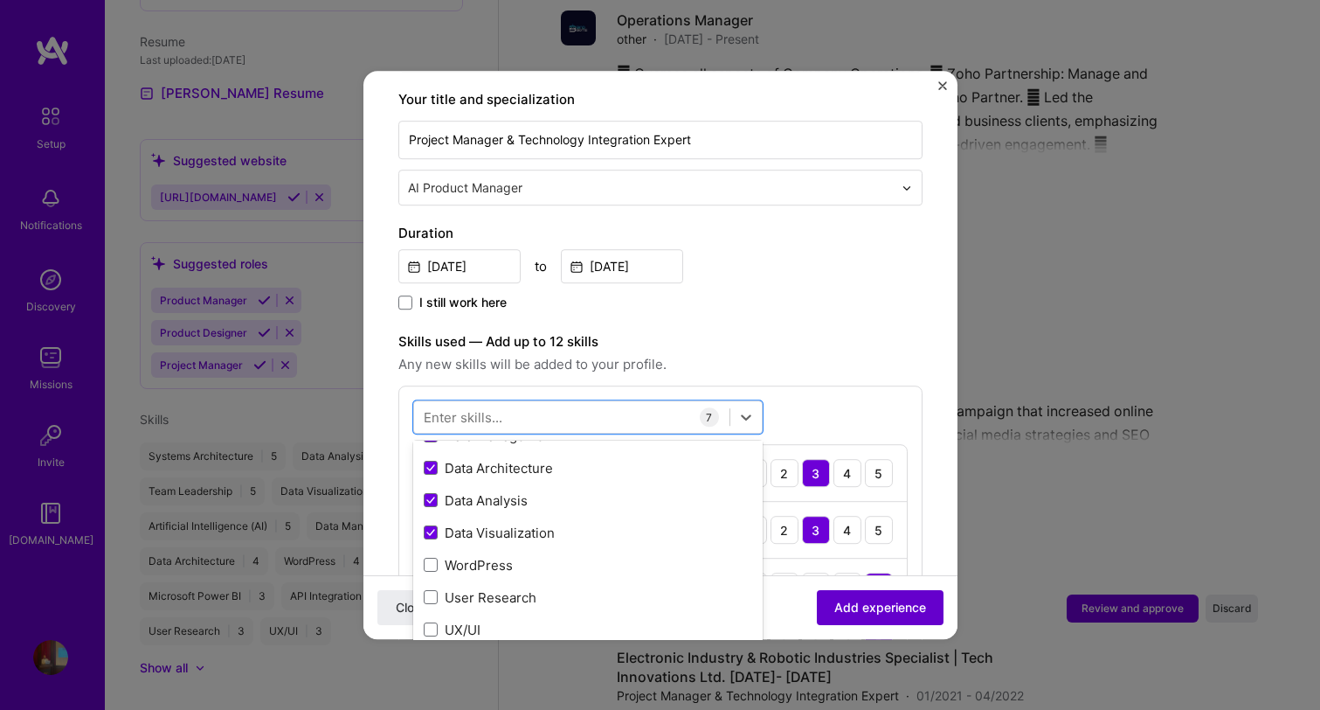
click at [909, 622] on button "Add experience" at bounding box center [880, 607] width 127 height 35
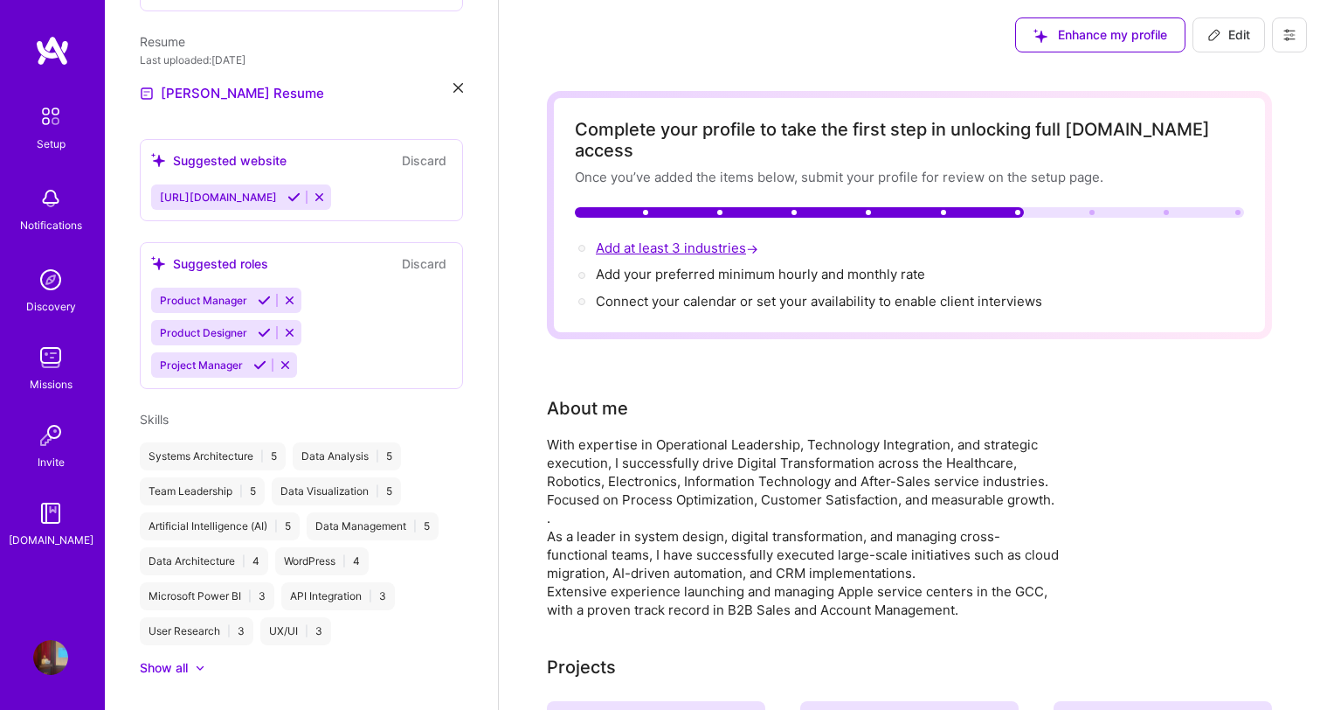
click at [714, 239] on span "Add at least 3 industries →" at bounding box center [679, 247] width 166 height 17
select select "US"
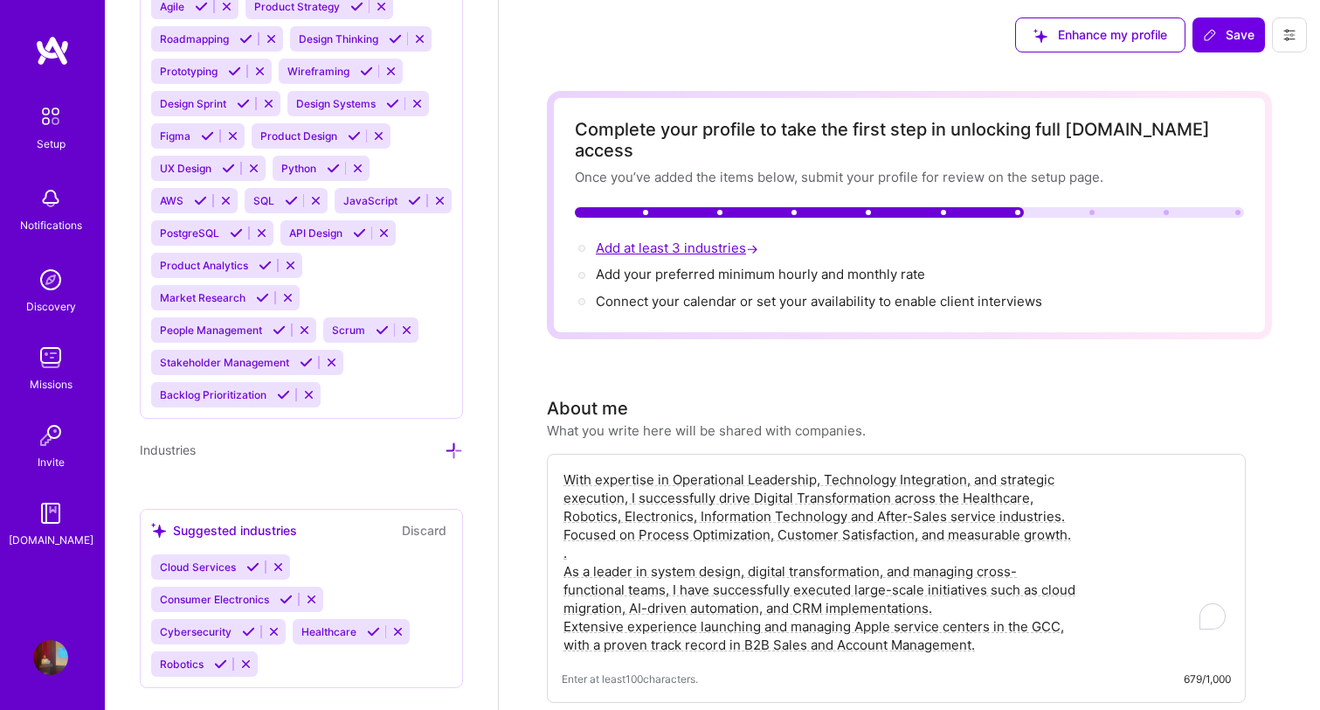
click at [705, 239] on span "Add at least 3 industries →" at bounding box center [679, 247] width 166 height 17
click at [454, 441] on icon at bounding box center [454, 450] width 18 height 18
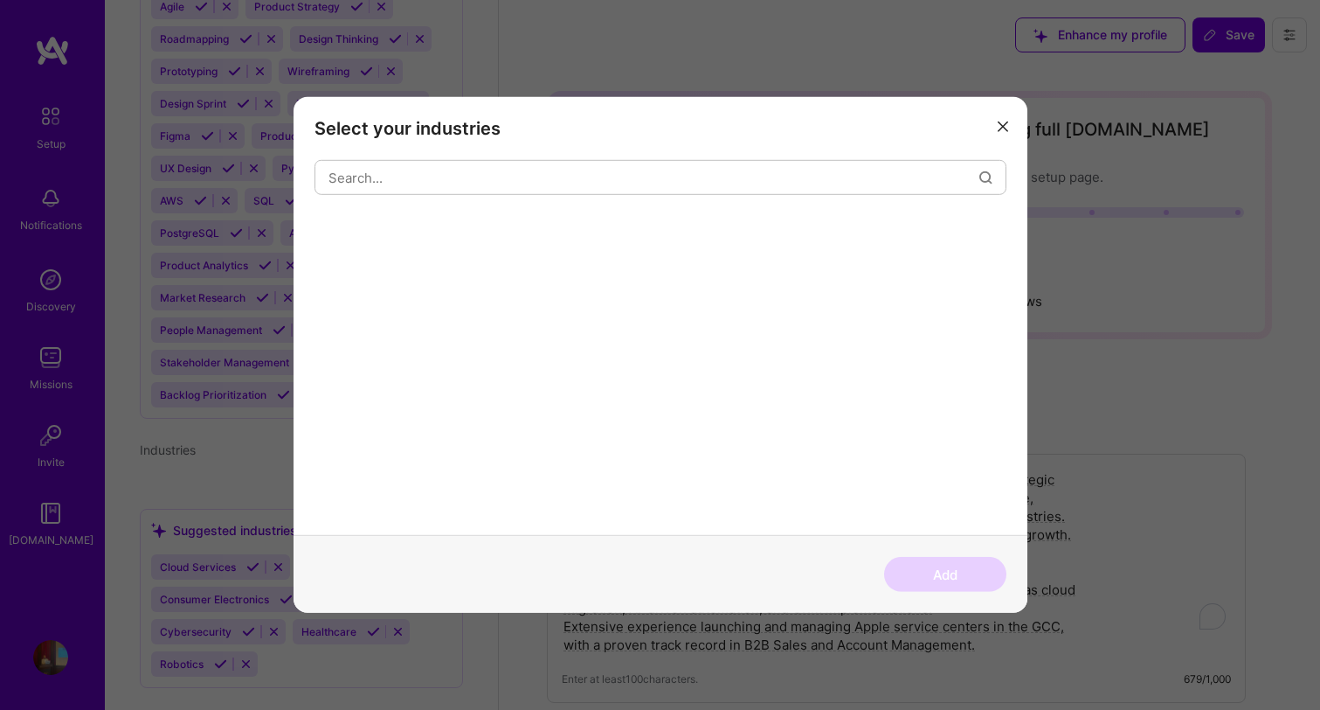
click at [1005, 128] on icon "modal" at bounding box center [1003, 126] width 10 height 10
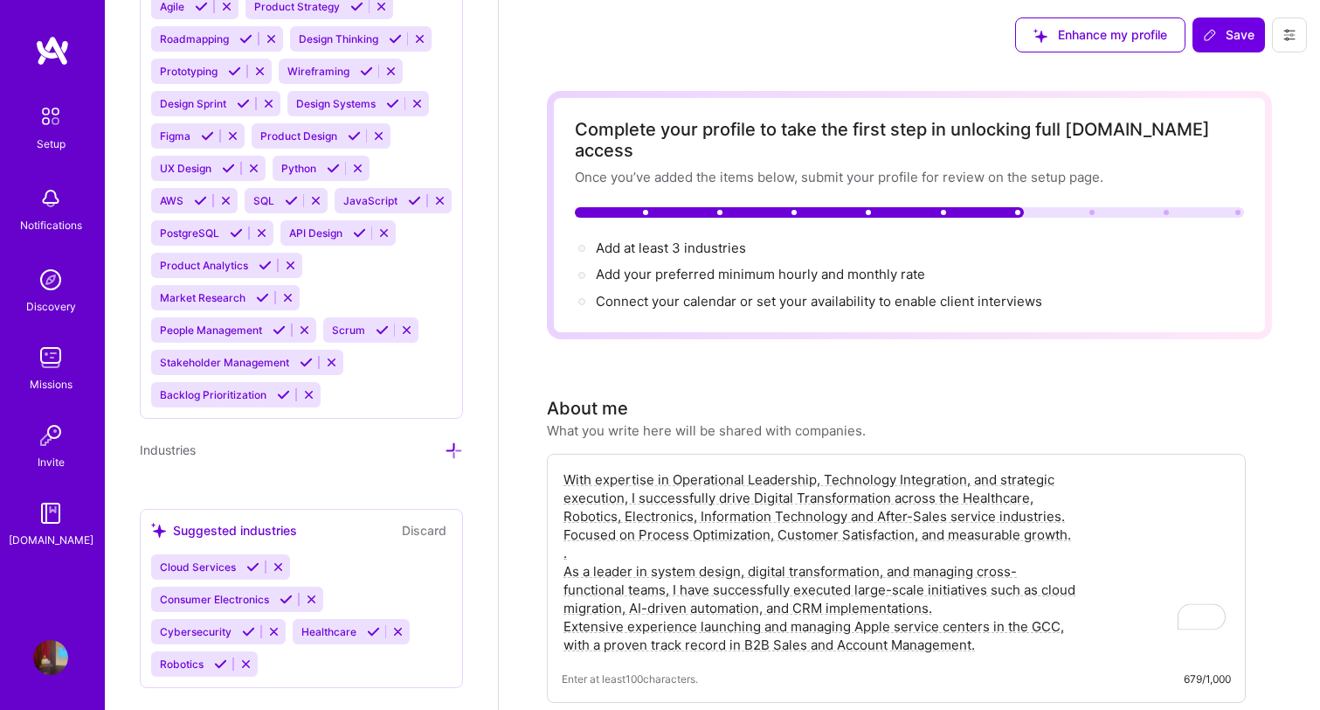
click at [205, 560] on span "Cloud Services" at bounding box center [198, 566] width 76 height 13
click at [248, 560] on icon at bounding box center [252, 566] width 13 height 13
click at [242, 625] on icon at bounding box center [248, 631] width 13 height 13
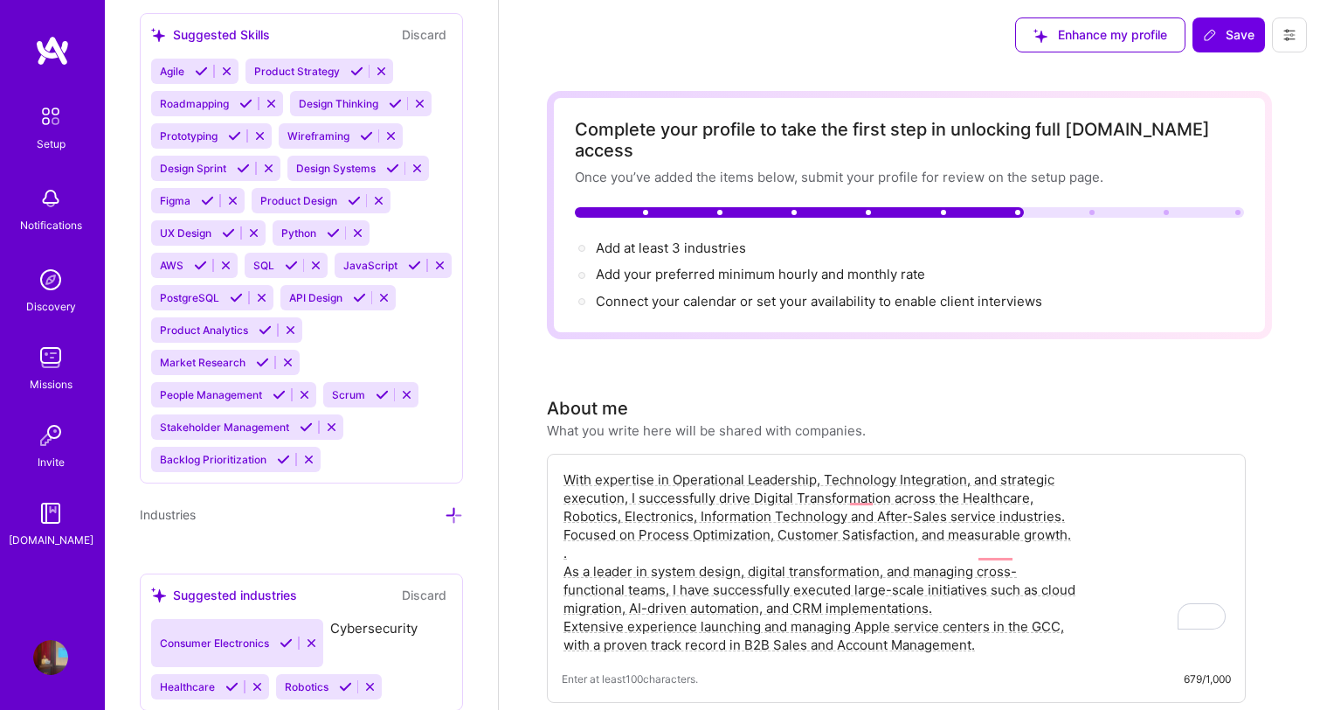
click at [286, 585] on div "Suggested industries" at bounding box center [224, 594] width 146 height 18
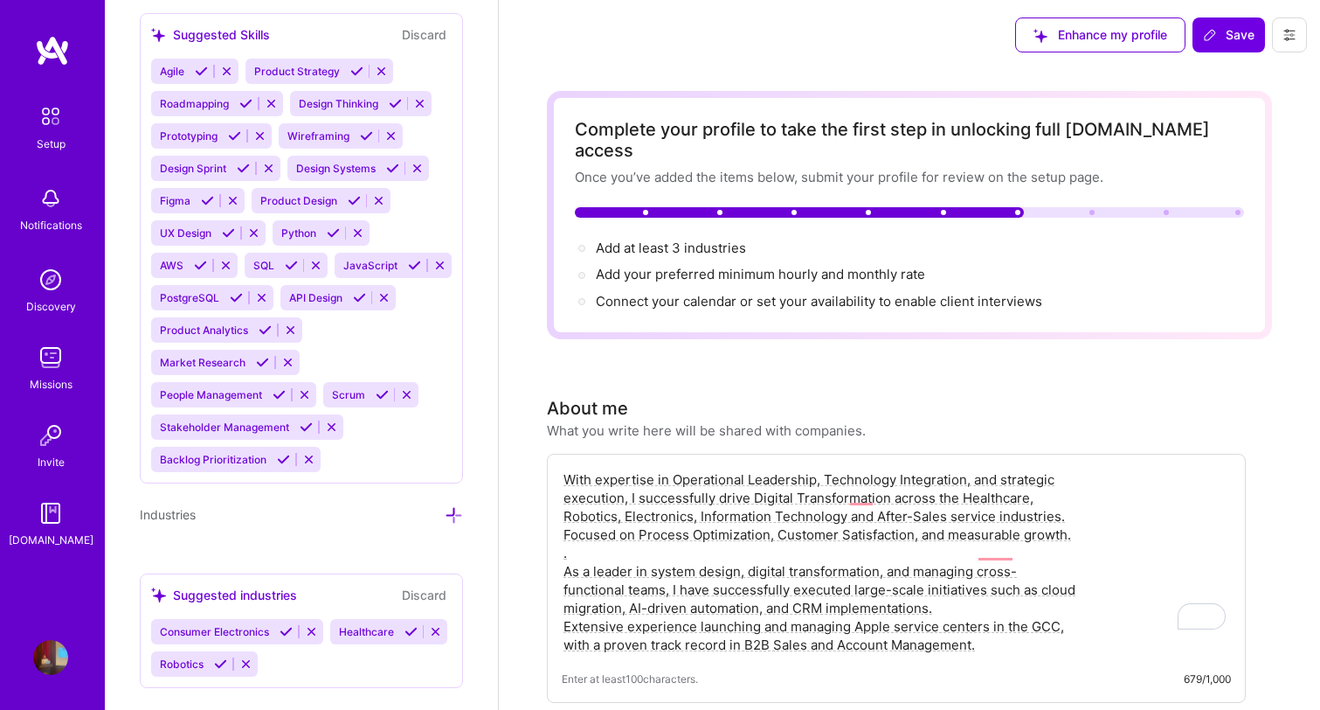
click at [283, 624] on button at bounding box center [286, 631] width 24 height 15
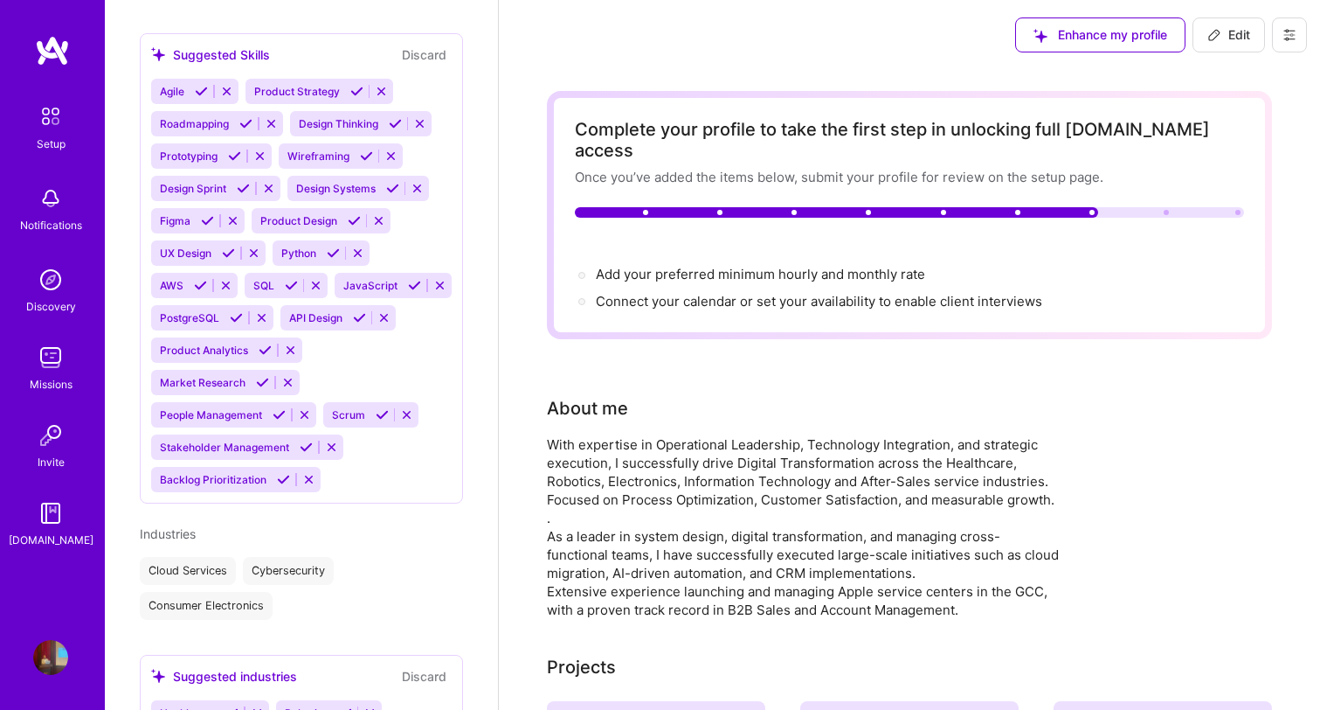
click at [232, 706] on icon at bounding box center [231, 712] width 13 height 13
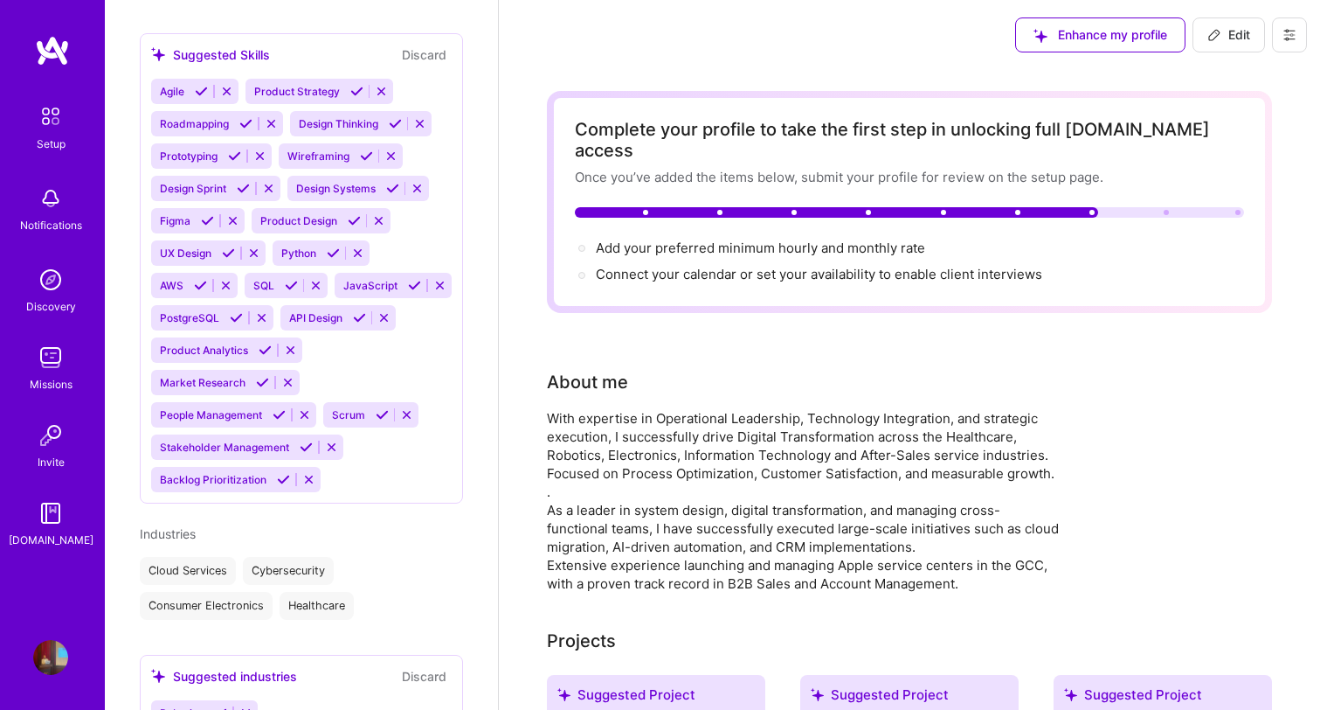
click at [407, 666] on button "Discard" at bounding box center [424, 676] width 55 height 20
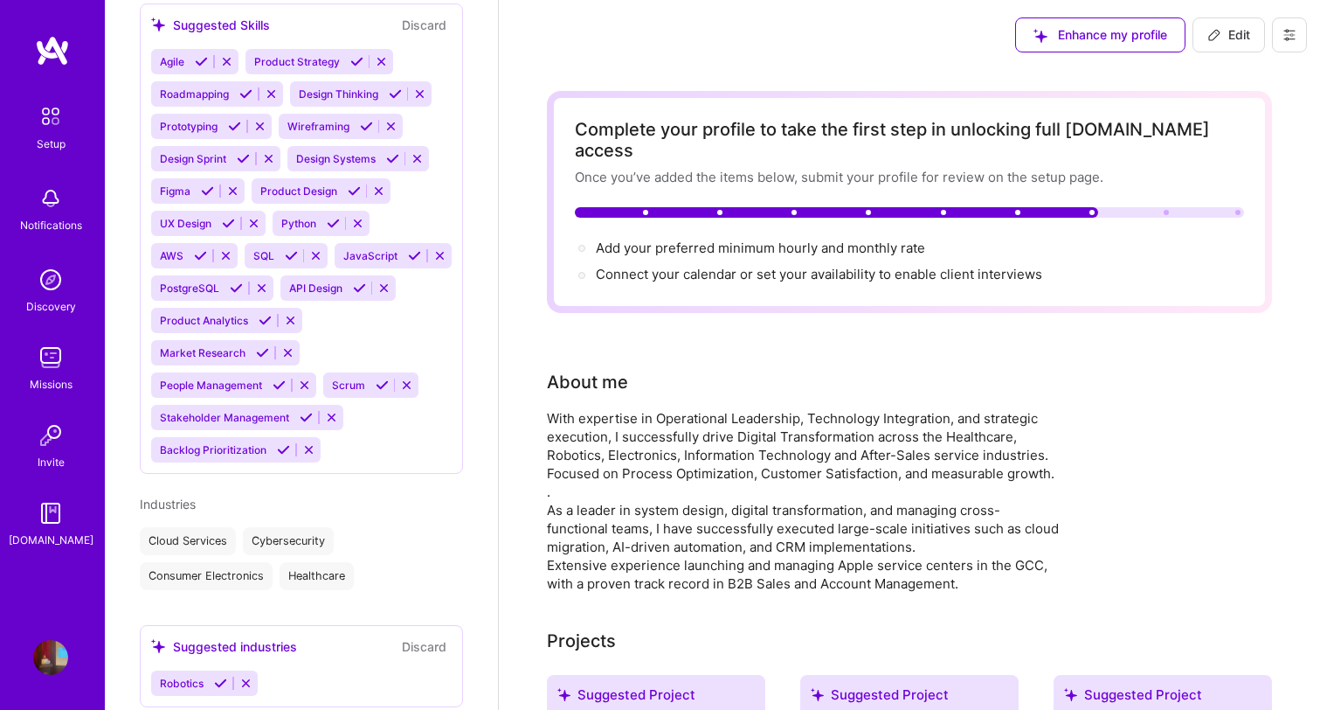
click at [430, 636] on button "Discard" at bounding box center [424, 646] width 55 height 20
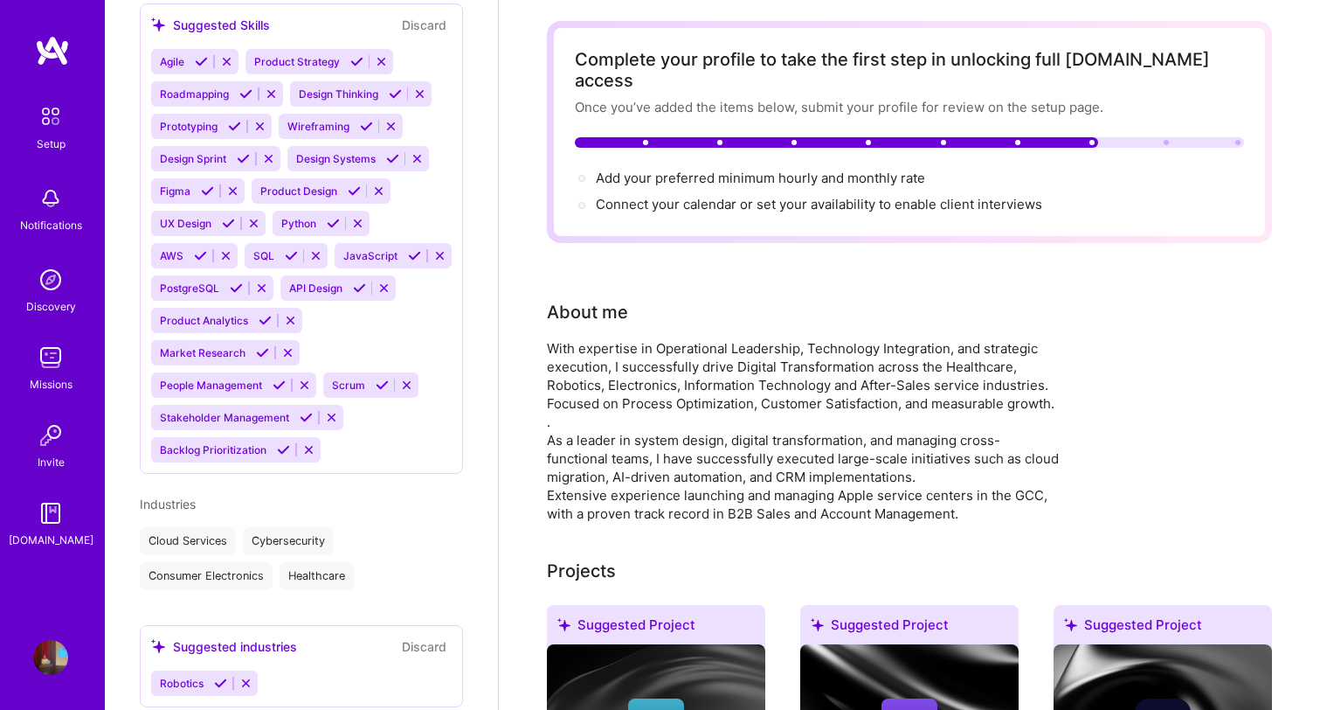
scroll to position [0, 0]
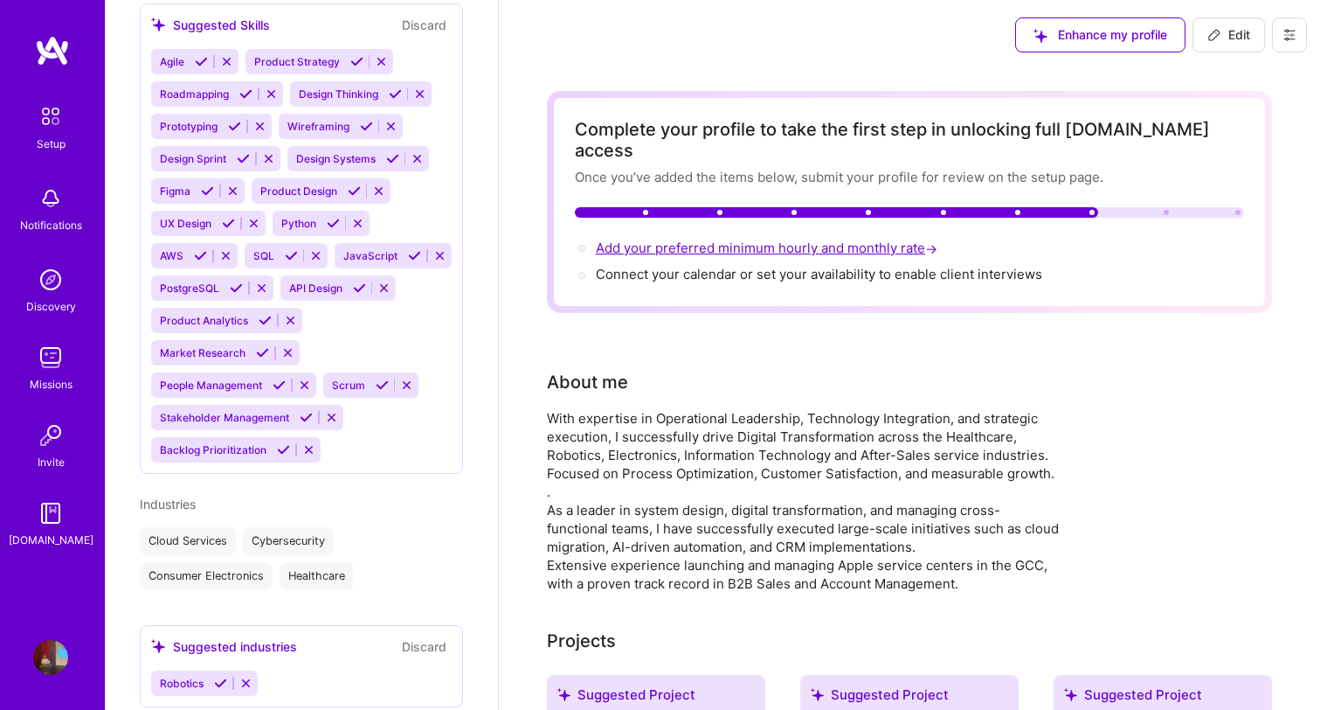
click at [831, 239] on span "Add your preferred minimum hourly and monthly rate →" at bounding box center [768, 247] width 345 height 17
select select "US"
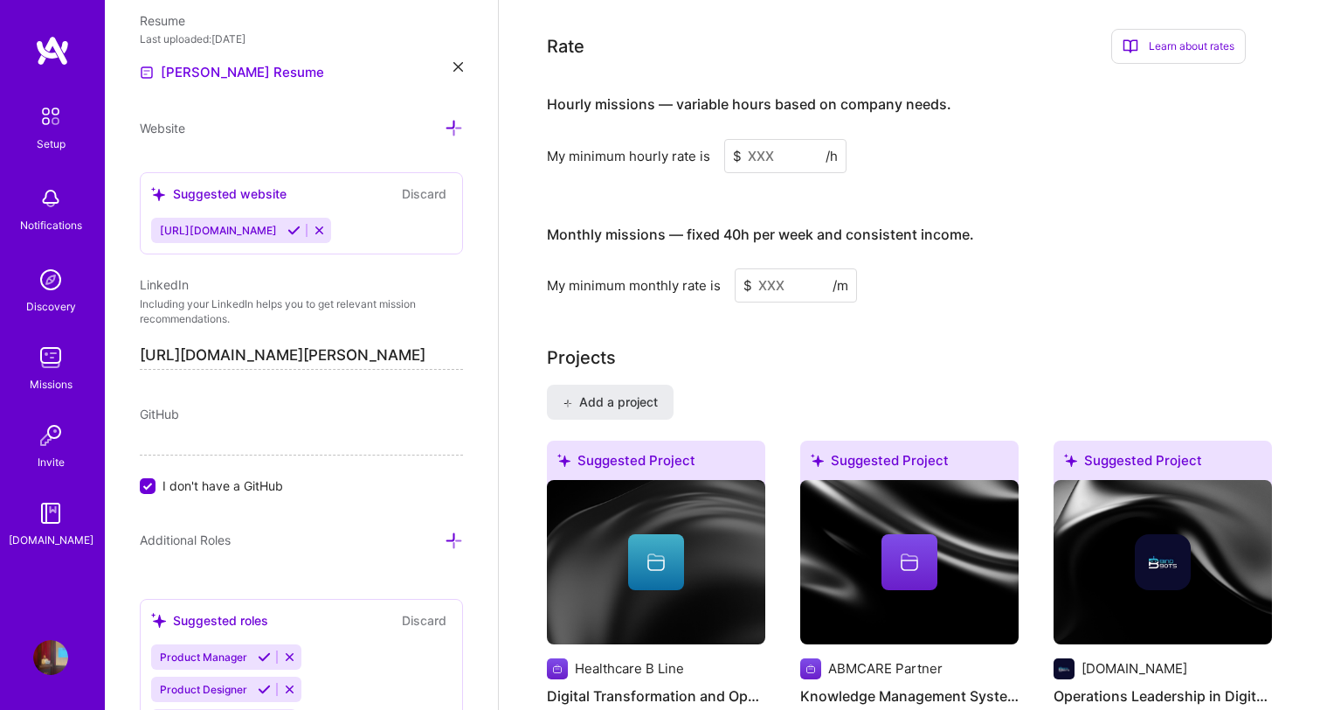
scroll to position [1084, 0]
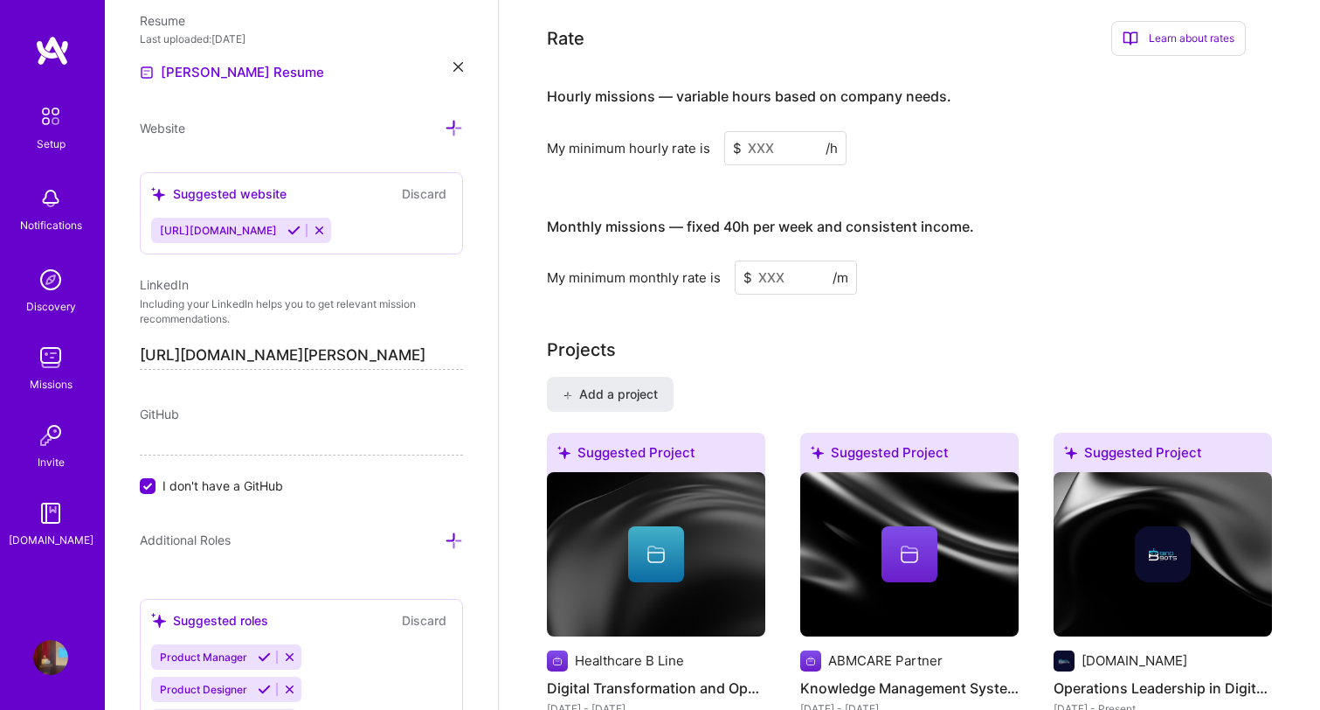
click at [772, 131] on input at bounding box center [785, 148] width 122 height 34
click at [793, 134] on input at bounding box center [785, 148] width 122 height 34
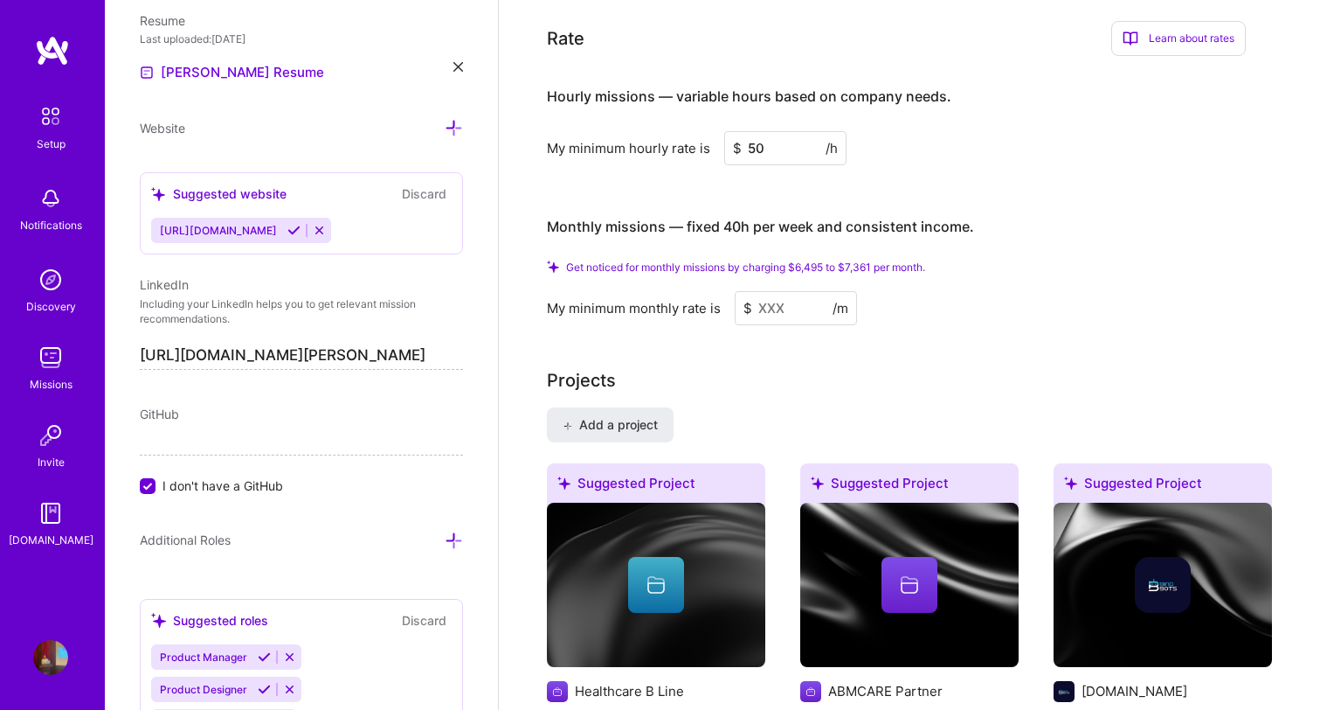
click at [777, 131] on input "50" at bounding box center [785, 148] width 122 height 34
type input "50"
click at [797, 291] on input at bounding box center [796, 308] width 122 height 34
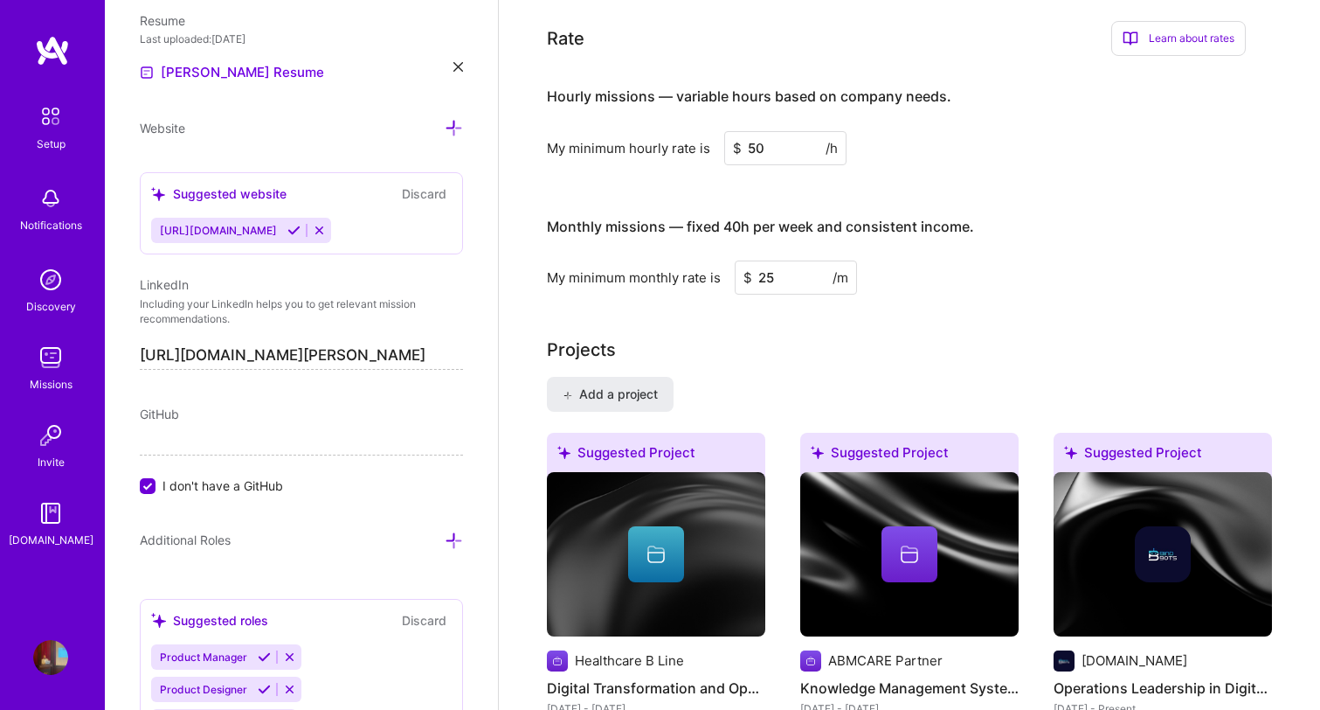
type input "25"
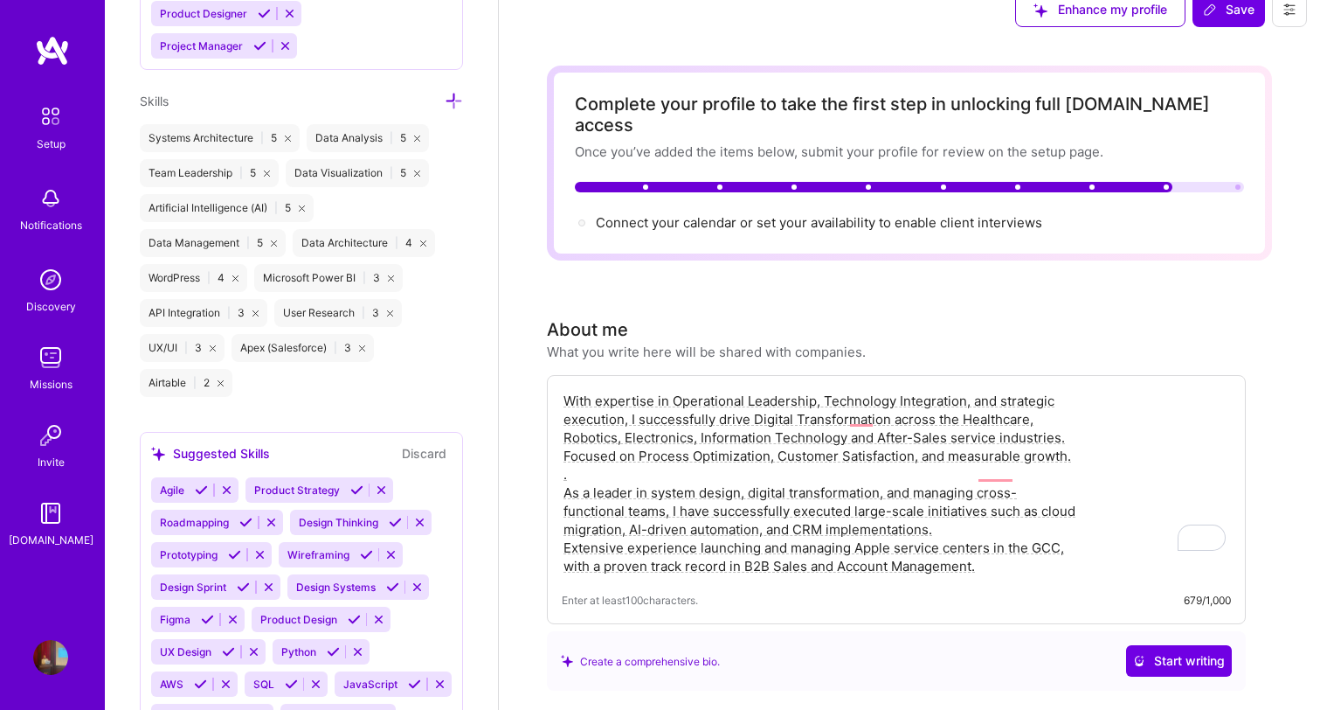
scroll to position [0, 0]
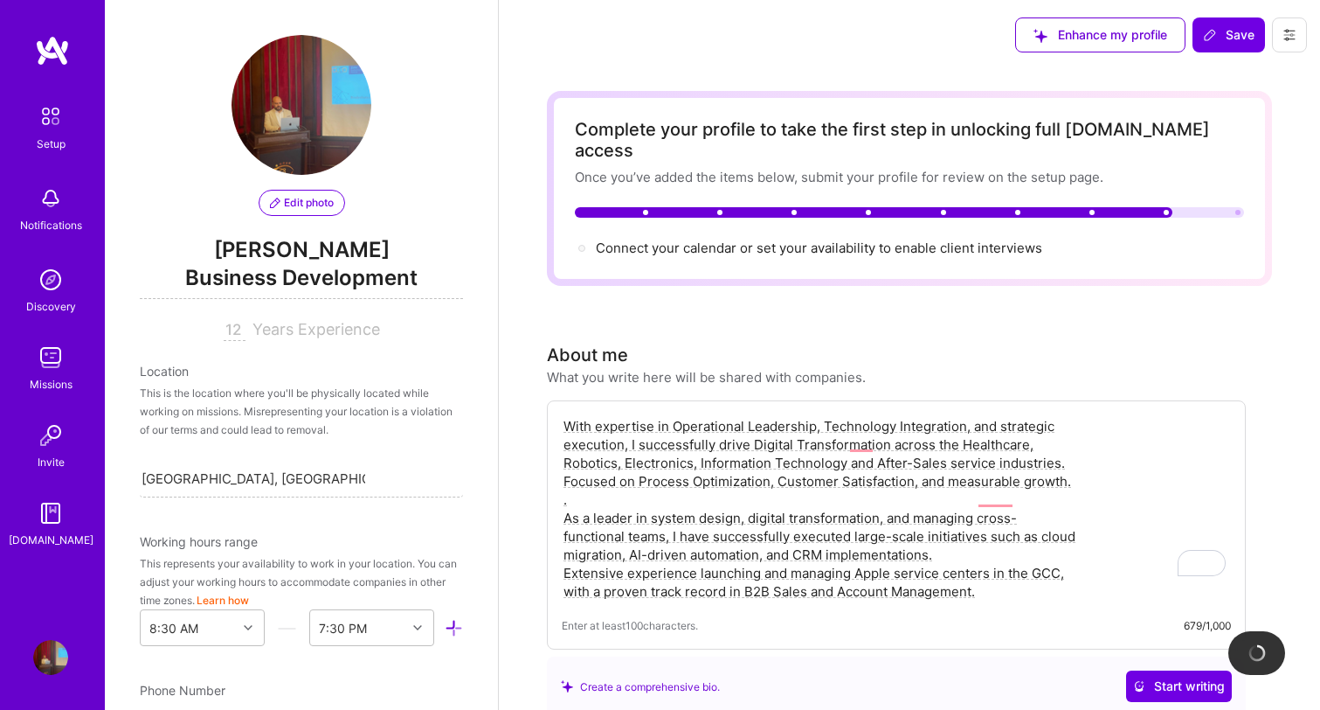
select select "US"
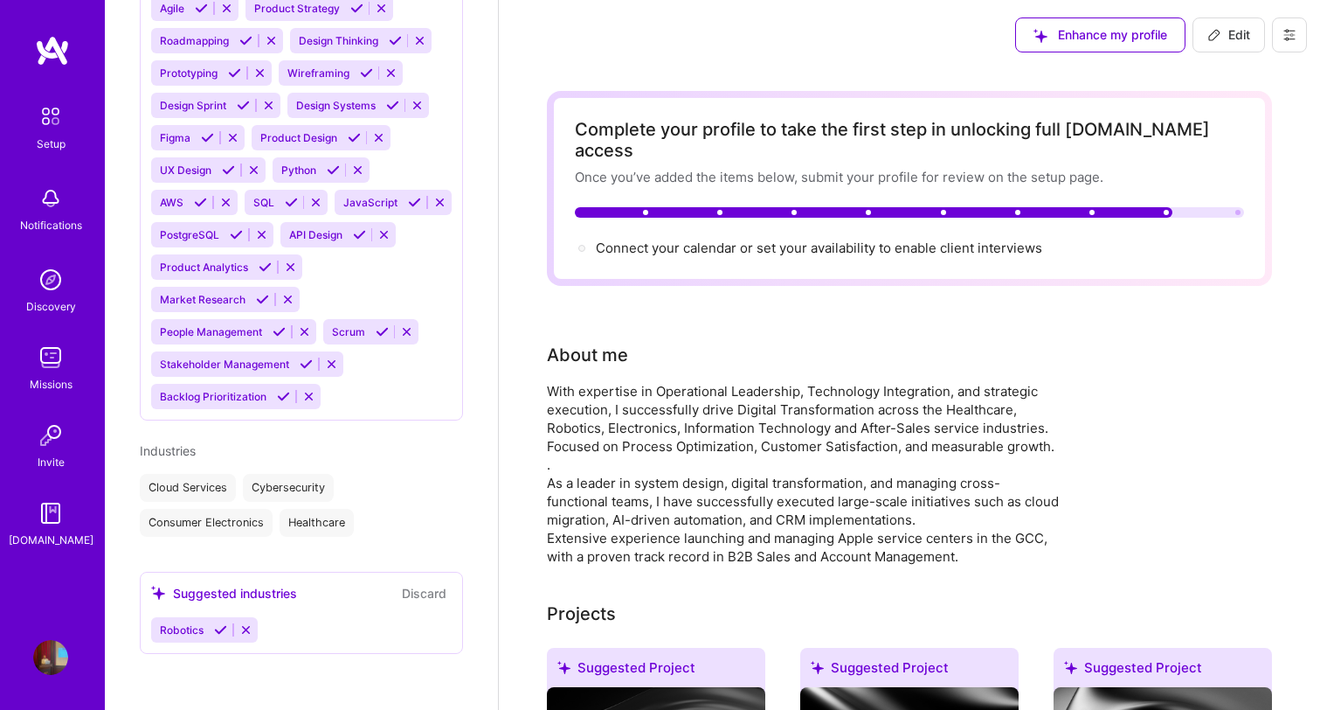
scroll to position [870, 0]
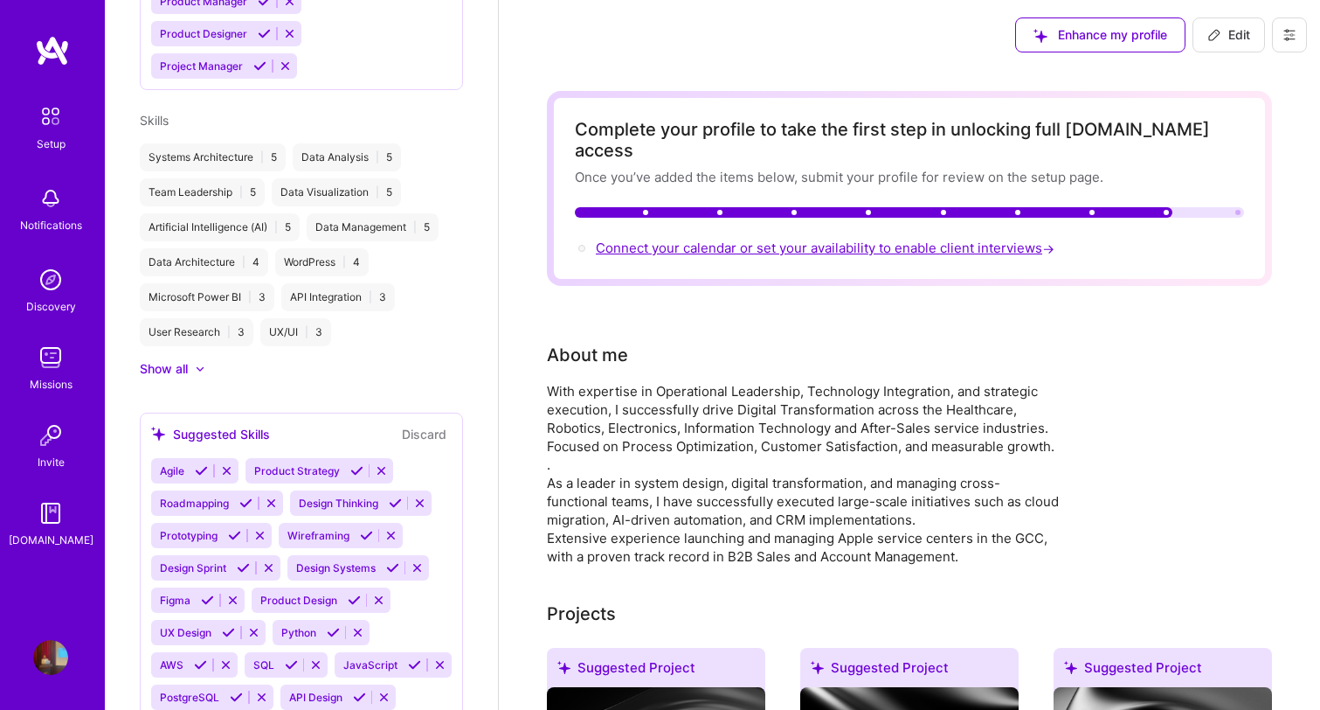
click at [820, 239] on span "Connect your calendar or set your availability to enable client interviews →" at bounding box center [827, 247] width 462 height 17
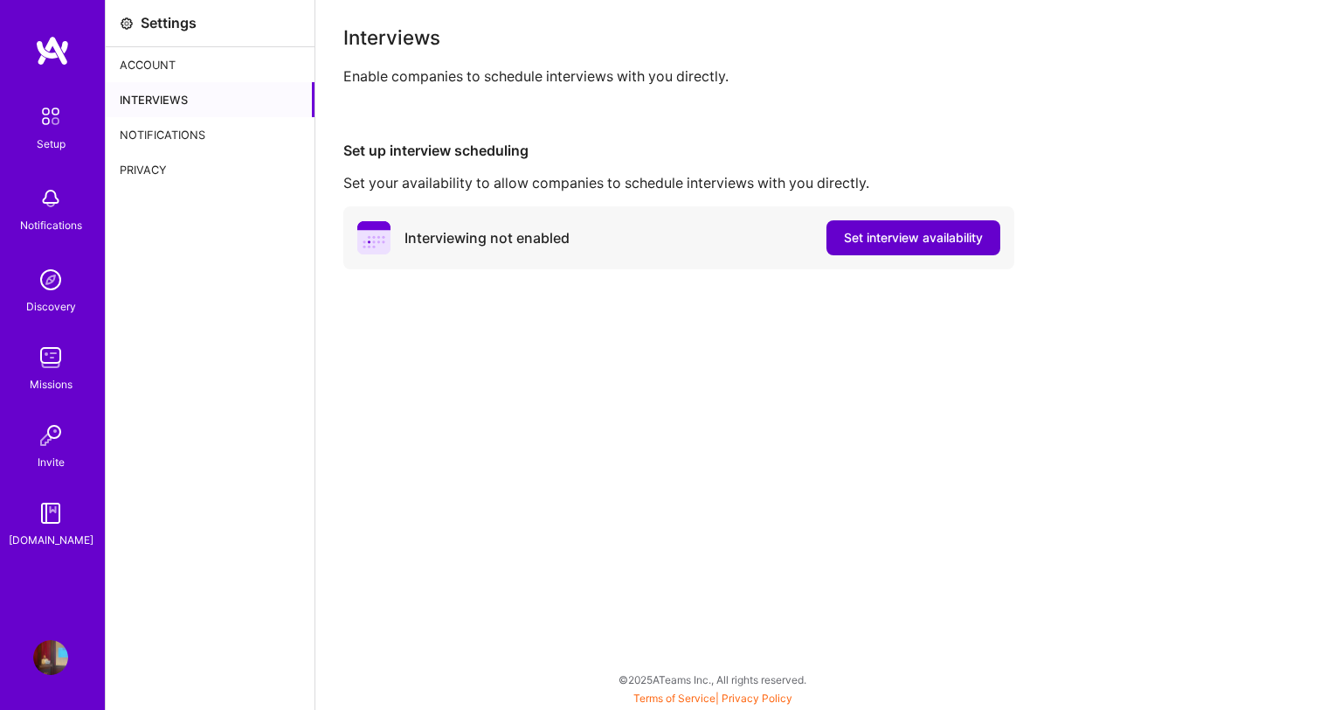
click at [918, 240] on span "Set interview availability" at bounding box center [913, 237] width 139 height 17
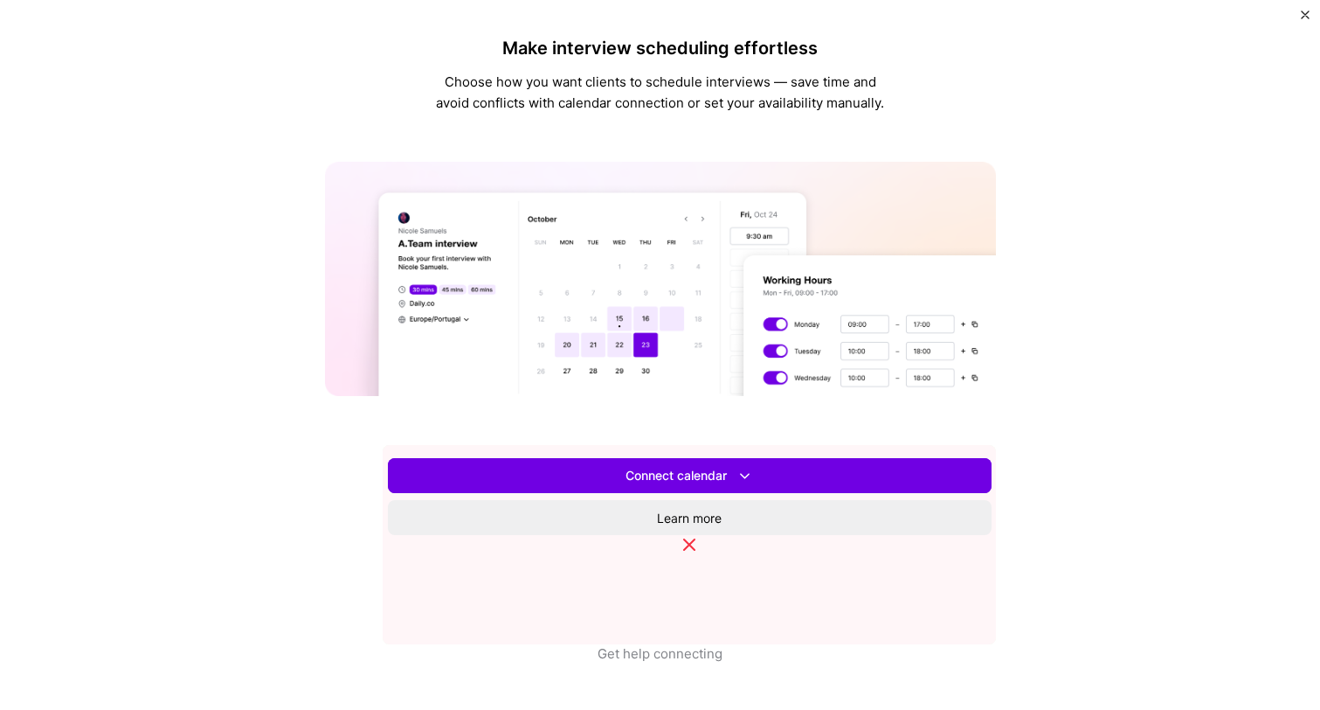
scroll to position [515, 0]
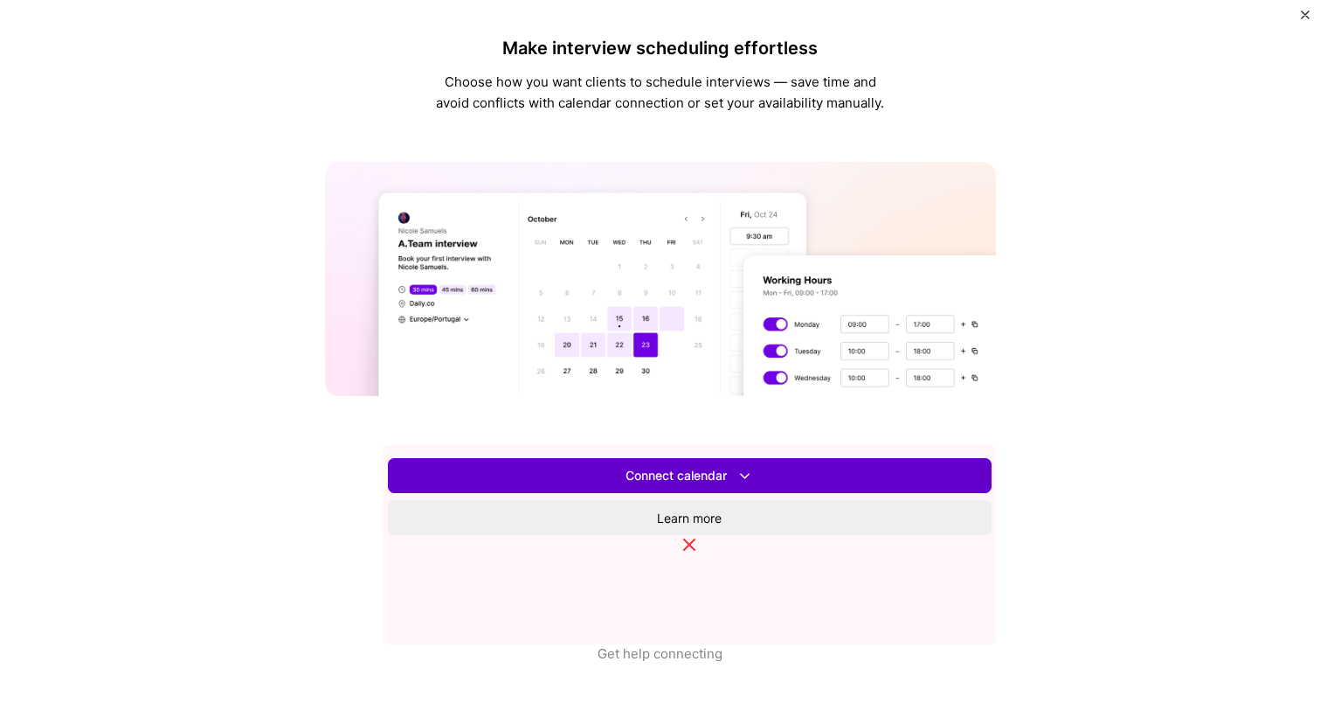
click at [728, 485] on span "Connect calendar" at bounding box center [690, 476] width 128 height 18
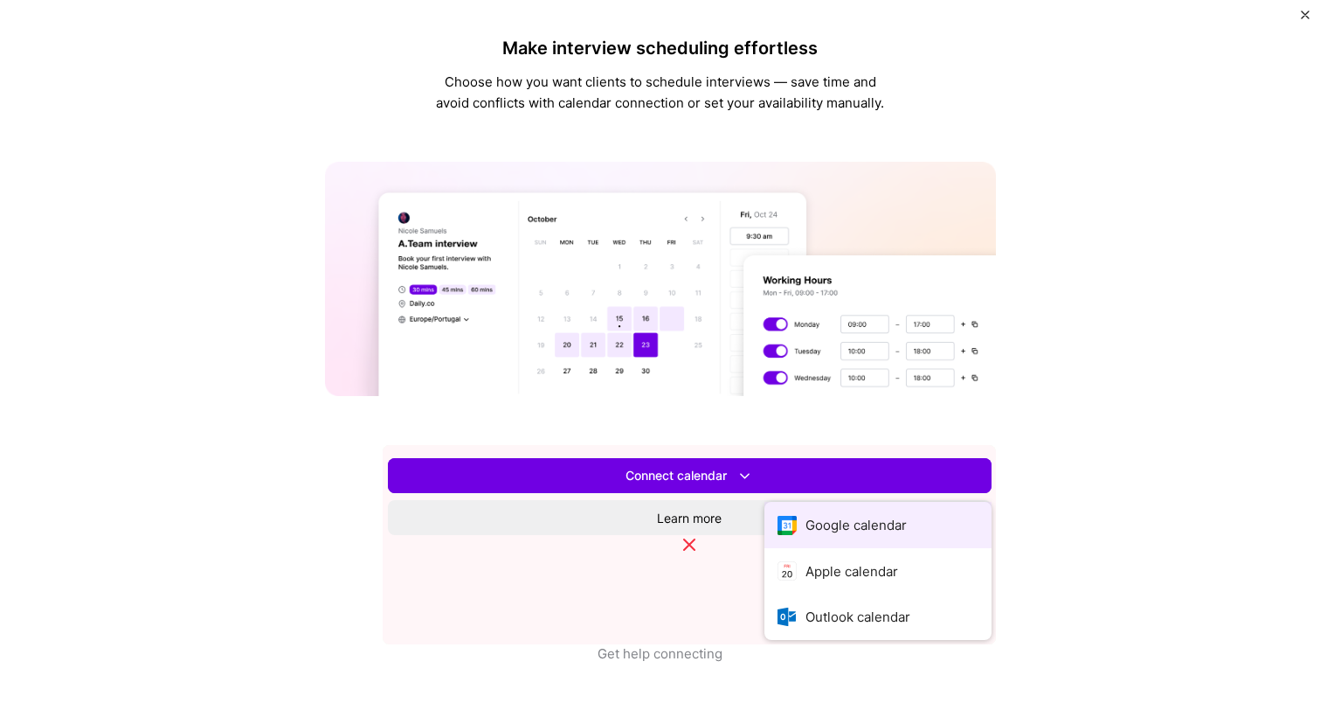
click at [765, 533] on button "Google calendar" at bounding box center [878, 525] width 227 height 46
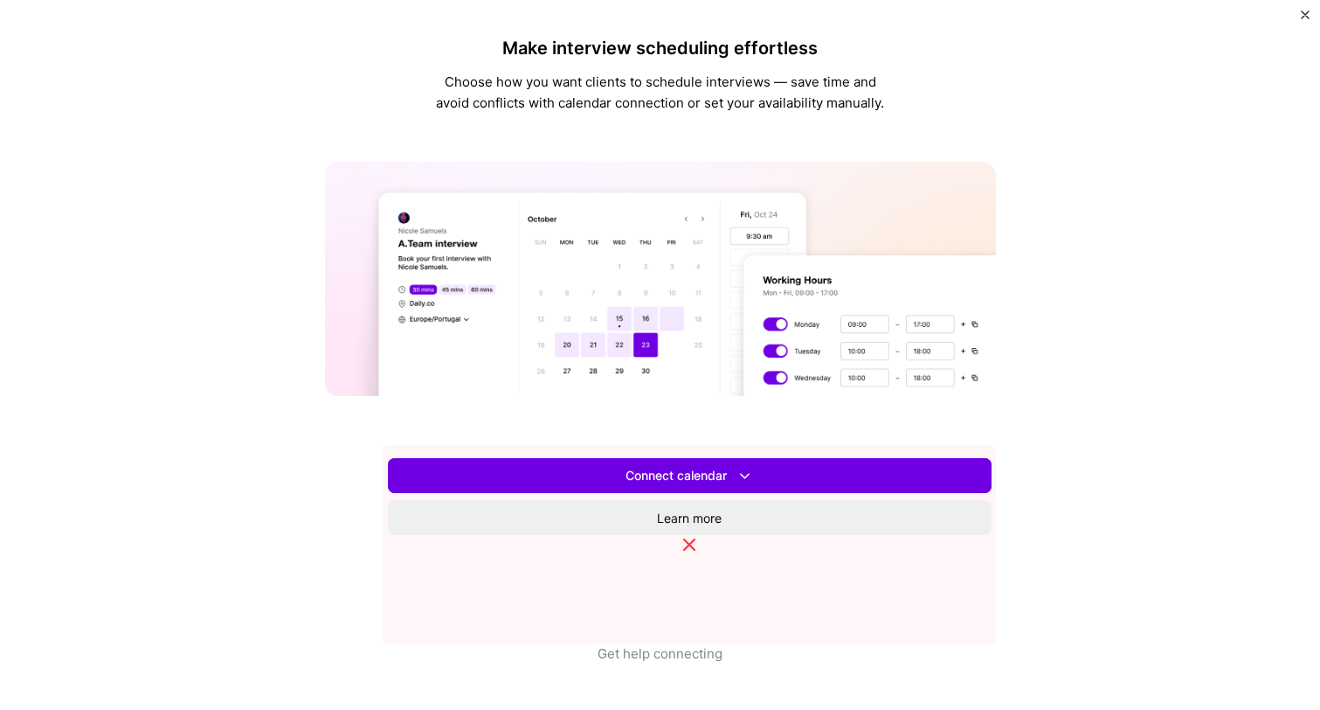
click at [731, 484] on span "Set availability" at bounding box center [689, 475] width 83 height 17
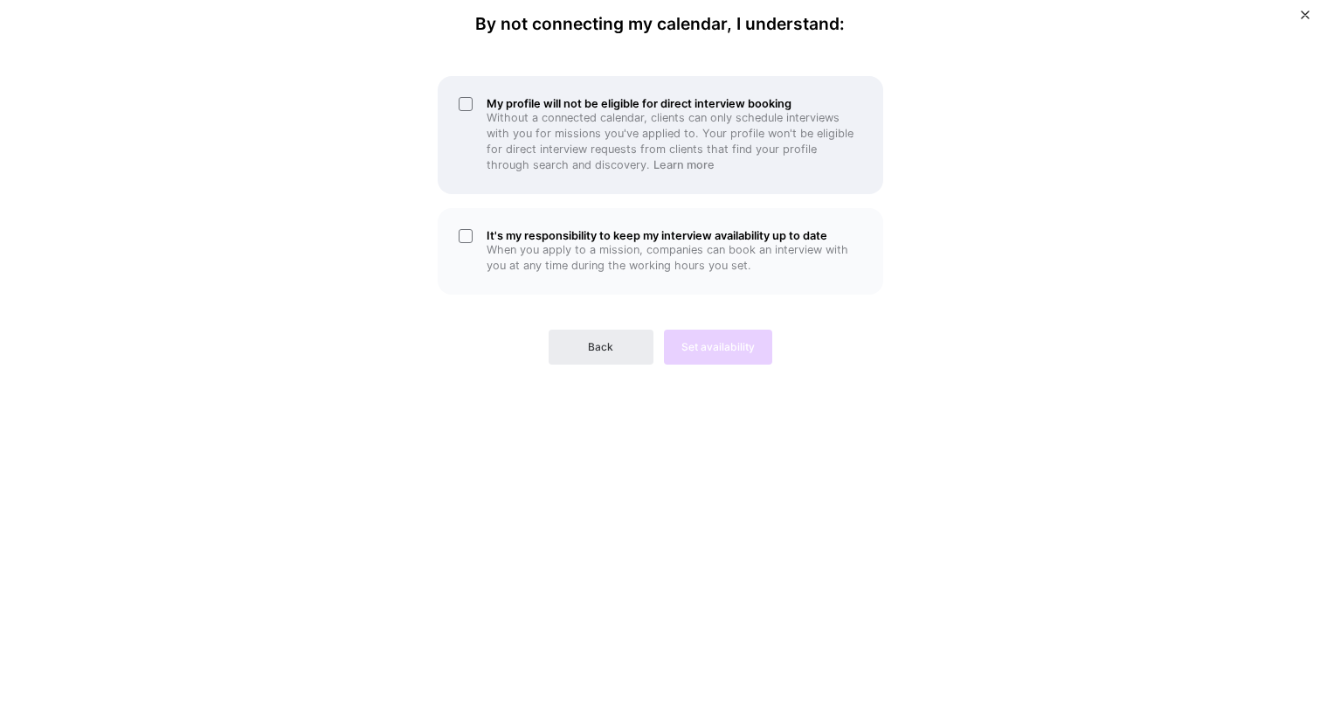
click at [716, 107] on h5 "My profile will not be eligible for direct interview booking" at bounding box center [675, 103] width 376 height 13
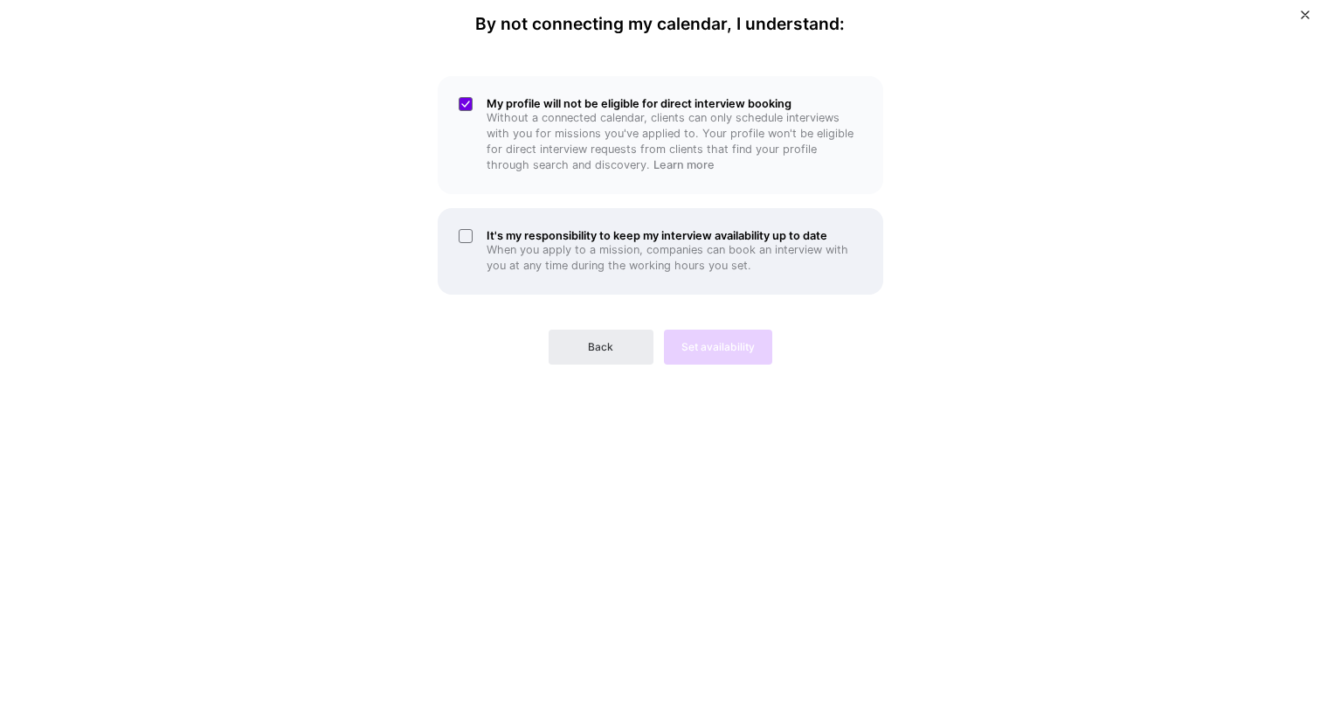
click at [725, 225] on div "It's my responsibility to keep my interview availability up to date When you ap…" at bounding box center [661, 251] width 446 height 87
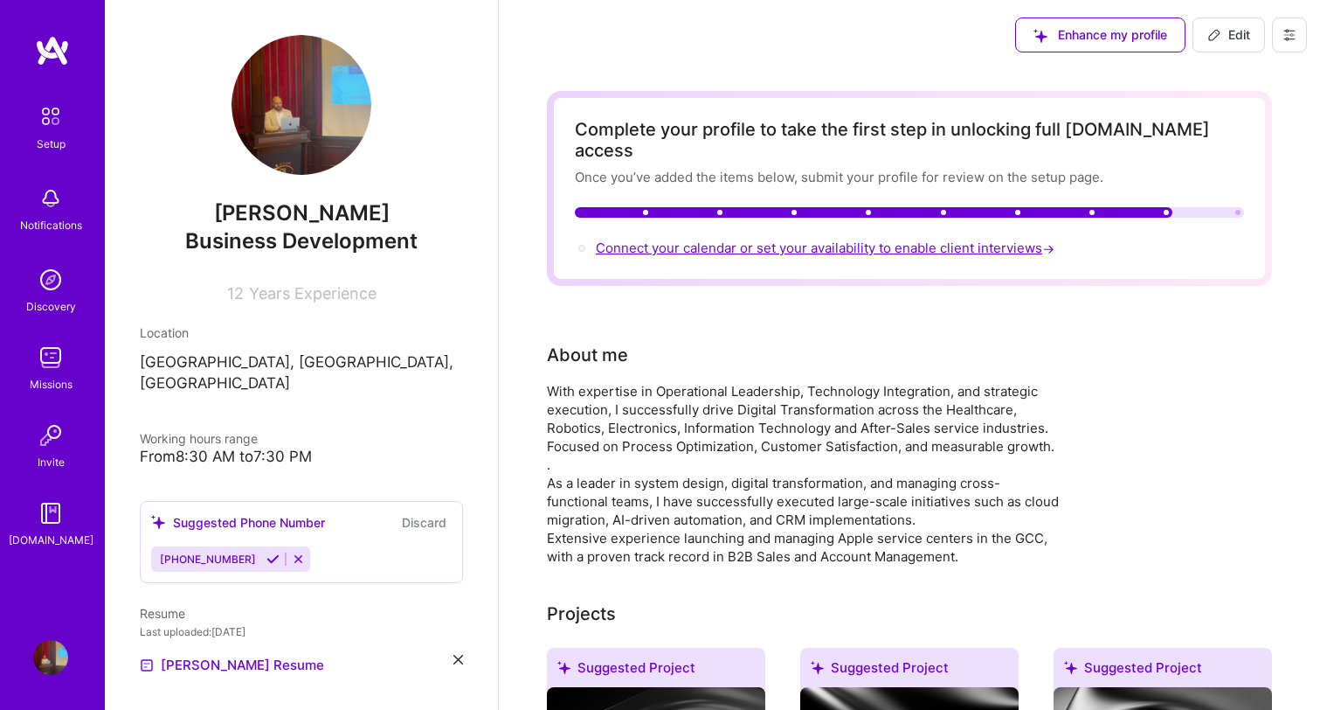
click at [972, 239] on span "Connect your calendar or set your availability to enable client interviews →" at bounding box center [827, 247] width 462 height 17
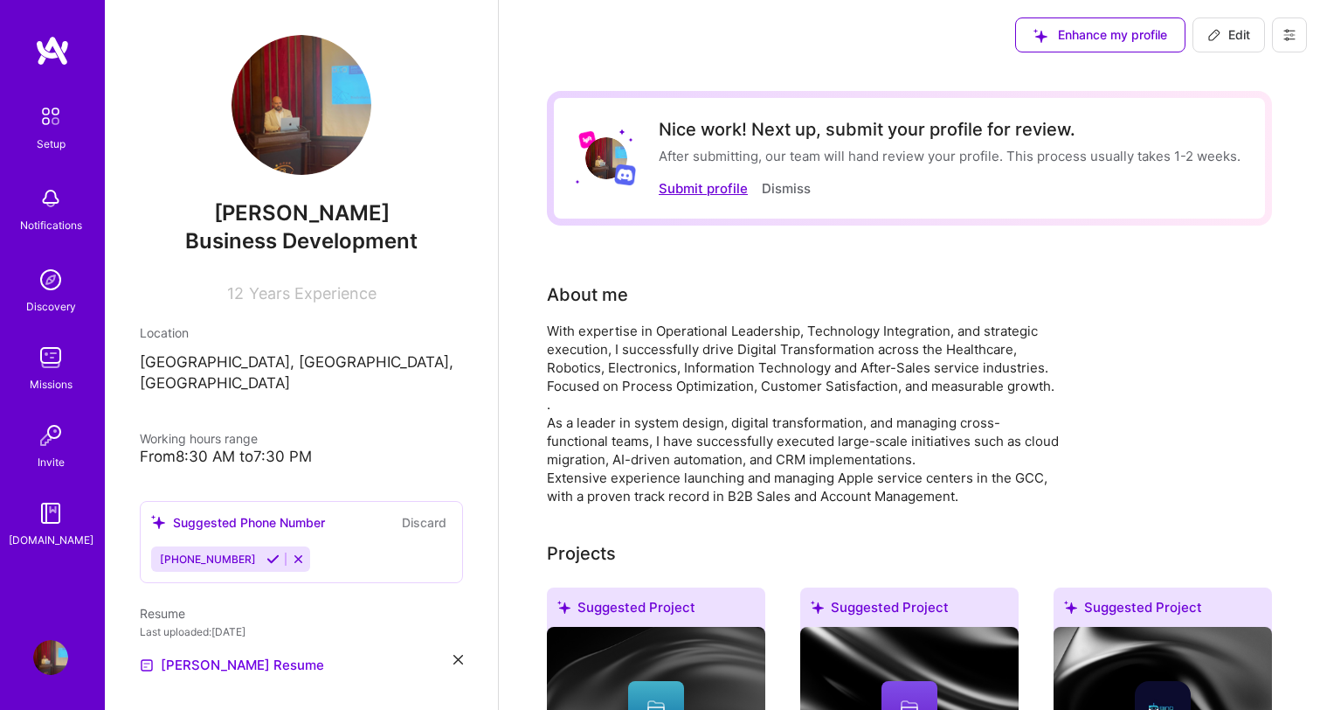
click at [737, 188] on button "Submit profile" at bounding box center [703, 188] width 89 height 18
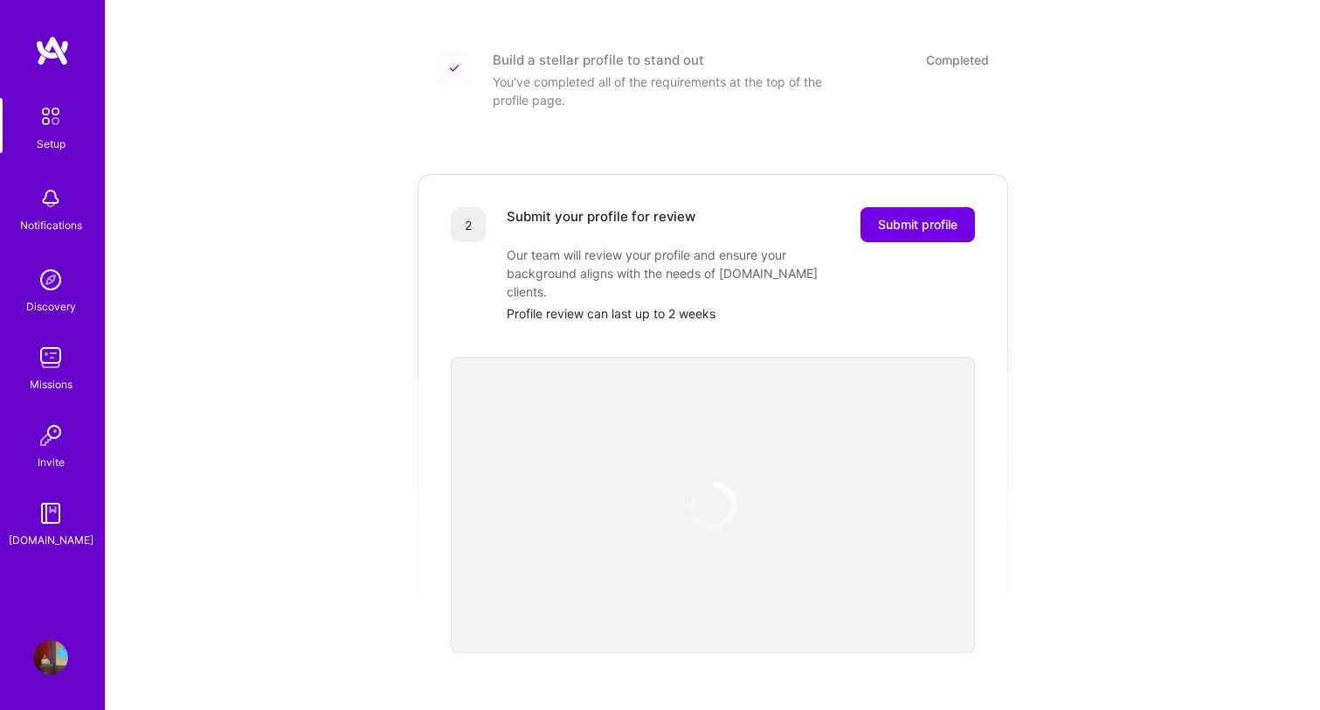
scroll to position [225, 0]
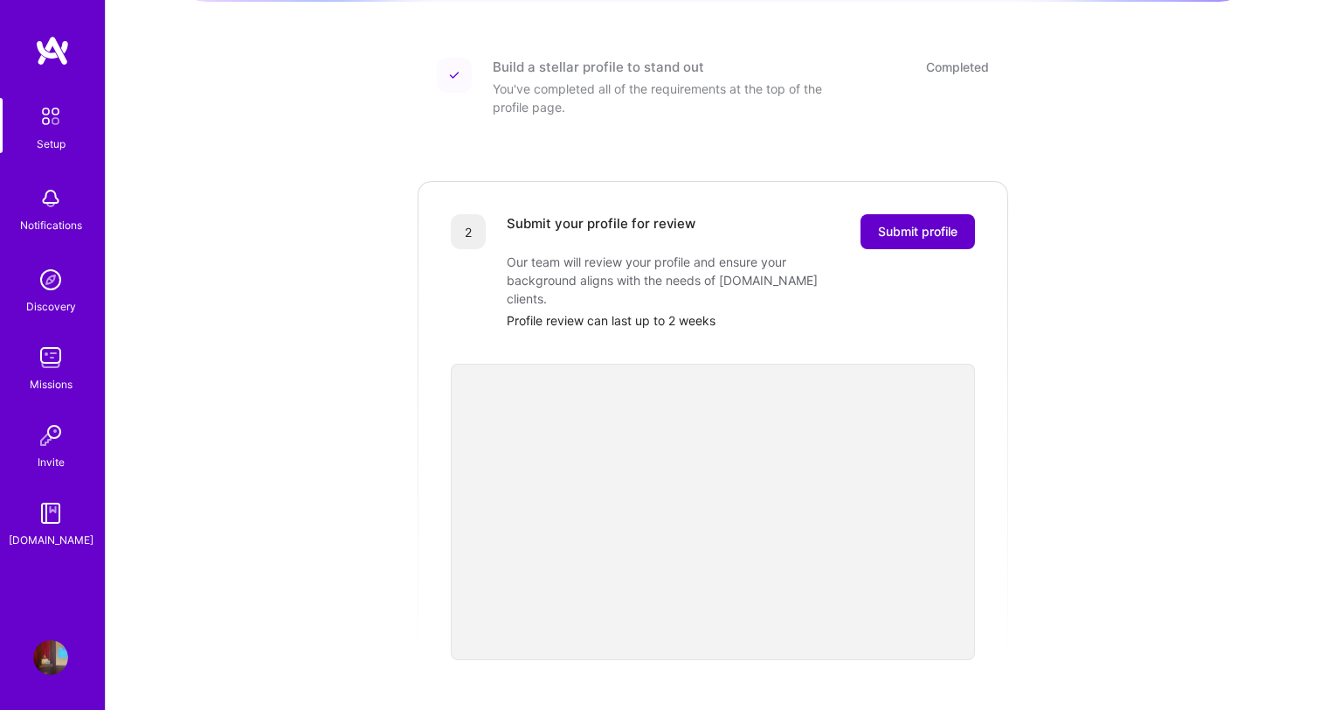
click at [902, 223] on span "Submit profile" at bounding box center [918, 231] width 80 height 17
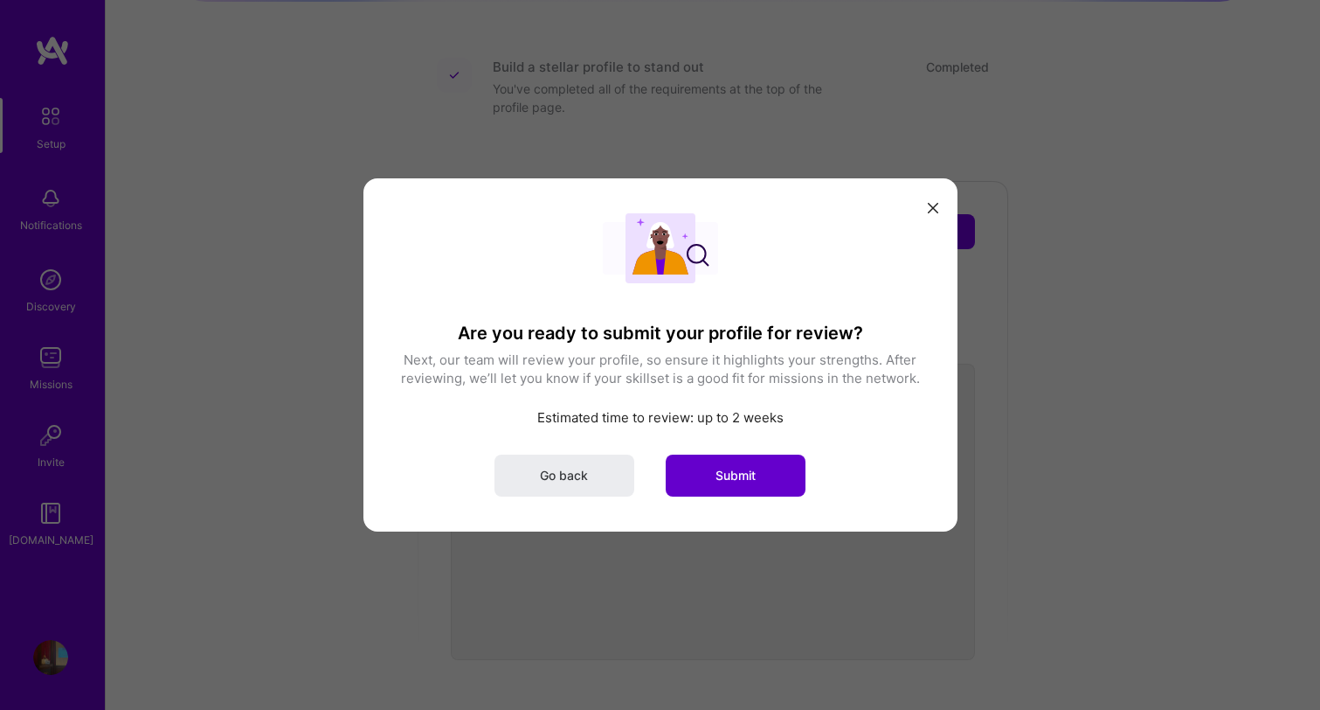
click at [746, 476] on span "Submit" at bounding box center [736, 475] width 40 height 17
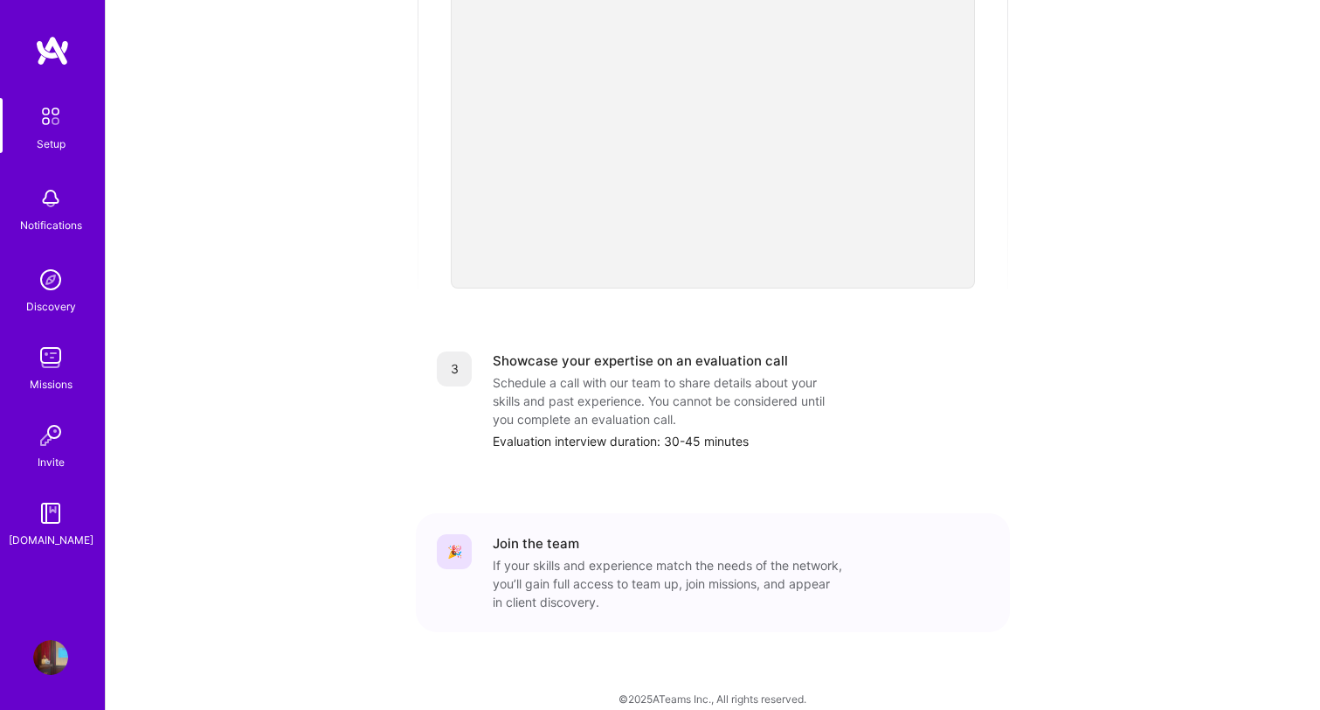
scroll to position [0, 0]
